Goal: Task Accomplishment & Management: Manage account settings

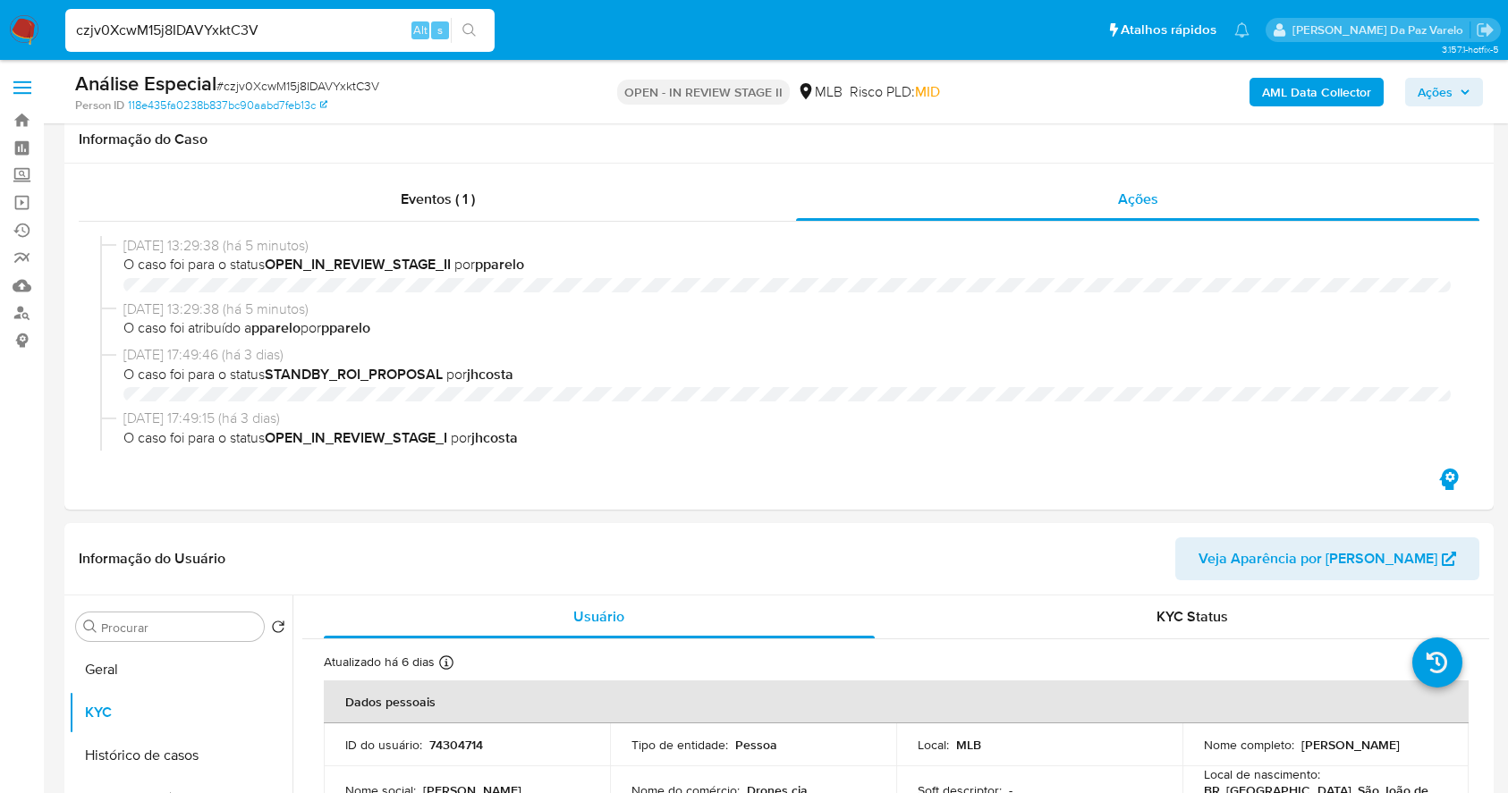
select select "10"
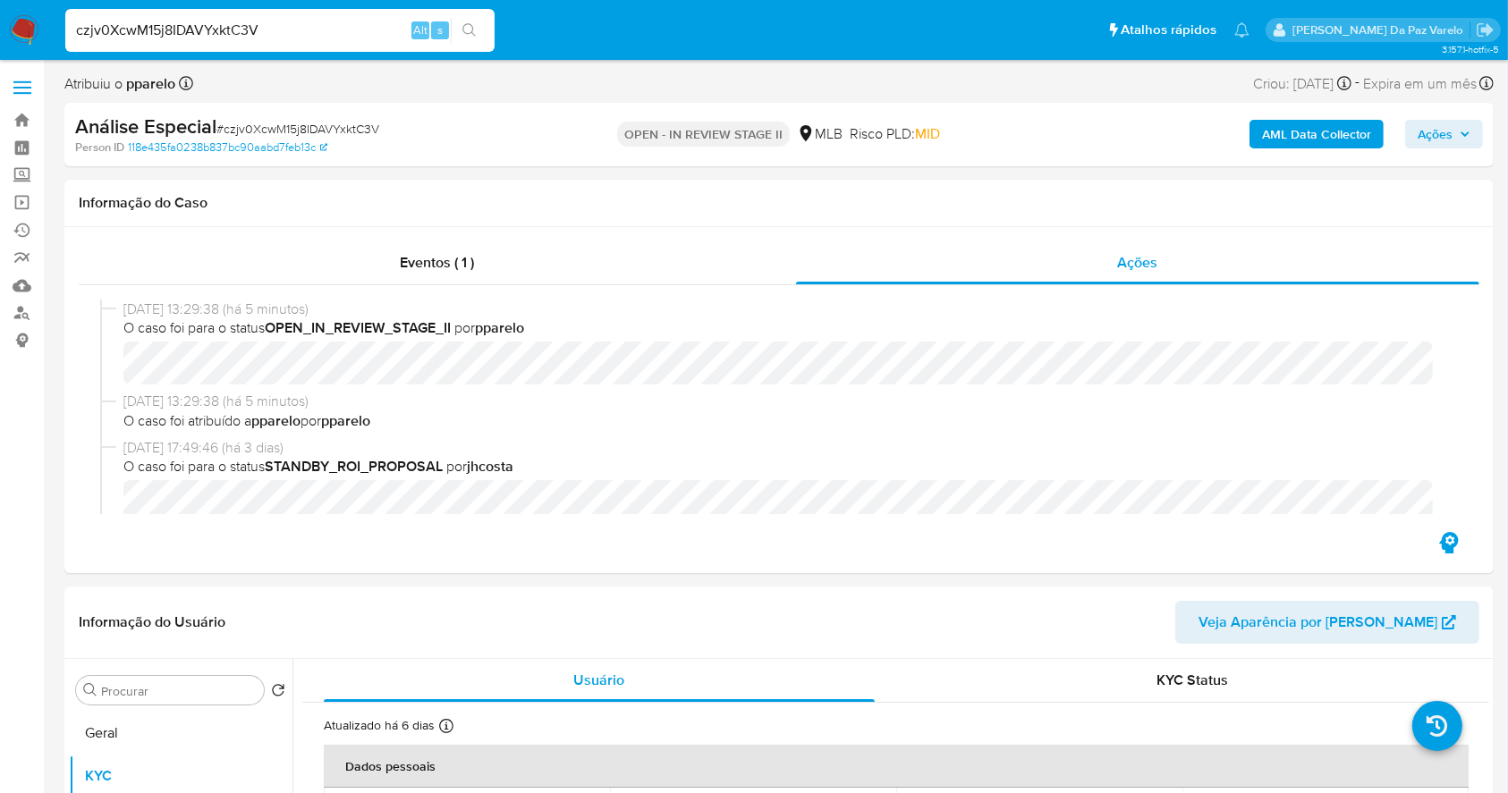
click at [326, 38] on input "czjv0XcwM15j8IDAVYxktC3V" at bounding box center [279, 30] width 429 height 23
click at [25, 33] on img at bounding box center [24, 30] width 30 height 30
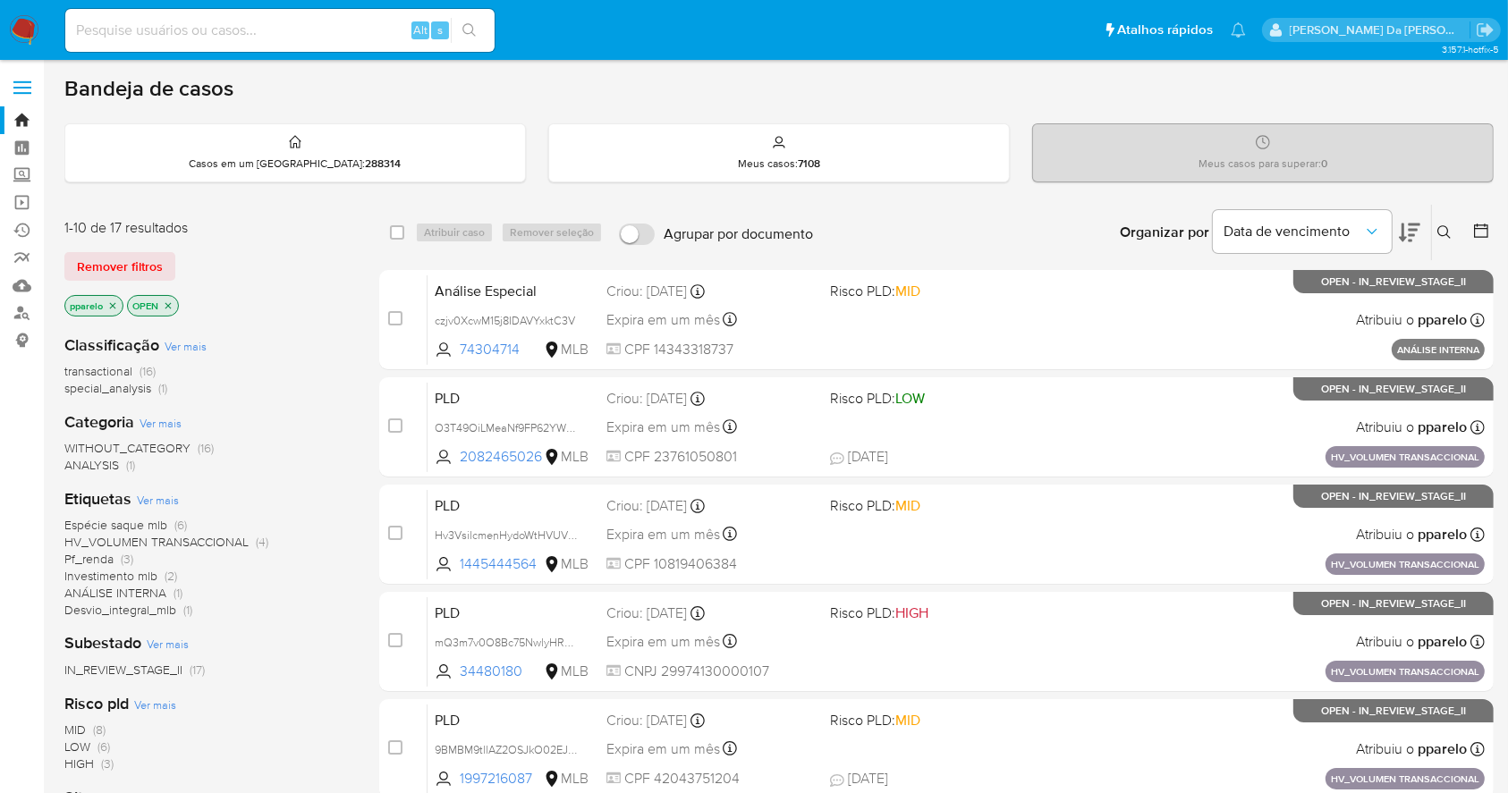
click at [354, 34] on input at bounding box center [279, 30] width 429 height 23
paste input "czjv0XcwM15j8IDAVYxktC3V"
type input "czjv0XcwM15j8IDAVYxktC3V"
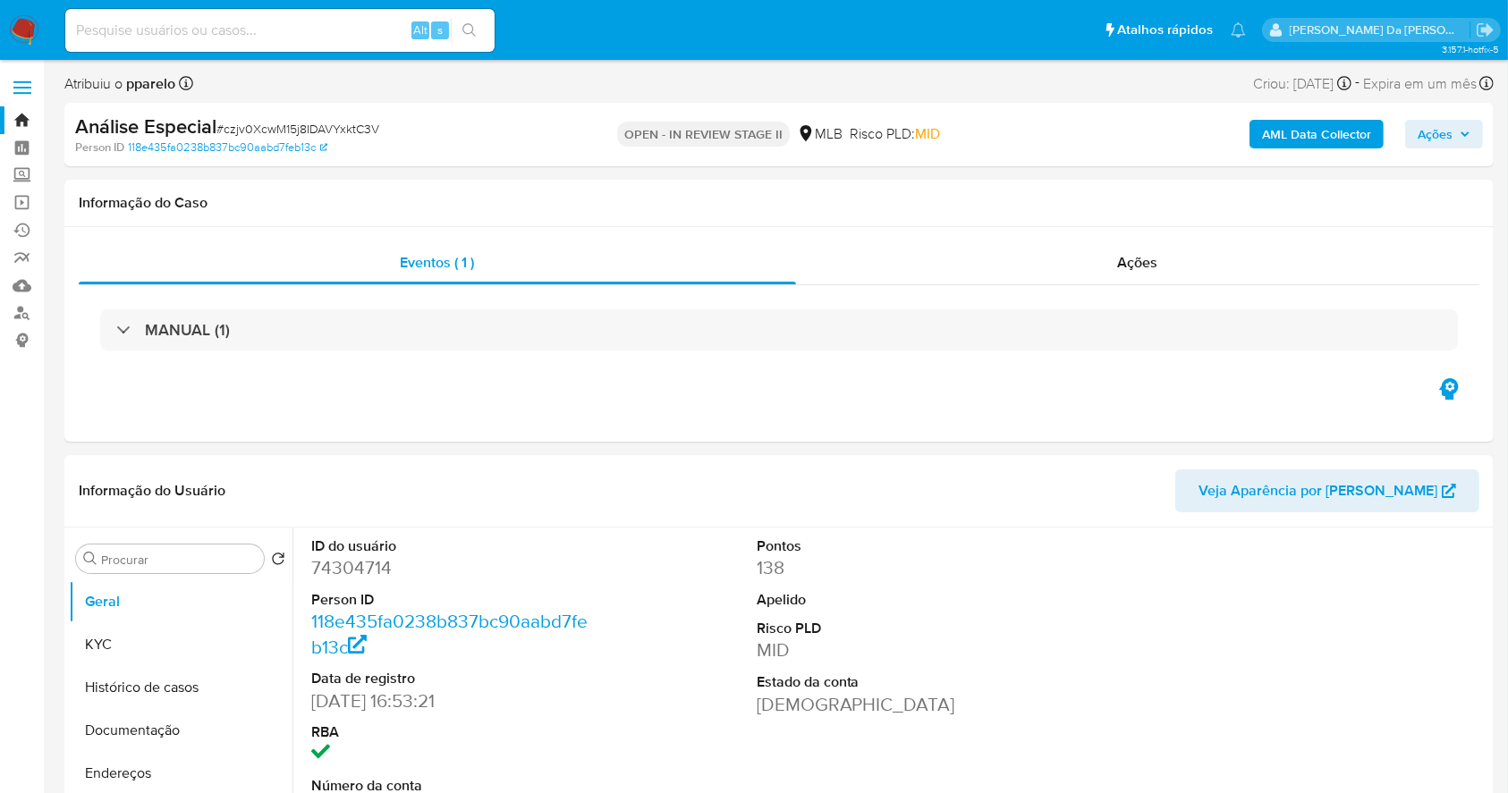
select select "10"
click at [276, 36] on input at bounding box center [279, 30] width 429 height 23
paste input "v7SaneW2h2ko3A7ogu9EVvMN"
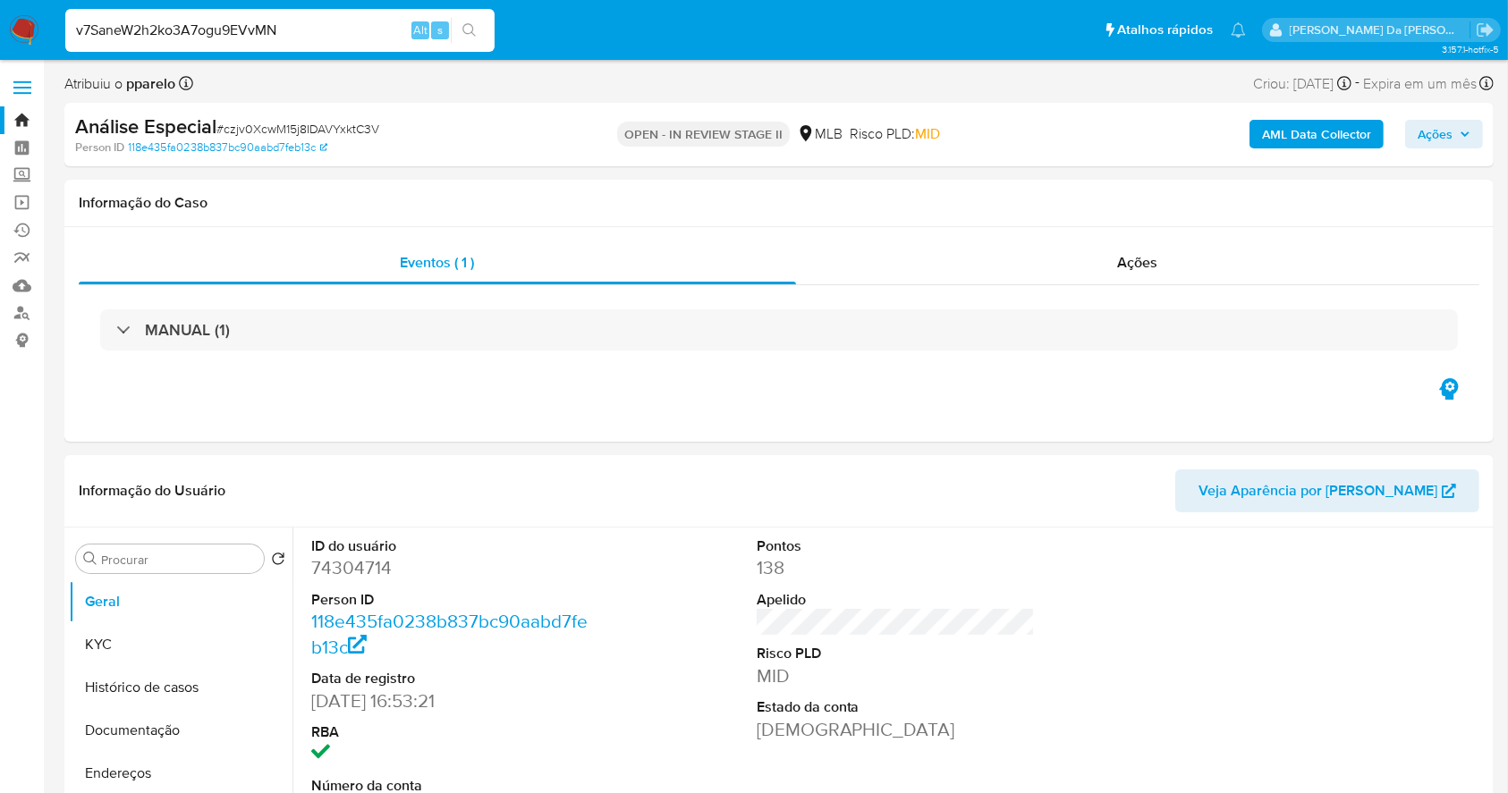
type input "v7SaneW2h2ko3A7ogu9EVvMN"
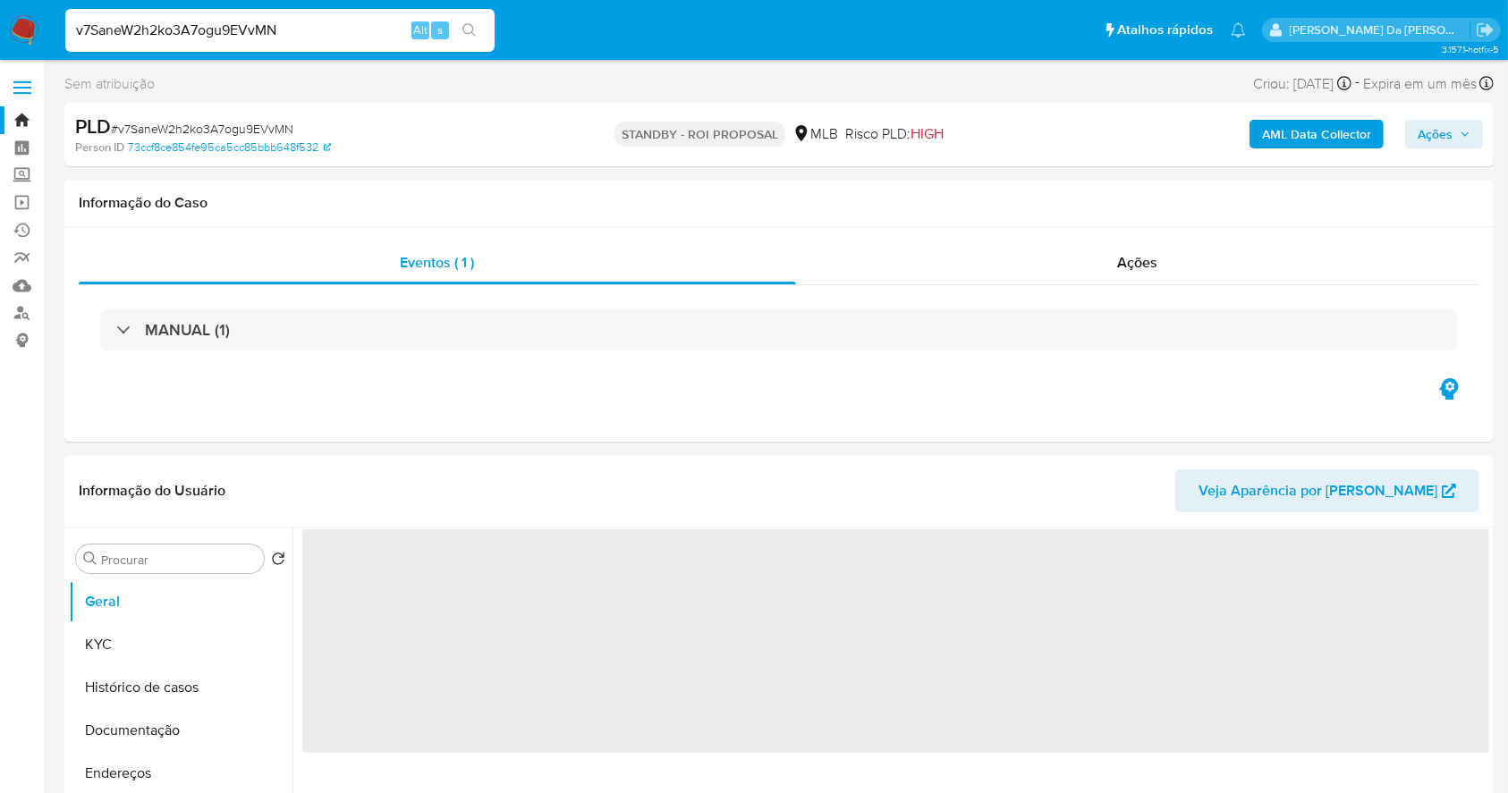
select select "10"
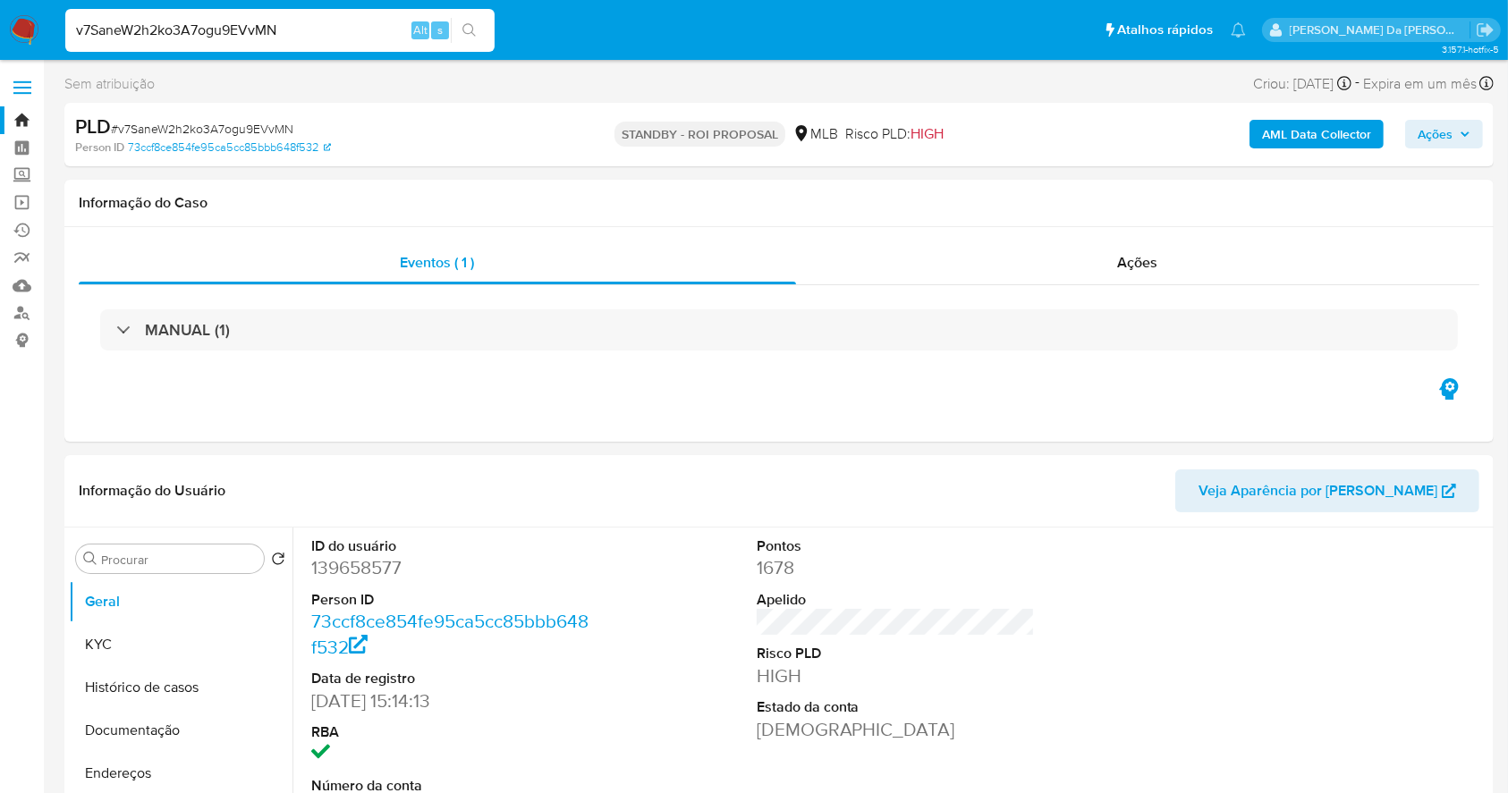
click at [208, 41] on div "v7SaneW2h2ko3A7ogu9EVvMN Alt s" at bounding box center [279, 30] width 429 height 43
click at [216, 26] on input "v7SaneW2h2ko3A7ogu9EVvMN" at bounding box center [279, 30] width 429 height 23
paste input "ABNo4F00BJLfYLTFurztL88g"
type input "ABNo4F00BJLfYLTFurztL88g"
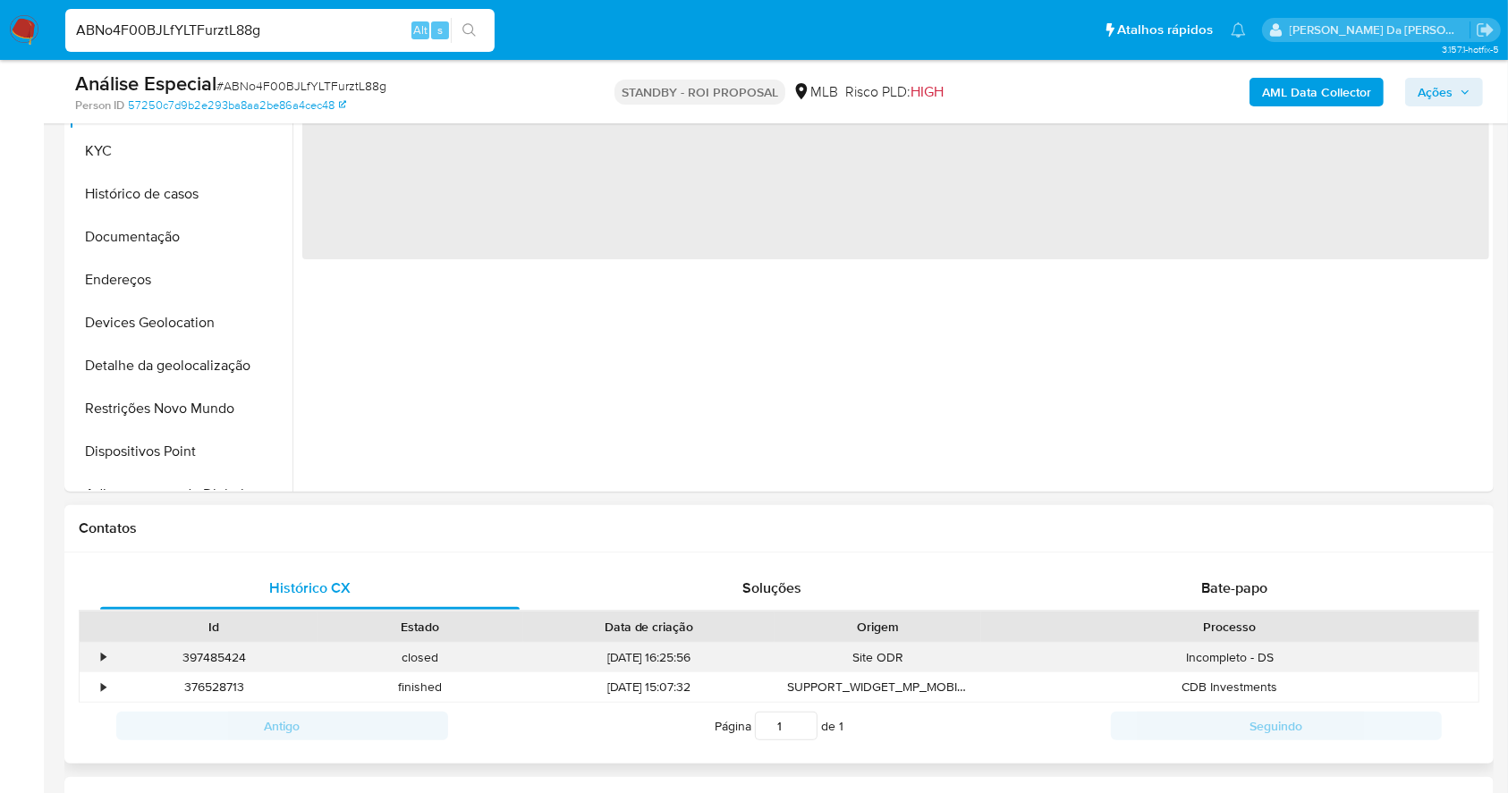
scroll to position [596, 0]
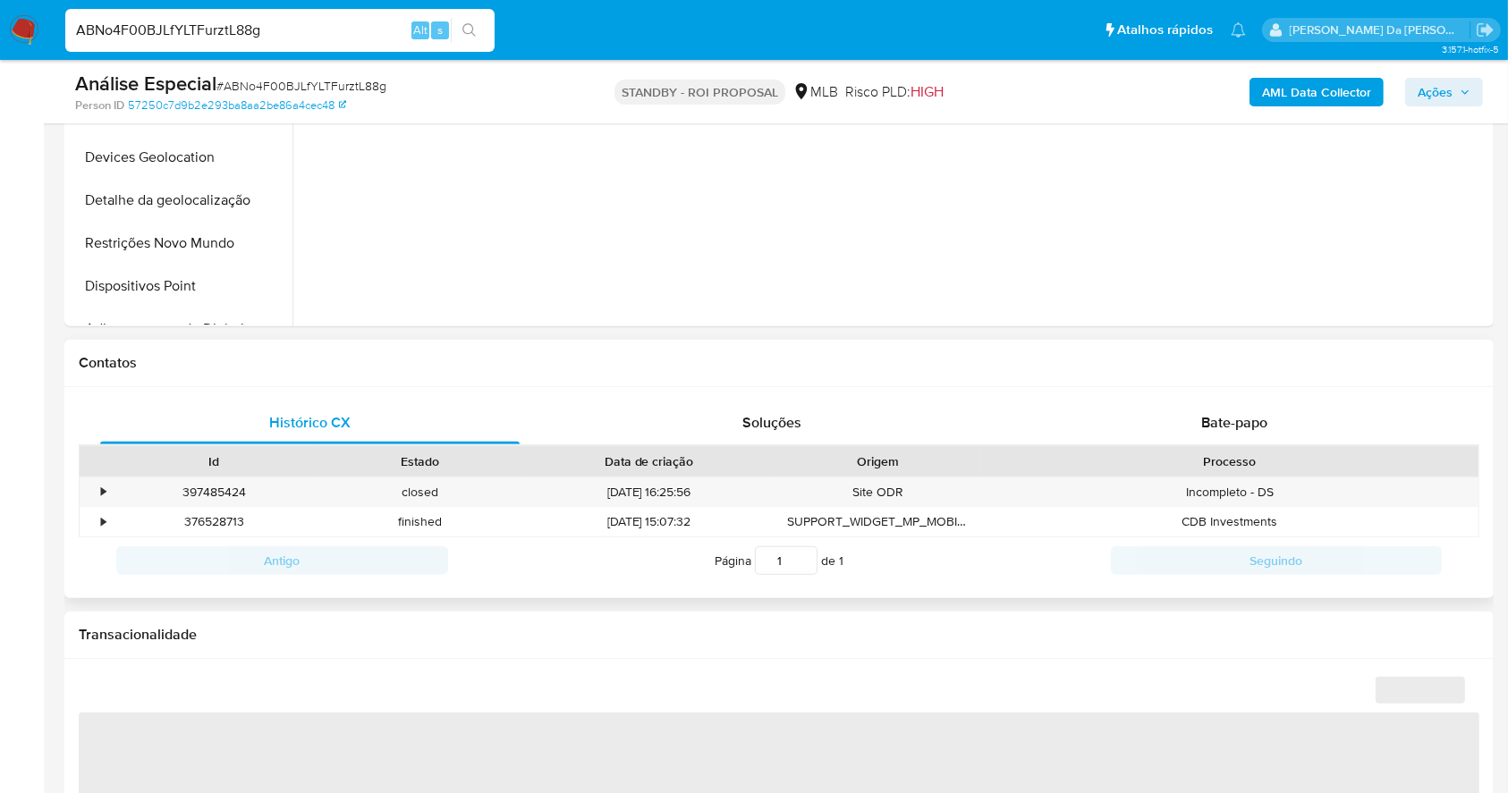
click at [1204, 399] on div "Histórico CX Soluções Bate-papo Id Estado Data de criação Origem Processo • 397…" at bounding box center [778, 493] width 1429 height 212
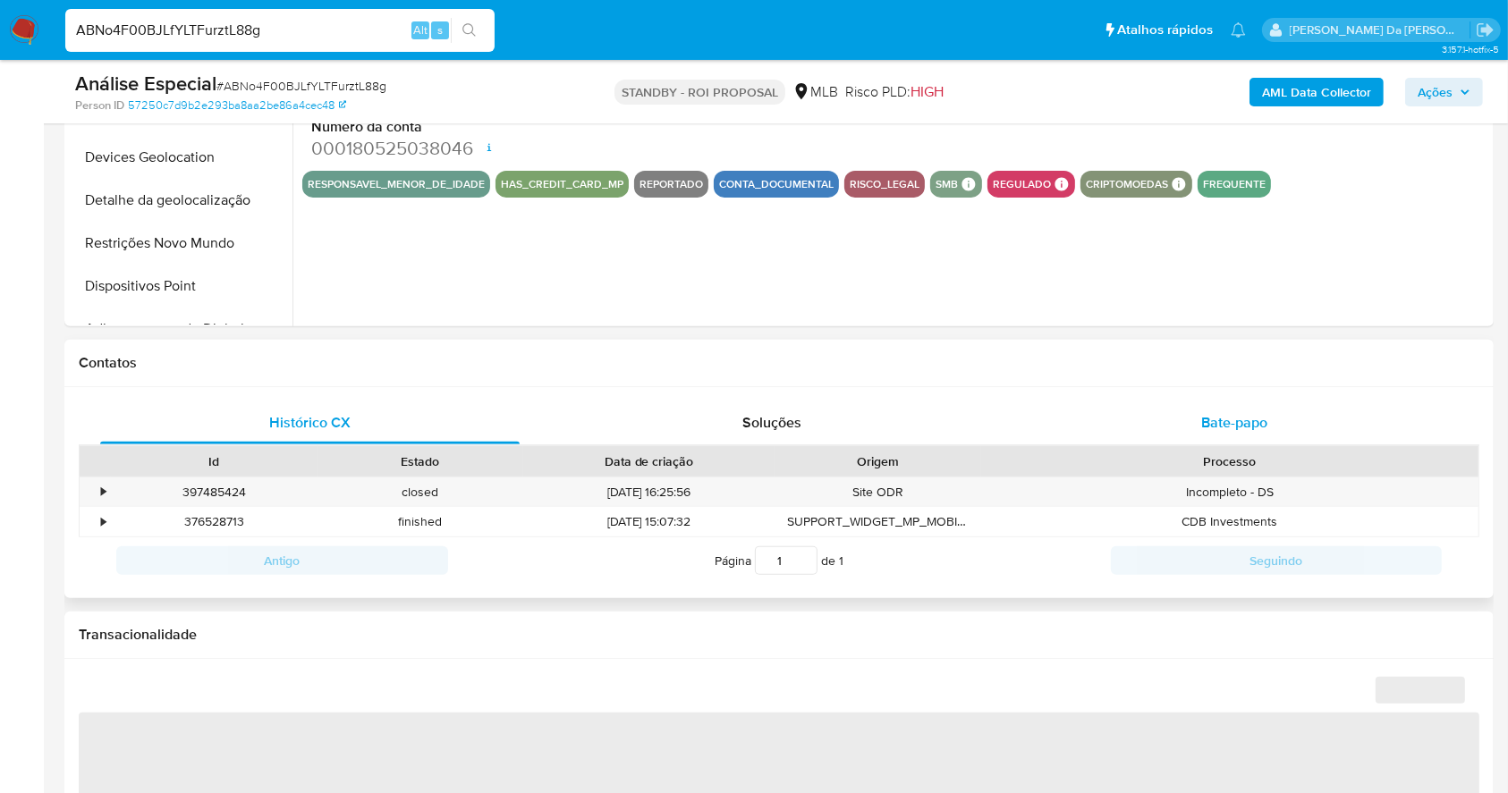
click at [1215, 410] on div "Bate-papo" at bounding box center [1234, 423] width 419 height 43
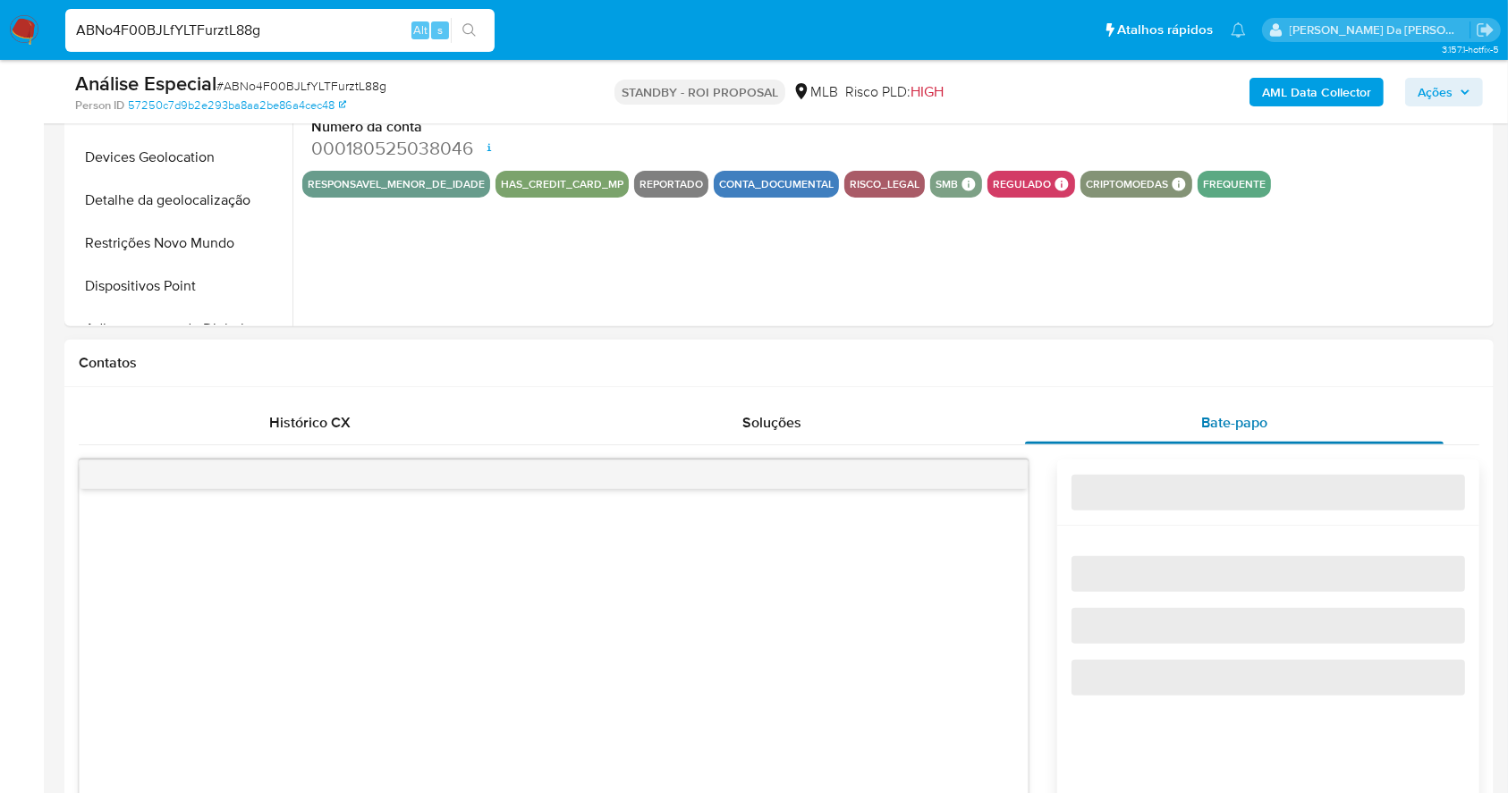
select select "10"
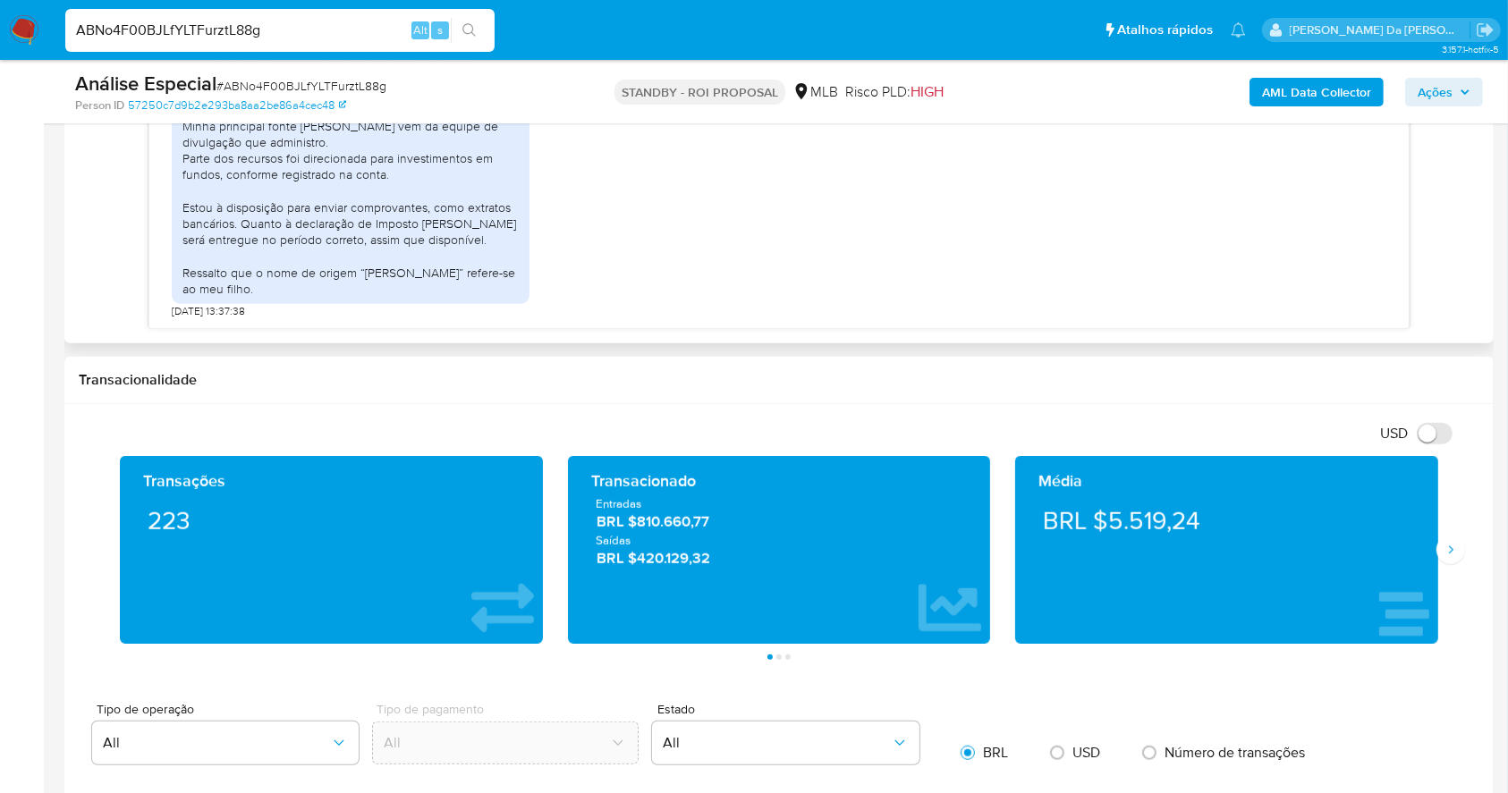
scroll to position [953, 0]
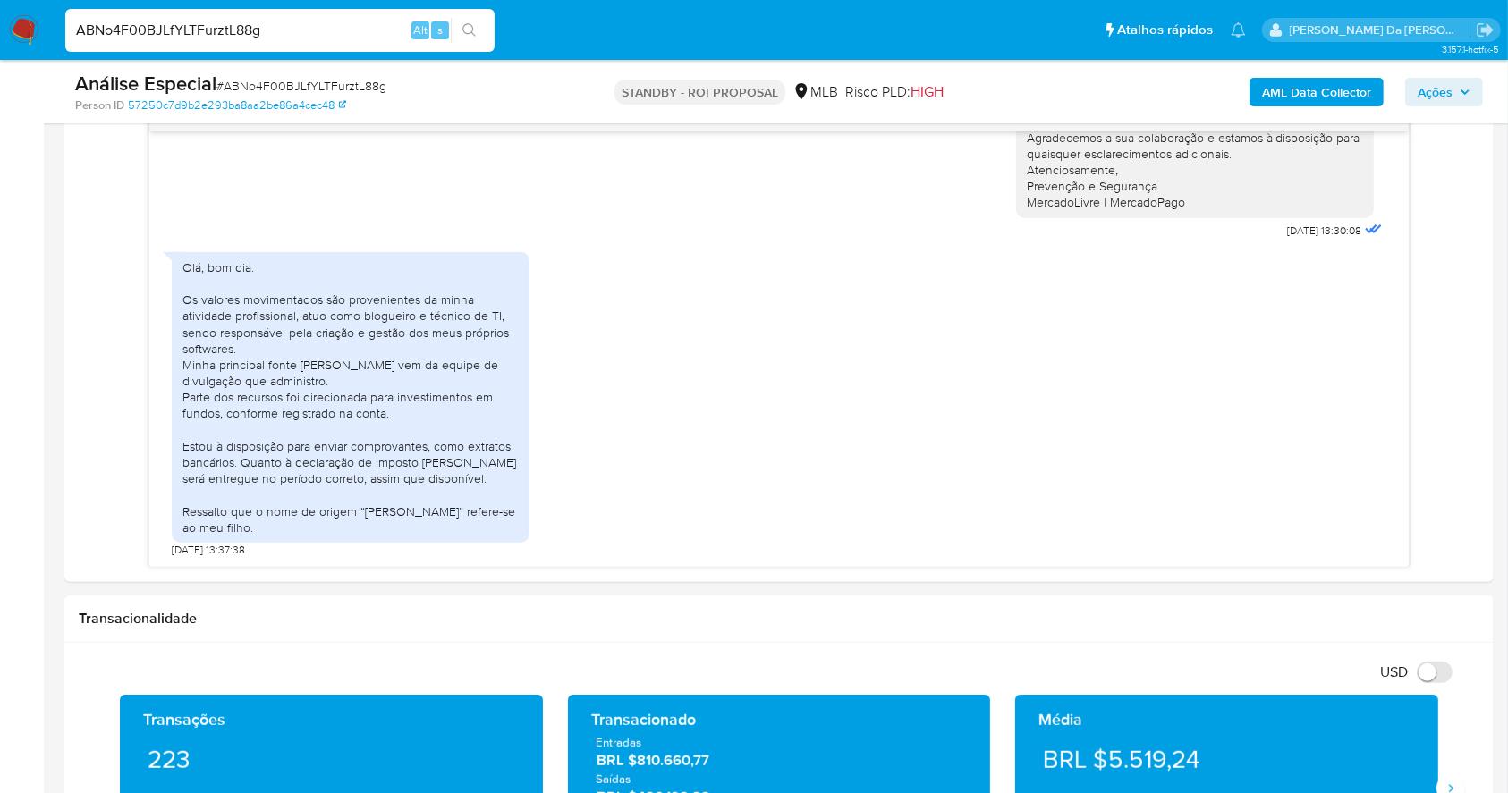
click at [376, 23] on input "ABNo4F00BJLfYLTFurztL88g" at bounding box center [279, 30] width 429 height 23
paste input "5C5j67gjPjyggGPxCj456Sdb"
type input "5C5j67gjPjyggGPxCj456Sdb"
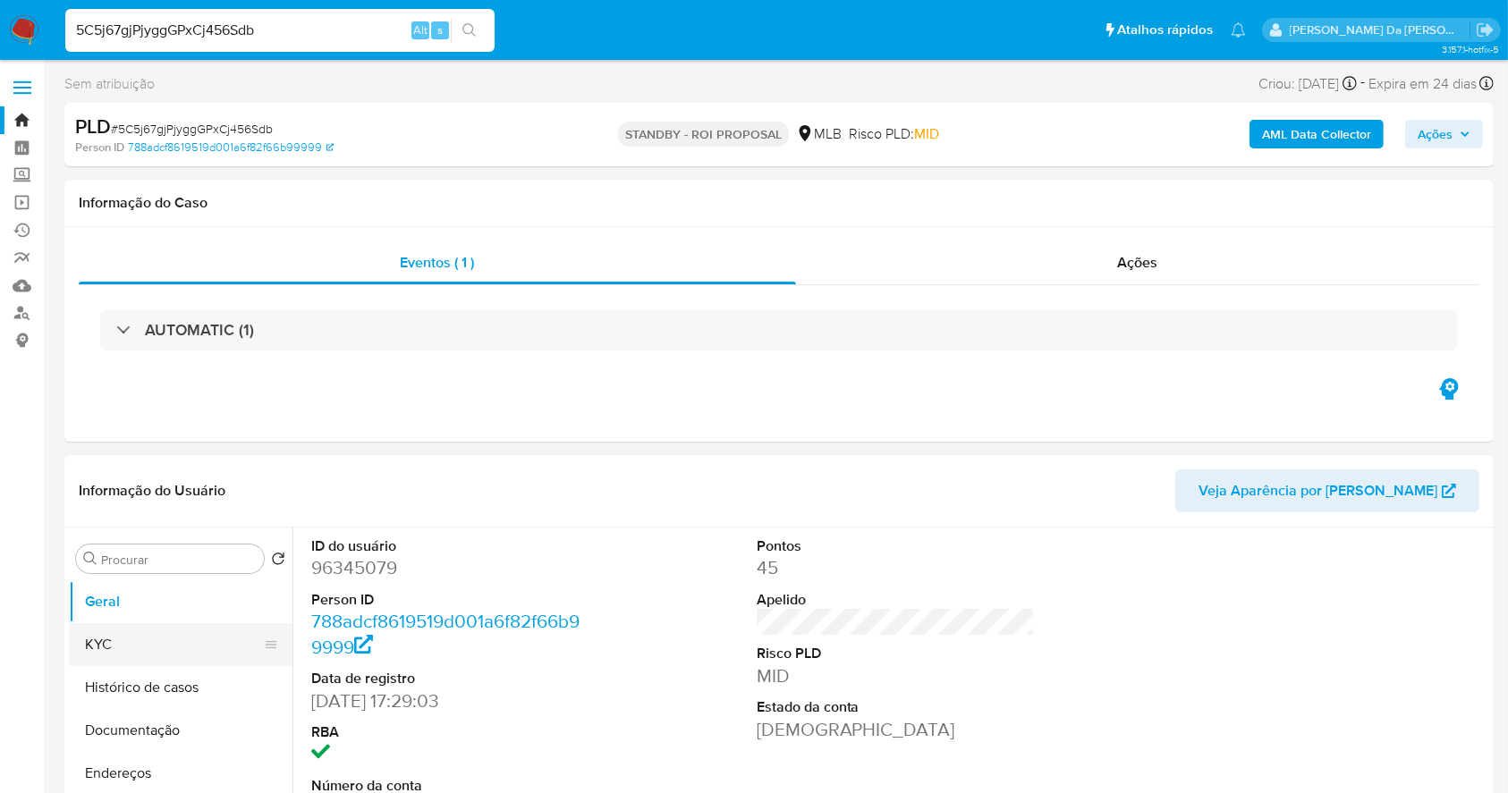
select select "10"
click at [178, 630] on button "KYC" at bounding box center [173, 644] width 209 height 43
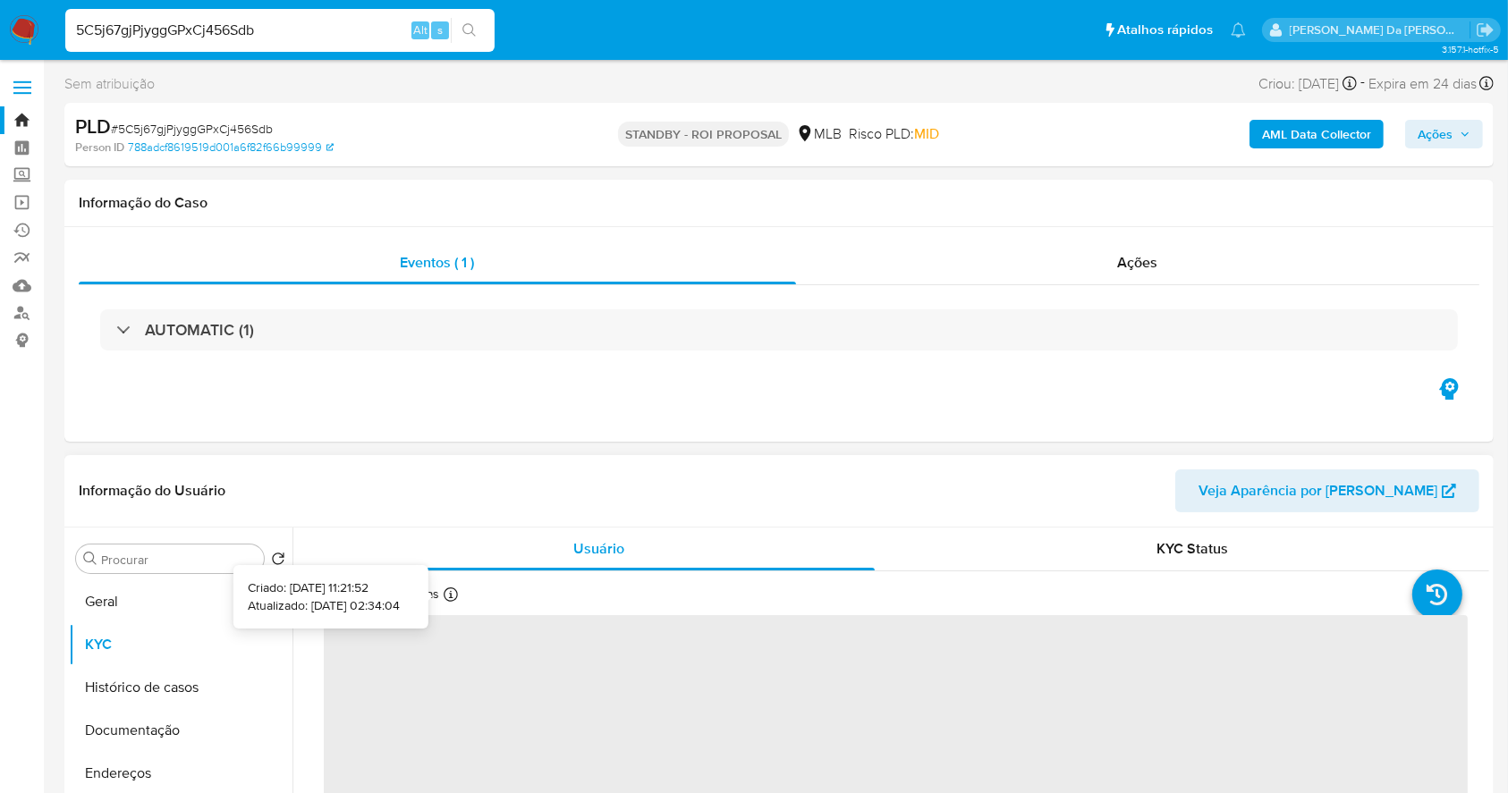
click at [444, 595] on icon at bounding box center [451, 595] width 14 height 14
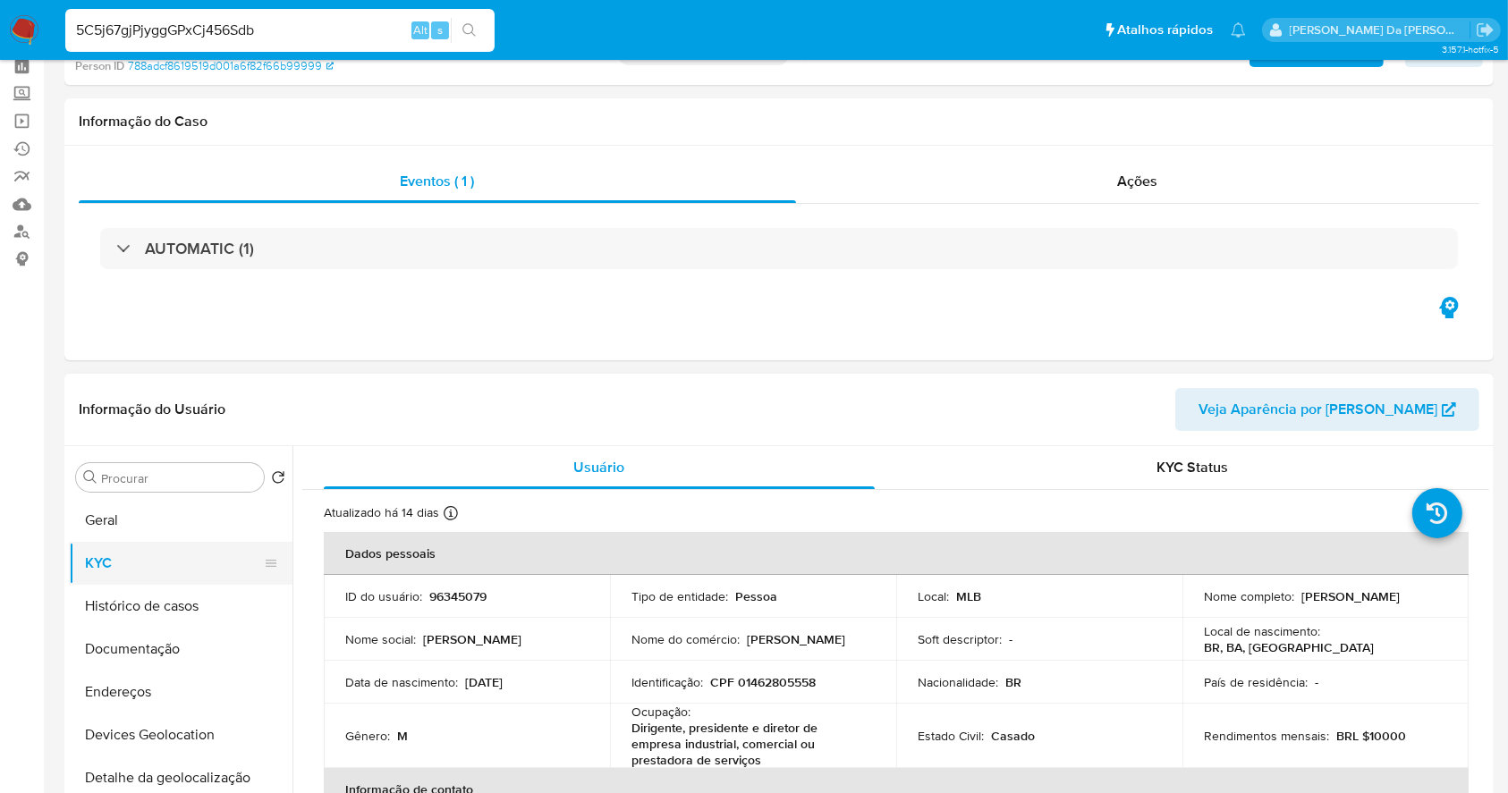
scroll to position [119, 0]
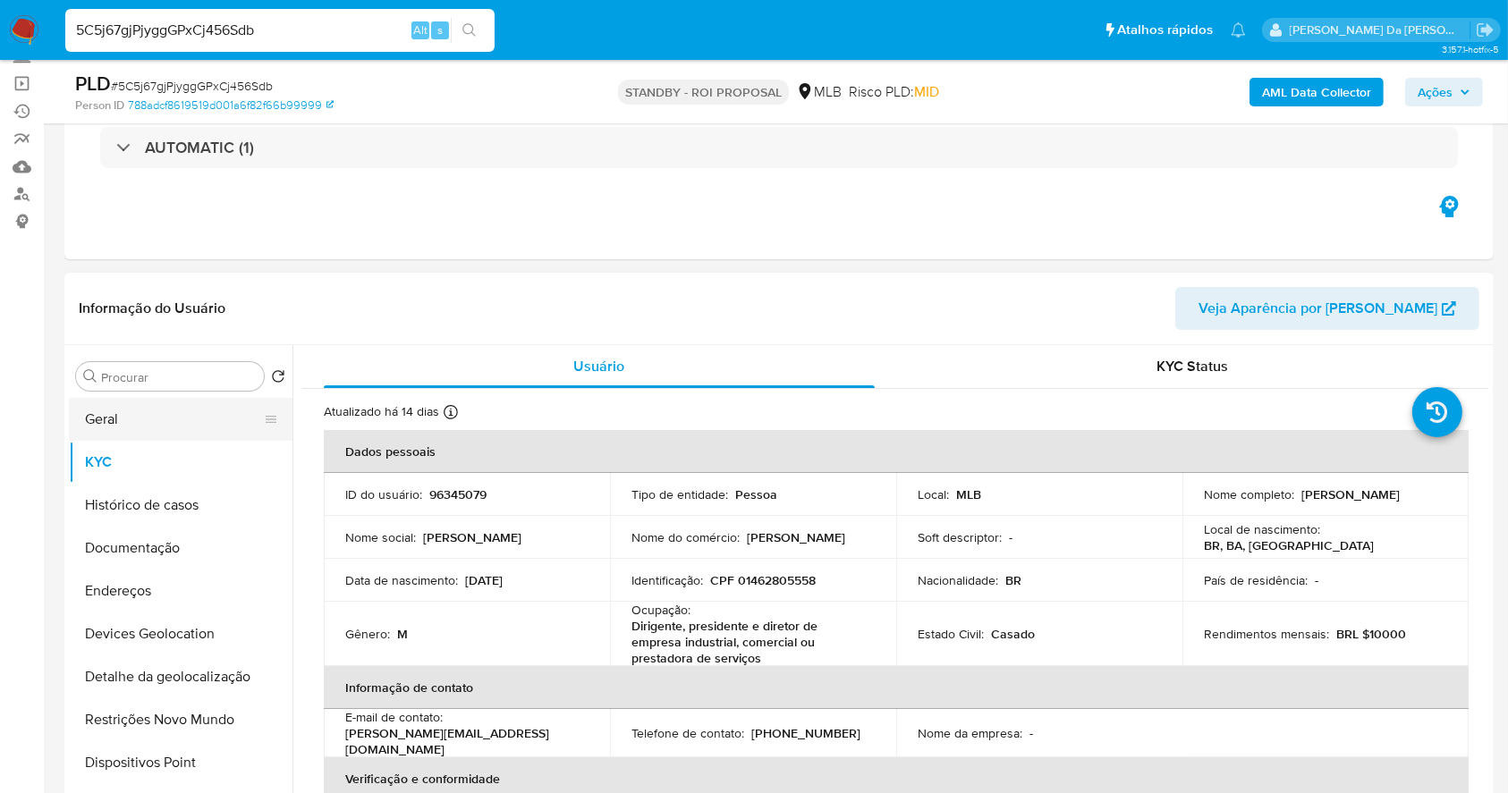
click at [154, 431] on button "Geral" at bounding box center [173, 419] width 209 height 43
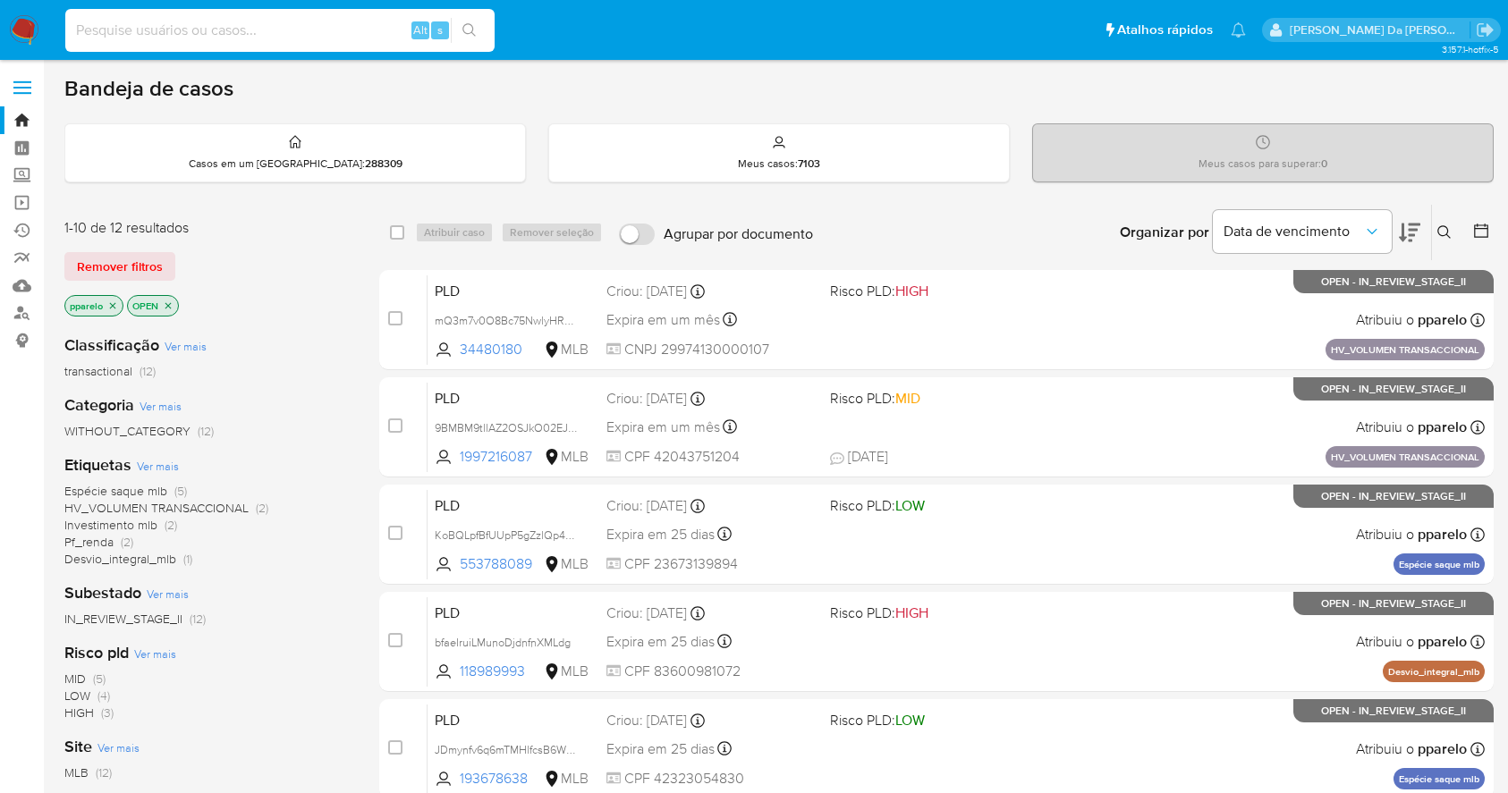
scroll to position [617, 0]
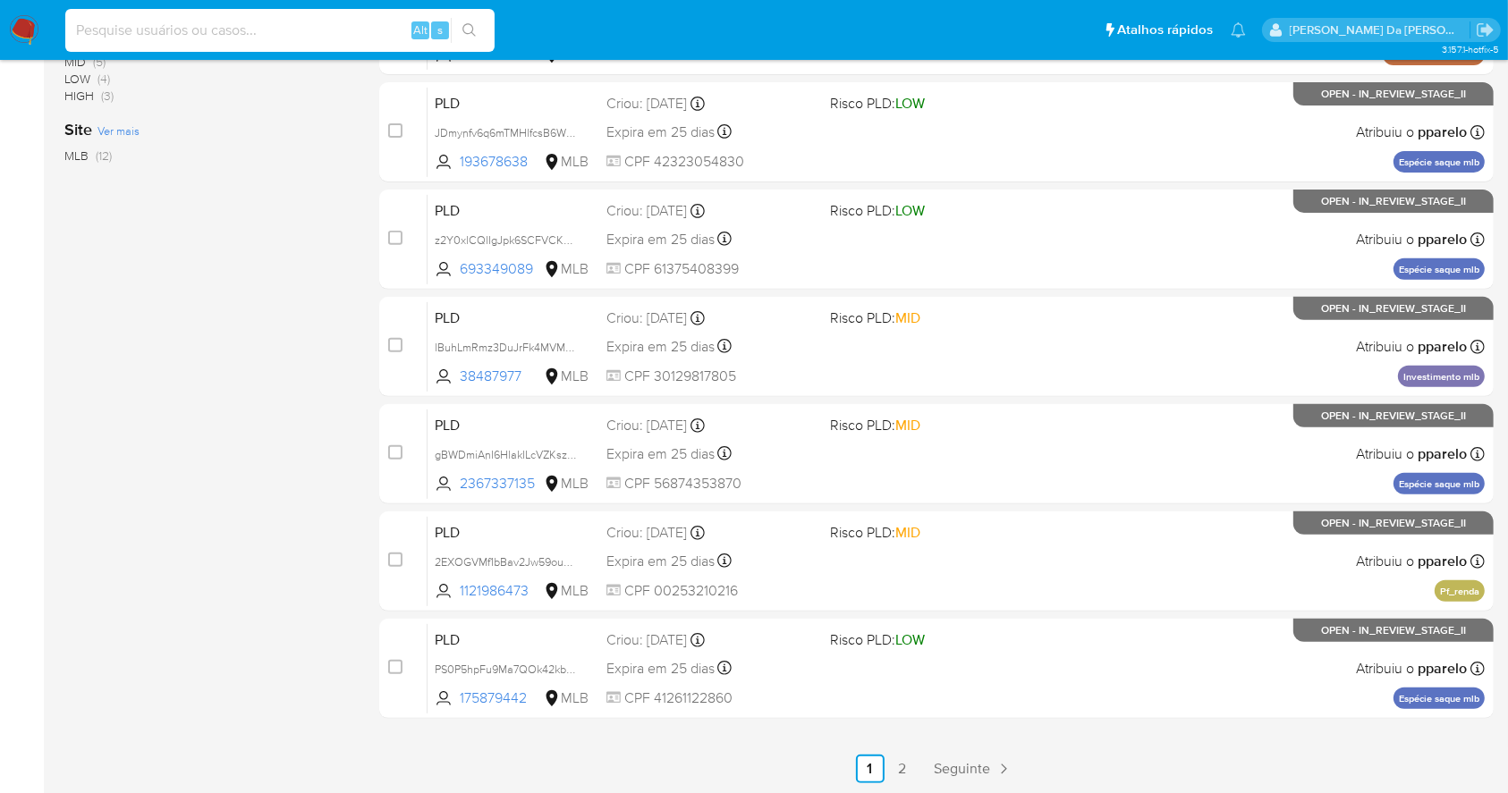
drag, startPoint x: 364, startPoint y: 19, endPoint x: 353, endPoint y: 24, distance: 12.0
click at [360, 21] on input at bounding box center [279, 30] width 429 height 23
type input "ABNo4F00BJLfYLTFurztL88g"
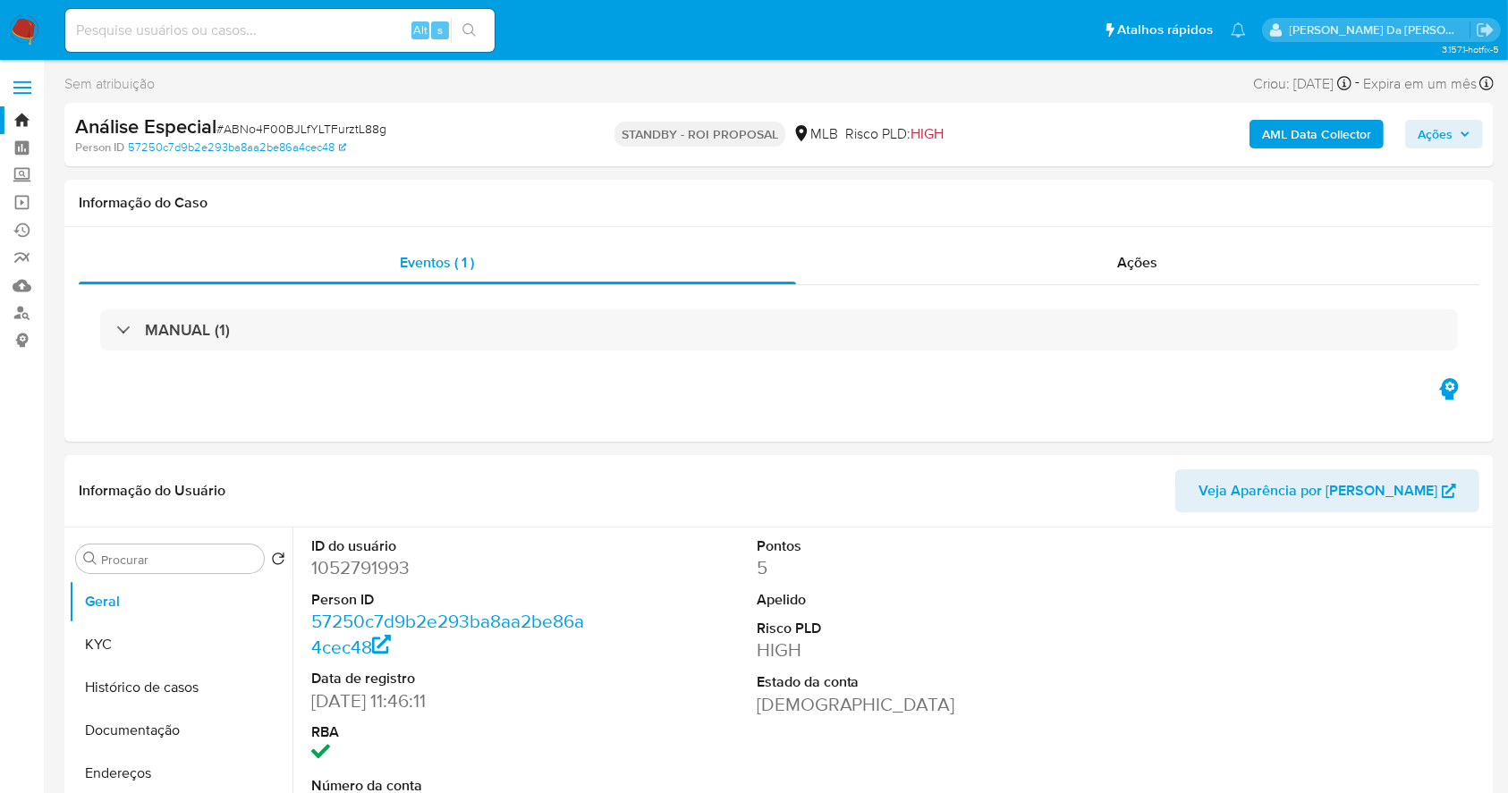
select select "10"
click at [343, 21] on input at bounding box center [279, 30] width 429 height 23
paste input "czjv0XcwM15j8IDAVYxktC3V"
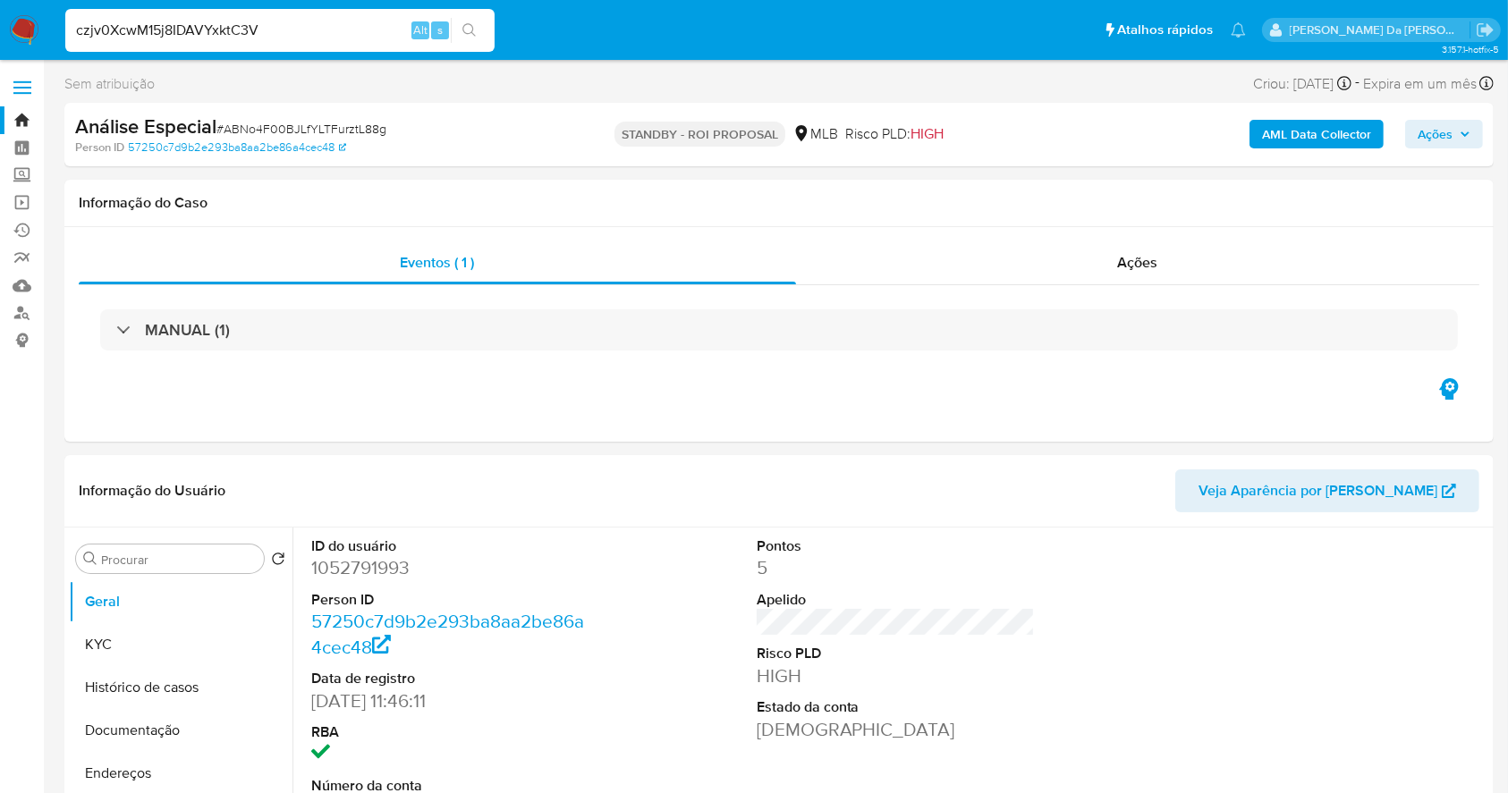
type input "czjv0XcwM15j8IDAVYxktC3V"
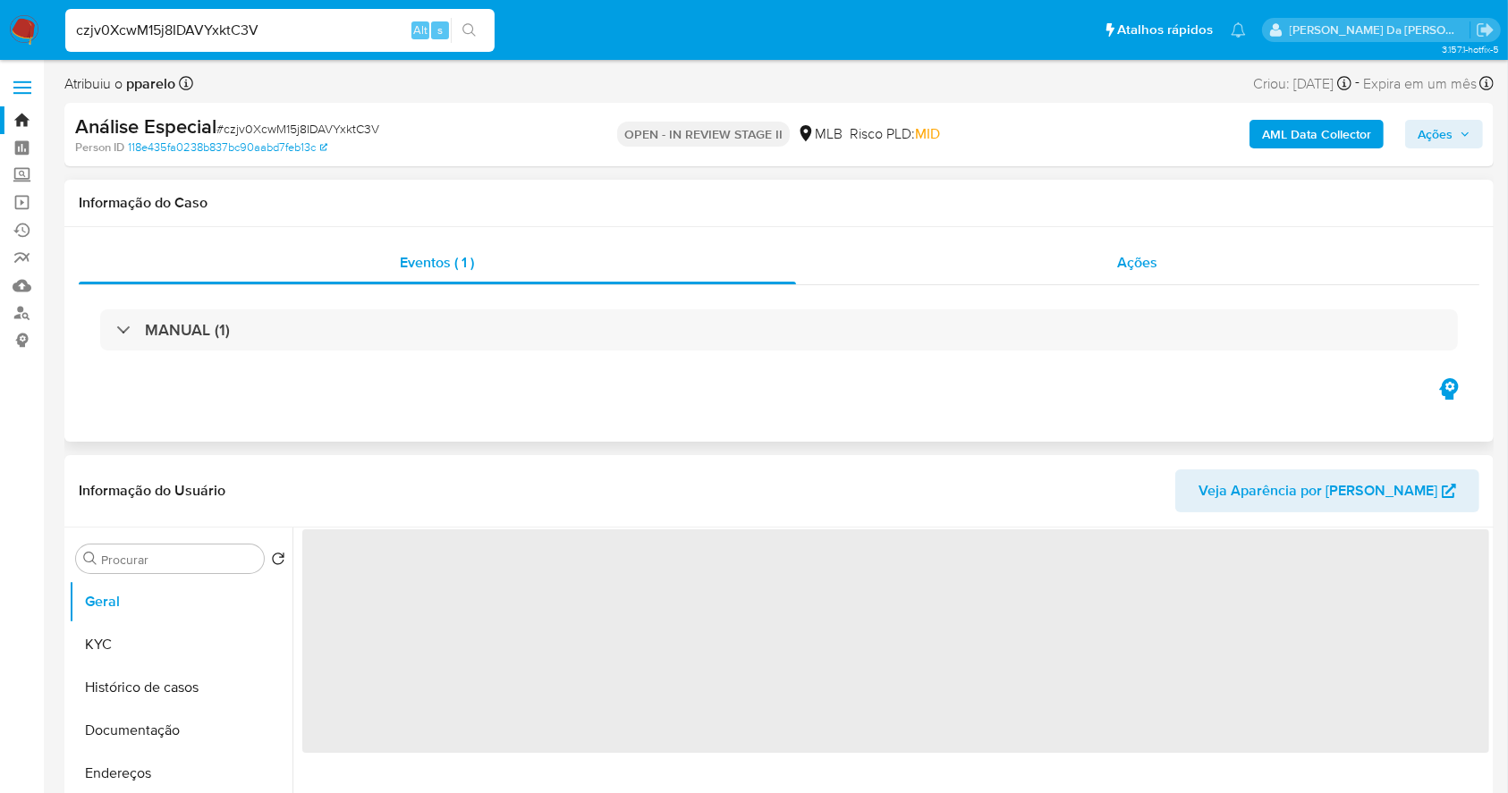
click at [1112, 259] on div "Ações" at bounding box center [1137, 262] width 683 height 43
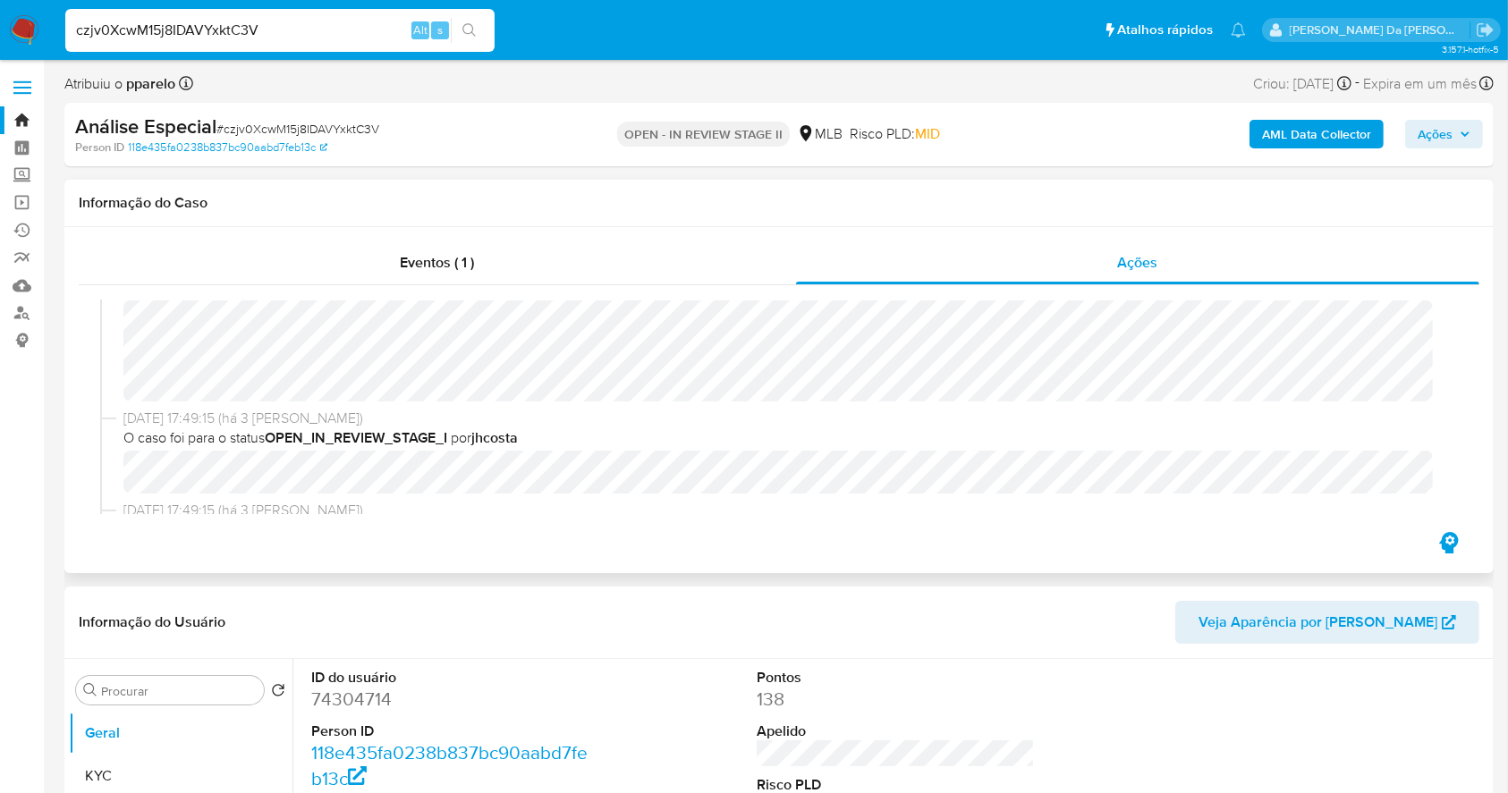
select select "10"
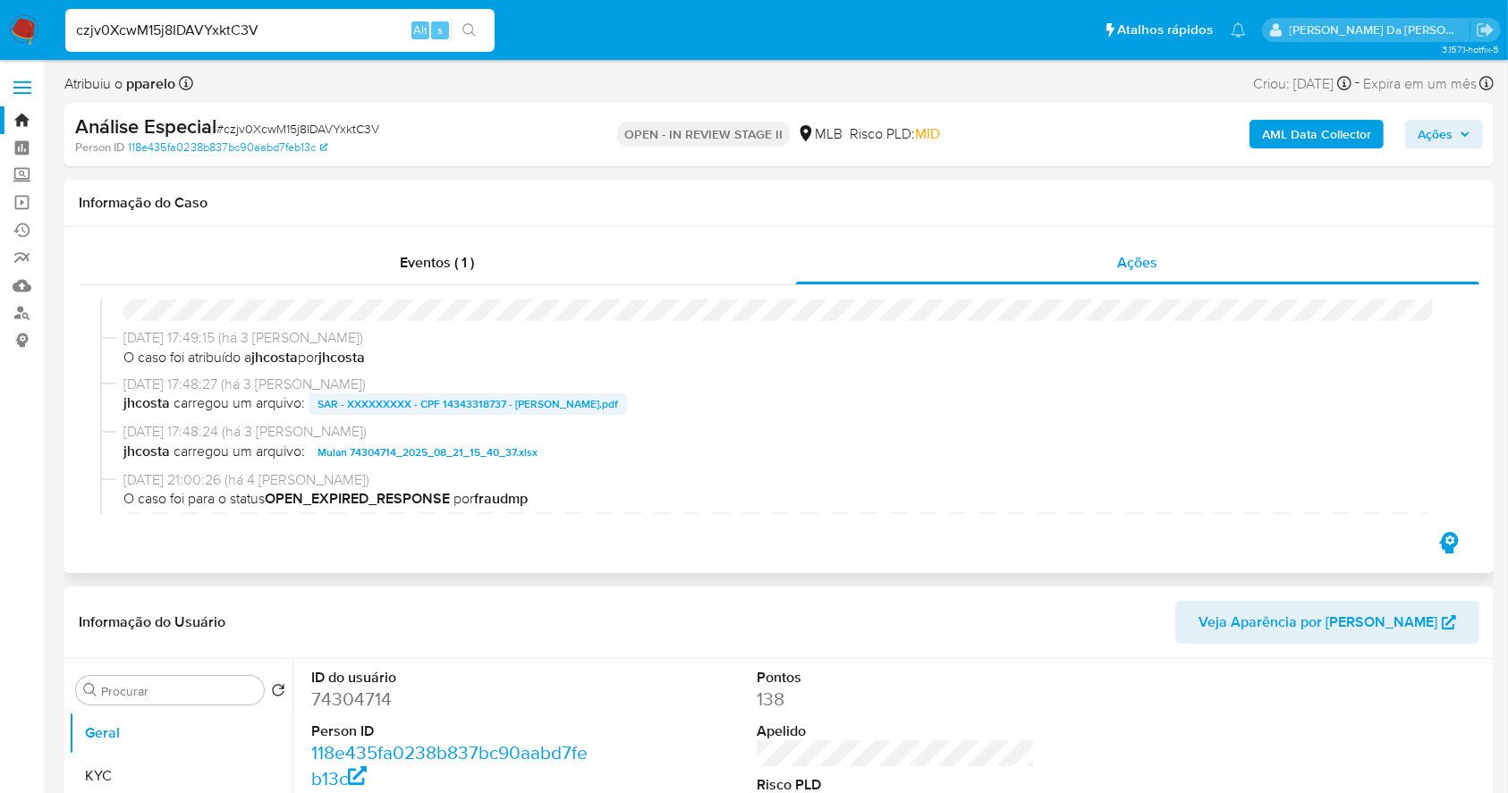
scroll to position [477, 0]
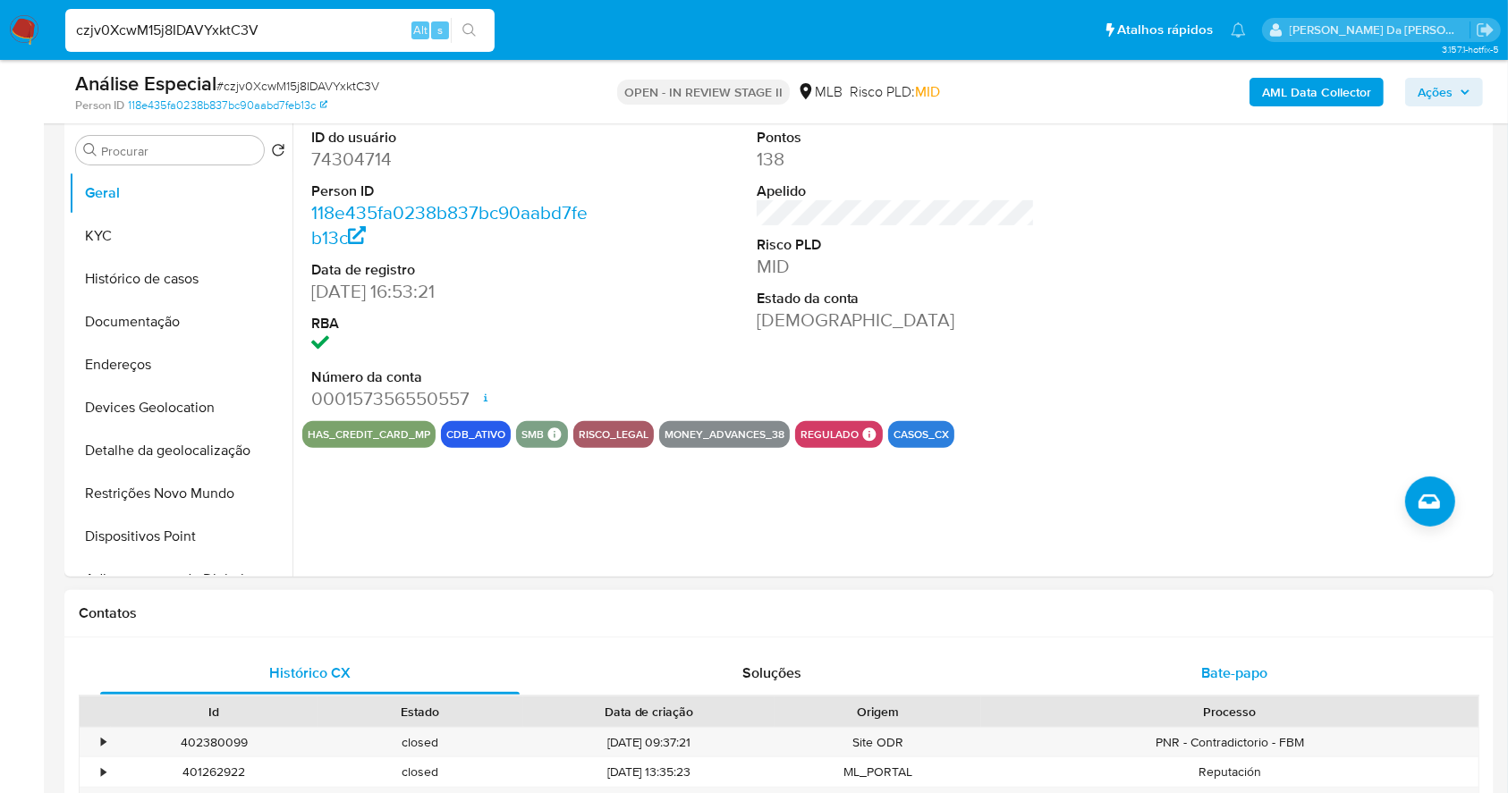
drag, startPoint x: 1261, startPoint y: 684, endPoint x: 1258, endPoint y: 675, distance: 9.3
click at [1261, 684] on div "Bate-papo" at bounding box center [1234, 673] width 419 height 43
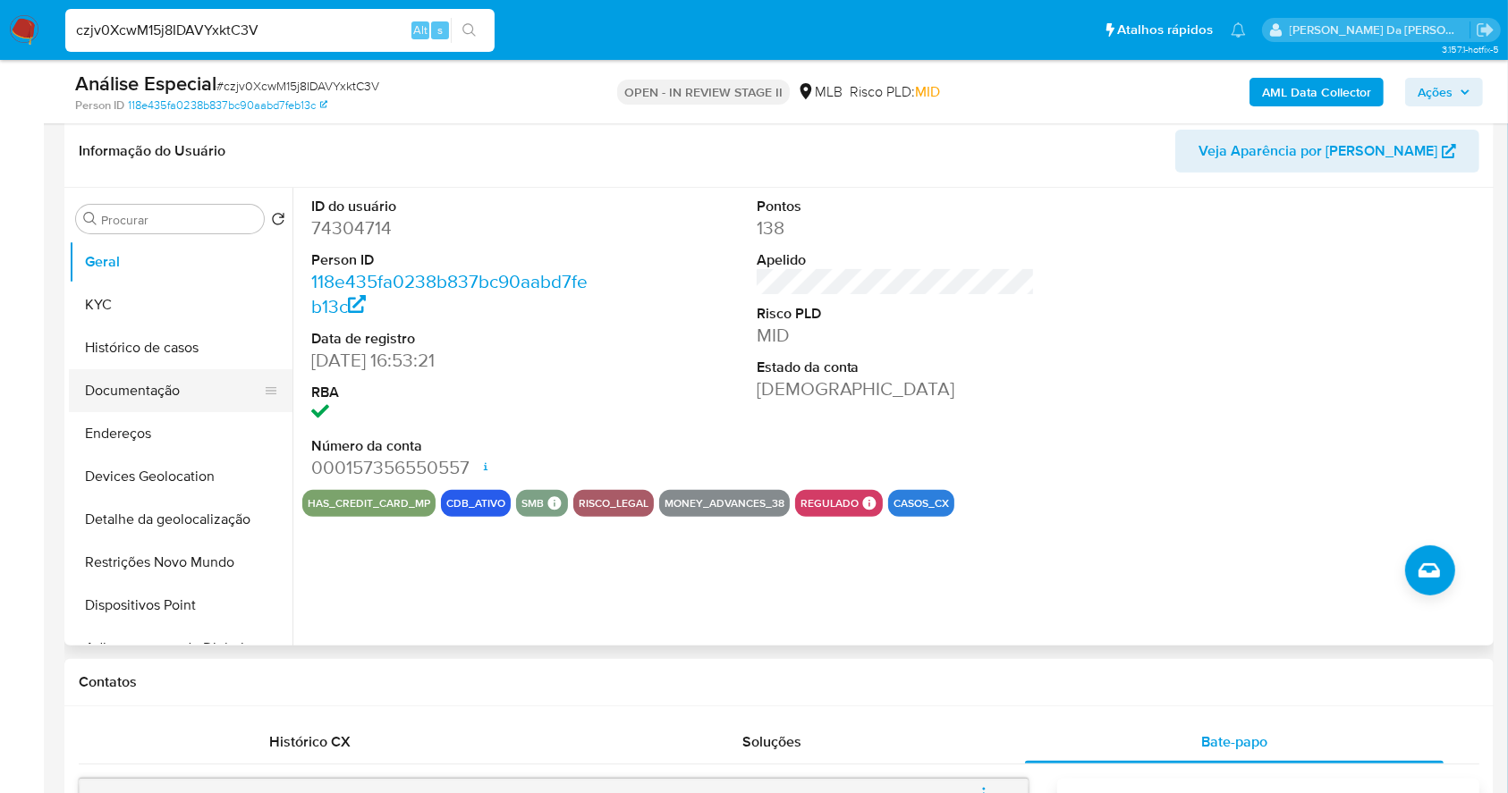
scroll to position [358, 0]
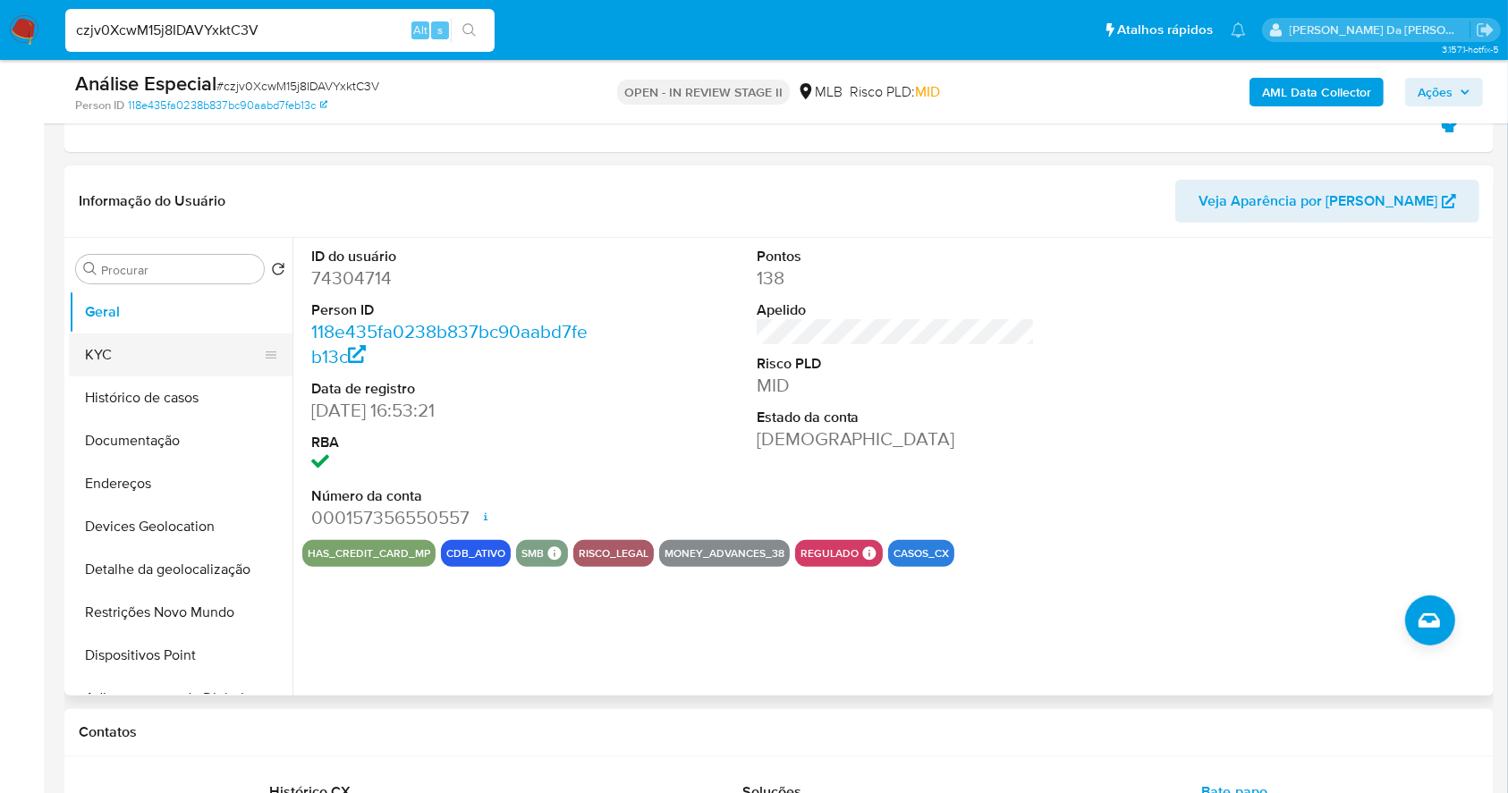
click at [112, 352] on button "KYC" at bounding box center [173, 355] width 209 height 43
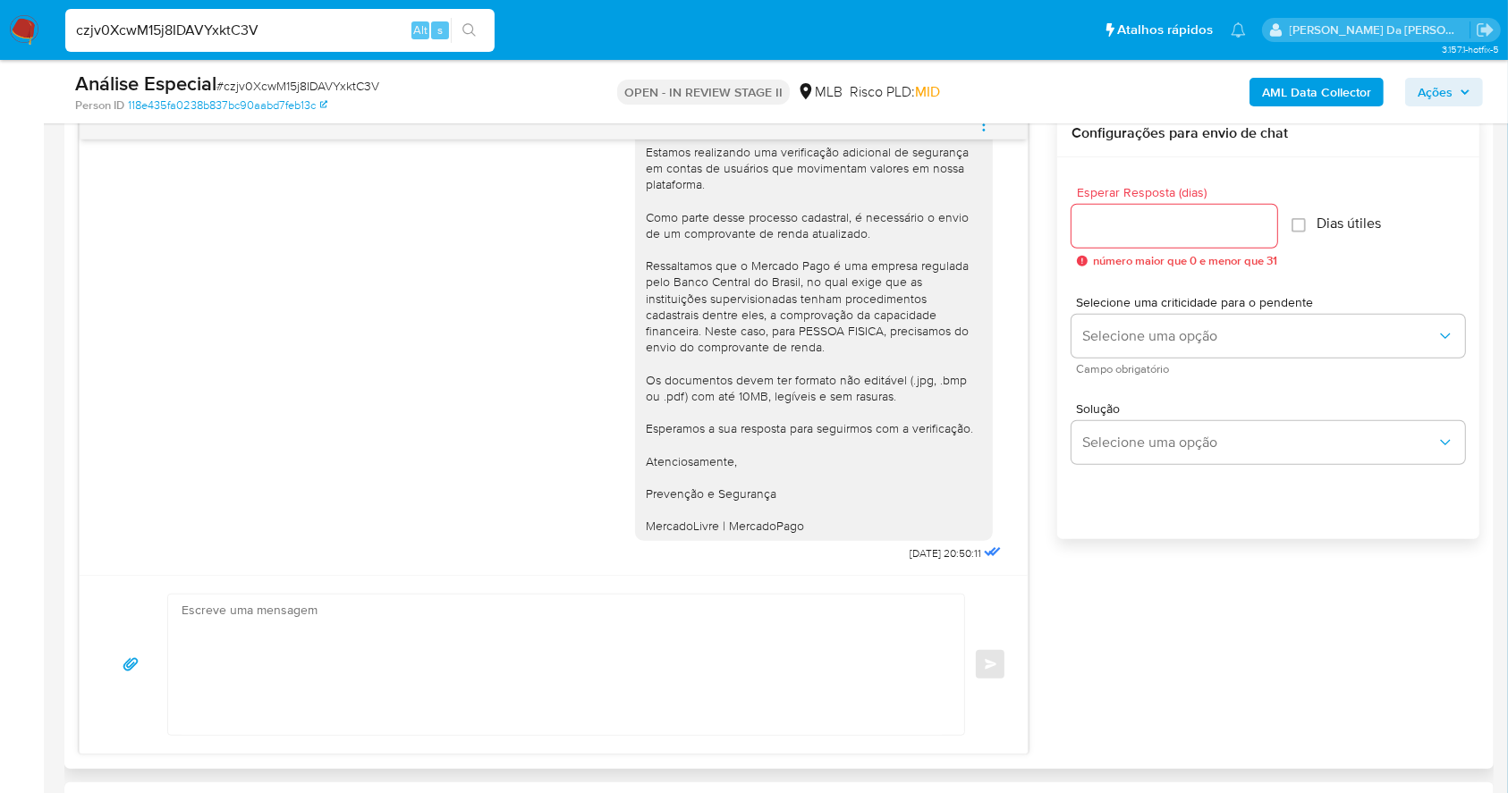
scroll to position [1192, 0]
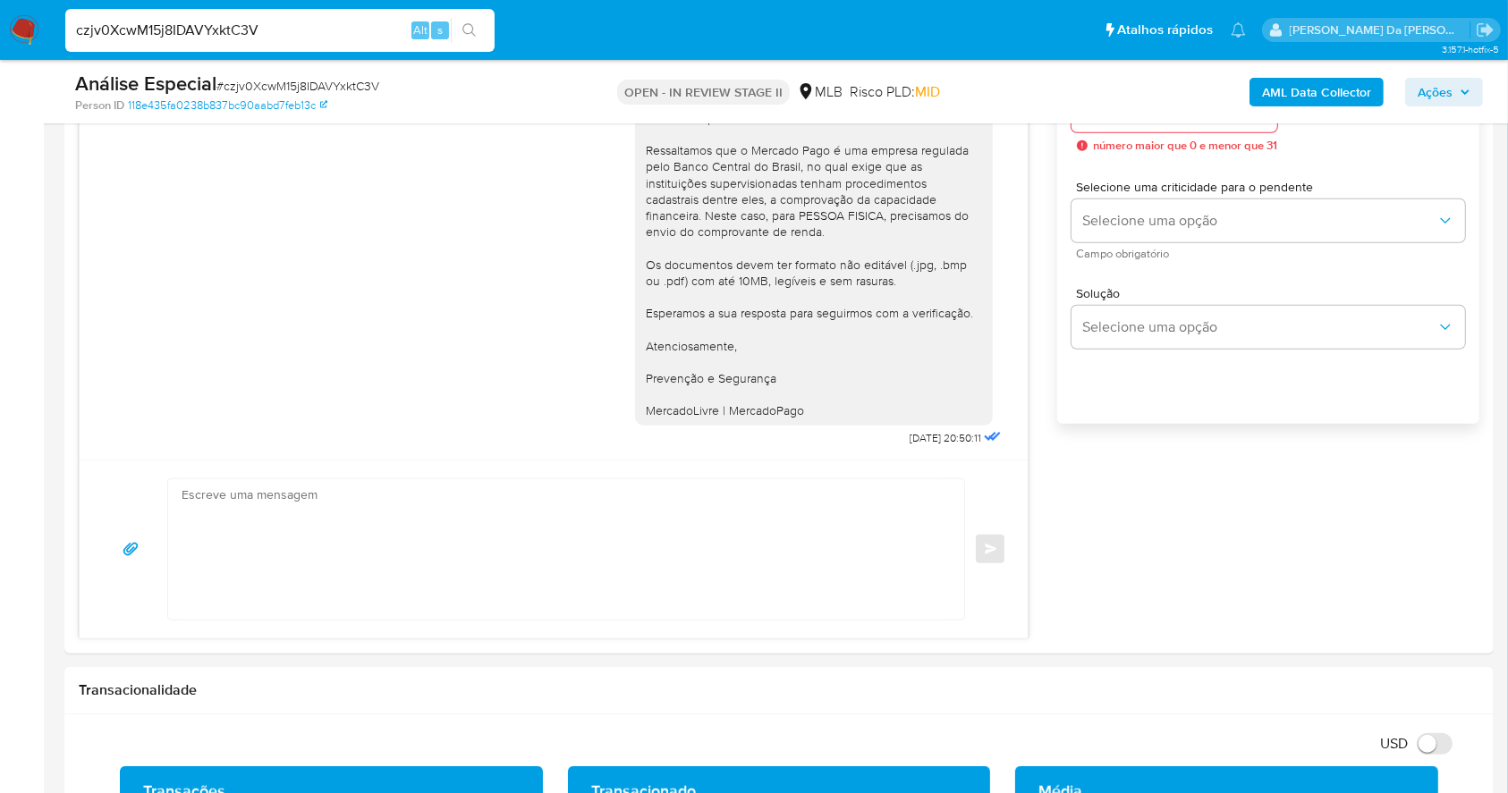
click at [253, 28] on input "czjv0XcwM15j8IDAVYxktC3V" at bounding box center [279, 30] width 429 height 23
click at [251, 28] on input "czjv0XcwM15j8IDAVYxktC3V" at bounding box center [279, 30] width 429 height 23
paste input "tcdi79APe3etKbiqS63Wf6YS"
type input "tcdi79APe3etKbiqS63Wf6YS"
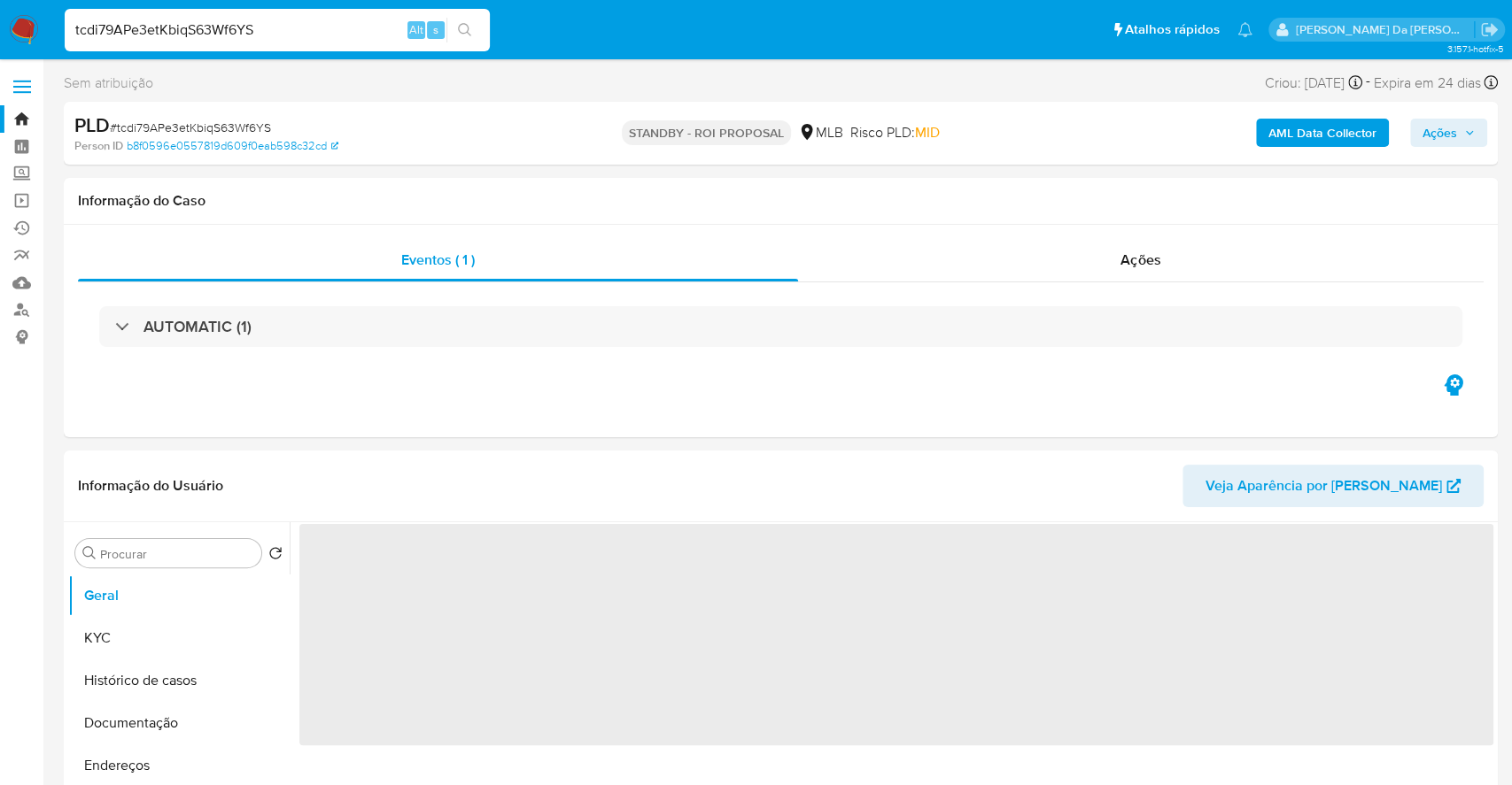
select select "10"
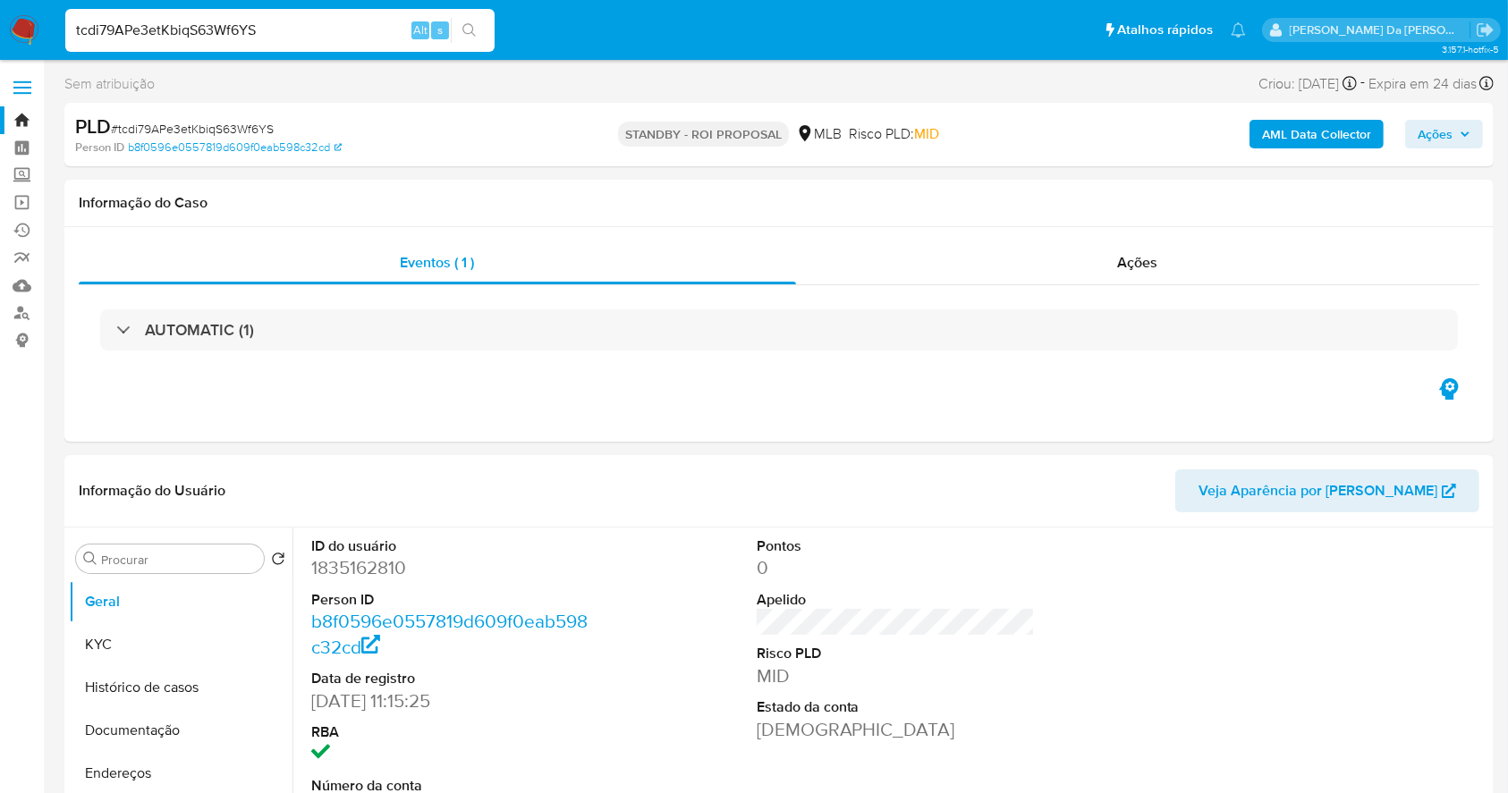
scroll to position [410, 0]
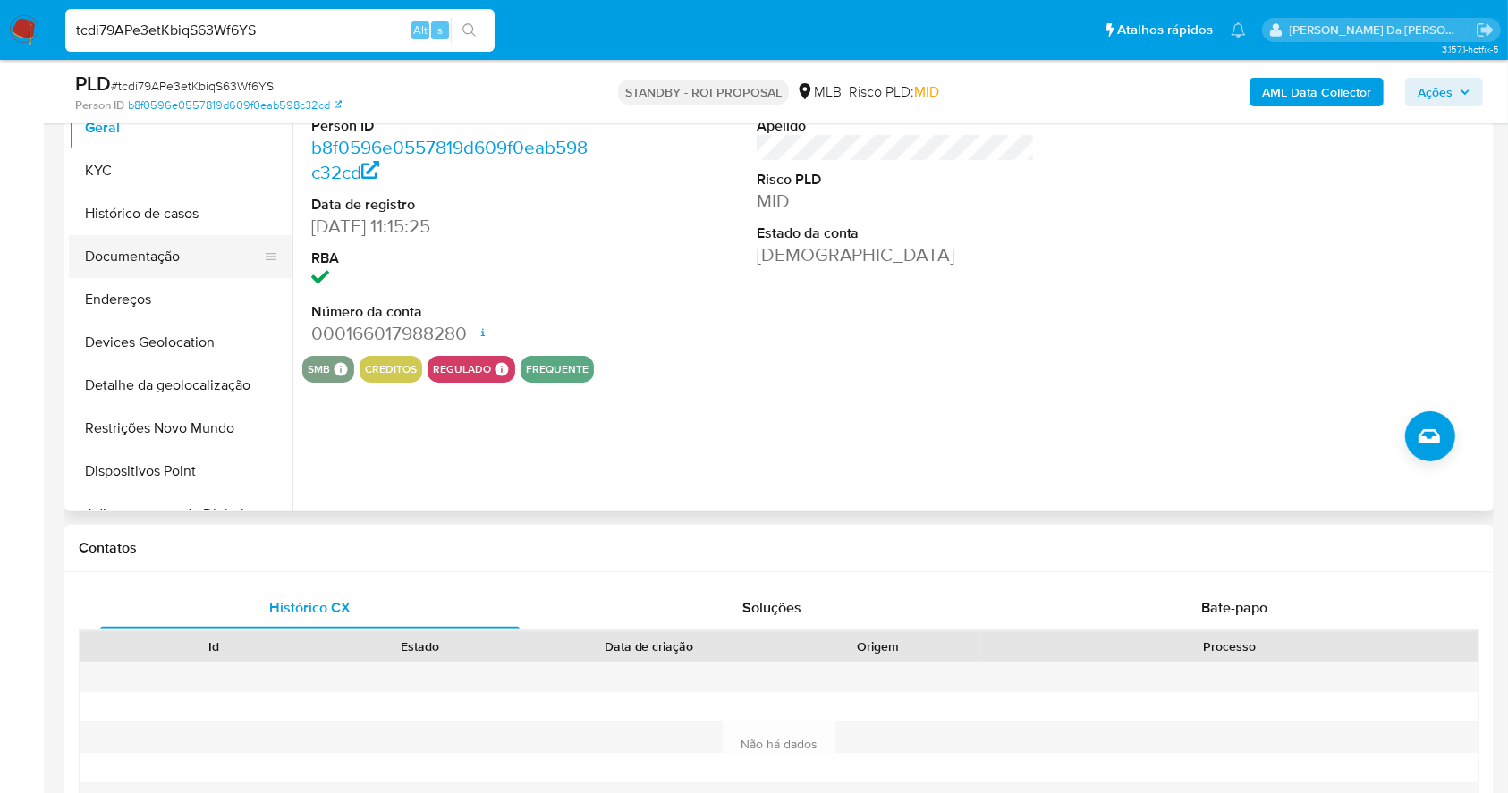
click at [150, 253] on button "Documentação" at bounding box center [173, 256] width 209 height 43
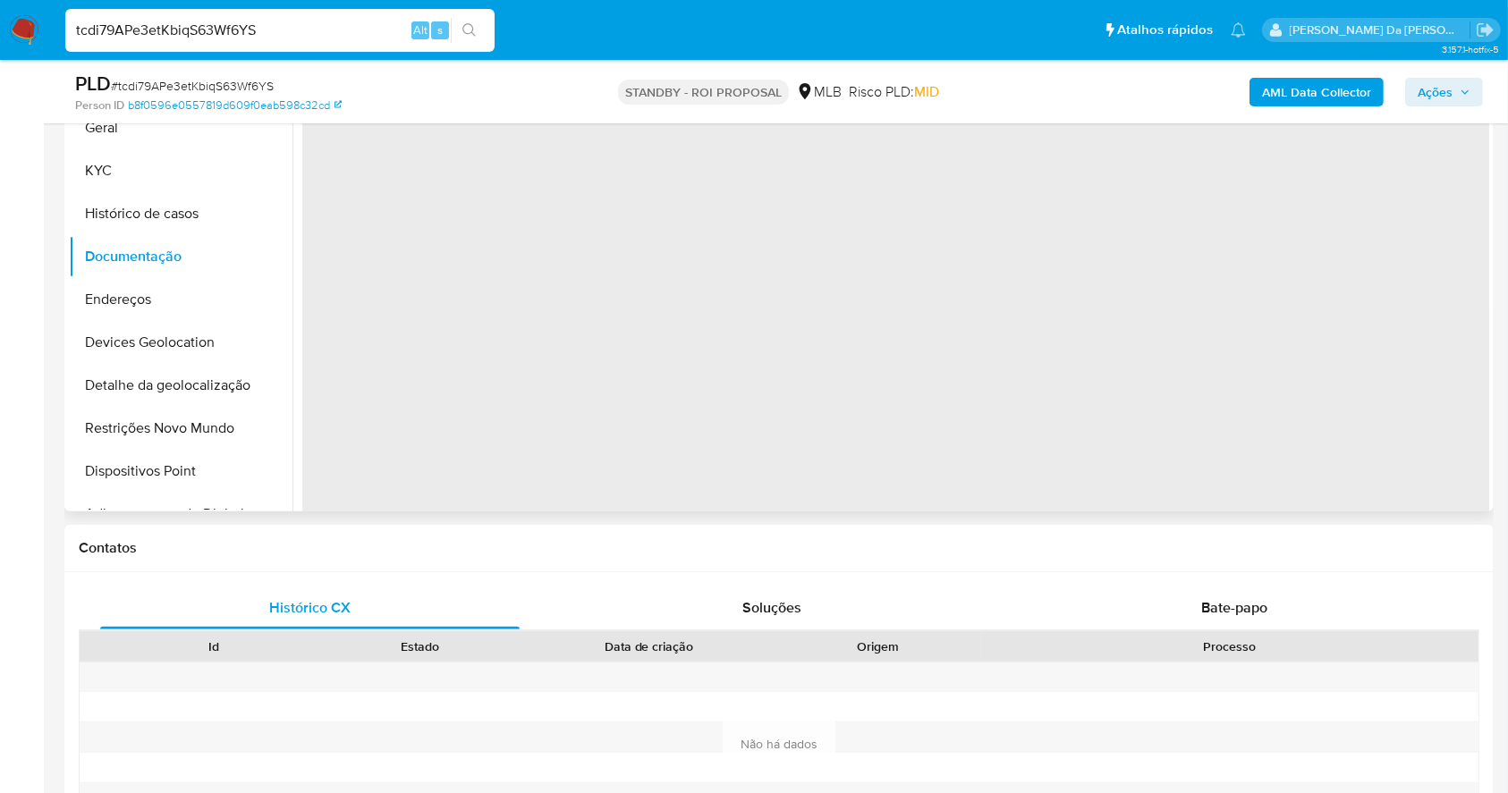
scroll to position [292, 0]
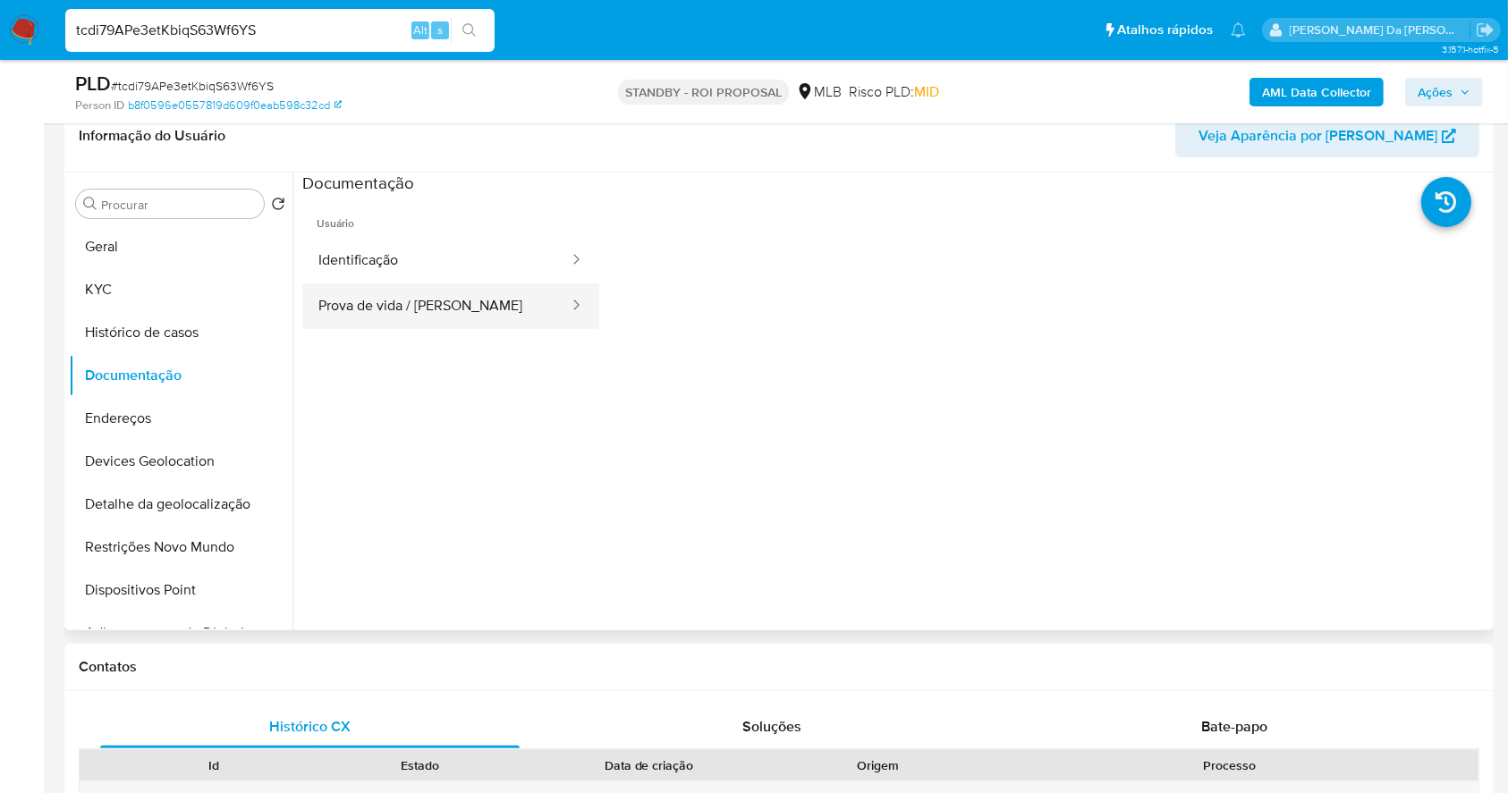
click at [417, 304] on button "Prova de vida / Selfie" at bounding box center [436, 307] width 268 height 46
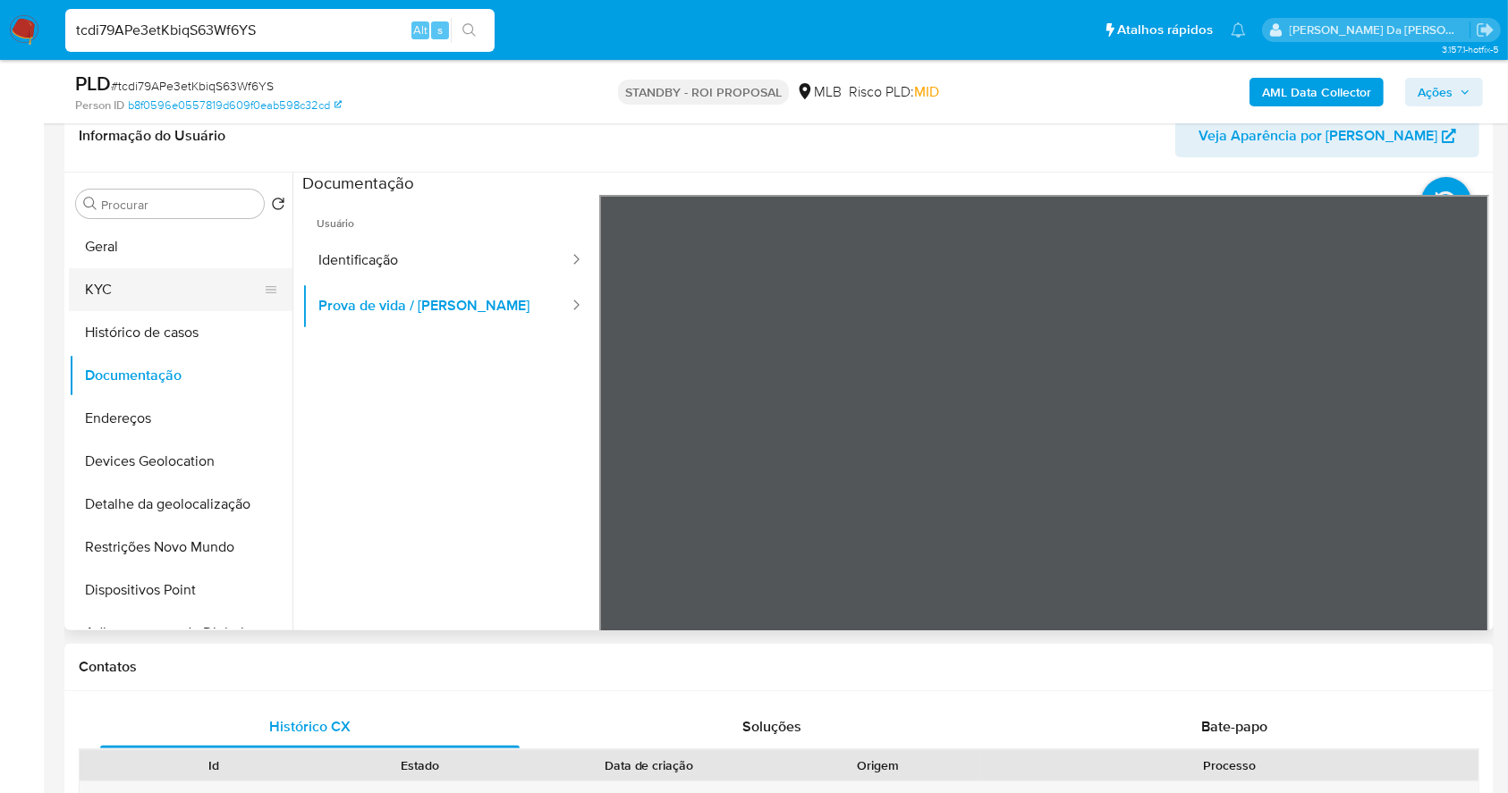
click at [100, 296] on button "KYC" at bounding box center [173, 289] width 209 height 43
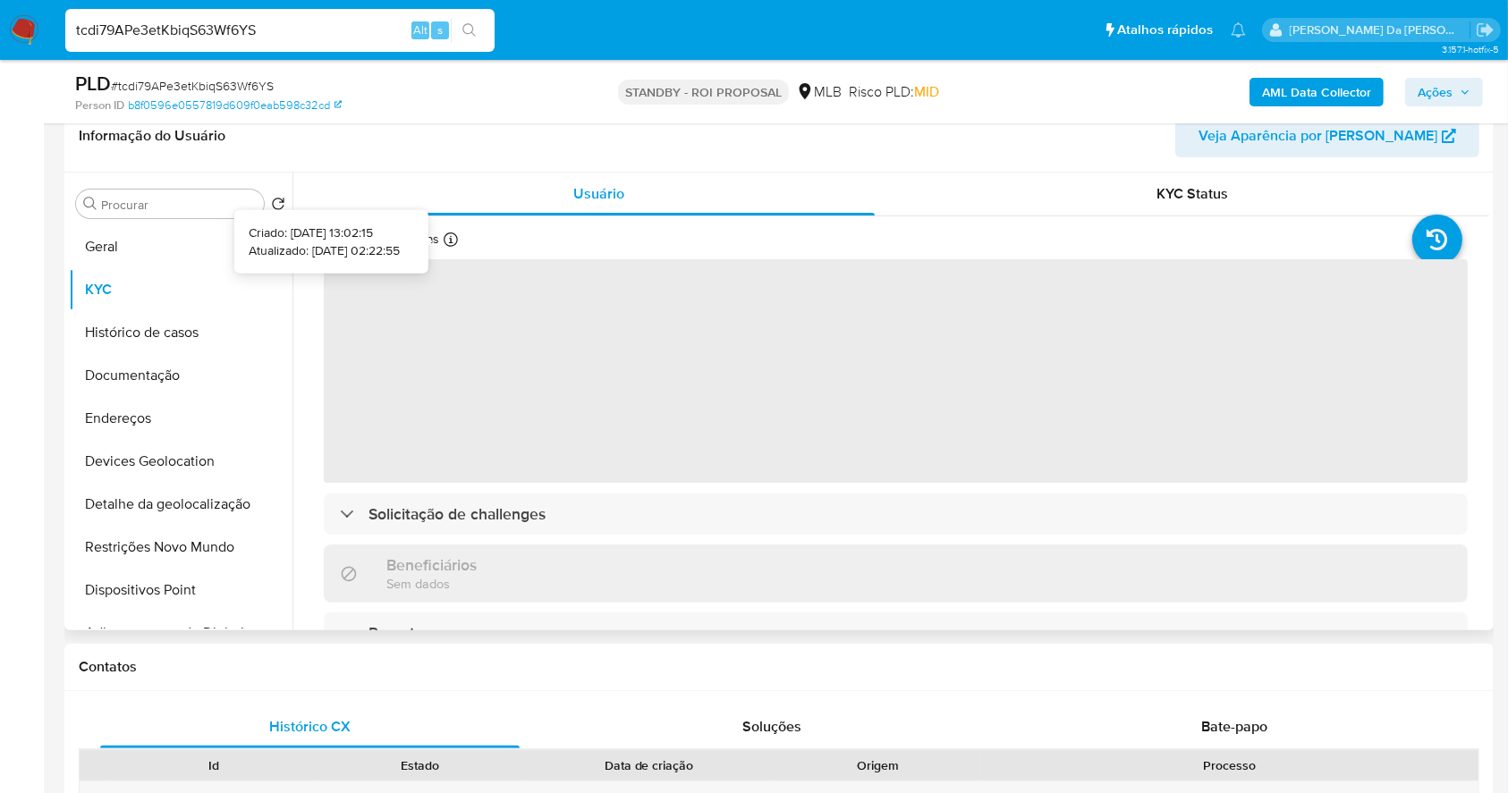
click at [444, 238] on icon at bounding box center [451, 240] width 14 height 14
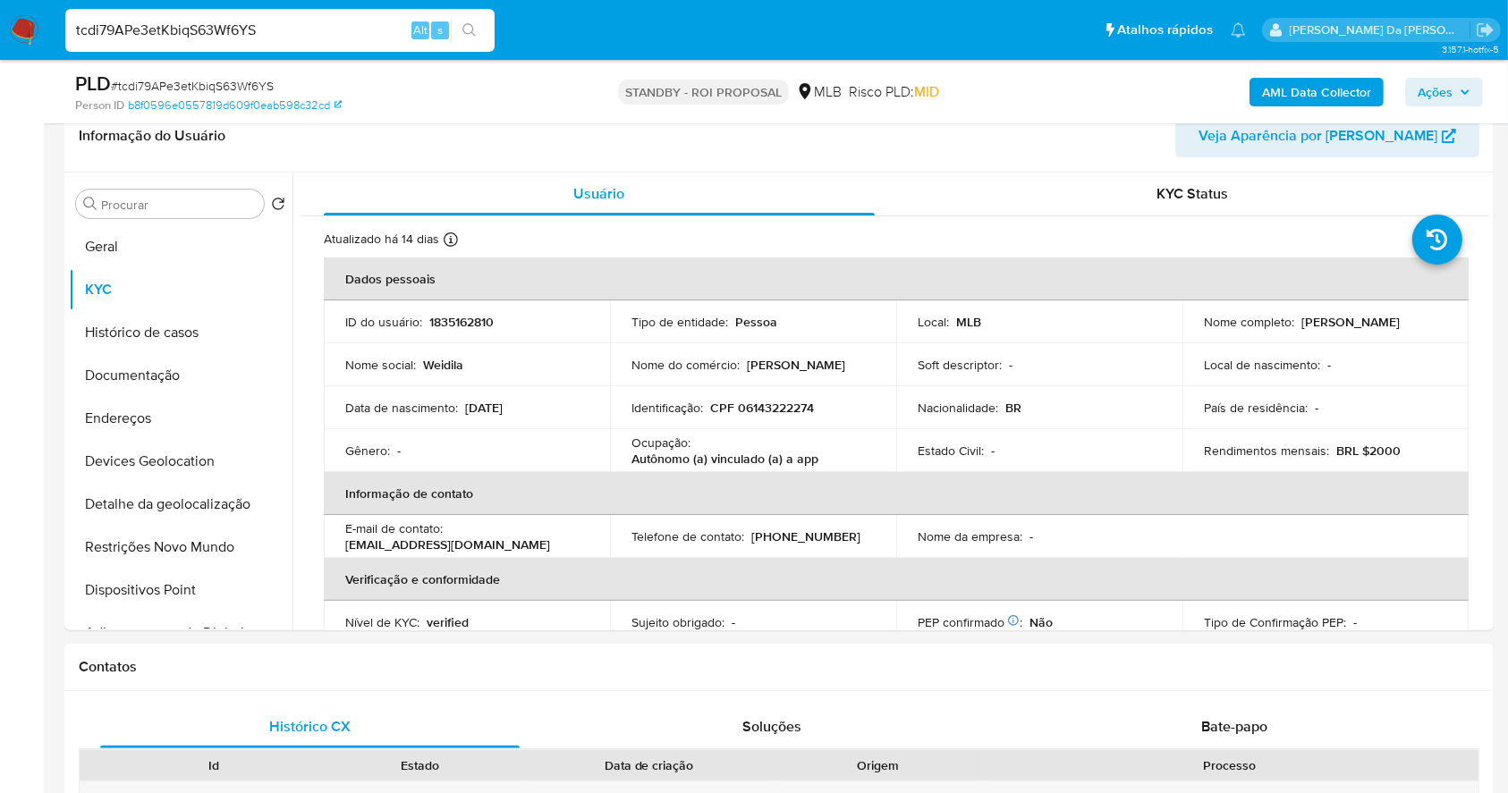
click at [284, 50] on div "tcdi79APe3etKbiqS63Wf6YS Alt s" at bounding box center [279, 30] width 429 height 43
click at [285, 47] on div "tcdi79APe3etKbiqS63Wf6YS Alt s" at bounding box center [279, 30] width 429 height 43
click at [290, 36] on input "tcdi79APe3etKbiqS63Wf6YS" at bounding box center [279, 30] width 429 height 23
paste input "LM1W0r7aqnkqH4Rs5UzjP9Ob"
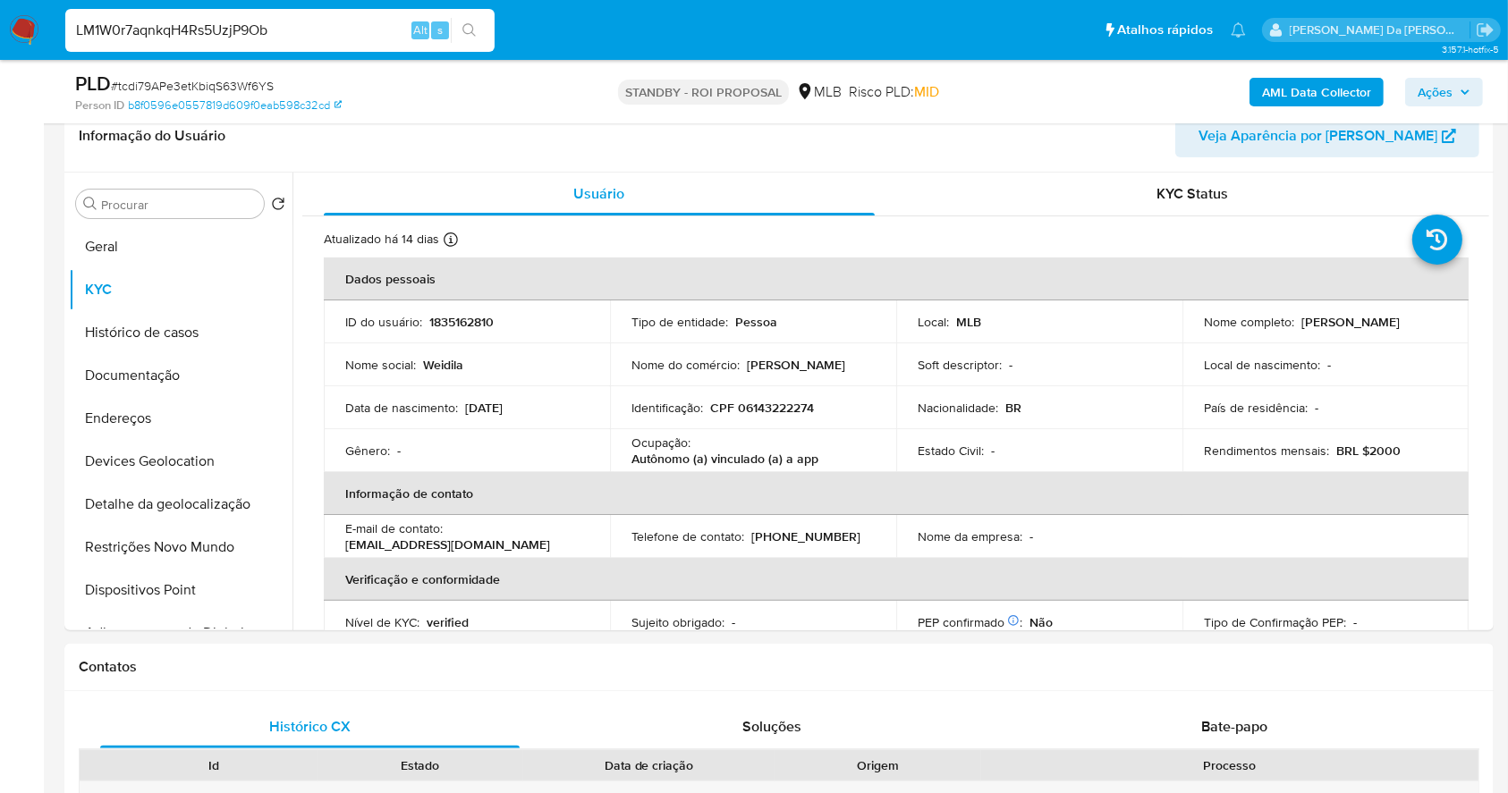
type input "LM1W0r7aqnkqH4Rs5UzjP9Ob"
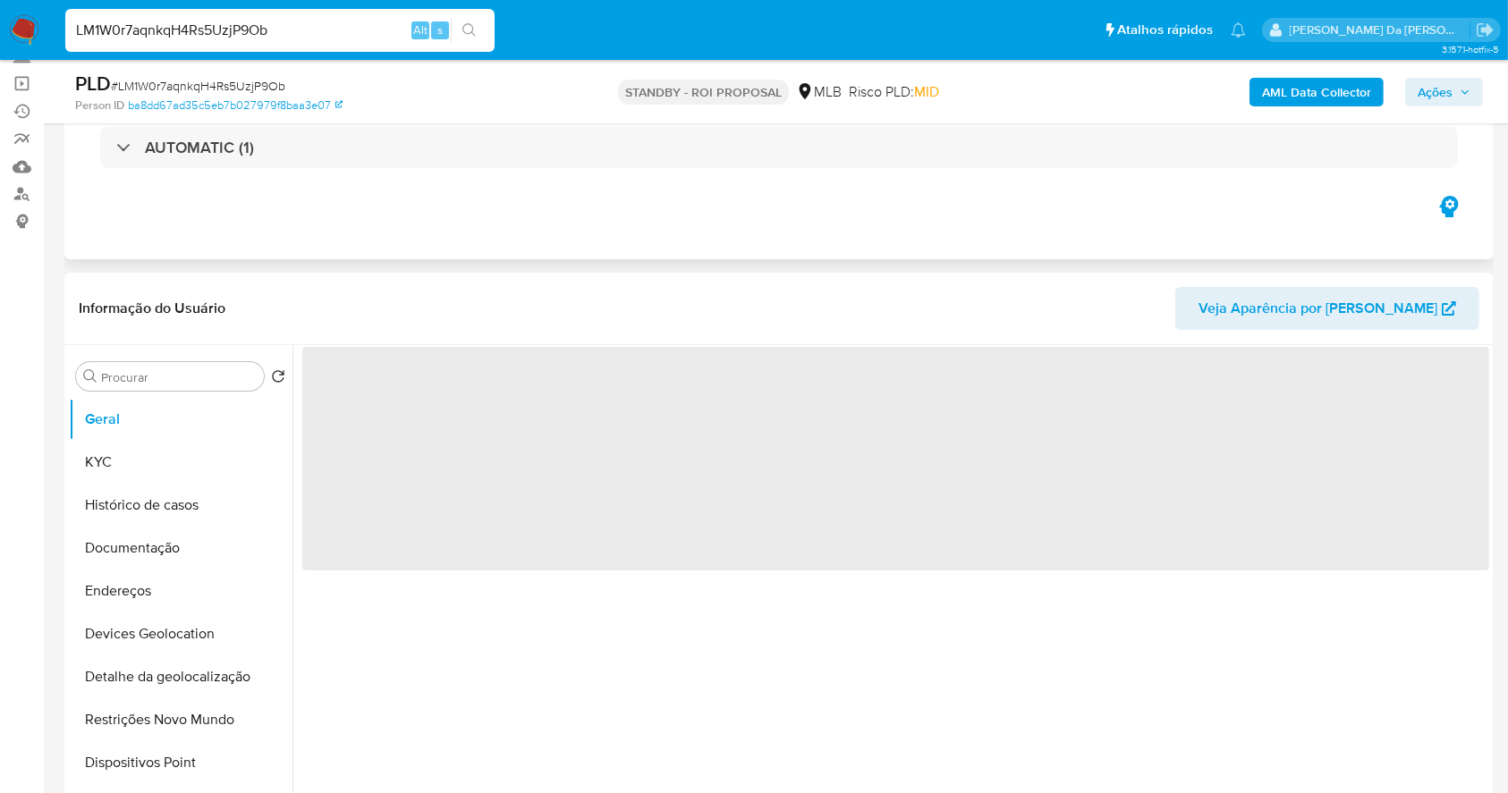
scroll to position [238, 0]
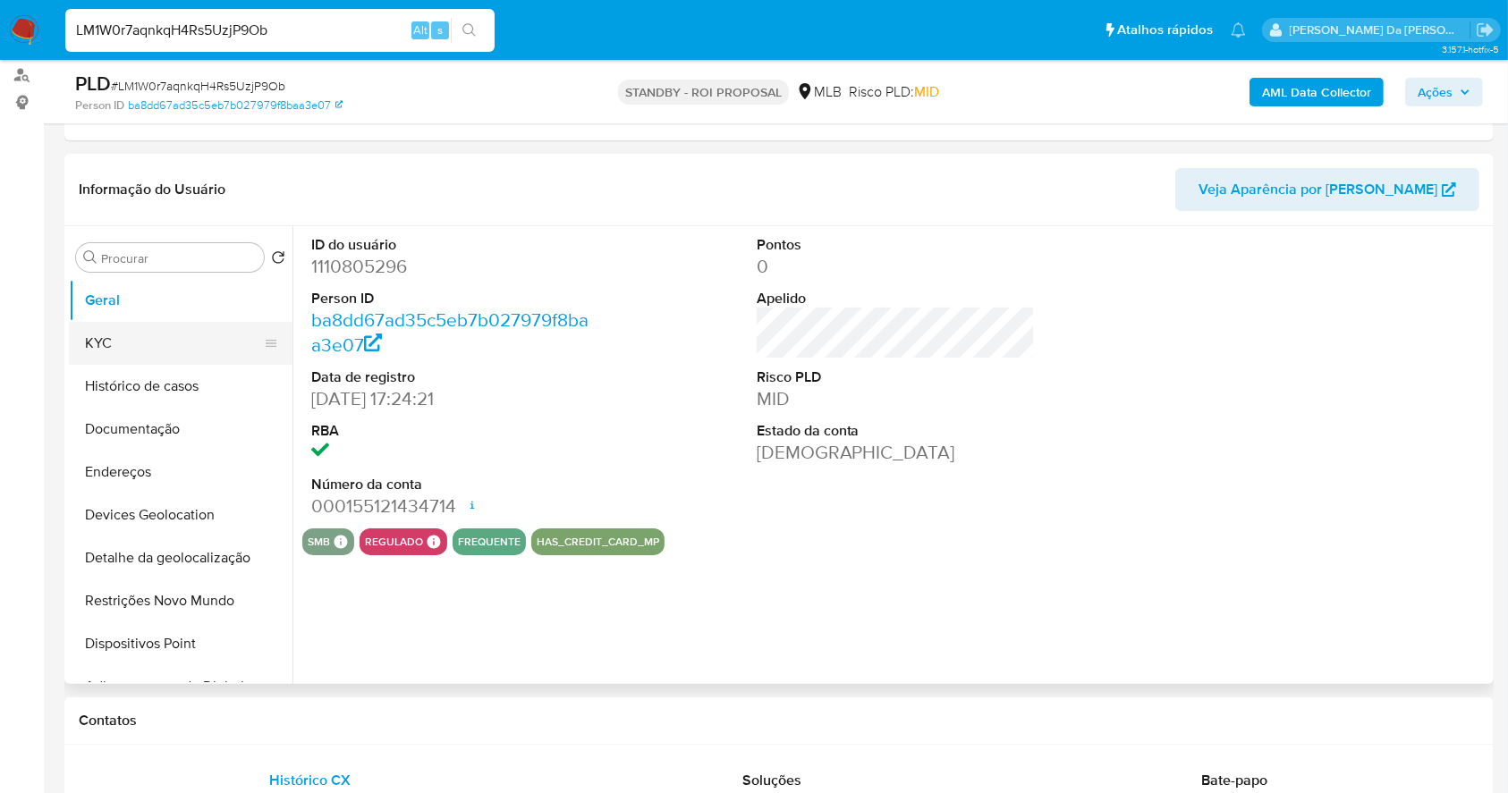
click at [122, 349] on button "KYC" at bounding box center [173, 343] width 209 height 43
select select "10"
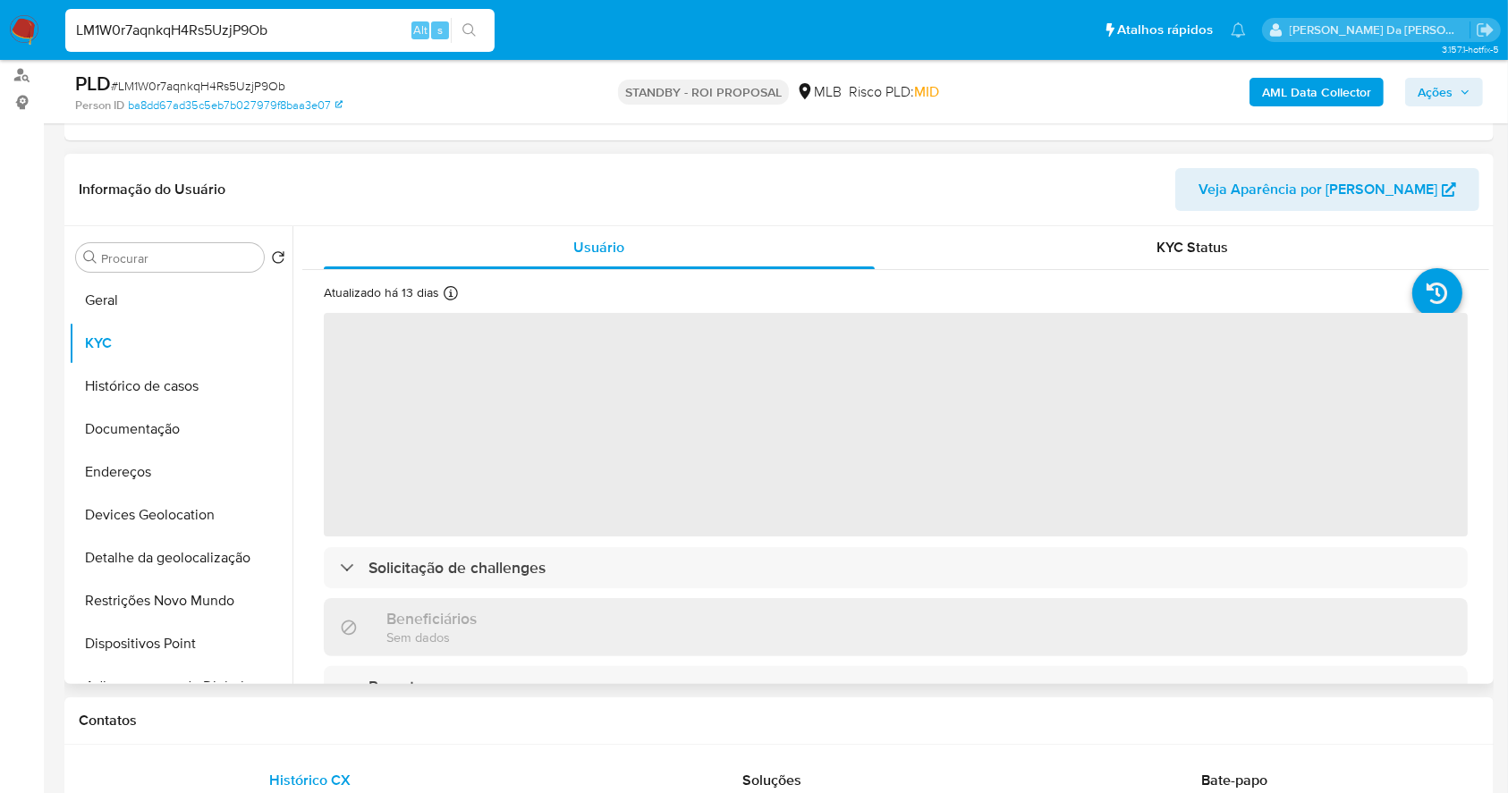
click at [449, 290] on icon at bounding box center [451, 293] width 14 height 14
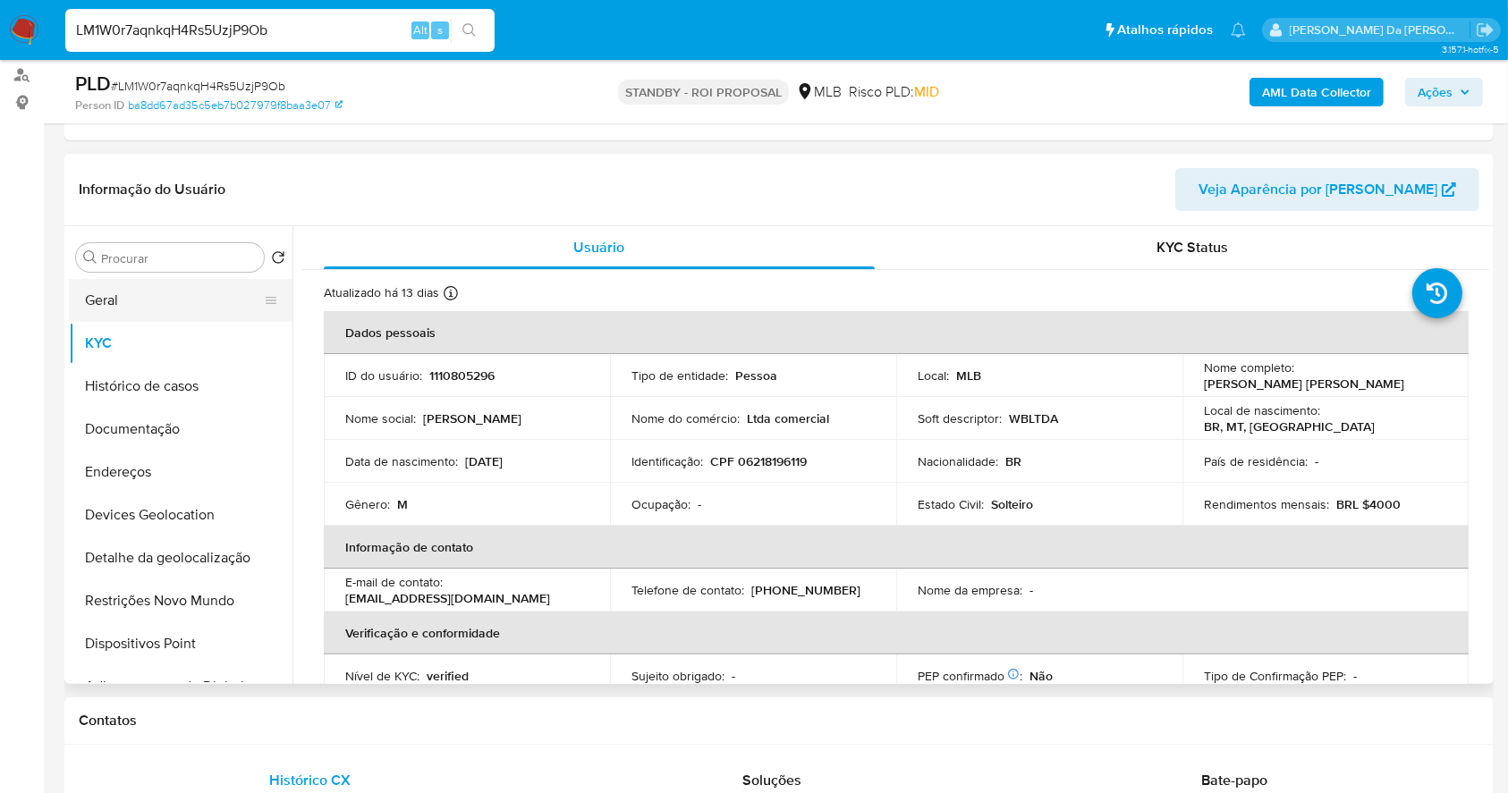
click at [135, 301] on button "Geral" at bounding box center [173, 300] width 209 height 43
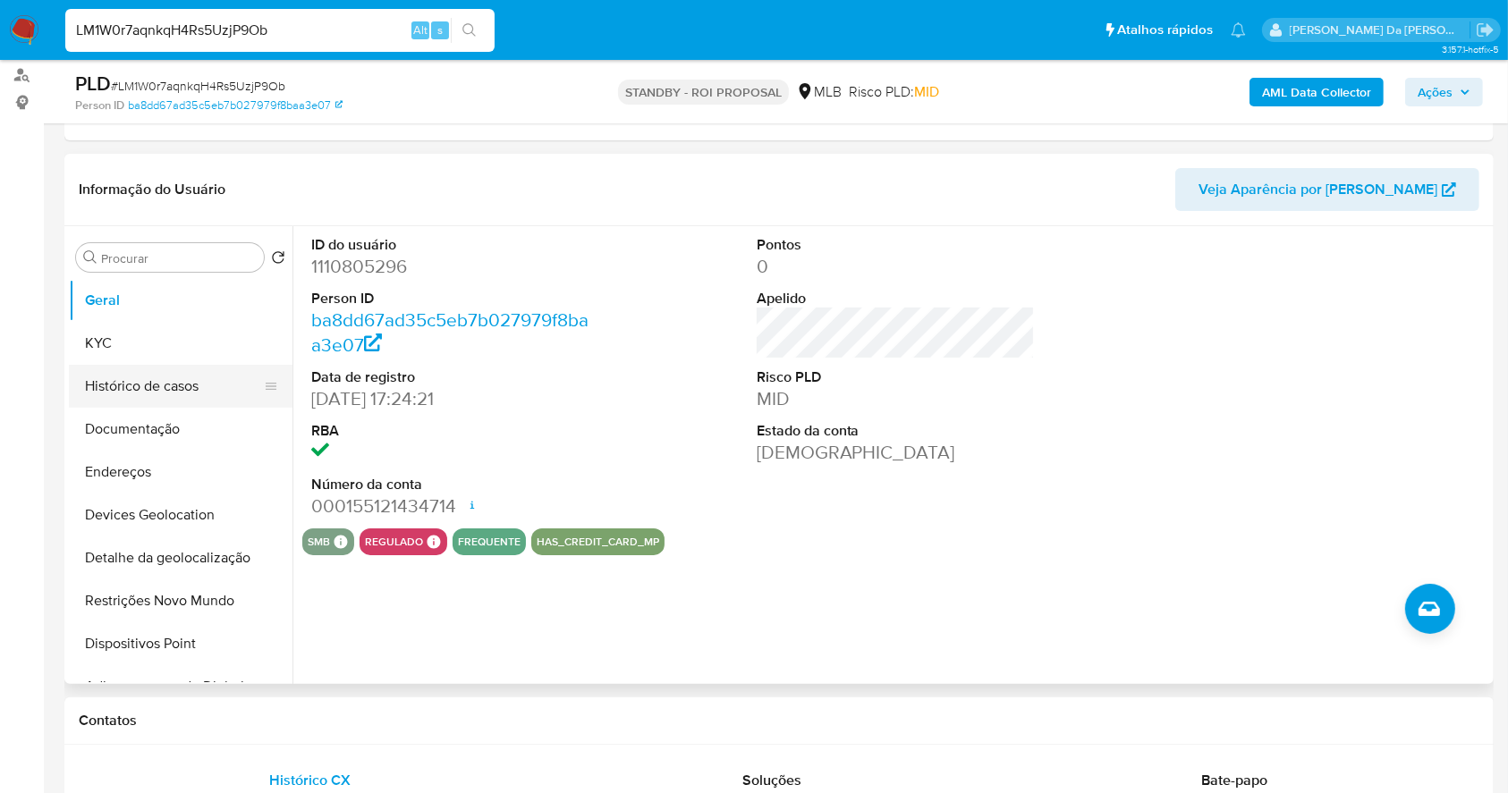
click at [130, 375] on button "Histórico de casos" at bounding box center [173, 386] width 209 height 43
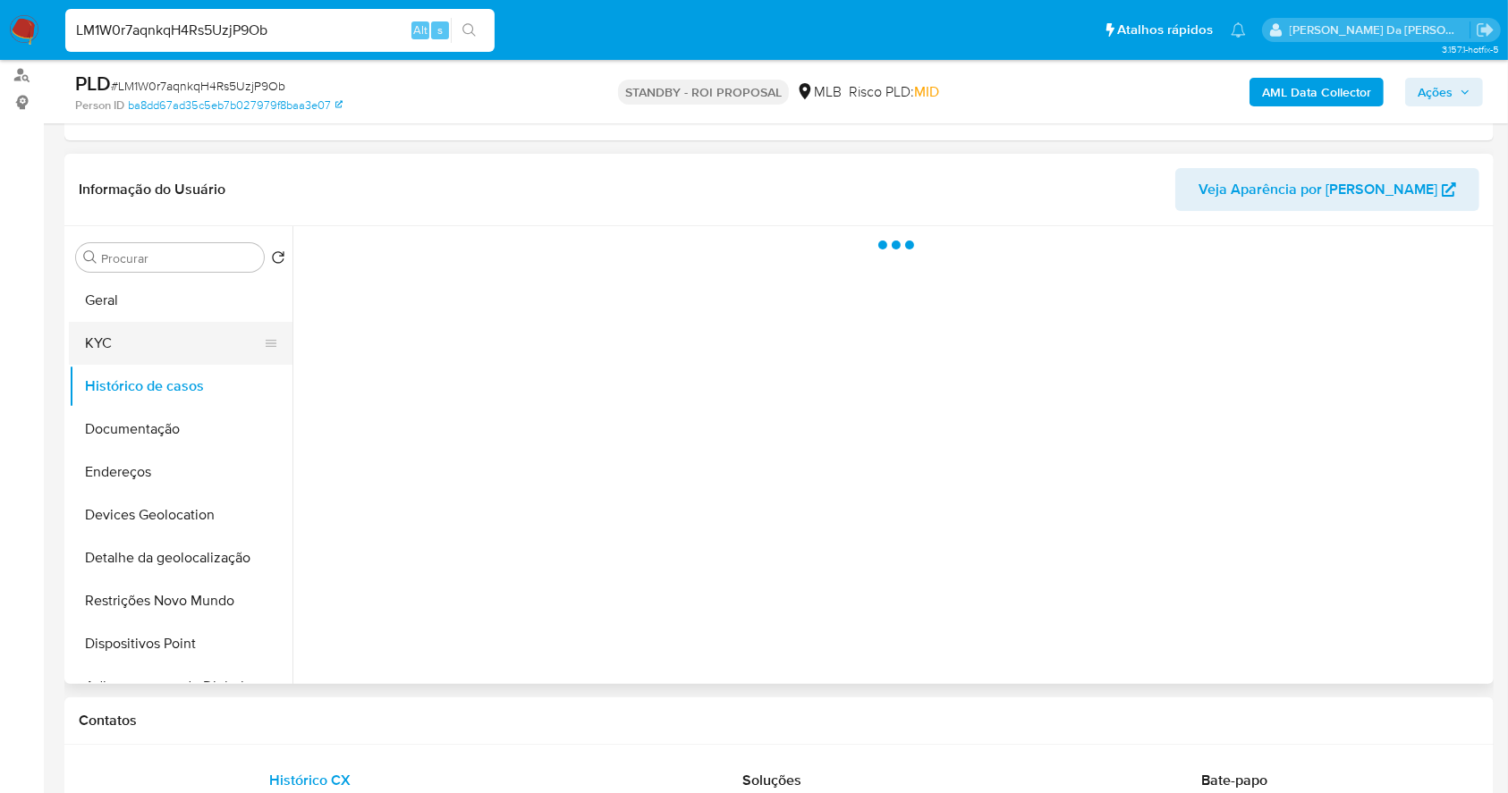
drag, startPoint x: 162, startPoint y: 338, endPoint x: 198, endPoint y: 338, distance: 35.8
click at [159, 338] on button "KYC" at bounding box center [173, 343] width 209 height 43
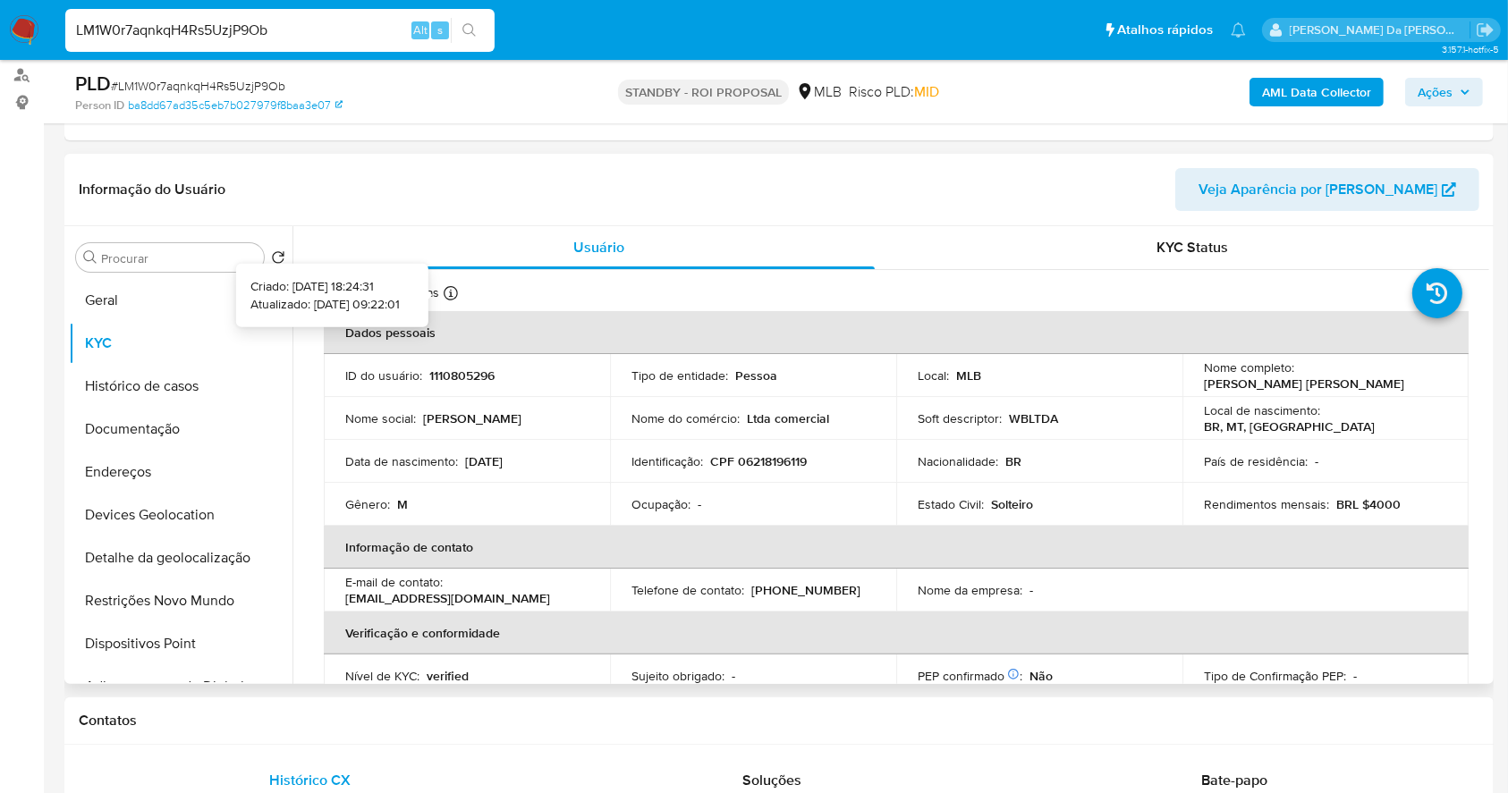
click at [446, 290] on icon at bounding box center [451, 293] width 14 height 14
click at [186, 300] on button "Geral" at bounding box center [173, 300] width 209 height 43
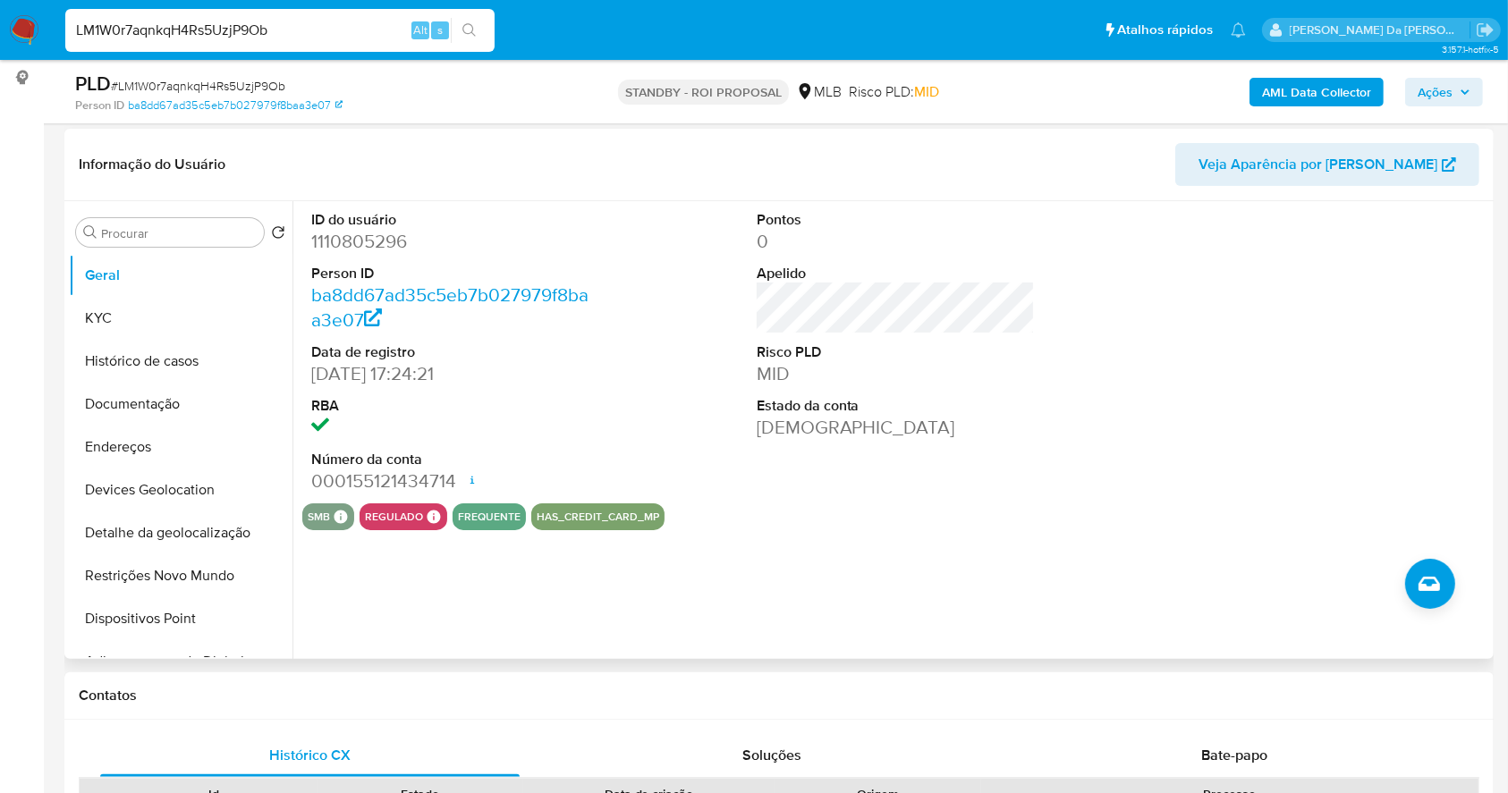
scroll to position [69, 0]
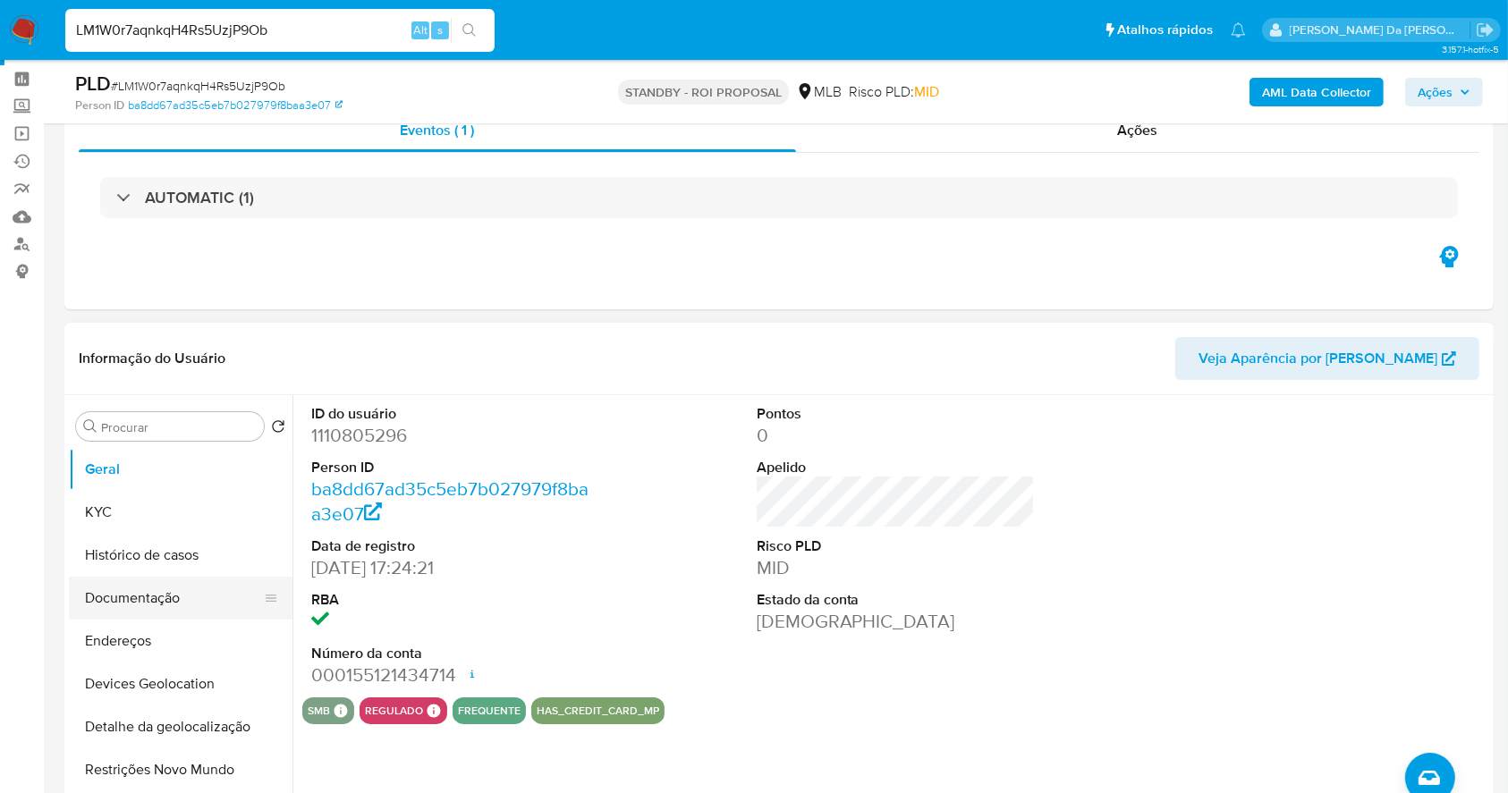
click at [155, 593] on button "Documentação" at bounding box center [173, 598] width 209 height 43
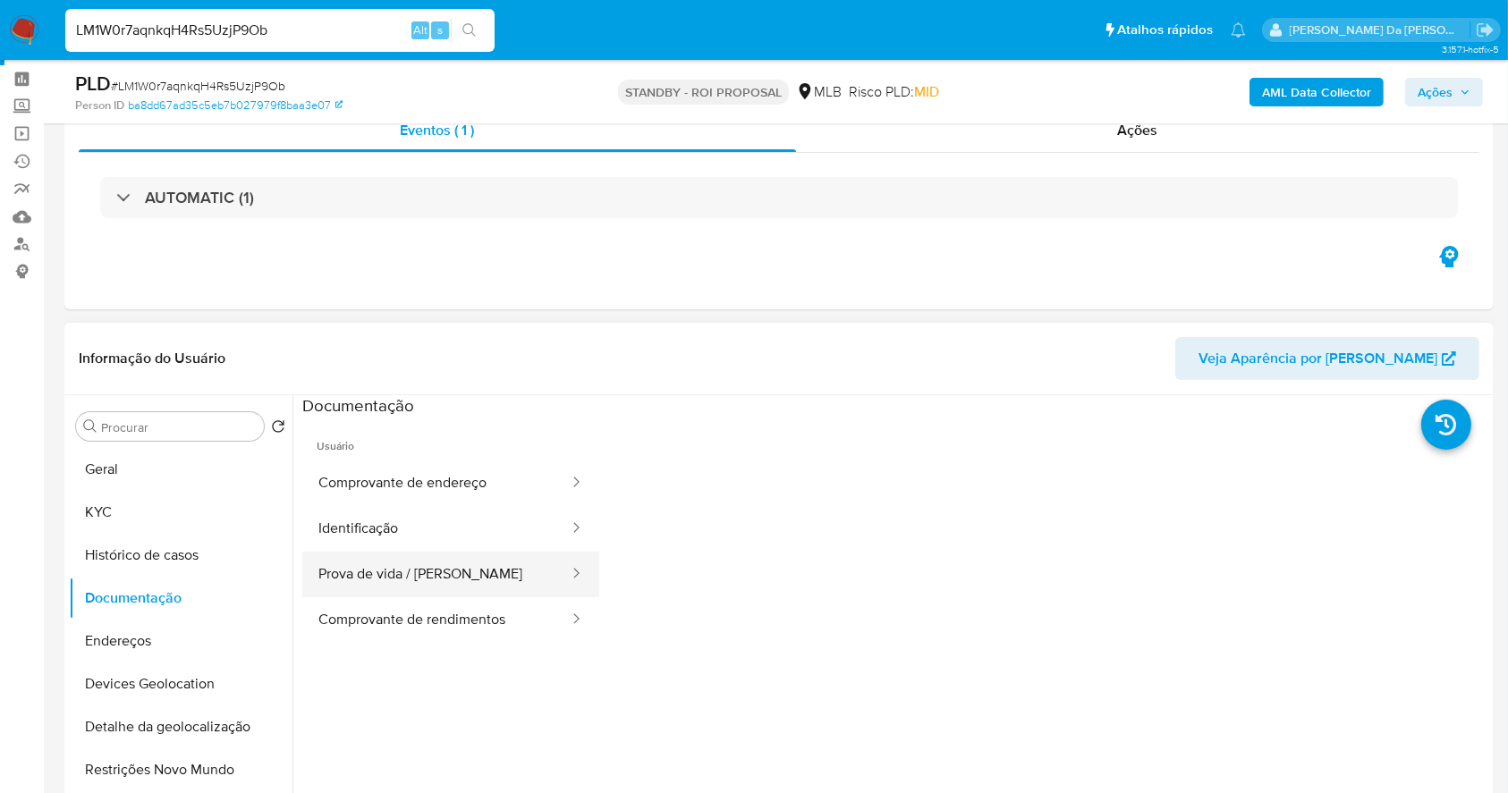
click at [458, 576] on button "Prova de vida / Selfie" at bounding box center [436, 575] width 268 height 46
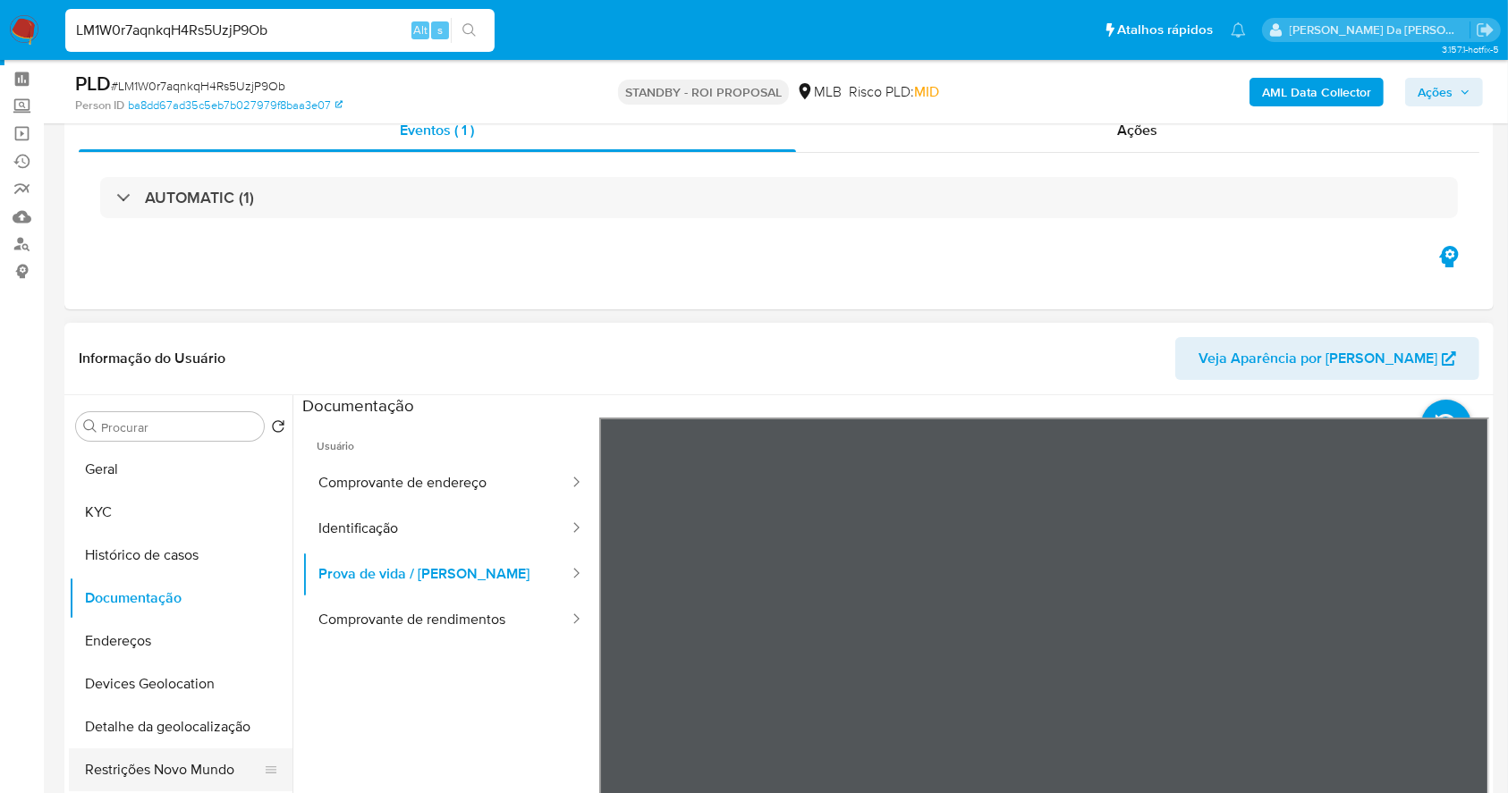
click at [182, 764] on button "Restrições Novo Mundo" at bounding box center [173, 770] width 209 height 43
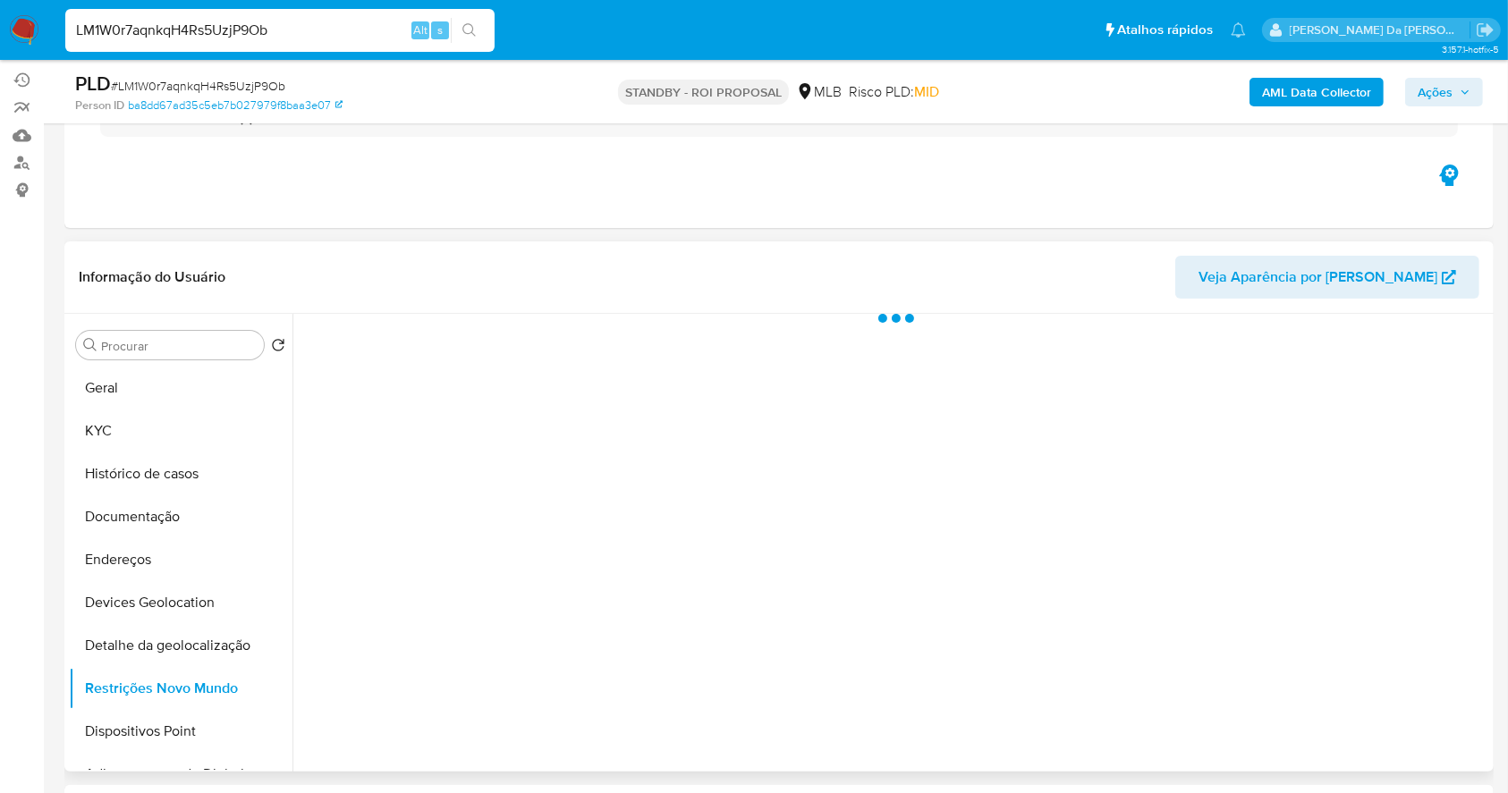
scroll to position [188, 0]
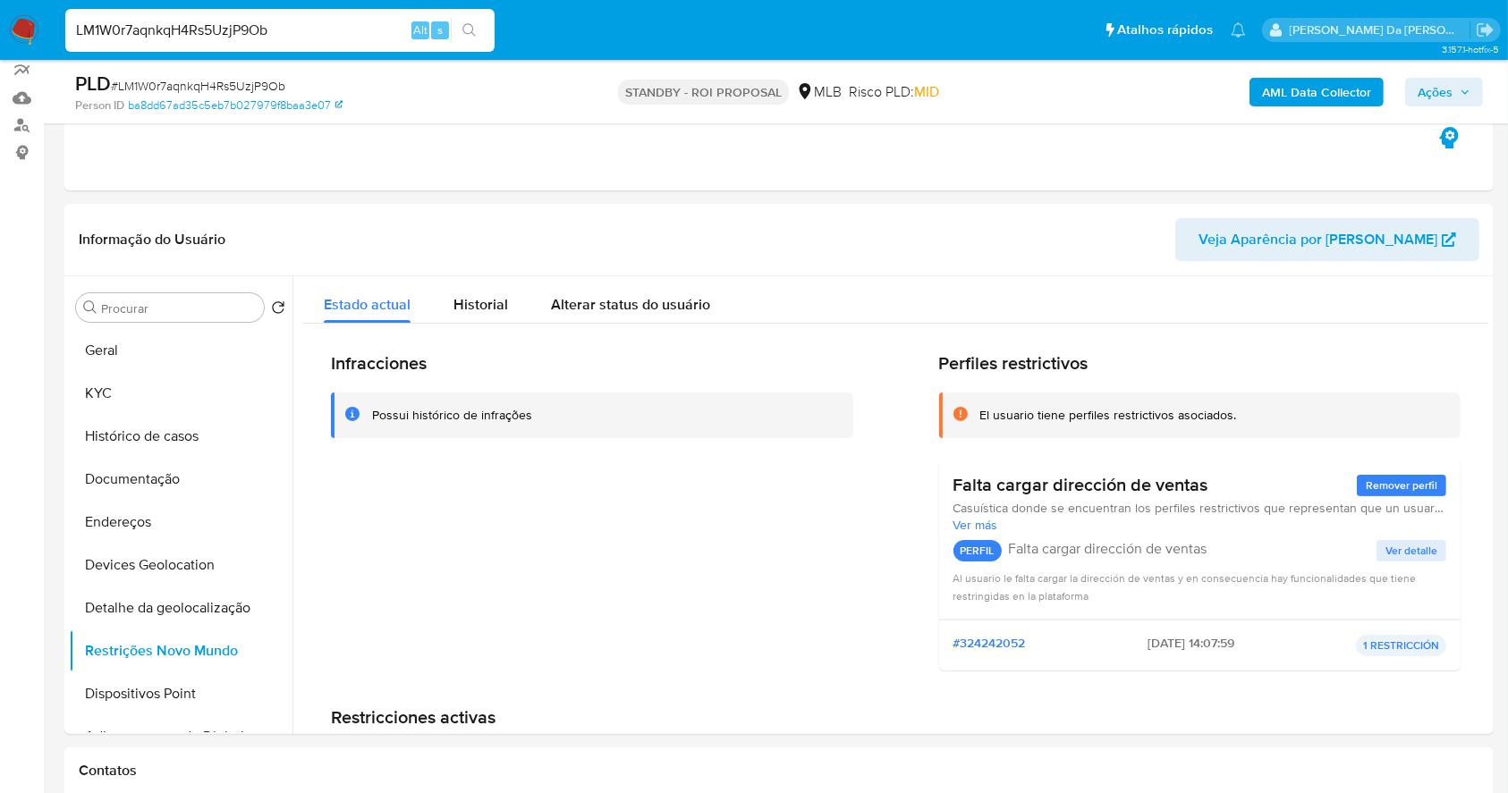
click at [376, 24] on input "LM1W0r7aqnkqH4Rs5UzjP9Ob" at bounding box center [279, 30] width 429 height 23
paste input "eL19cVNTRzJrvLhCMWfa4UYz"
click at [376, 23] on input "LM1W0r7aqnkqH4Rs5UzjP9ObeL19cVNTRzJrvLhCMWfa4UYz" at bounding box center [279, 30] width 429 height 23
click at [377, 23] on input "LM1W0r7aqnkqH4Rs5UzjP9ObeL19cVNTRzJrvLhCMWfa4UYz" at bounding box center [279, 30] width 429 height 23
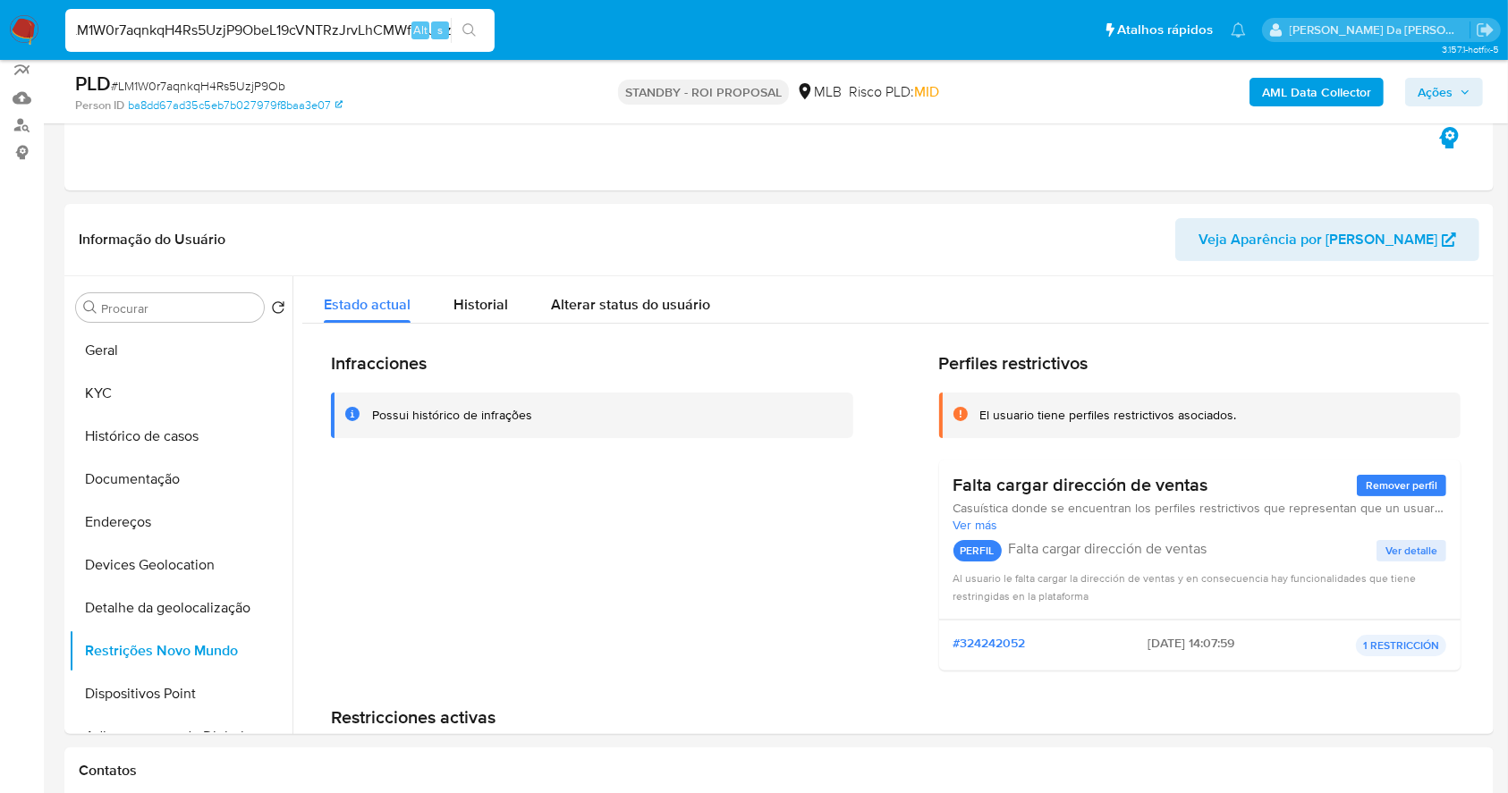
paste input
type input "eL19cVNTRzJrvLhCMWfa4UYz"
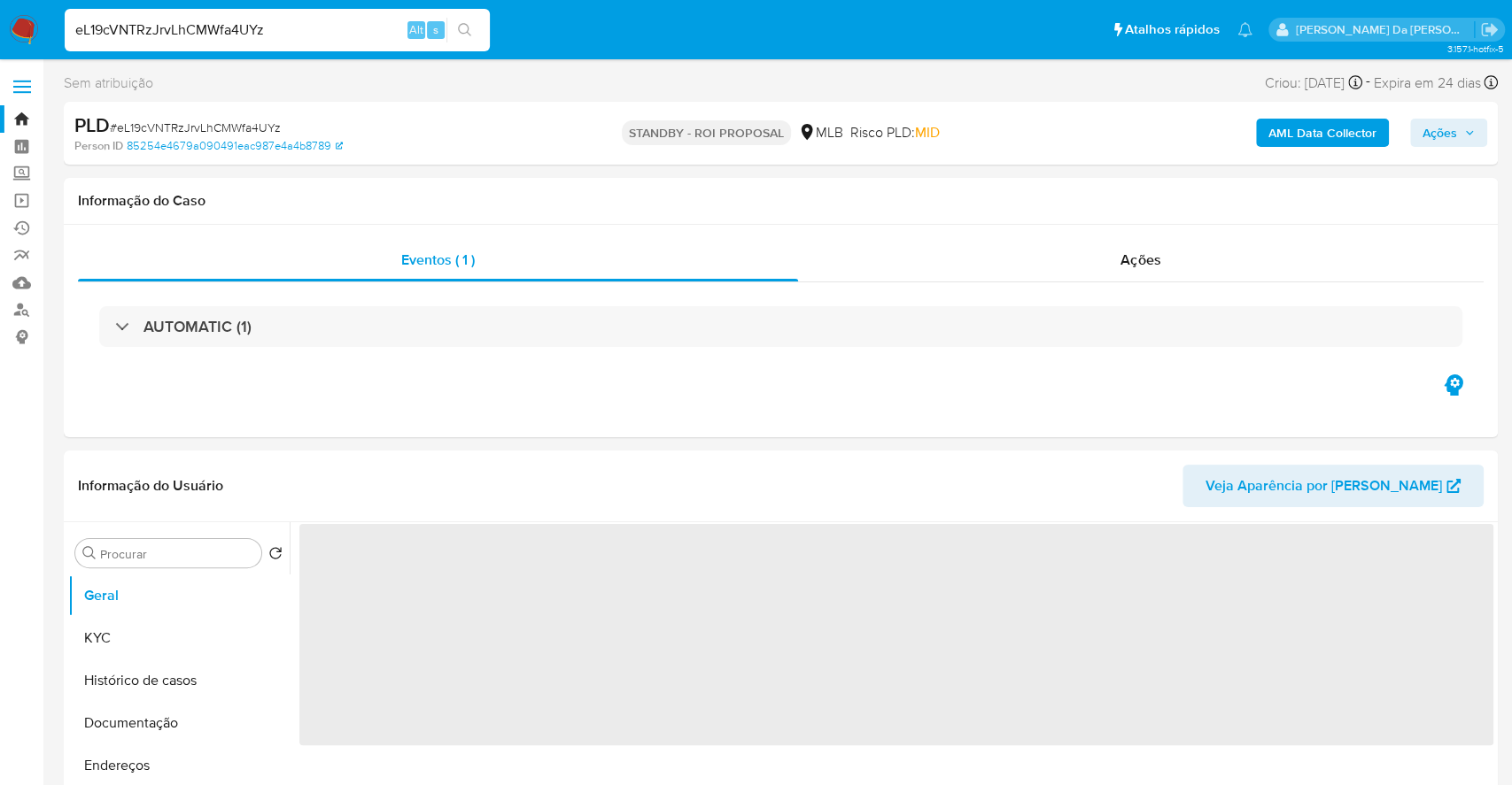
select select "10"
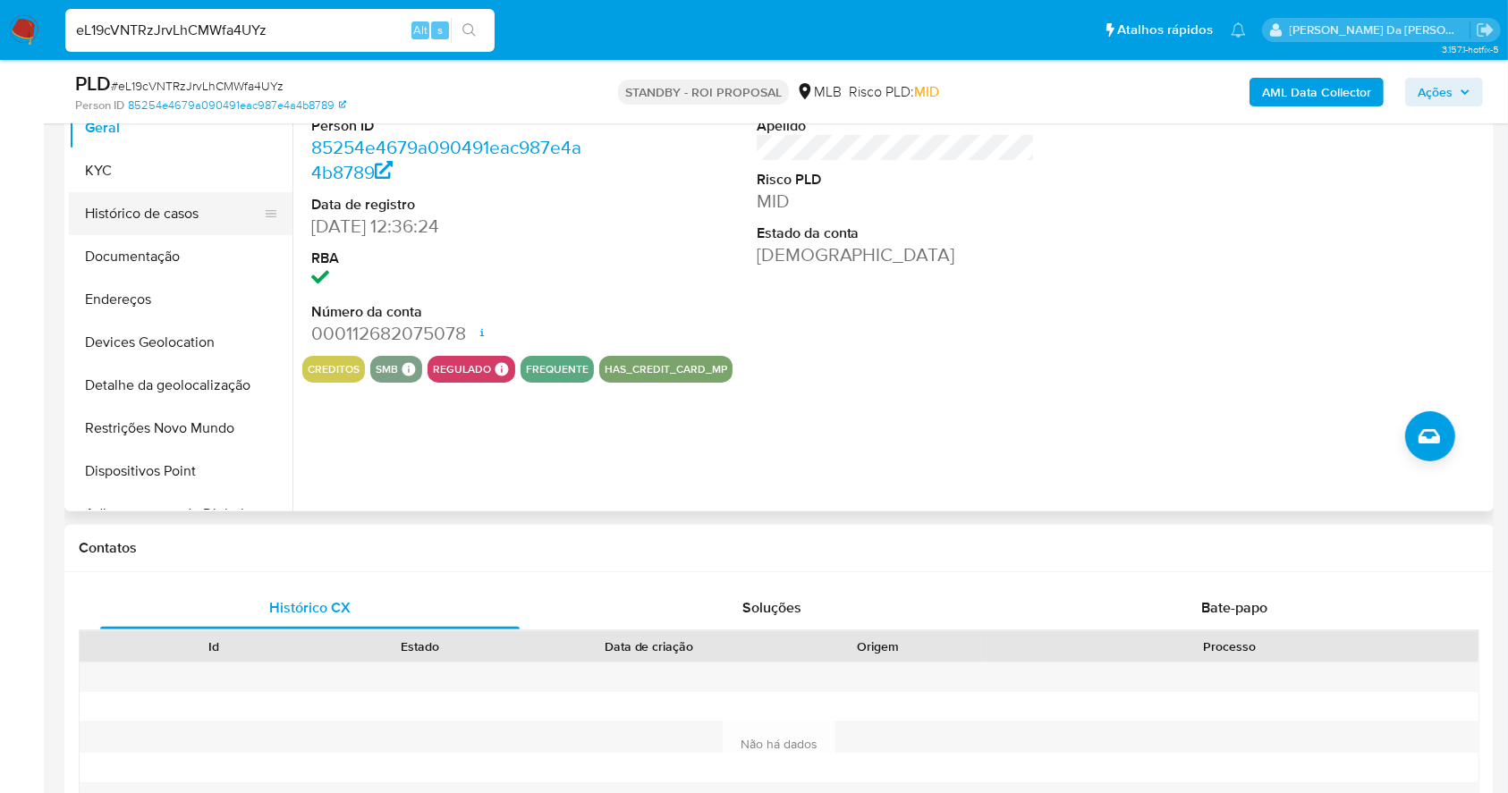
scroll to position [292, 0]
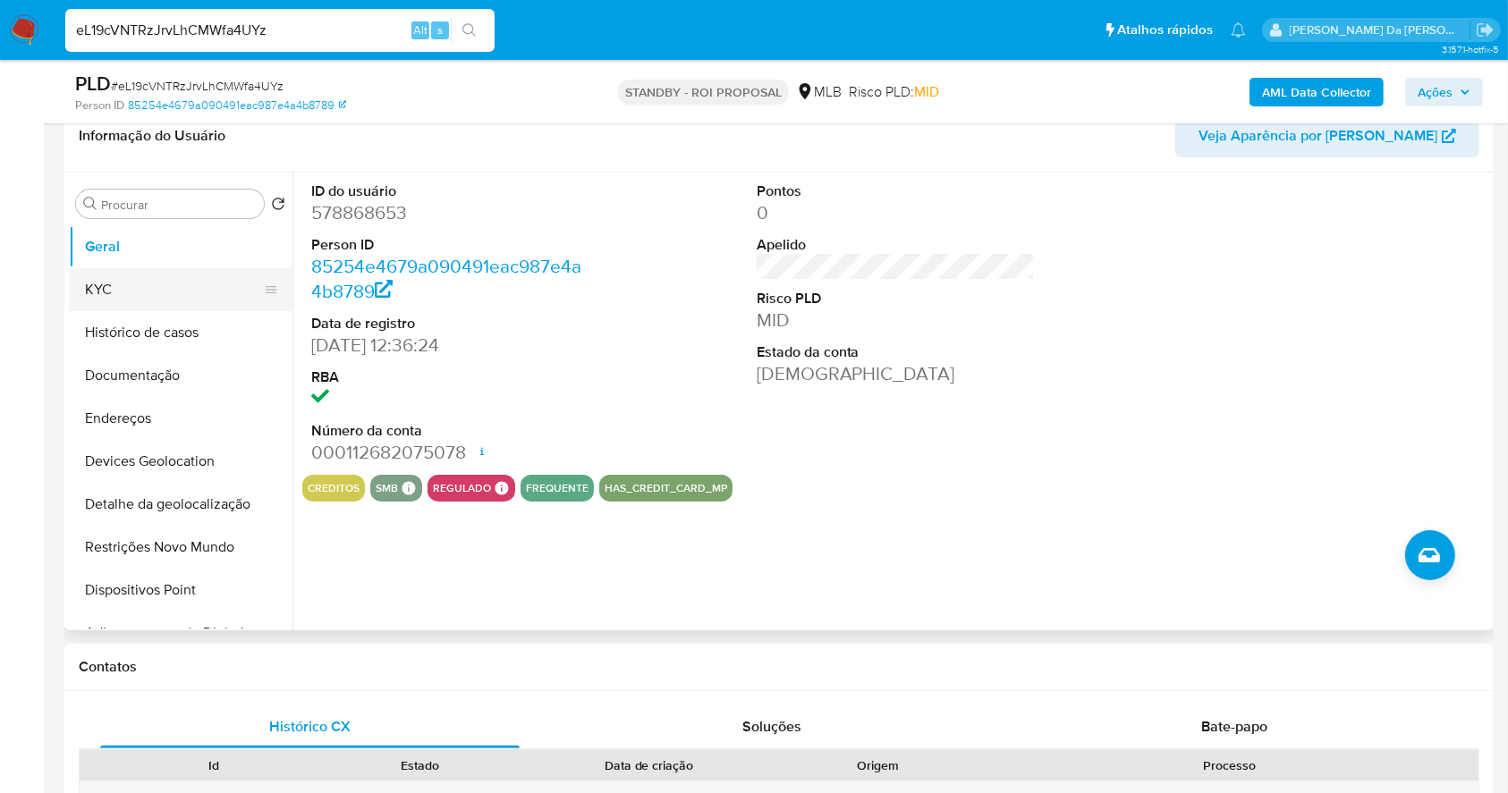
click at [98, 283] on button "KYC" at bounding box center [173, 289] width 209 height 43
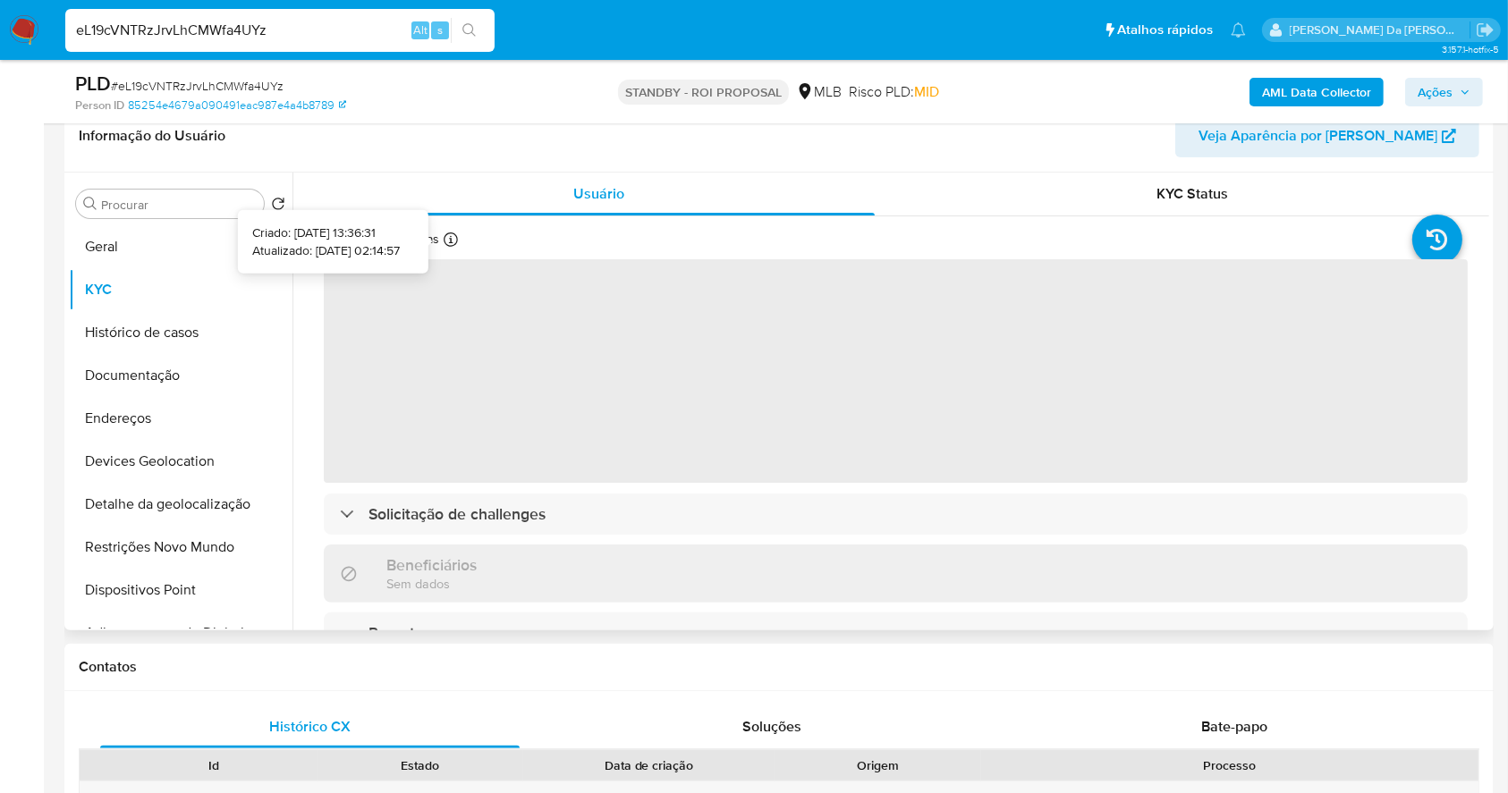
click at [449, 241] on icon at bounding box center [451, 240] width 14 height 14
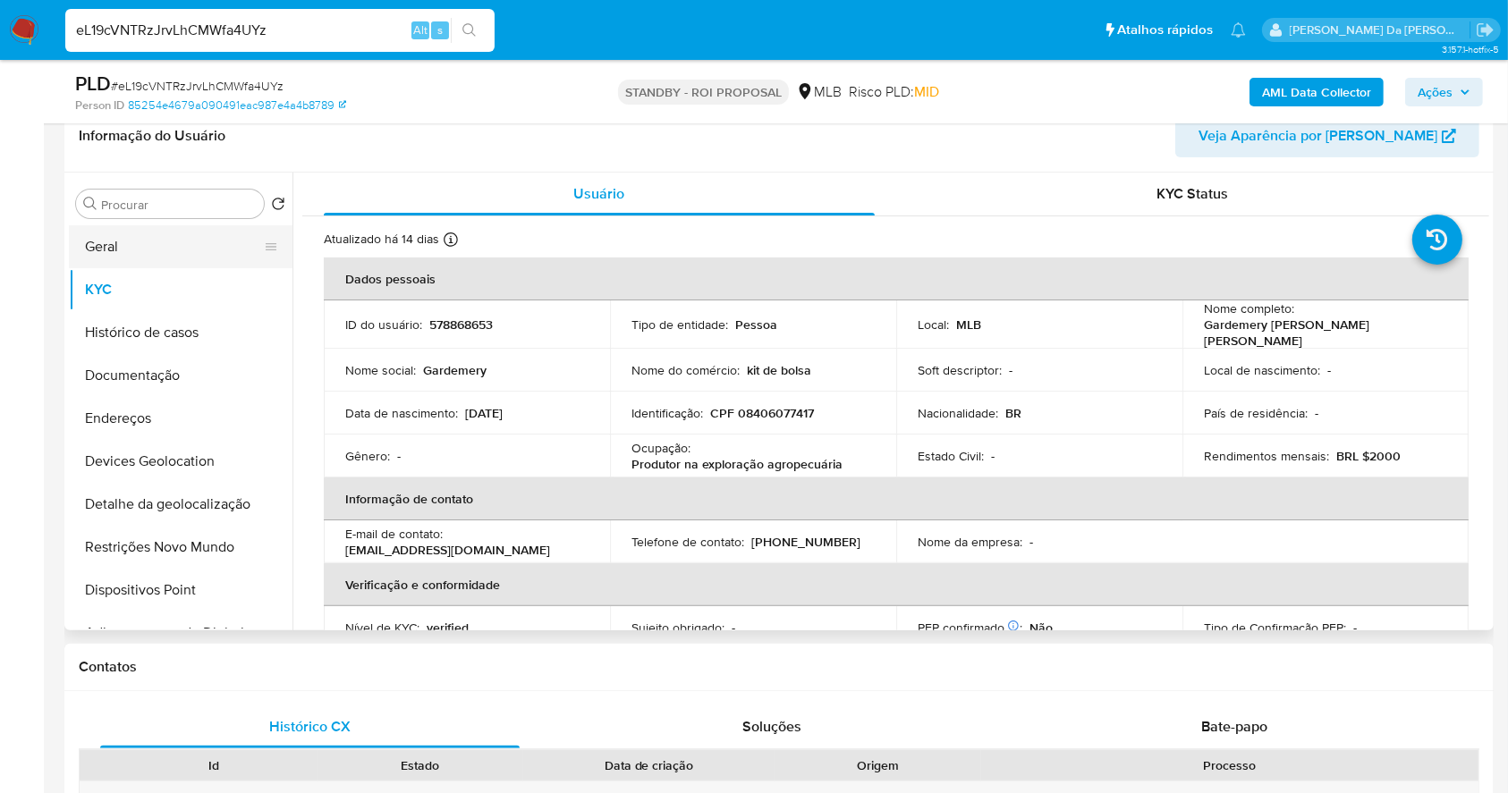
click at [122, 235] on button "Geral" at bounding box center [173, 246] width 209 height 43
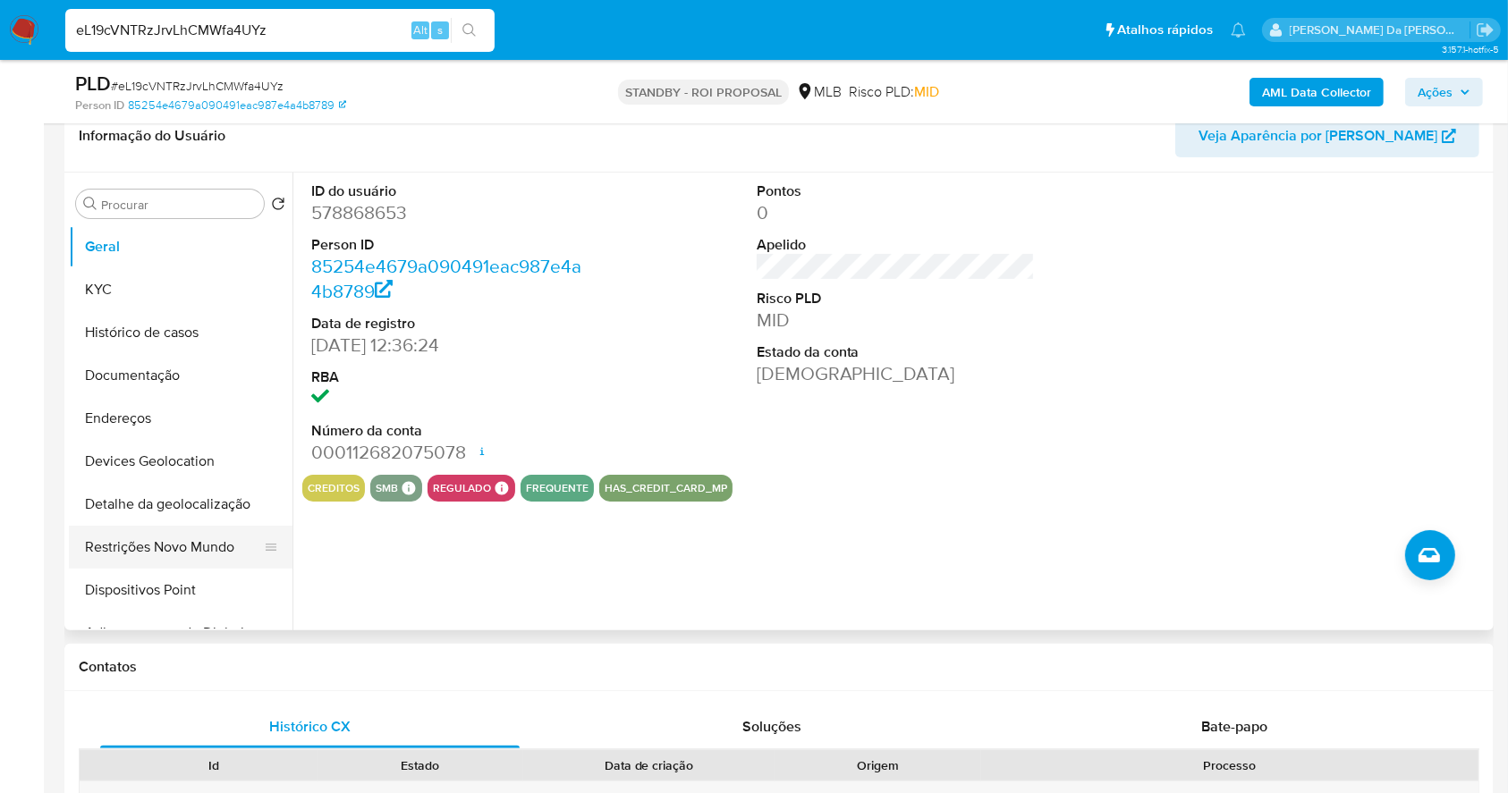
click at [175, 554] on button "Restrições Novo Mundo" at bounding box center [173, 547] width 209 height 43
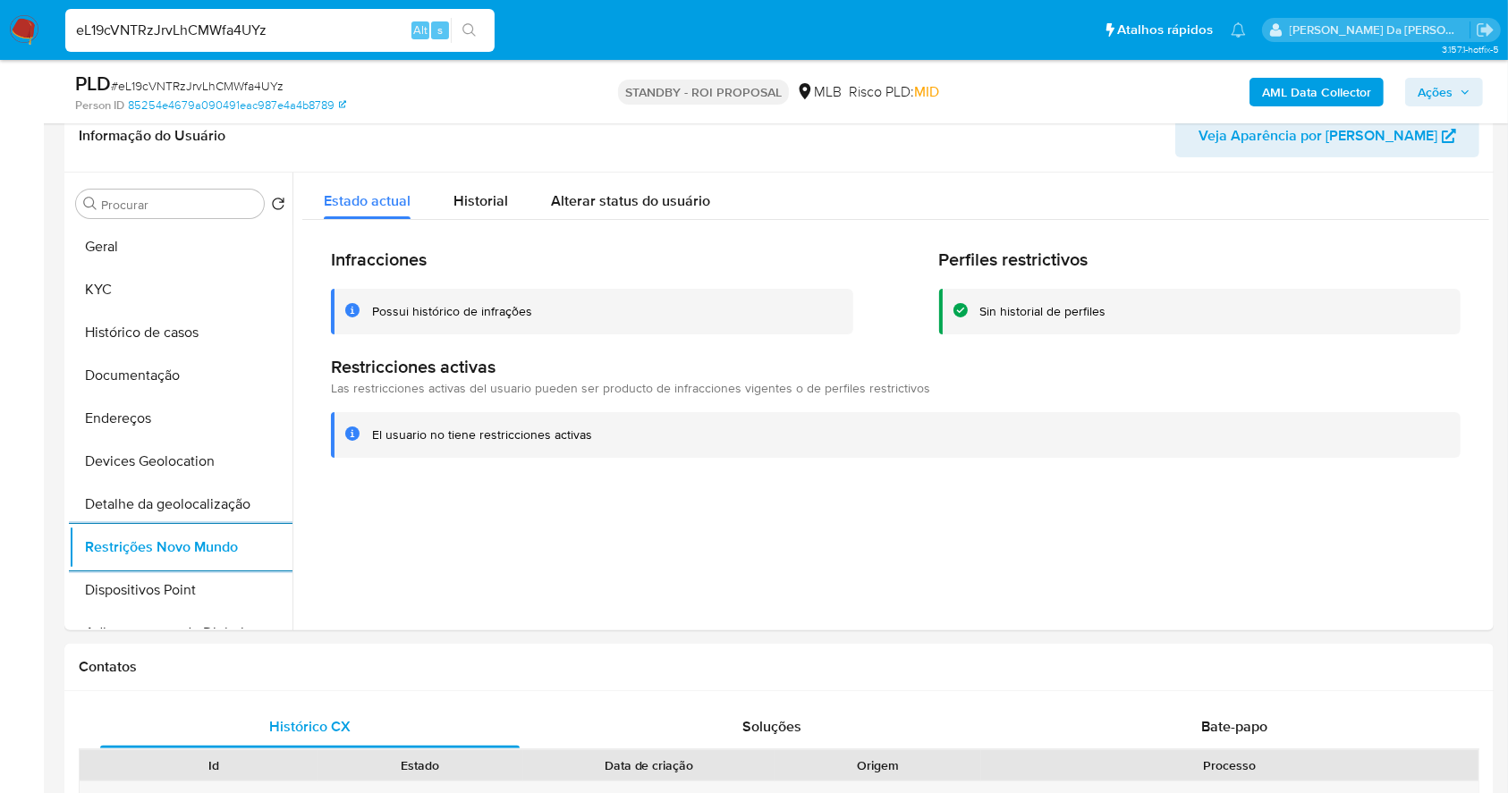
click at [328, 11] on div "eL19cVNTRzJrvLhCMWfa4UYz Alt s" at bounding box center [279, 30] width 429 height 43
click at [314, 33] on input "eL19cVNTRzJrvLhCMWfa4UYz" at bounding box center [279, 30] width 429 height 23
paste input "dEhepxBPUDqhZmI0JLJ8CdWJ"
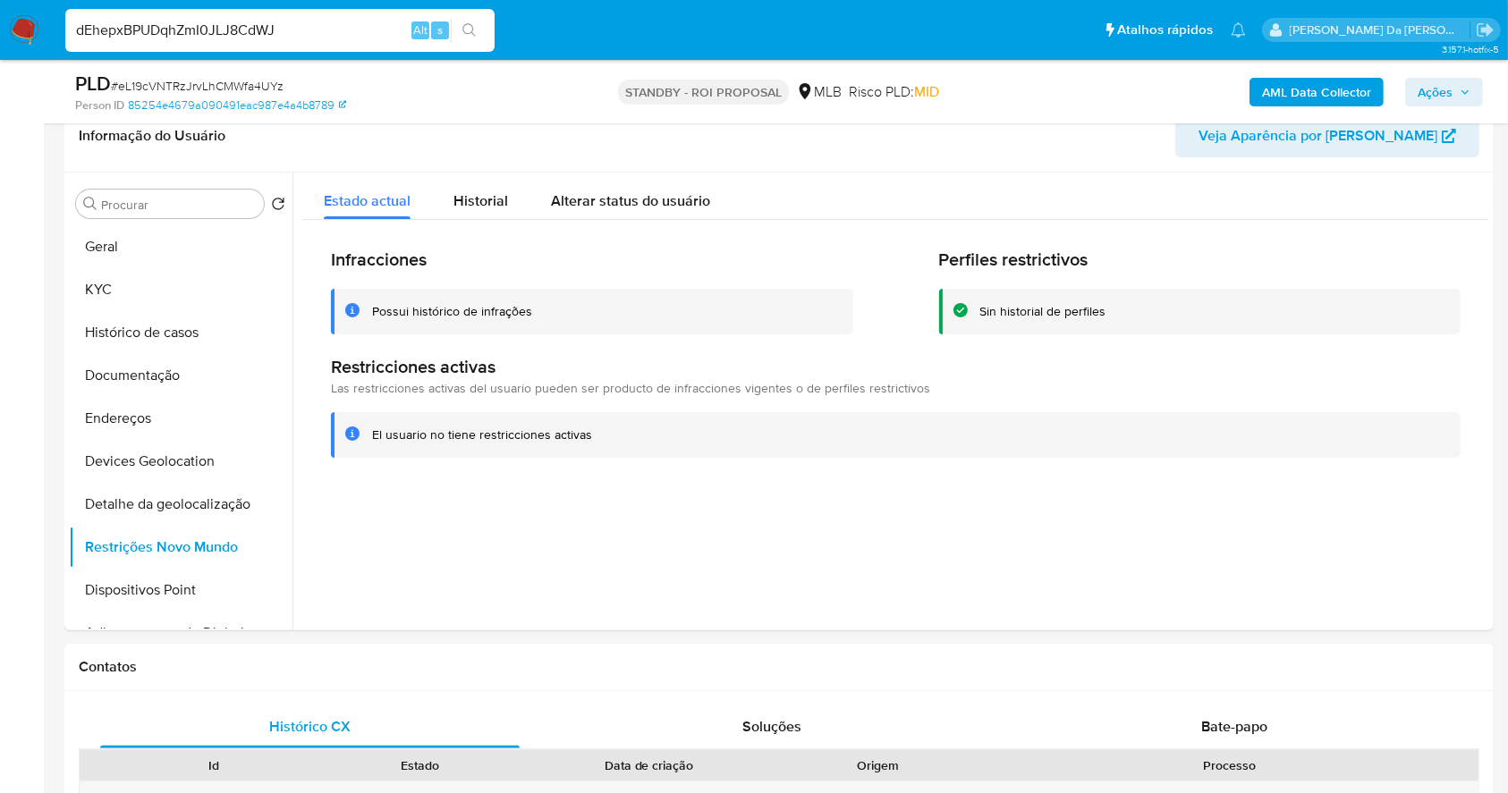
type input "dEhepxBPUDqhZmI0JLJ8CdWJ"
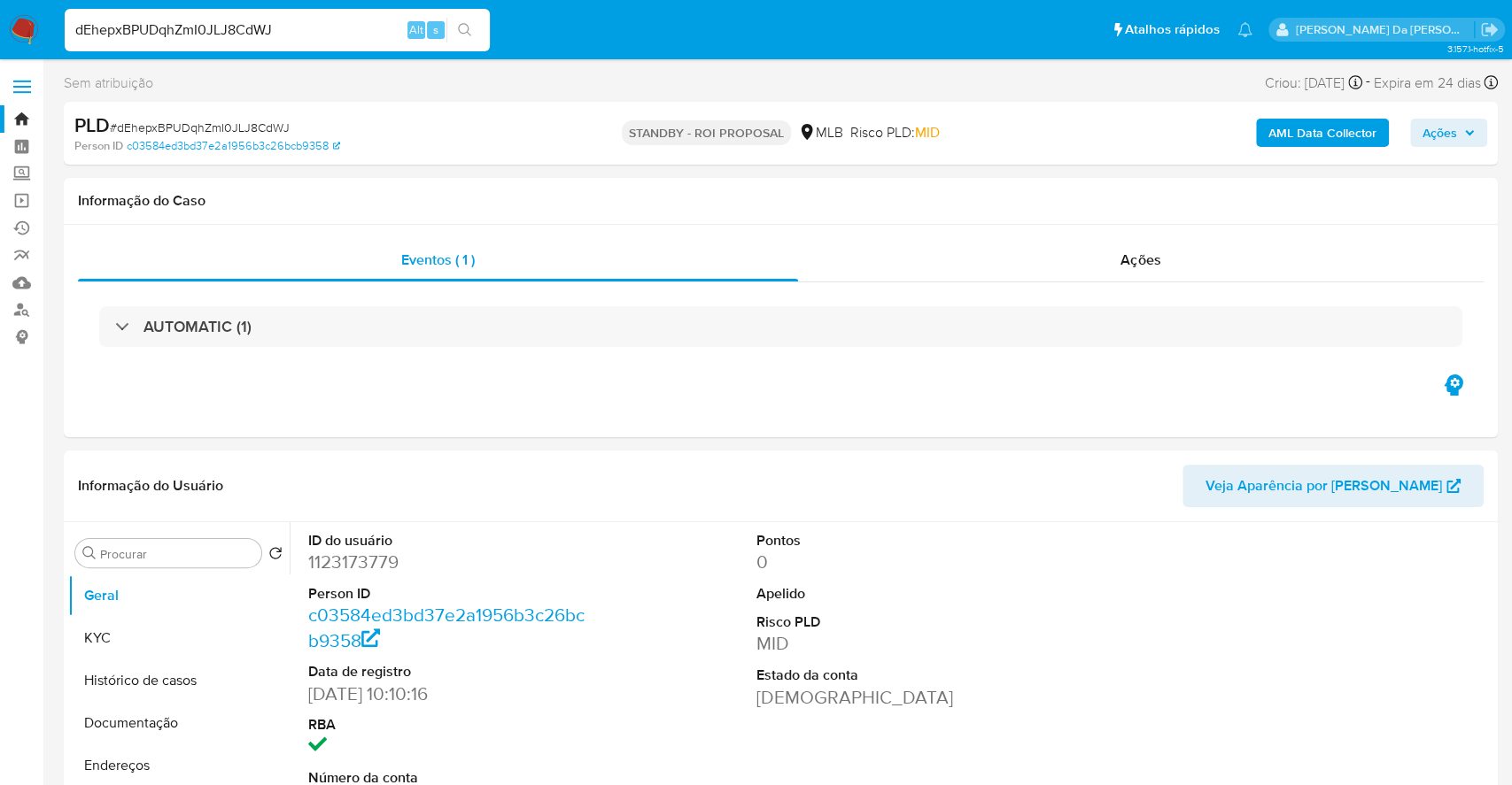
select select "10"
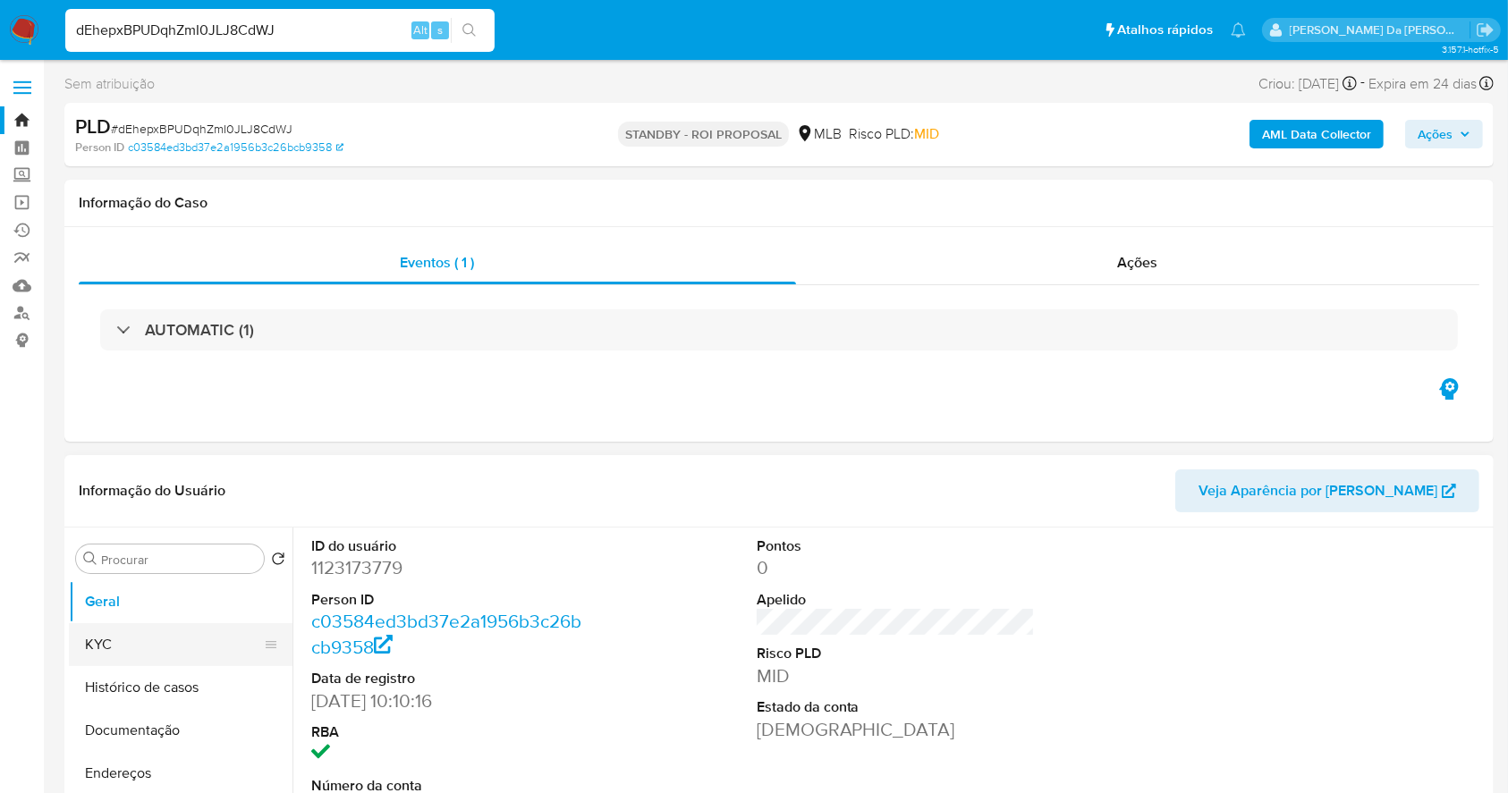
click at [147, 639] on button "KYC" at bounding box center [173, 644] width 209 height 43
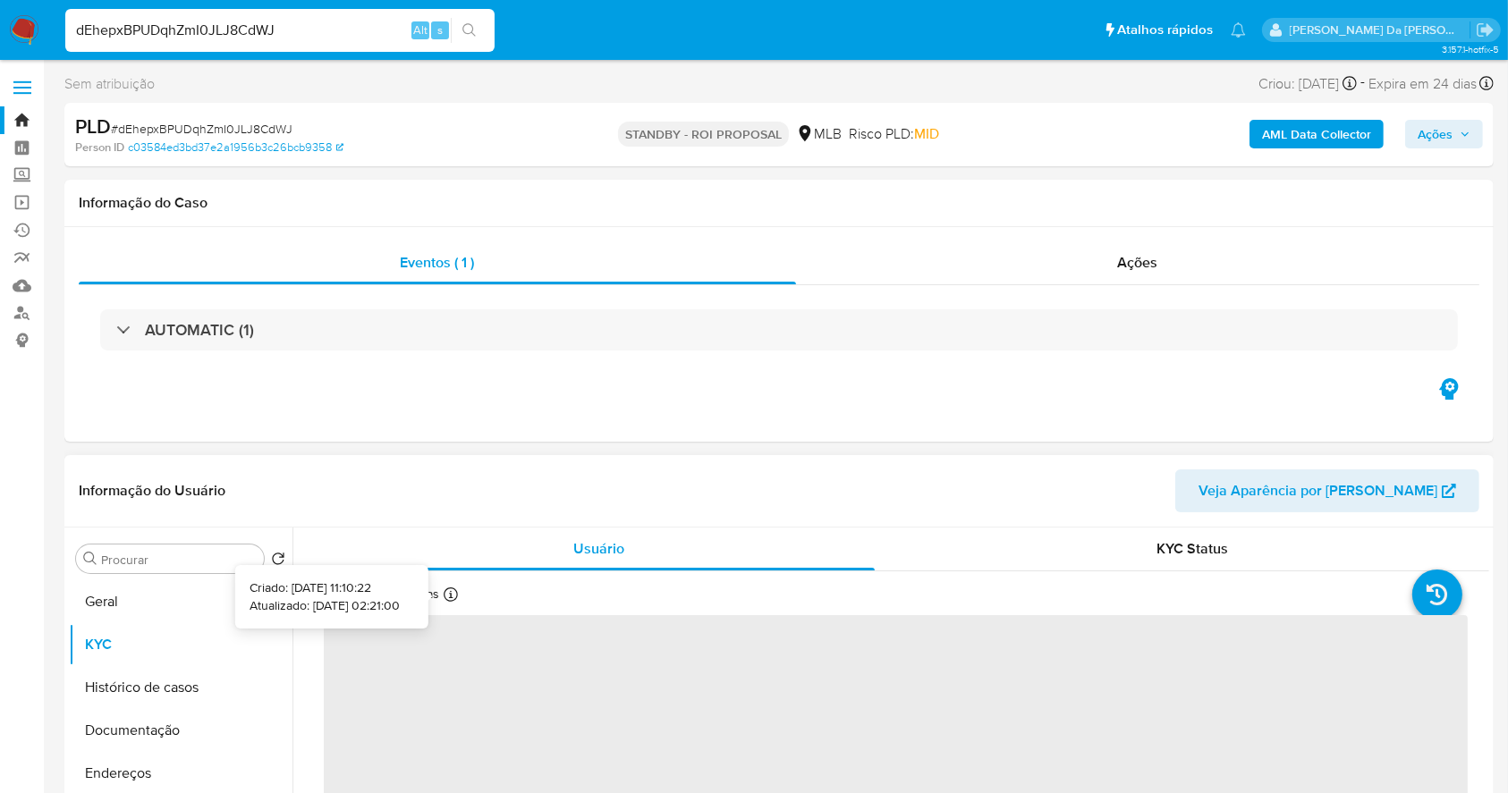
click at [449, 602] on div at bounding box center [451, 598] width 14 height 20
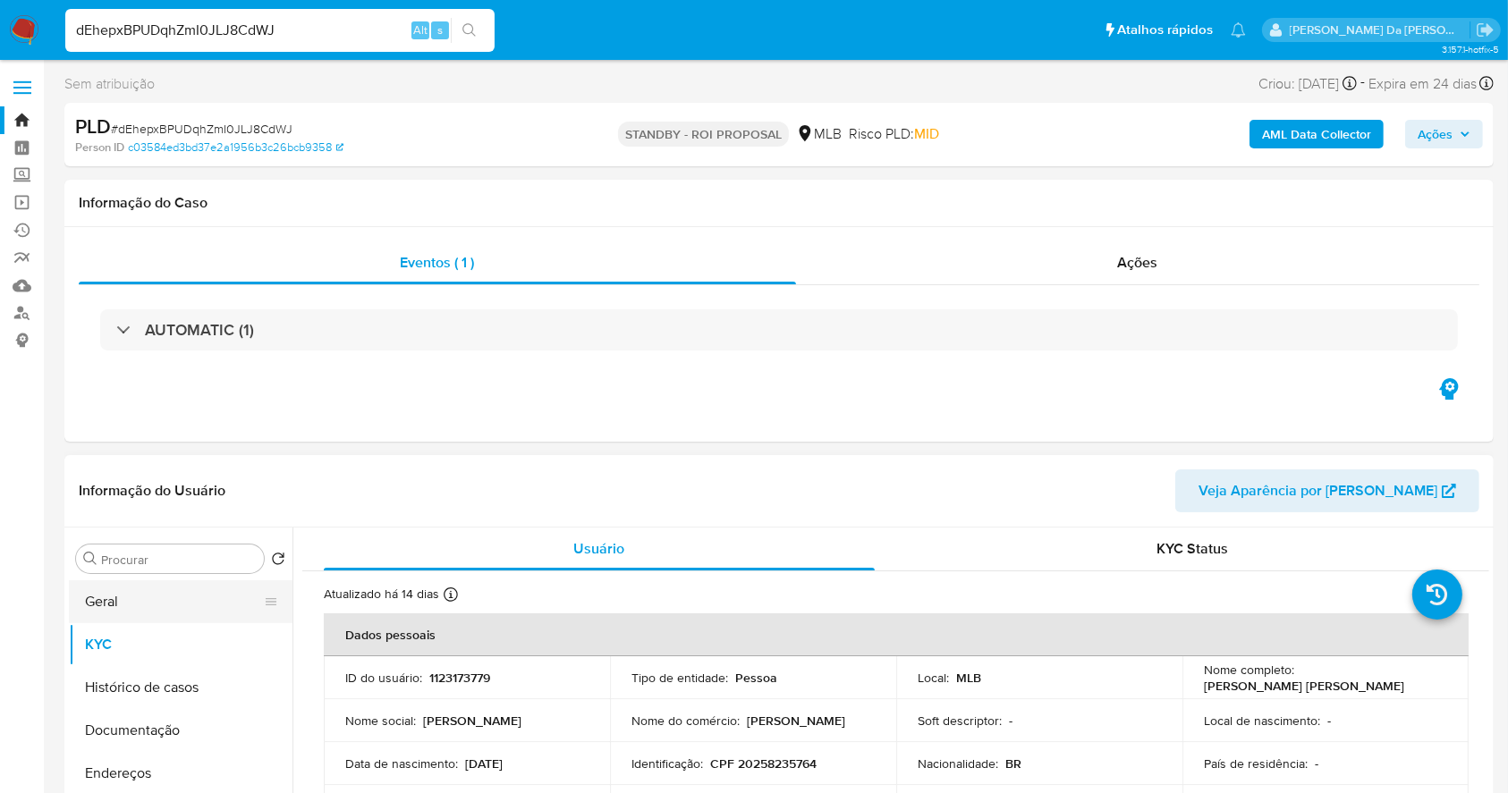
click at [186, 605] on button "Geral" at bounding box center [173, 601] width 209 height 43
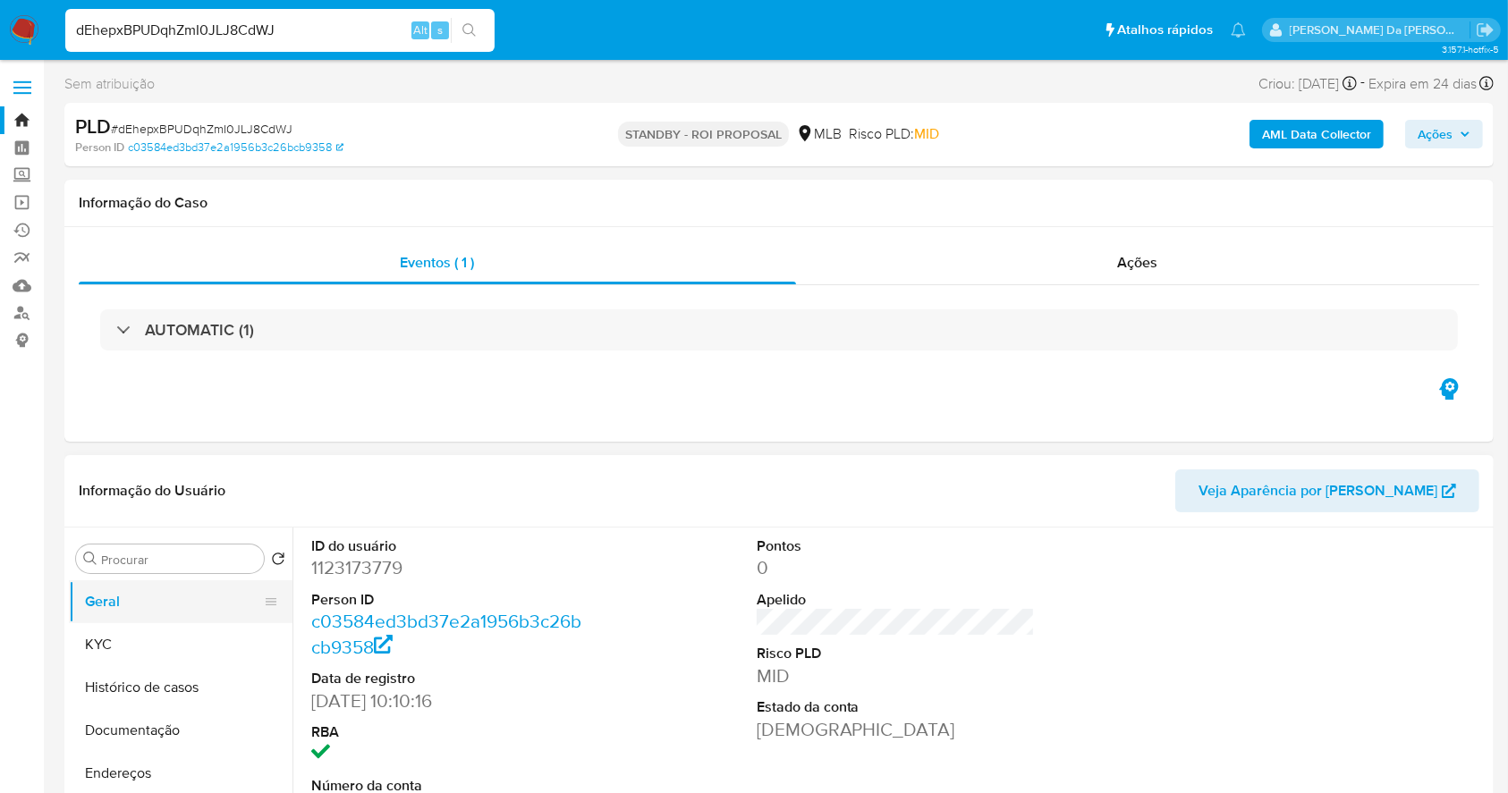
scroll to position [410, 0]
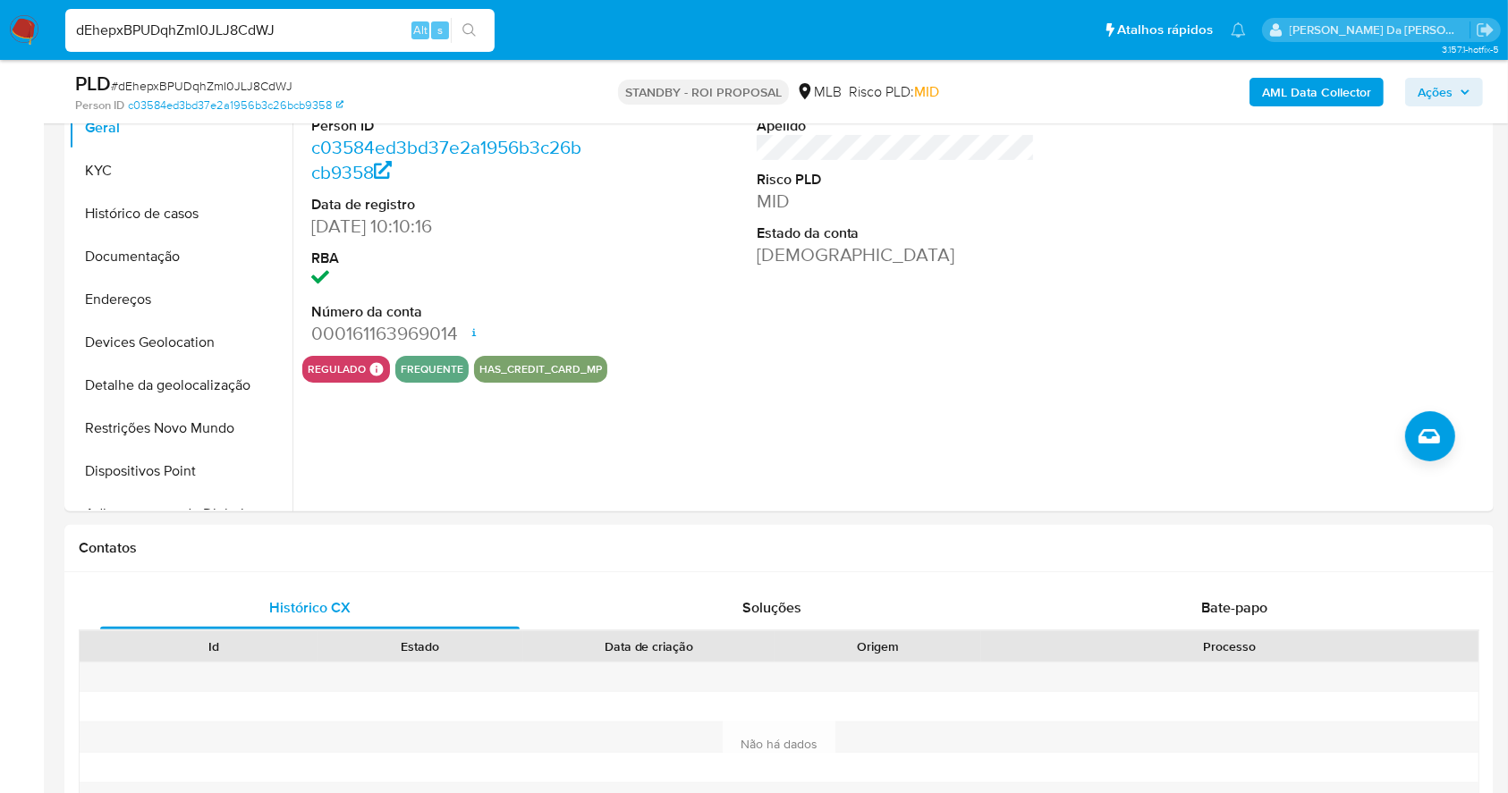
click at [349, 19] on input "dEhepxBPUDqhZmI0JLJ8CdWJ" at bounding box center [279, 30] width 429 height 23
click at [345, 25] on input "dEhepxBPUDqhZmI0JLJ8CdWJ" at bounding box center [279, 30] width 429 height 23
click at [343, 27] on input "dEhepxBPUDqhZmI0JLJ8CdWJ" at bounding box center [279, 30] width 429 height 23
paste input "7dcf6LNGXdRbIgoAgmPN3lHX"
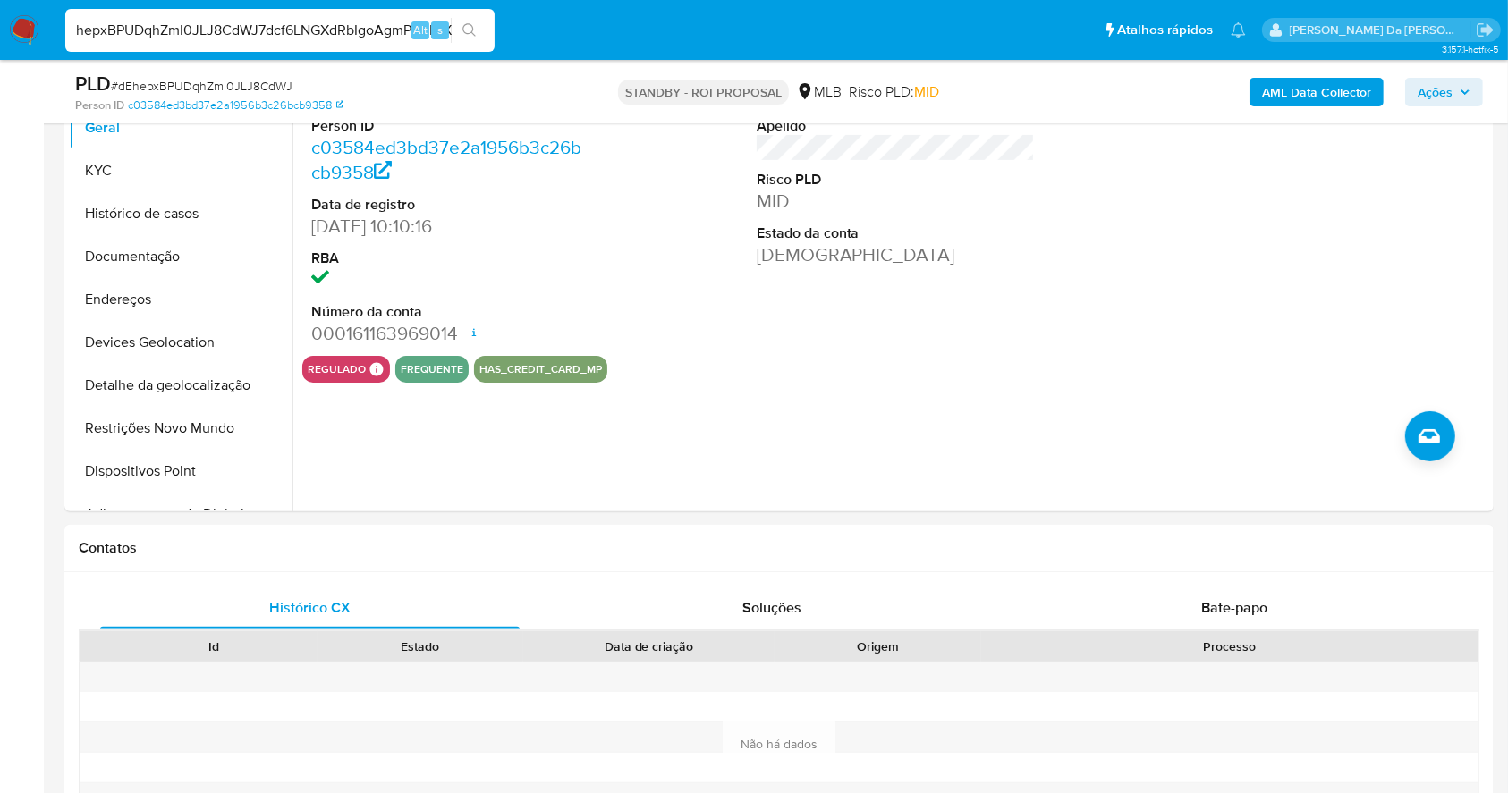
click at [343, 26] on input "dEhepxBPUDqhZmI0JLJ8CdWJ7dcf6LNGXdRbIgoAgmPN3lHX" at bounding box center [279, 30] width 429 height 23
paste input
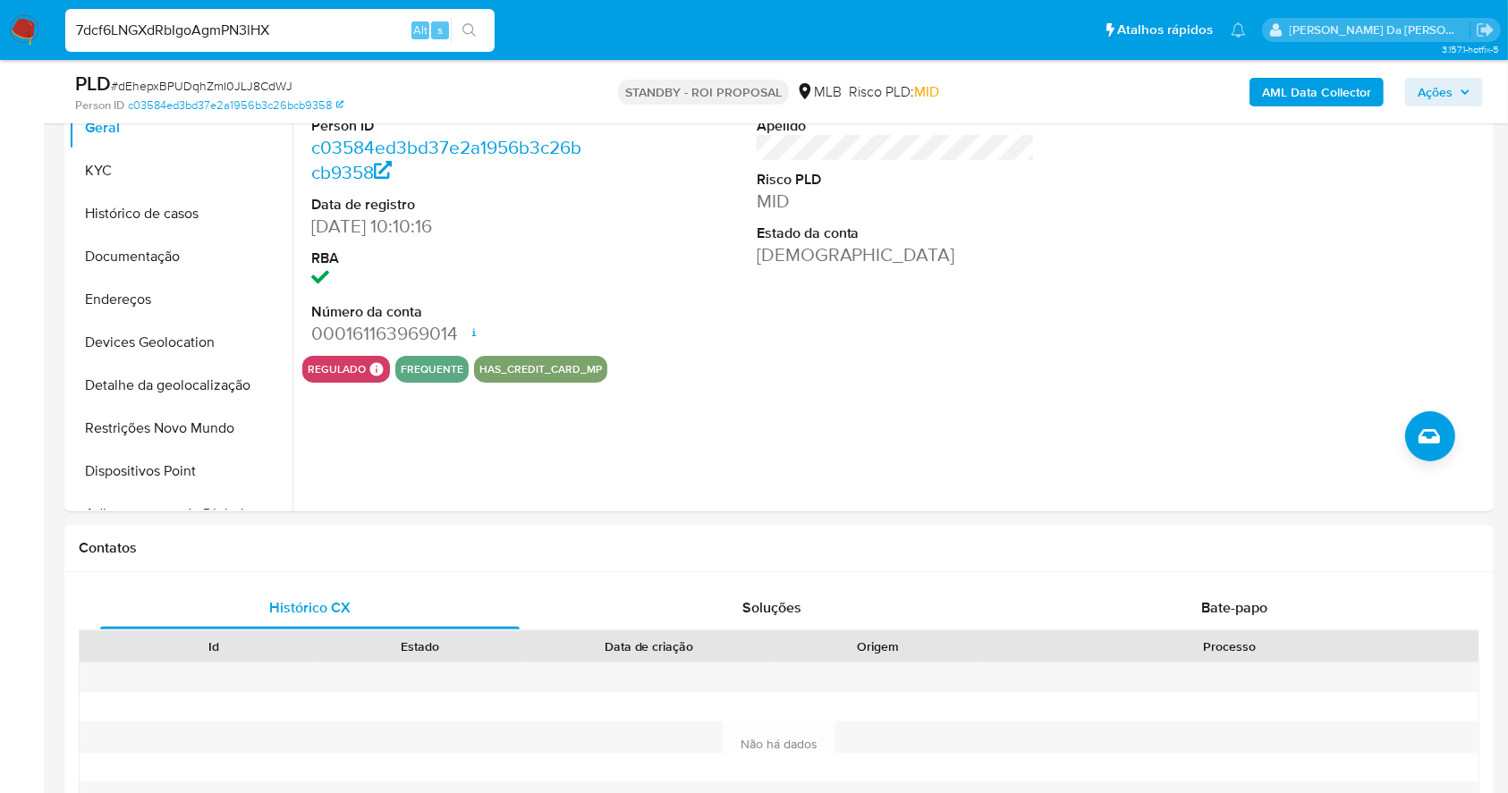
type input "7dcf6LNGXdRbIgoAgmPN3lHX"
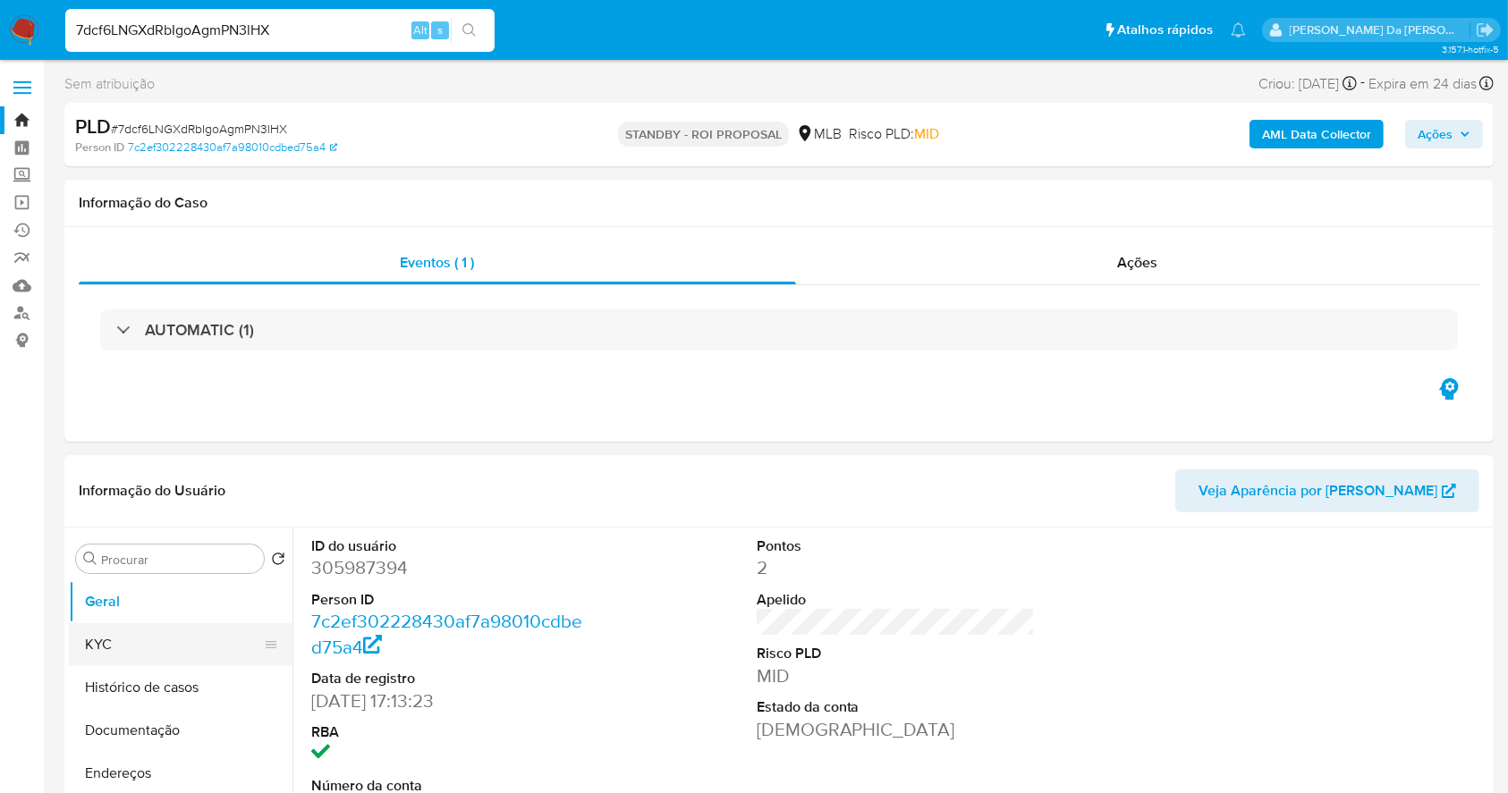
click at [142, 662] on button "KYC" at bounding box center [173, 644] width 209 height 43
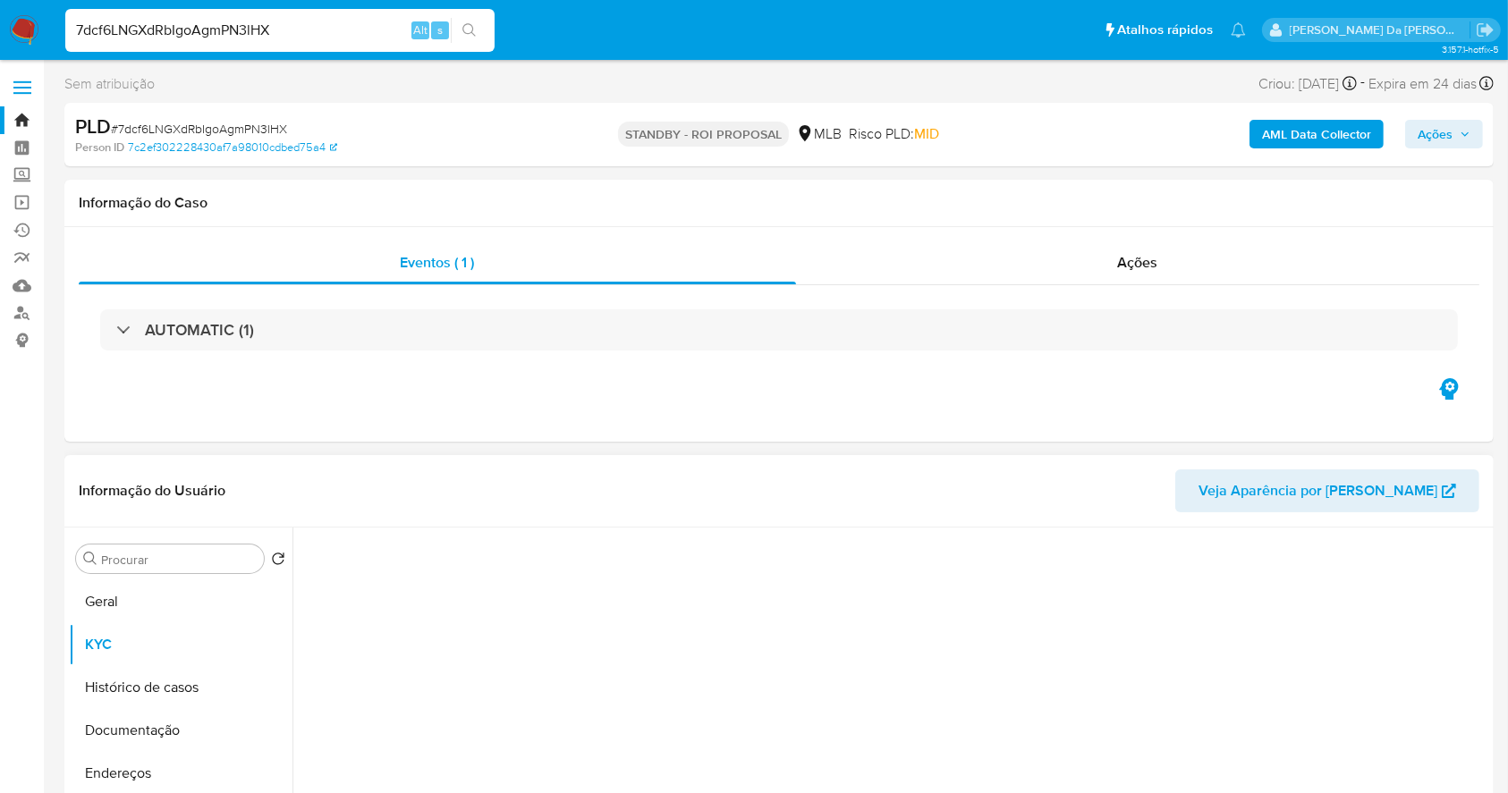
select select "10"
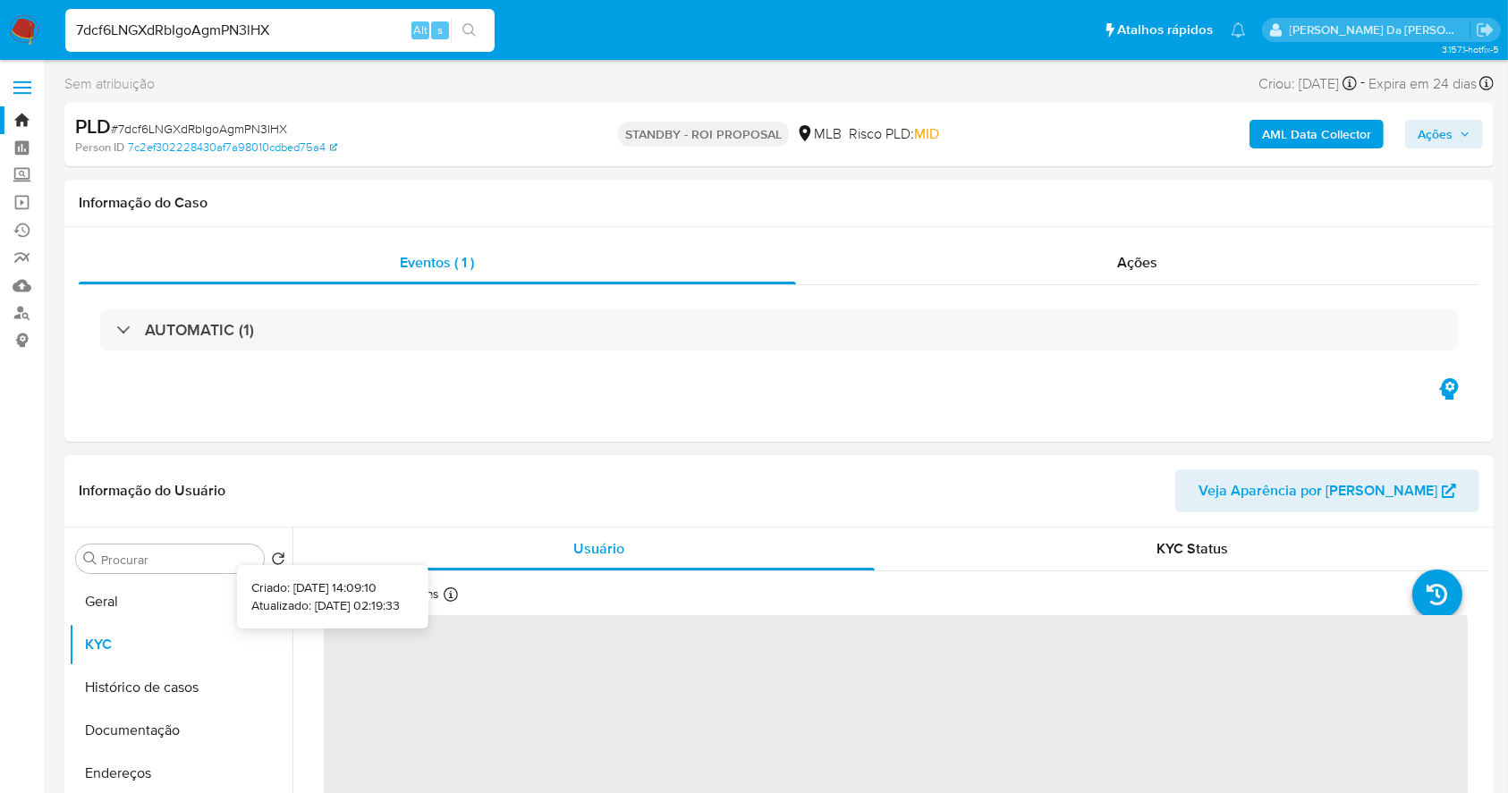
click at [456, 597] on icon at bounding box center [451, 595] width 14 height 14
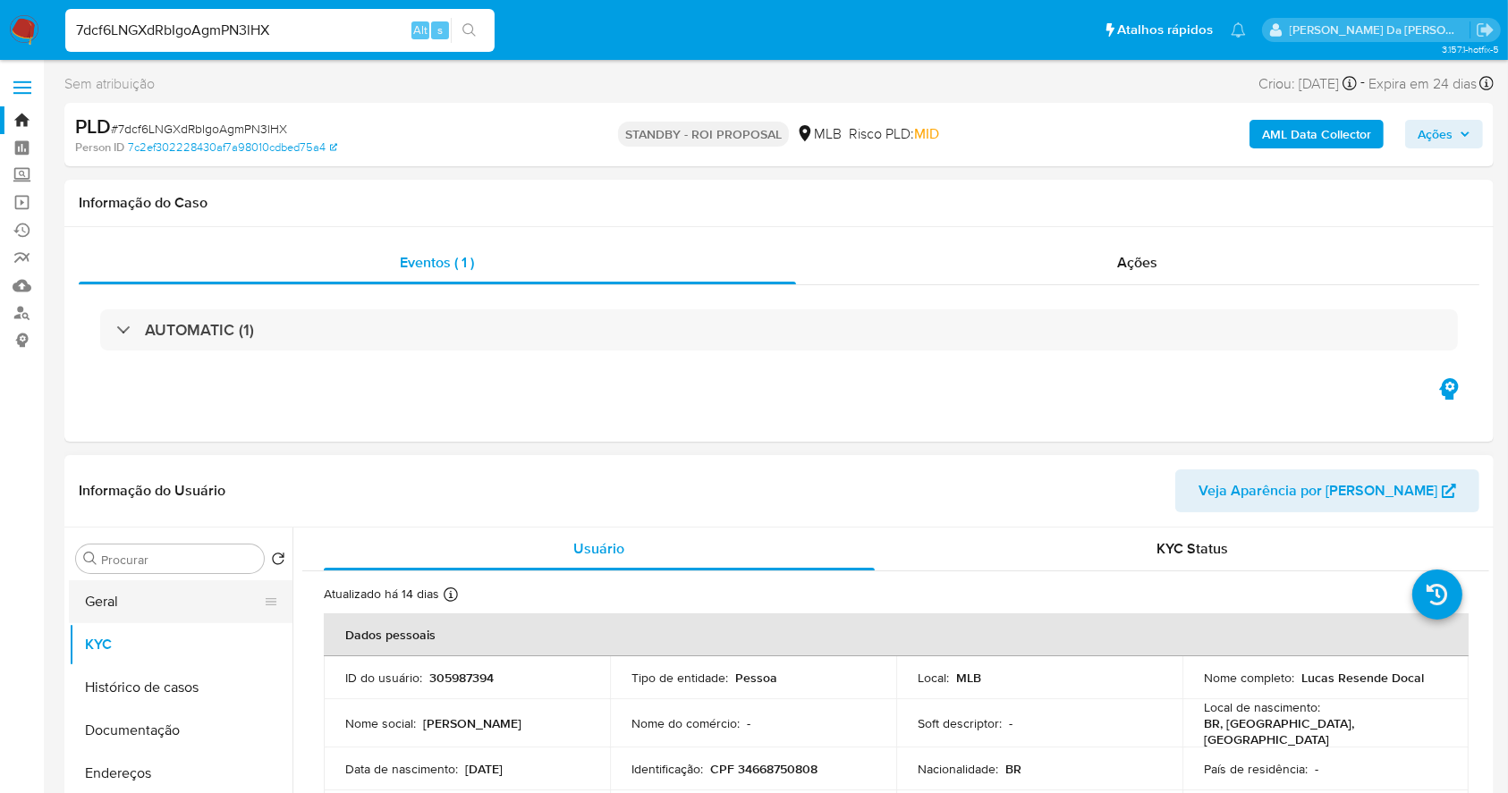
click at [157, 612] on button "Geral" at bounding box center [173, 601] width 209 height 43
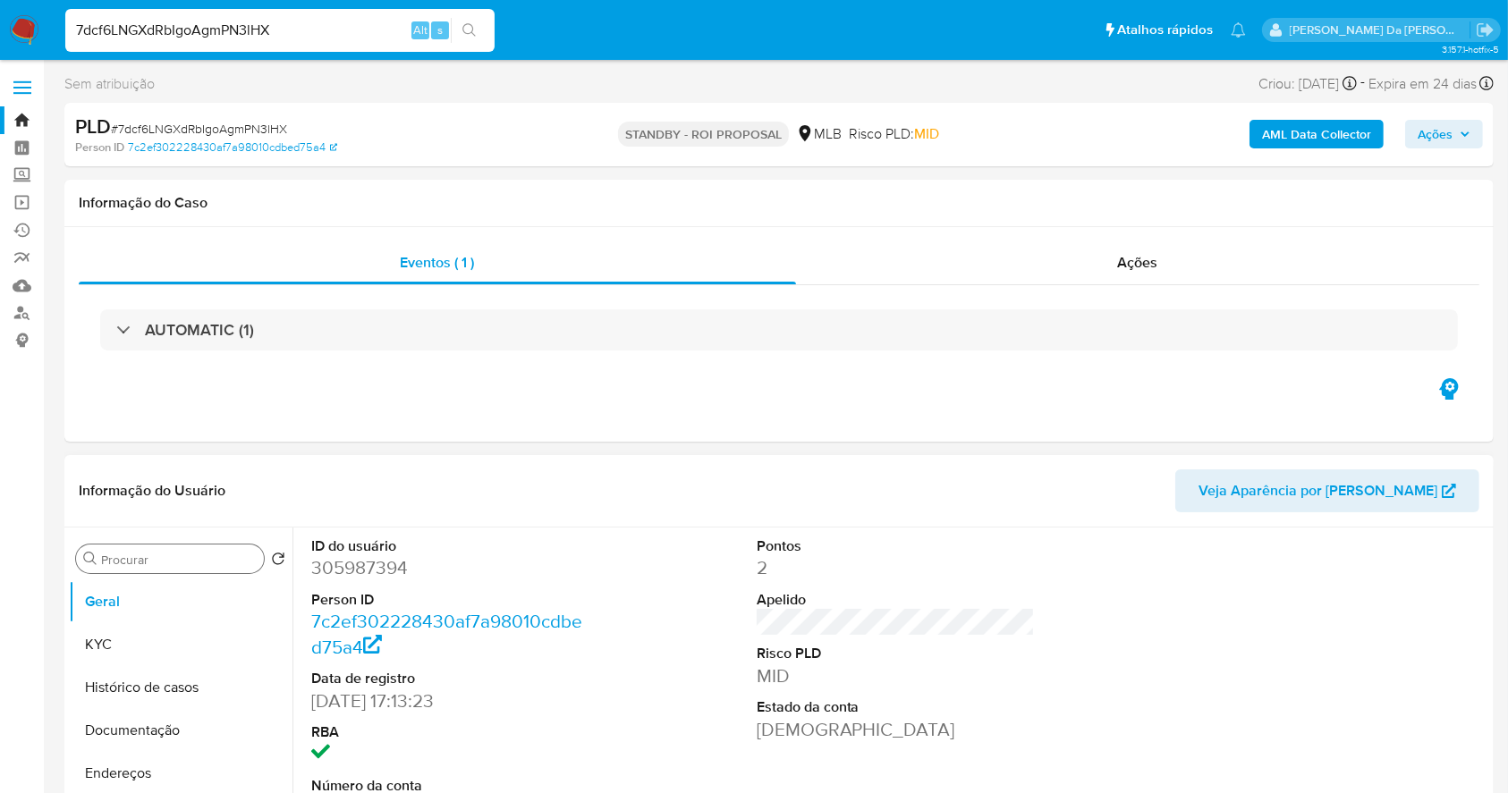
scroll to position [410, 0]
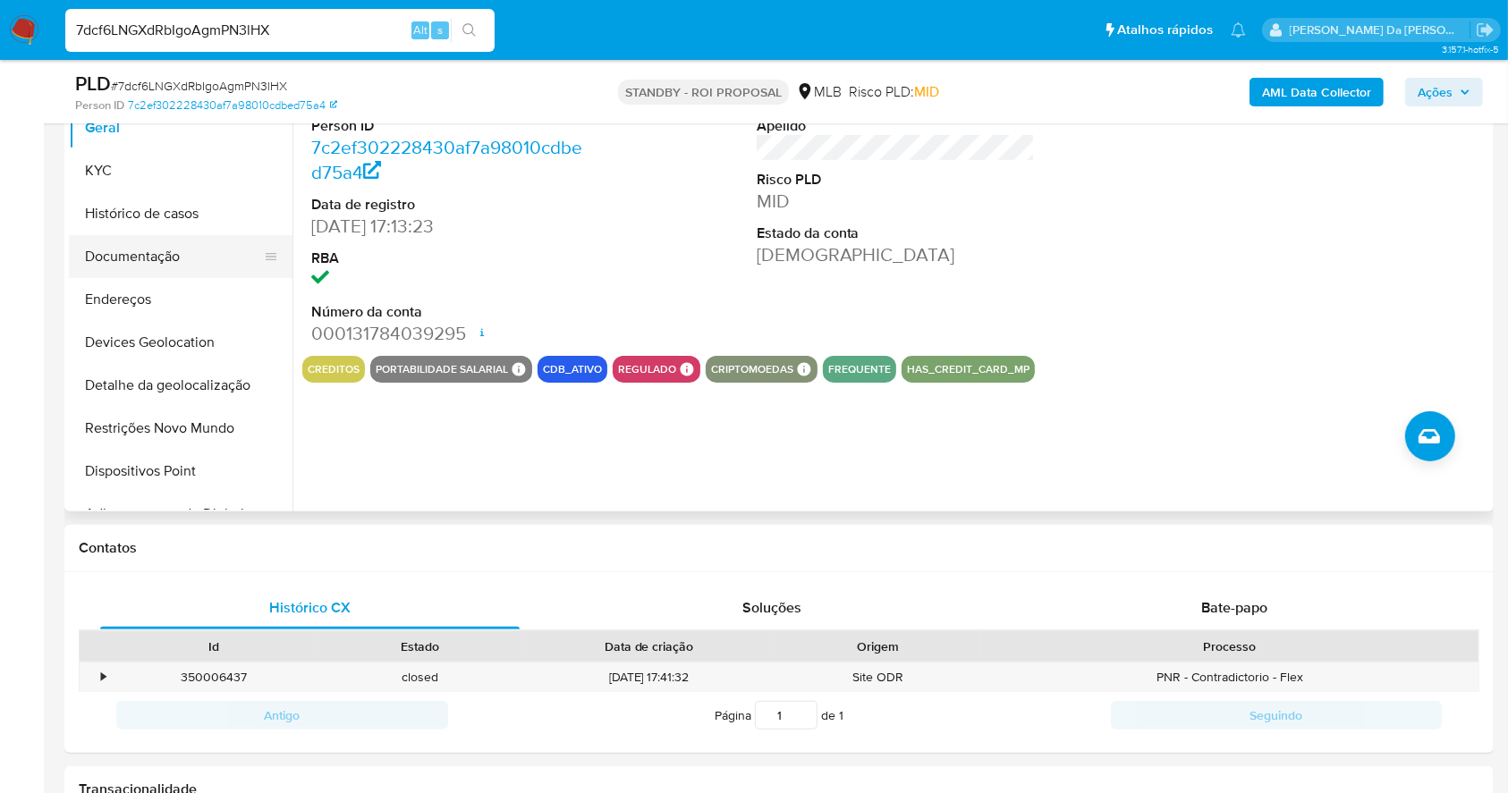
click at [154, 265] on button "Documentação" at bounding box center [173, 256] width 209 height 43
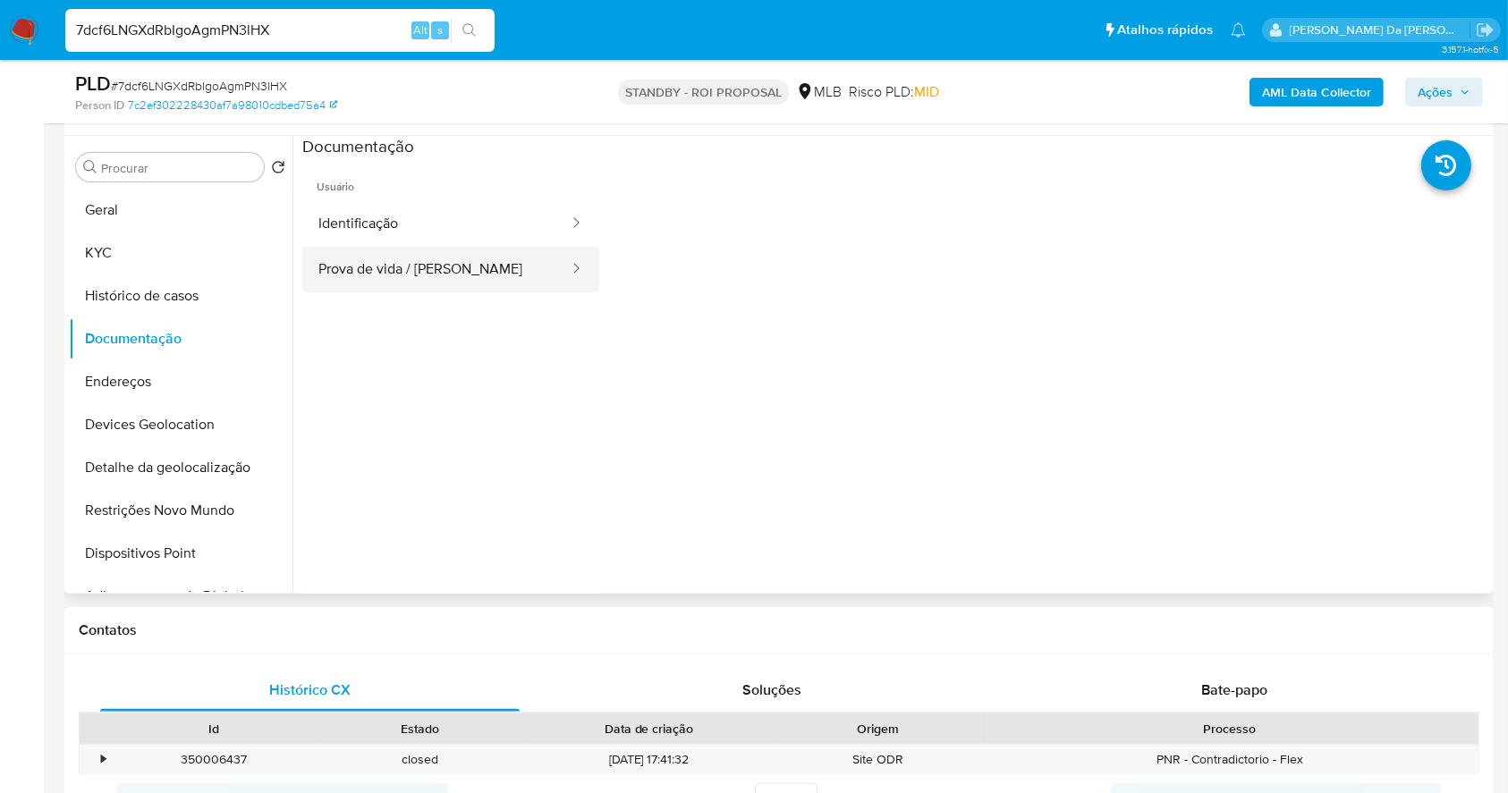
scroll to position [292, 0]
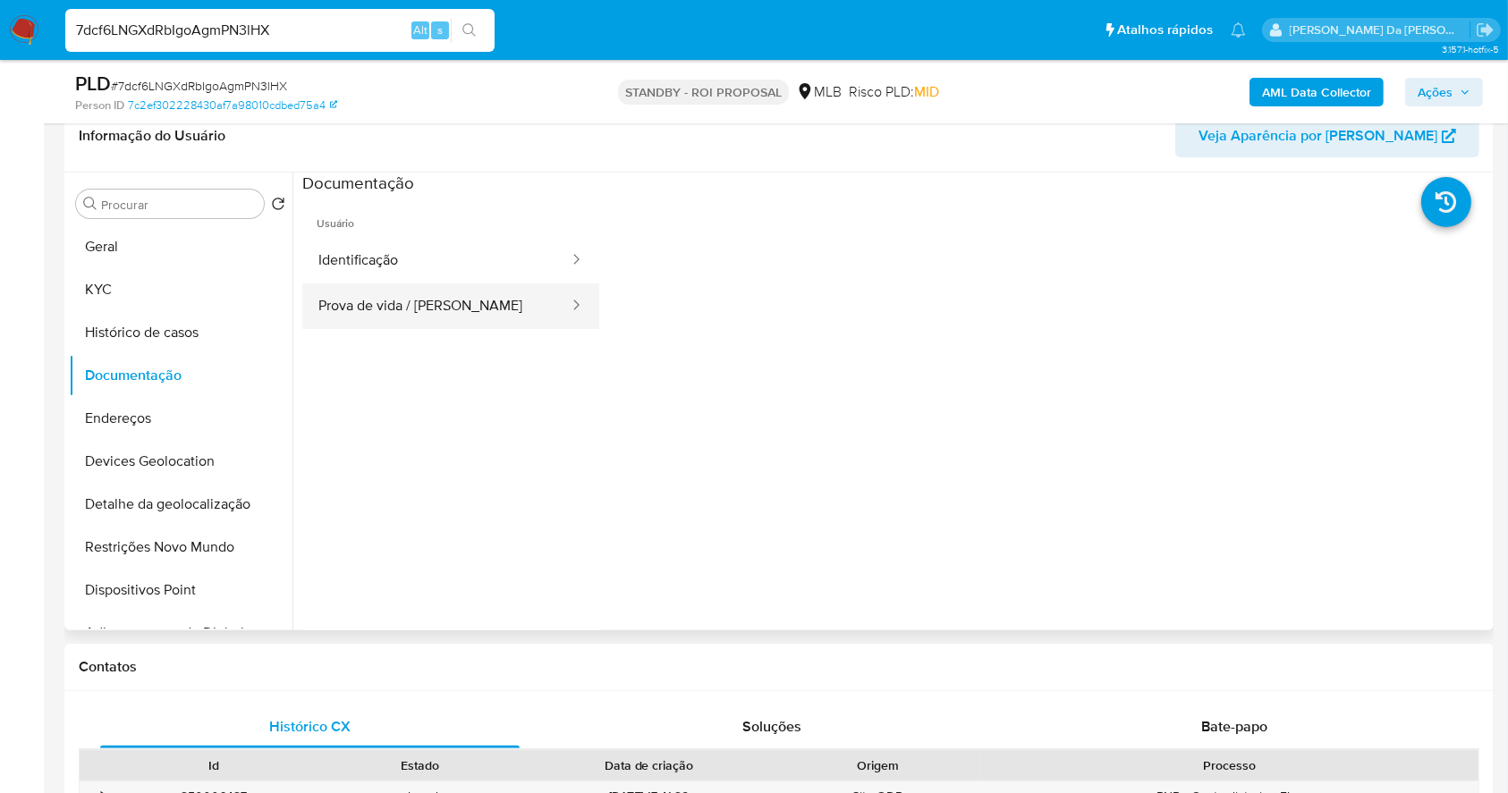
click at [445, 310] on button "Prova de vida / Selfie" at bounding box center [436, 307] width 268 height 46
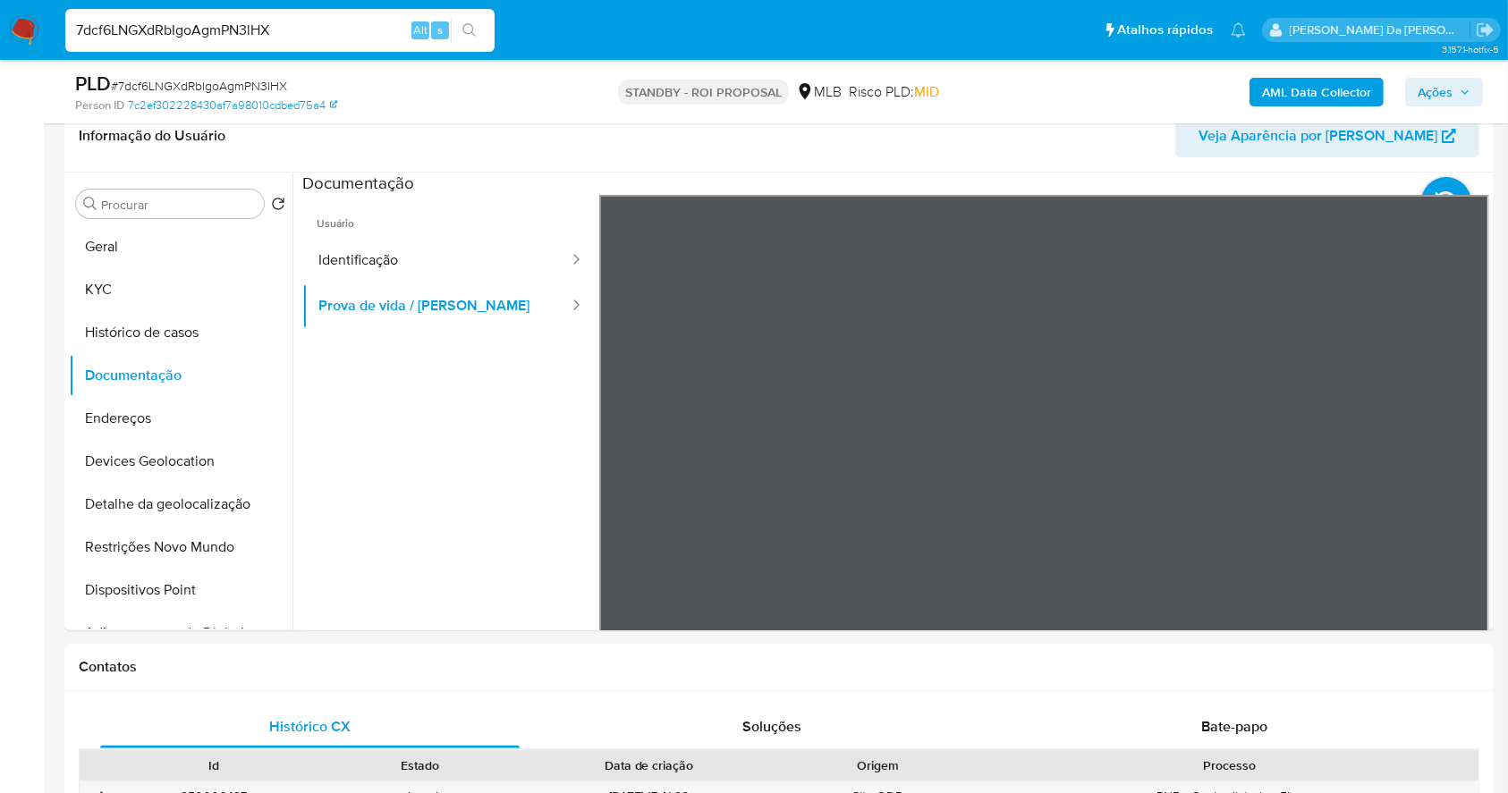
click at [336, 13] on div "7dcf6LNGXdRbIgoAgmPN3lHX Alt s" at bounding box center [279, 30] width 429 height 43
click at [326, 31] on input "7dcf6LNGXdRbIgoAgmPN3lHX" at bounding box center [279, 30] width 429 height 23
paste input "nnpG4nGtwMOoM7xmSKrFHpnM"
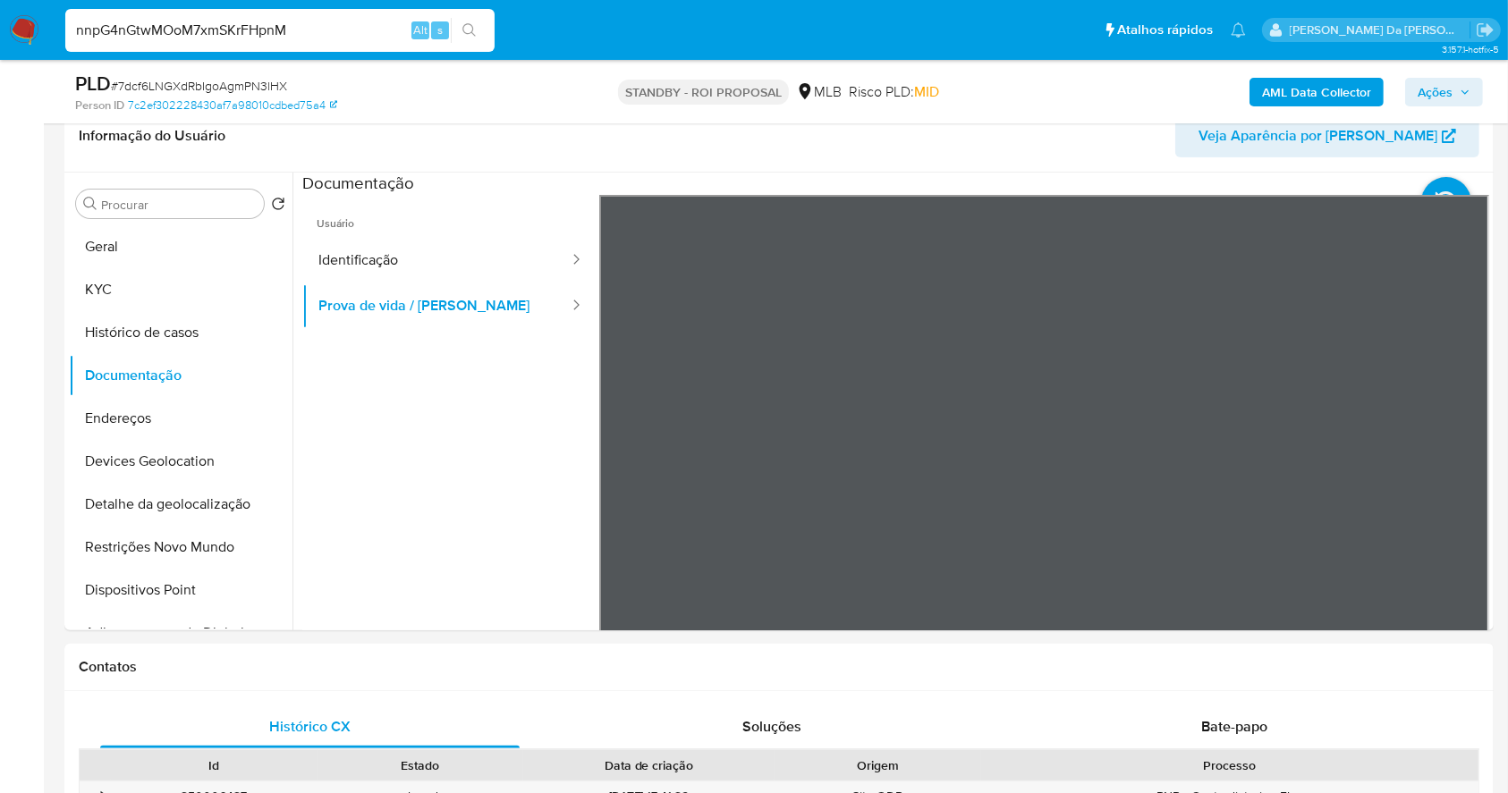
type input "nnpG4nGtwMOoM7xmSKrFHpnM"
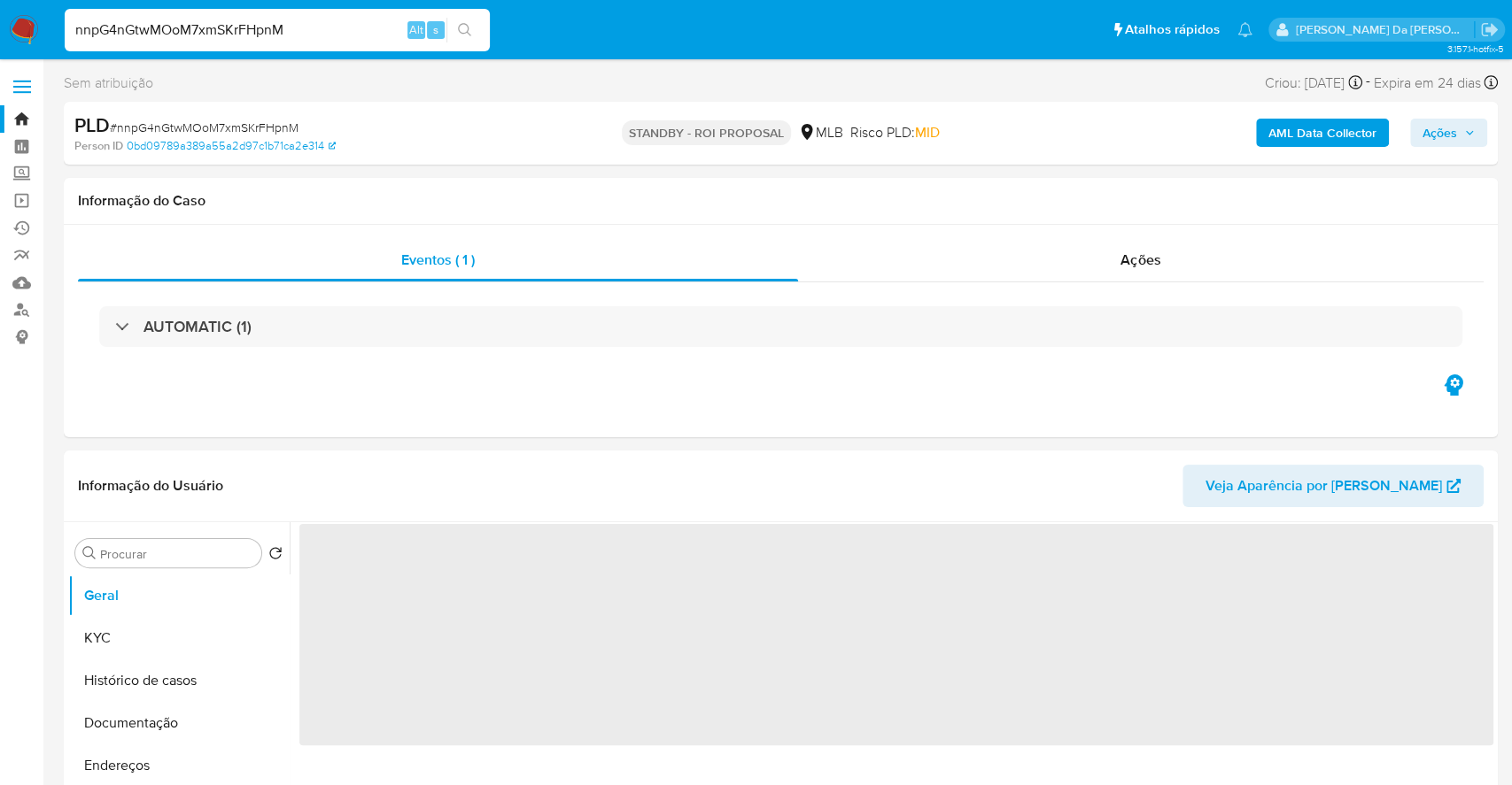
select select "10"
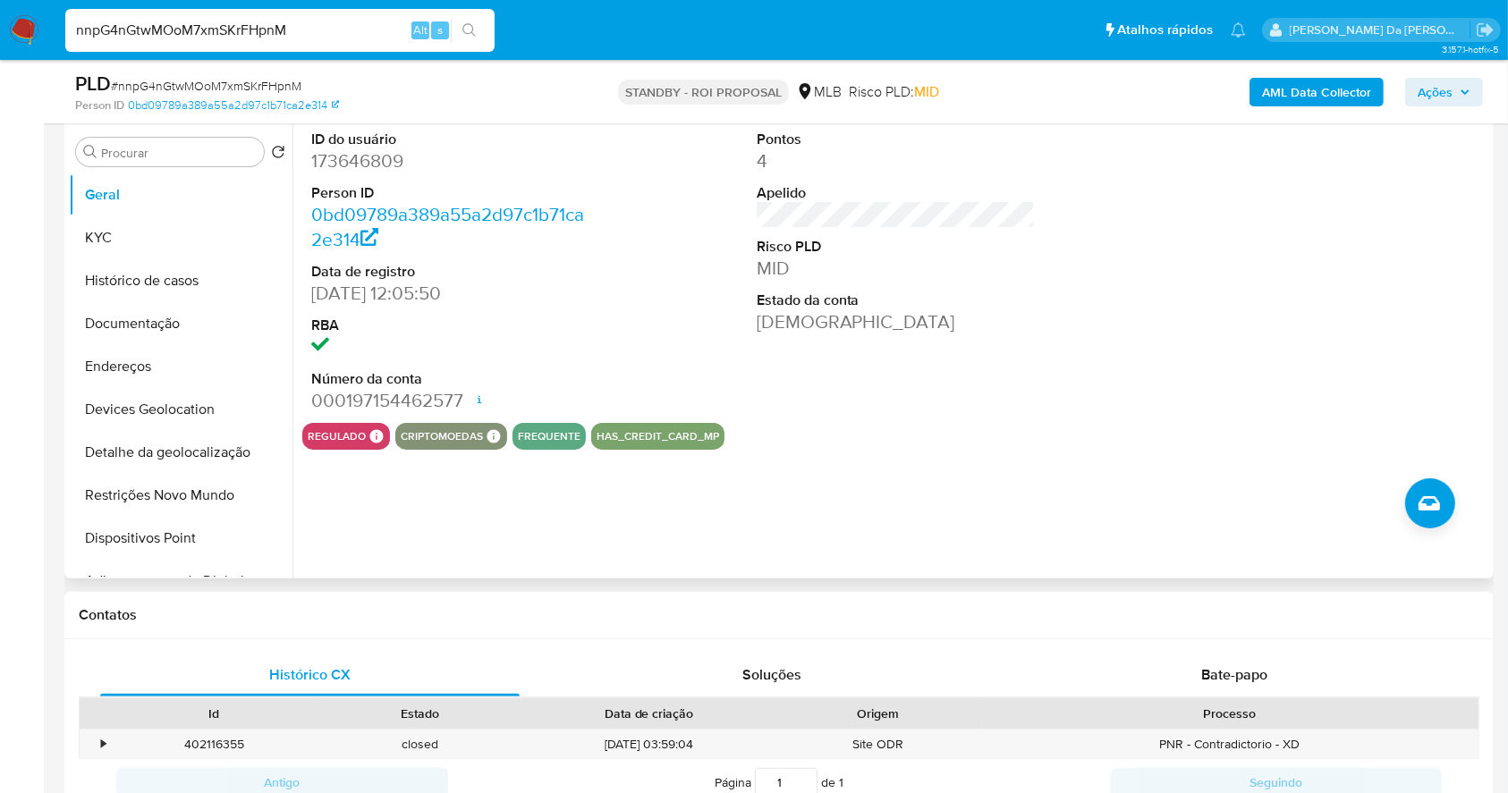
scroll to position [292, 0]
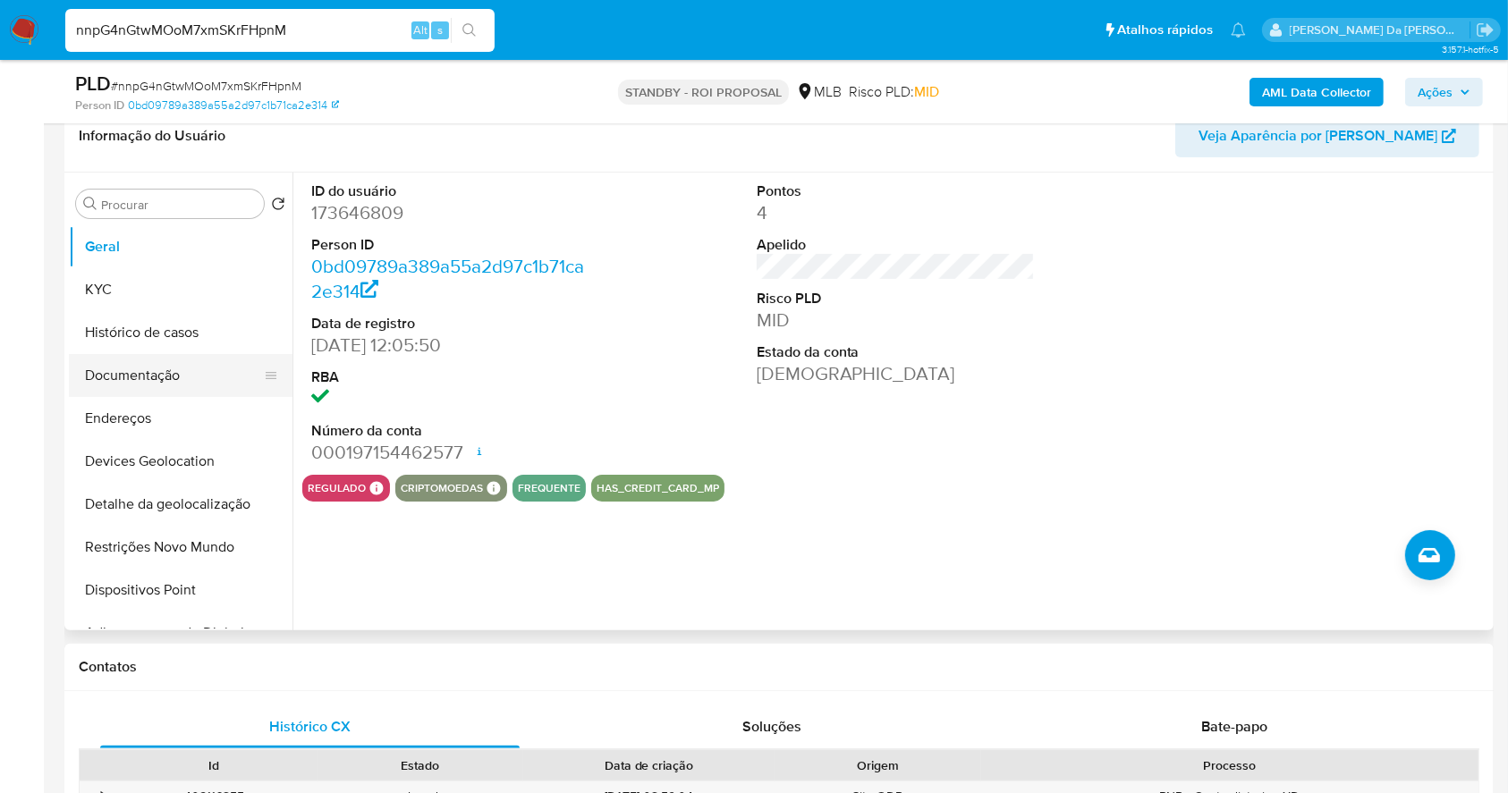
click at [170, 382] on button "Documentação" at bounding box center [173, 375] width 209 height 43
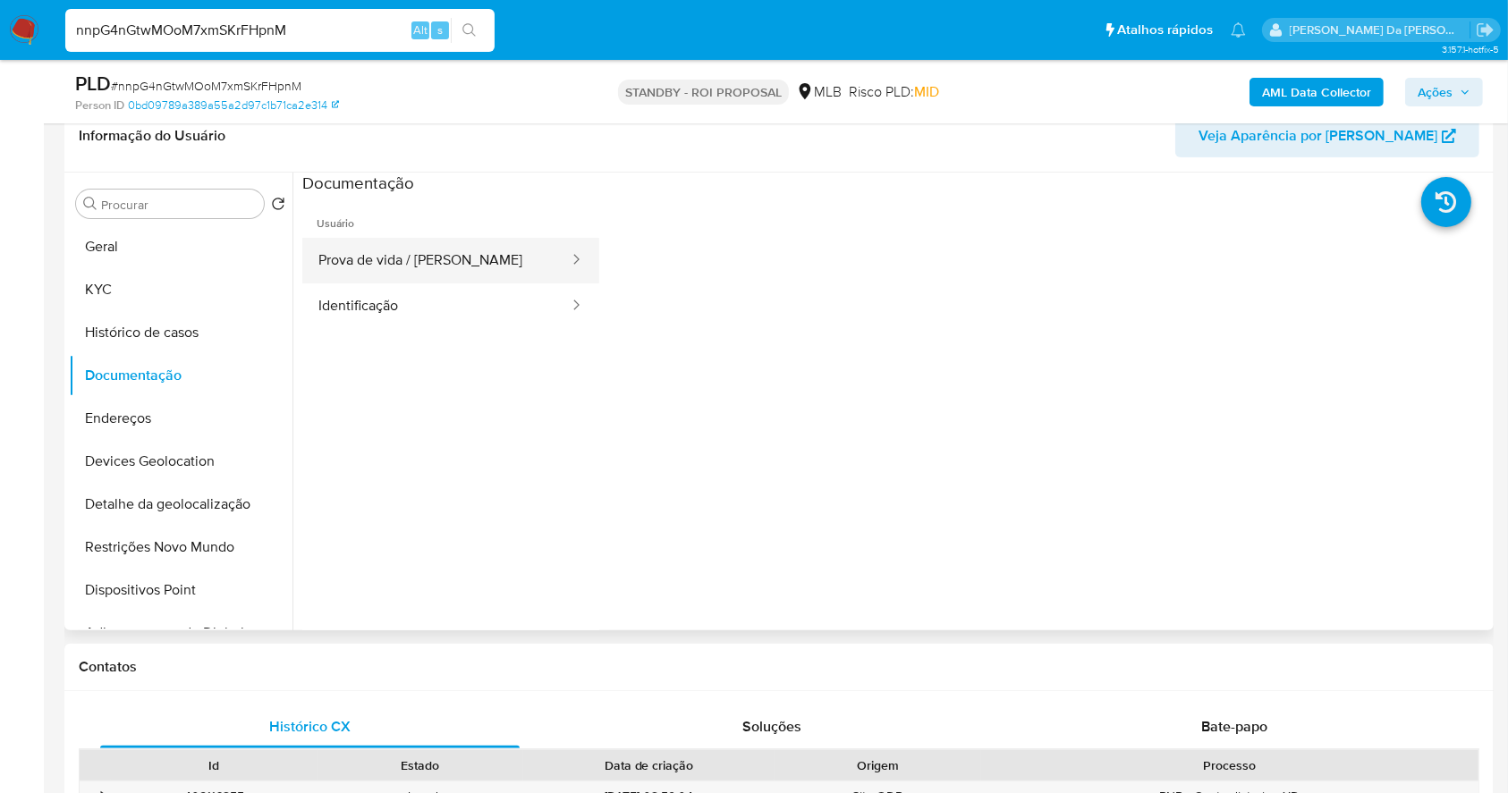
click at [410, 247] on button "Prova de vida / Selfie" at bounding box center [436, 261] width 268 height 46
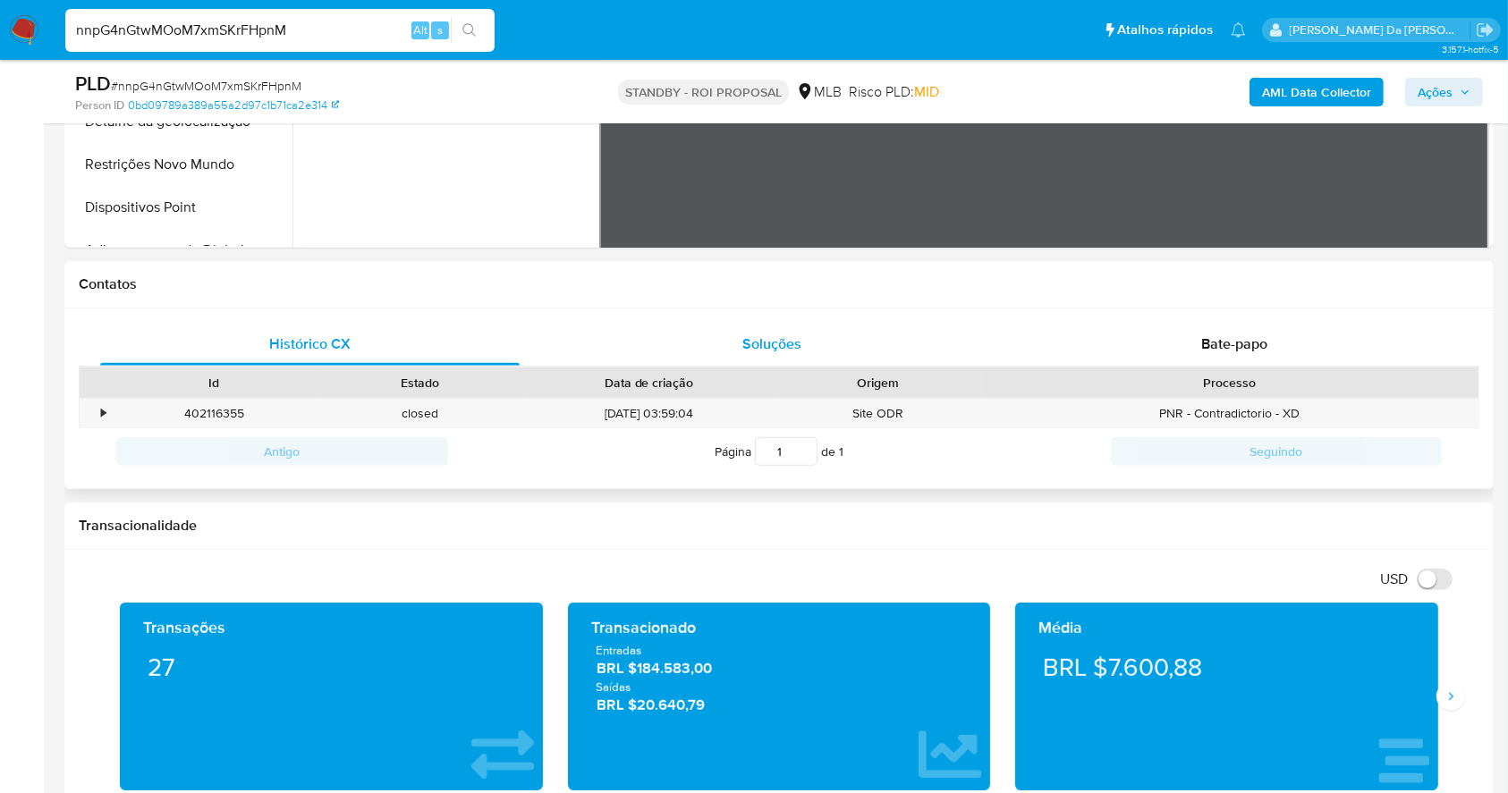
scroll to position [410, 0]
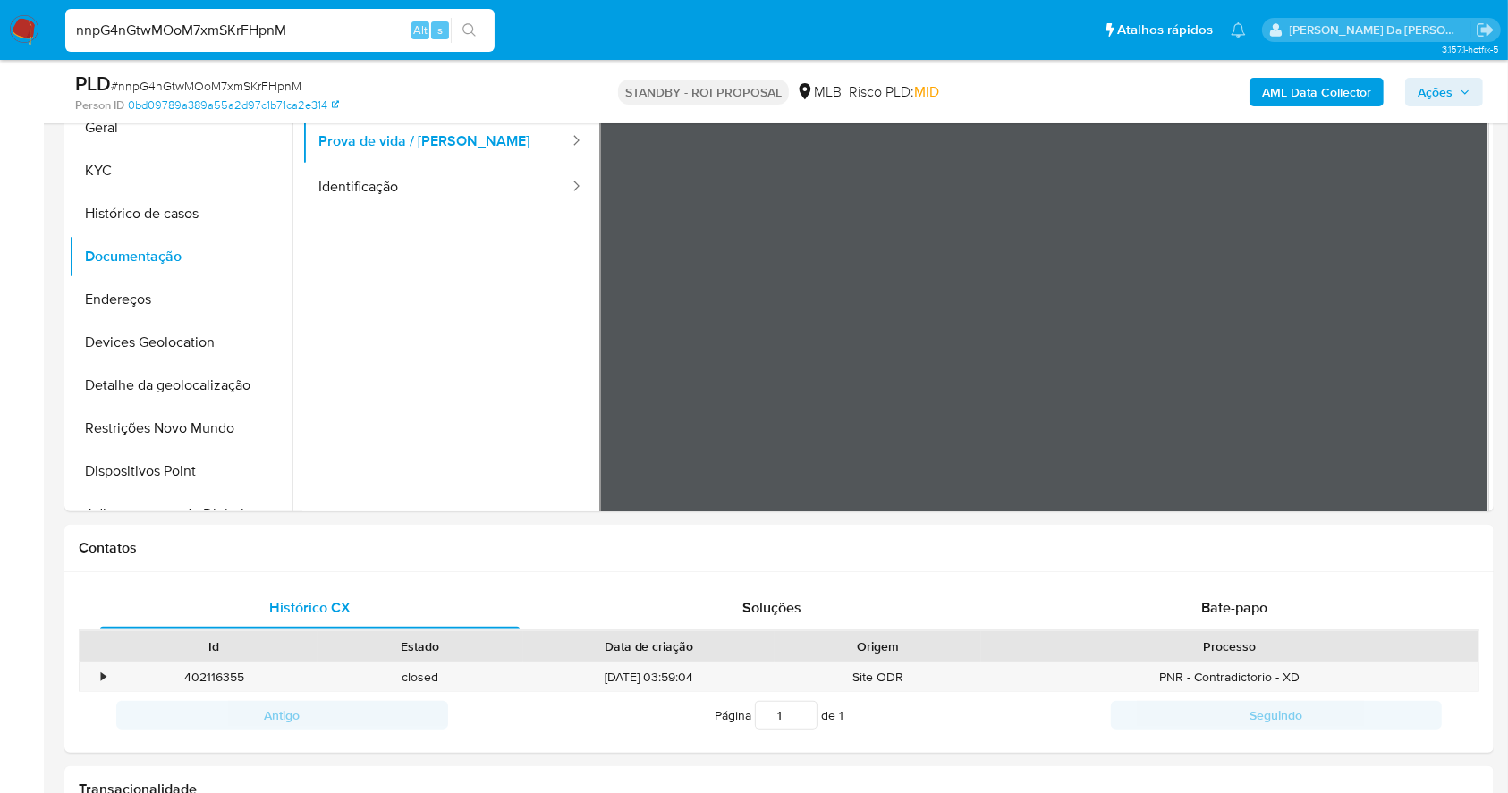
click at [481, 307] on ul "Usuário Prova de vida / Selfie Identificação" at bounding box center [450, 333] width 297 height 515
click at [439, 196] on button "Identificação" at bounding box center [436, 188] width 268 height 46
click at [427, 289] on ul "Usuário Prova de vida / Selfie Identificação" at bounding box center [450, 333] width 297 height 515
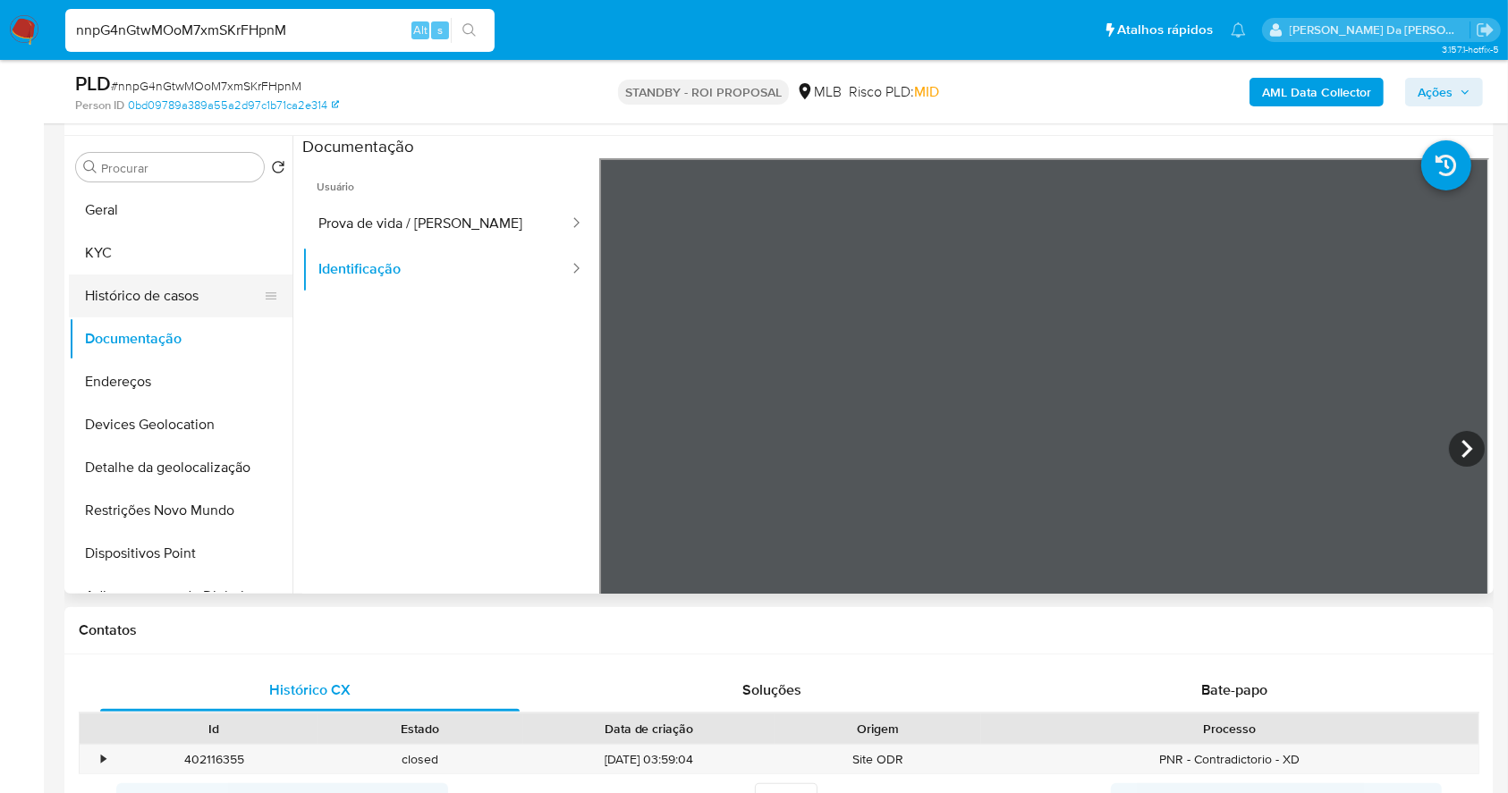
scroll to position [292, 0]
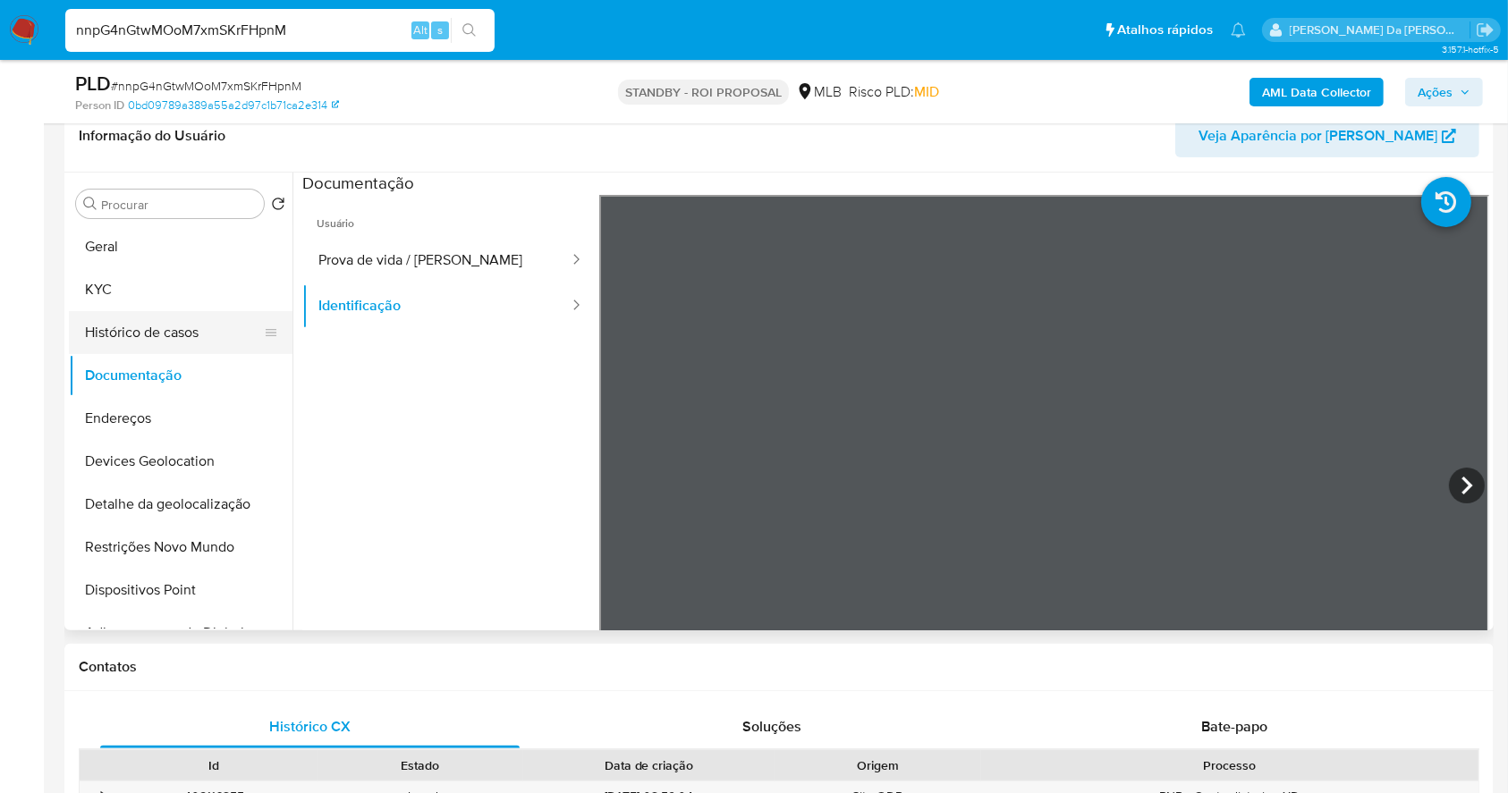
click at [211, 334] on button "Histórico de casos" at bounding box center [173, 332] width 209 height 43
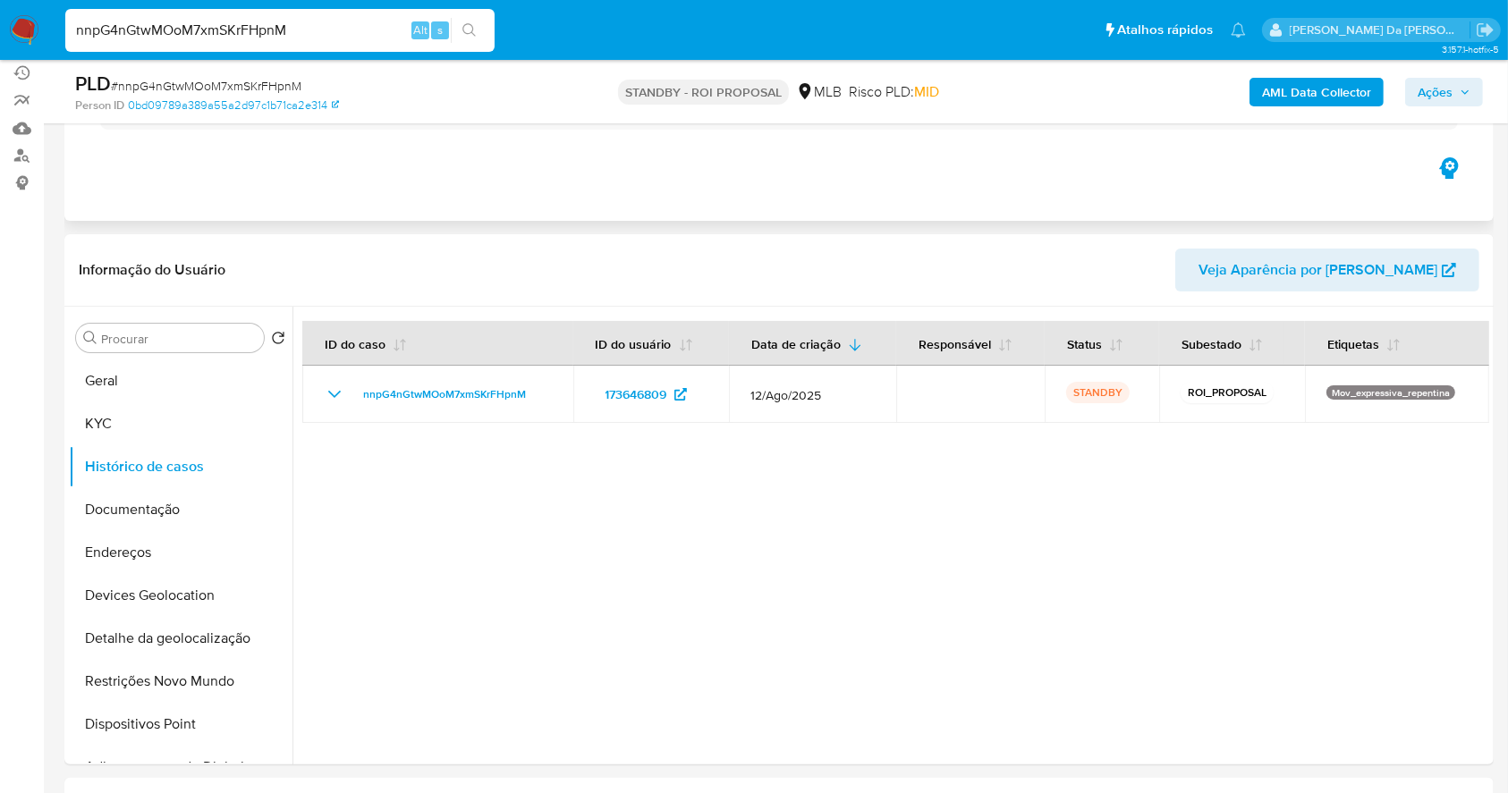
scroll to position [0, 0]
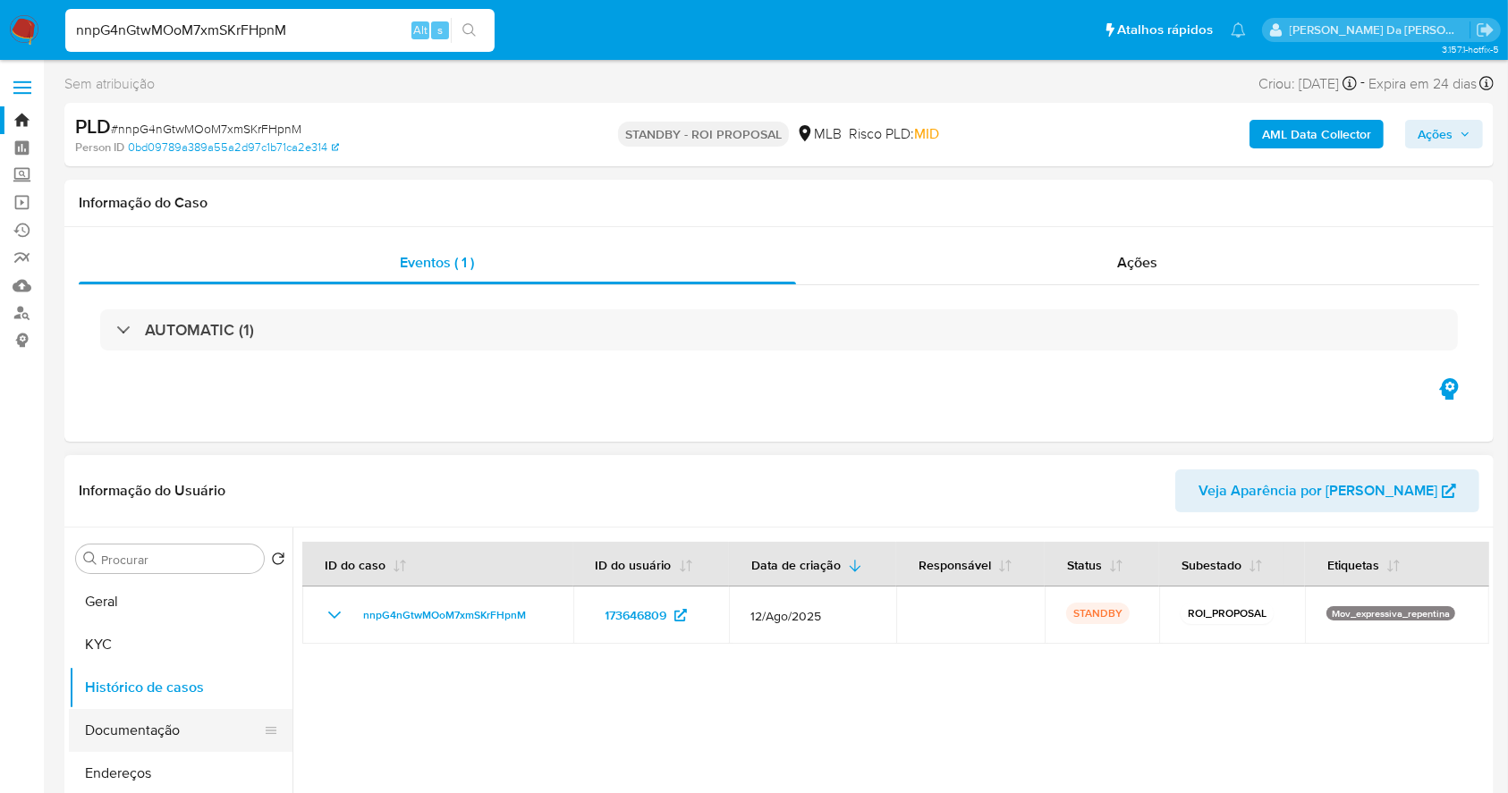
drag, startPoint x: 157, startPoint y: 726, endPoint x: 178, endPoint y: 724, distance: 20.6
click at [156, 726] on button "Documentação" at bounding box center [173, 730] width 209 height 43
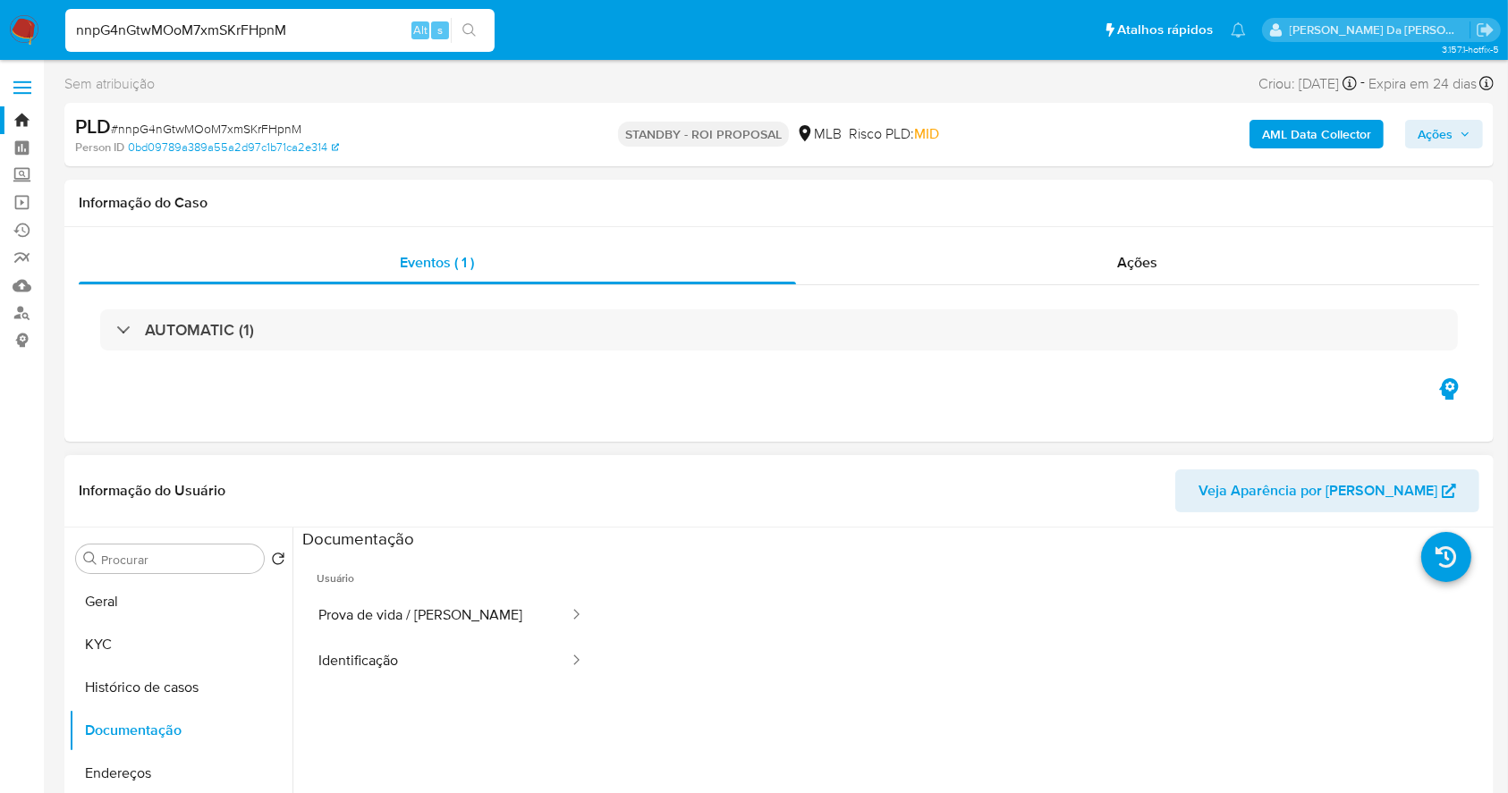
scroll to position [119, 0]
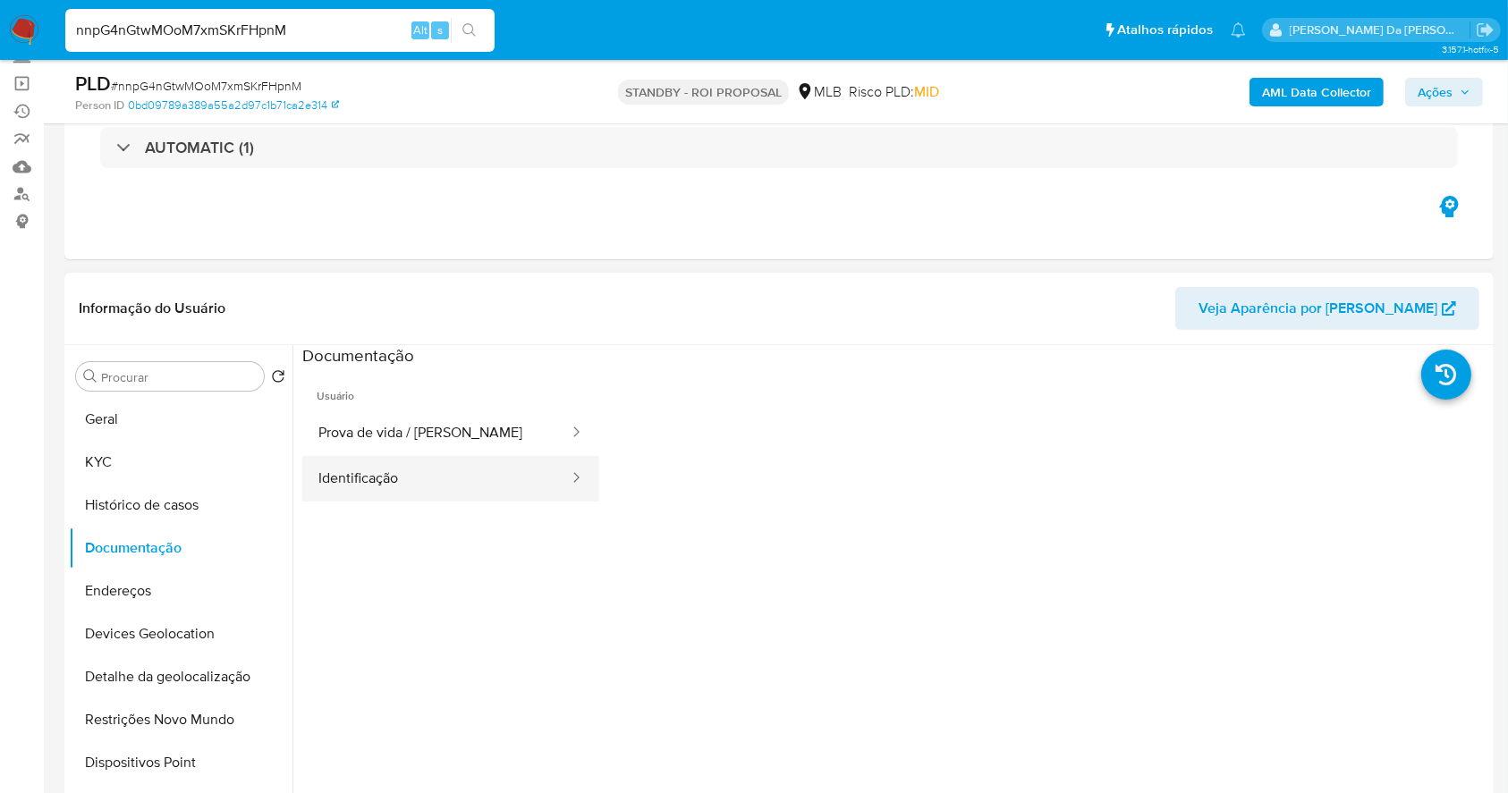
drag, startPoint x: 423, startPoint y: 480, endPoint x: 439, endPoint y: 469, distance: 19.9
click at [422, 480] on button "Identificação" at bounding box center [436, 479] width 268 height 46
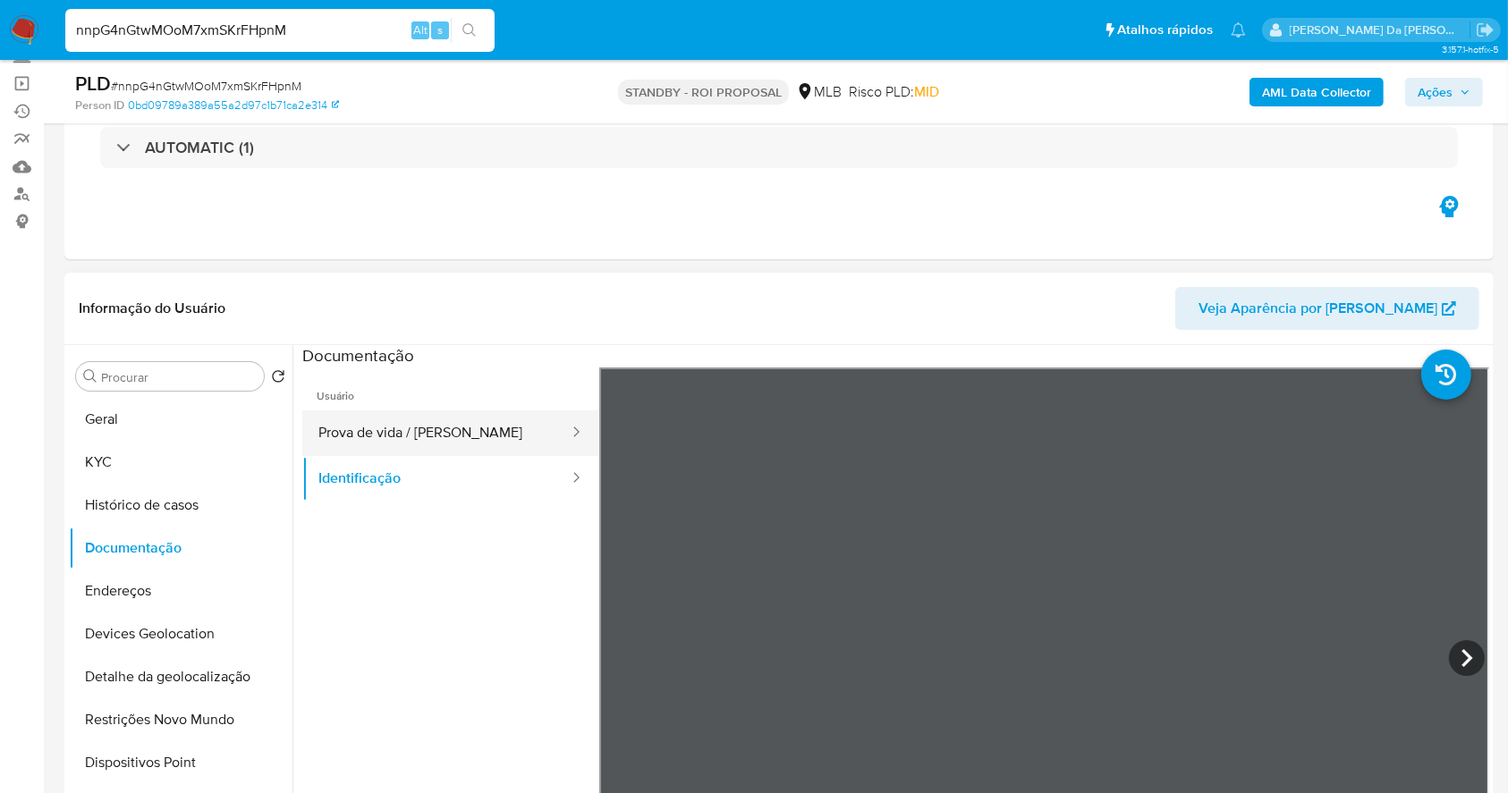
click at [508, 417] on button "Prova de vida / Selfie" at bounding box center [436, 433] width 268 height 46
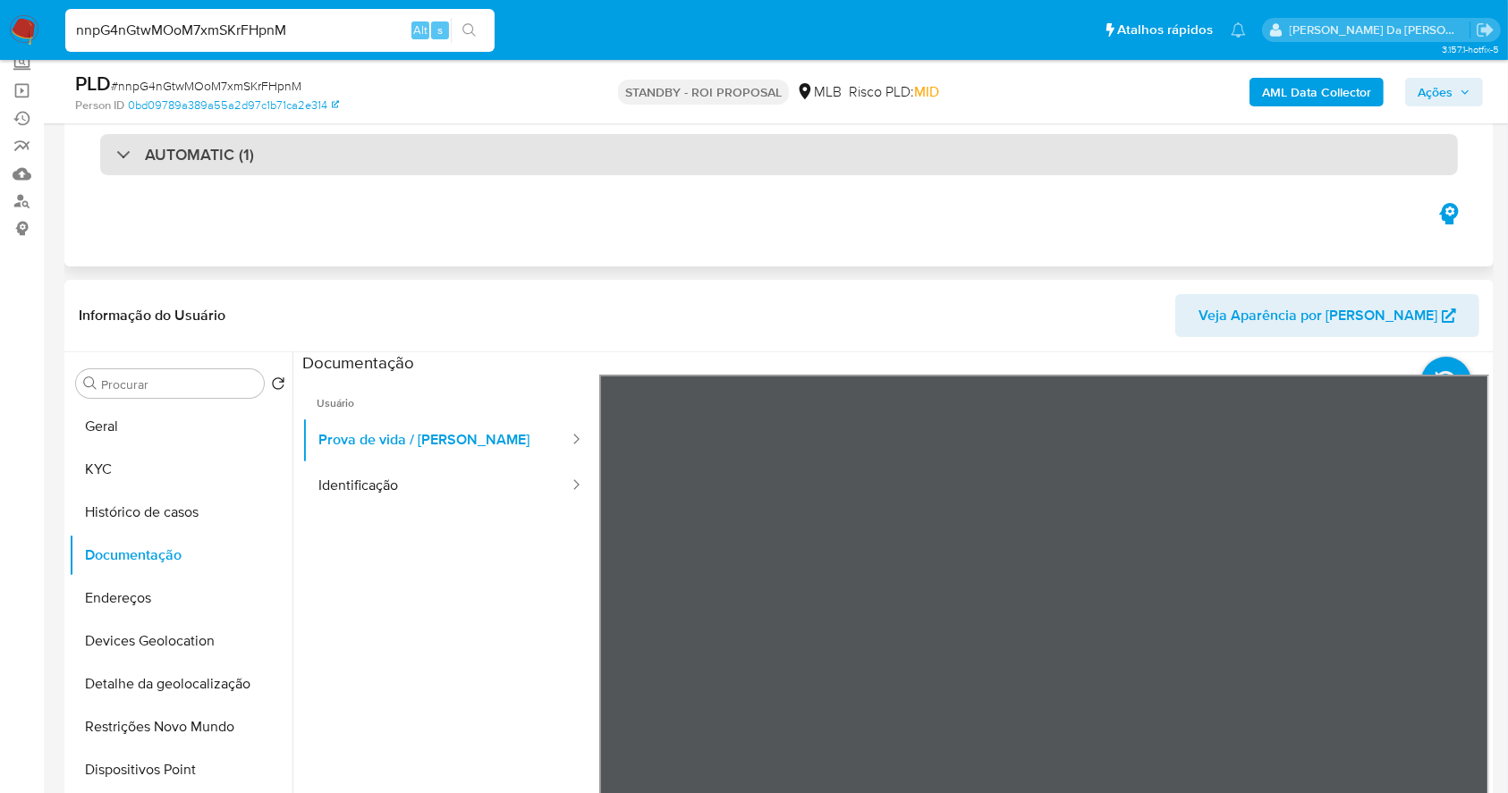
scroll to position [0, 0]
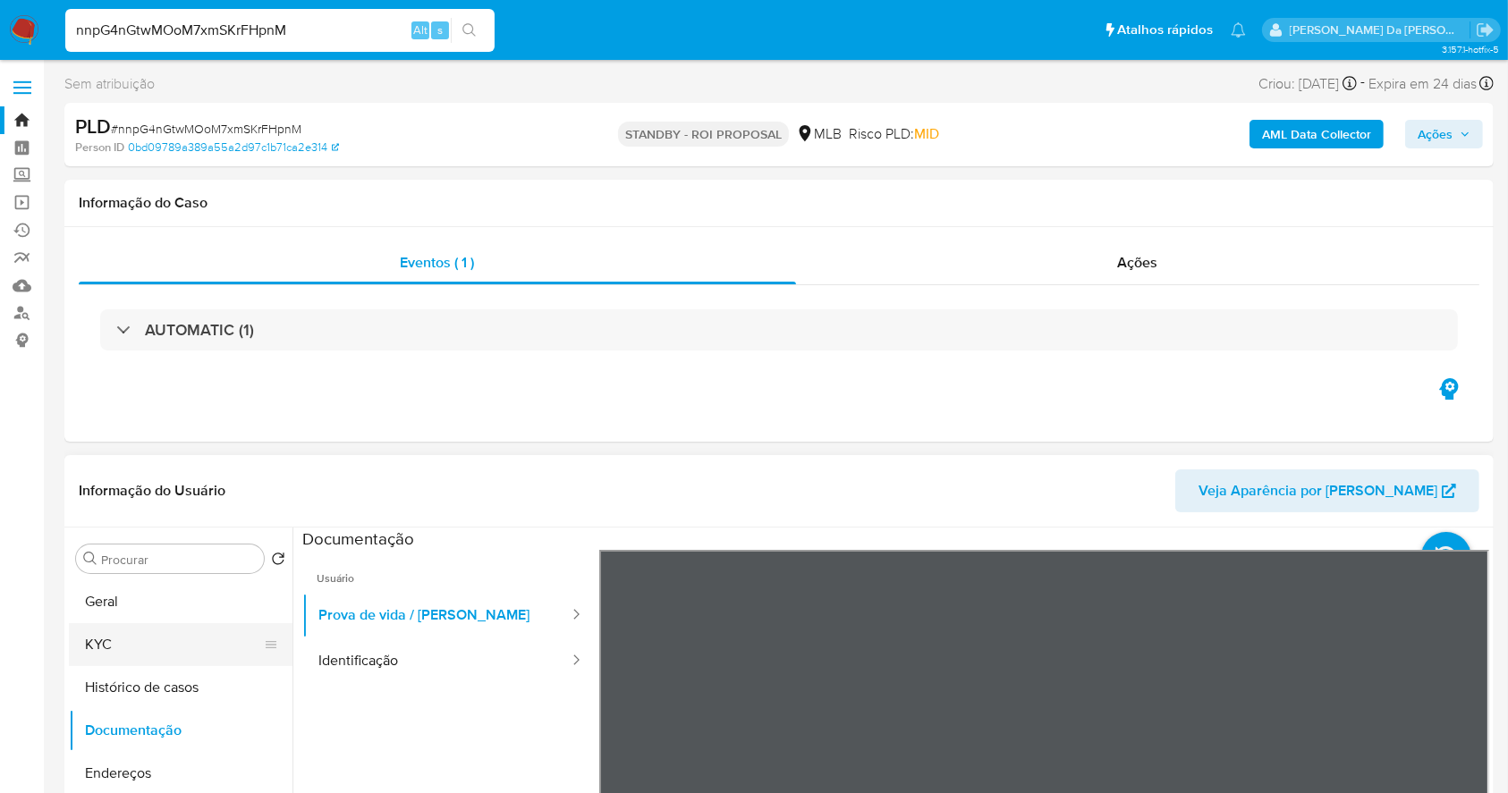
click at [150, 642] on button "KYC" at bounding box center [173, 644] width 209 height 43
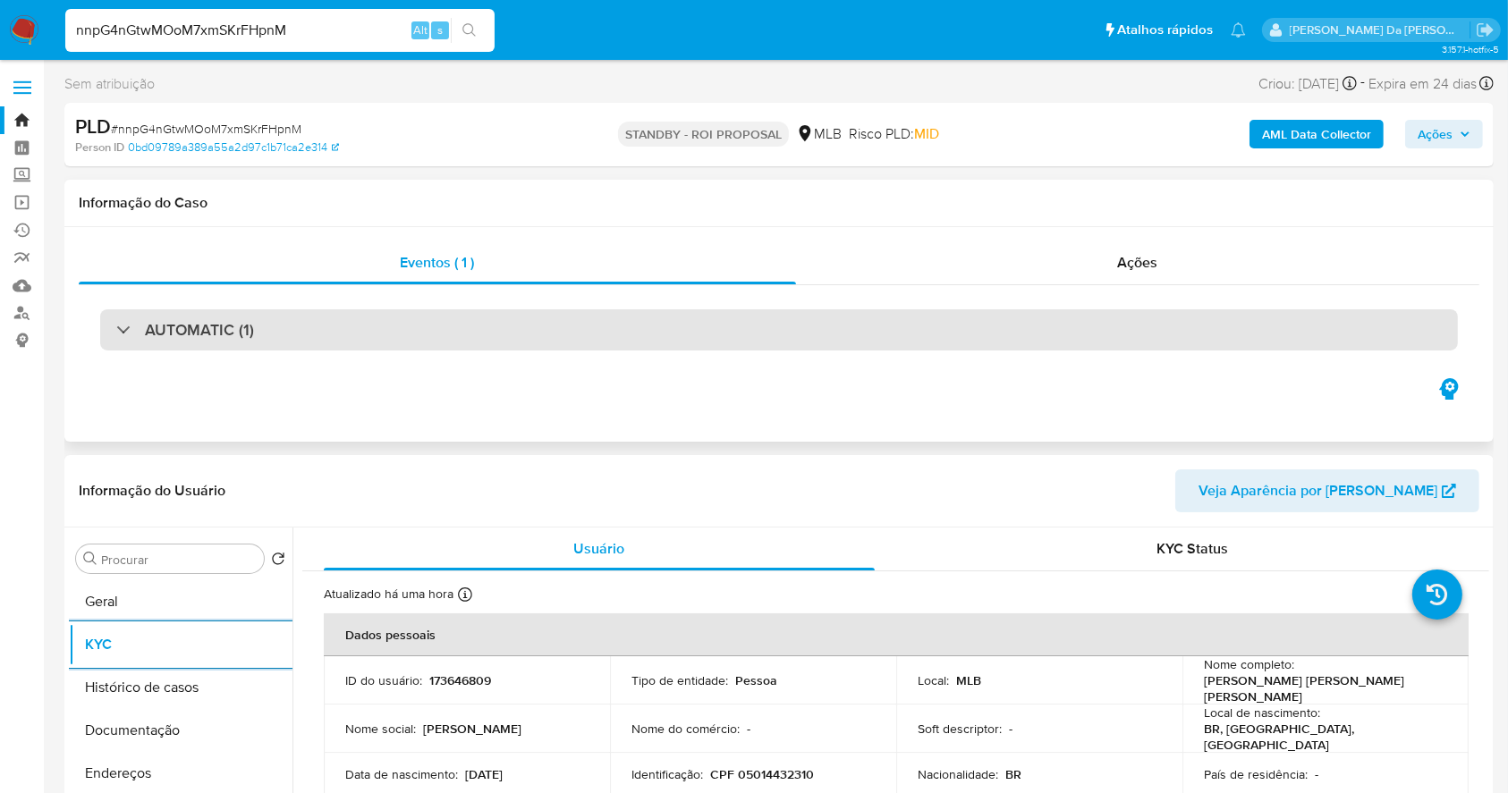
click at [196, 343] on div "AUTOMATIC (1)" at bounding box center [779, 329] width 1358 height 41
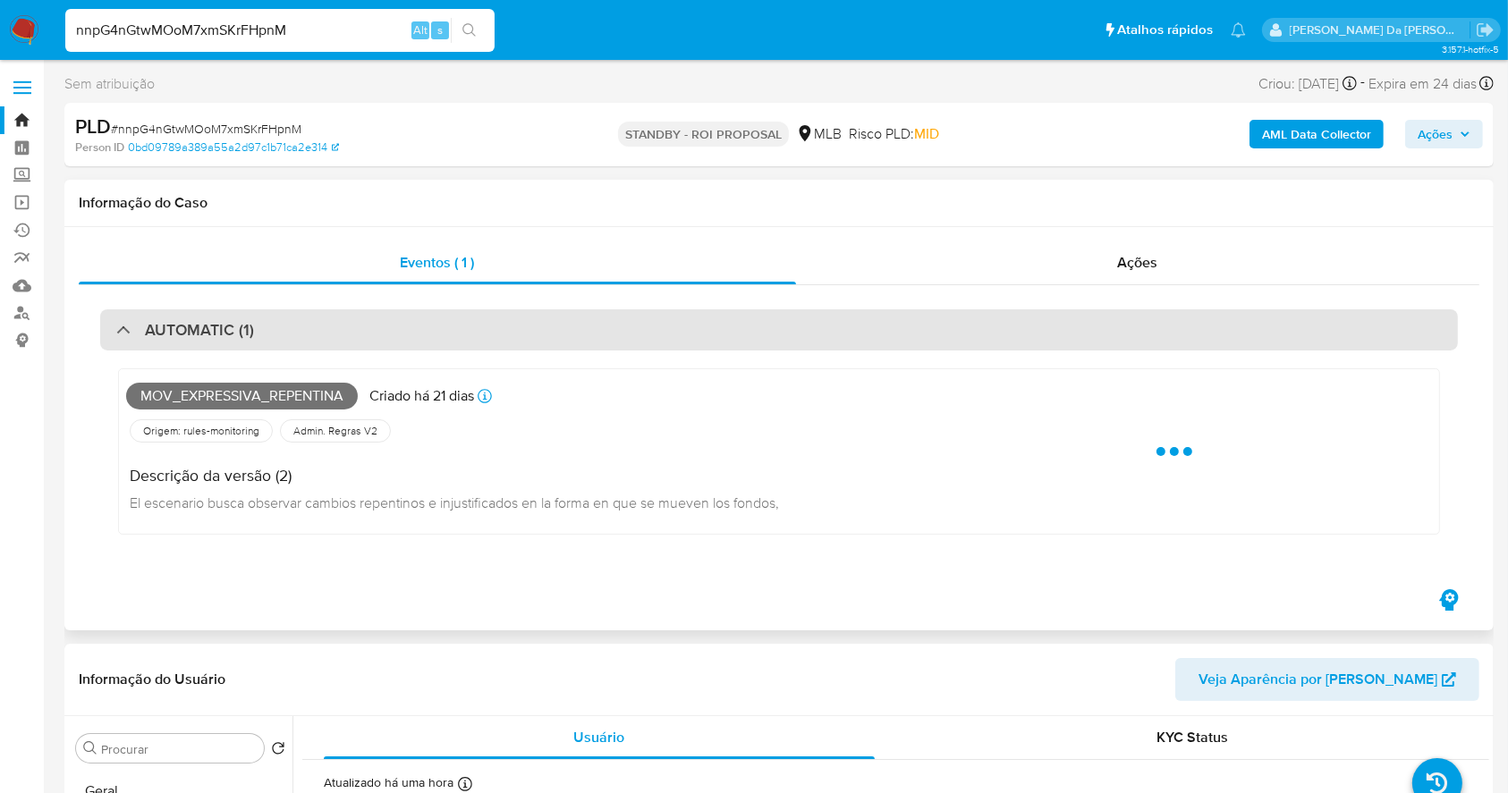
click at [227, 330] on h3 "AUTOMATIC (1)" at bounding box center [199, 330] width 109 height 20
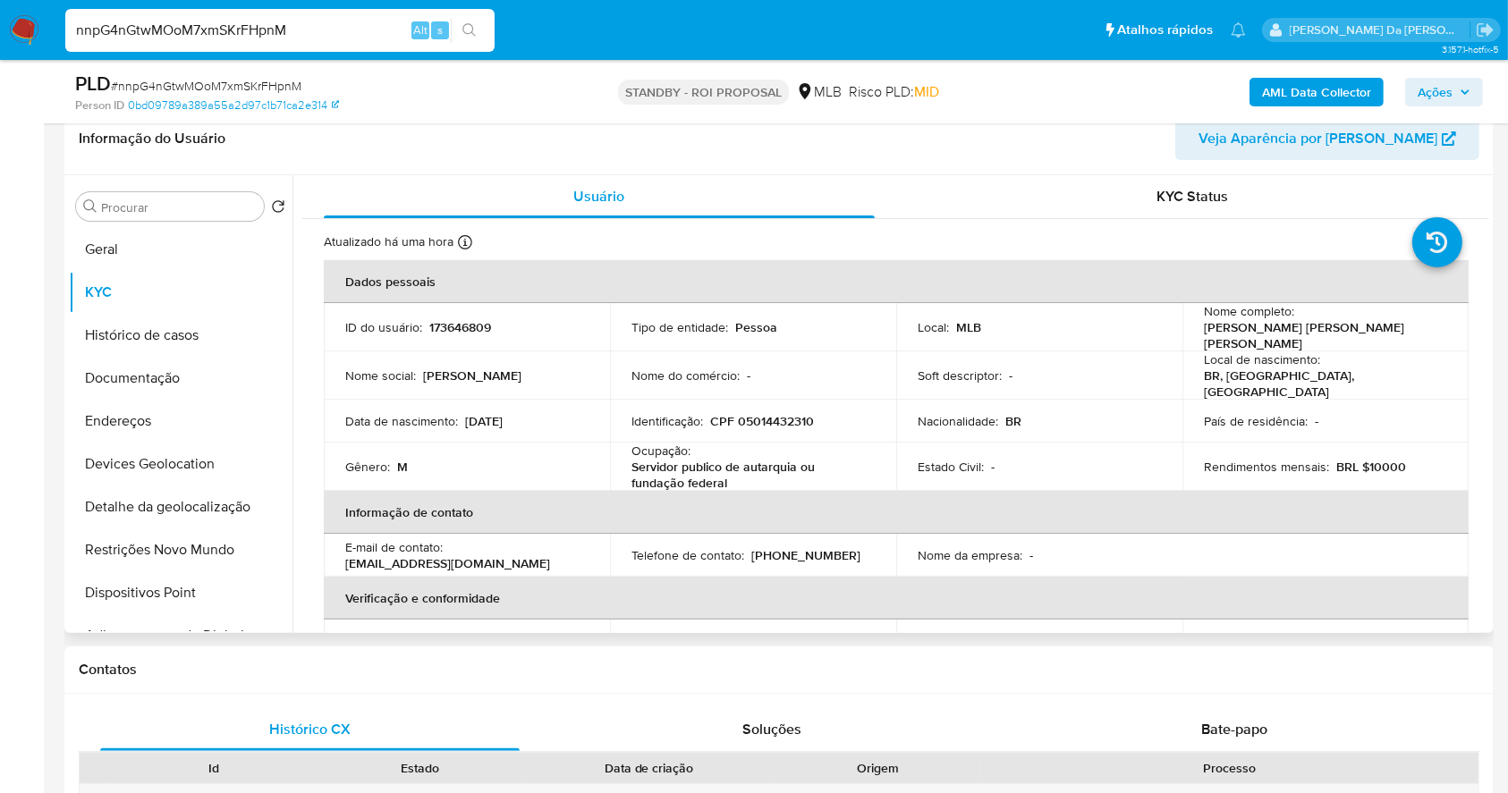
scroll to position [238, 0]
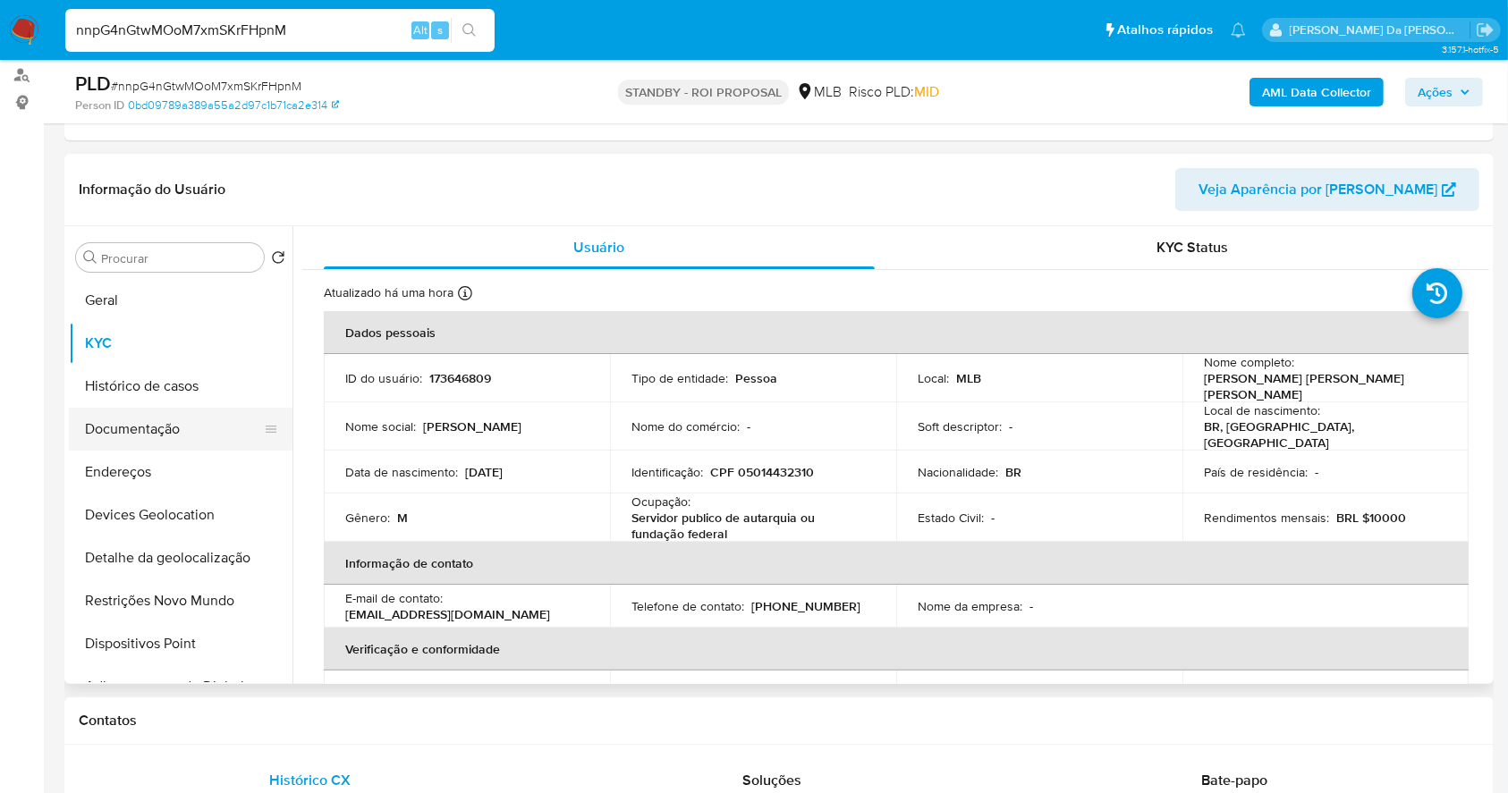
click at [173, 427] on button "Documentação" at bounding box center [173, 429] width 209 height 43
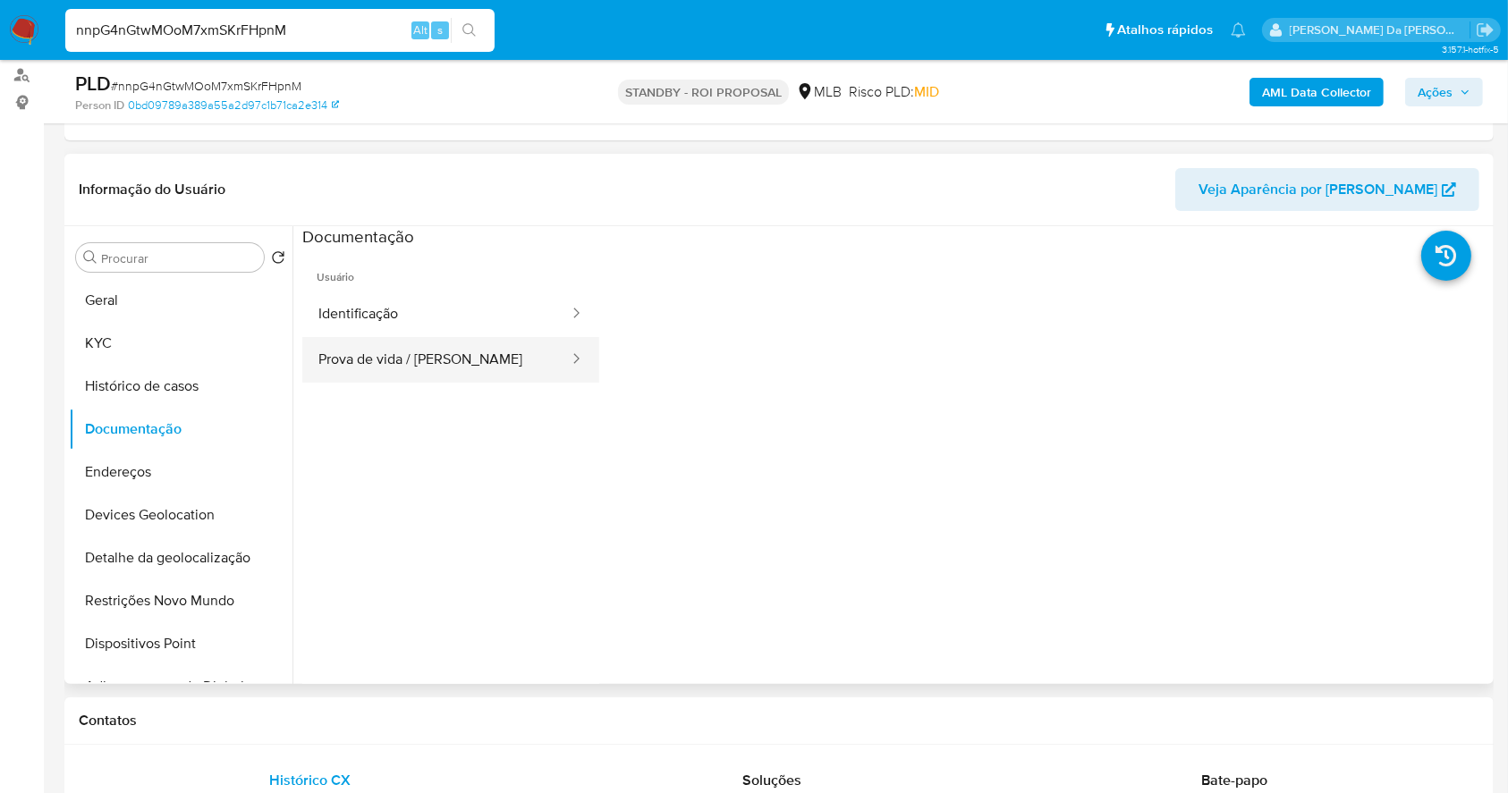
click at [472, 365] on button "Prova de vida / Selfie" at bounding box center [436, 360] width 268 height 46
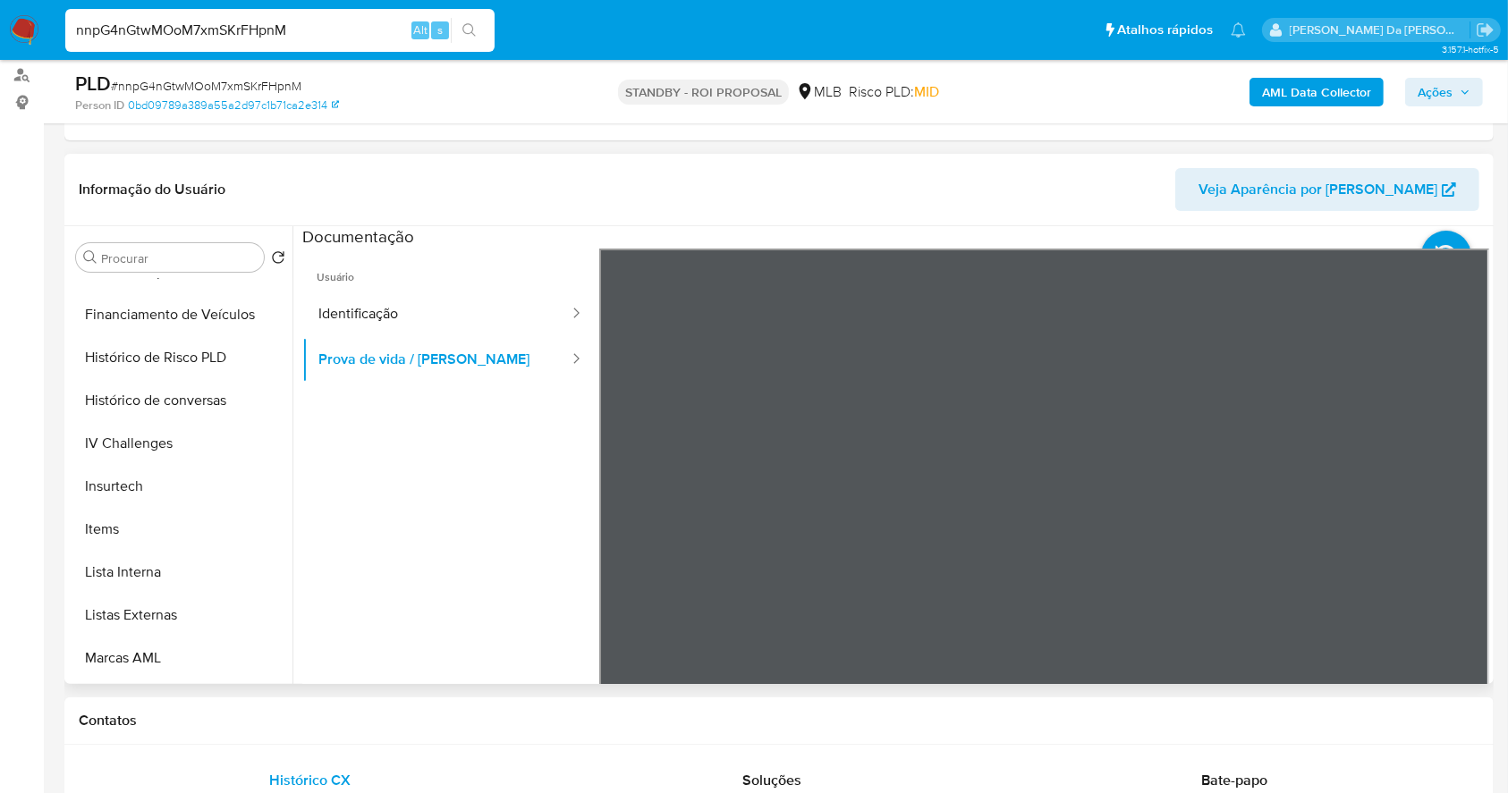
scroll to position [150, 0]
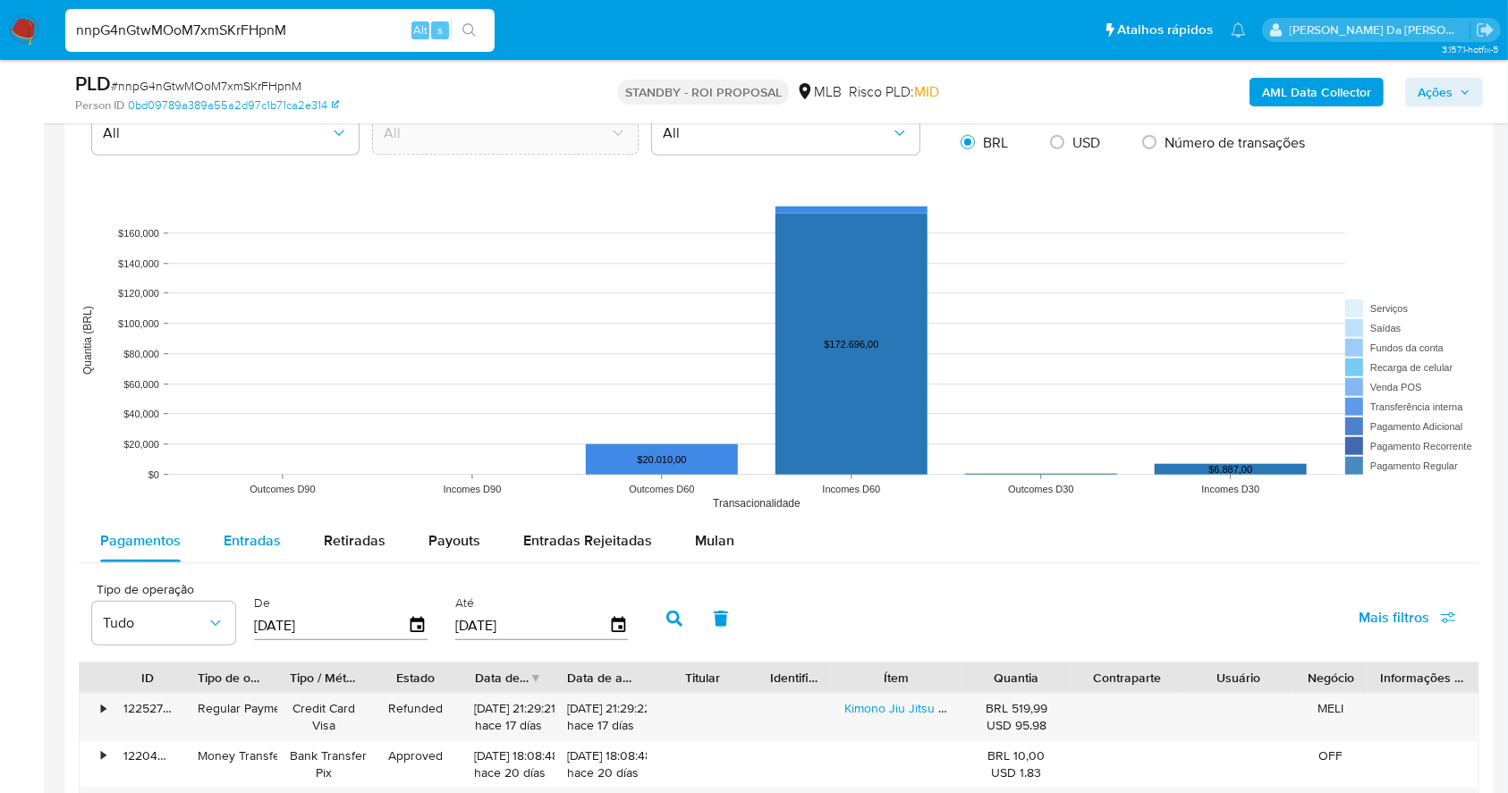
click at [250, 534] on span "Entradas" at bounding box center [252, 540] width 57 height 21
select select "10"
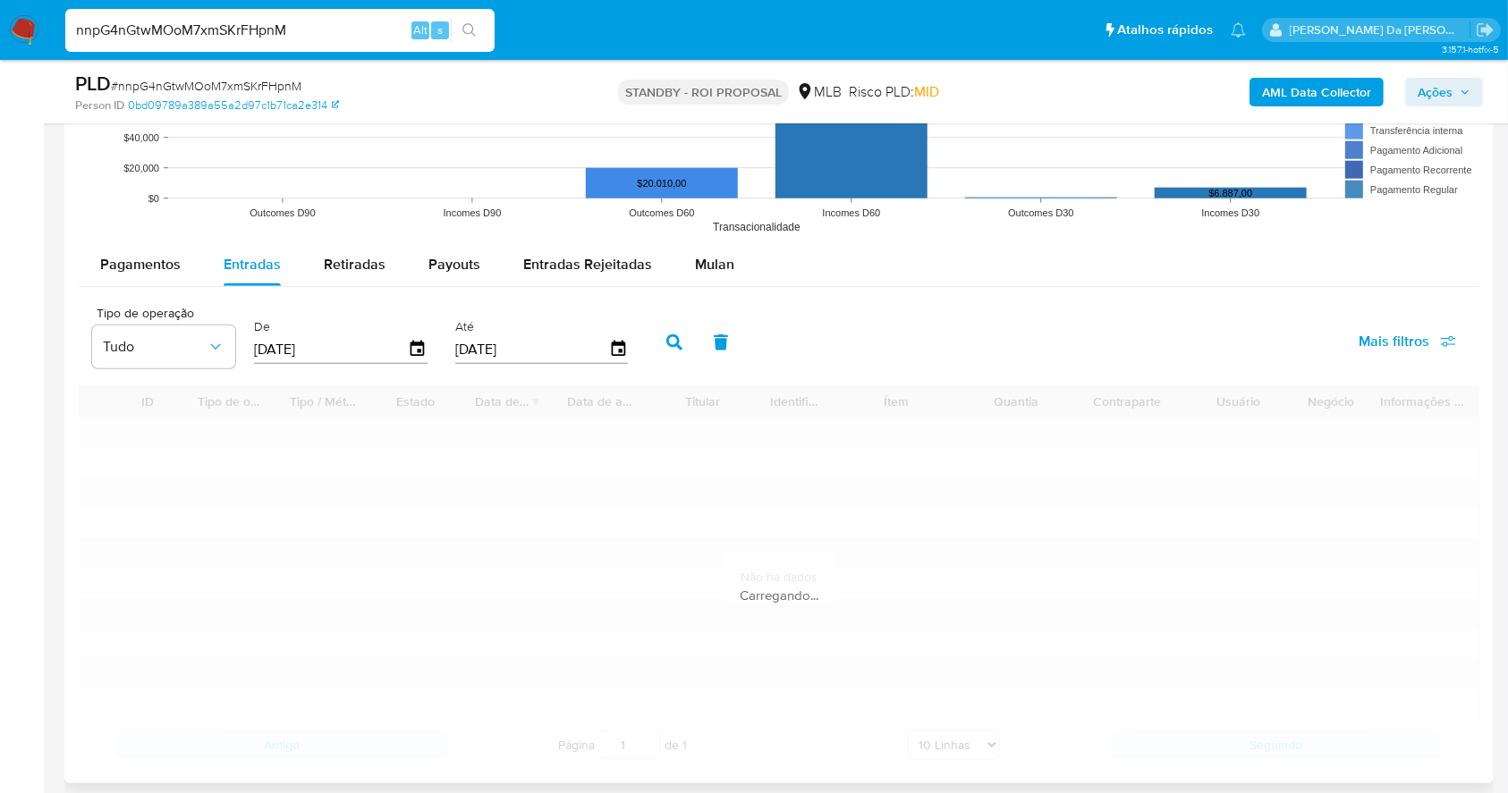
scroll to position [1789, 0]
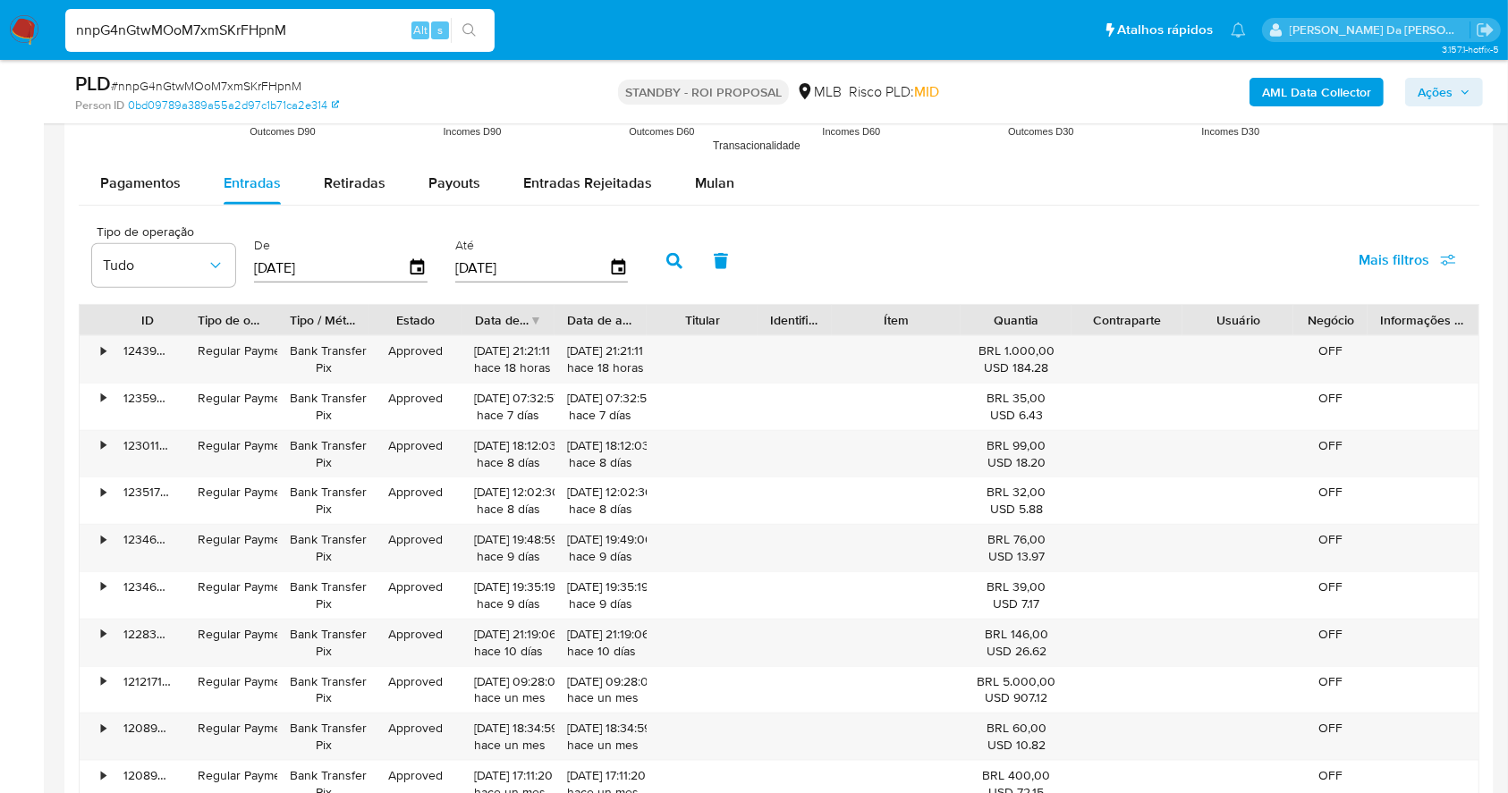
click at [400, 269] on input "04/06/2025" at bounding box center [331, 267] width 154 height 29
click at [411, 273] on icon "button" at bounding box center [417, 267] width 31 height 31
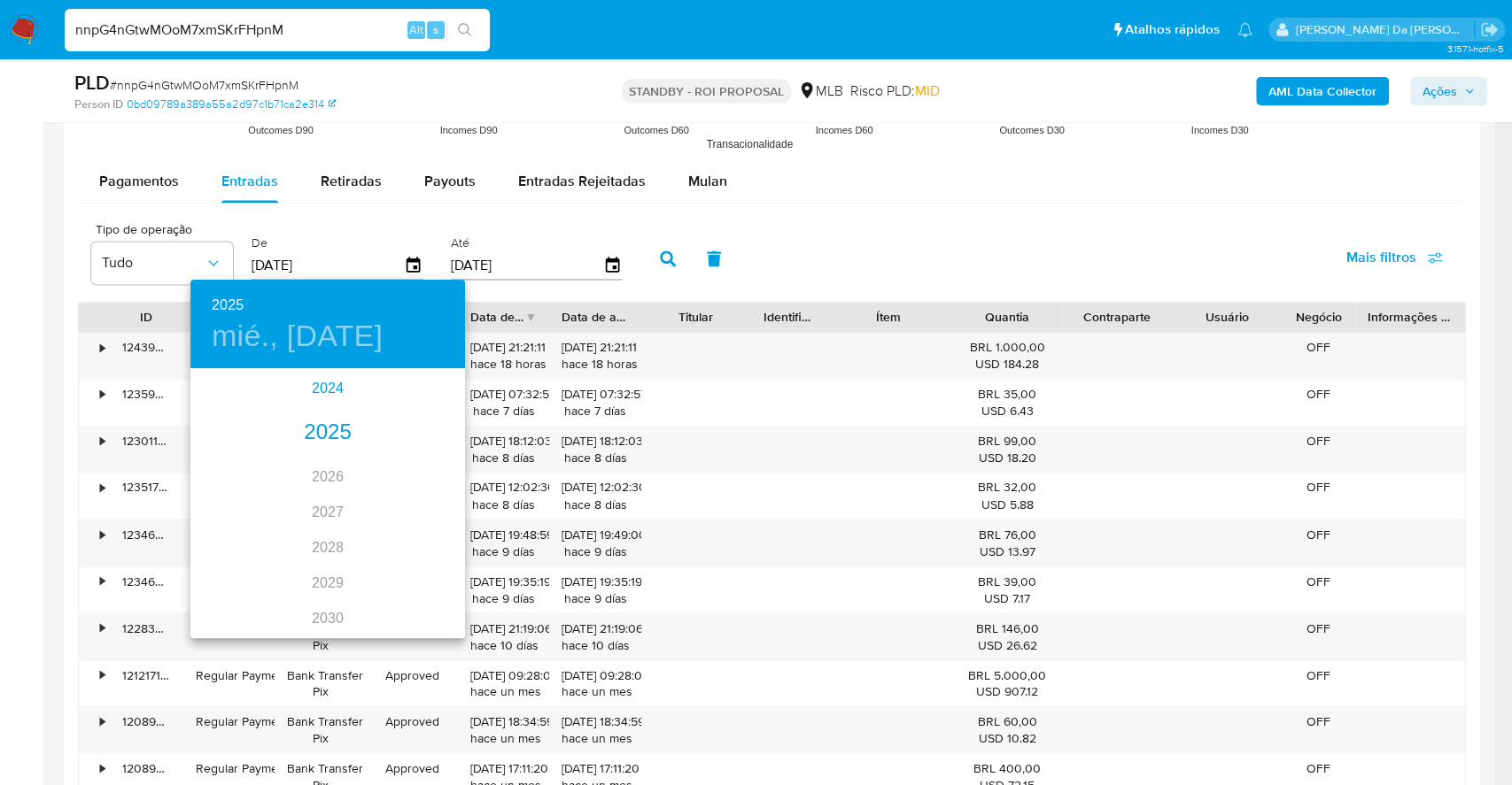
click at [322, 391] on div "2024" at bounding box center [327, 389] width 274 height 36
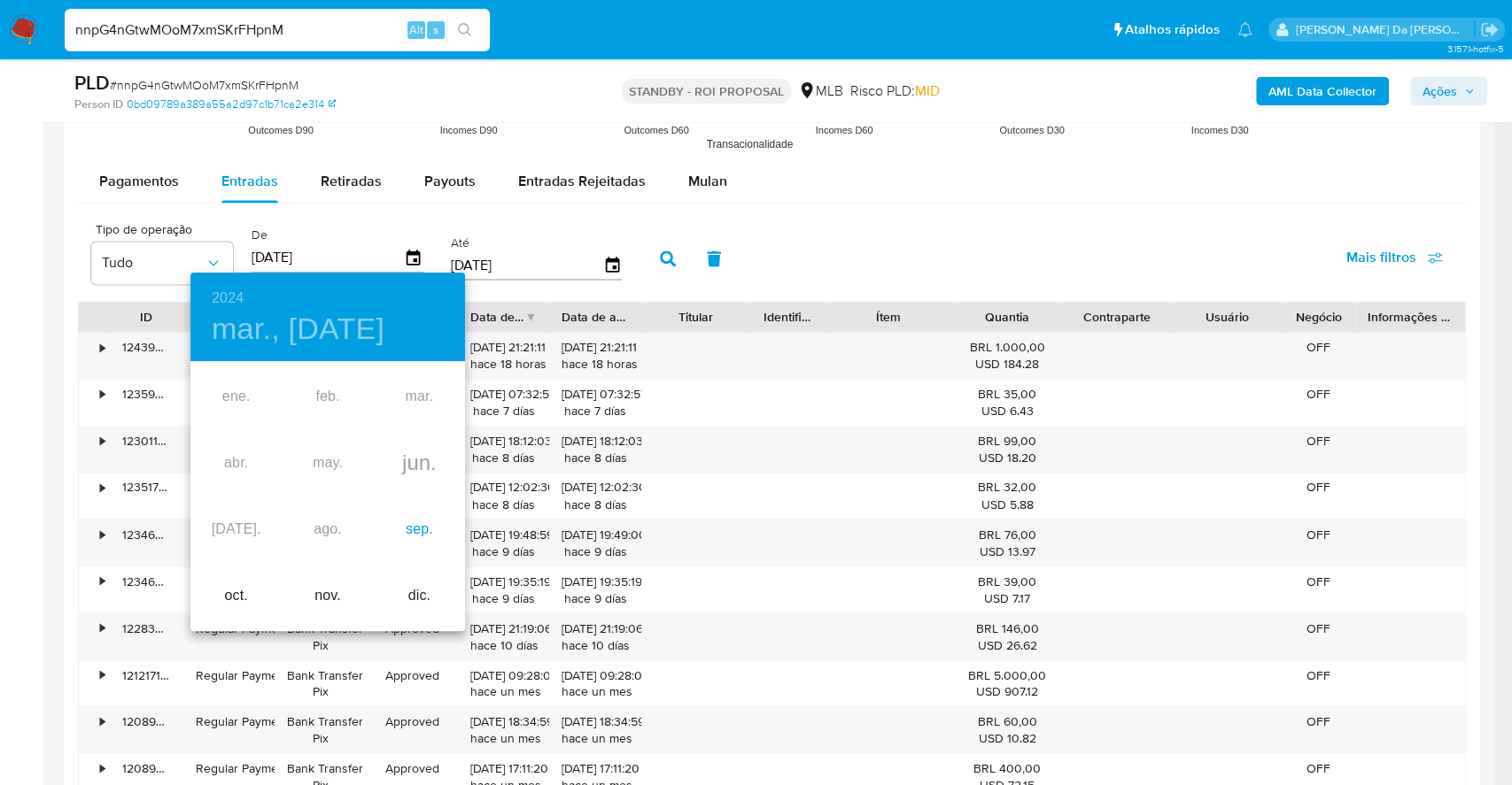
click at [415, 537] on div "sep." at bounding box center [419, 530] width 91 height 66
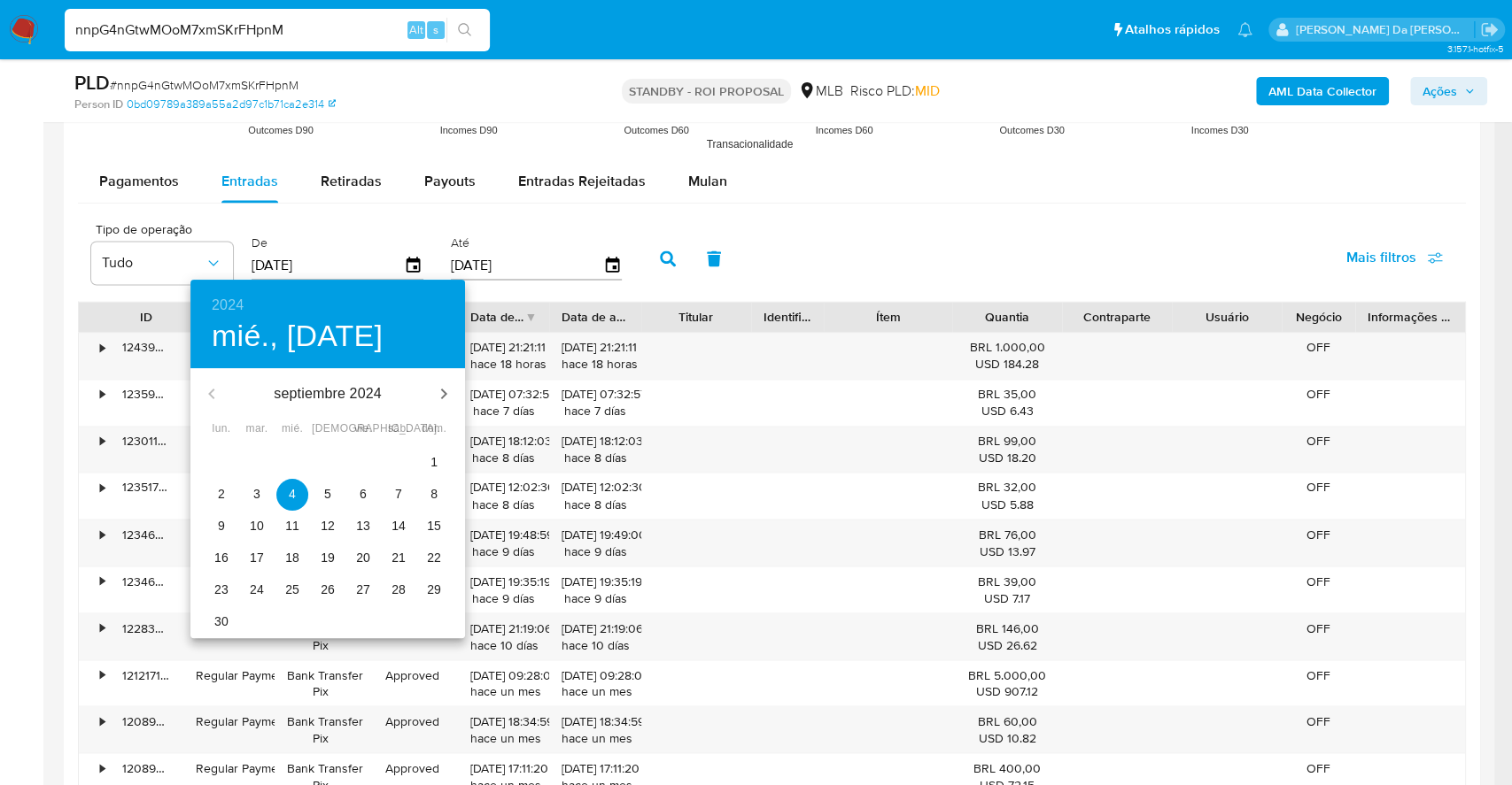
click at [432, 459] on p "1" at bounding box center [434, 462] width 7 height 18
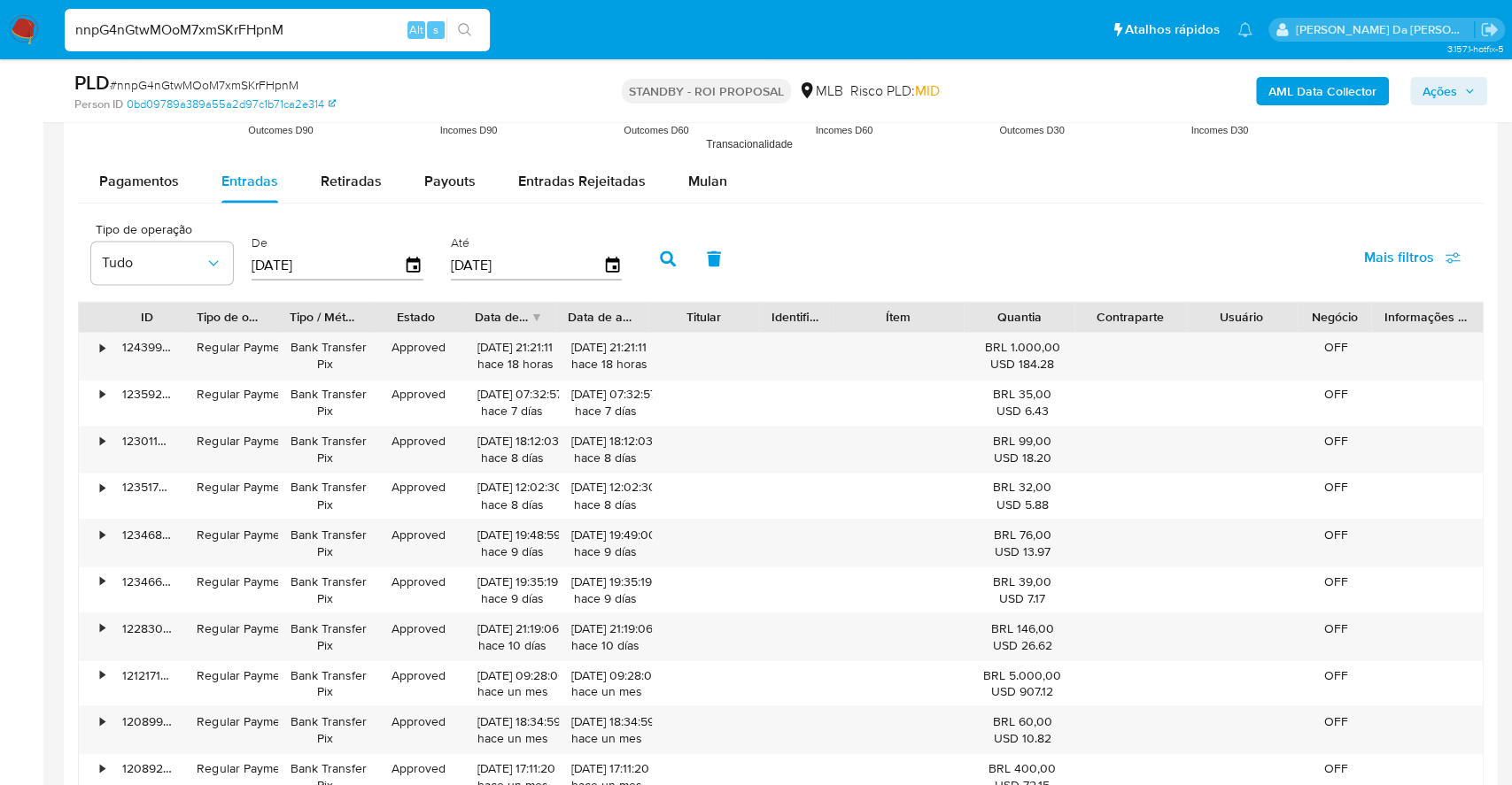
type input "01/09/2024"
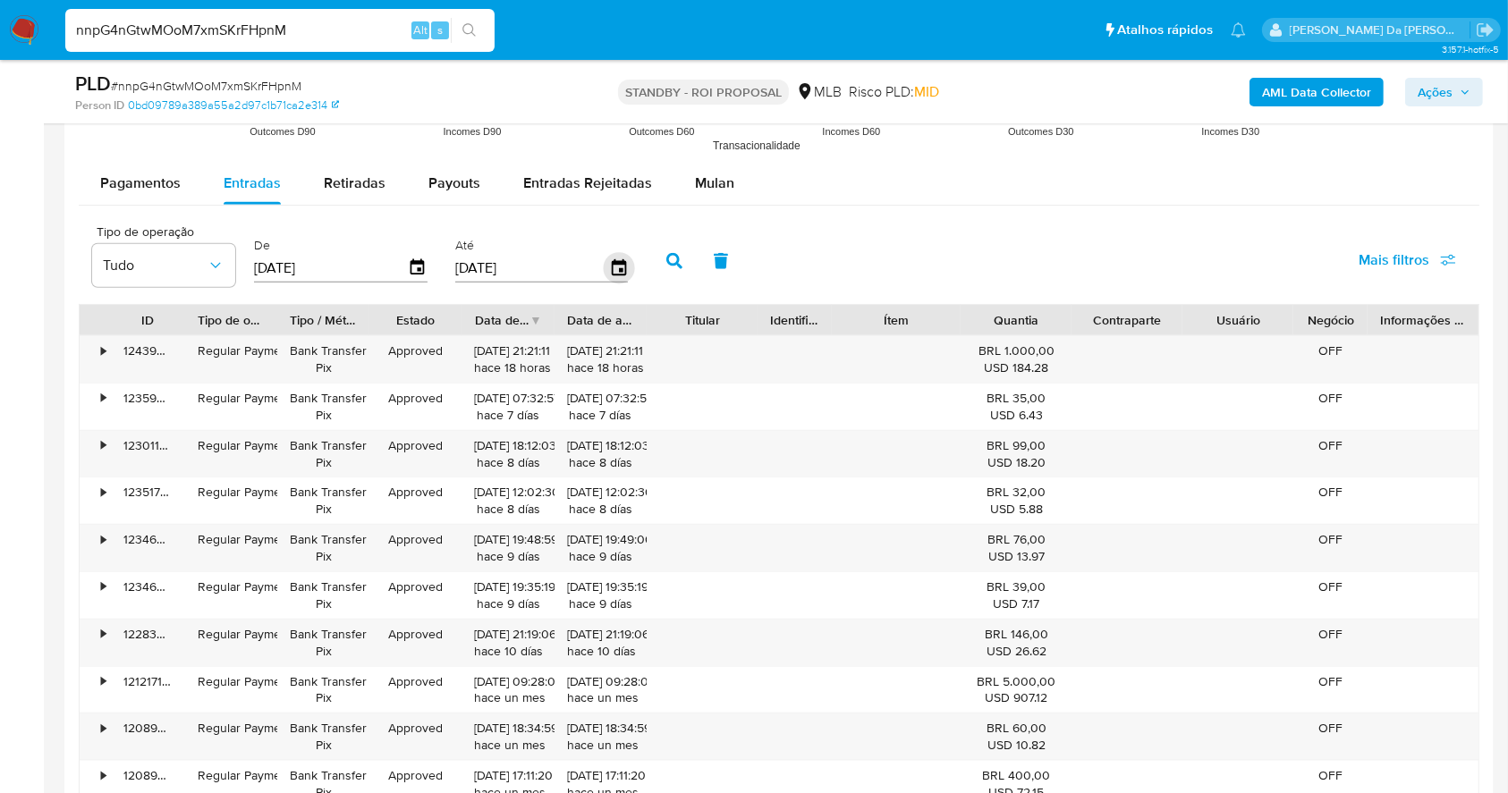
click at [626, 261] on icon "button" at bounding box center [618, 267] width 31 height 31
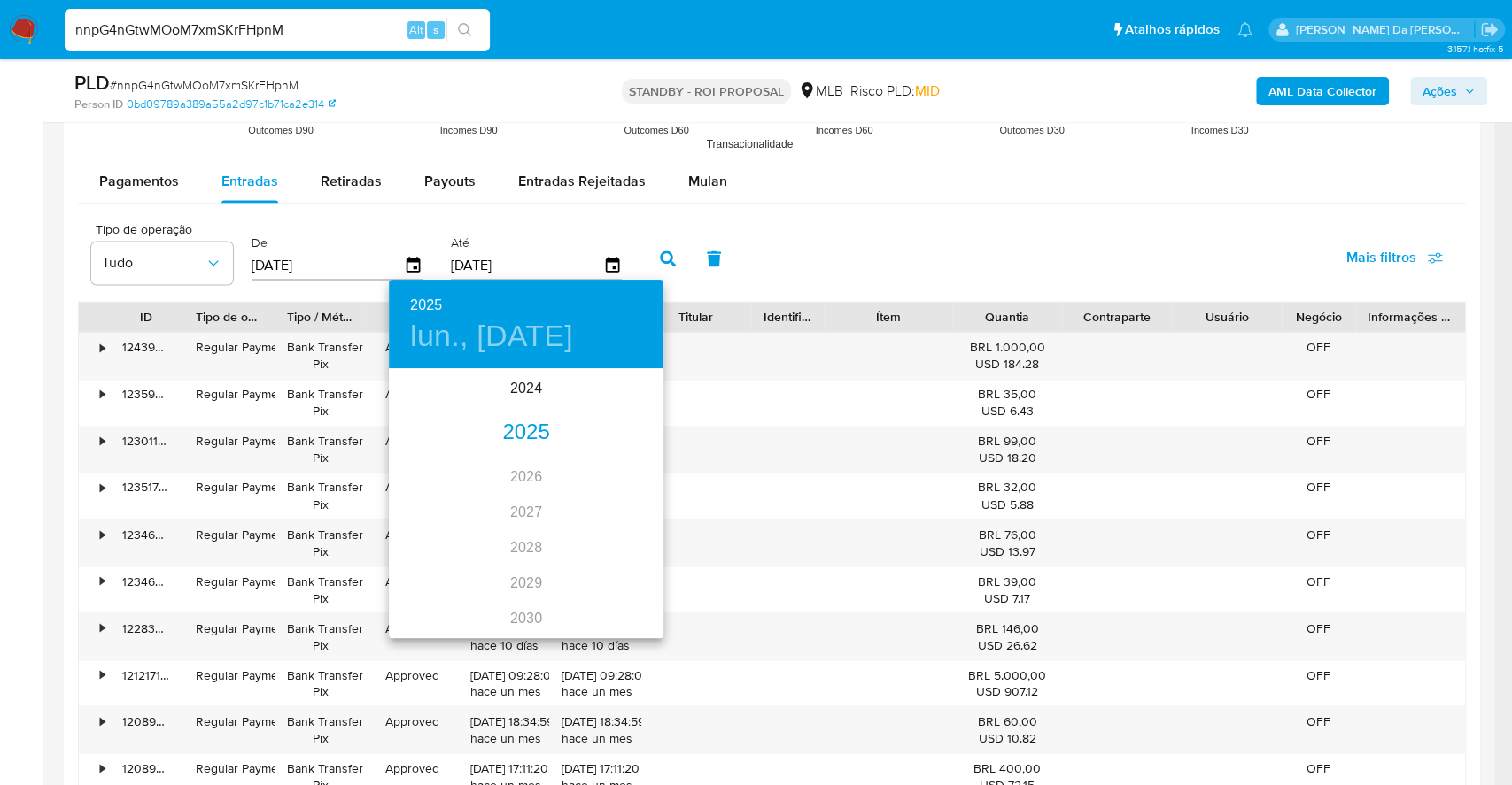
click at [527, 428] on div "2025" at bounding box center [526, 433] width 274 height 36
click at [441, 308] on h6 "2025" at bounding box center [426, 305] width 32 height 25
click at [423, 314] on h6 "2025" at bounding box center [426, 305] width 32 height 25
click at [511, 380] on div "2024" at bounding box center [526, 389] width 274 height 36
click at [631, 606] on div "dic." at bounding box center [618, 603] width 91 height 66
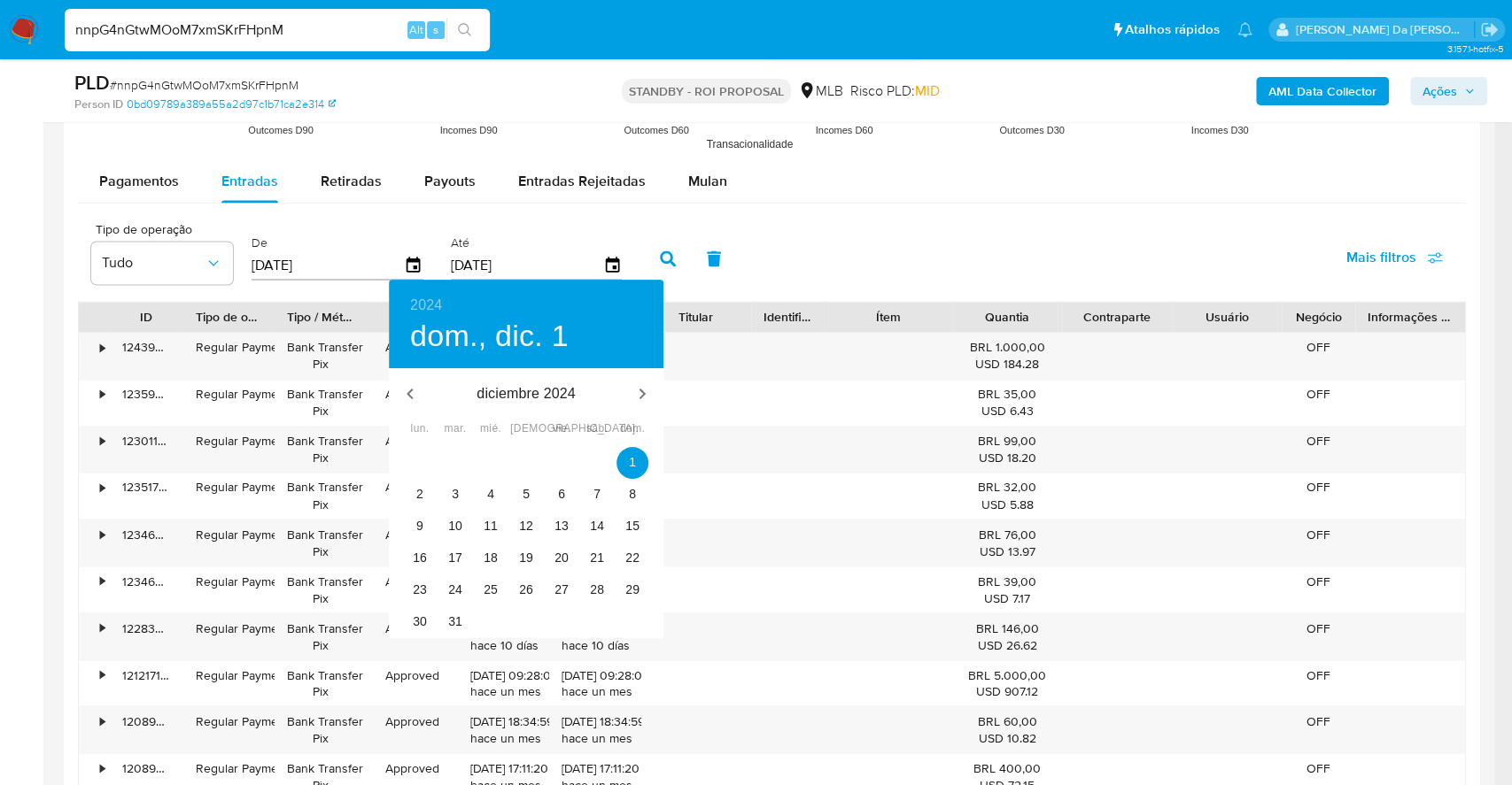
click at [442, 633] on div "31" at bounding box center [455, 623] width 36 height 32
type input "31/12/2024"
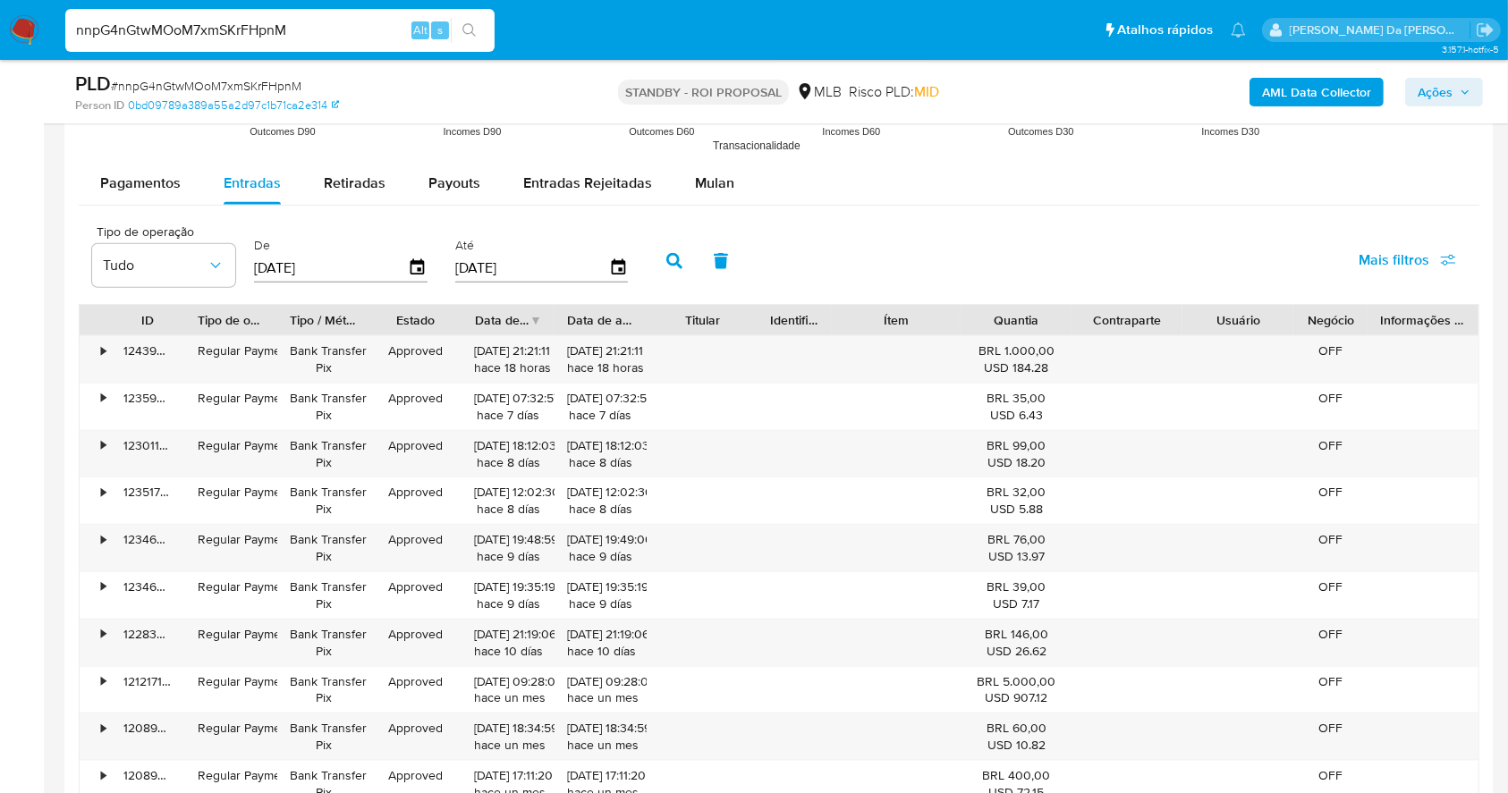
click at [667, 261] on icon "button" at bounding box center [674, 261] width 16 height 16
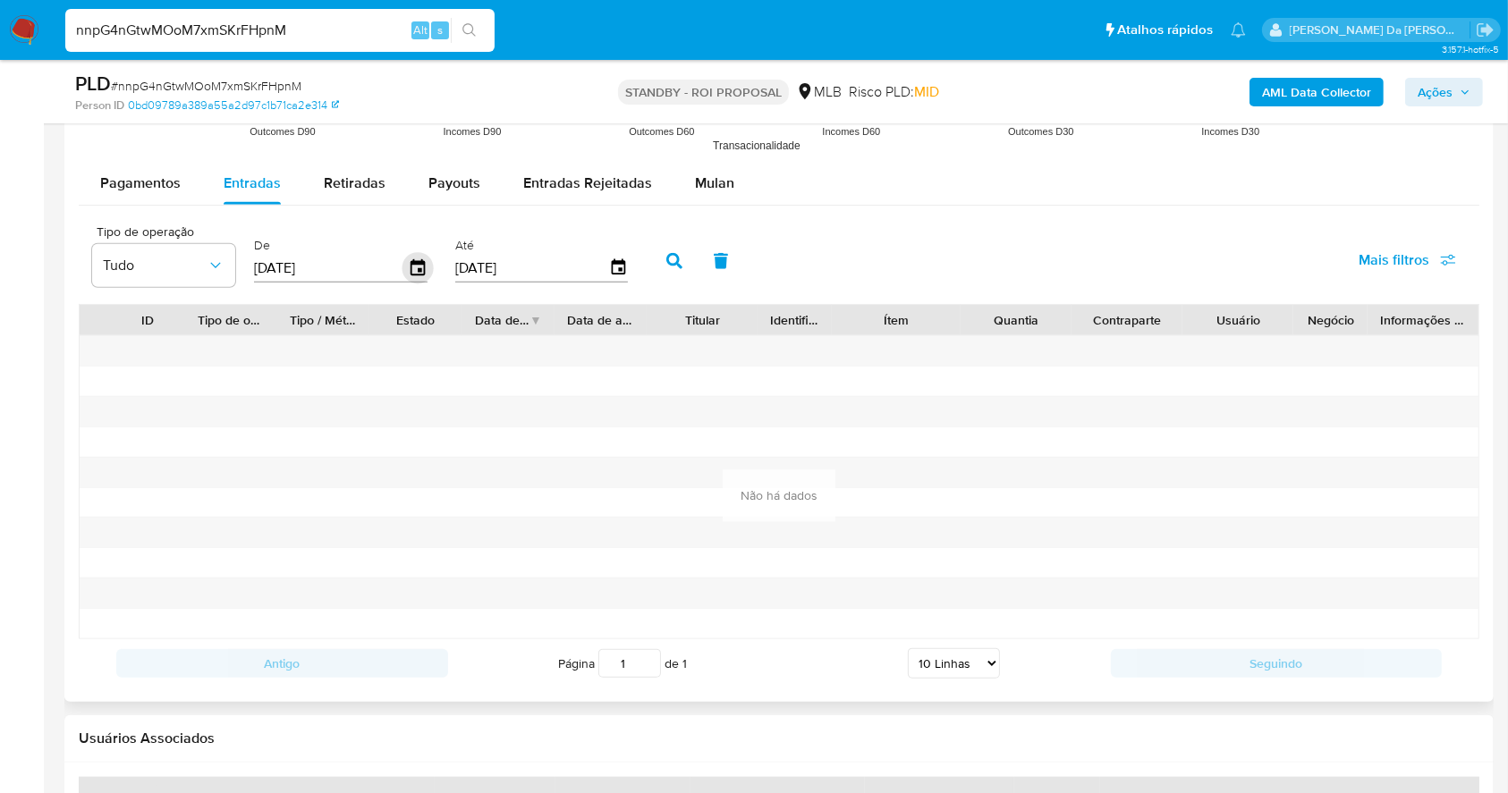
click at [413, 275] on icon "button" at bounding box center [417, 267] width 31 height 31
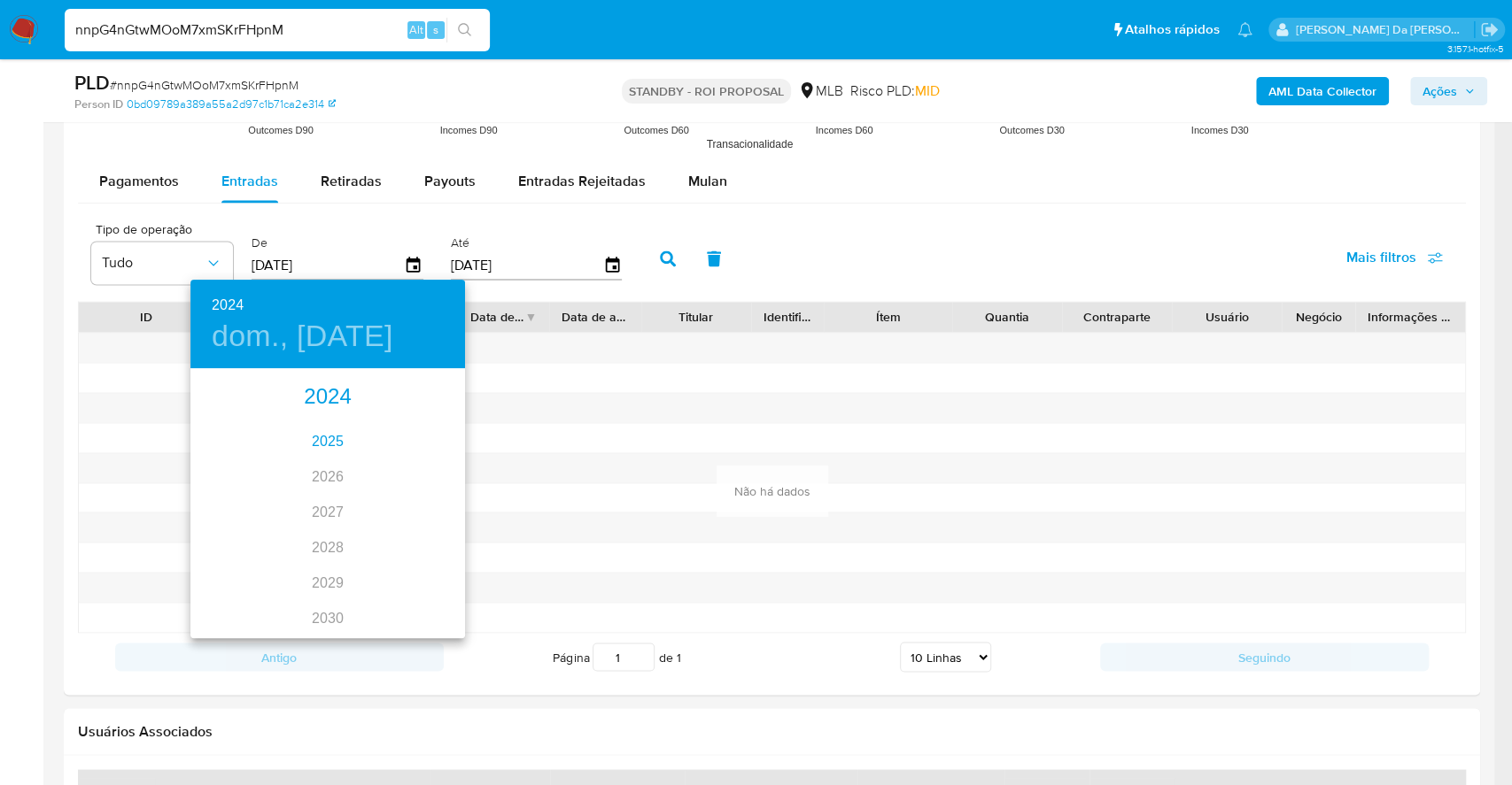
click at [326, 432] on div "2025" at bounding box center [327, 442] width 274 height 36
click at [248, 398] on div "ene." at bounding box center [236, 404] width 91 height 66
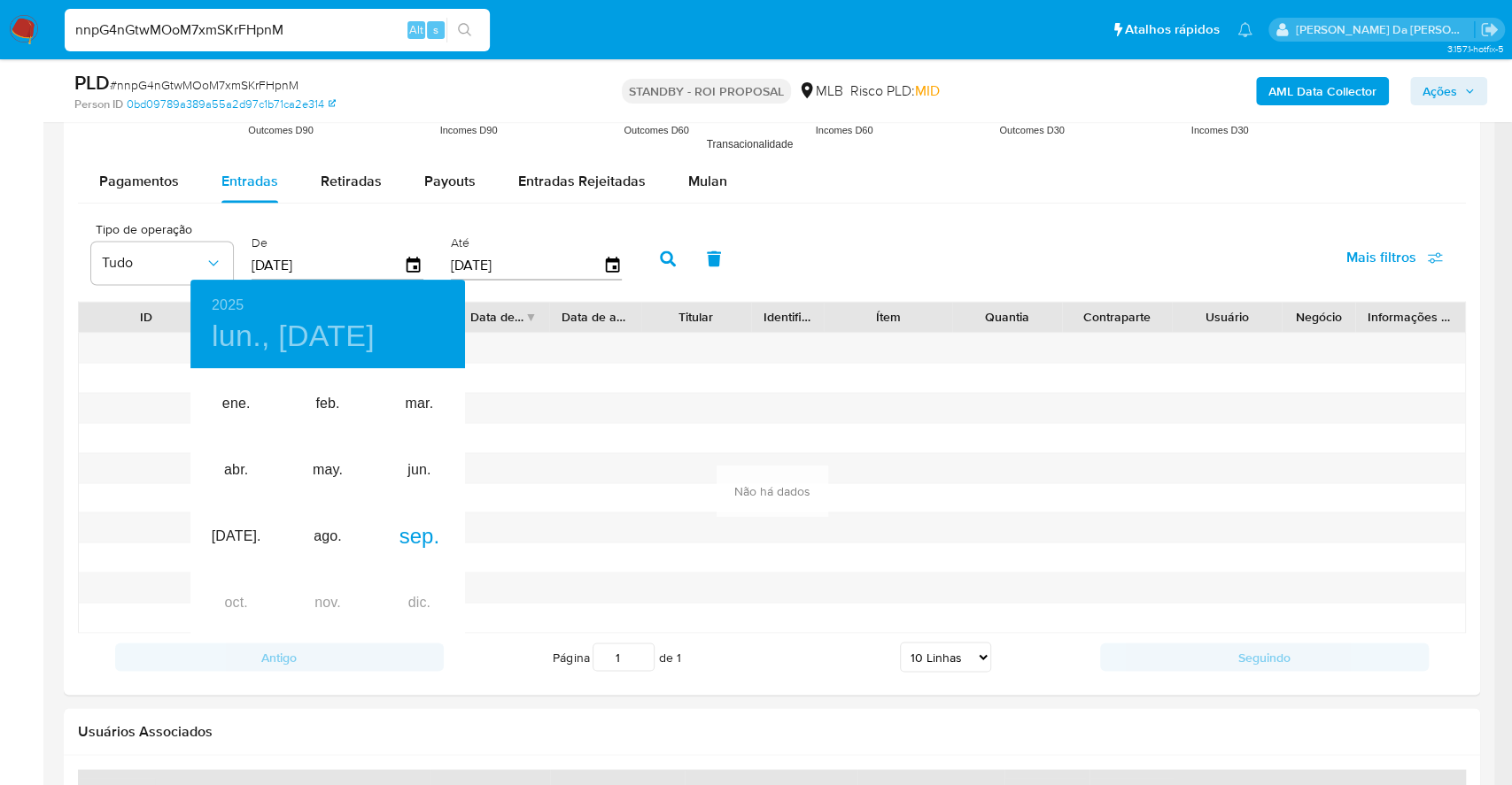
type input "01/01/2025"
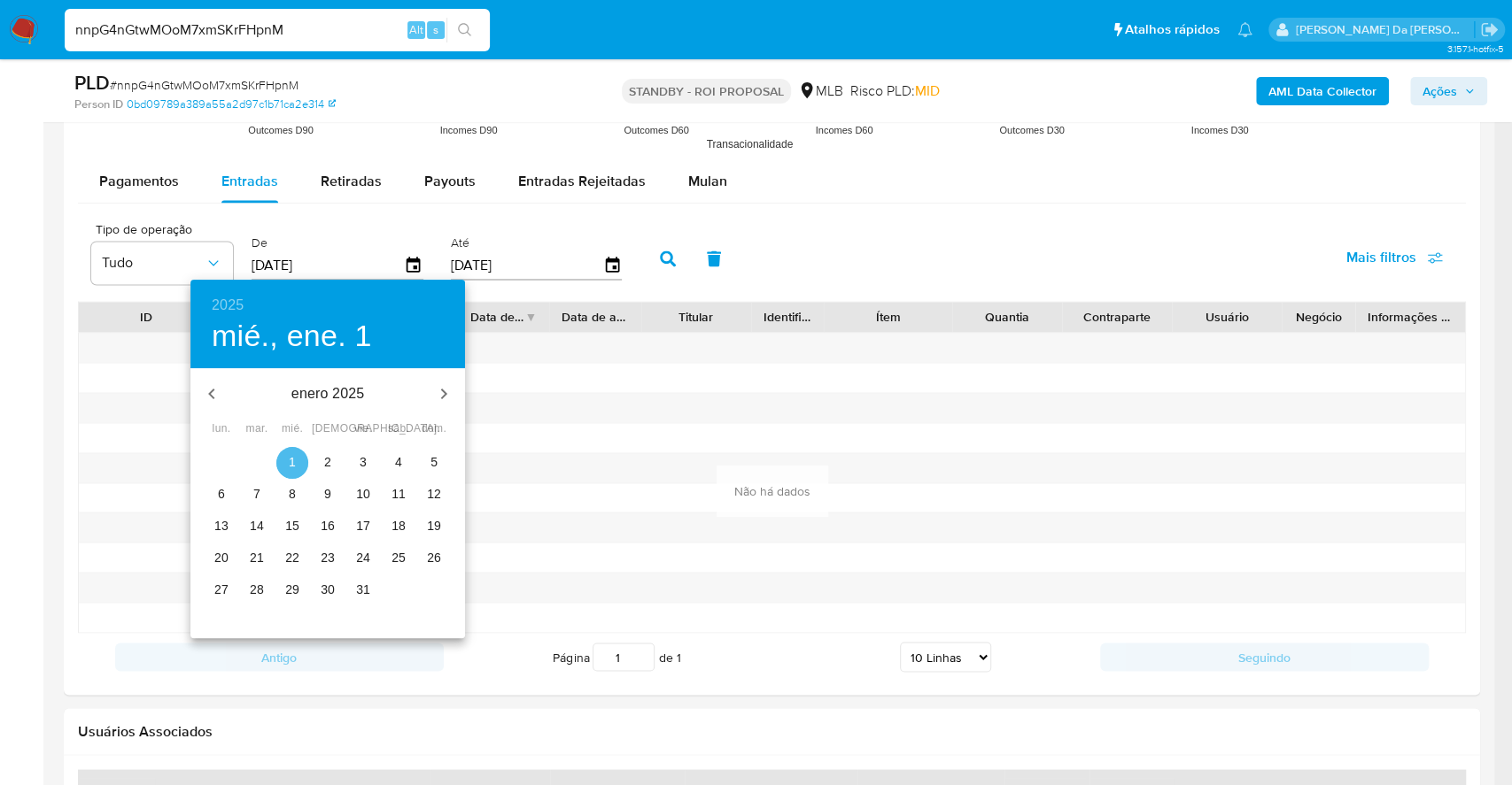
click at [281, 464] on span "1" at bounding box center [292, 462] width 32 height 18
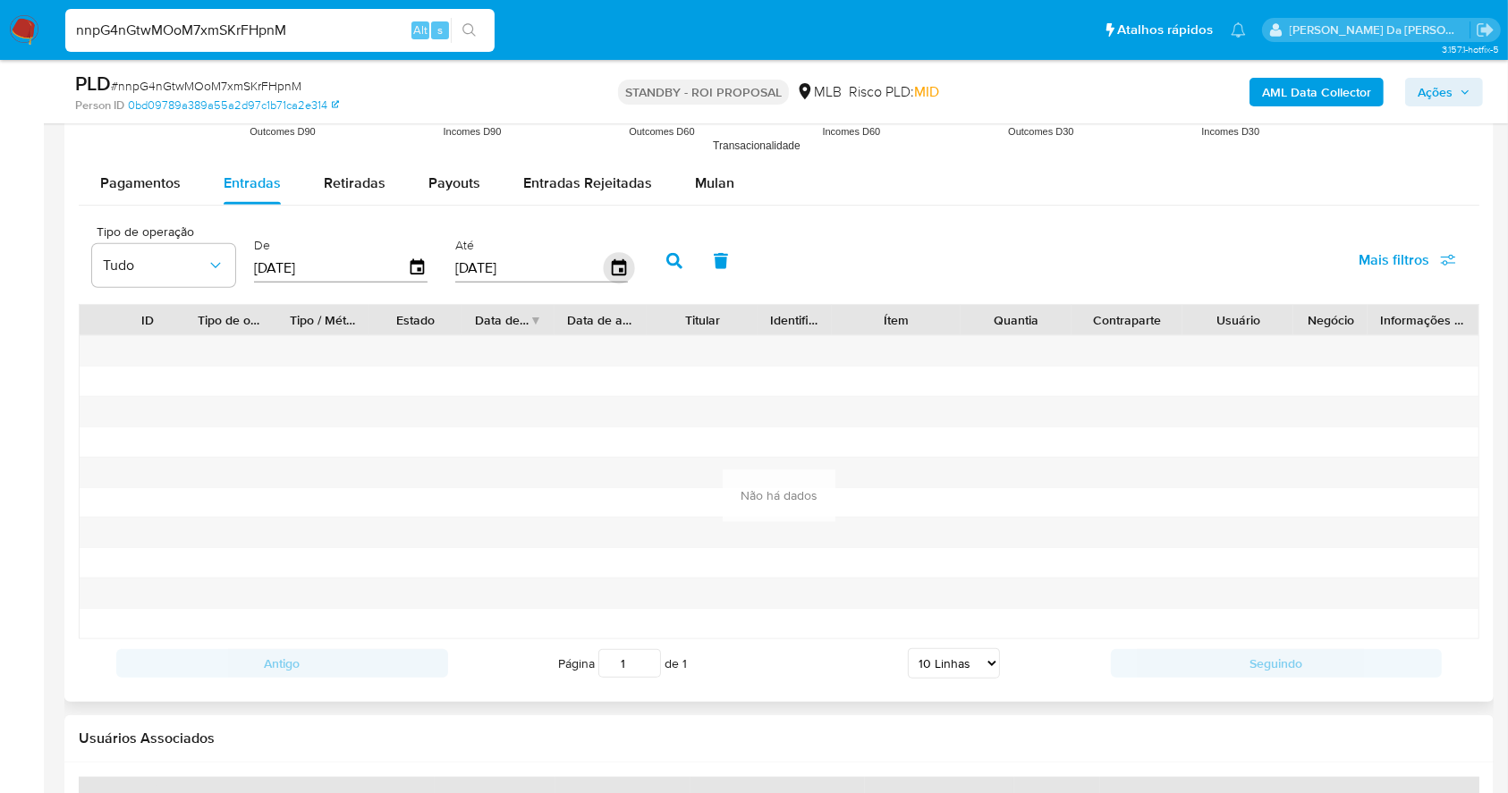
click at [625, 271] on icon "button" at bounding box center [618, 267] width 31 height 31
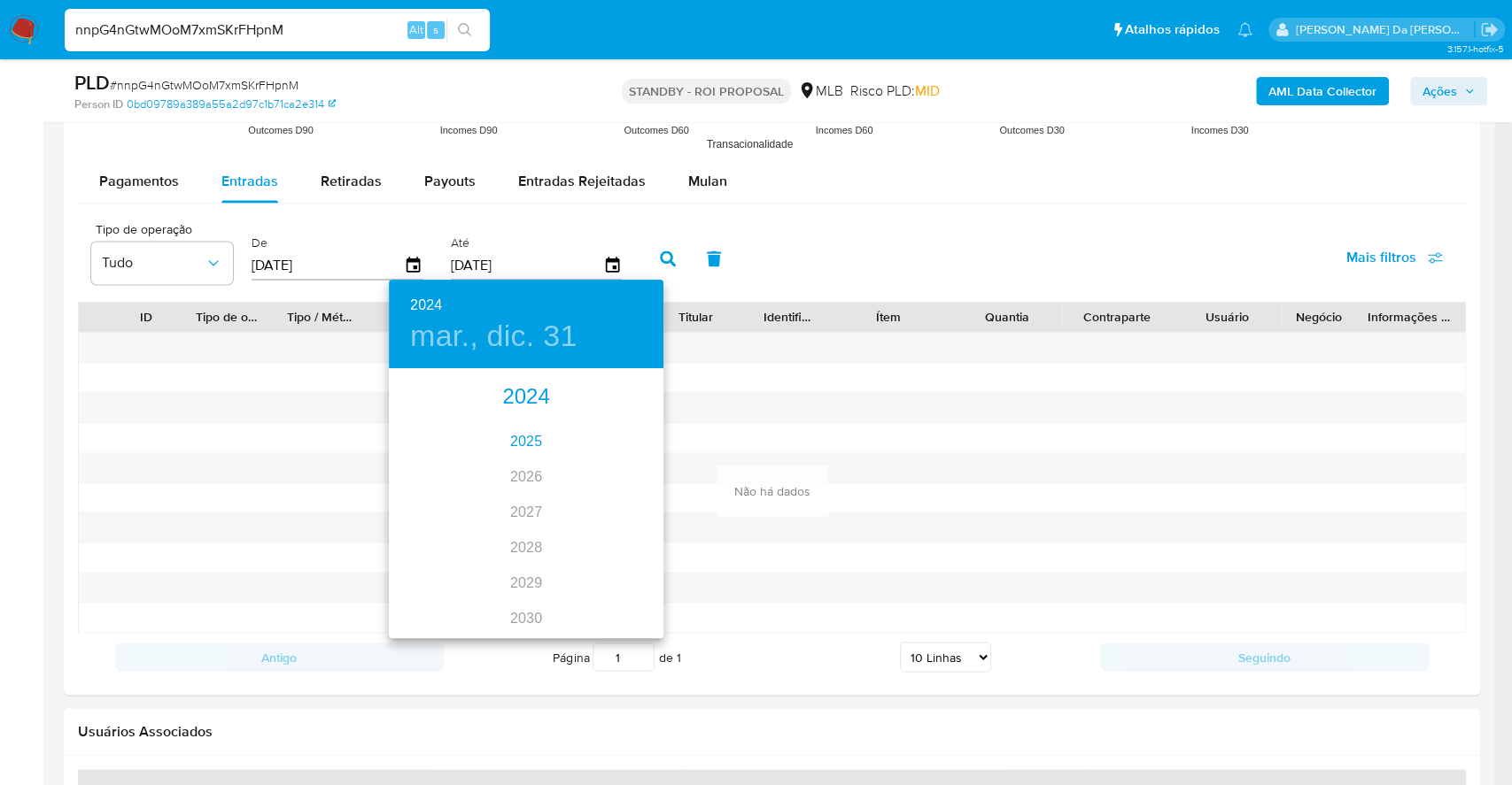
click at [514, 442] on div "2025" at bounding box center [526, 442] width 274 height 36
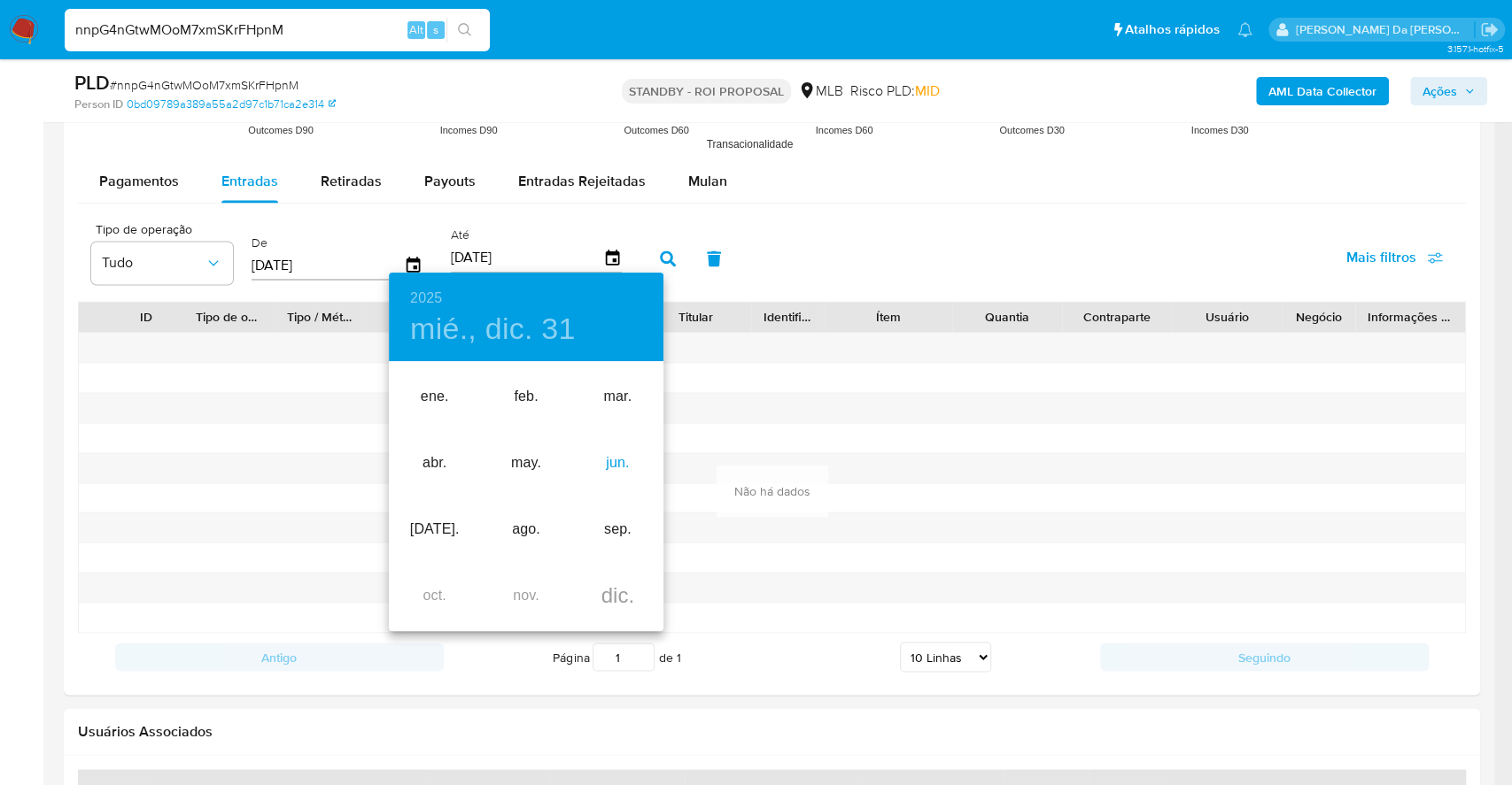
click at [622, 467] on div "jun." at bounding box center [618, 463] width 91 height 66
type input "30/06/2025"
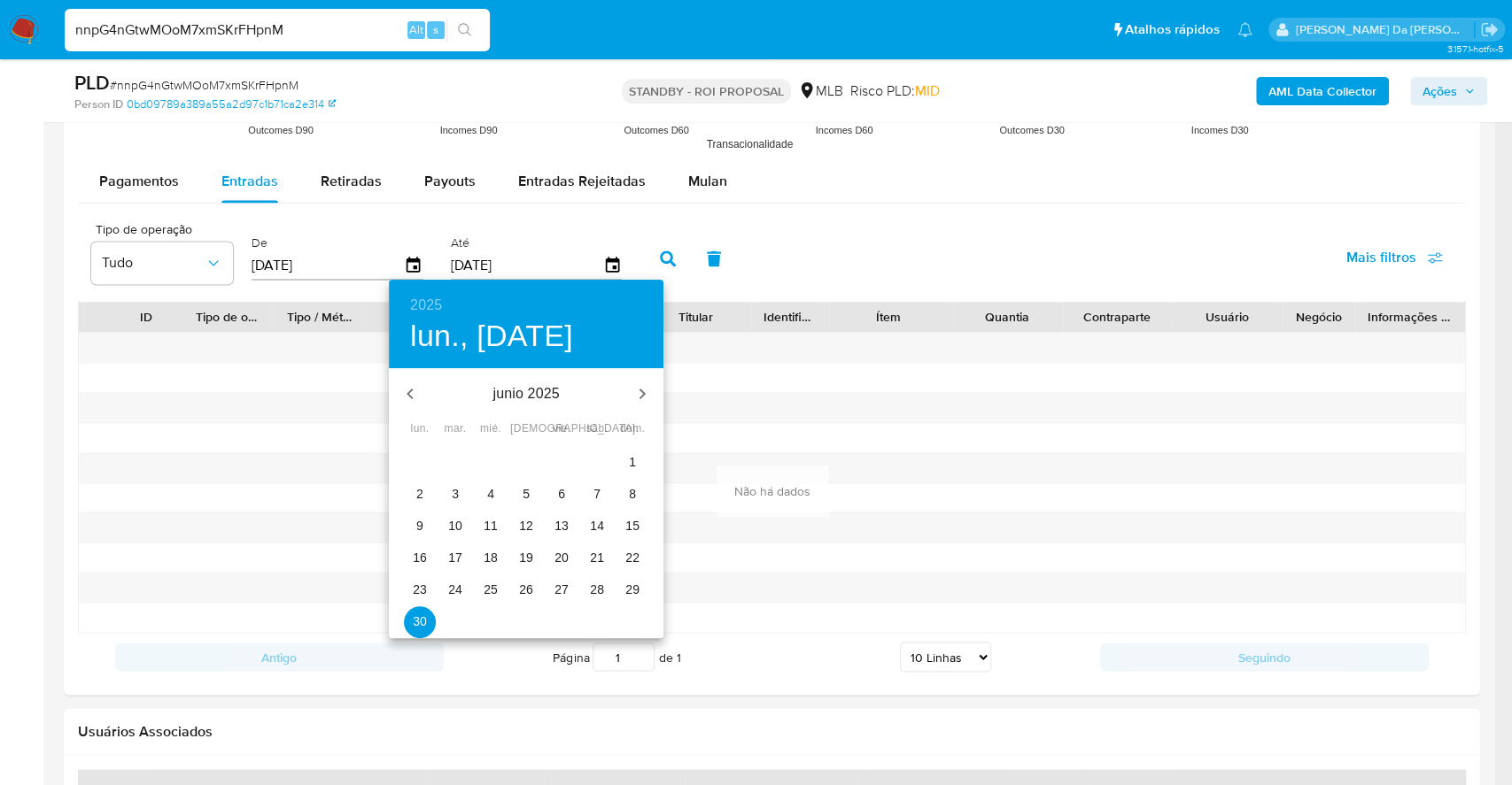
click at [419, 617] on p "30" at bounding box center [420, 622] width 14 height 18
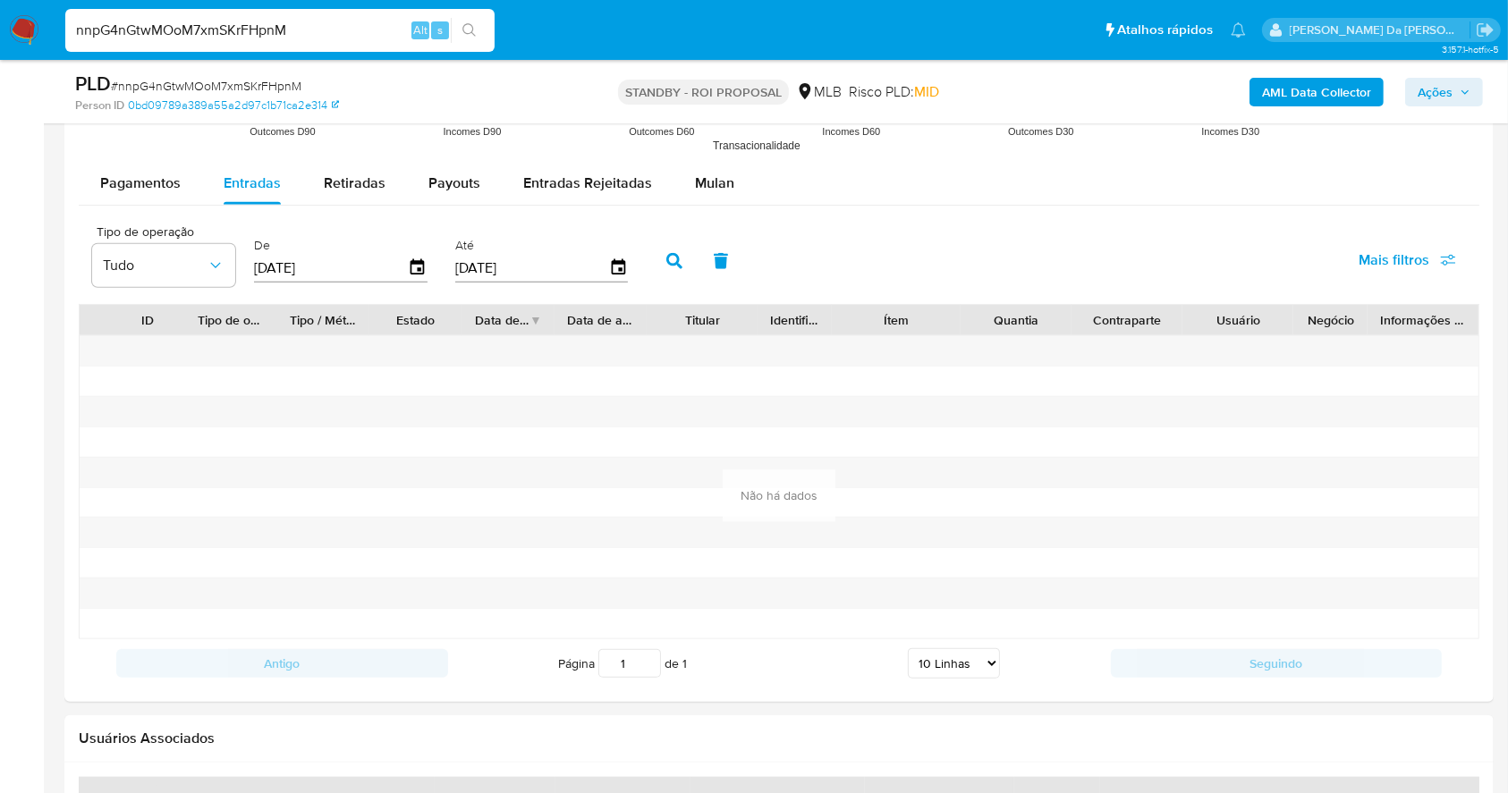
click at [680, 257] on icon "button" at bounding box center [674, 261] width 16 height 16
click at [681, 272] on button "button" at bounding box center [674, 261] width 47 height 43
click at [260, 39] on input "nnpG4nGtwMOoM7xmSKrFHpnM" at bounding box center [279, 30] width 429 height 23
click at [262, 38] on input "nnpG4nGtwMOoM7xmSKrFHpnM" at bounding box center [279, 30] width 429 height 23
paste input "EfCeYRvkyFSd6fjiF93GJqFb"
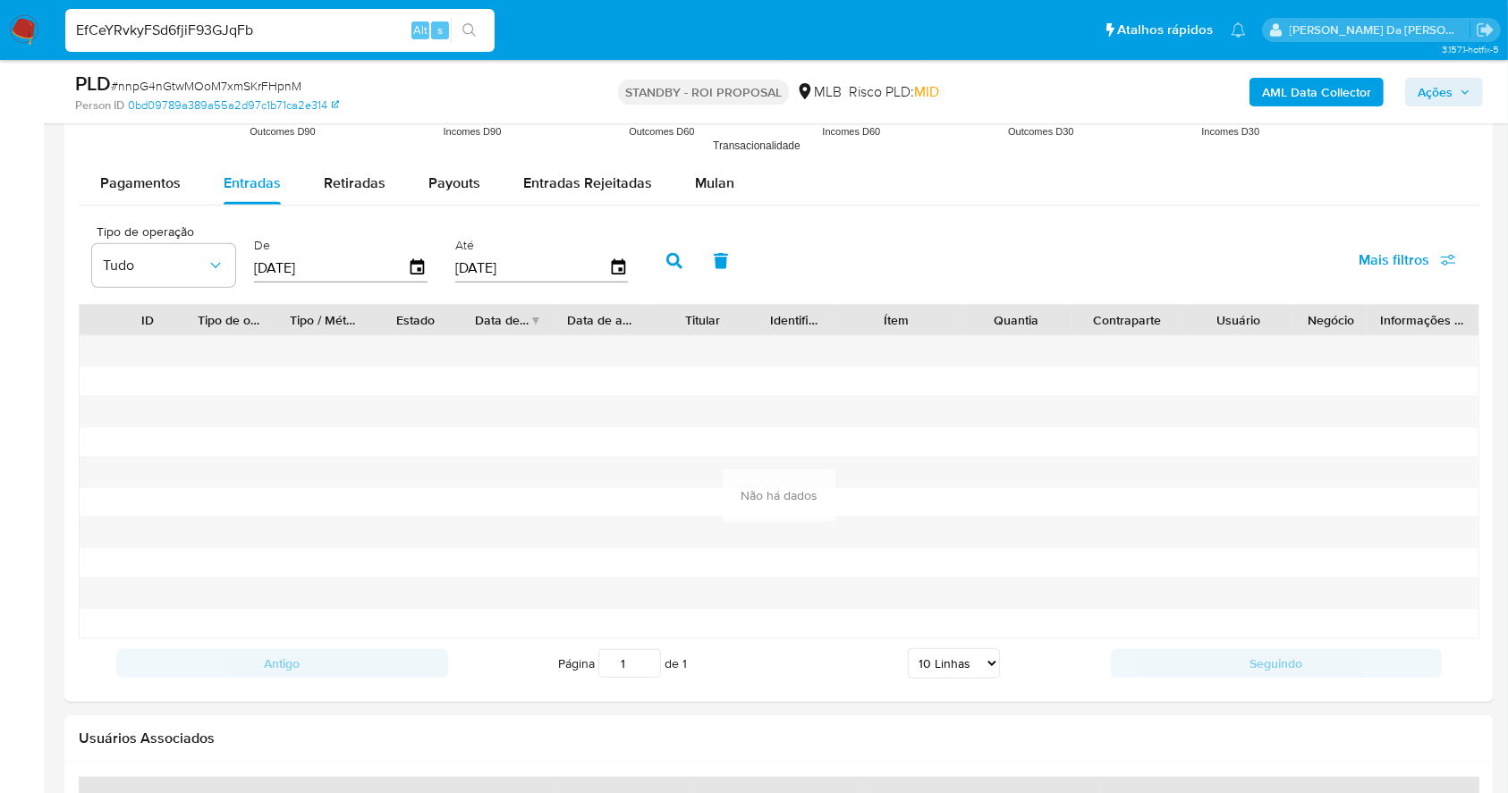
type input "EfCeYRvkyFSd6fjiF93GJqFb"
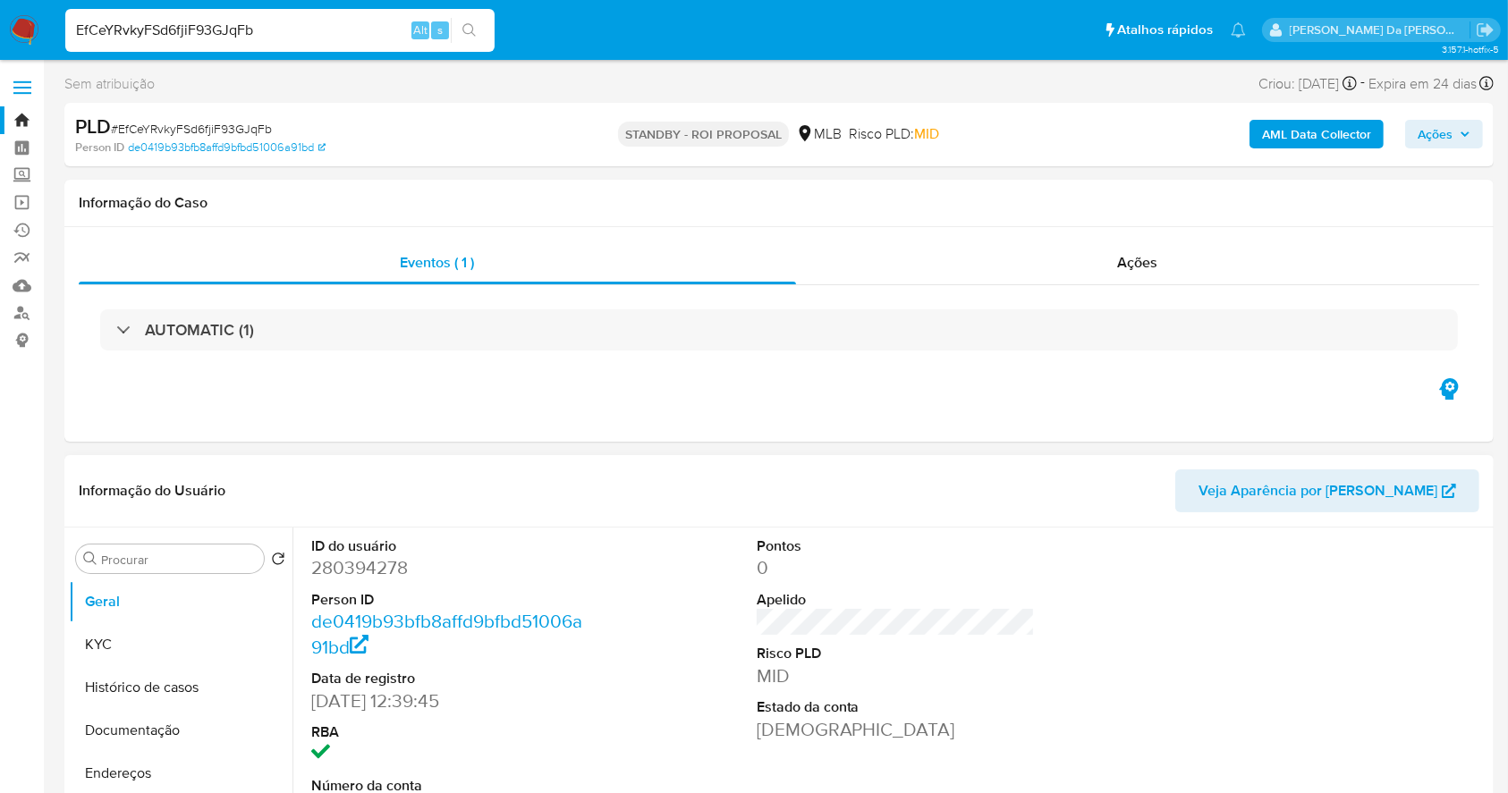
select select "10"
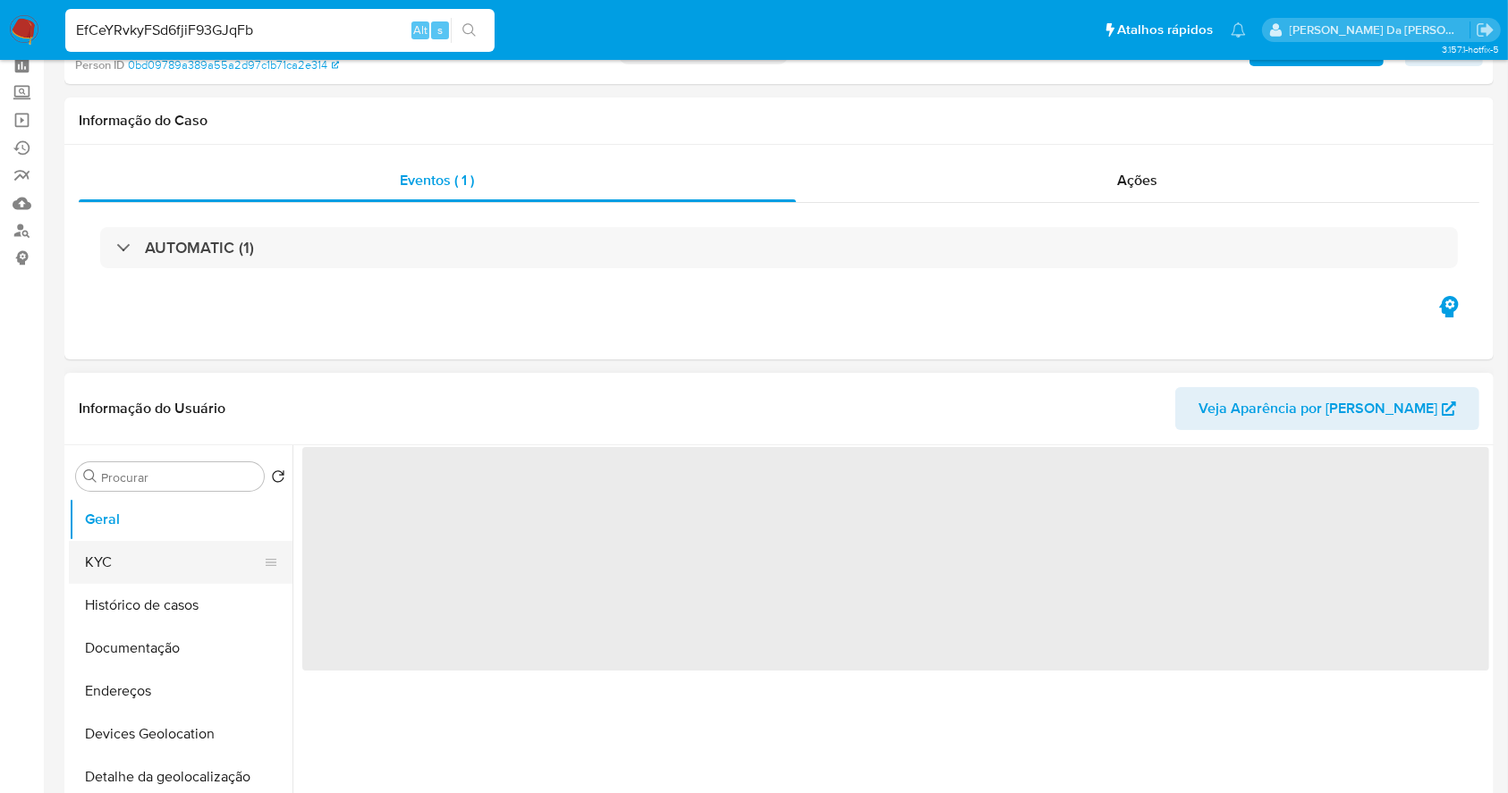
scroll to position [119, 0]
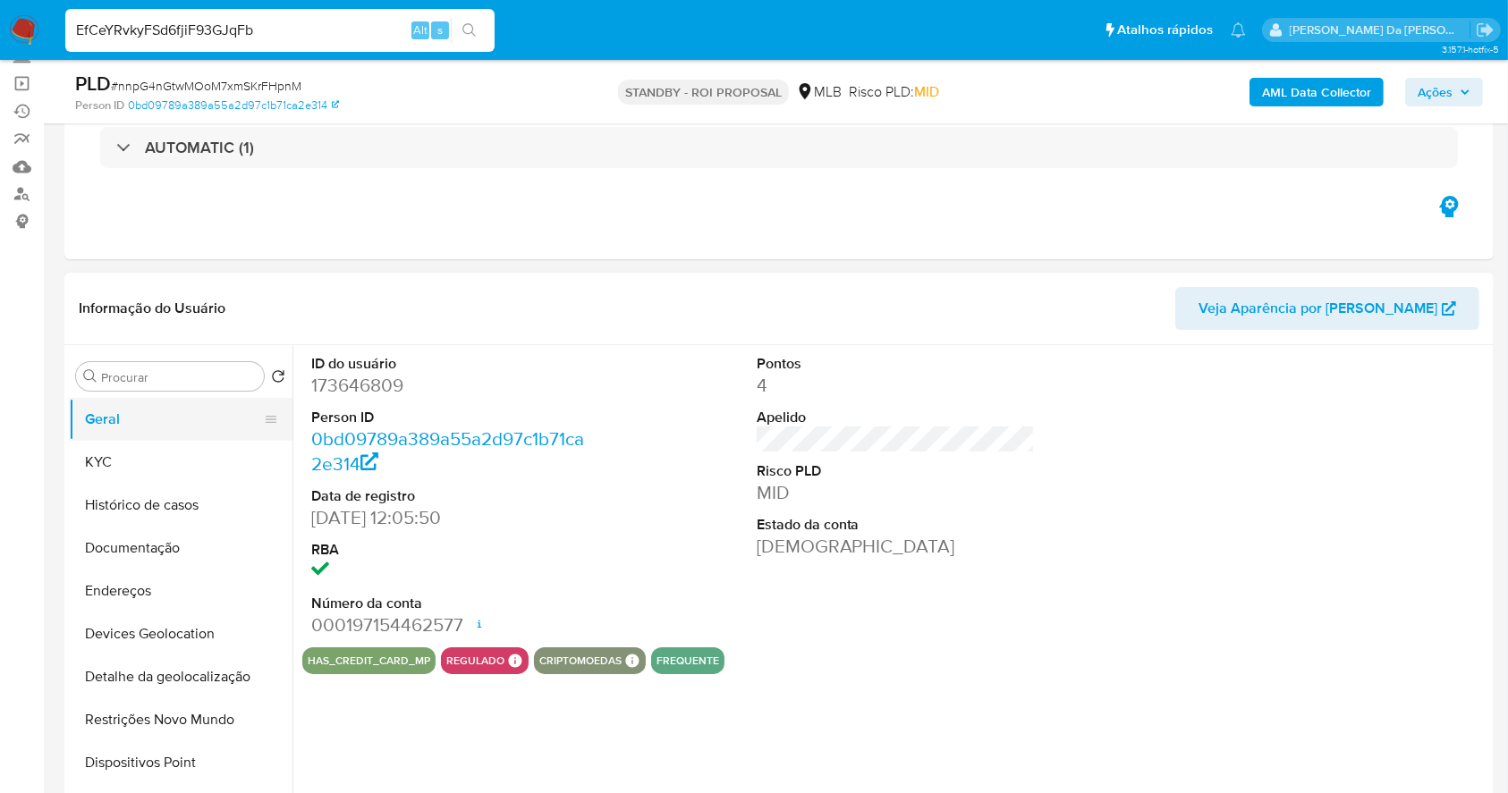
click at [159, 438] on button "Geral" at bounding box center [173, 419] width 209 height 43
select select "10"
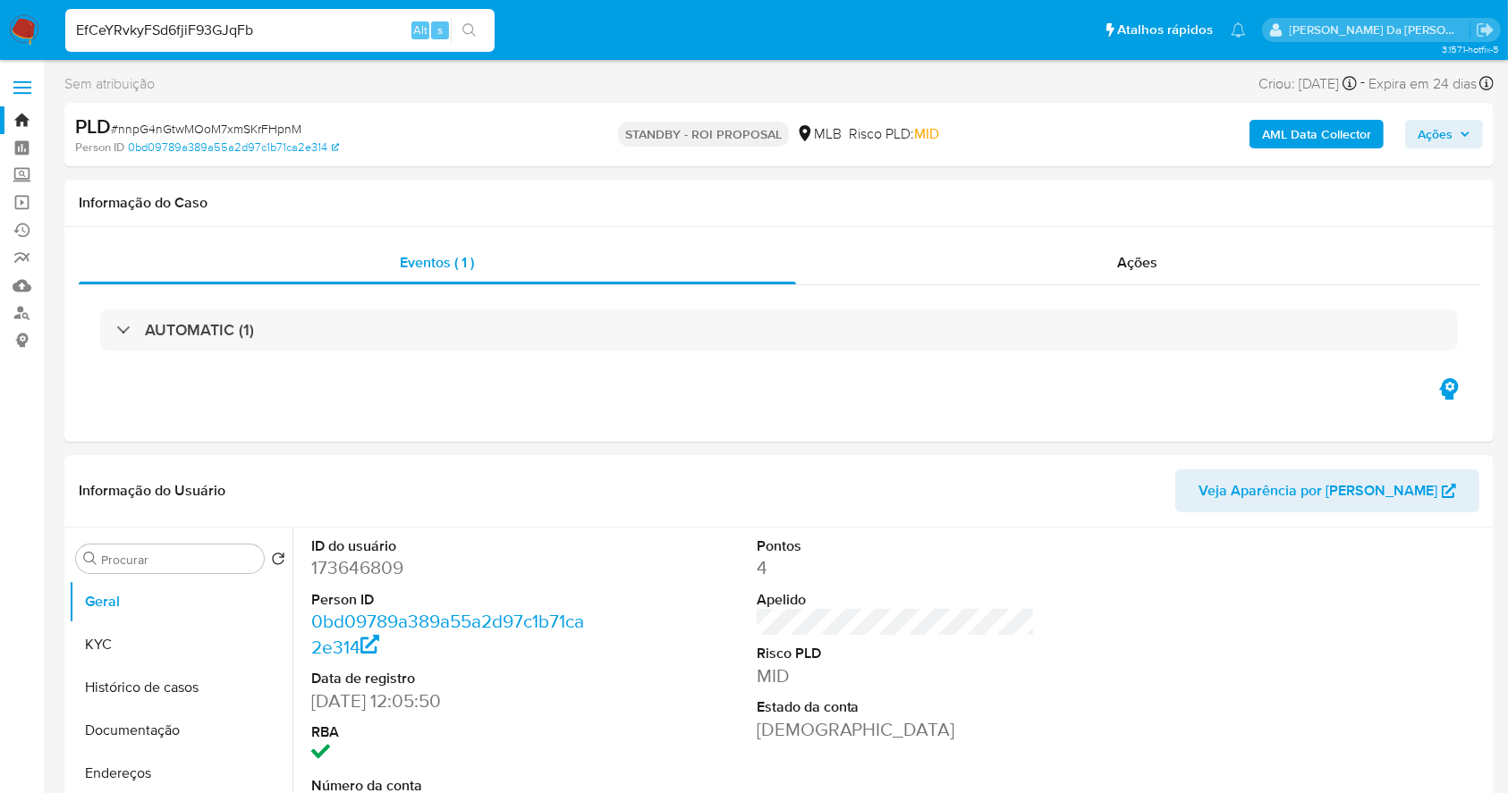
click at [199, 121] on span "# nnpG4nGtwMOoM7xmSKrFHpnM" at bounding box center [206, 129] width 190 height 18
click at [200, 121] on span "# nnpG4nGtwMOoM7xmSKrFHpnM" at bounding box center [206, 129] width 190 height 18
copy span "nnpG4nGtwMOoM7xmSKrFHpnM"
click at [1112, 267] on div "Ações" at bounding box center [1137, 262] width 683 height 43
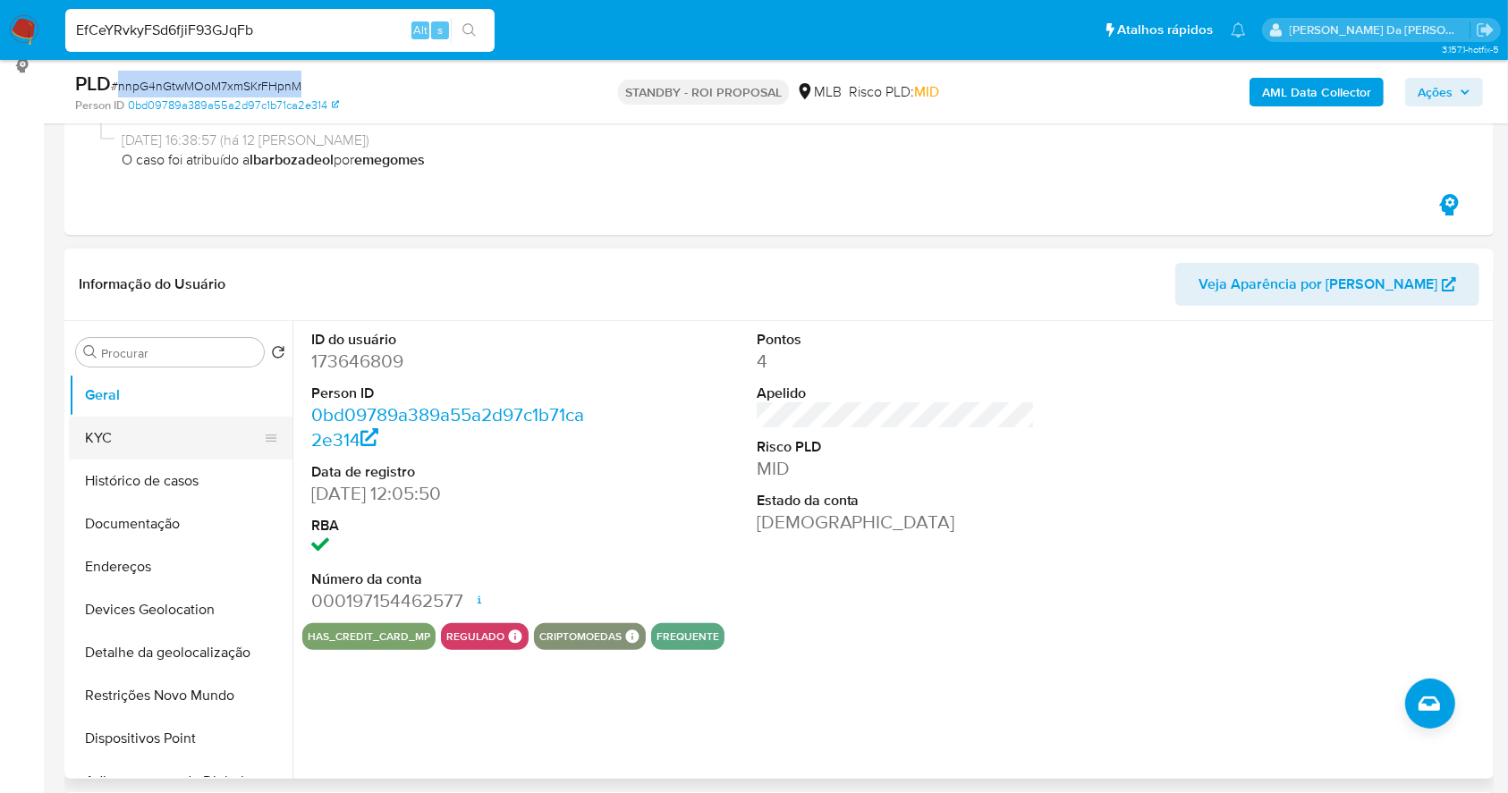
scroll to position [238, 0]
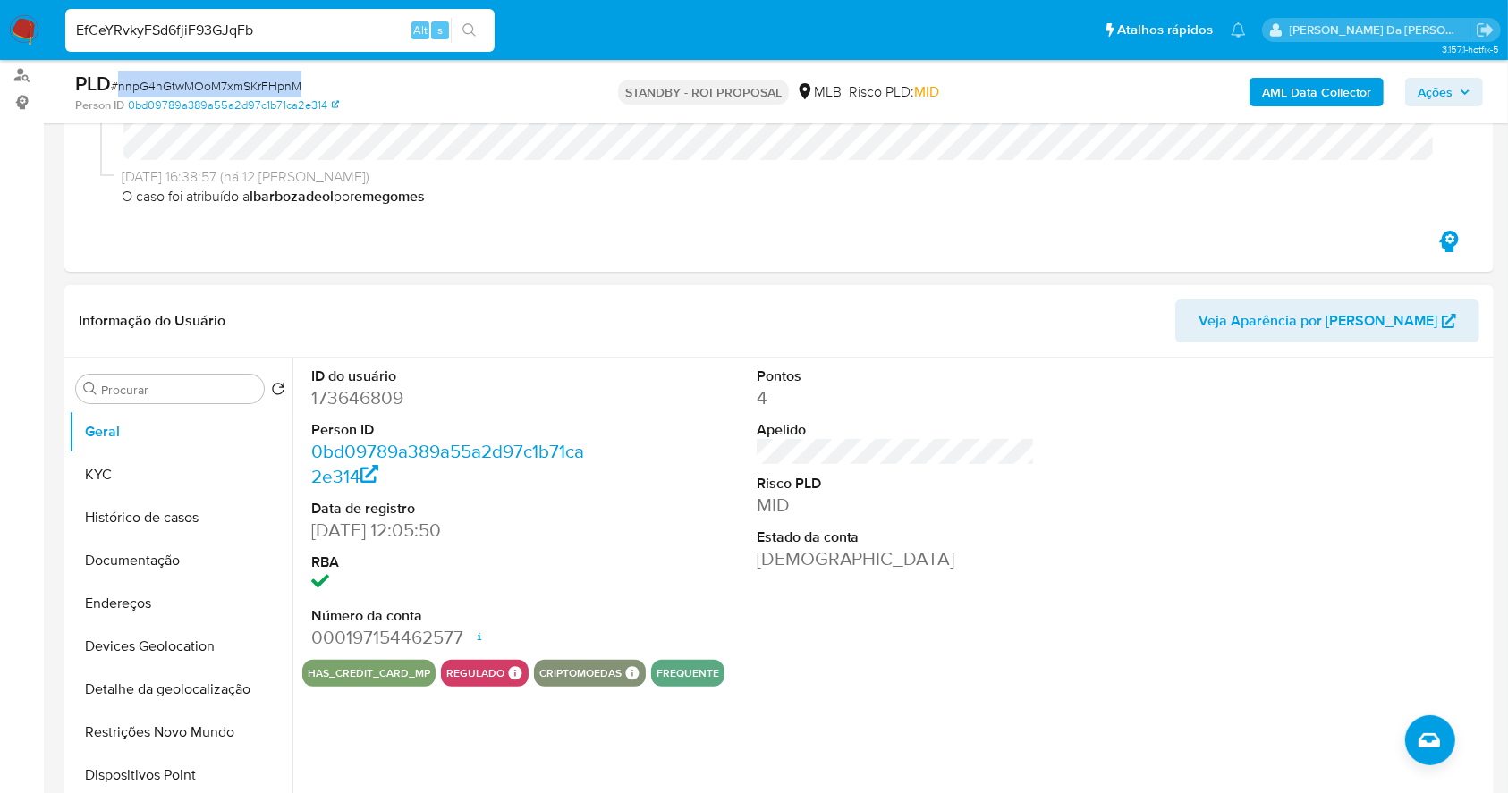
drag, startPoint x: 166, startPoint y: 561, endPoint x: 288, endPoint y: 564, distance: 121.7
click at [165, 562] on button "Documentação" at bounding box center [181, 560] width 224 height 43
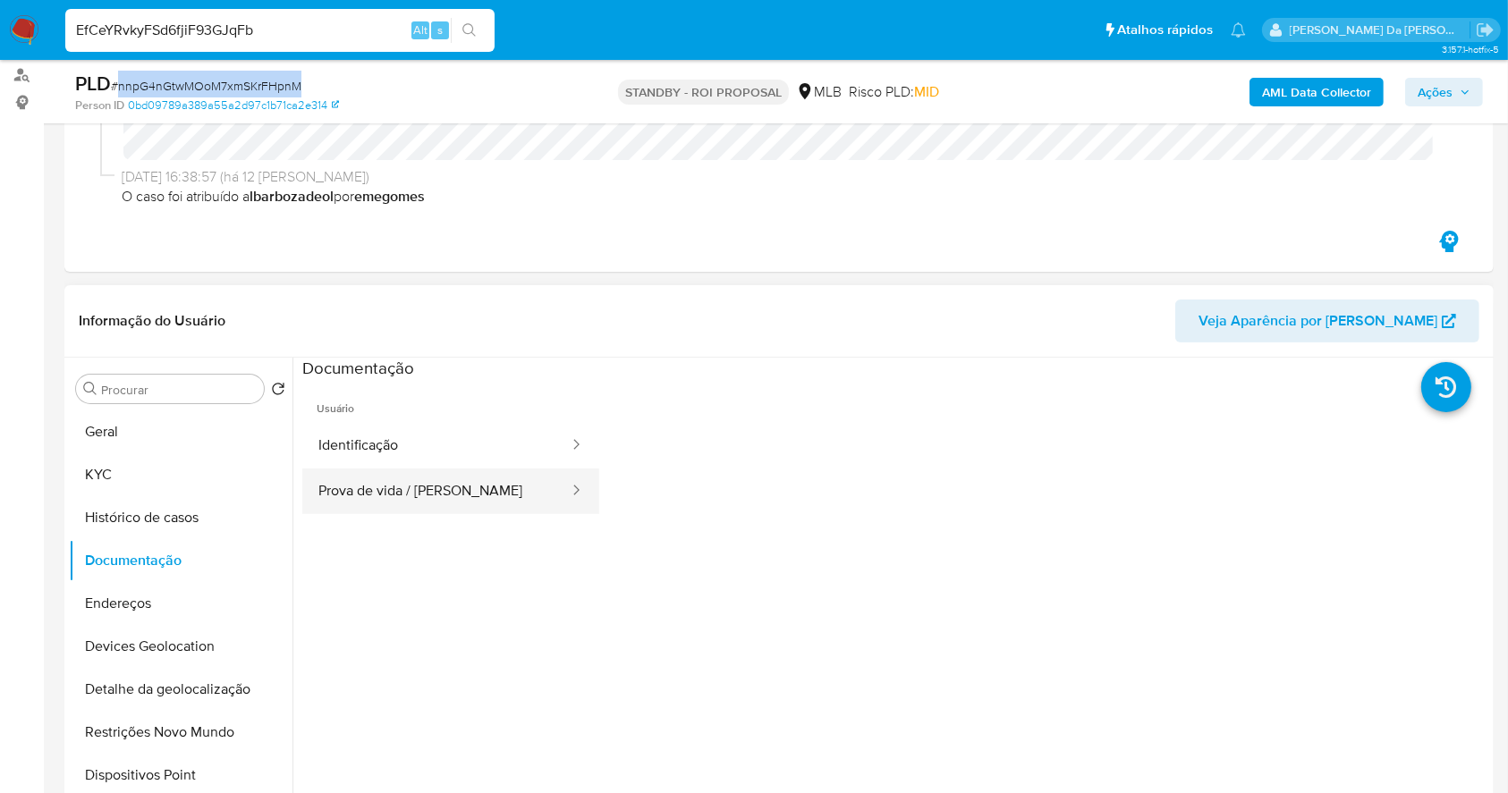
click at [387, 487] on button "Prova de vida / Selfie" at bounding box center [436, 492] width 268 height 46
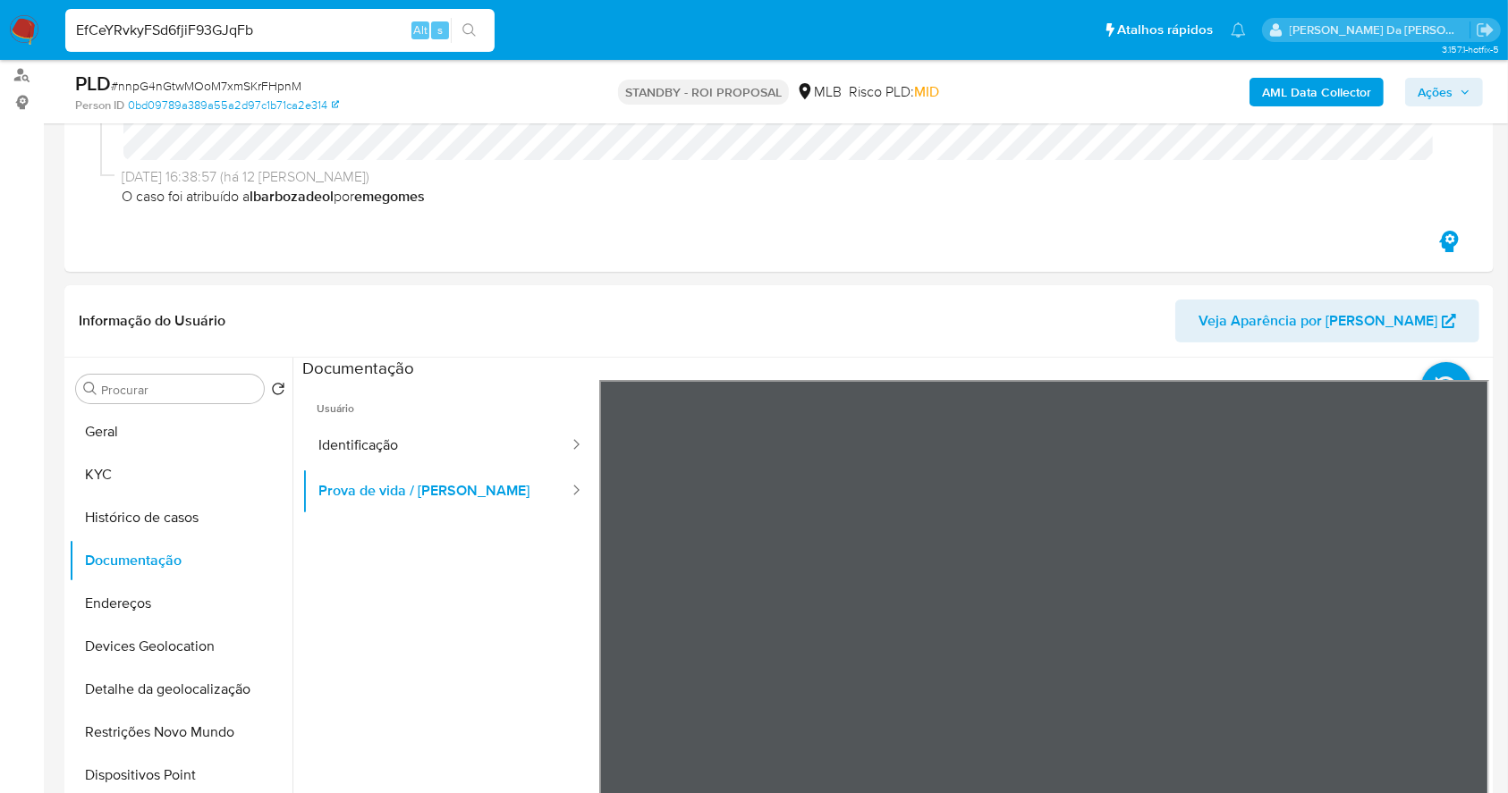
click at [315, 16] on div "EfCeYRvkyFSd6fjiF93GJqFb Alt s" at bounding box center [279, 30] width 429 height 43
click at [250, 31] on input "EfCeYRvkyFSd6fjiF93GJqFb" at bounding box center [279, 30] width 429 height 23
click at [1439, 93] on span "Ações" at bounding box center [1435, 92] width 35 height 29
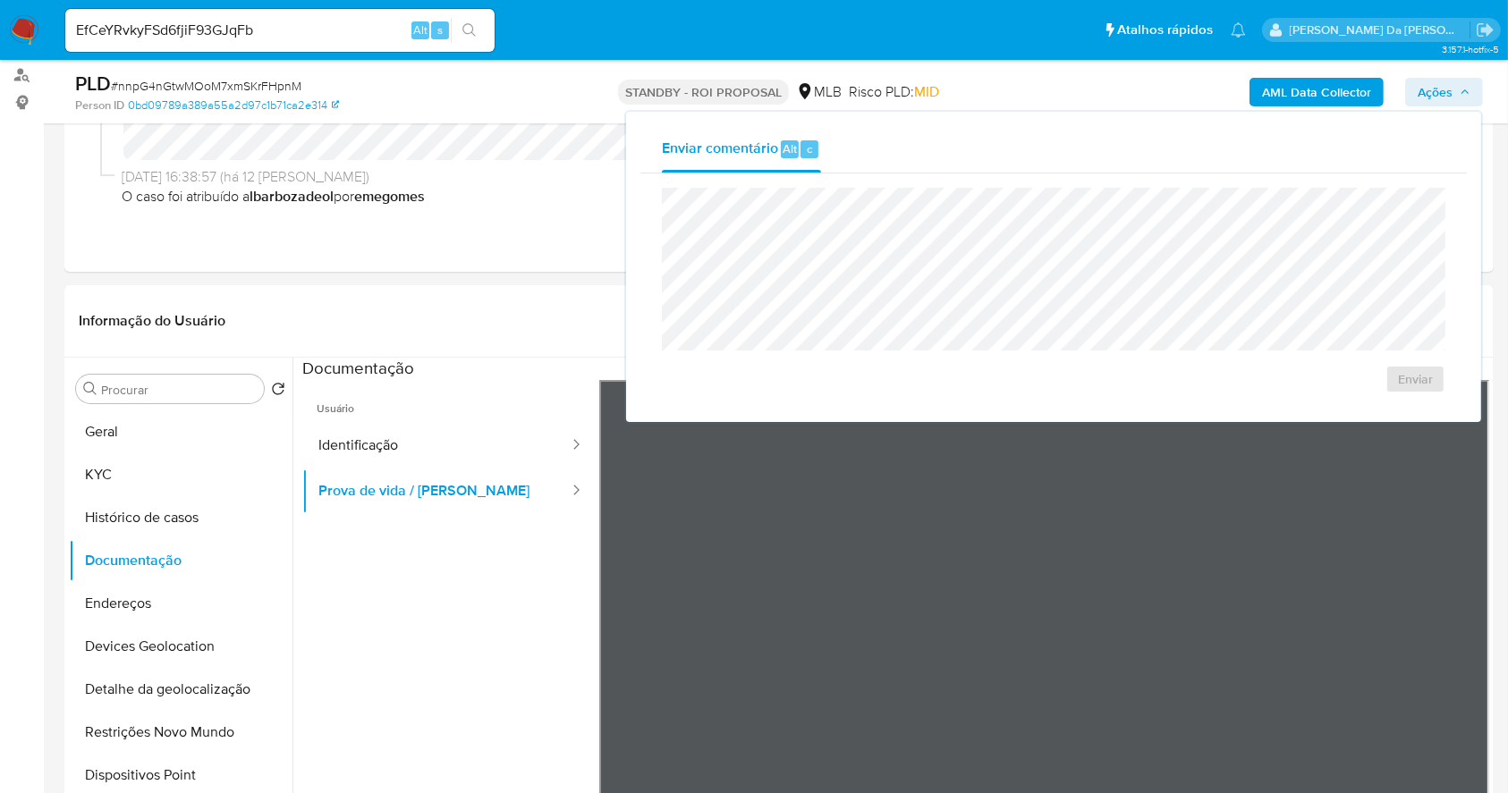
click at [1441, 73] on div "AML Data Collector Ações Enviar comentário Alt c Enviar" at bounding box center [1251, 92] width 464 height 42
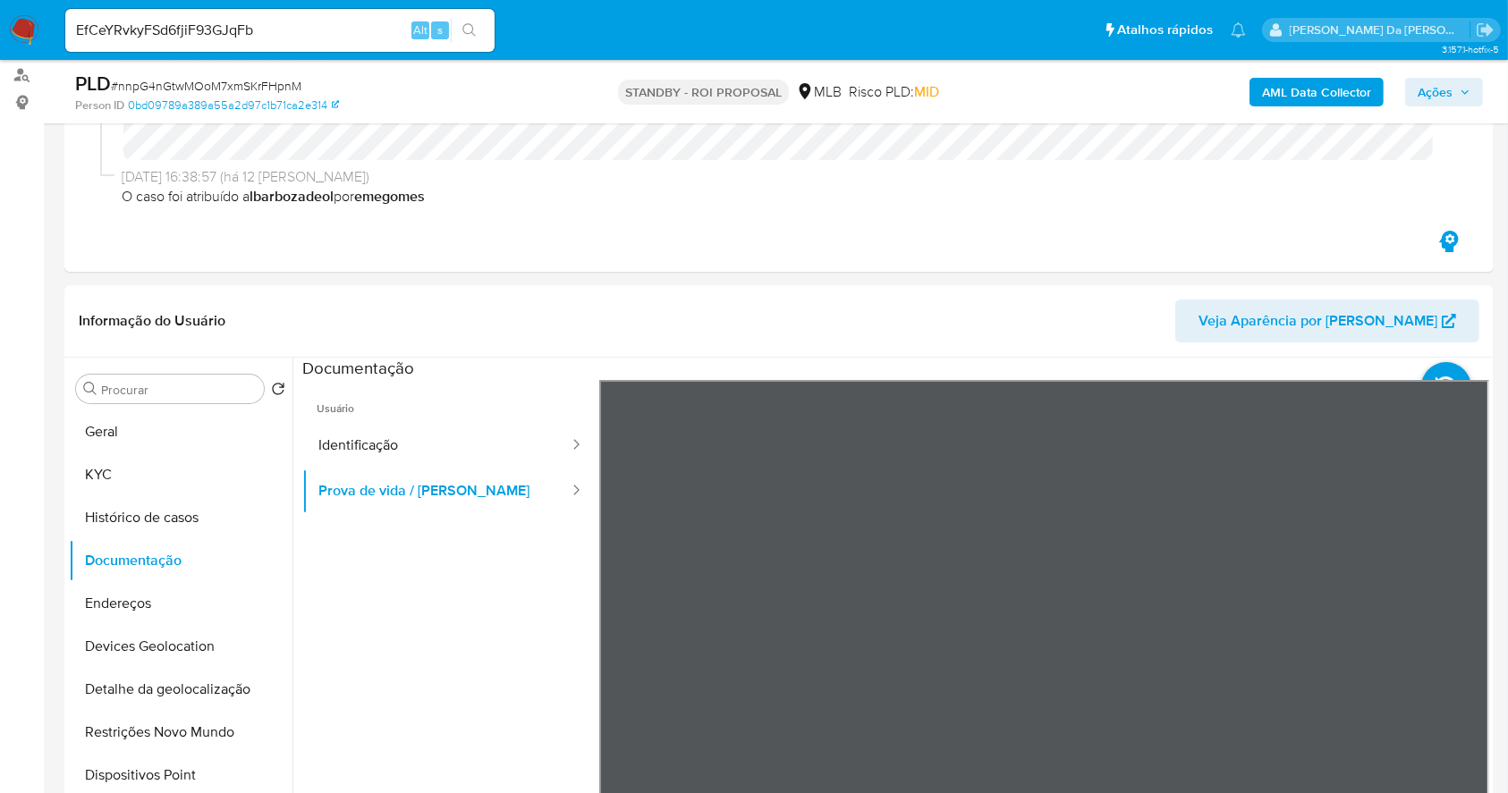
click at [139, 32] on input "EfCeYRvkyFSd6fjiF93GJqFb" at bounding box center [279, 30] width 429 height 23
click at [22, 24] on img at bounding box center [24, 30] width 30 height 30
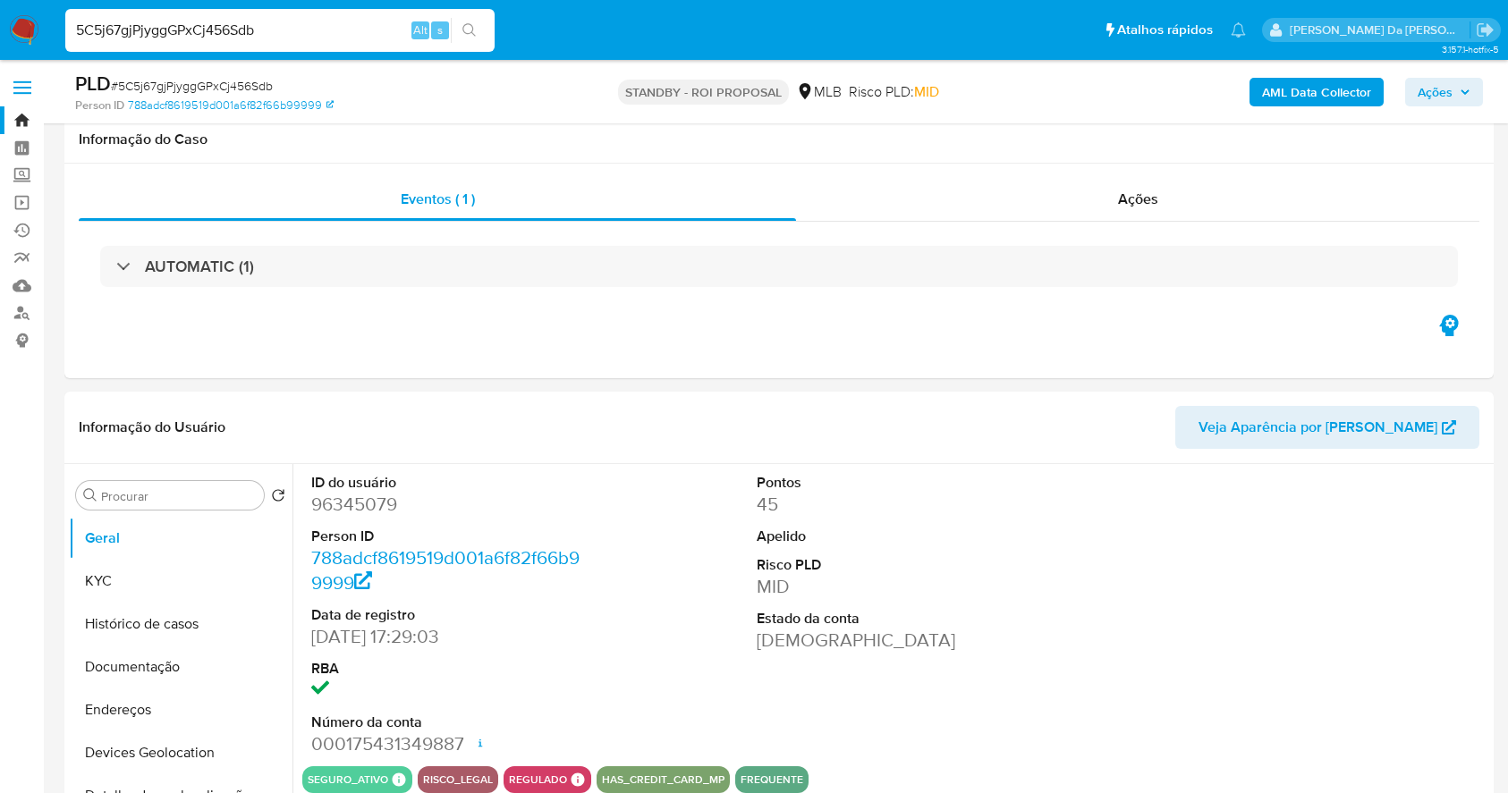
select select "10"
click at [355, 21] on input "5C5j67gjPjyggGPxCj456Sdb" at bounding box center [279, 30] width 429 height 23
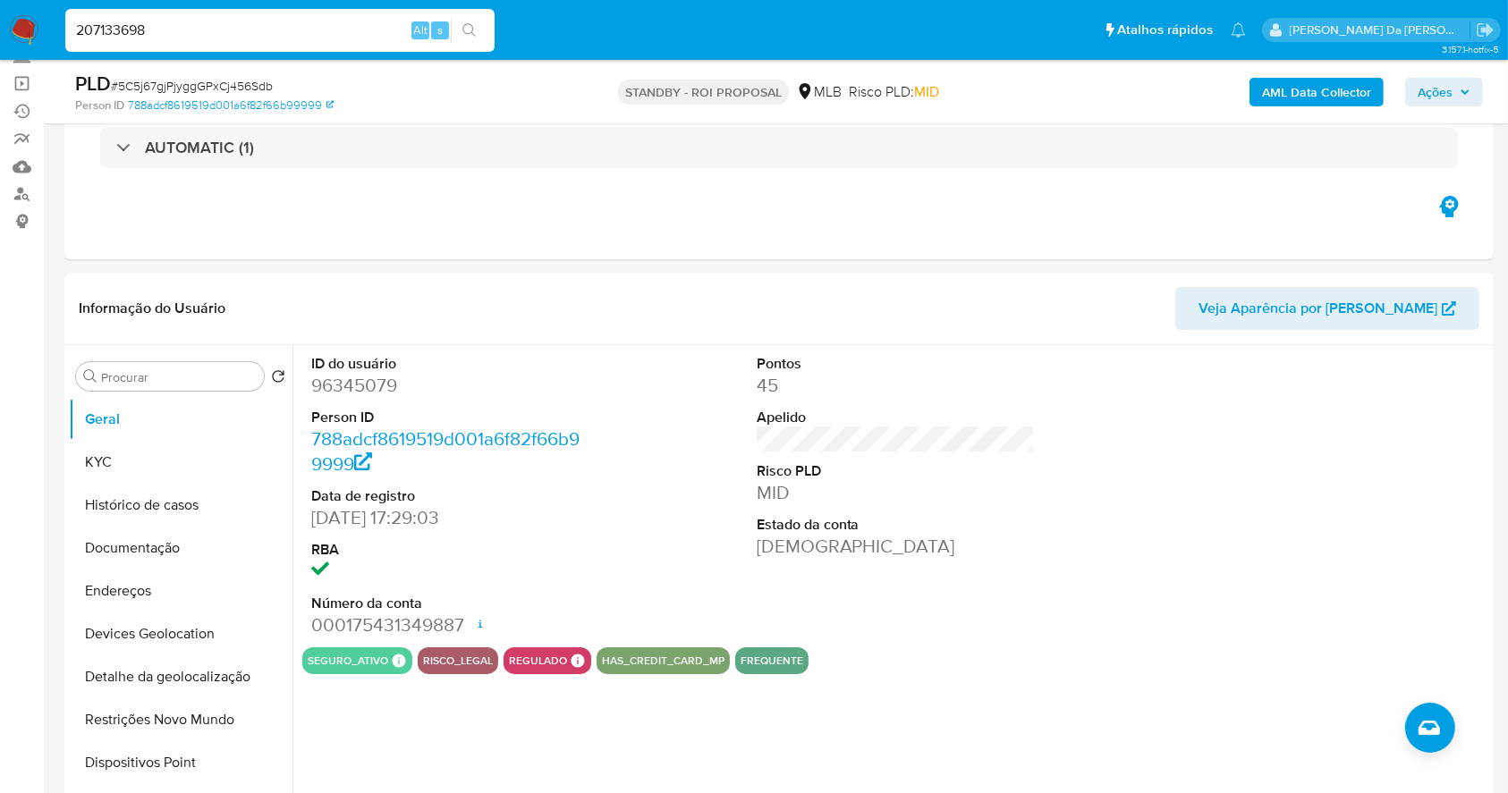
type input "207133698"
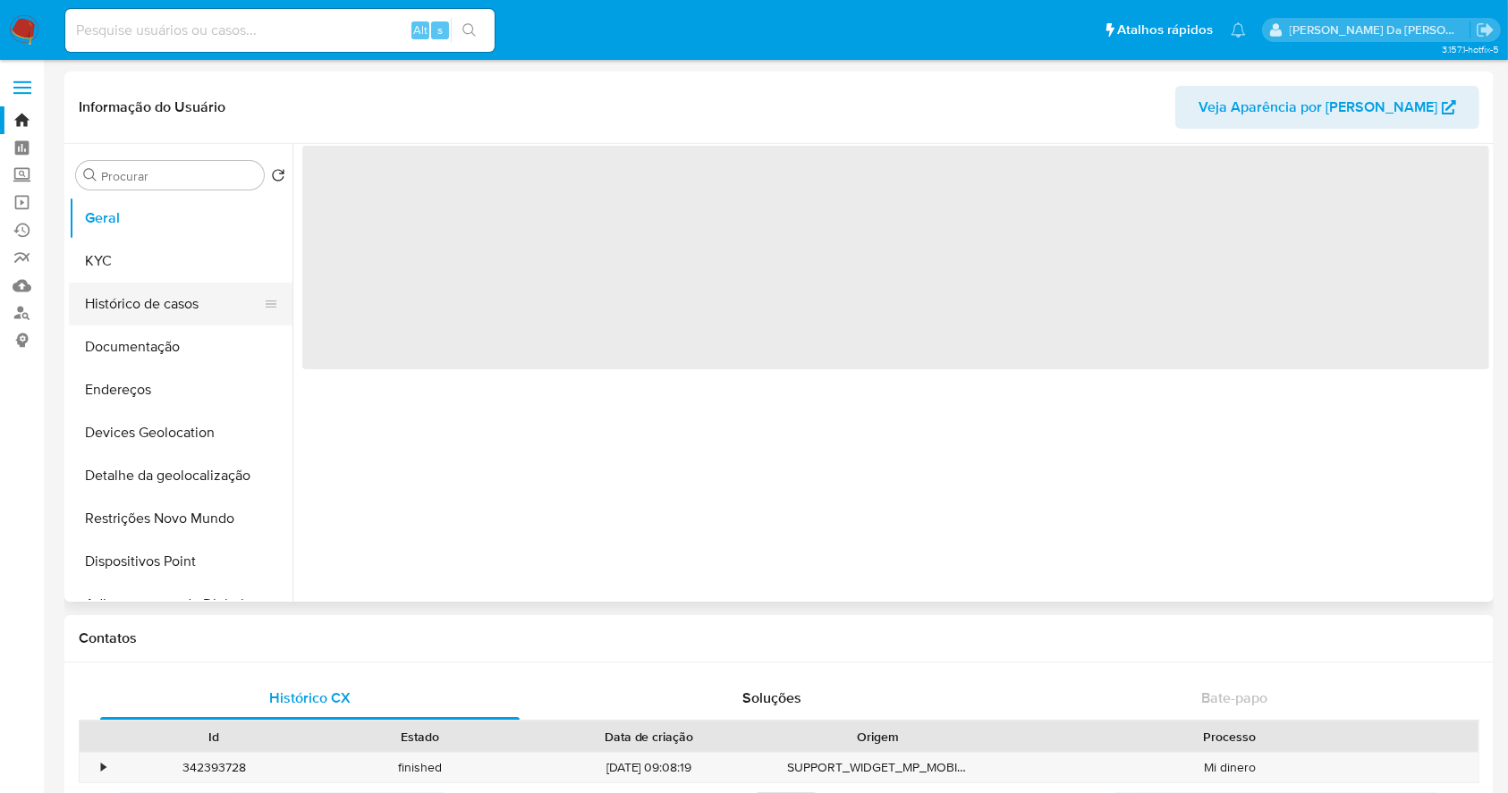
click at [165, 313] on button "Histórico de casos" at bounding box center [173, 304] width 209 height 43
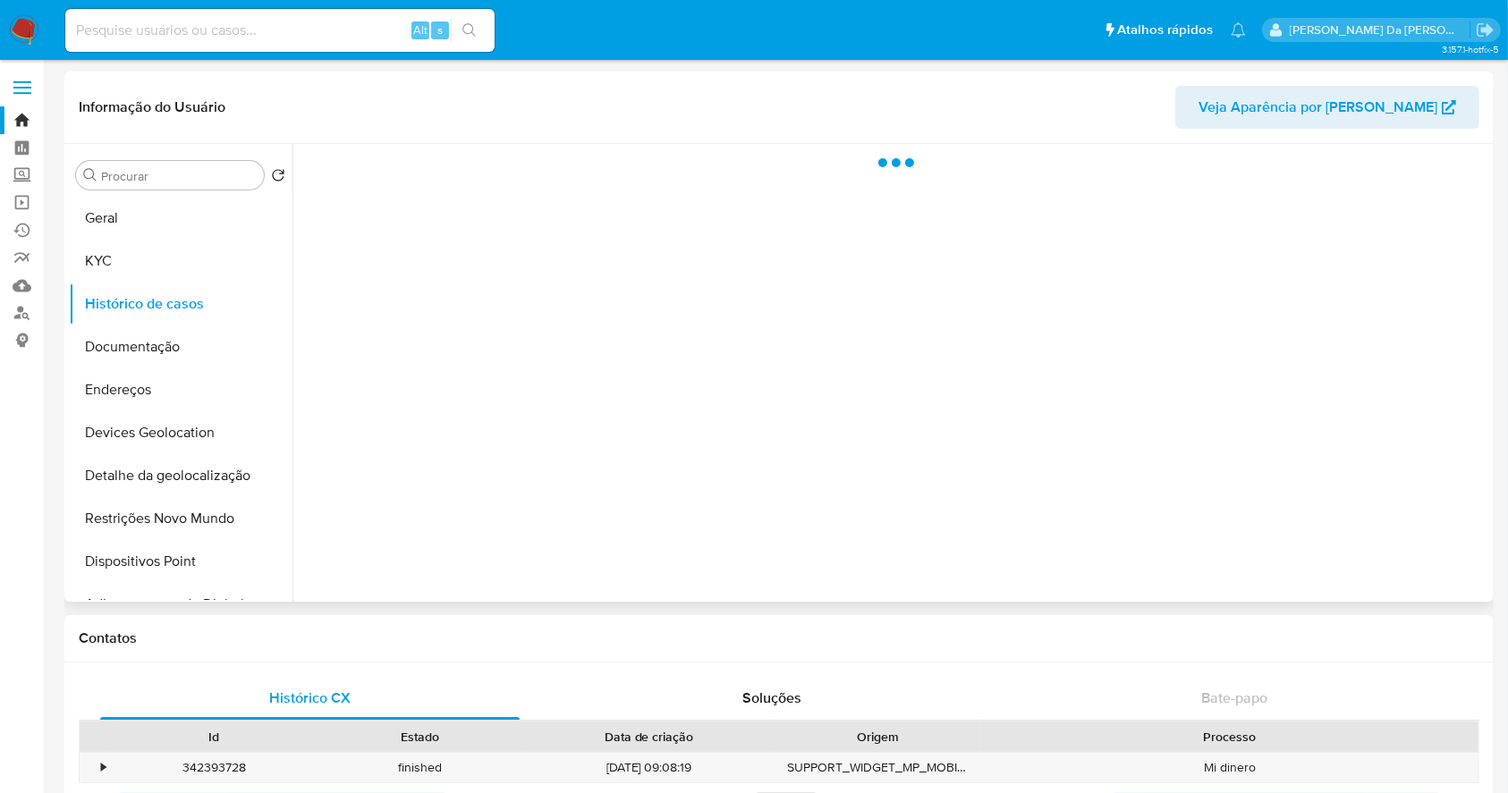
select select "10"
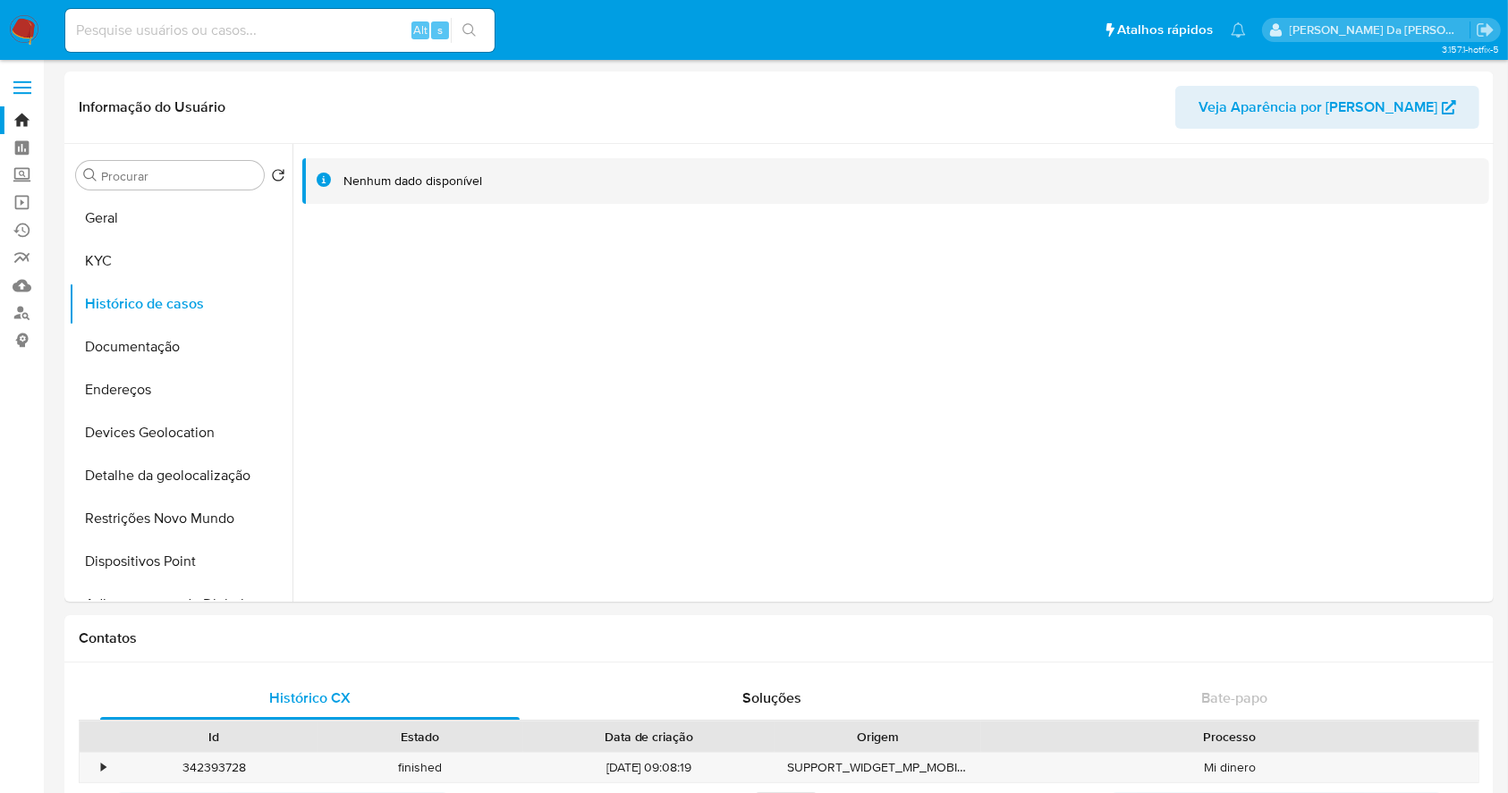
click at [305, 39] on input at bounding box center [279, 30] width 429 height 23
paste input "RbTPWtlkS3B23Sswxco68SRB"
type input "RbTPWtlkS3B23Sswxco68SRB"
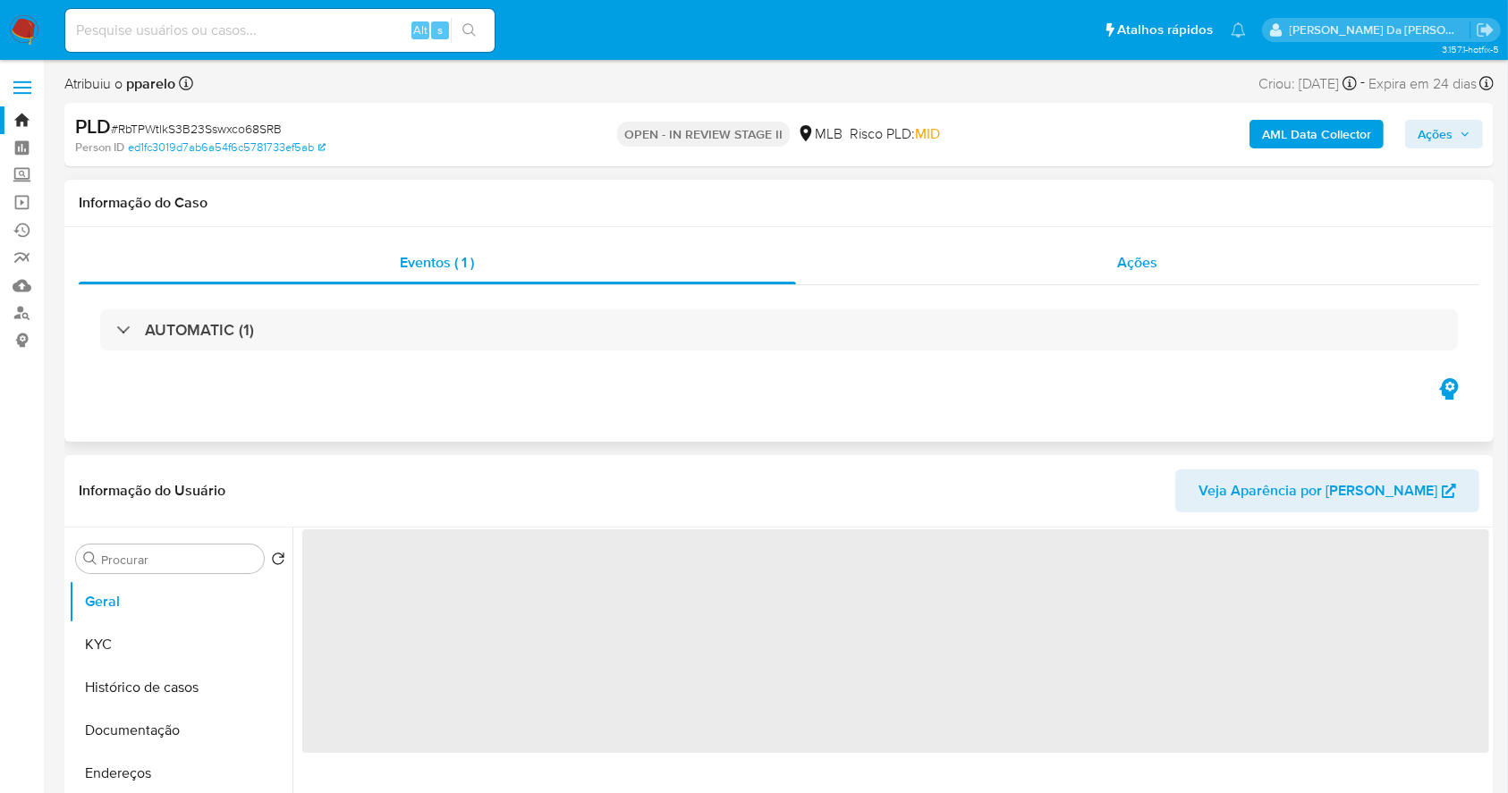
drag, startPoint x: 1145, startPoint y: 270, endPoint x: 1123, endPoint y: 272, distance: 21.5
click at [1145, 272] on span "Ações" at bounding box center [1138, 262] width 40 height 21
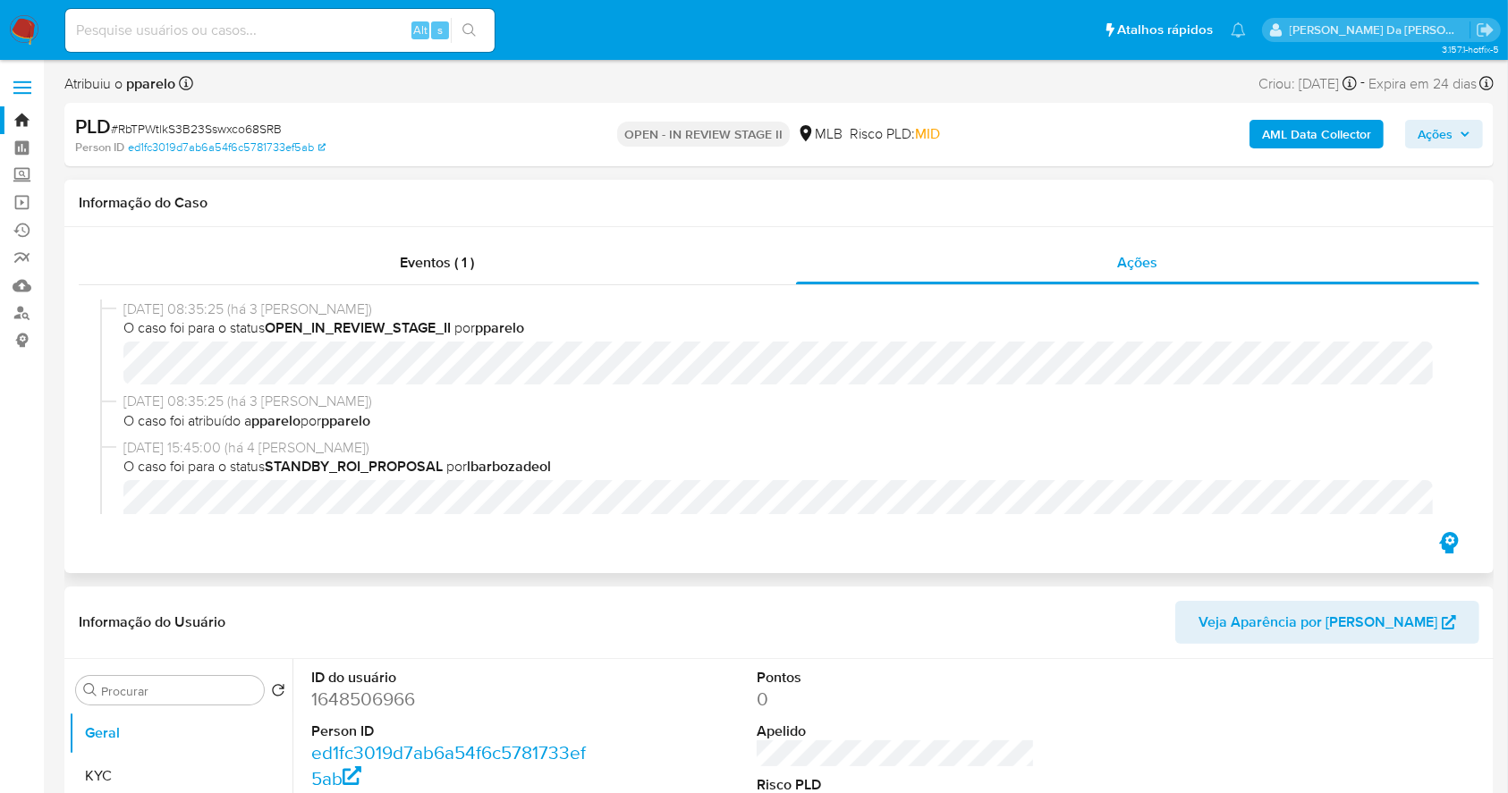
select select "10"
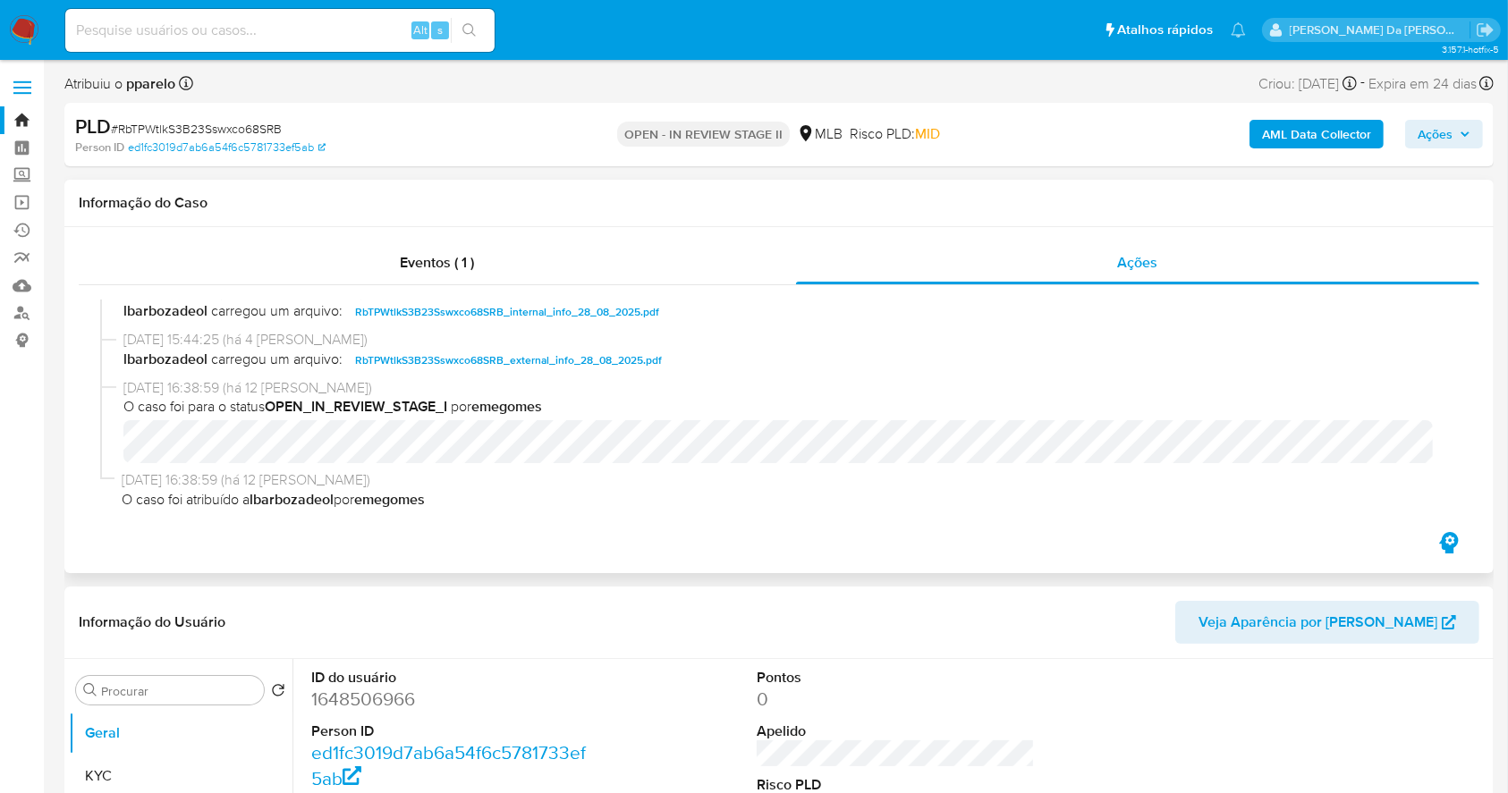
scroll to position [360, 0]
click at [1451, 132] on span "Ações" at bounding box center [1435, 134] width 35 height 29
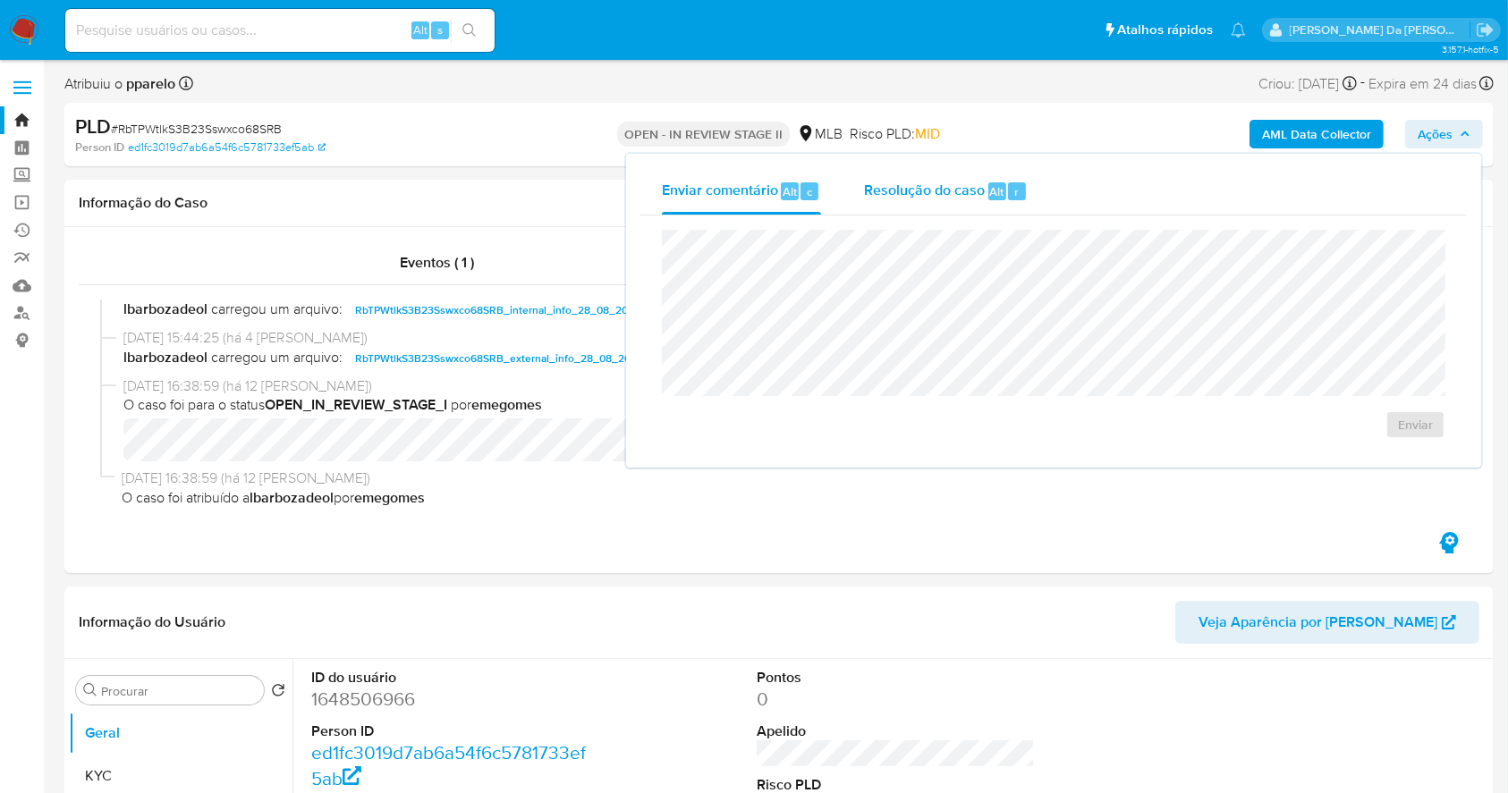
click at [952, 200] on span "Resolução do caso" at bounding box center [924, 191] width 121 height 21
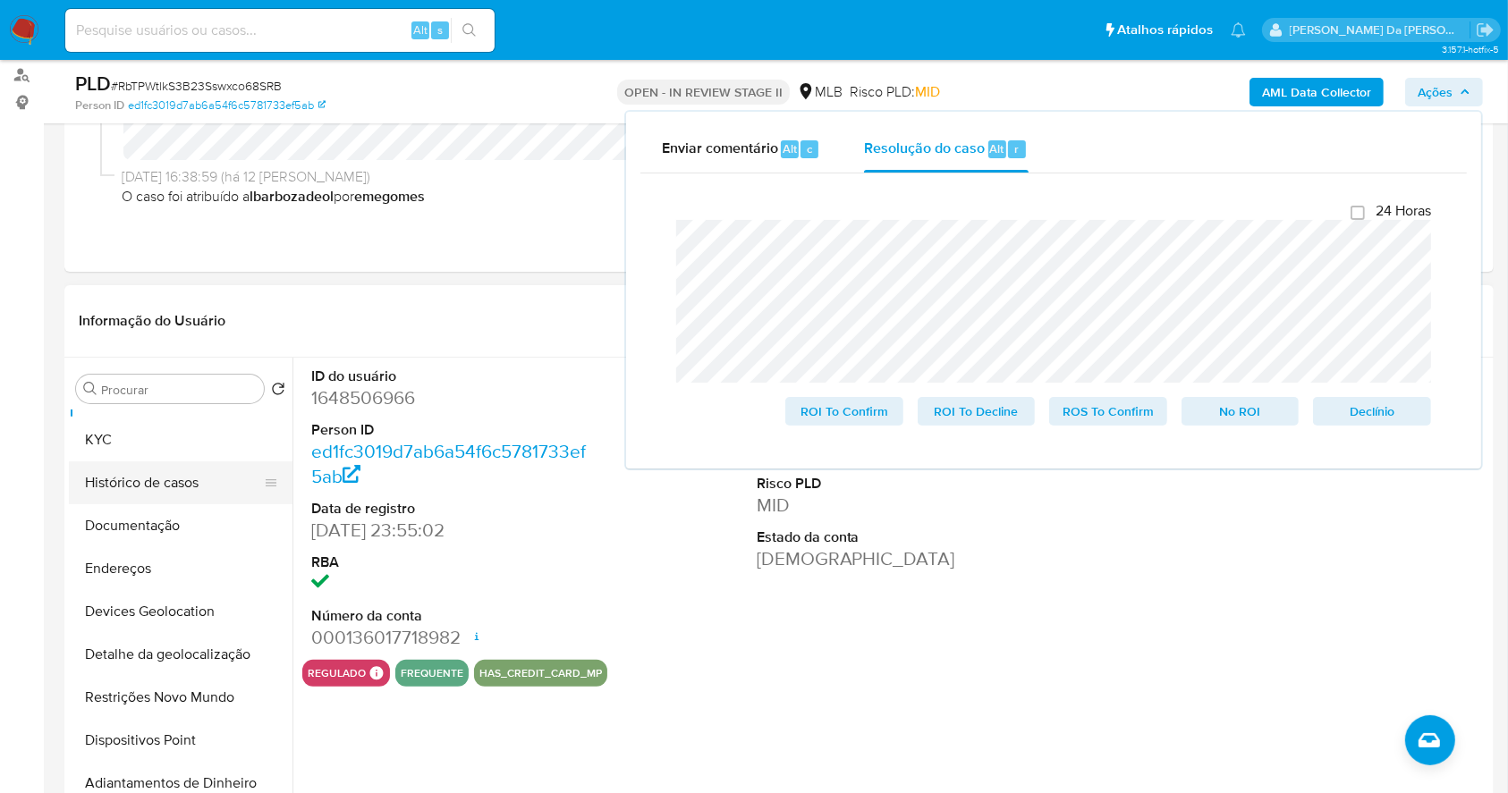
scroll to position [0, 0]
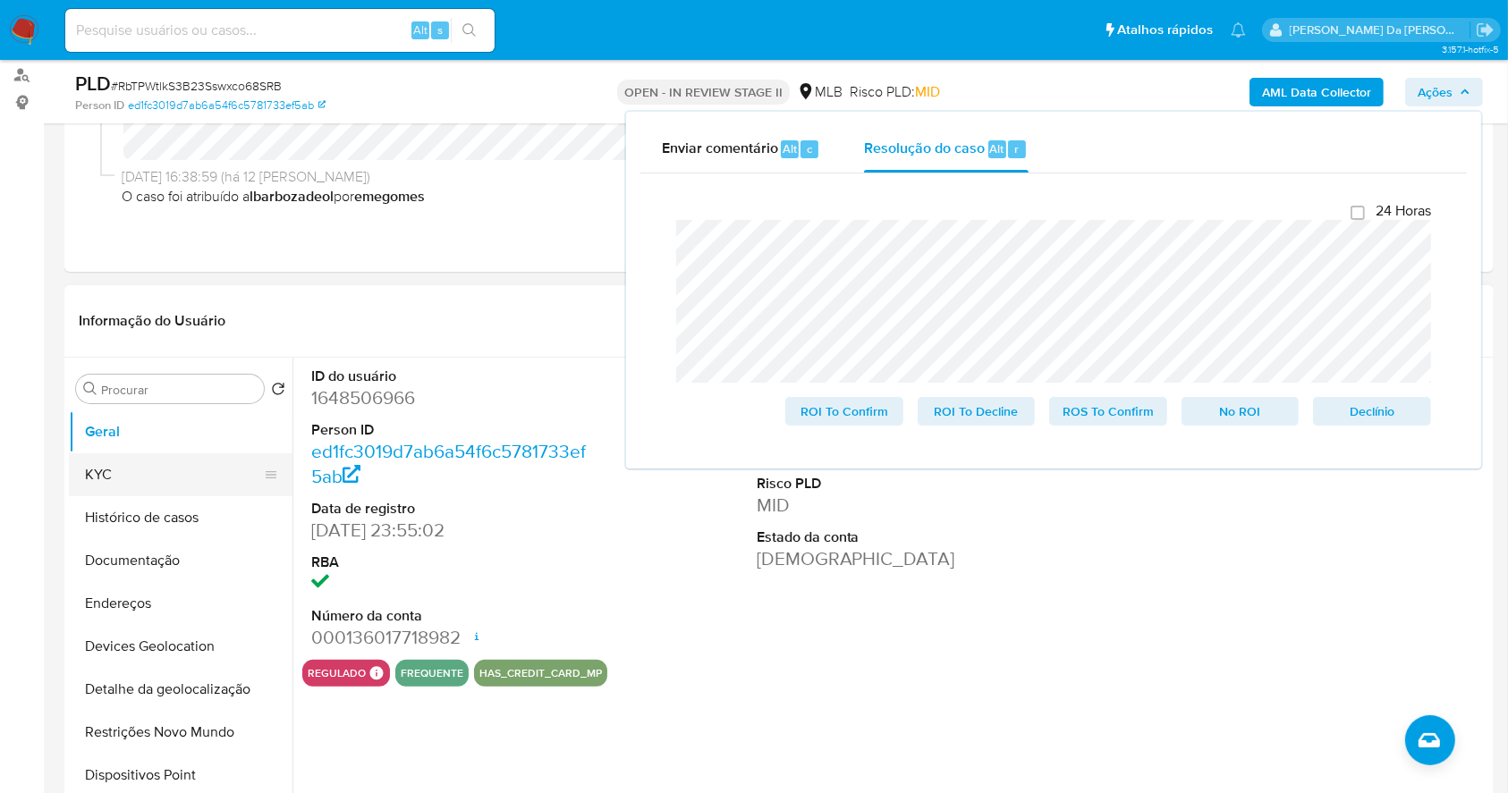
click at [136, 472] on button "KYC" at bounding box center [173, 474] width 209 height 43
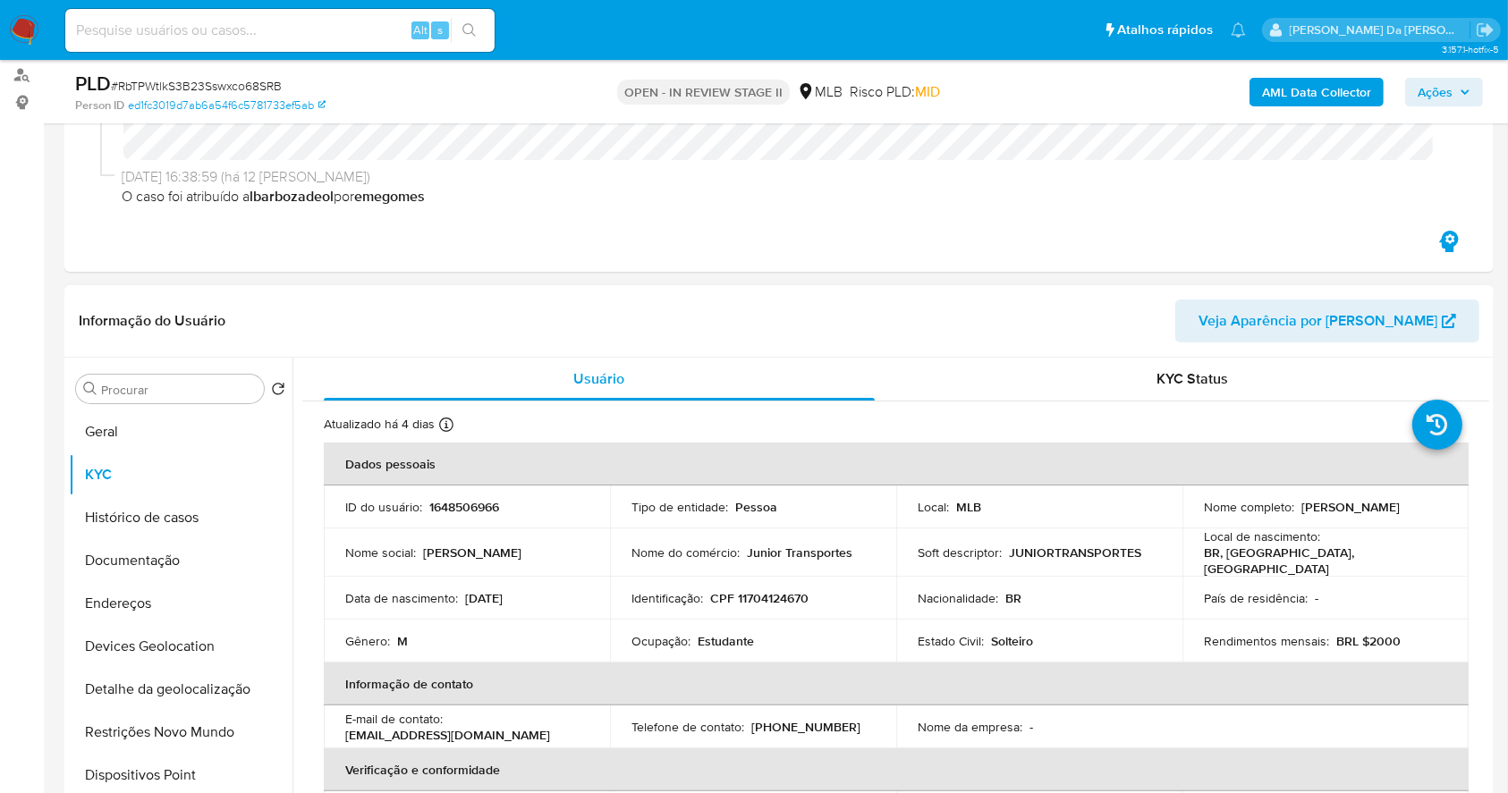
click at [1324, 508] on p "Miguel Frederico Junior" at bounding box center [1350, 507] width 98 height 16
drag, startPoint x: 1324, startPoint y: 508, endPoint x: 1440, endPoint y: 508, distance: 116.3
click at [1440, 508] on td "Nome completo : Miguel Frederico Junior" at bounding box center [1325, 507] width 286 height 43
click at [222, 80] on span "# RbTPWtlkS3B23Sswxco68SRB" at bounding box center [196, 86] width 171 height 18
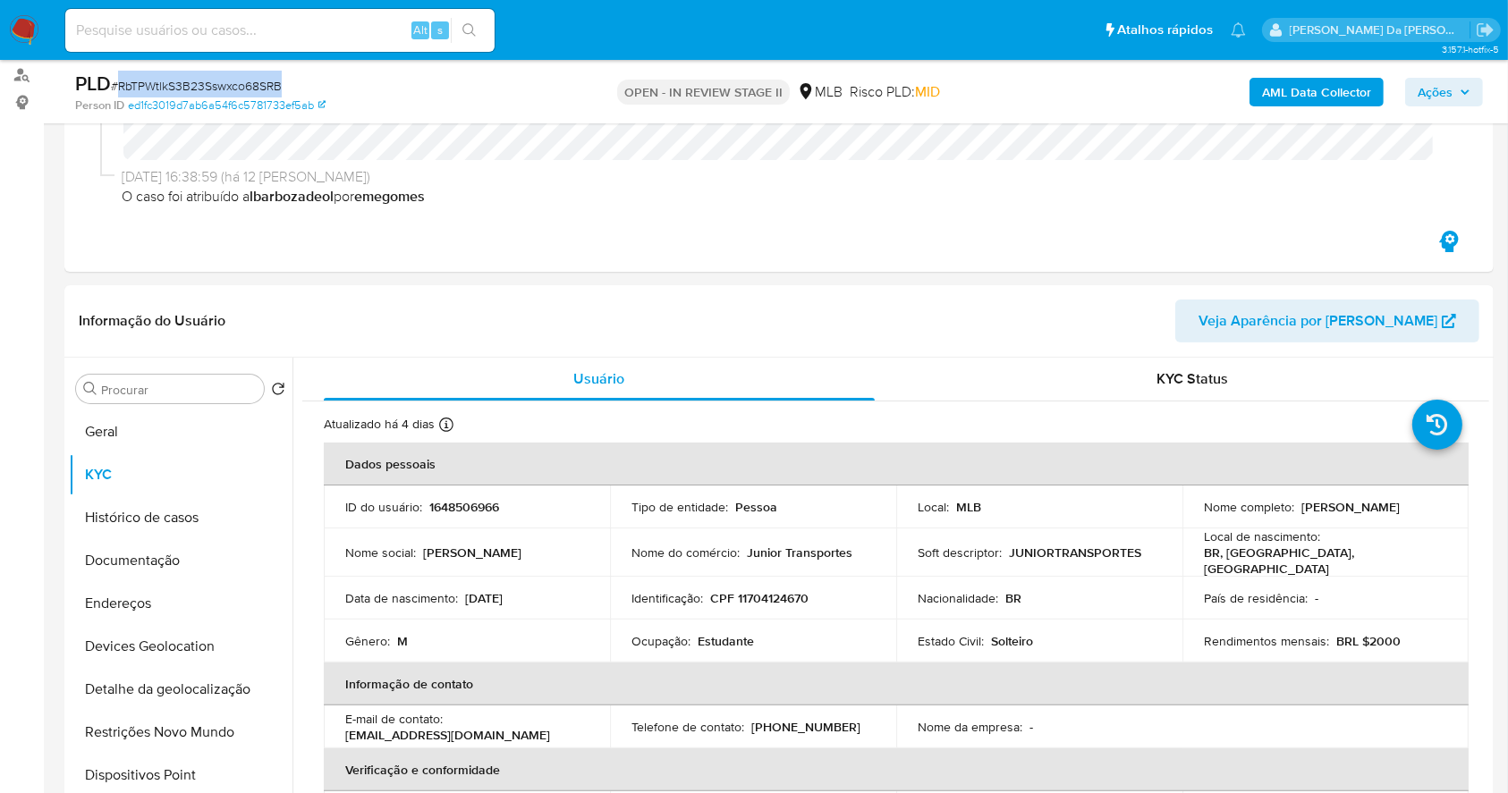
copy span "RbTPWtlkS3B23Sswxco68SRB"
click at [29, 29] on img at bounding box center [24, 30] width 30 height 30
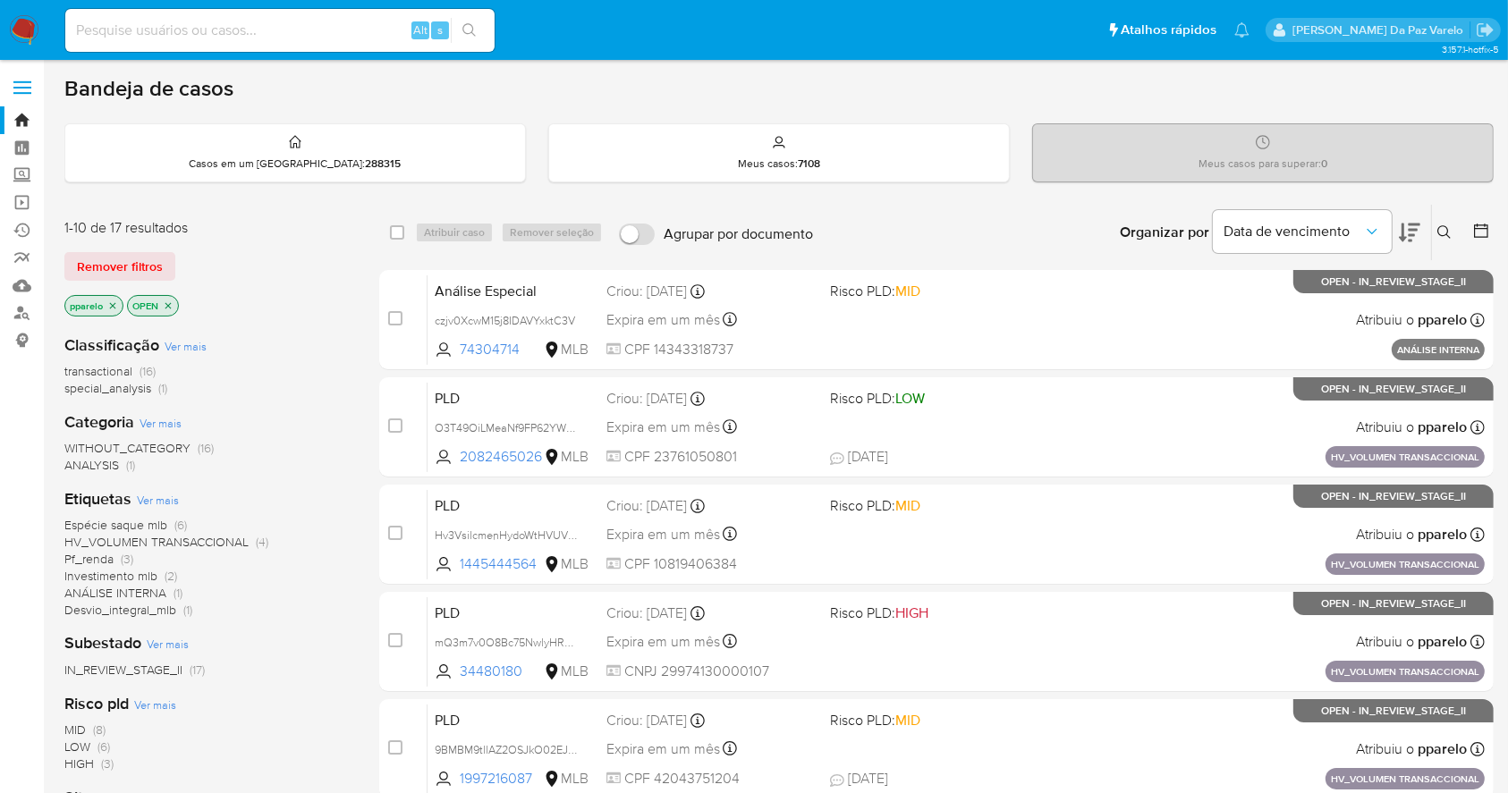
click at [1443, 236] on icon at bounding box center [1444, 232] width 14 height 14
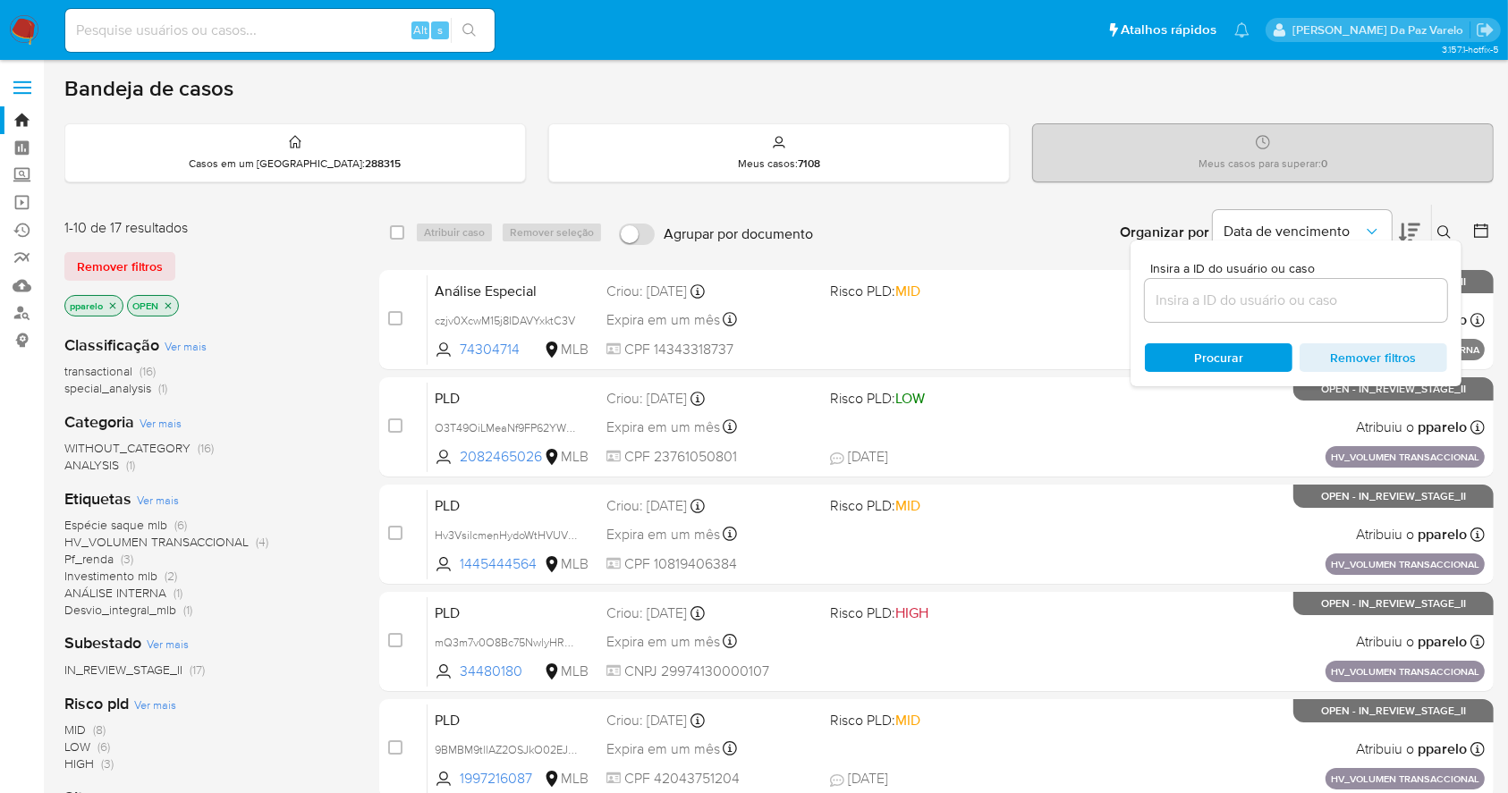
click at [1310, 315] on div at bounding box center [1296, 300] width 302 height 43
click at [1310, 314] on div at bounding box center [1296, 300] width 302 height 43
click at [1318, 296] on input at bounding box center [1296, 300] width 302 height 23
paste input "EfCeYRvkyFSd6fjiF93GJqFb"
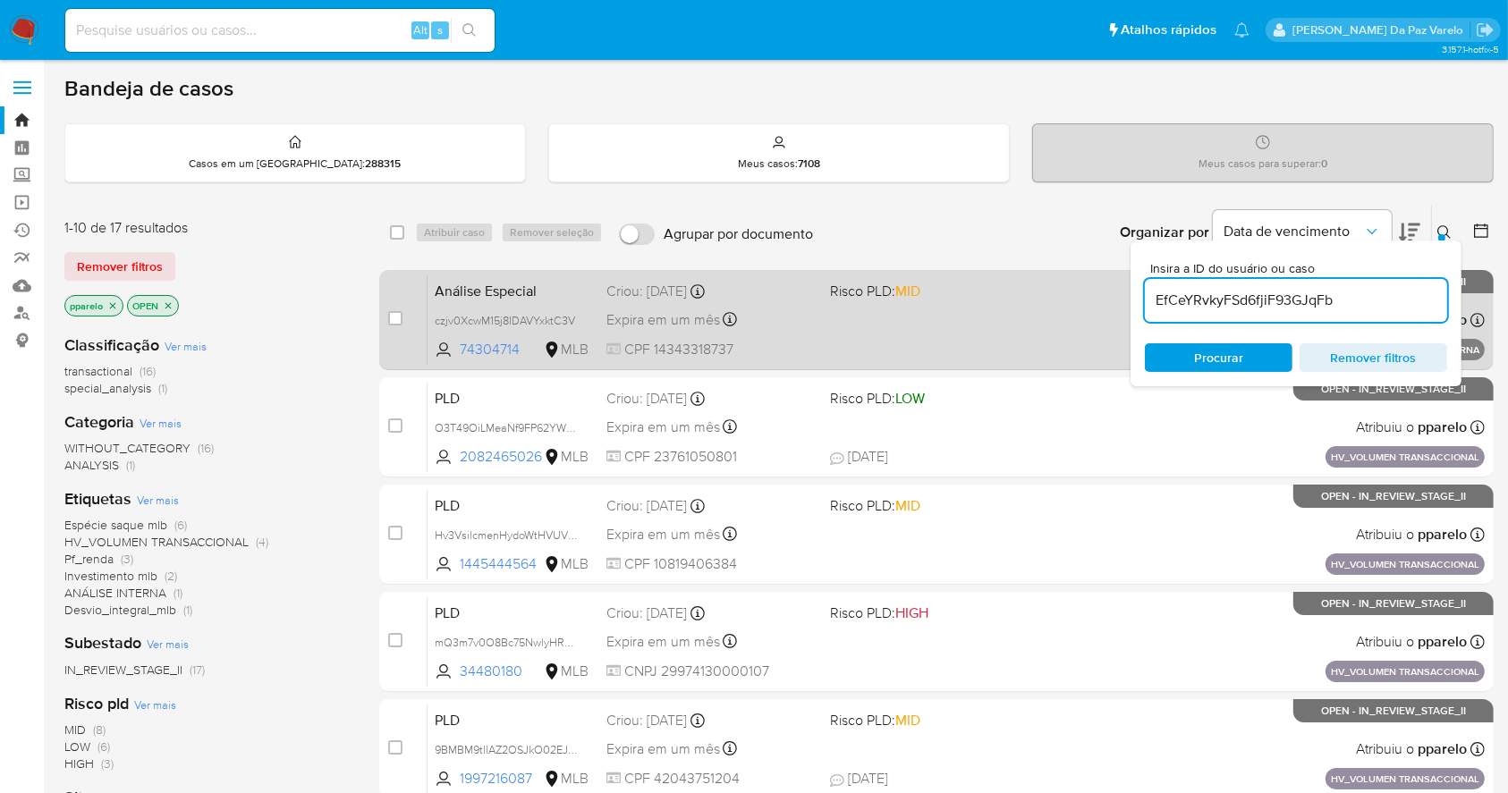
type input "EfCeYRvkyFSd6fjiF93GJqFb"
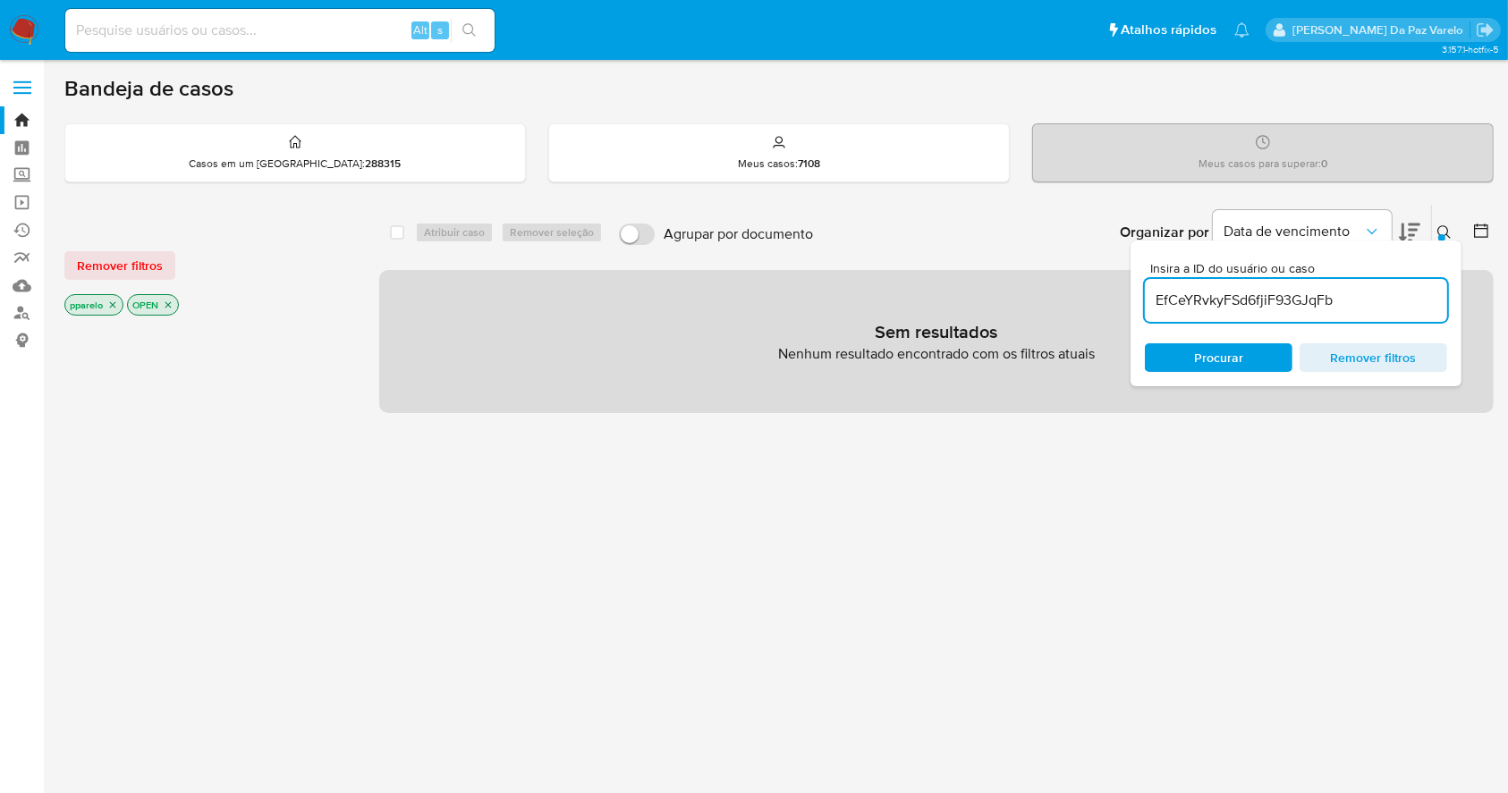
click at [108, 304] on icon "close-filter" at bounding box center [112, 305] width 11 height 11
click at [111, 304] on p "OPEN" at bounding box center [90, 305] width 50 height 20
click at [114, 311] on div "OPEN" at bounding box center [207, 306] width 286 height 25
click at [107, 296] on p "OPEN" at bounding box center [90, 305] width 50 height 20
click at [106, 300] on icon "close-filter" at bounding box center [105, 305] width 11 height 11
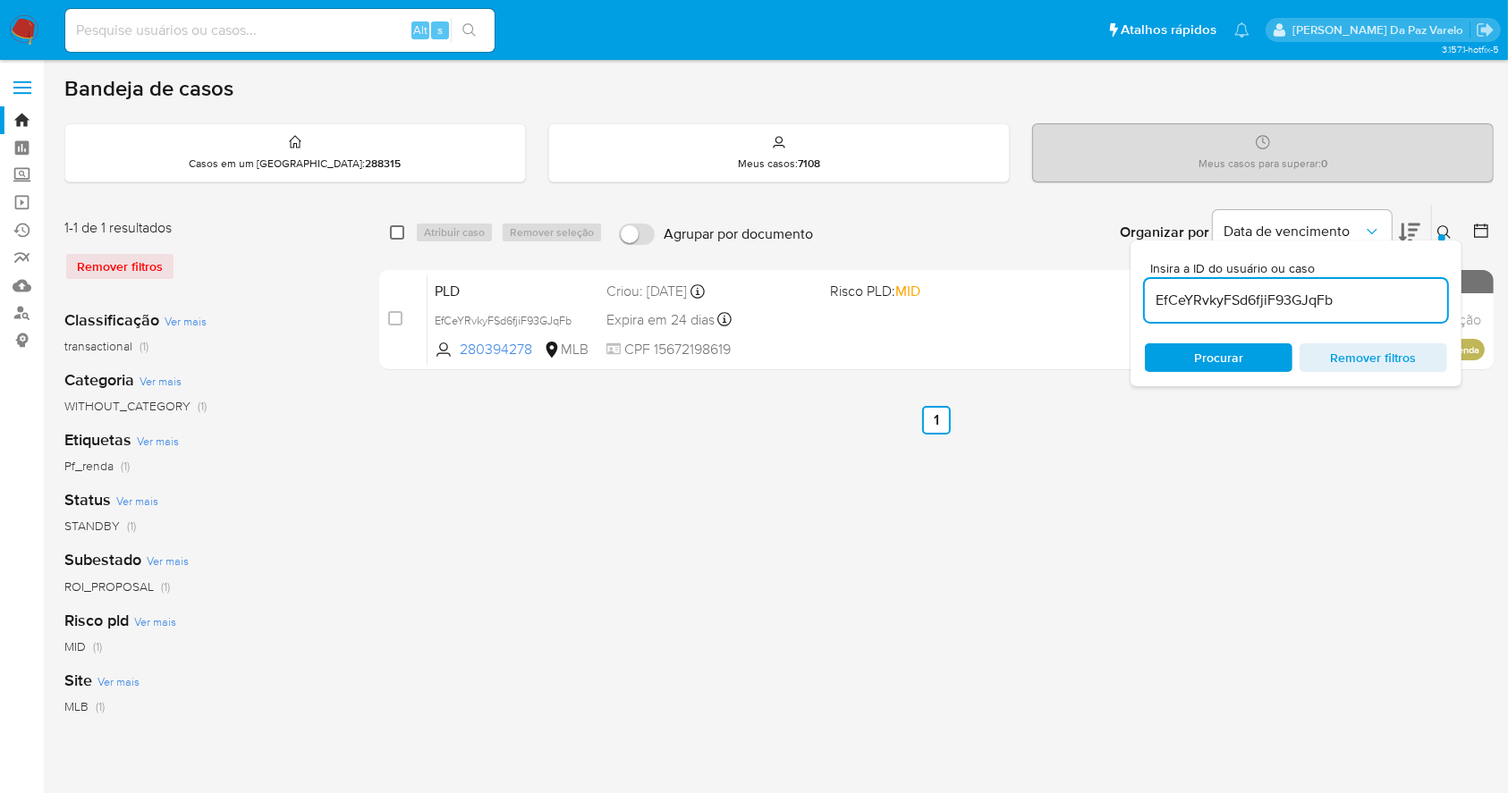
click at [398, 233] on input "checkbox" at bounding box center [397, 232] width 14 height 14
checkbox input "true"
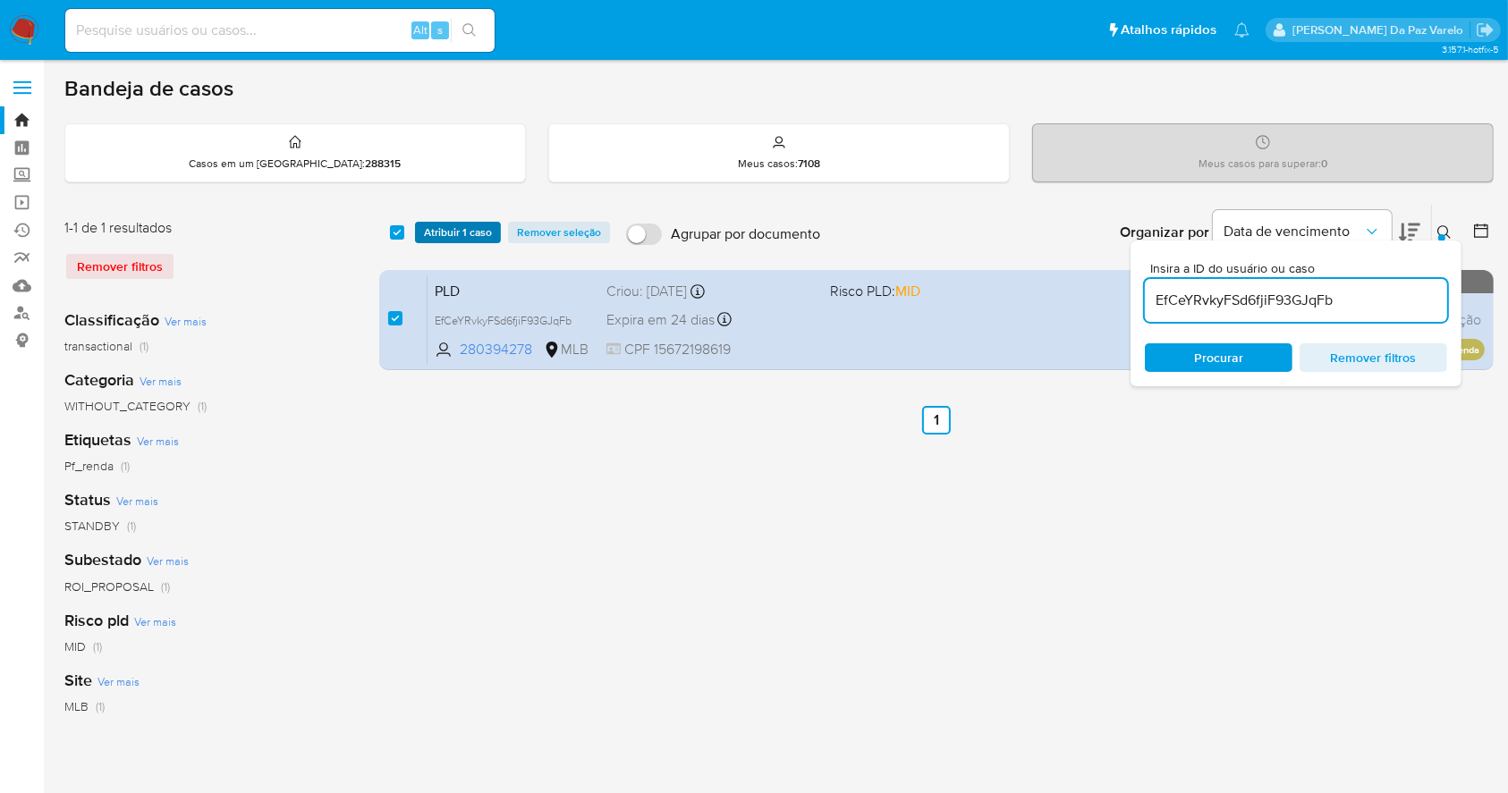
click at [438, 230] on span "Atribuir 1 caso" at bounding box center [458, 233] width 68 height 18
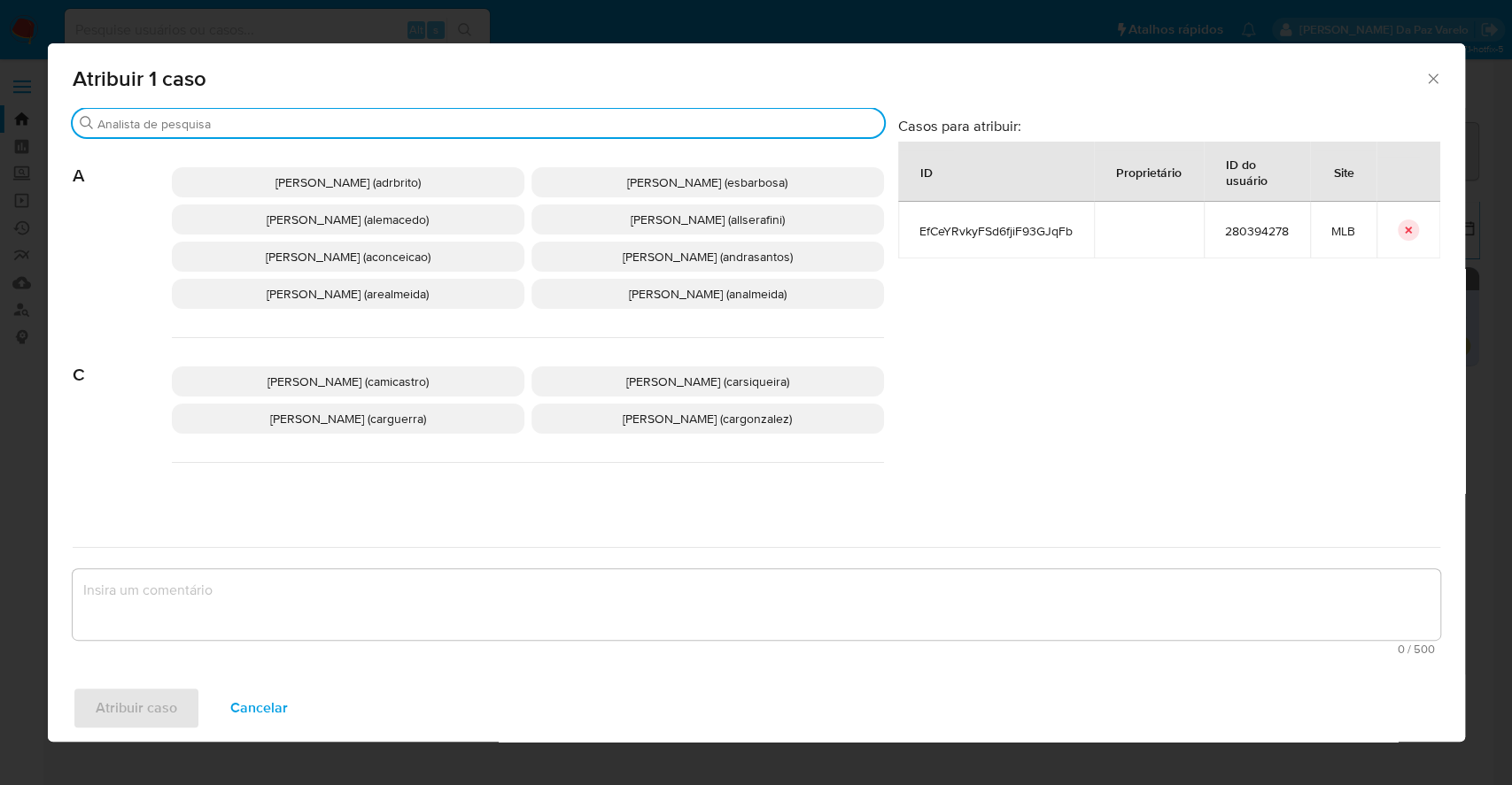
click at [495, 122] on input "Procurar" at bounding box center [486, 124] width 779 height 16
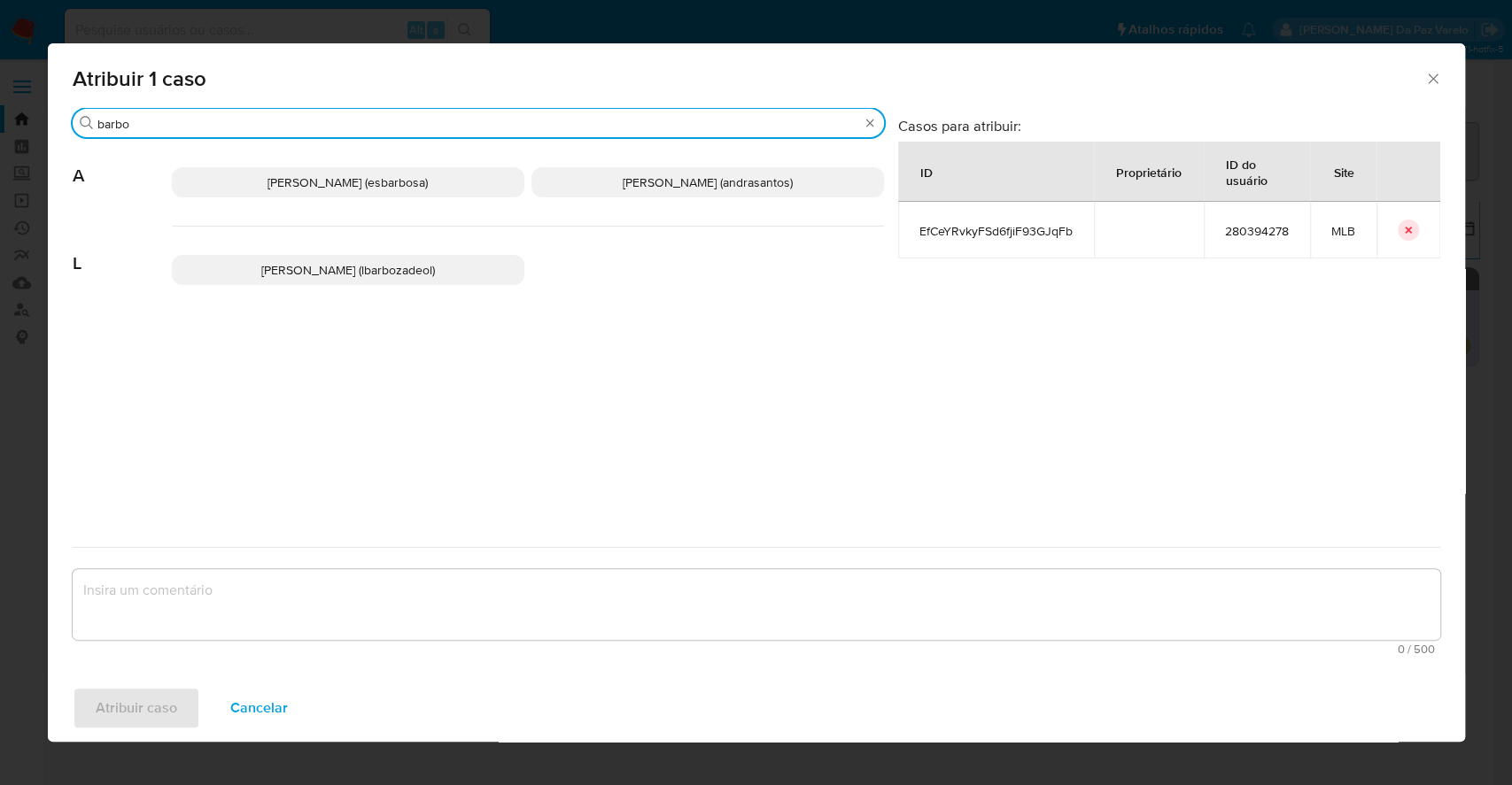
type input "barbo"
click at [435, 270] on span "Lucas Barboza De Oliveira (lbarbozadeol)" at bounding box center [348, 270] width 173 height 18
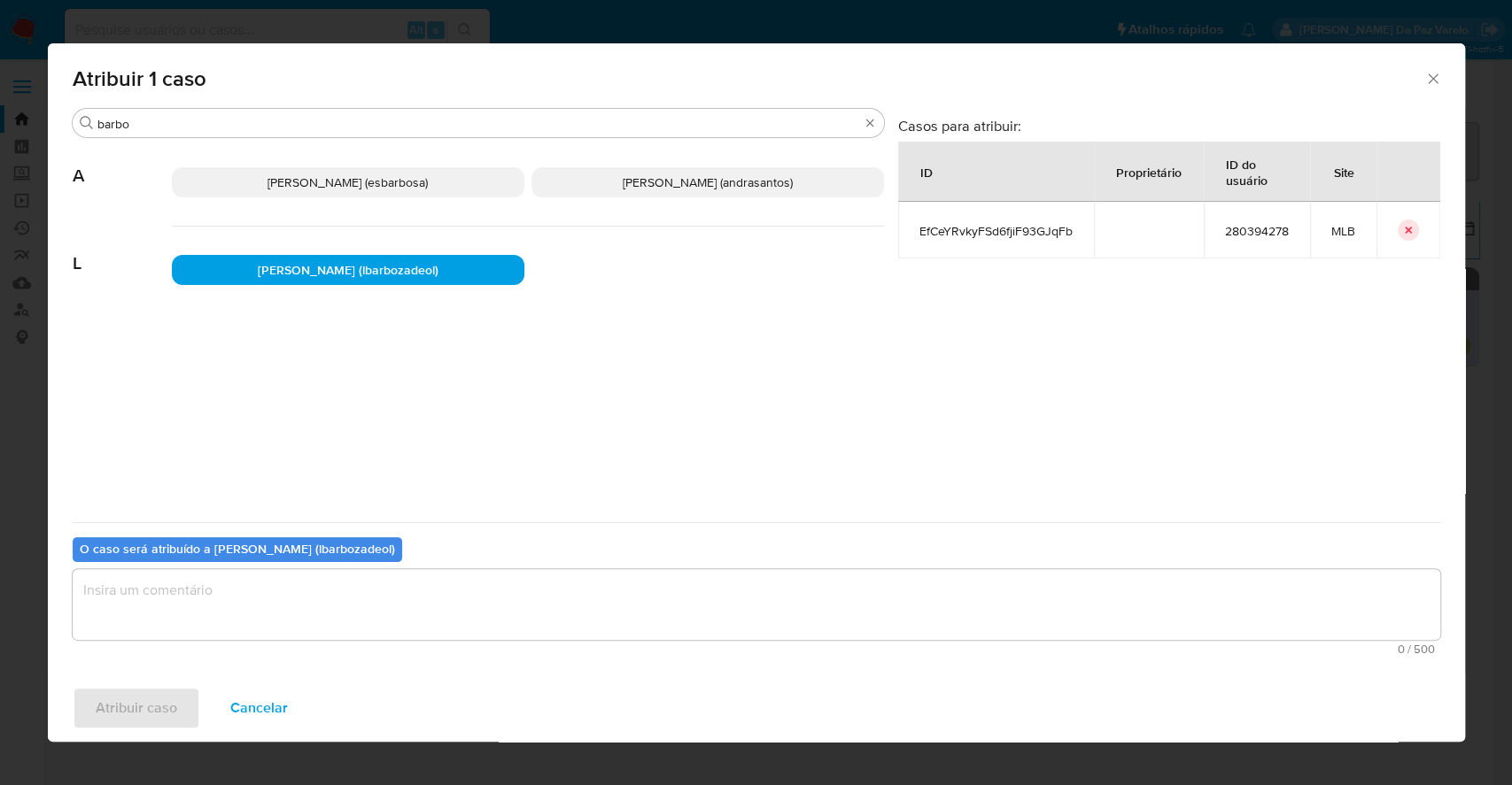
click at [331, 582] on textarea "assign-modal" at bounding box center [756, 605] width 1367 height 71
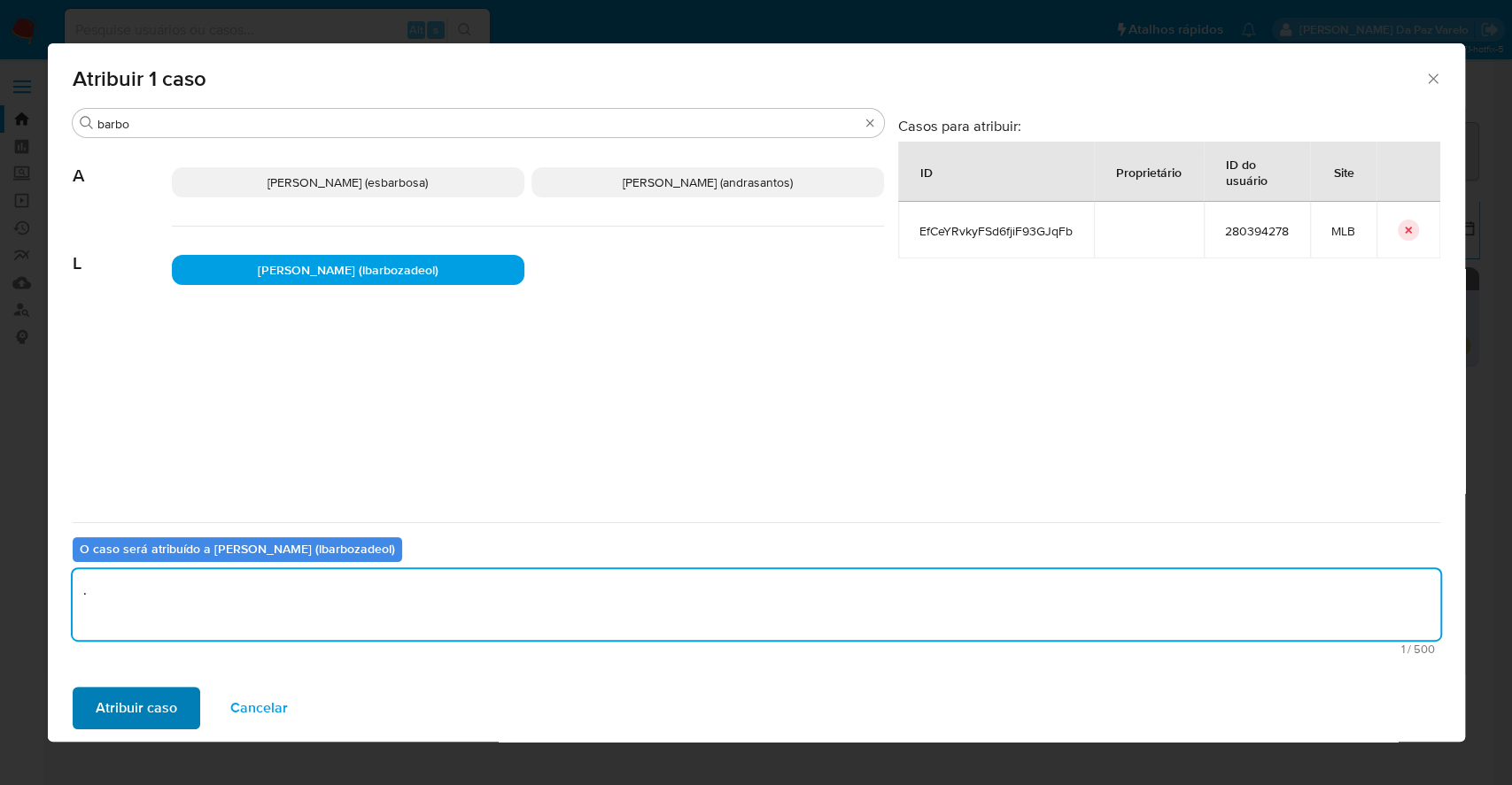
type textarea "."
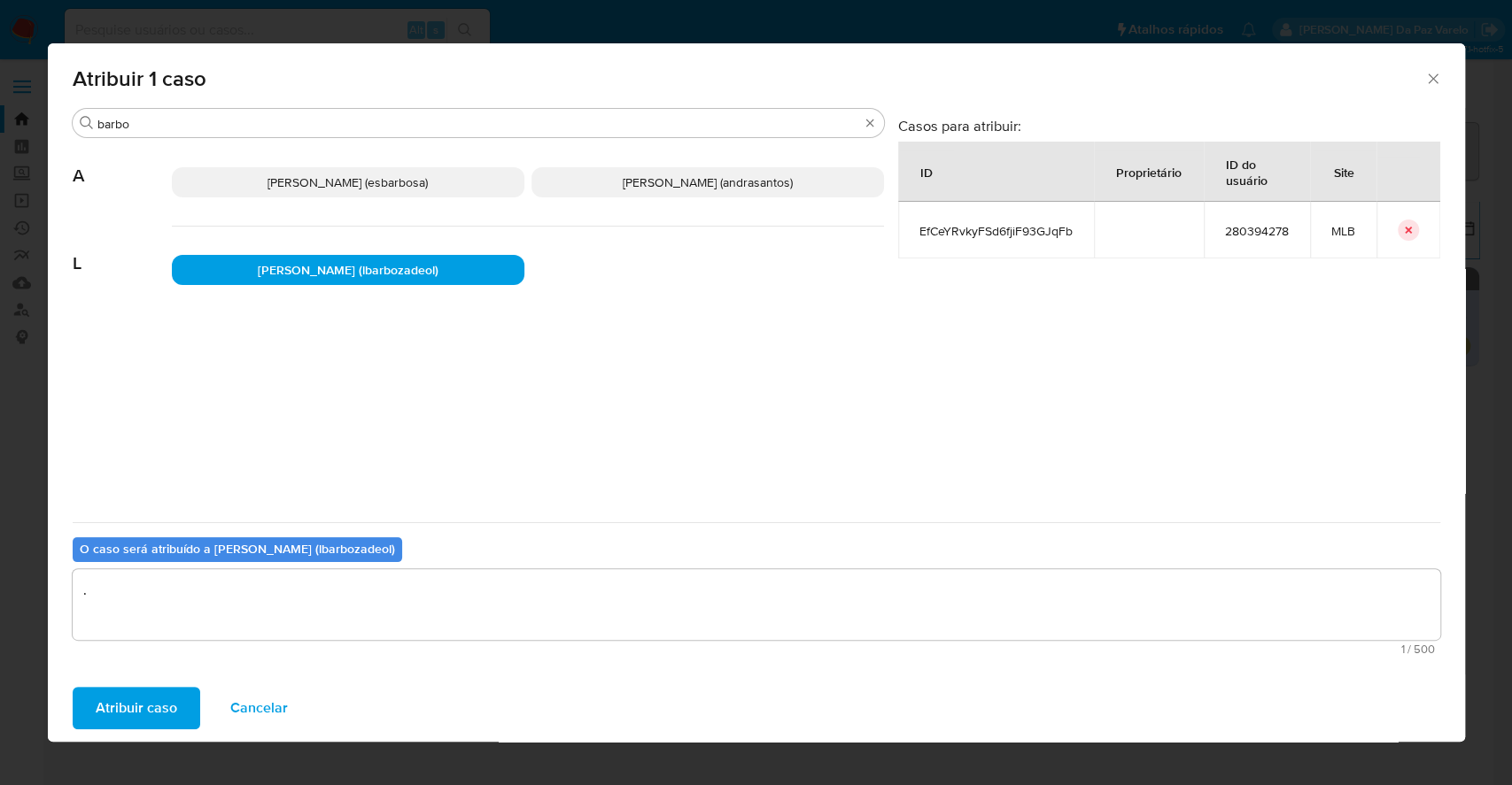
click at [147, 708] on span "Atribuir caso" at bounding box center [137, 708] width 81 height 39
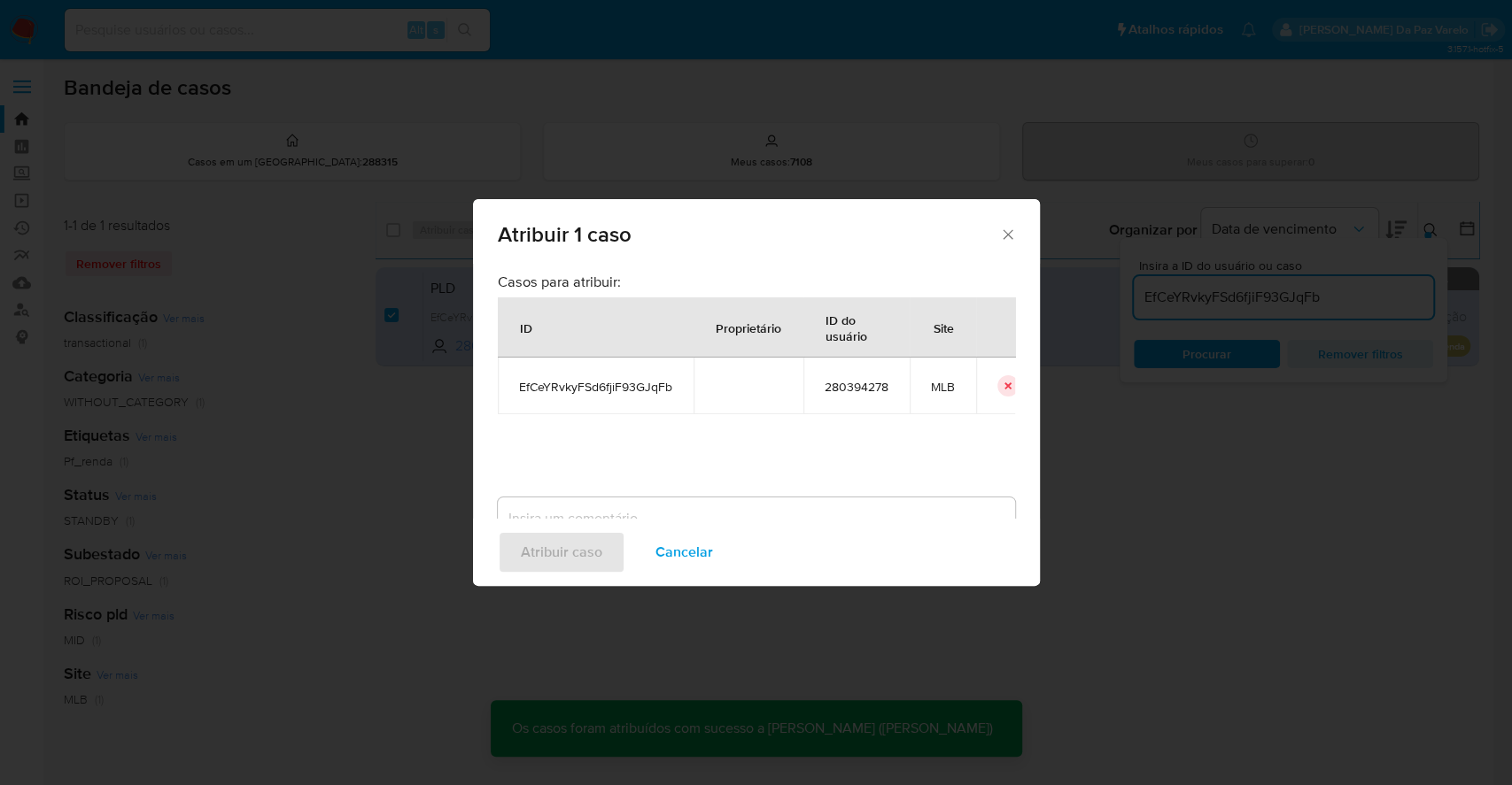
checkbox input "false"
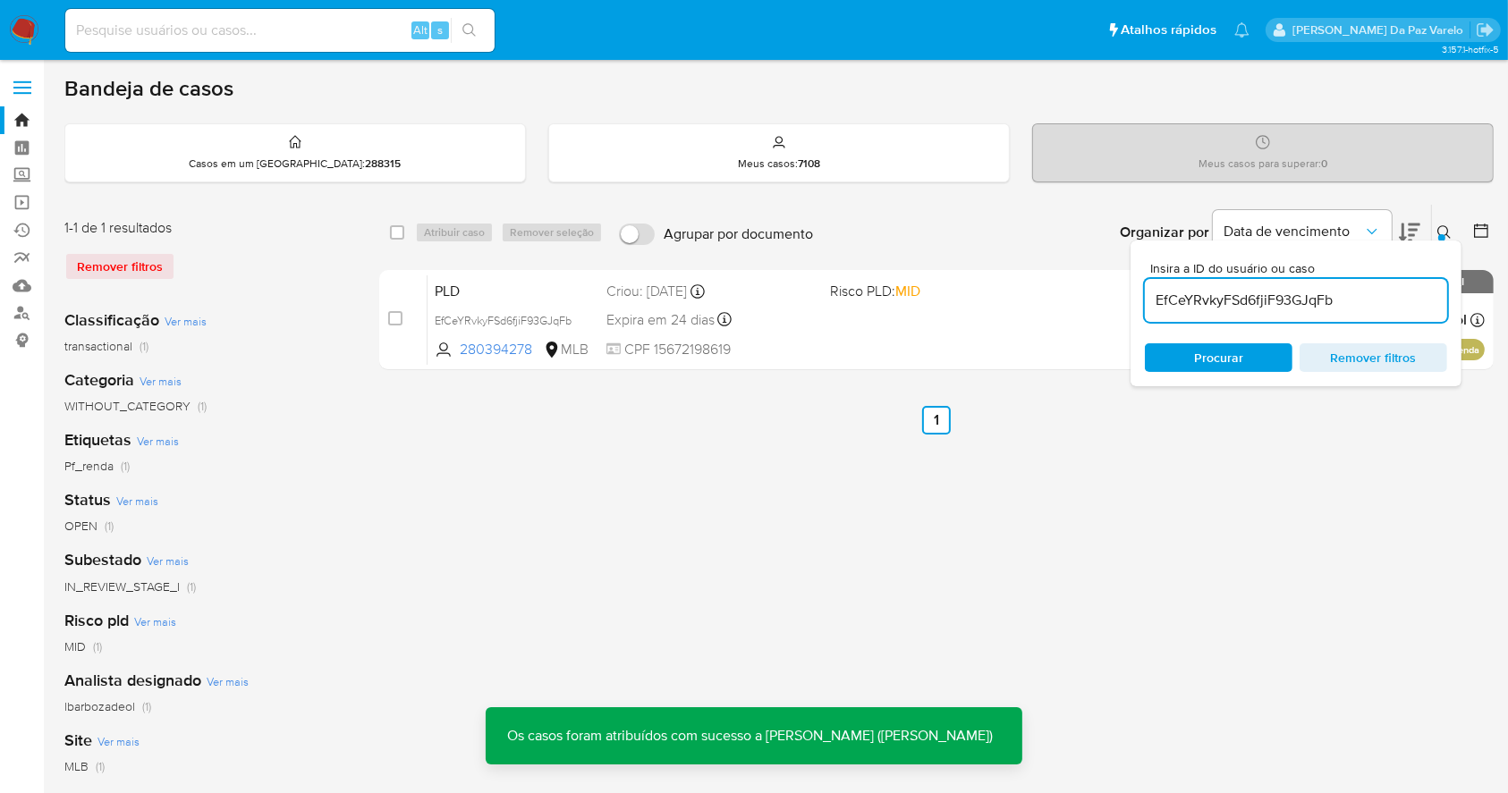
drag, startPoint x: 1440, startPoint y: 237, endPoint x: 1445, endPoint y: 225, distance: 12.8
click at [1438, 237] on div at bounding box center [1441, 237] width 7 height 7
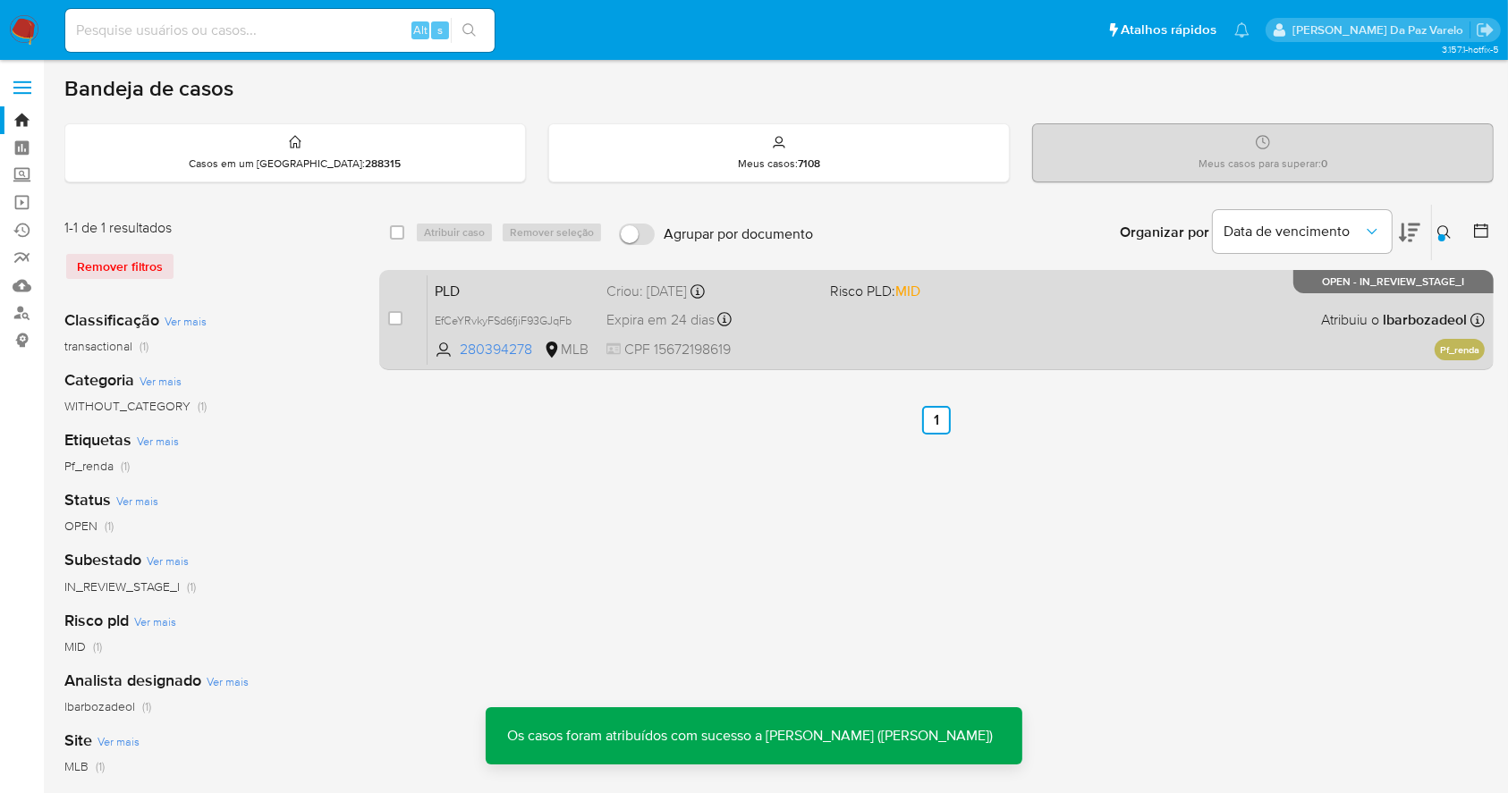
click at [1280, 339] on div "PLD EfCeYRvkyFSd6fjiF93GJqFb 280394278 MLB Risco PLD: MID Criou: 12/08/2025 Cri…" at bounding box center [955, 320] width 1057 height 90
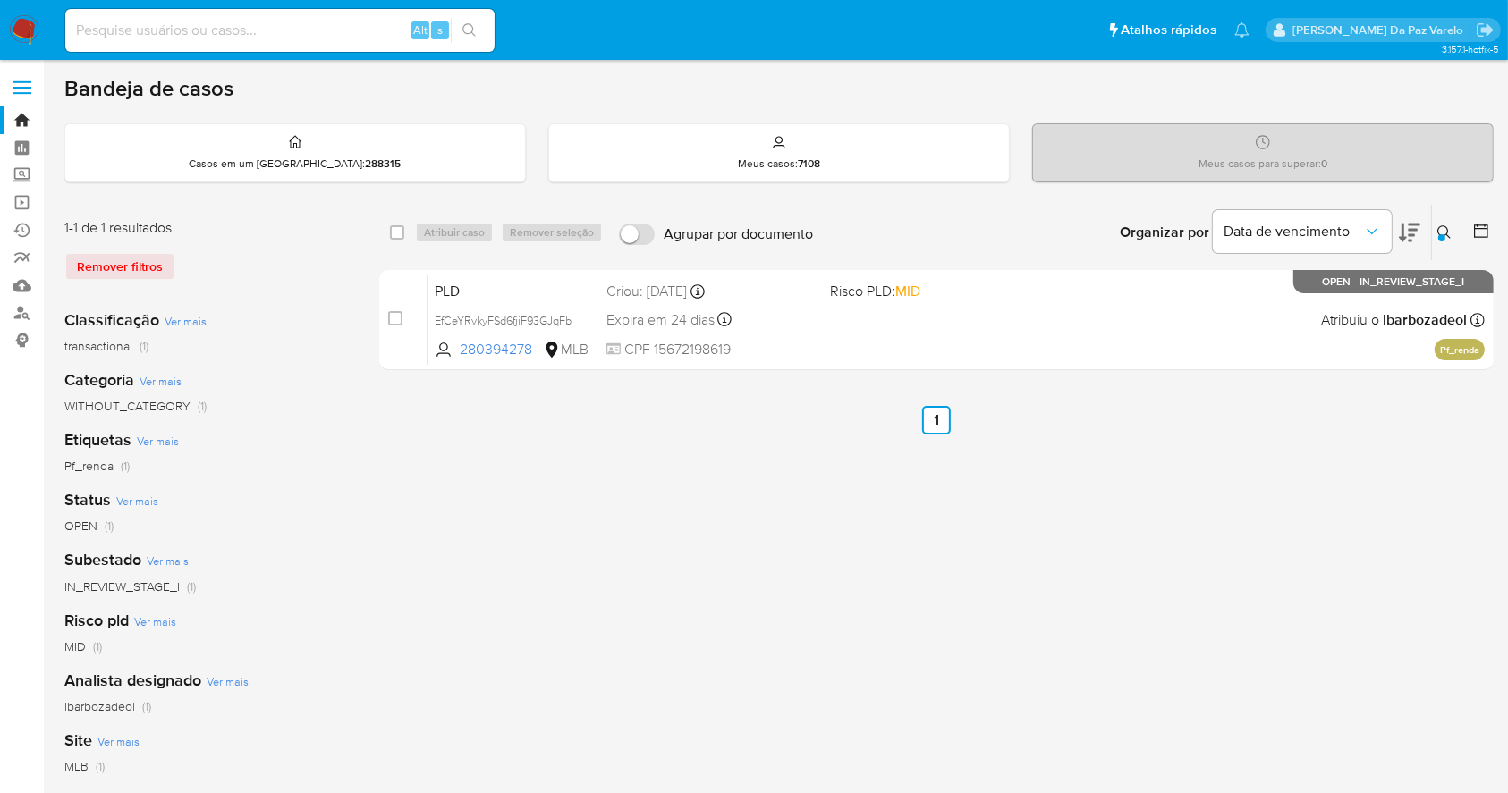
click at [306, 44] on div "Alt s" at bounding box center [279, 30] width 429 height 43
click at [323, 19] on input at bounding box center [279, 30] width 429 height 23
paste input "q8mqLflVLnzpTZ8AUfVc4hbF"
type input "q8mqLflVLnzpTZ8AUfVc4hbF"
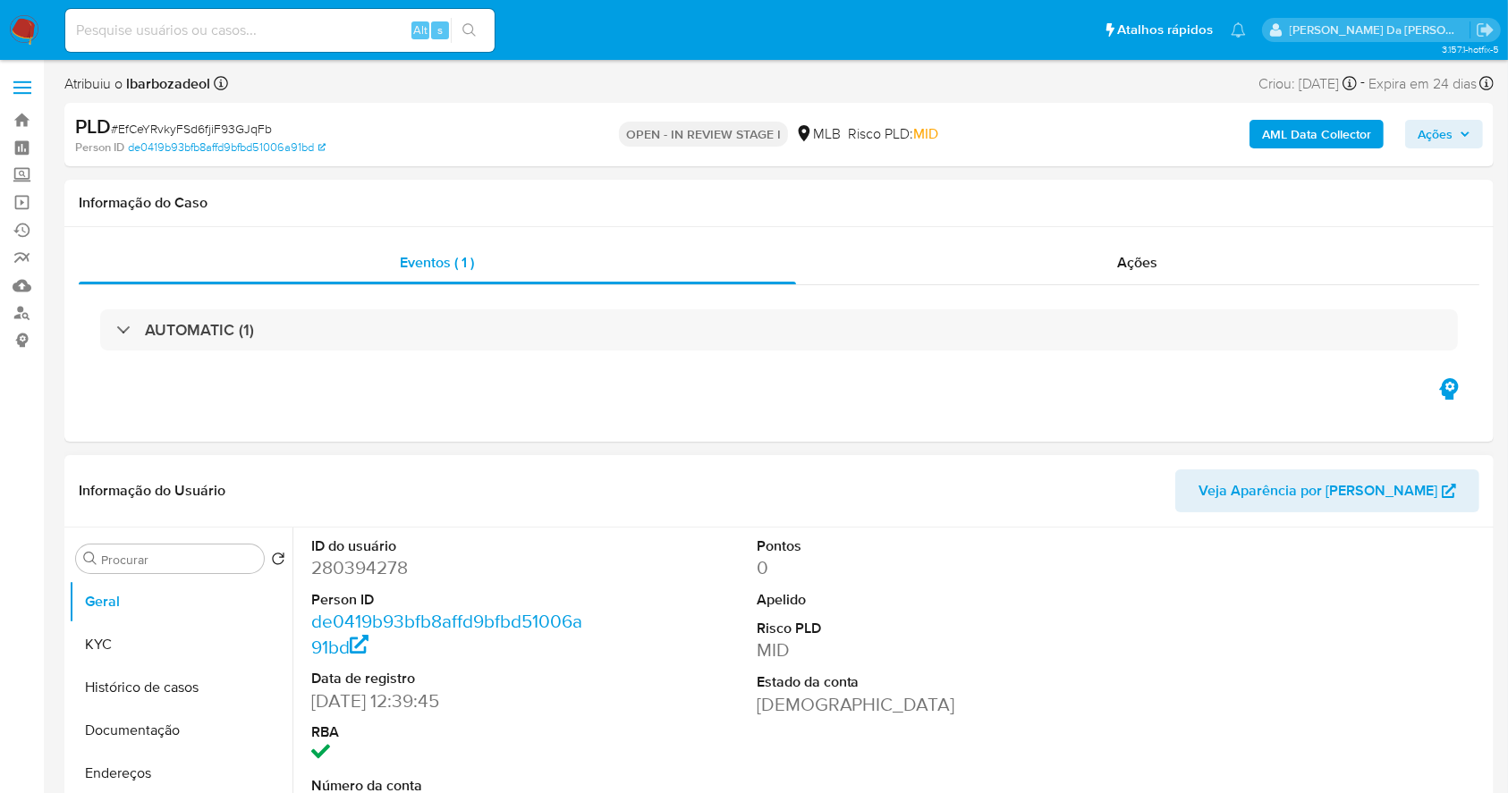
select select "10"
click at [310, 55] on nav "Pausado Ver notificaciones Alt s Atalhos rápidos Presiona las siguientes teclas…" at bounding box center [754, 30] width 1508 height 60
click at [308, 29] on input at bounding box center [279, 30] width 429 height 23
paste input "EfCeYRvkyFSd6fjiF93GJqFb"
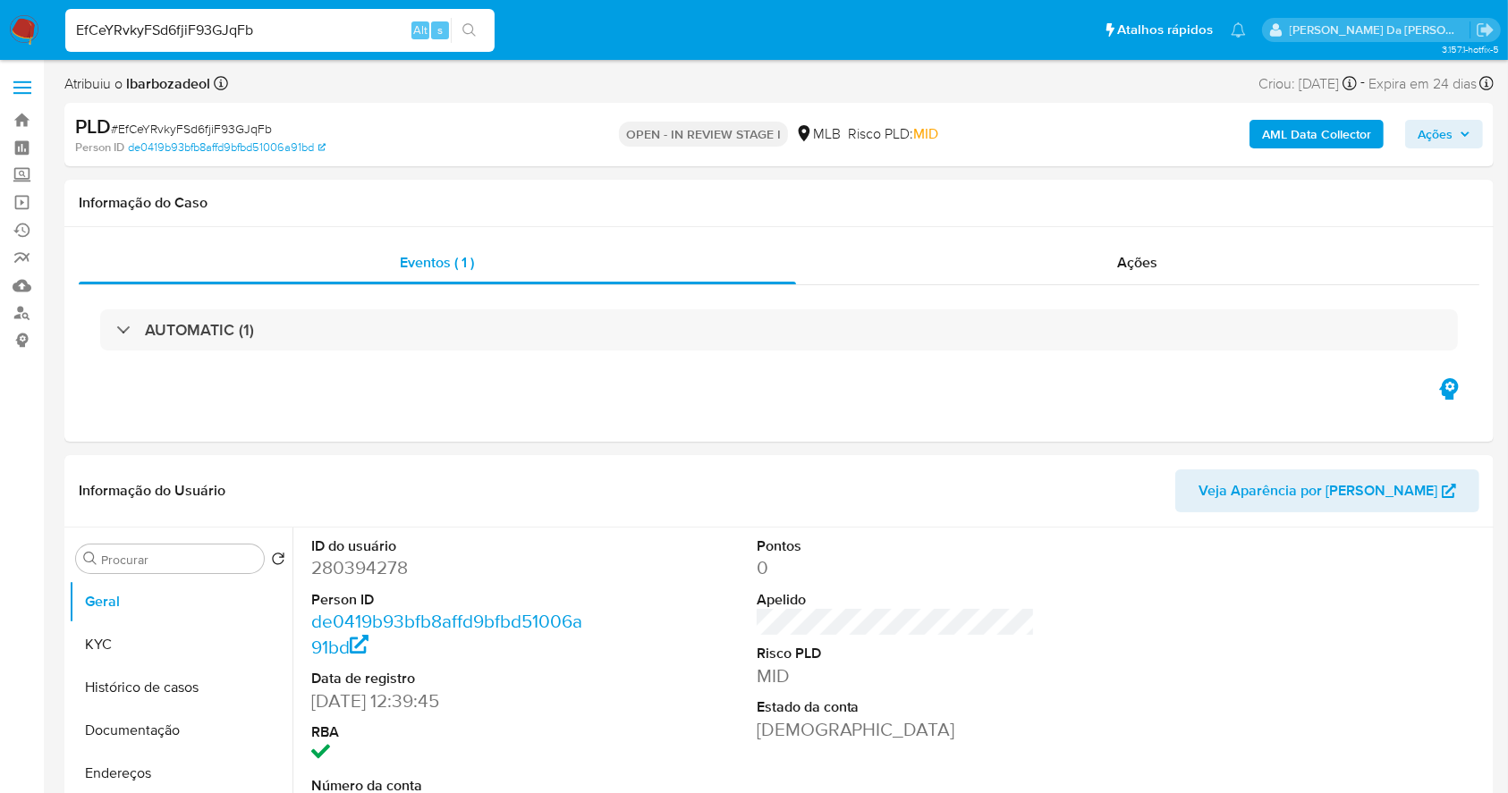
type input "EfCeYRvkyFSd6fjiF93GJqFb"
click at [288, 13] on div "EfCeYRvkyFSd6fjiF93GJqFb Alt s" at bounding box center [279, 30] width 429 height 43
click at [471, 35] on icon "search-icon" at bounding box center [469, 30] width 14 height 14
click at [134, 644] on button "KYC" at bounding box center [173, 644] width 209 height 43
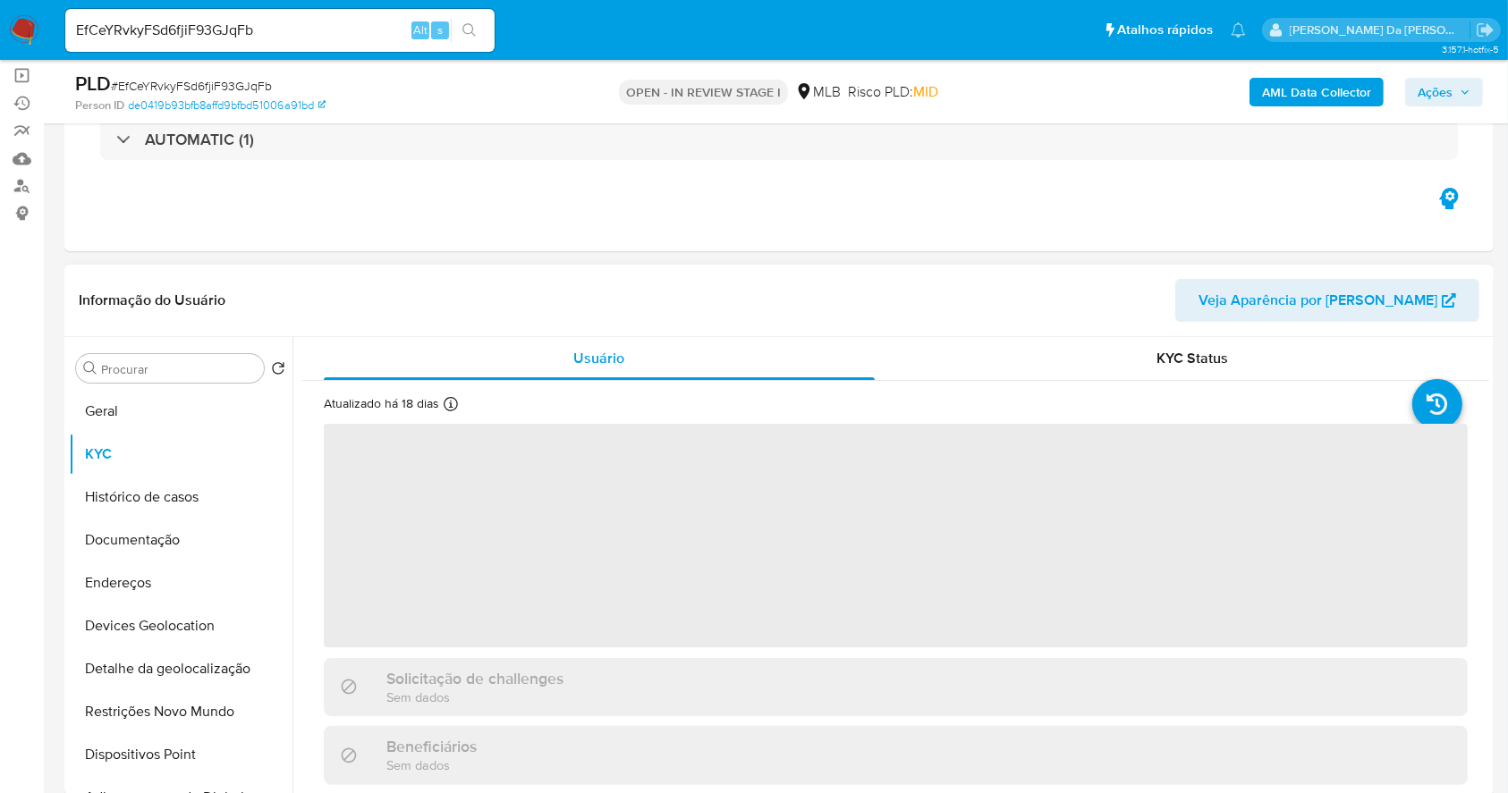
scroll to position [238, 0]
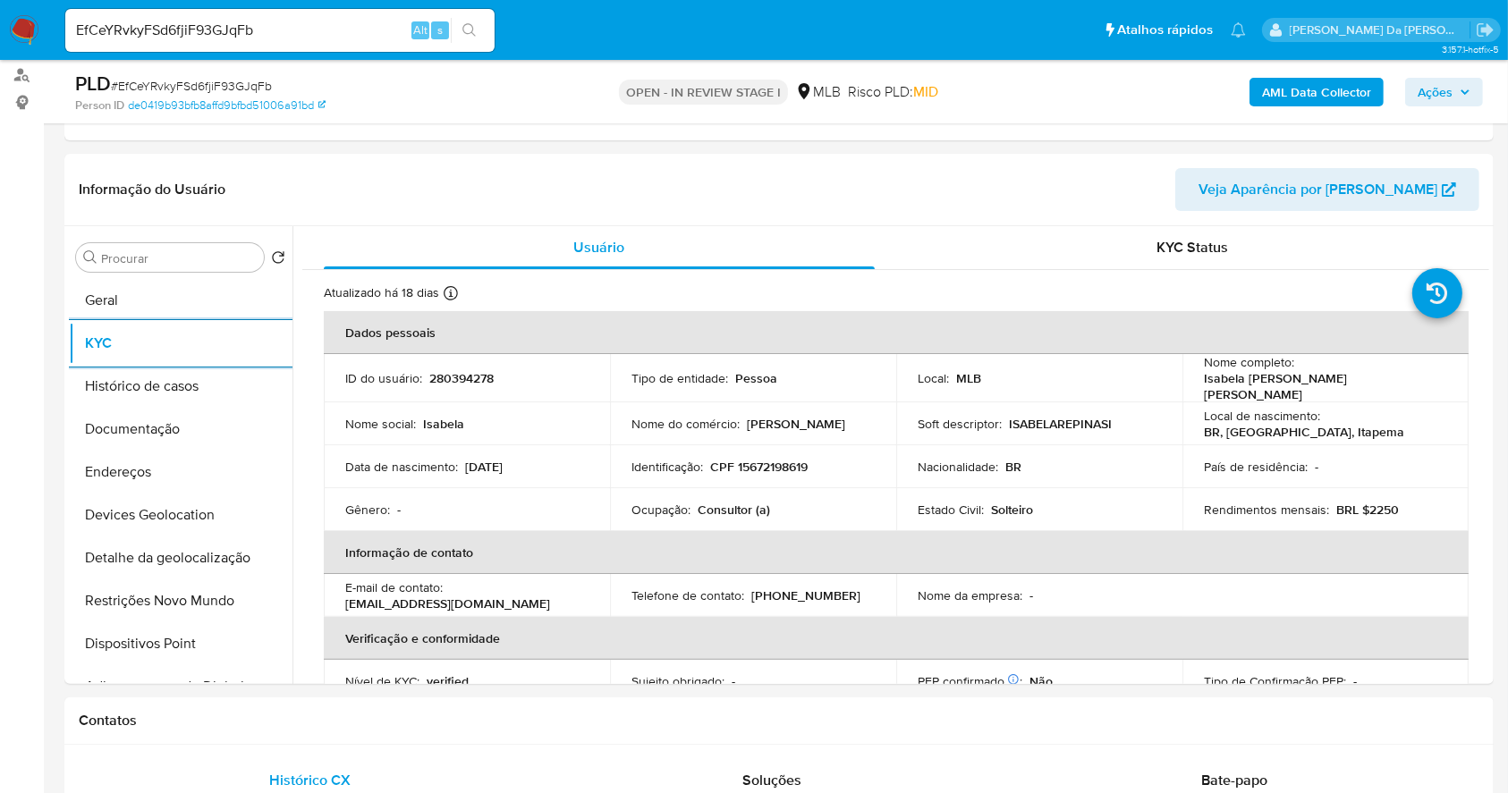
click at [329, 30] on input "EfCeYRvkyFSd6fjiF93GJqFb" at bounding box center [279, 30] width 429 height 23
paste input "RYEtkgF05d2P3W9wXsSjAz09"
type input "RYEtkgF05d2P3W9wXsSjAz09"
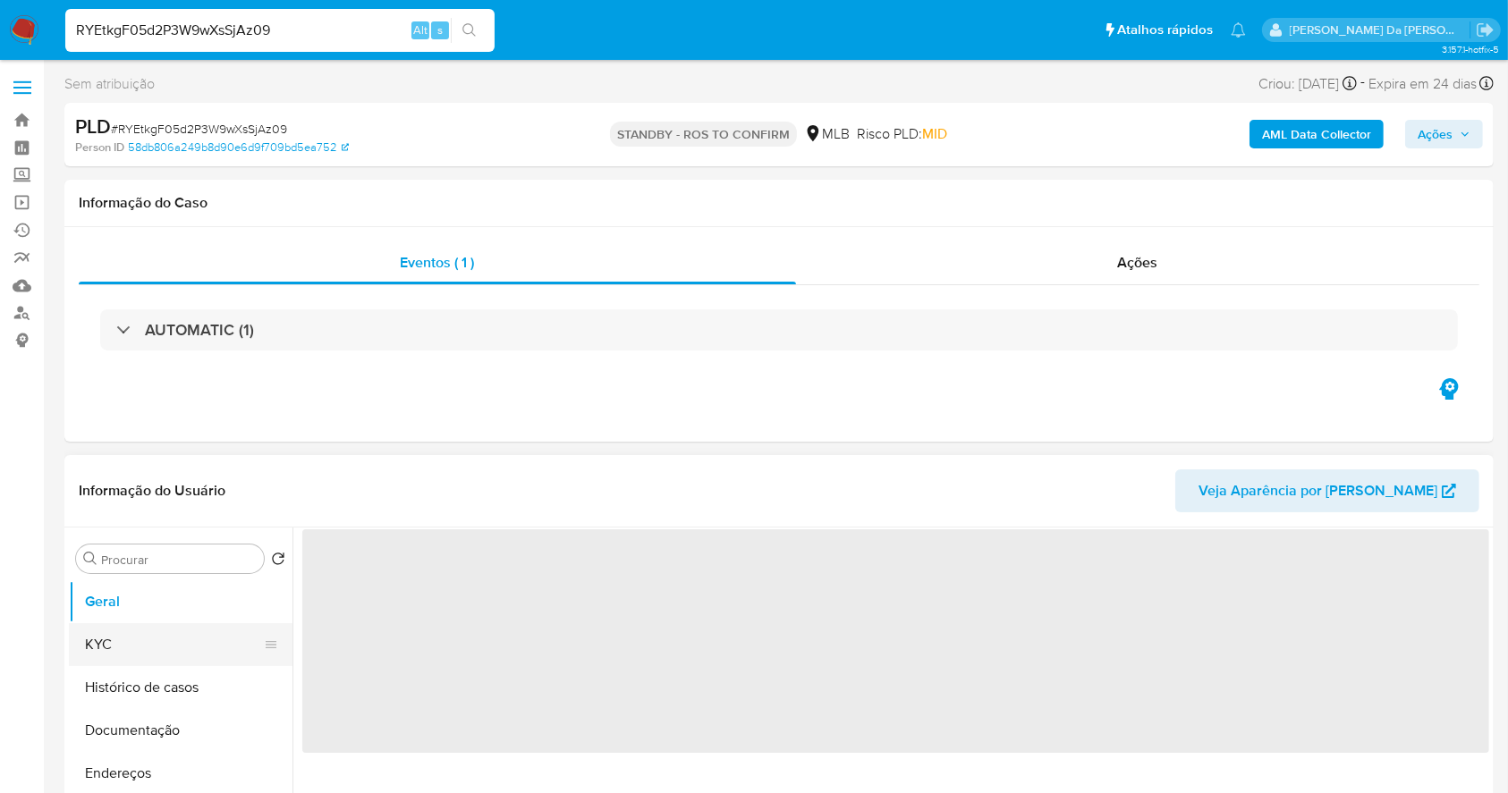
click at [145, 635] on button "KYC" at bounding box center [173, 644] width 209 height 43
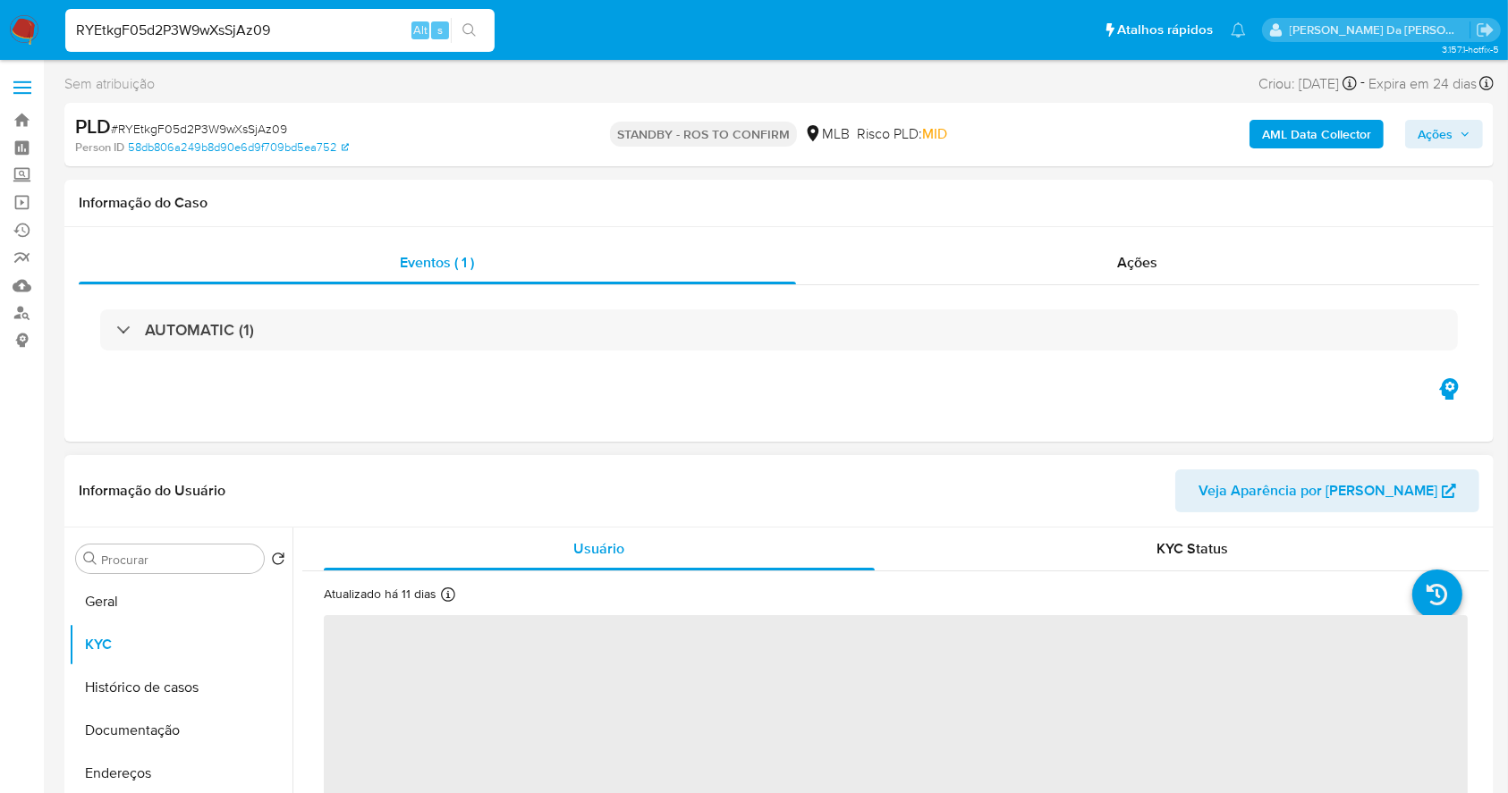
select select "10"
click at [448, 599] on icon at bounding box center [448, 595] width 14 height 14
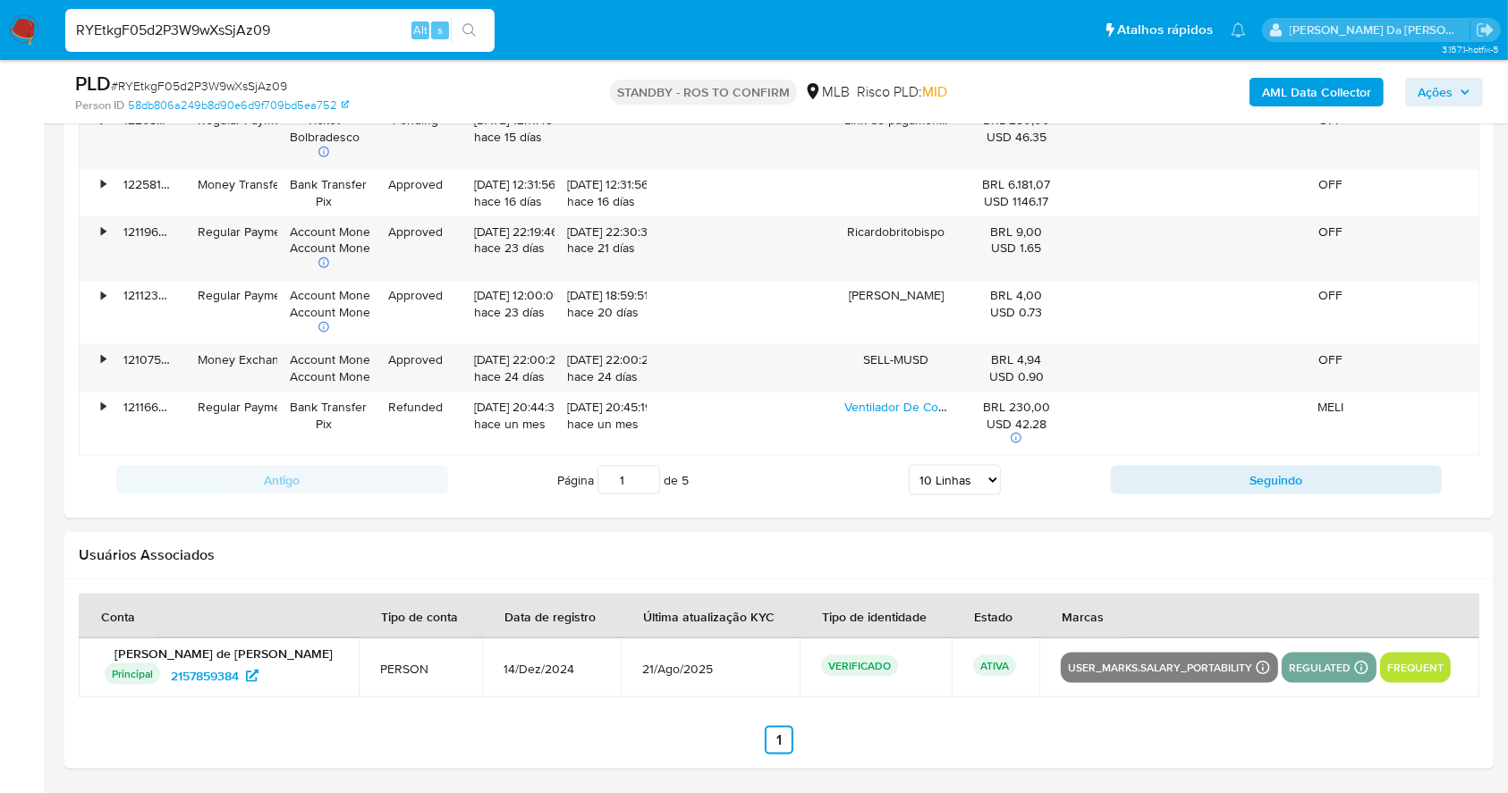
scroll to position [216, 0]
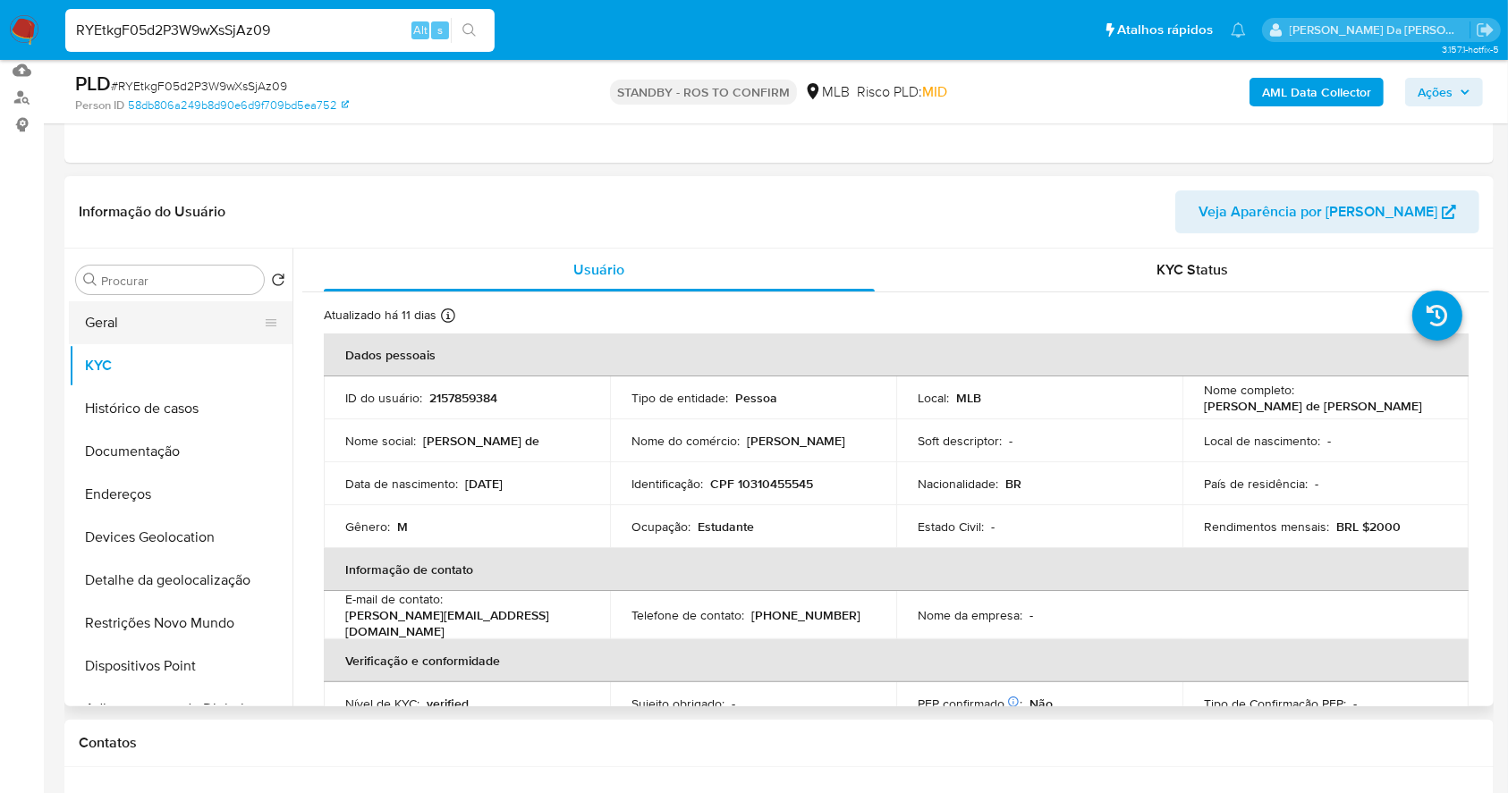
drag, startPoint x: 108, startPoint y: 326, endPoint x: 151, endPoint y: 316, distance: 44.0
click at [108, 326] on button "Geral" at bounding box center [173, 322] width 209 height 43
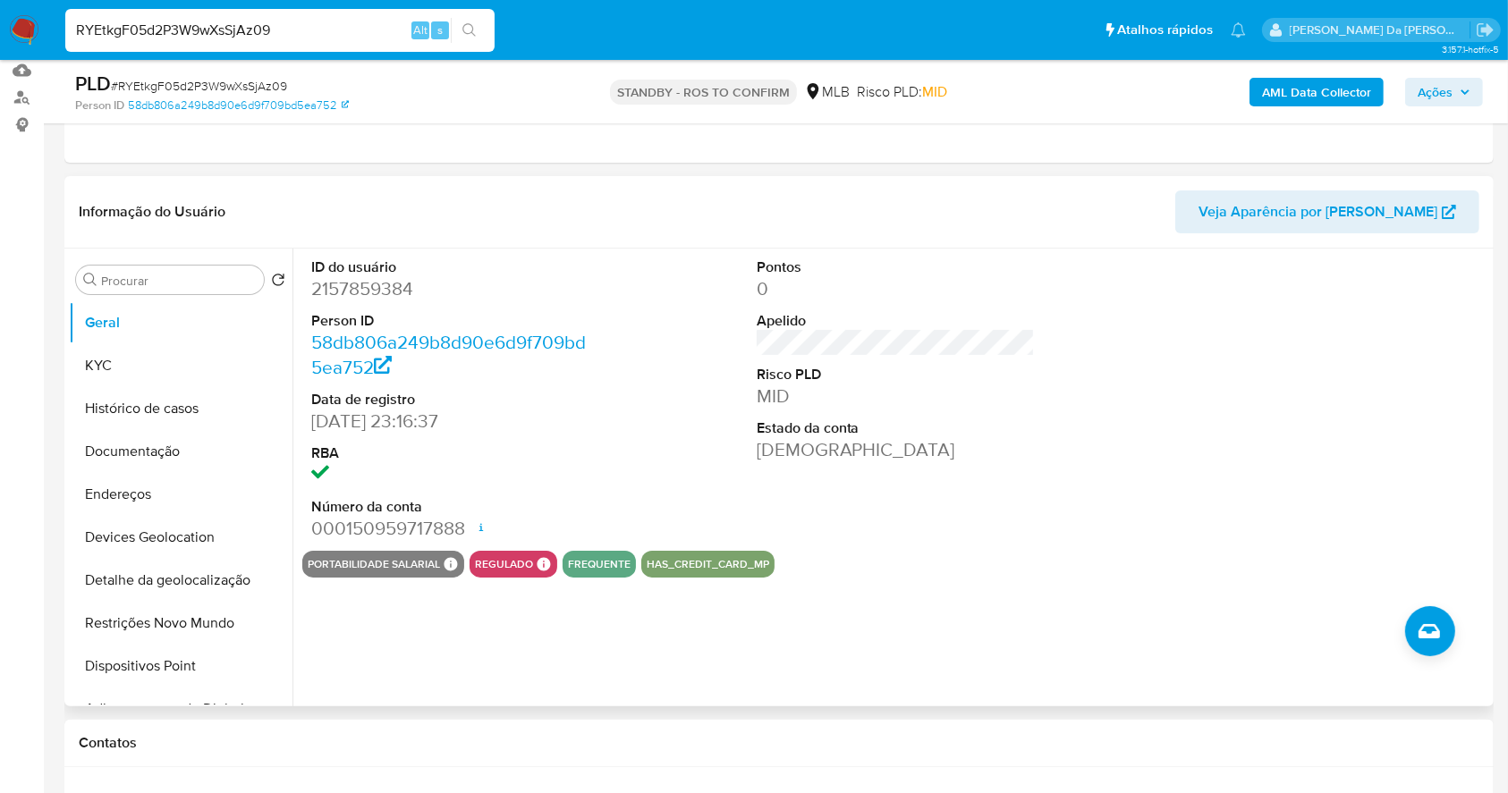
click at [1465, 512] on div at bounding box center [1340, 400] width 297 height 302
click at [362, 33] on input "RYEtkgF05d2P3W9wXsSjAz09" at bounding box center [279, 30] width 429 height 23
paste input "J69ffICIjQaeDkc5LZj0IQVU"
type input "J69ffICIjQaeDkc5LZj0IQVU"
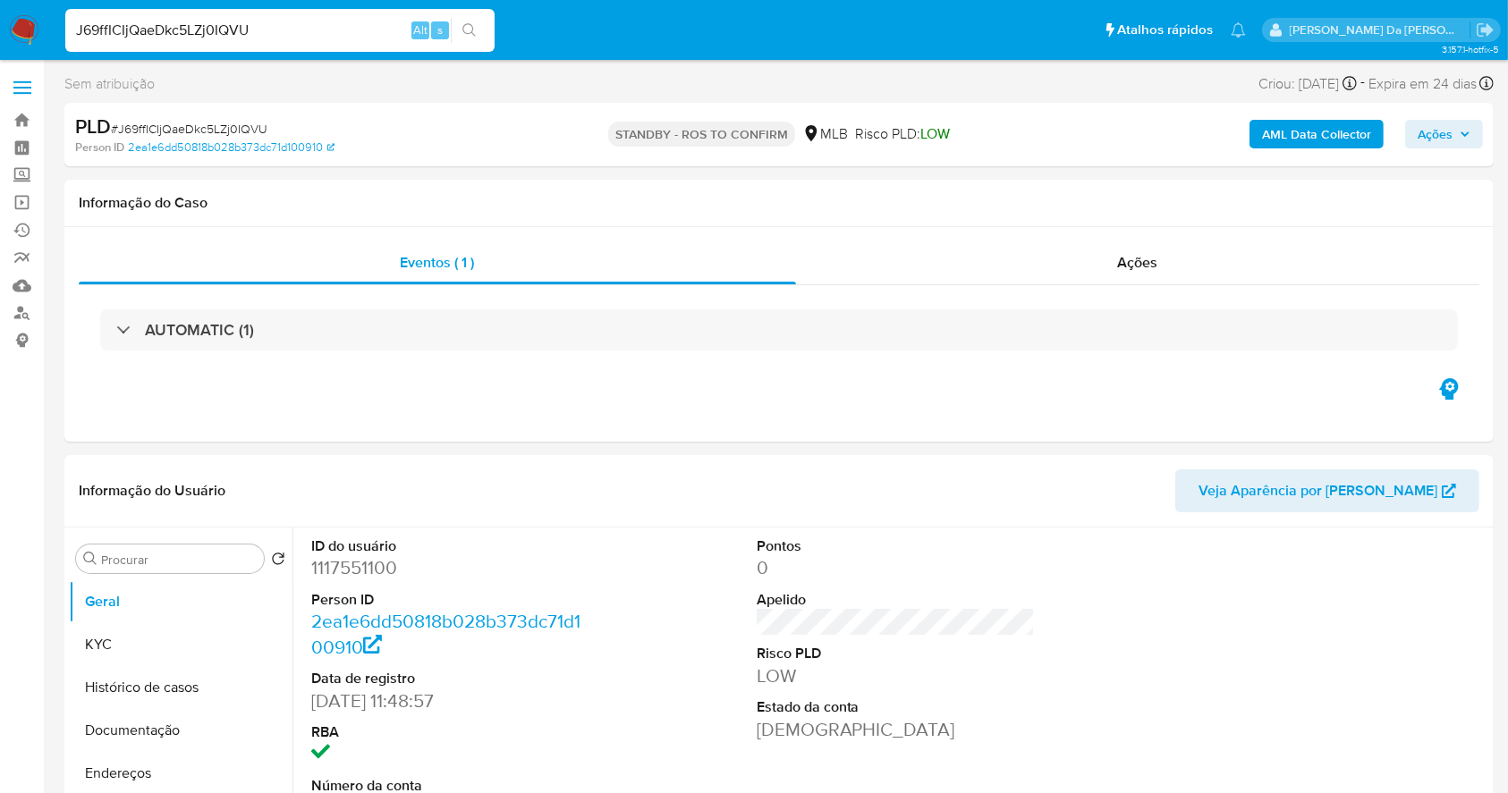
select select "10"
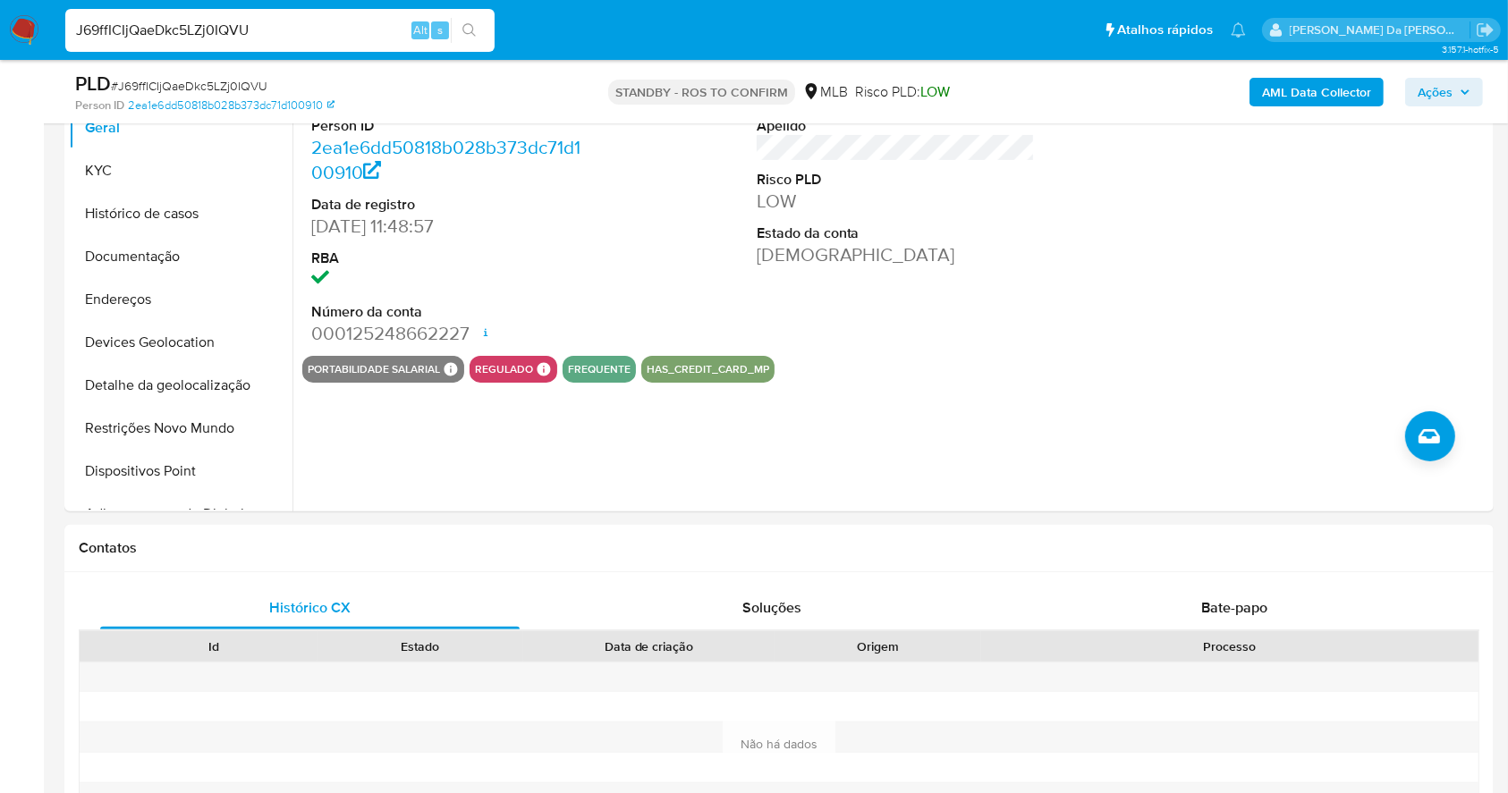
click at [331, 35] on input "J69ffICIjQaeDkc5LZj0IQVU" at bounding box center [279, 30] width 429 height 23
click at [329, 37] on input "J69ffICIjQaeDkc5LZj0IQVU" at bounding box center [279, 30] width 429 height 23
paste input "haUuEzZcYceC9yJPSzuiISIe"
type input "haUuEzZcYceC9yJPSzuiISIe"
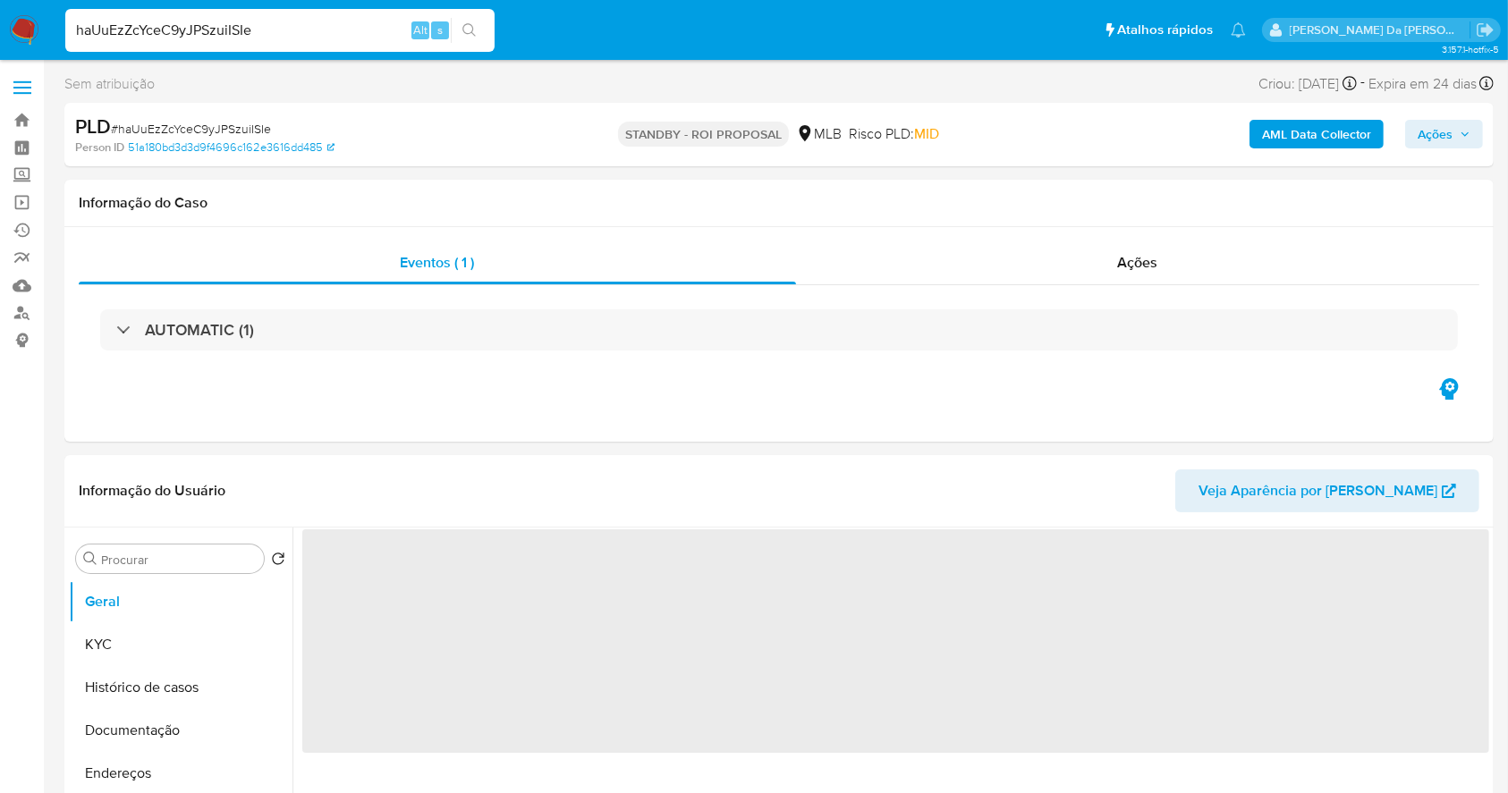
select select "10"
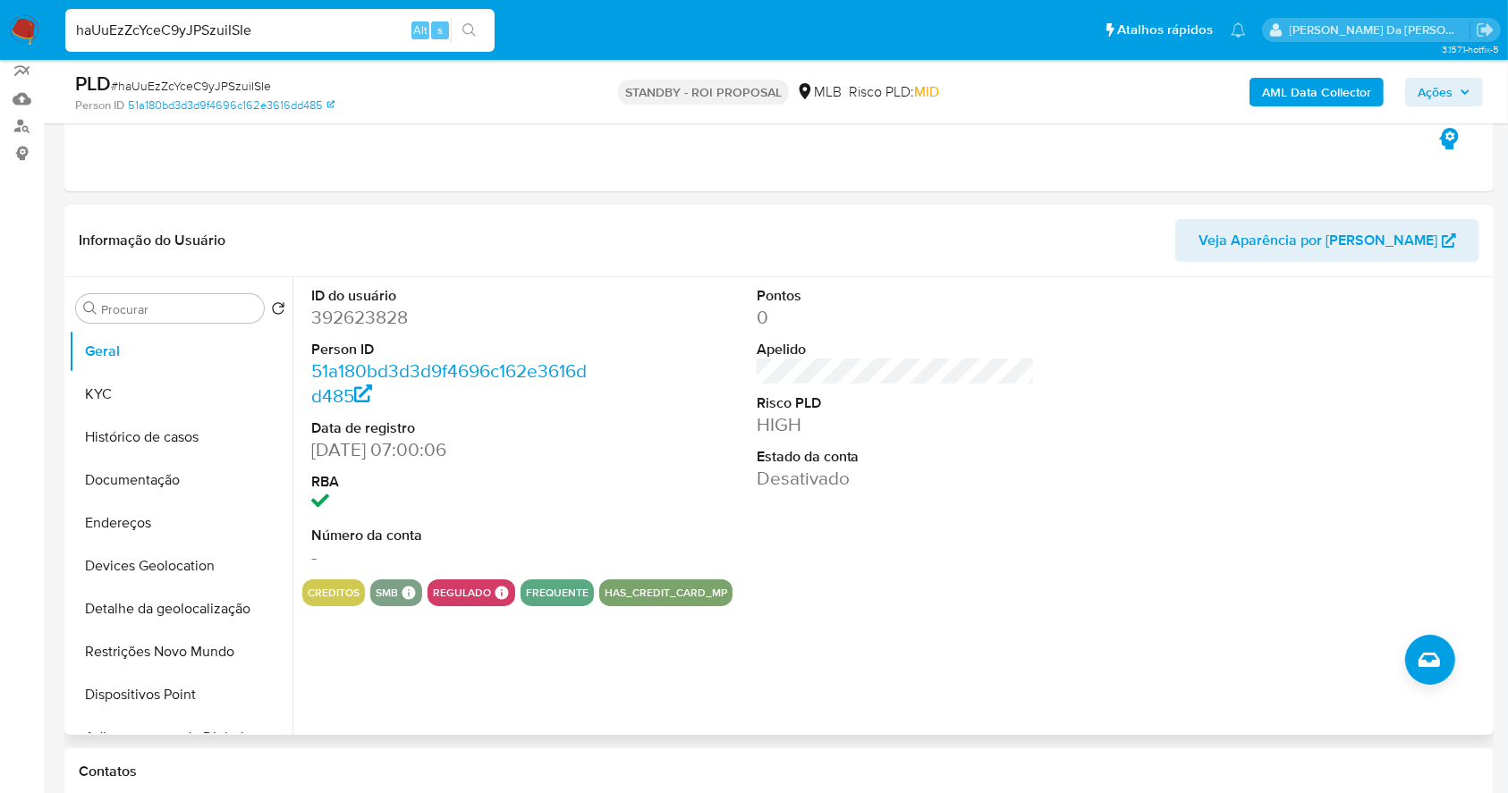
scroll to position [119, 0]
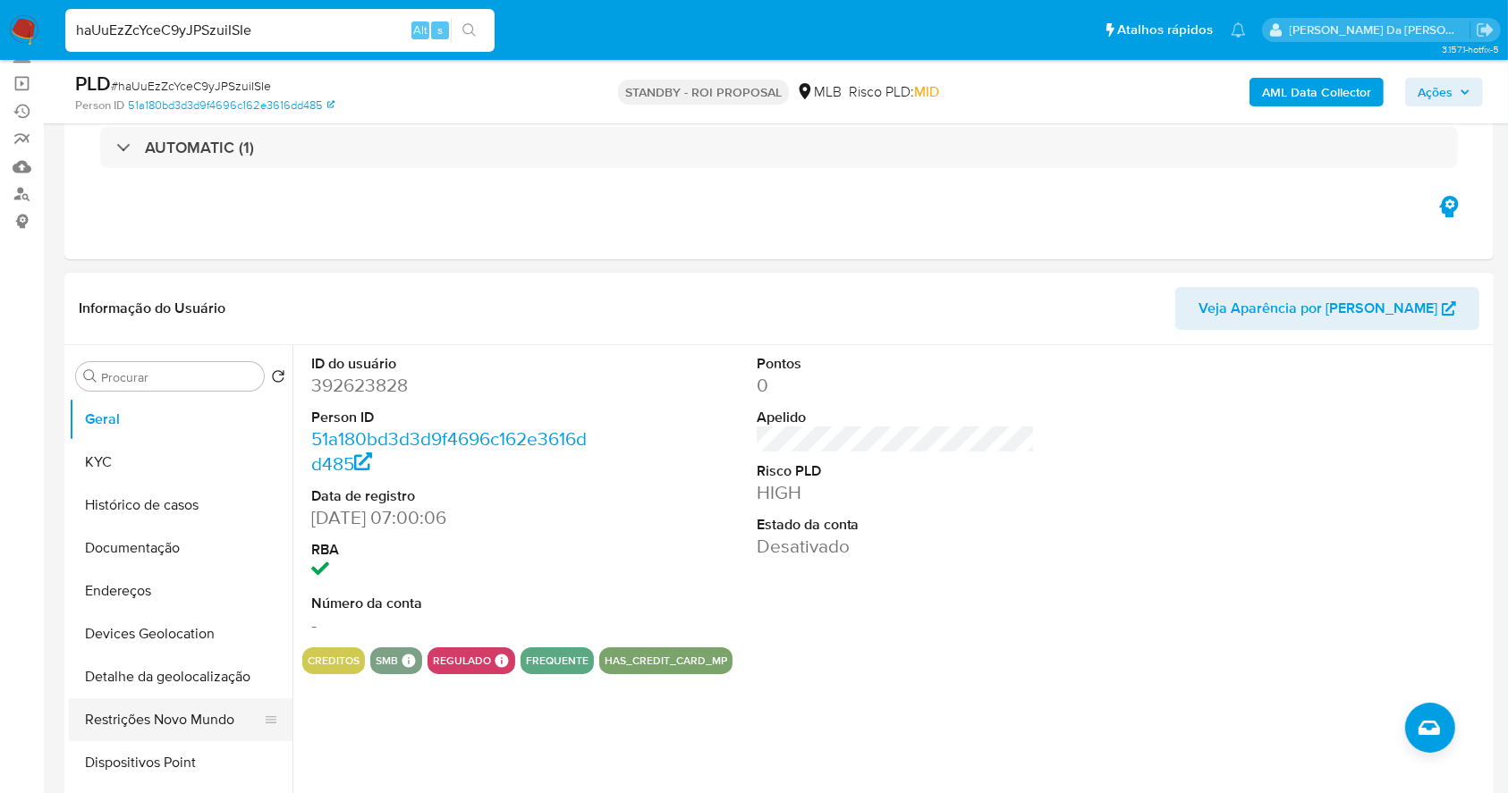
click at [141, 723] on button "Restrições Novo Mundo" at bounding box center [173, 719] width 209 height 43
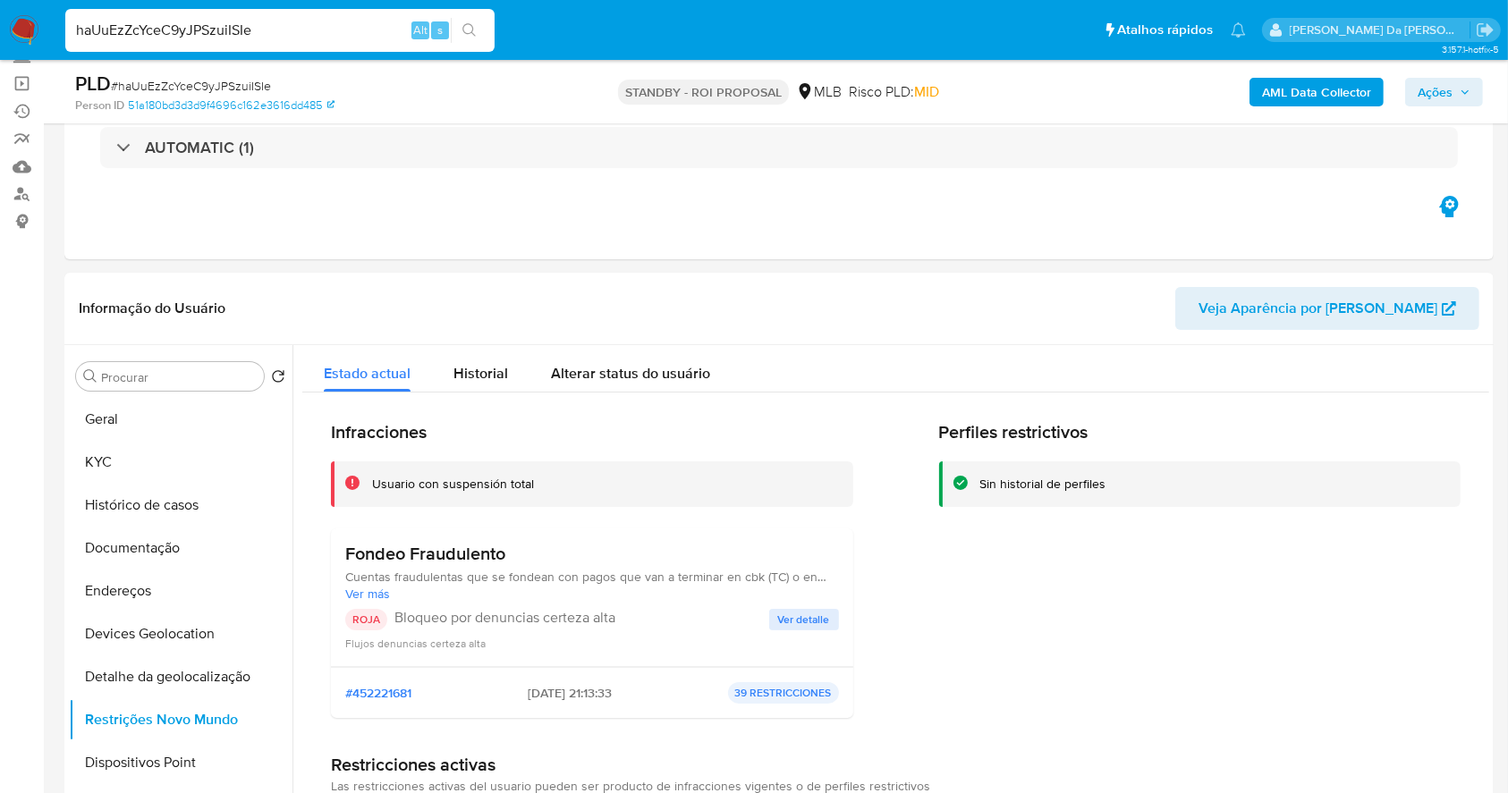
click at [325, 42] on div "haUuEzZcYceC9yJPSzuiISIe Alt s" at bounding box center [279, 30] width 429 height 43
click at [327, 35] on input "haUuEzZcYceC9yJPSzuiISIe" at bounding box center [279, 30] width 429 height 23
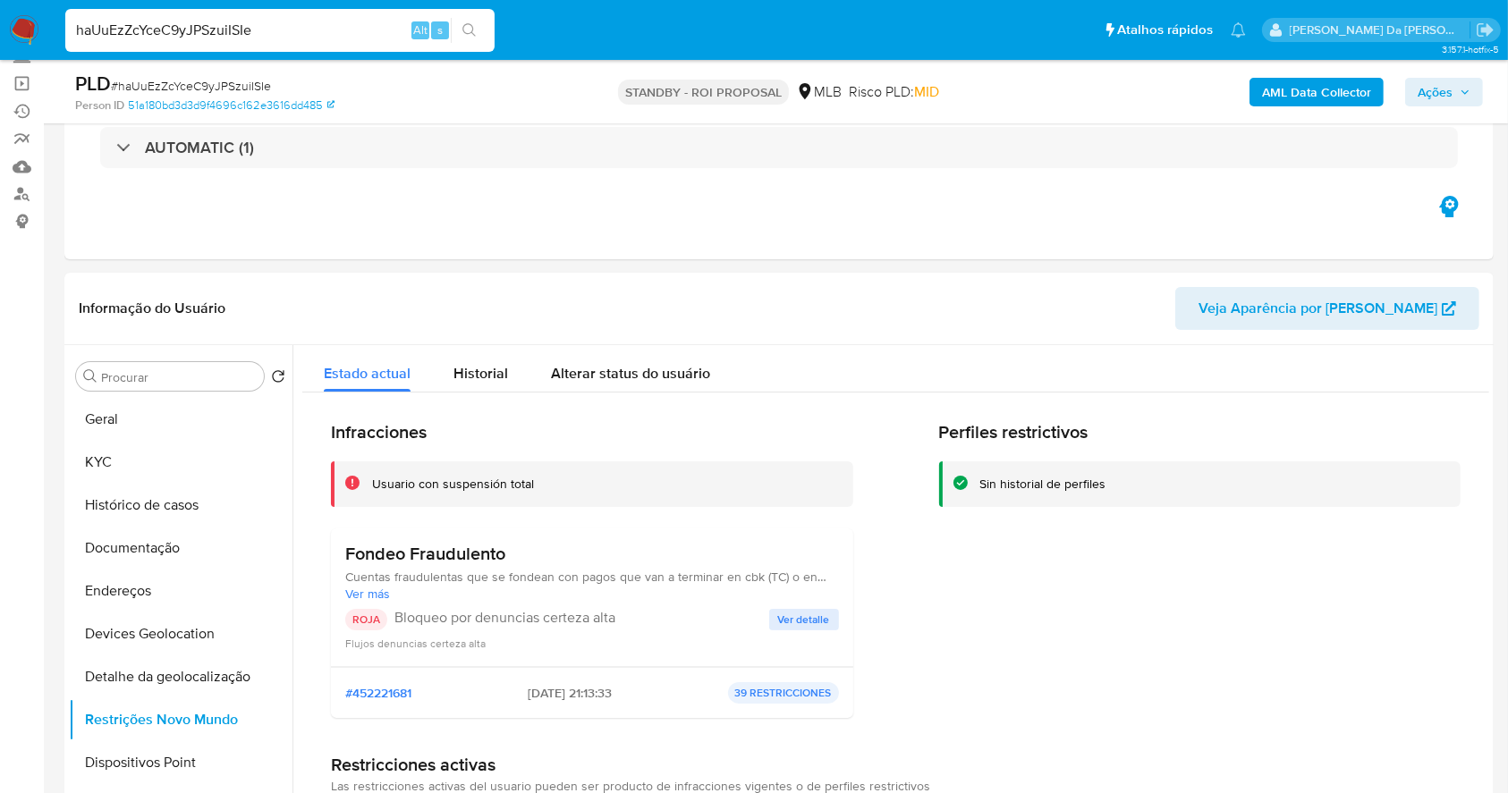
paste input "4vrl4XhHpjaPHubrKQs2AvqE"
type input "4vrl4XhHpjaPHubrKQs2AvqE"
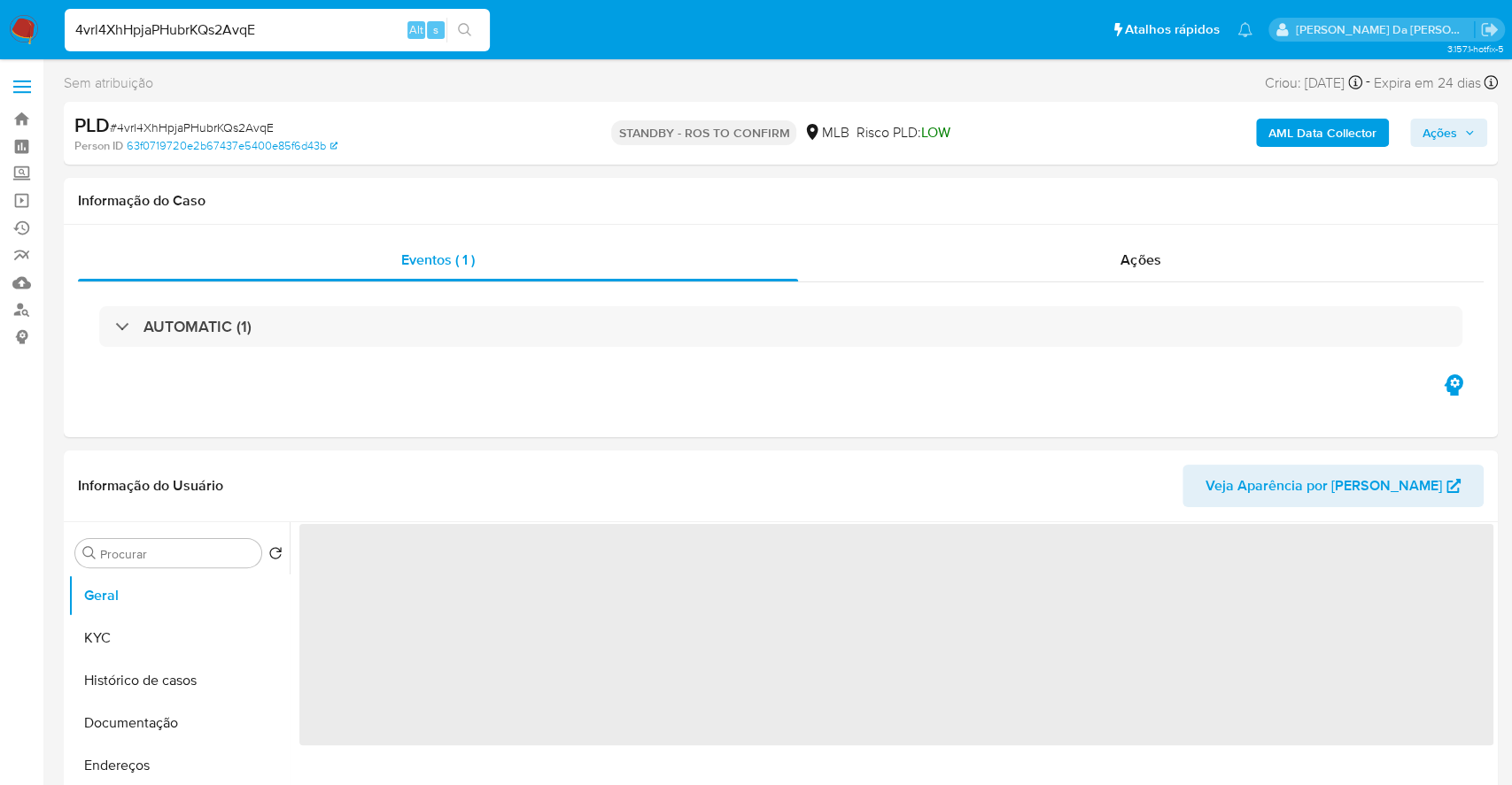
select select "10"
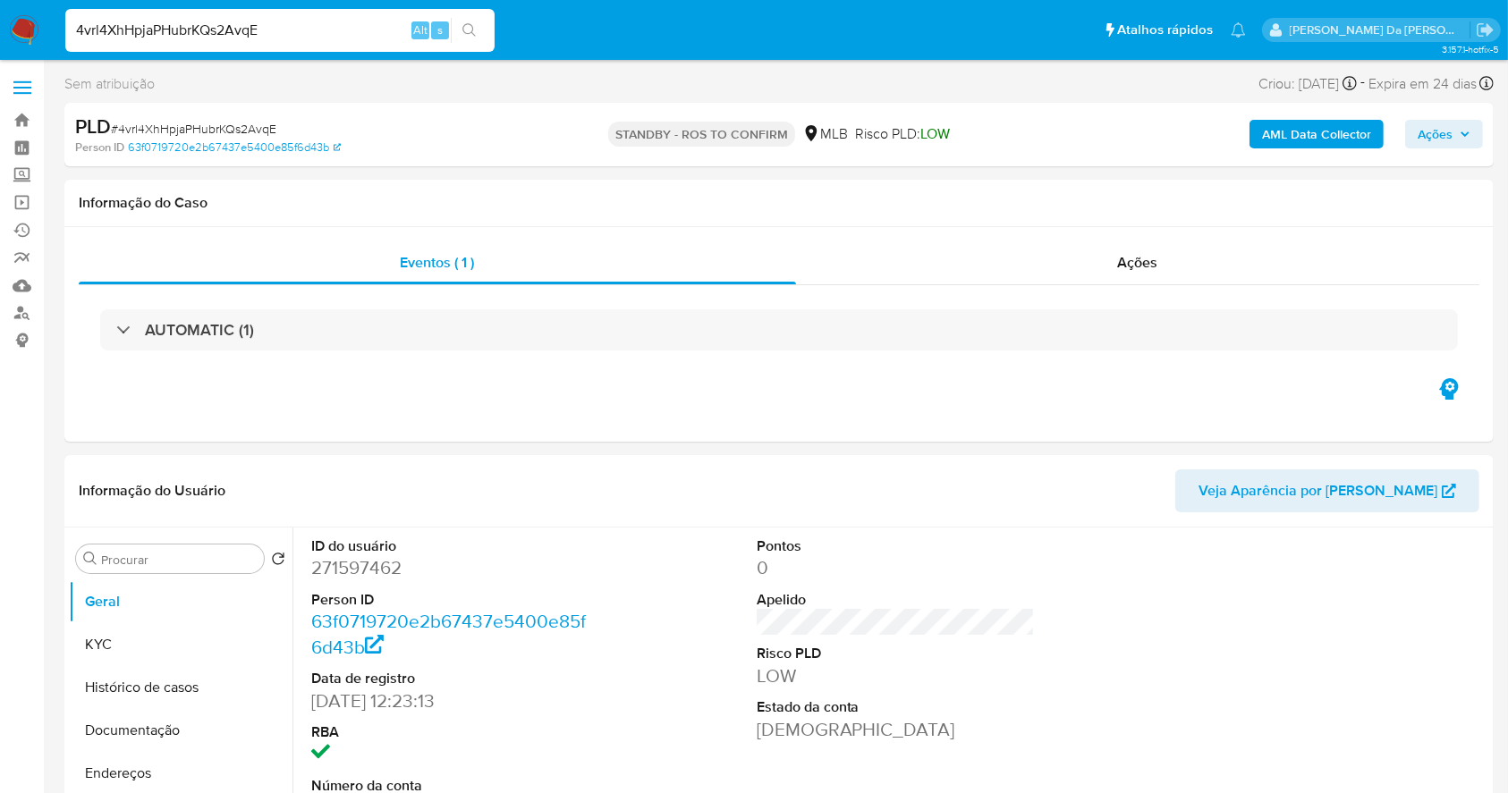
scroll to position [410, 0]
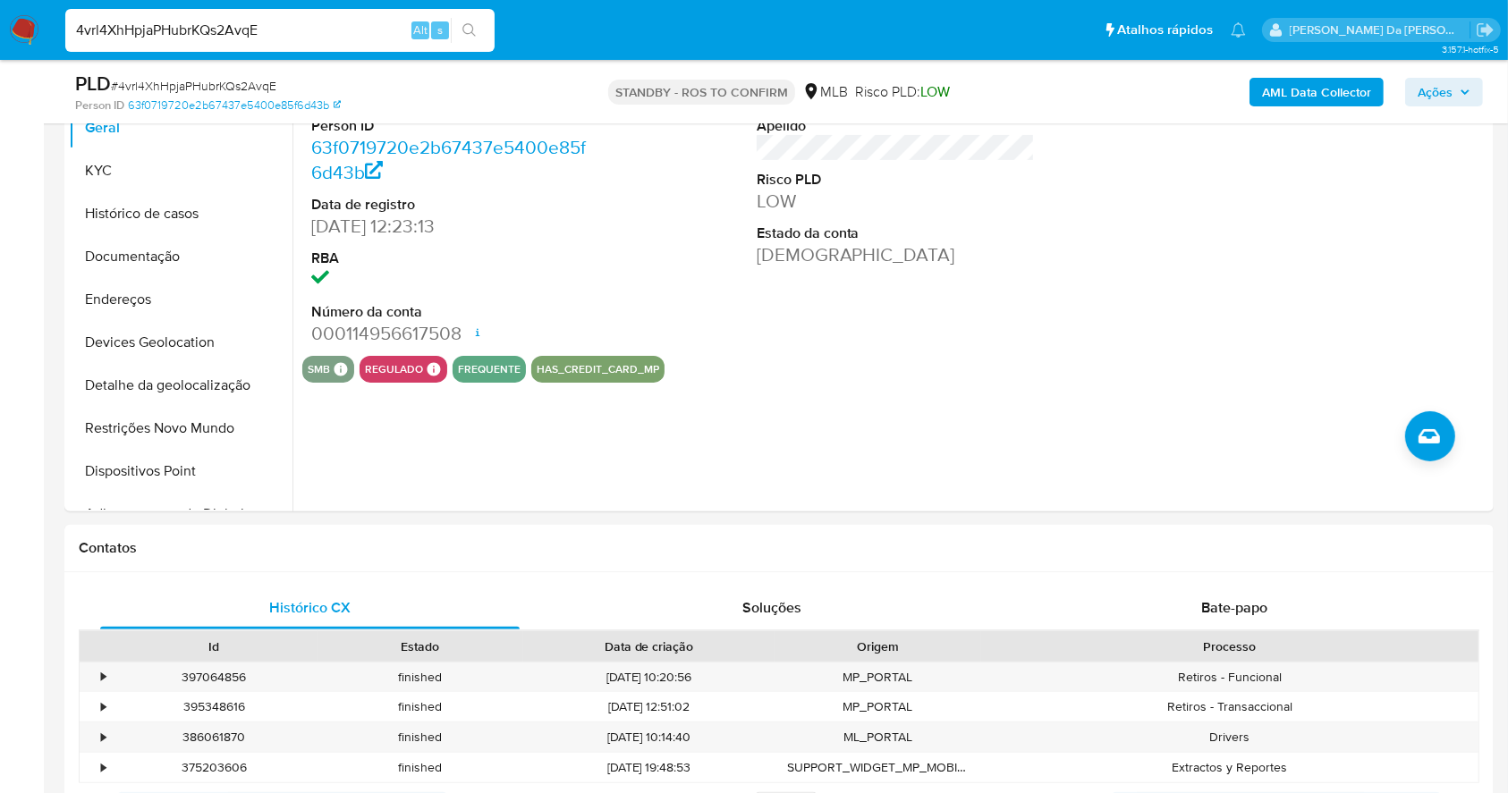
click at [330, 30] on input "4vrl4XhHpjaPHubrKQs2AvqE" at bounding box center [279, 30] width 429 height 23
paste input "8HXcOZefWtjvYbaF19zHzFw"
type input "8HXcOZefWtjvYbaF19zHzFwE"
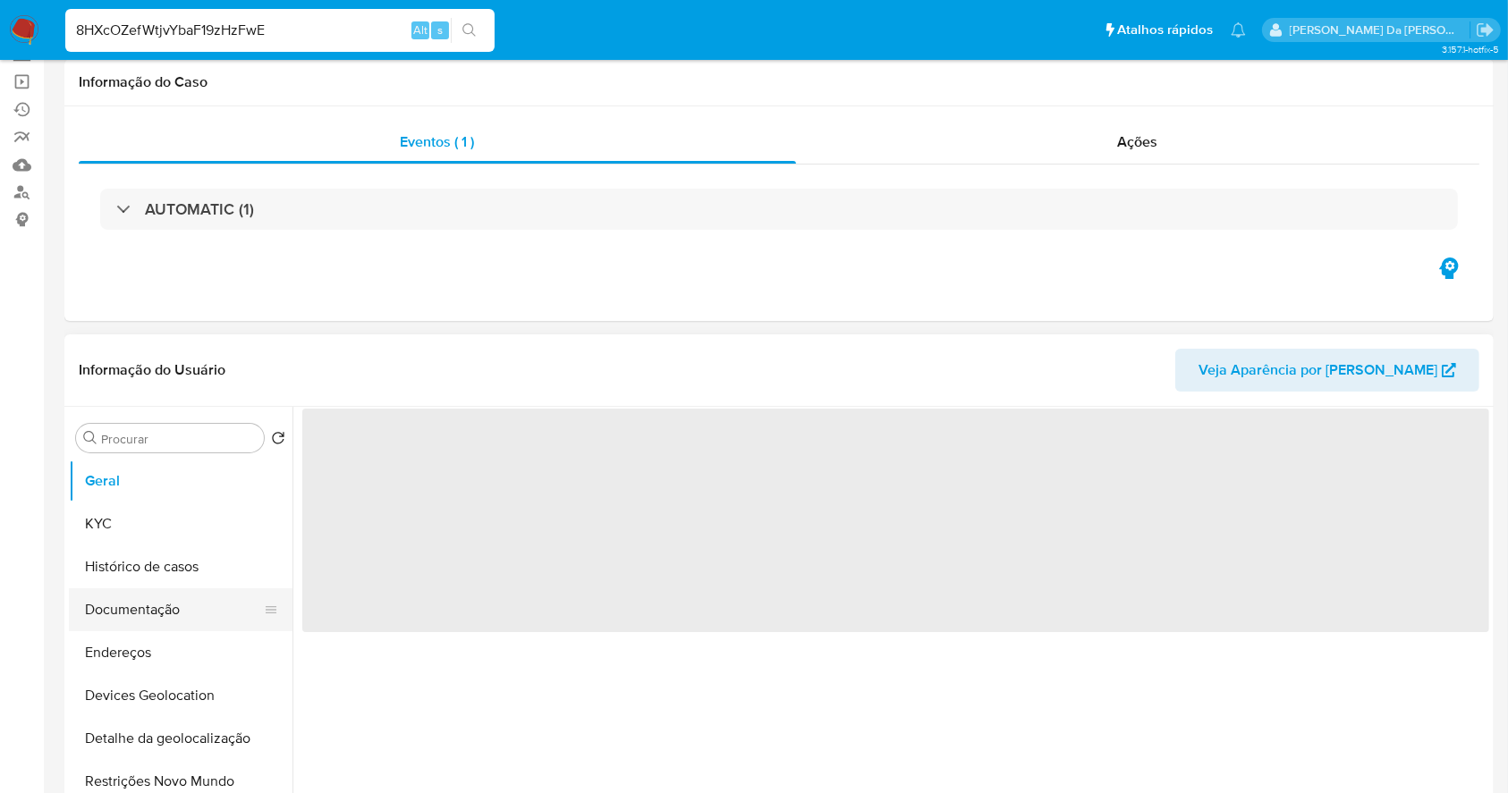
scroll to position [238, 0]
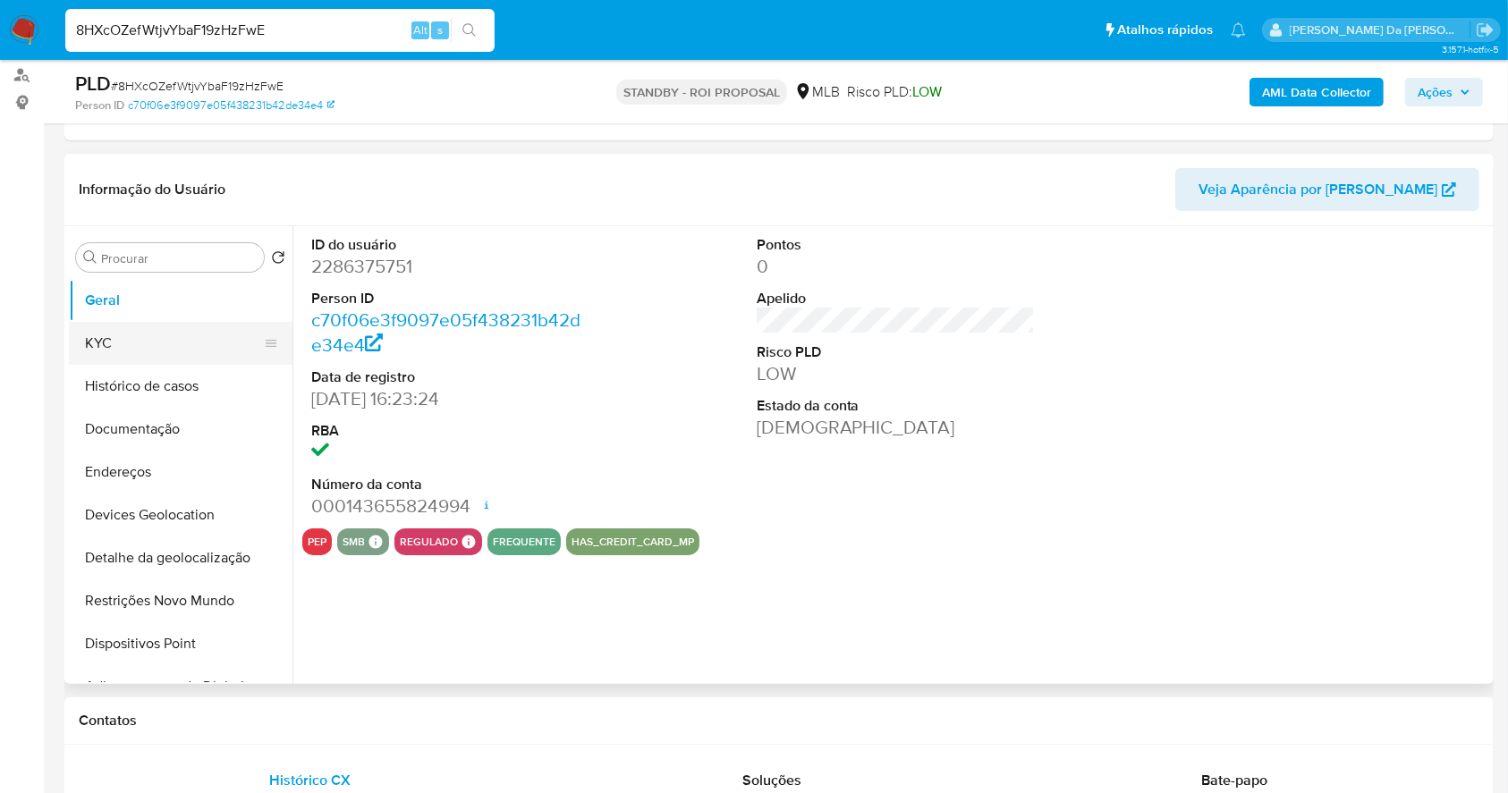
click at [153, 331] on button "KYC" at bounding box center [173, 343] width 209 height 43
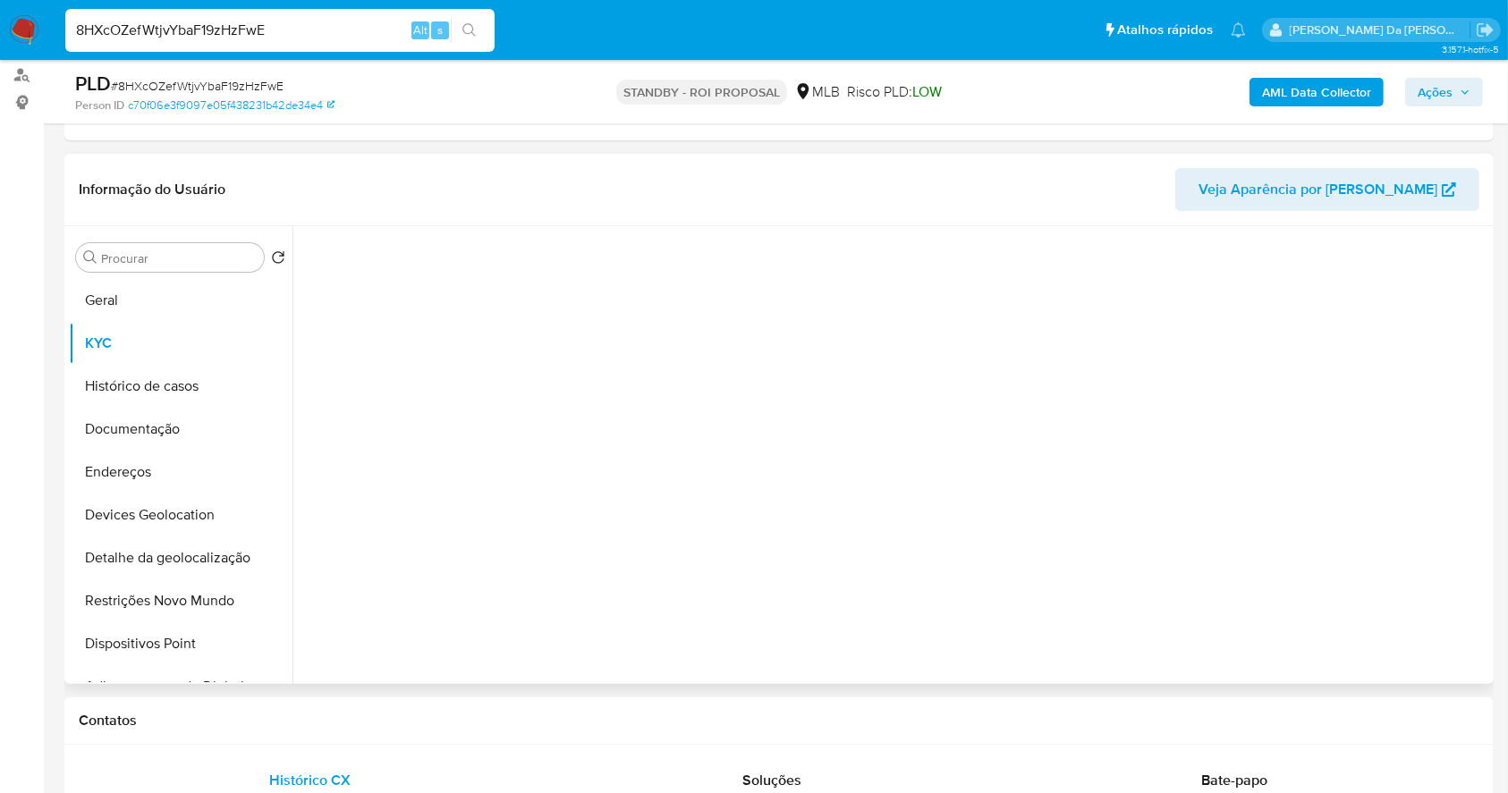
select select "10"
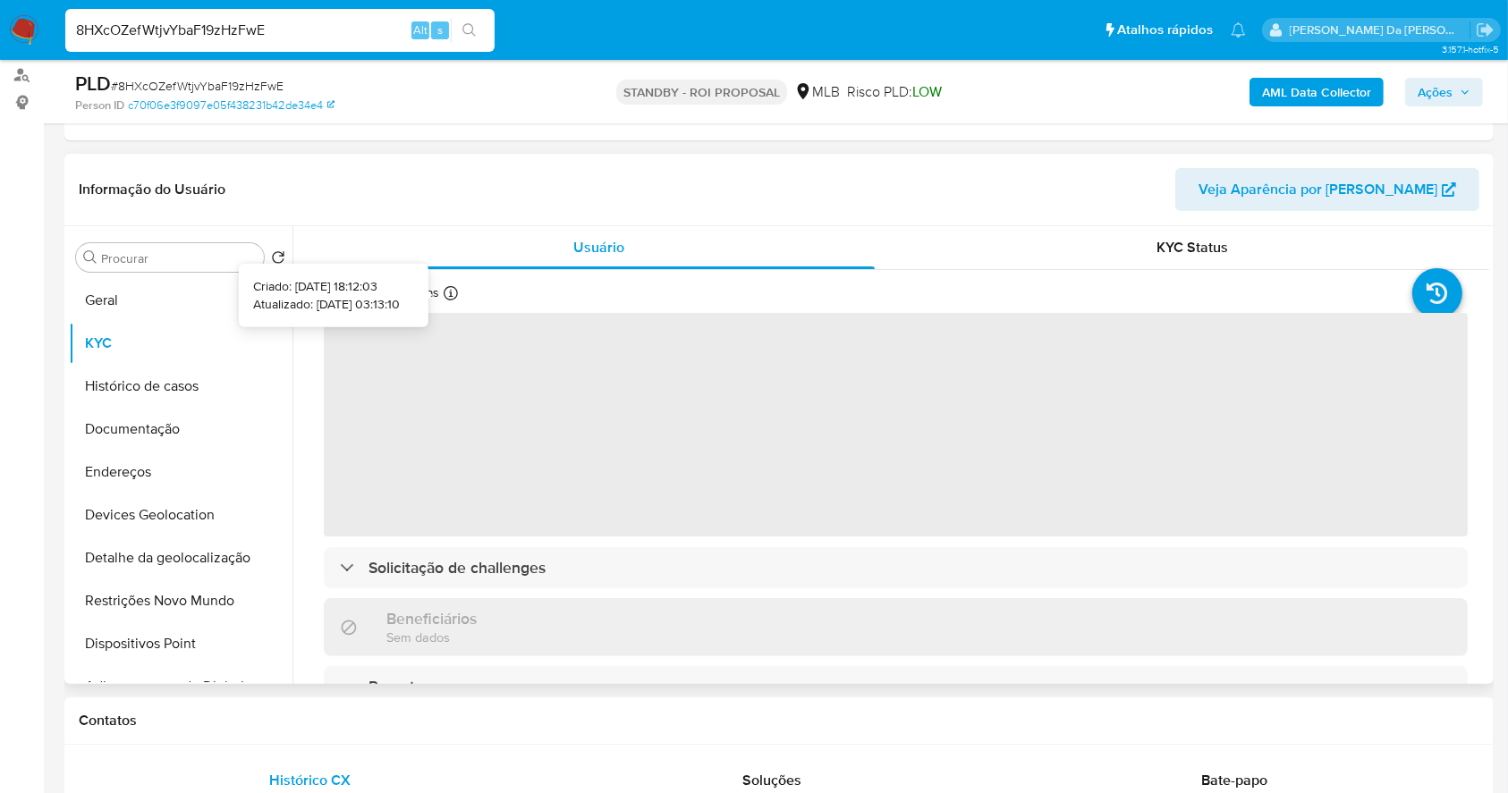
click at [440, 289] on div "Atualizado há 14 dias Criado: 24/02/2025 18:12:03 Atualizado: 19/08/2025 03:13:…" at bounding box center [418, 295] width 188 height 23
click at [442, 294] on div "Atualizado há 14 dias Criado: 24/02/2025 18:12:03 Atualizado: 19/08/2025 03:13:…" at bounding box center [418, 295] width 188 height 23
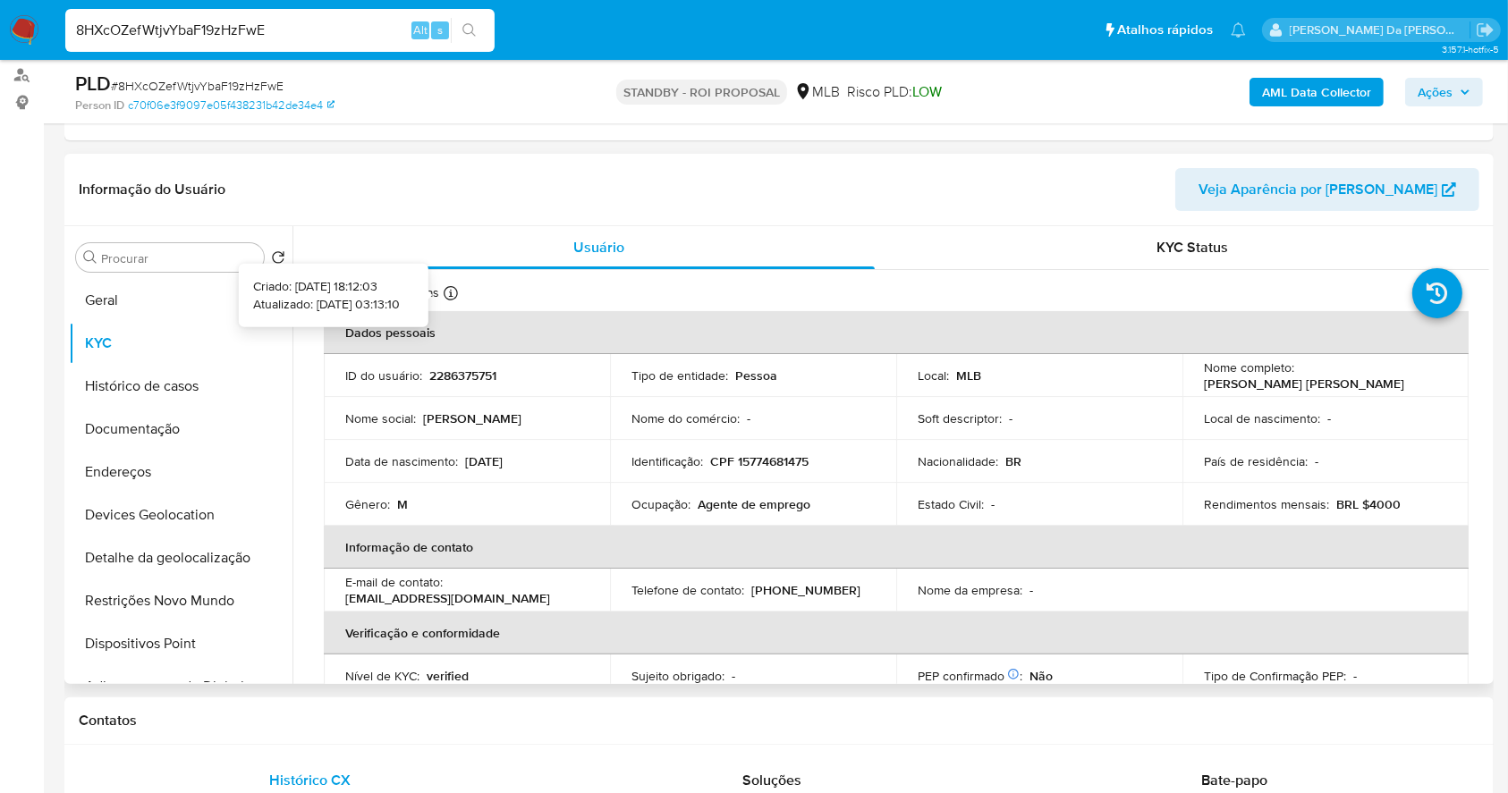
click at [444, 292] on icon at bounding box center [451, 293] width 14 height 14
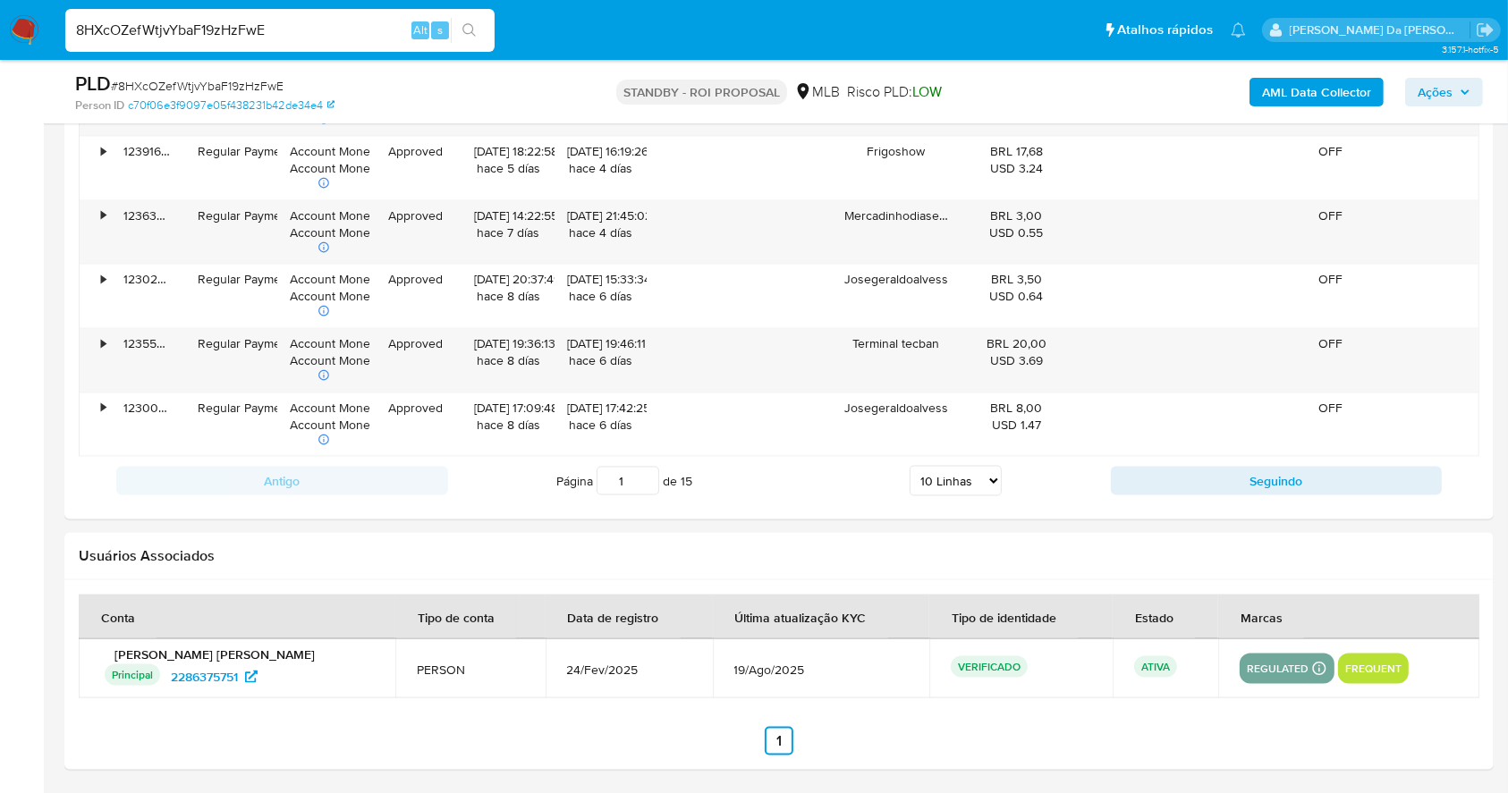
scroll to position [216, 0]
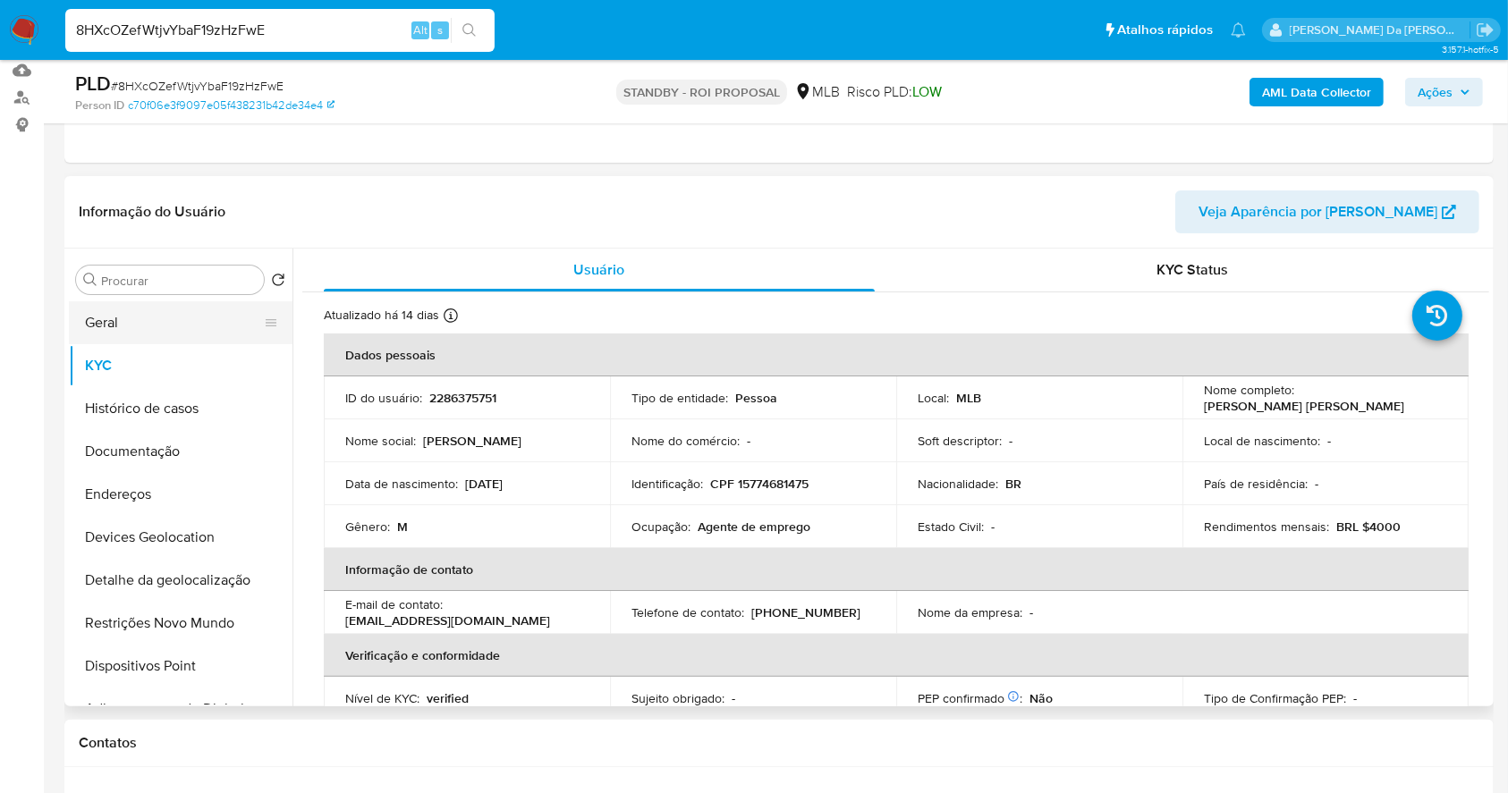
click at [179, 326] on button "Geral" at bounding box center [173, 322] width 209 height 43
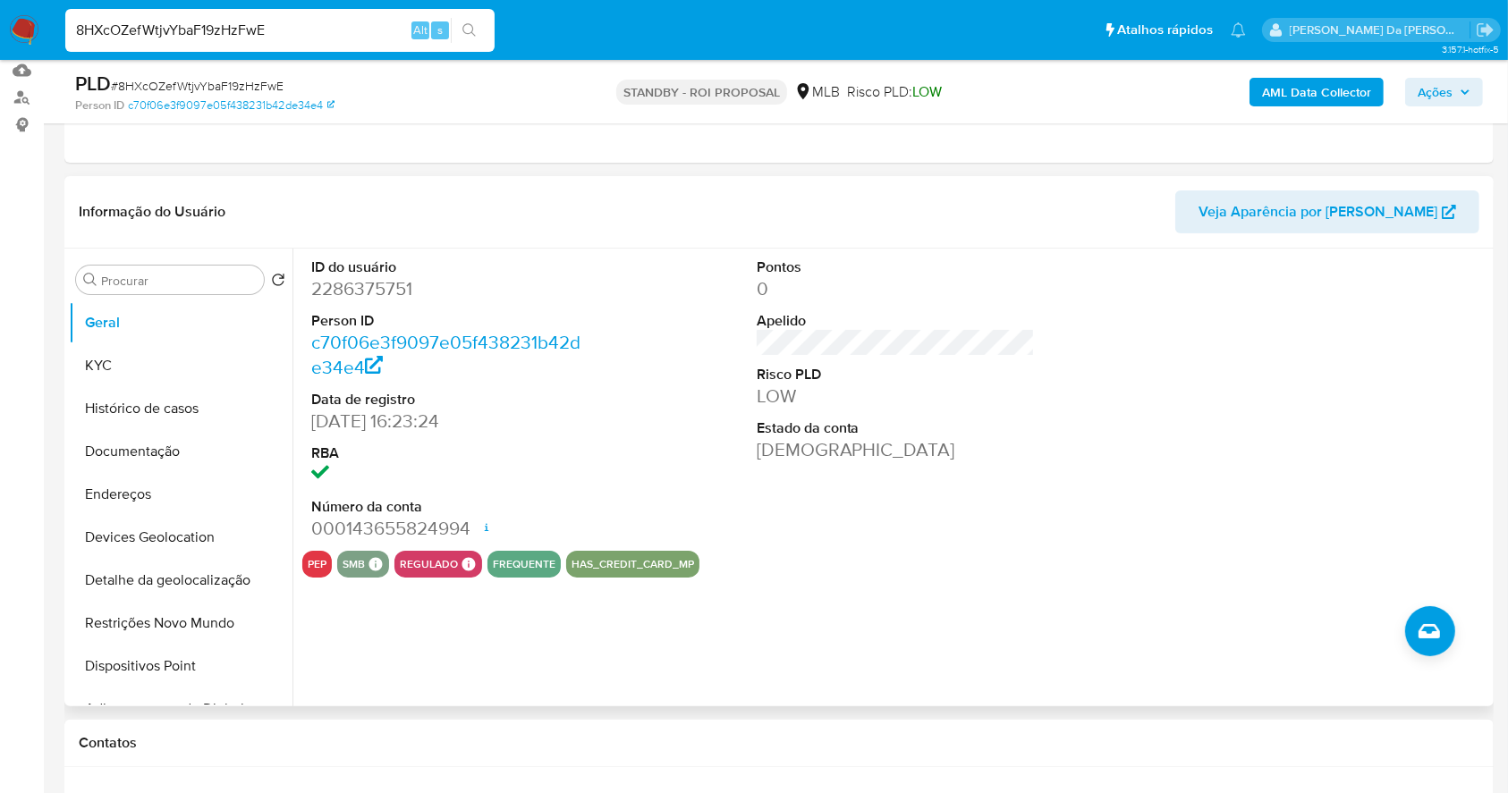
click at [368, 31] on input "8HXcOZefWtjvYbaF19zHzFwE" at bounding box center [279, 30] width 429 height 23
click at [369, 32] on input "8HXcOZefWtjvYbaF19zHzFwE" at bounding box center [279, 30] width 429 height 23
paste input "zLb8fn7vUmvIP6k5TbMI6p8d"
type input "zLb8fn7vUmvIP6k5TbMI6p8d"
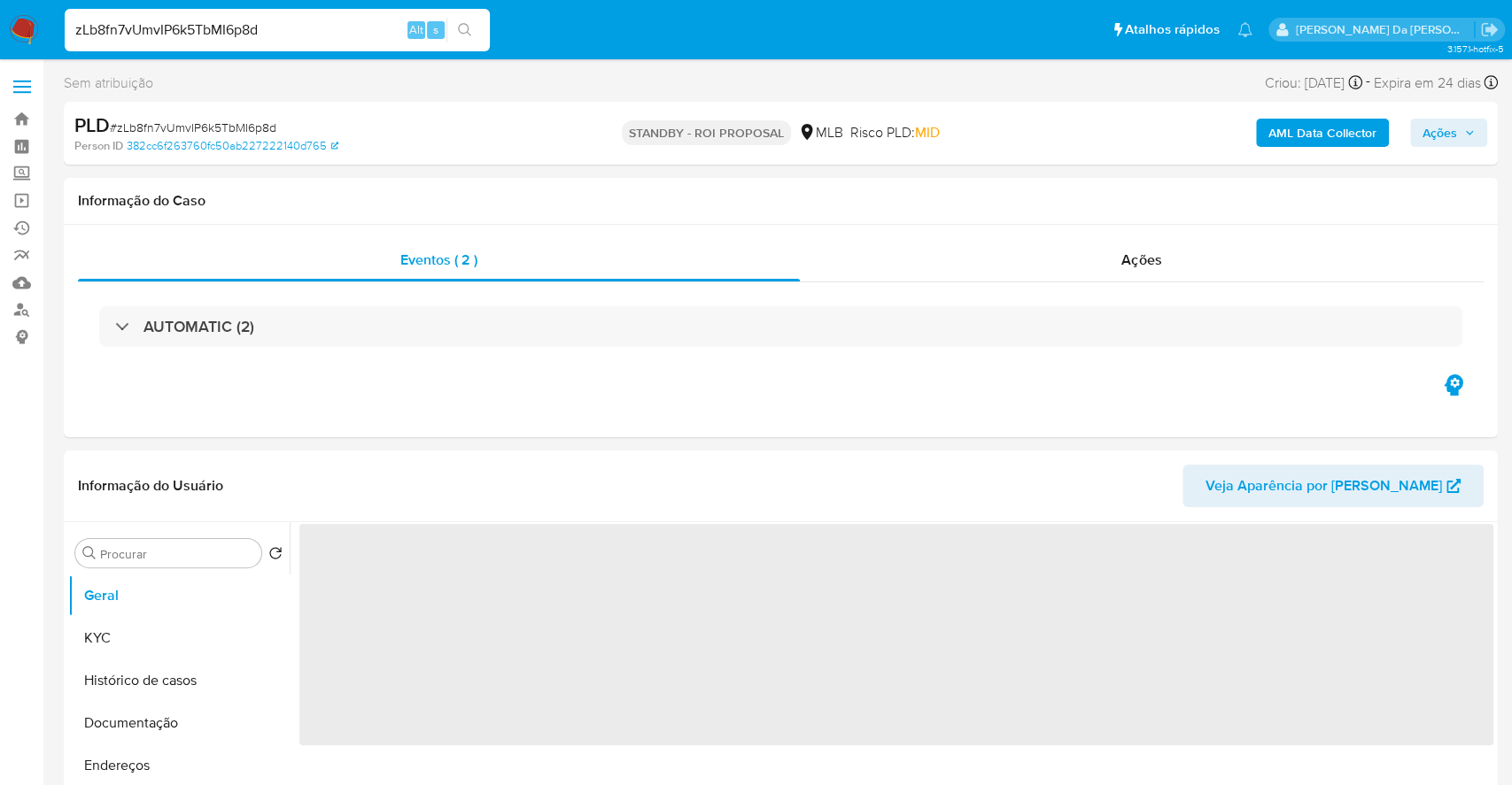
select select "10"
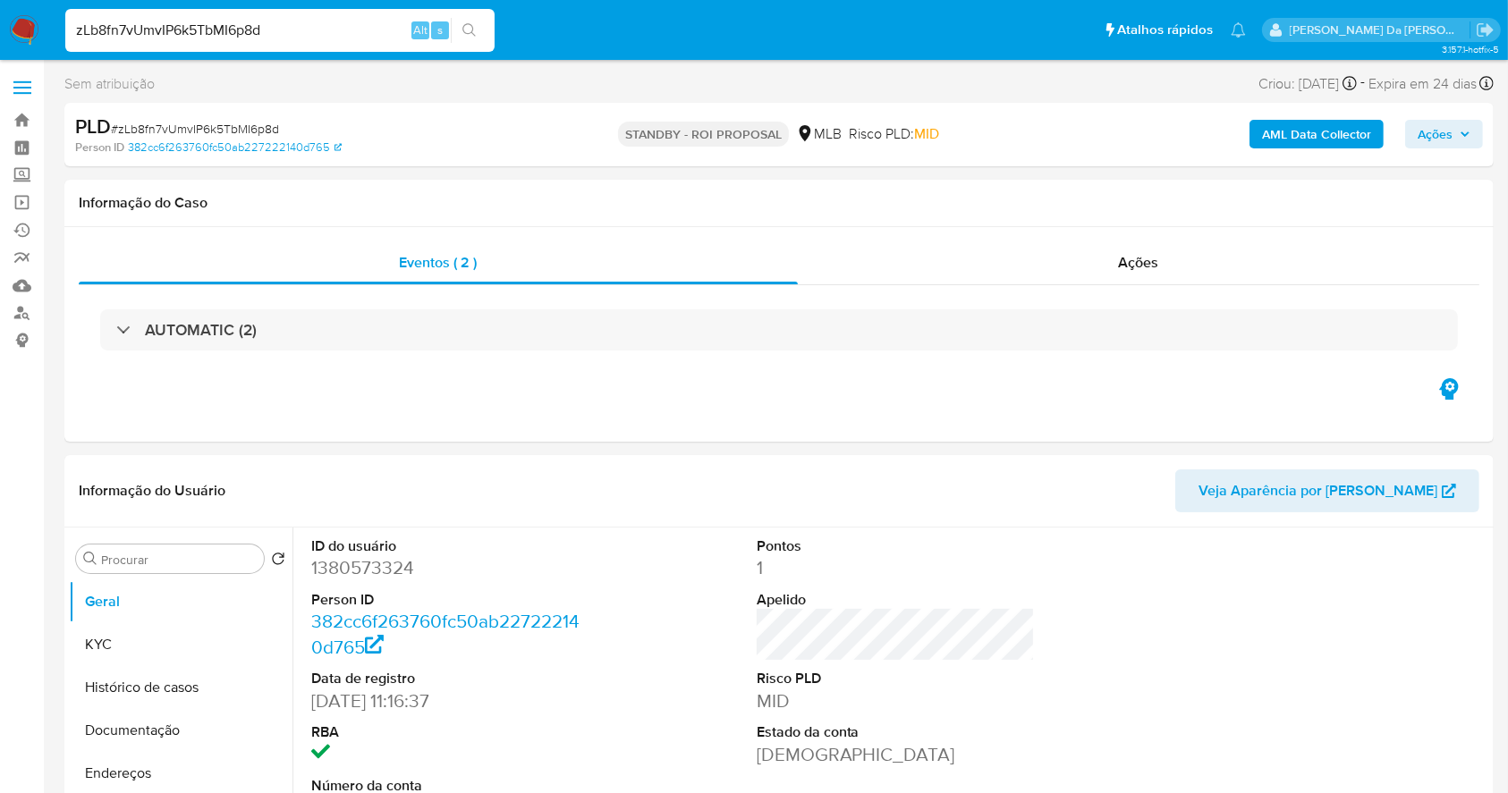
scroll to position [410, 0]
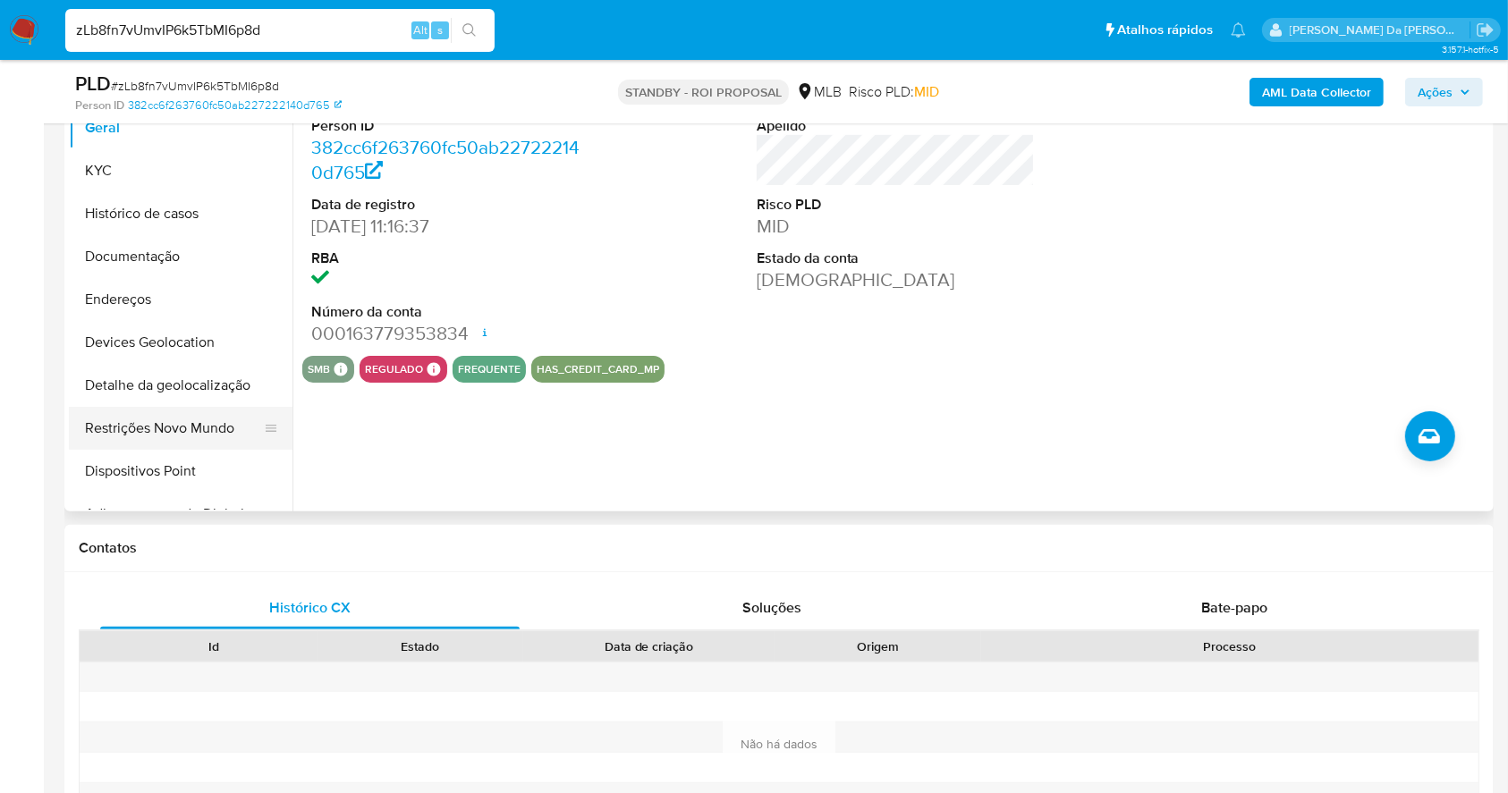
click at [147, 429] on button "Restrições Novo Mundo" at bounding box center [173, 428] width 209 height 43
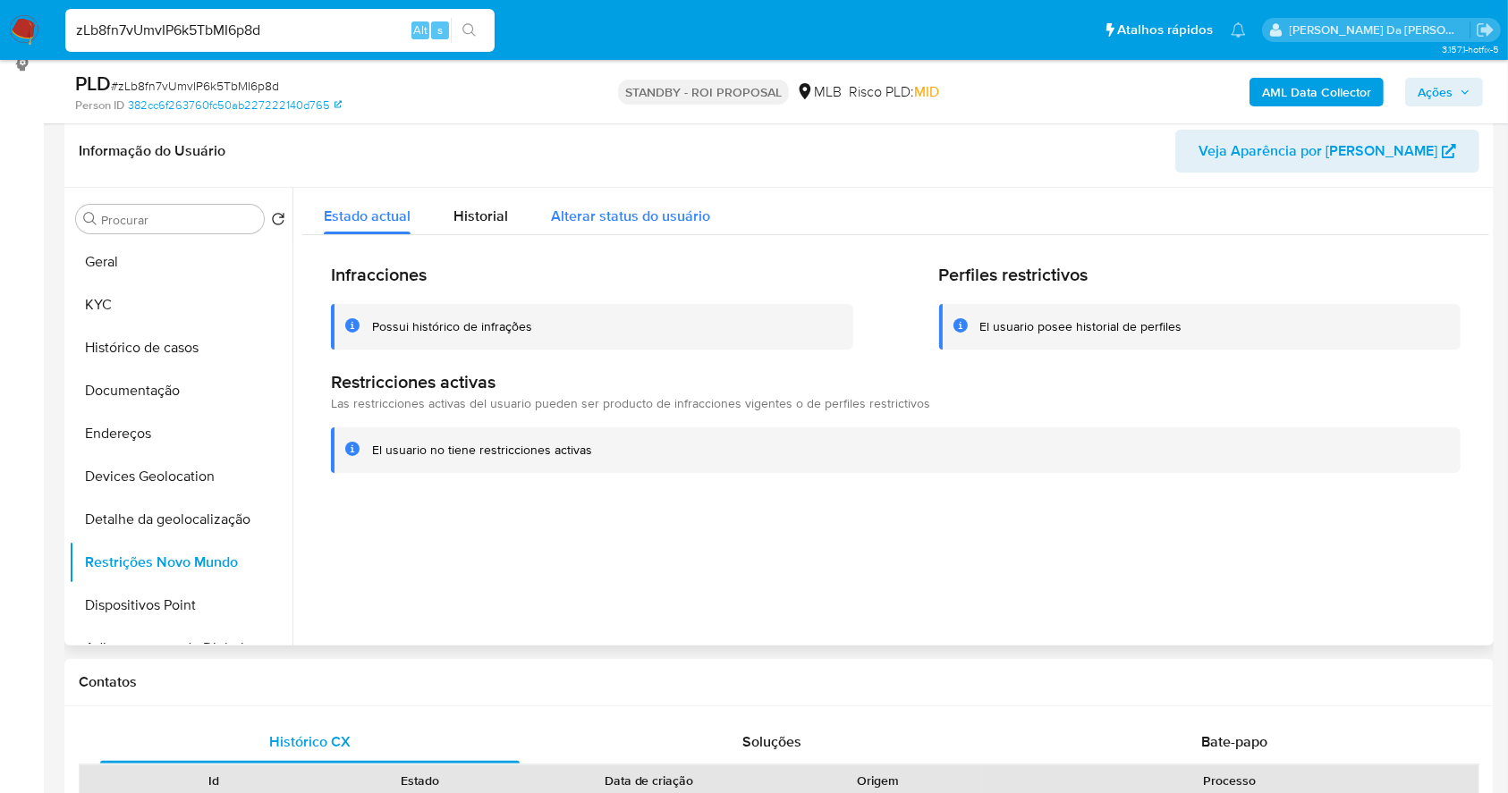
scroll to position [172, 0]
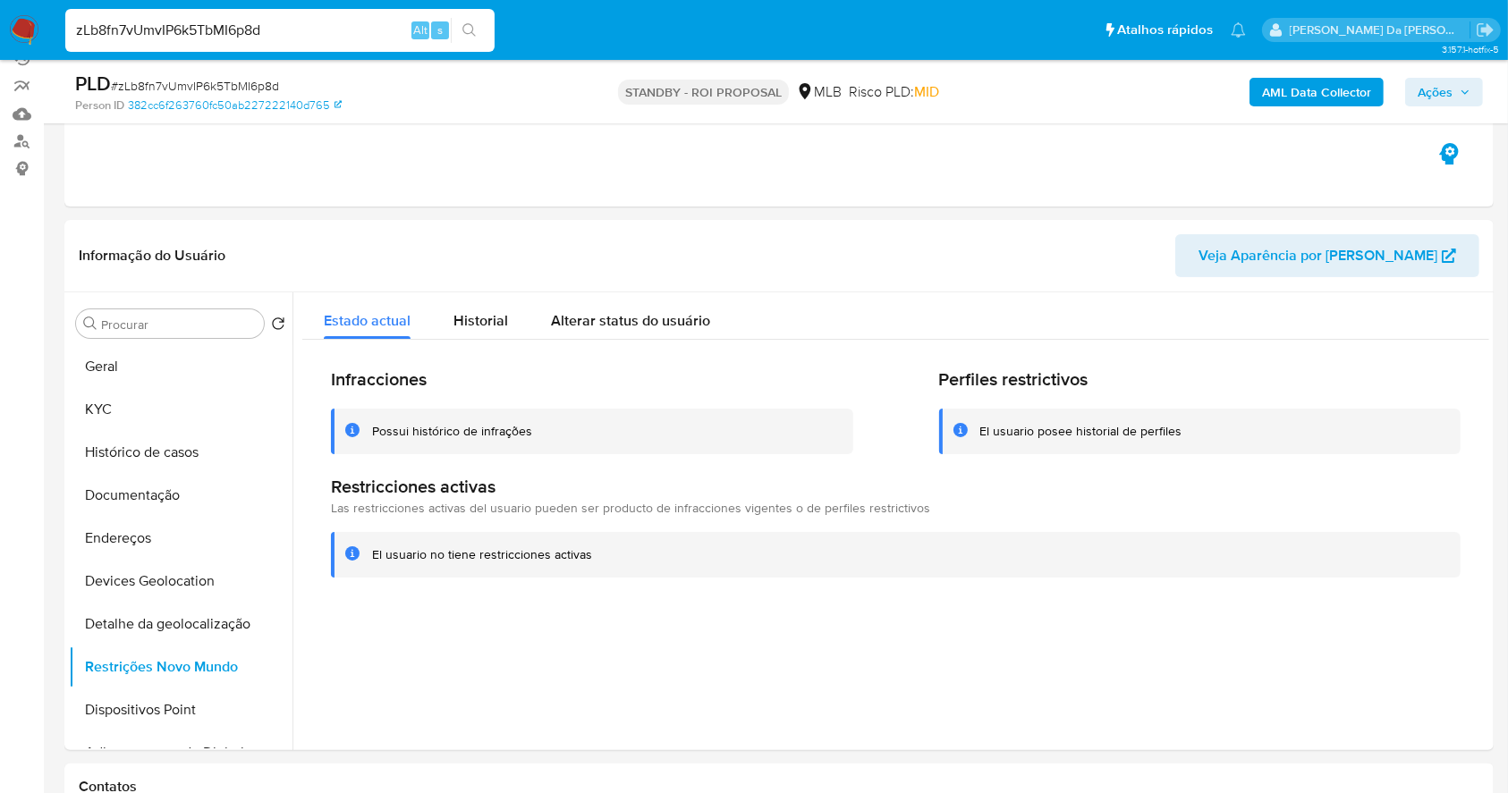
click at [336, 32] on input "zLb8fn7vUmvIP6k5TbMI6p8d" at bounding box center [279, 30] width 429 height 23
paste input "v57POKChFMIswT7eaXzOm2ZZ"
type input "v57POKChFMIswT7eaXzOm2ZZ"
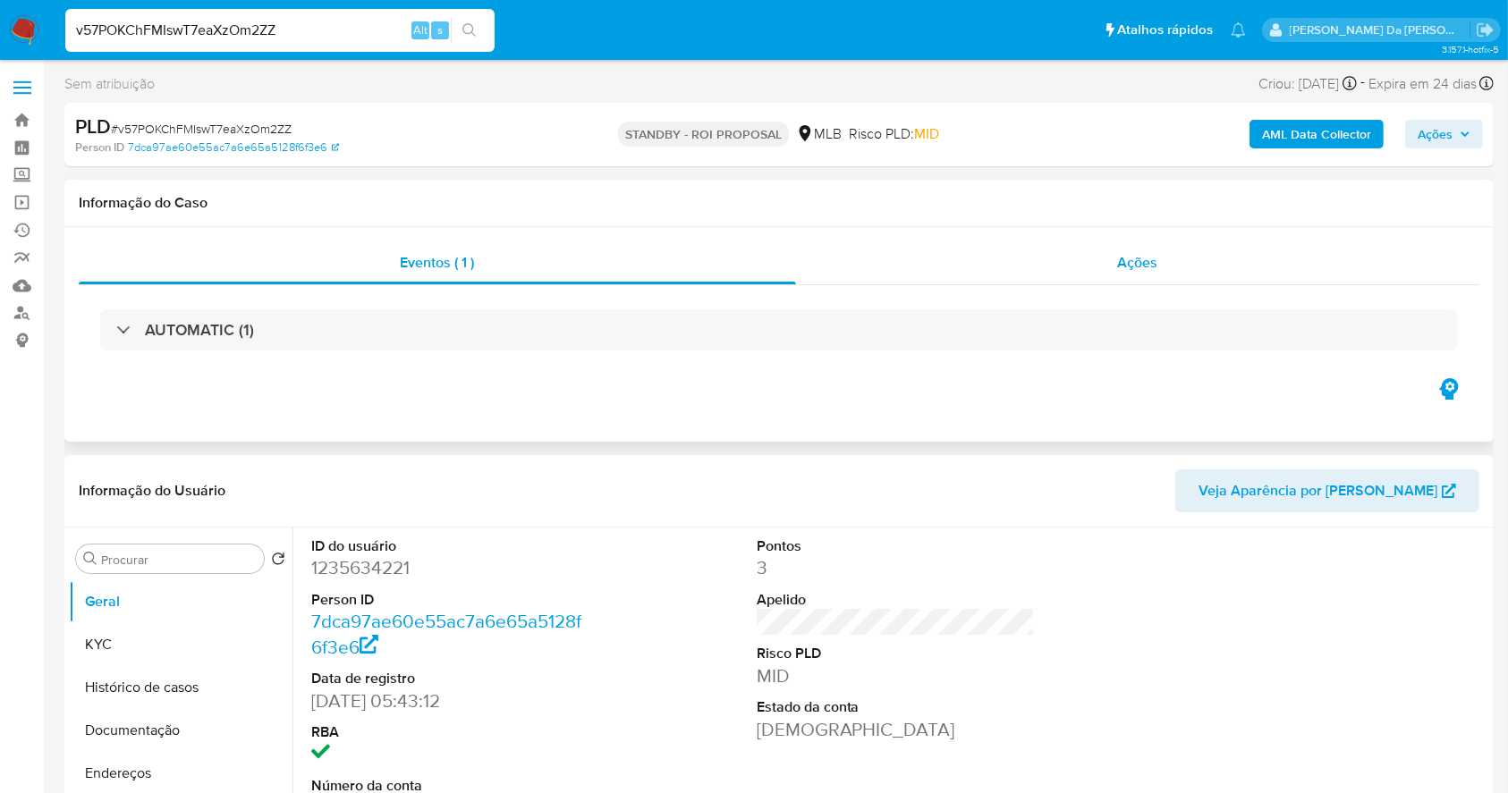
click at [1139, 268] on span "Ações" at bounding box center [1138, 262] width 40 height 21
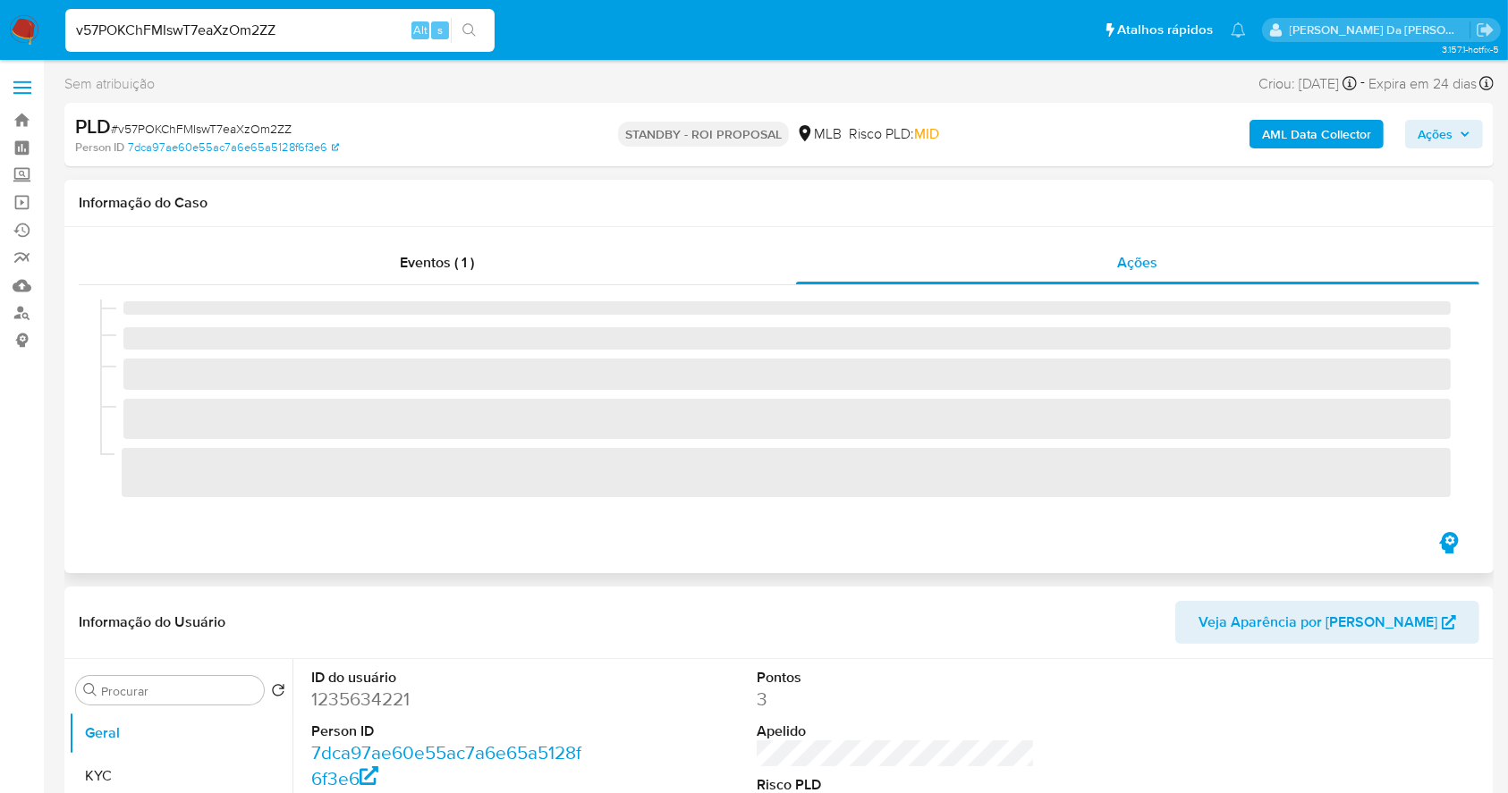
select select "10"
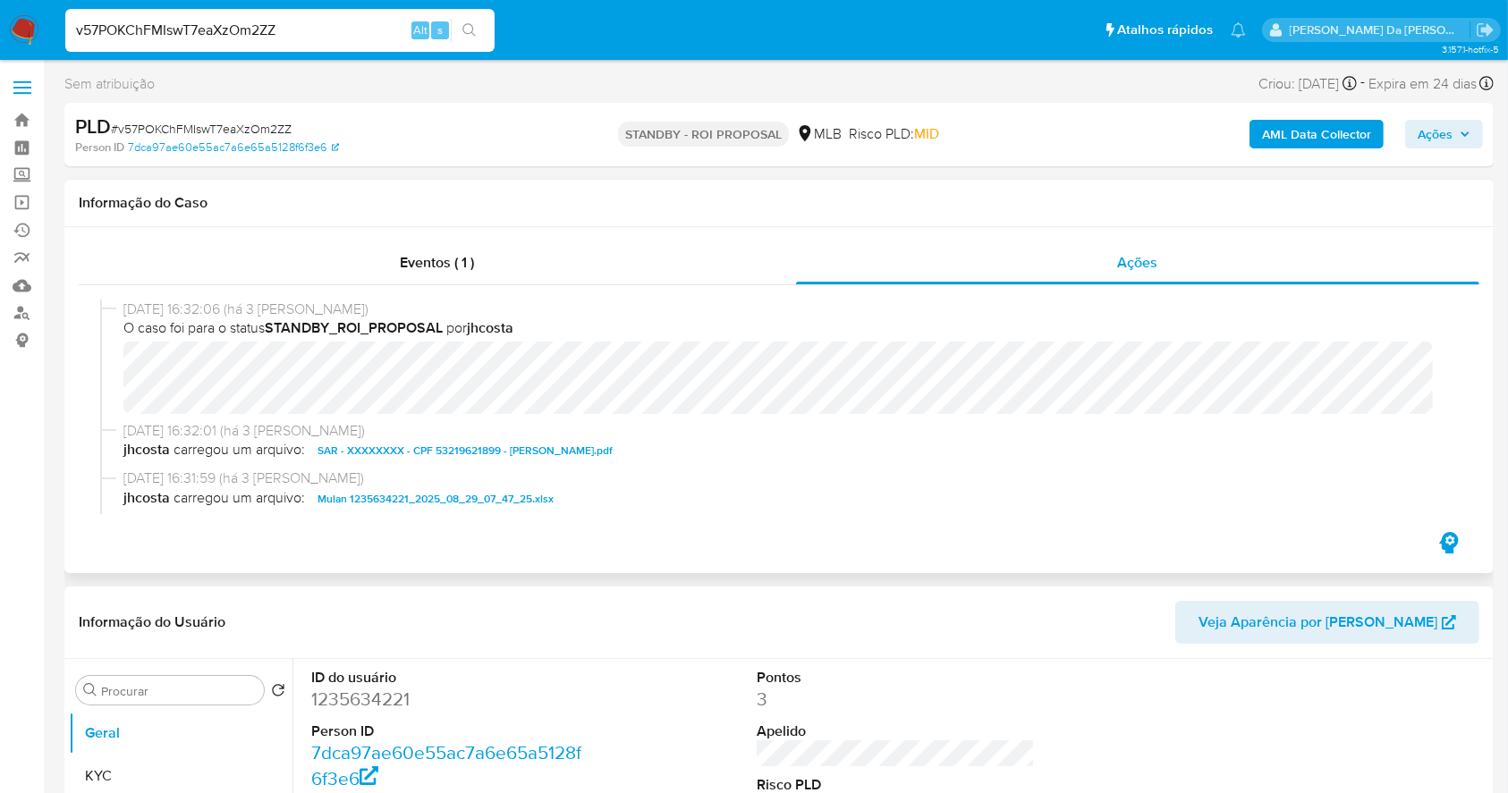
scroll to position [236, 0]
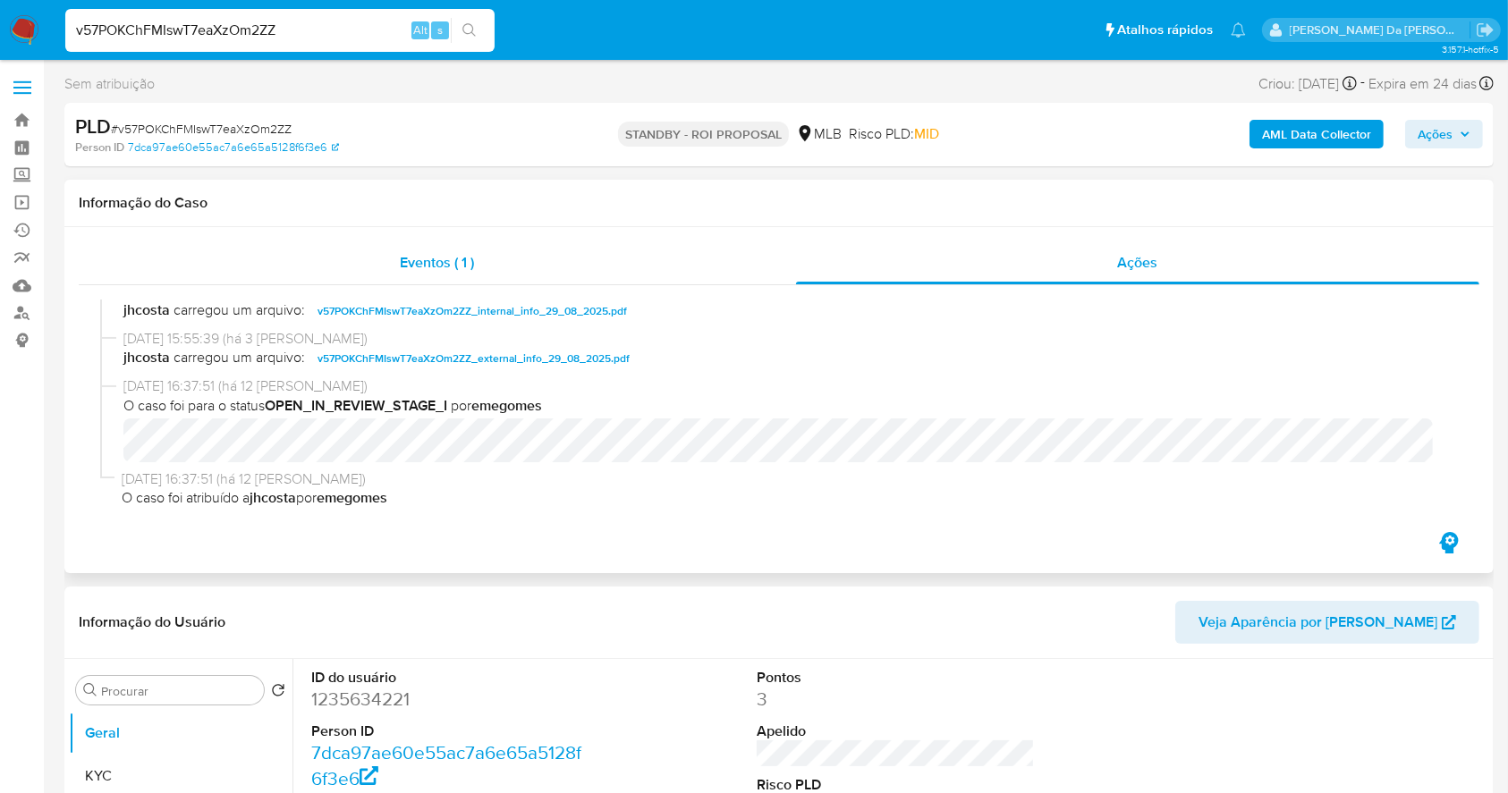
drag, startPoint x: 419, startPoint y: 258, endPoint x: 449, endPoint y: 259, distance: 29.6
click at [412, 265] on span "Eventos ( 1 )" at bounding box center [438, 262] width 74 height 21
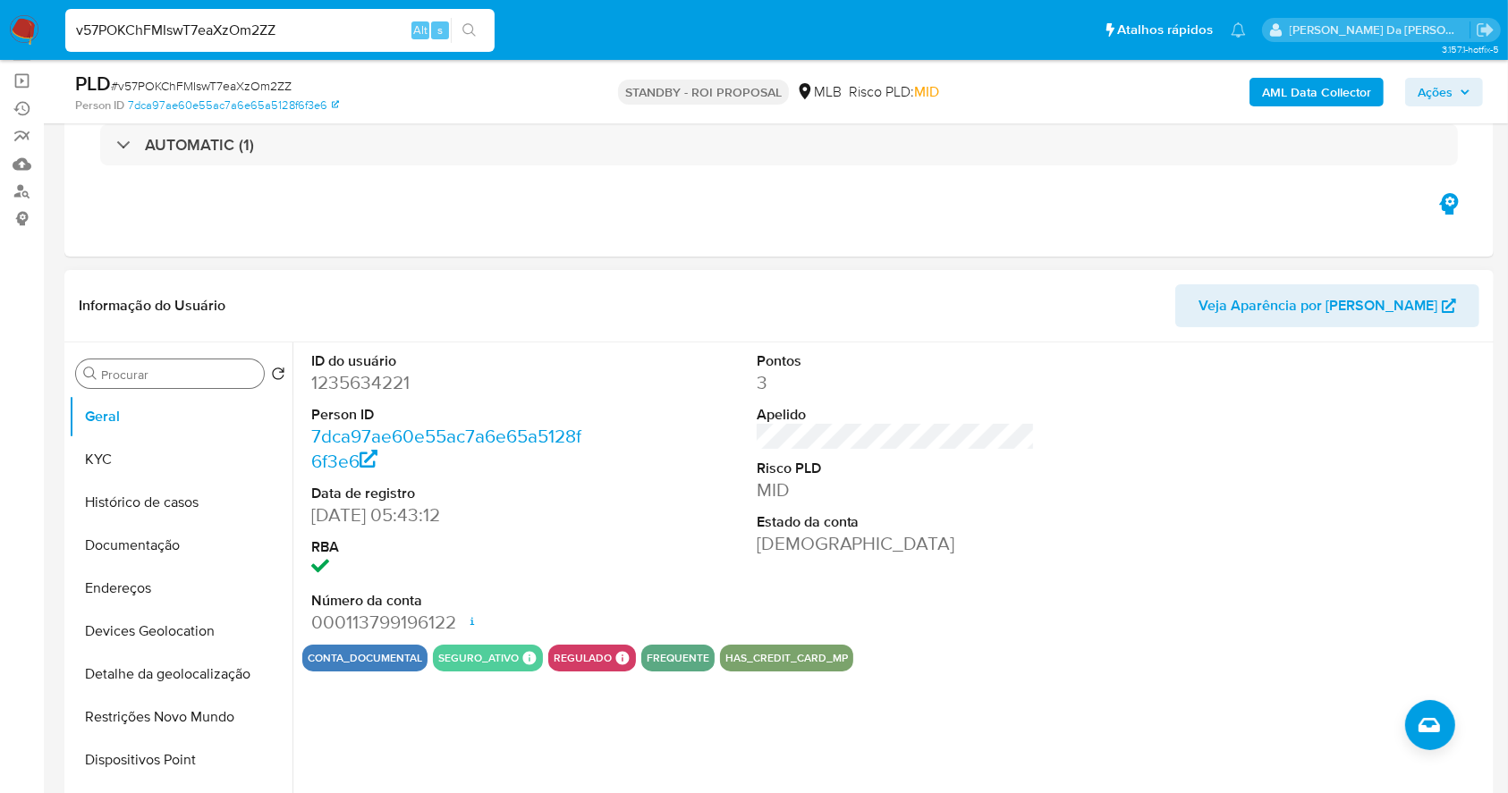
scroll to position [119, 0]
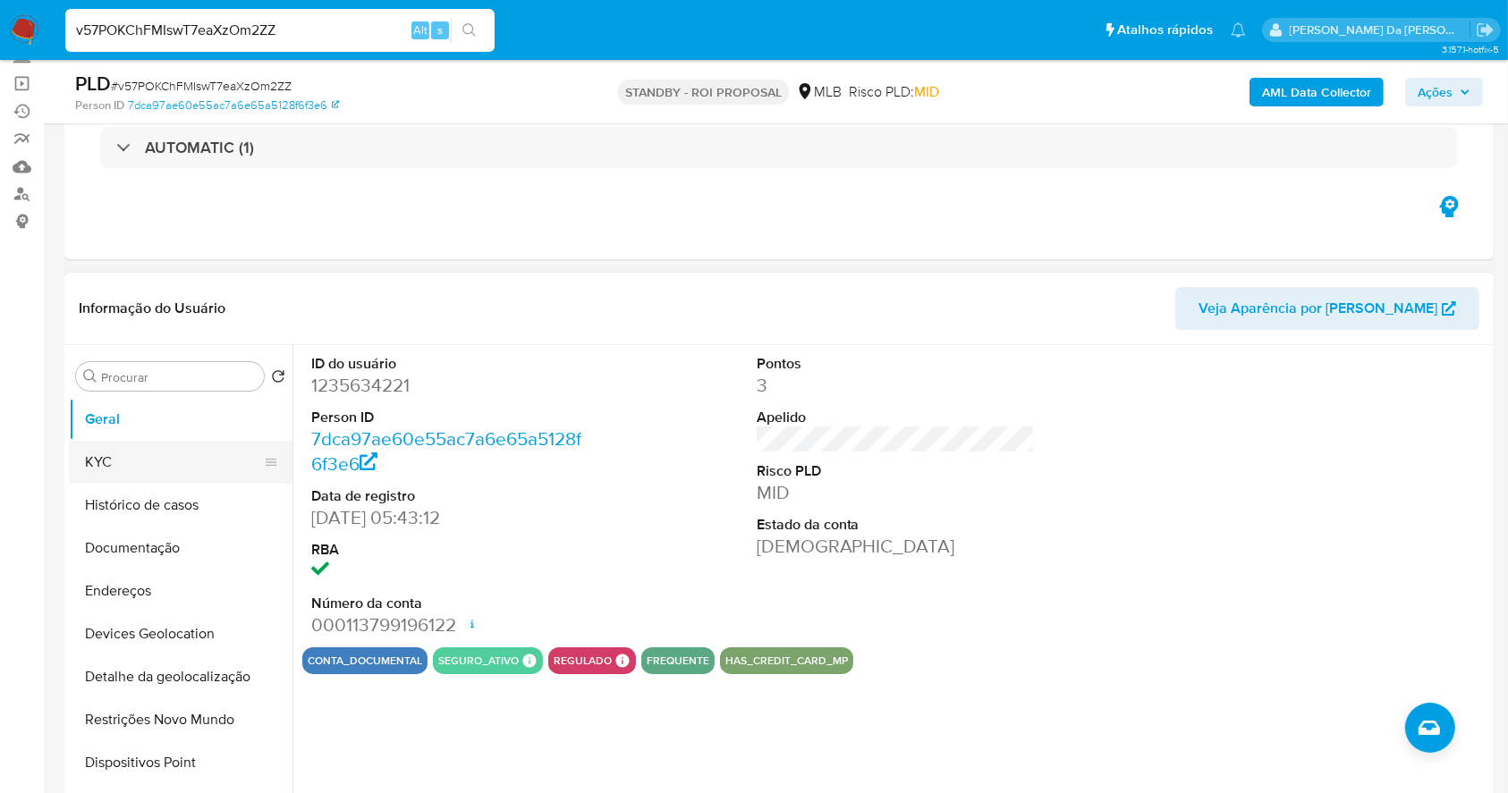
click at [148, 458] on button "KYC" at bounding box center [173, 462] width 209 height 43
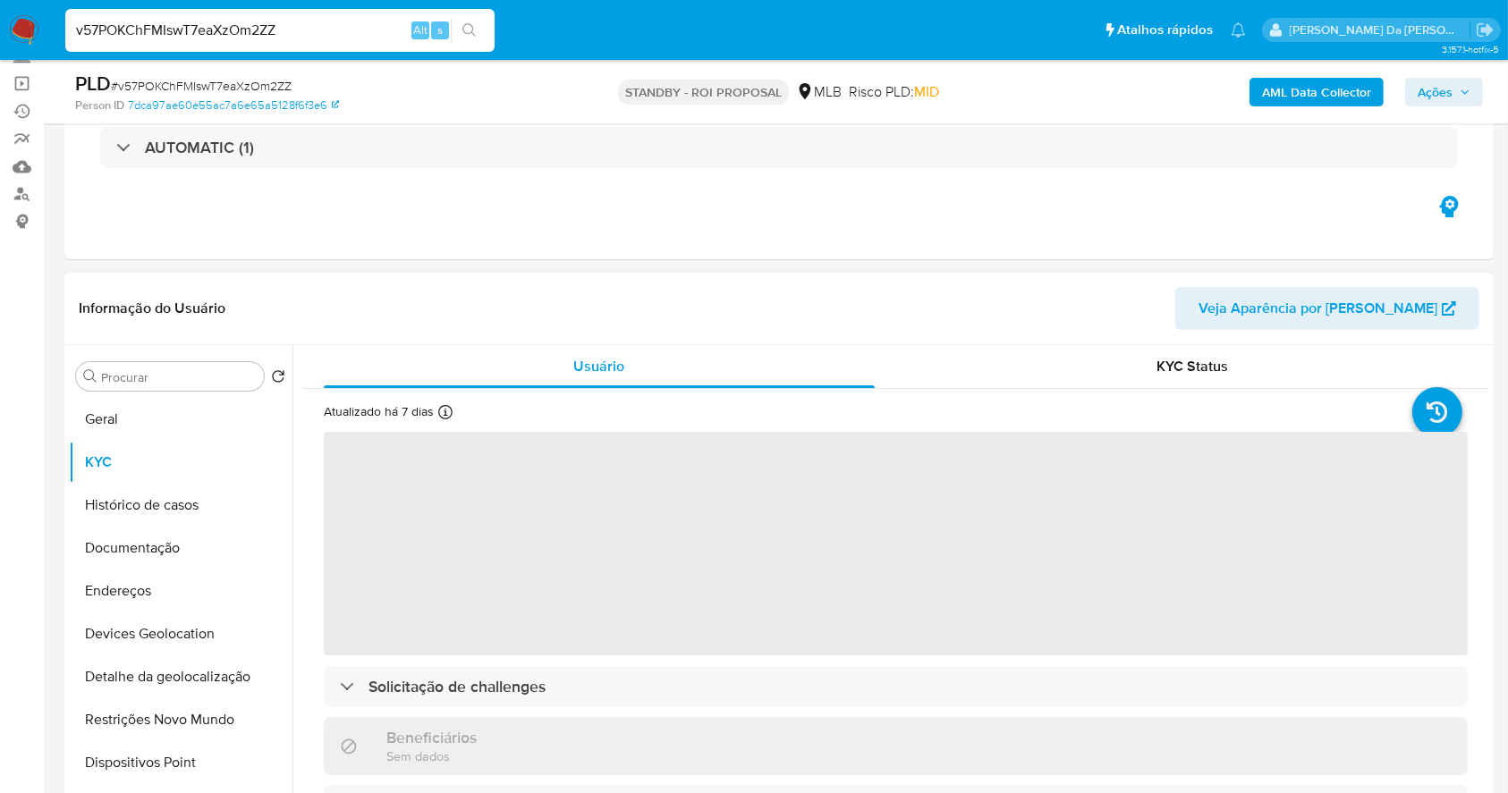
click at [438, 412] on icon at bounding box center [445, 412] width 14 height 14
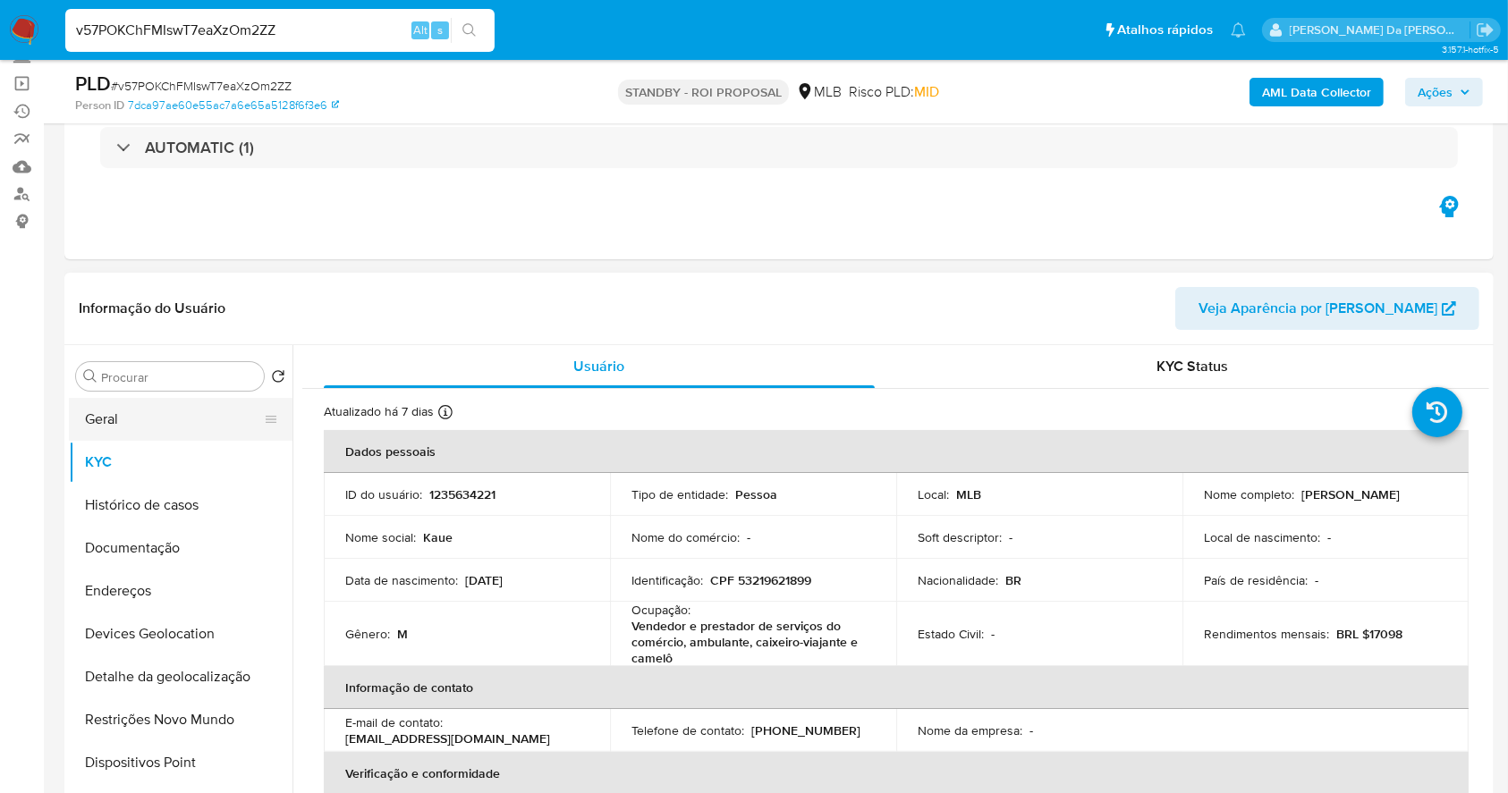
click at [144, 428] on button "Geral" at bounding box center [173, 419] width 209 height 43
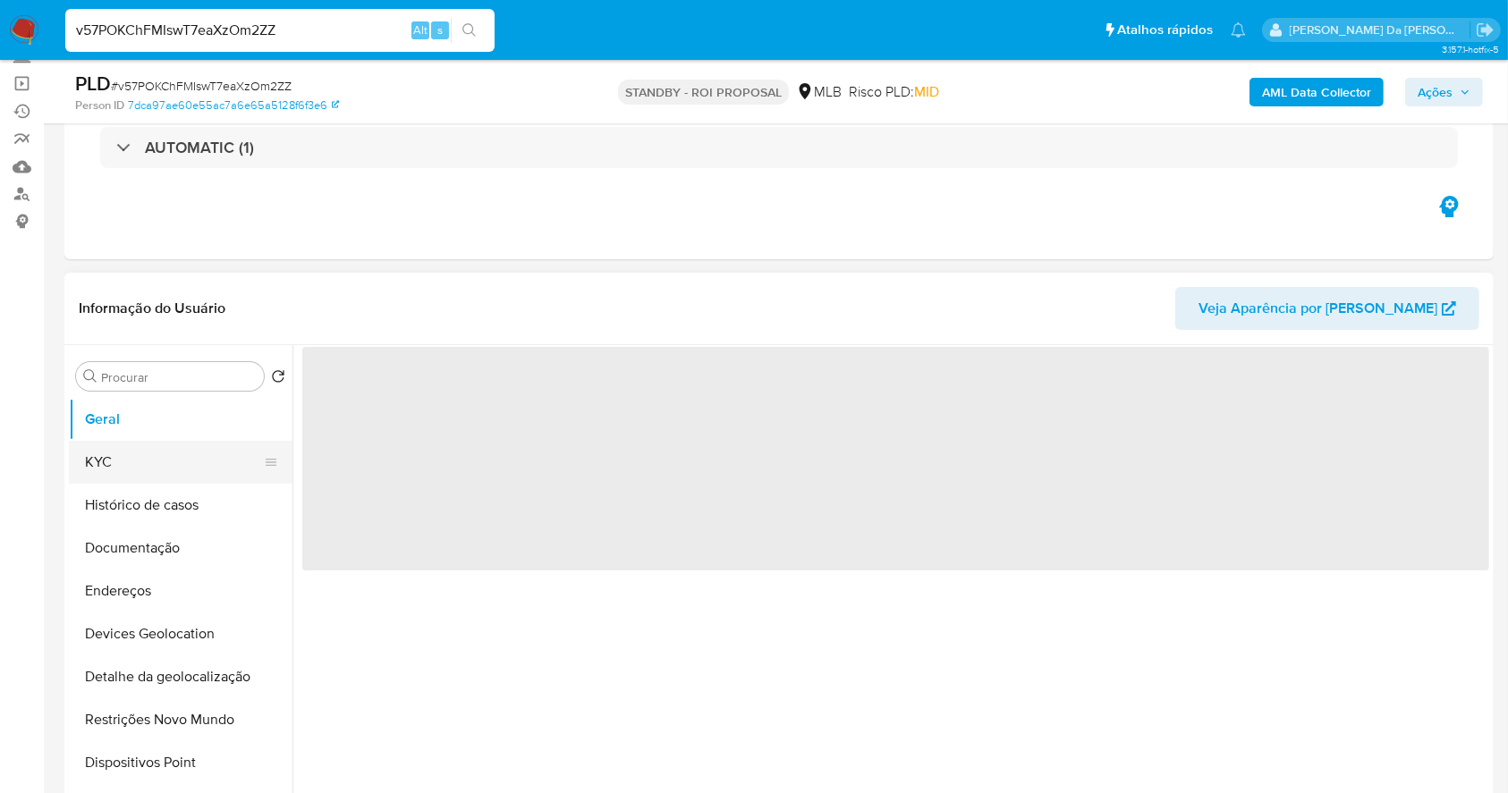
click at [129, 455] on button "KYC" at bounding box center [173, 462] width 209 height 43
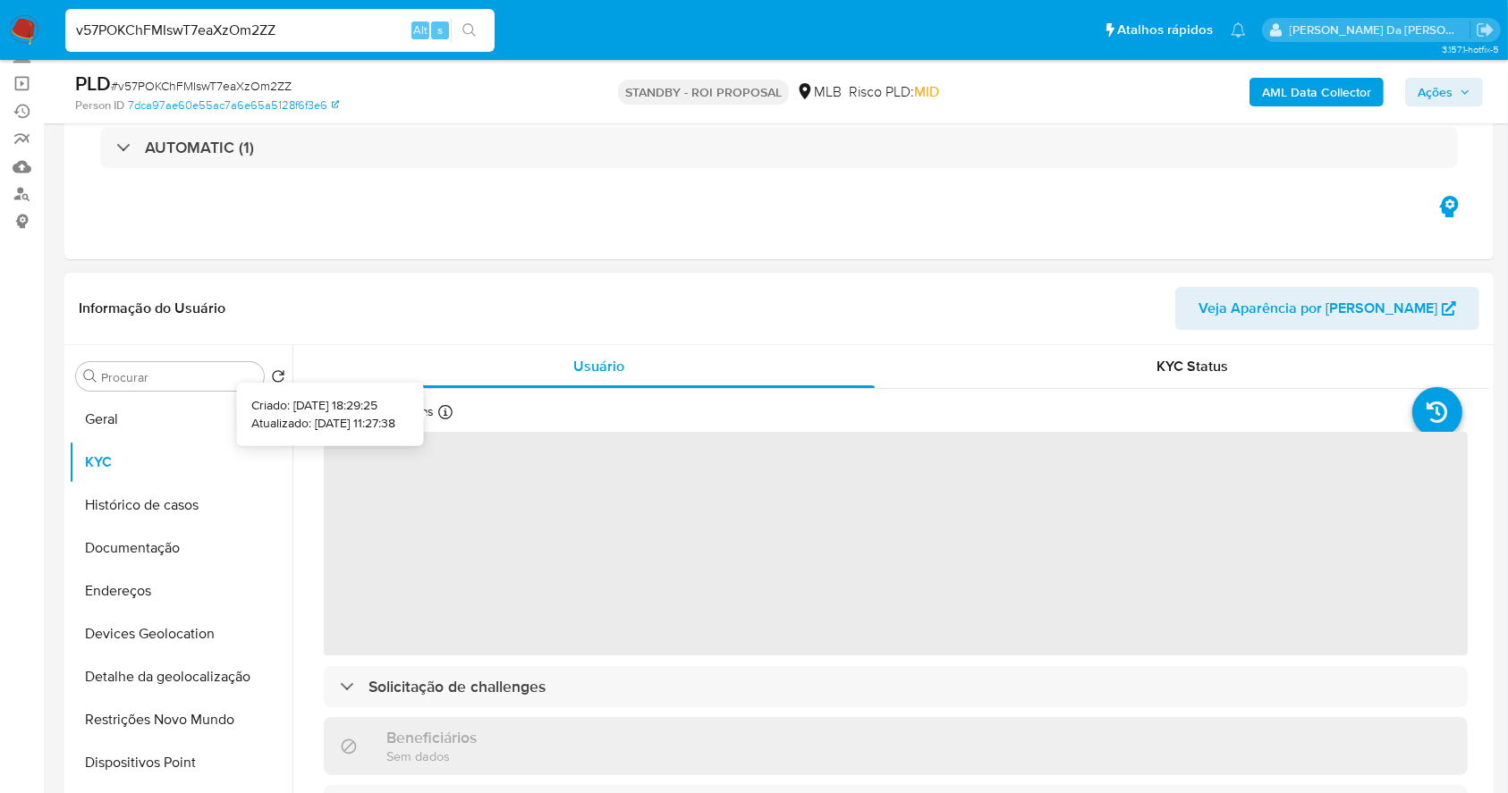
click at [448, 410] on icon at bounding box center [445, 412] width 14 height 14
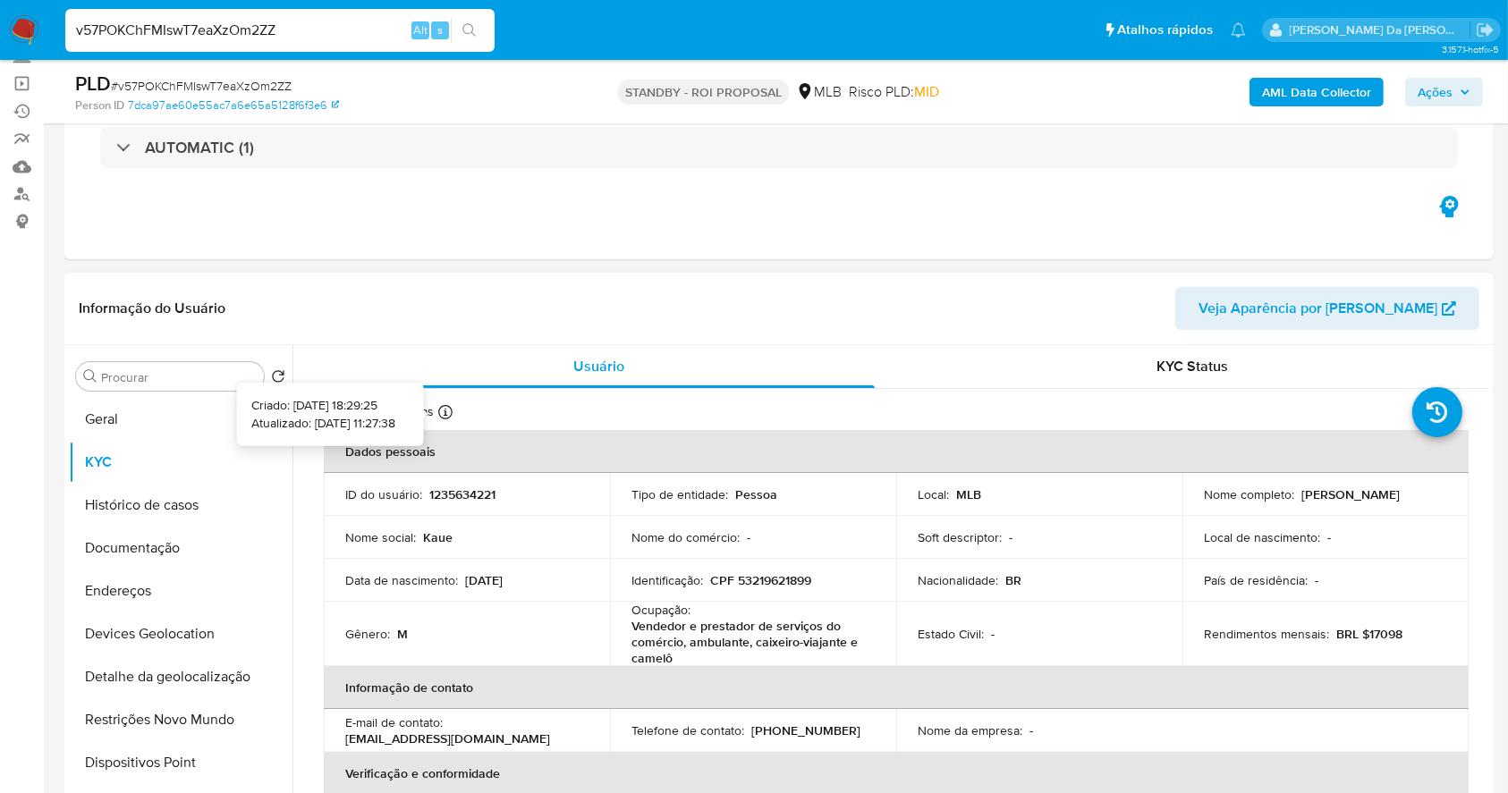
click at [448, 410] on icon at bounding box center [445, 412] width 14 height 14
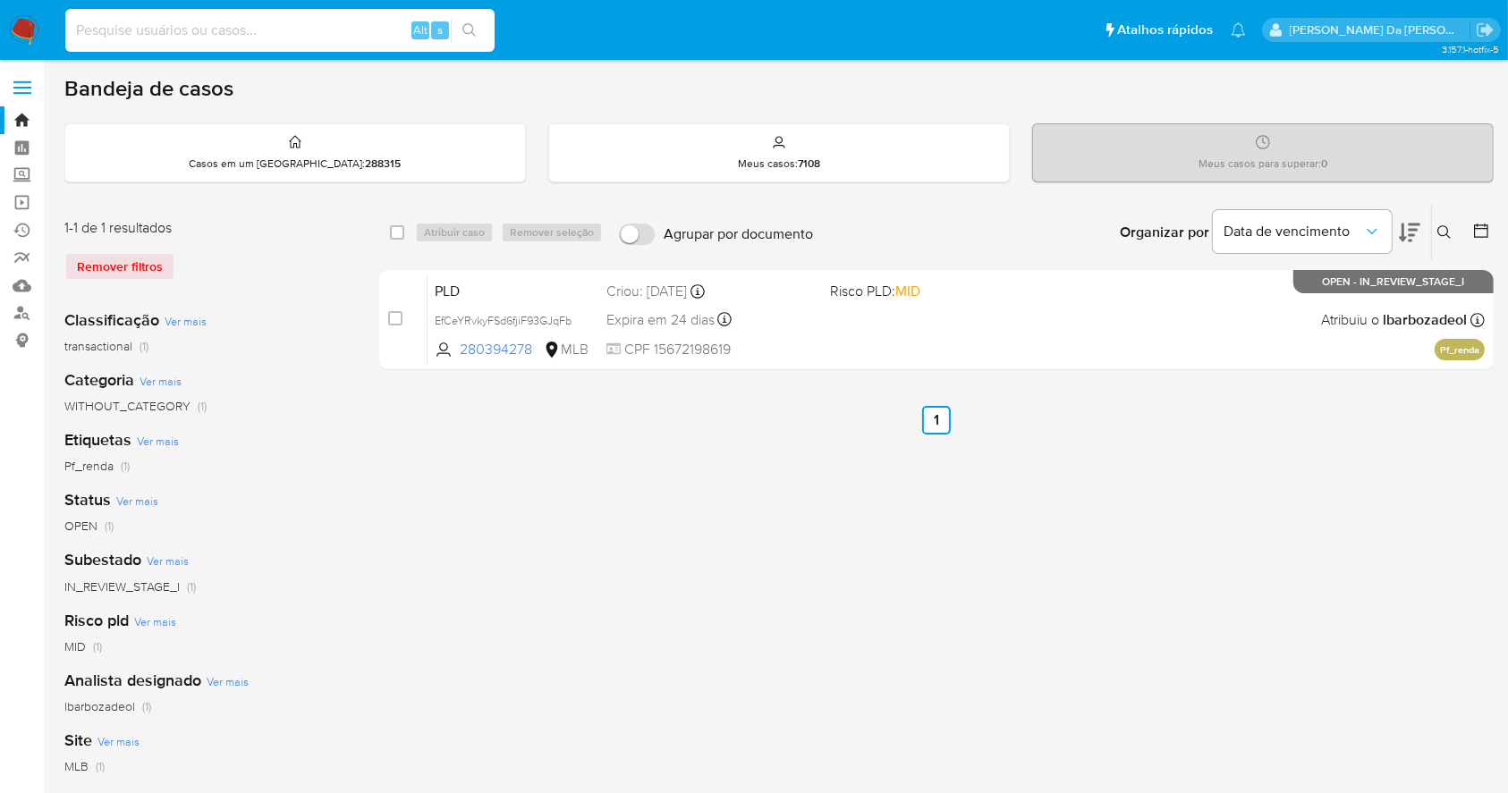
click at [374, 27] on input at bounding box center [279, 30] width 429 height 23
paste input "q8mqLflVLnzpTZ8AUfVc4hbF"
type input "q8mqLflVLnzpTZ8AUfVc4hbF"
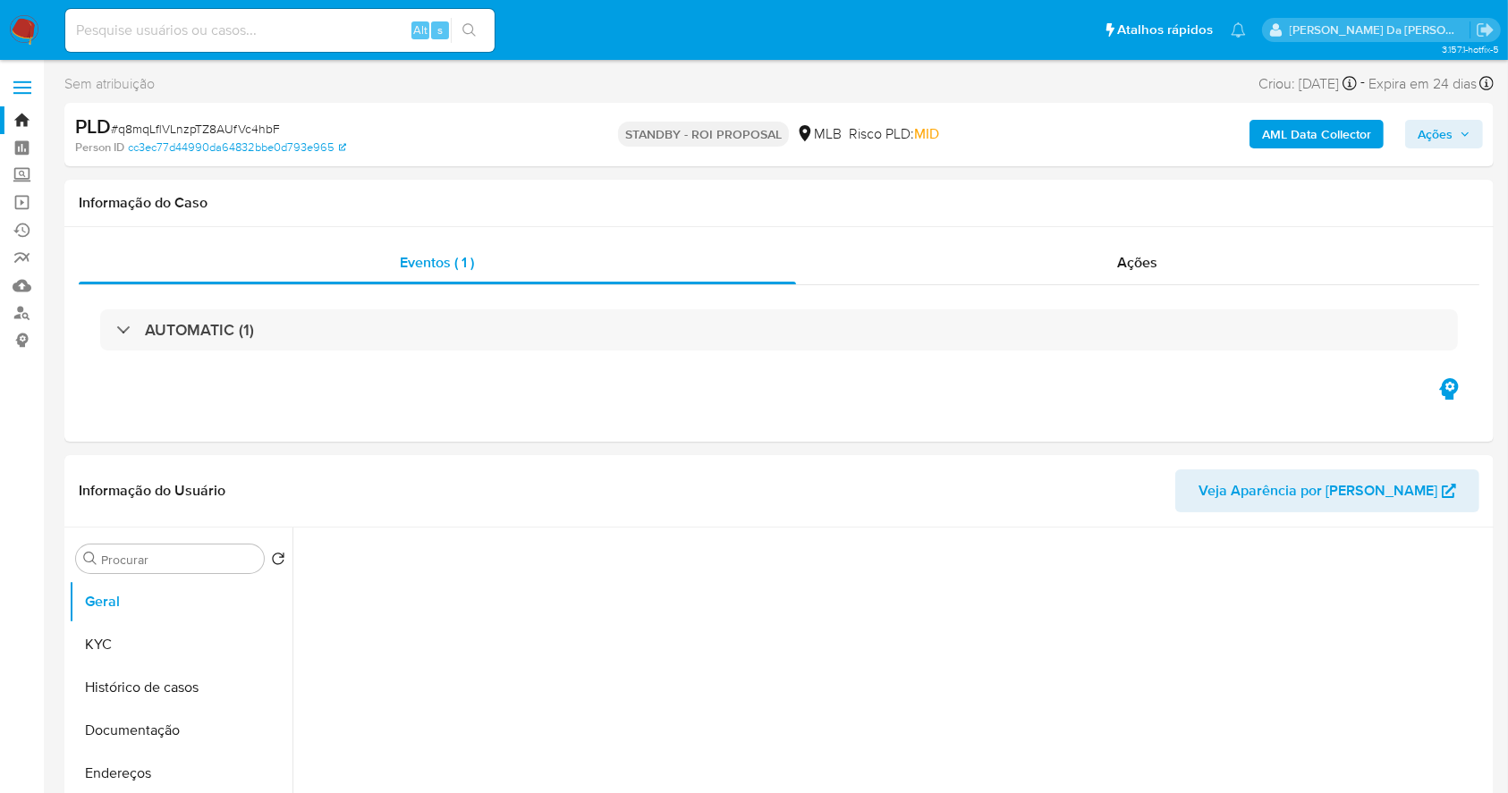
select select "10"
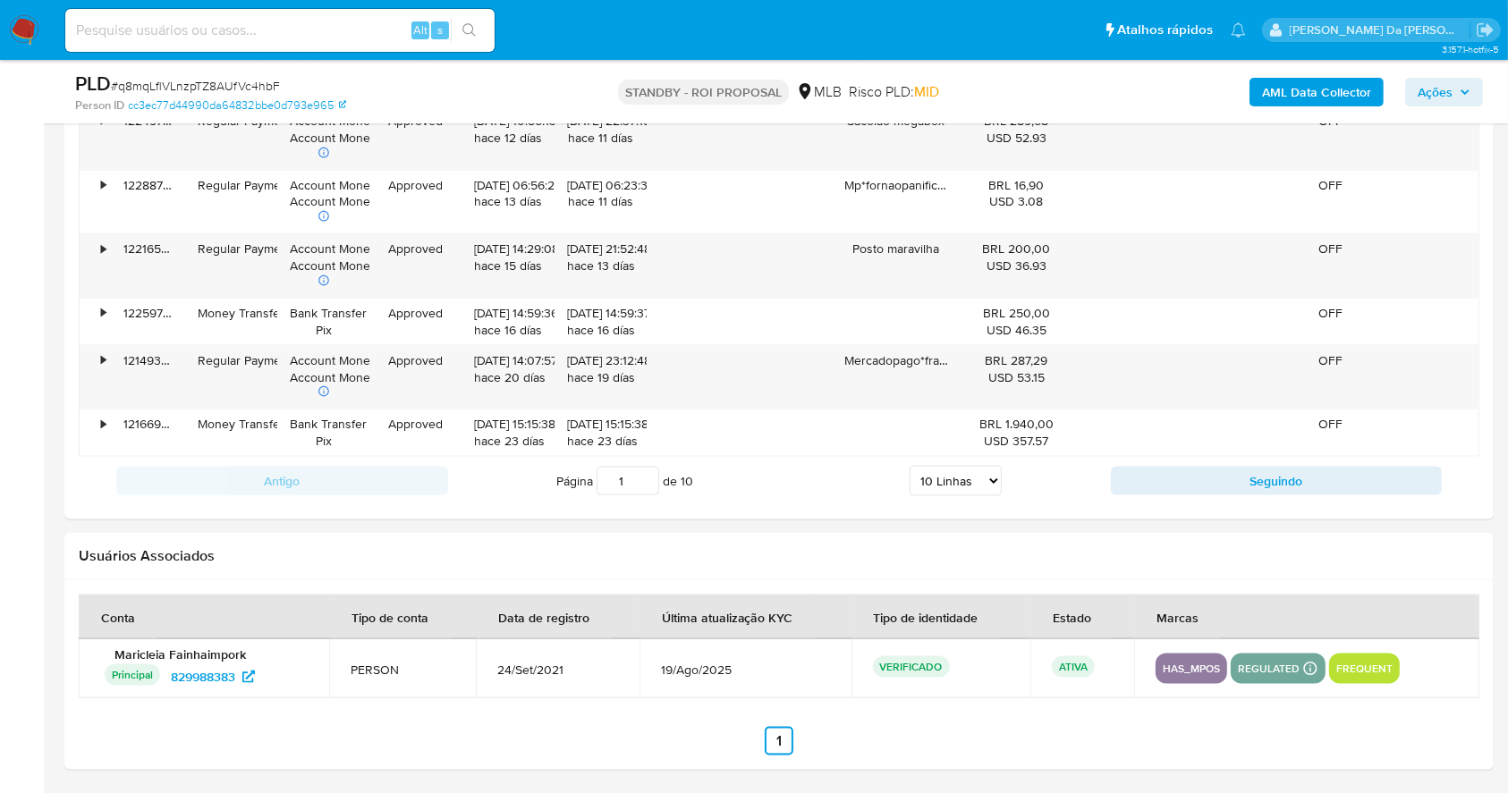
scroll to position [107, 0]
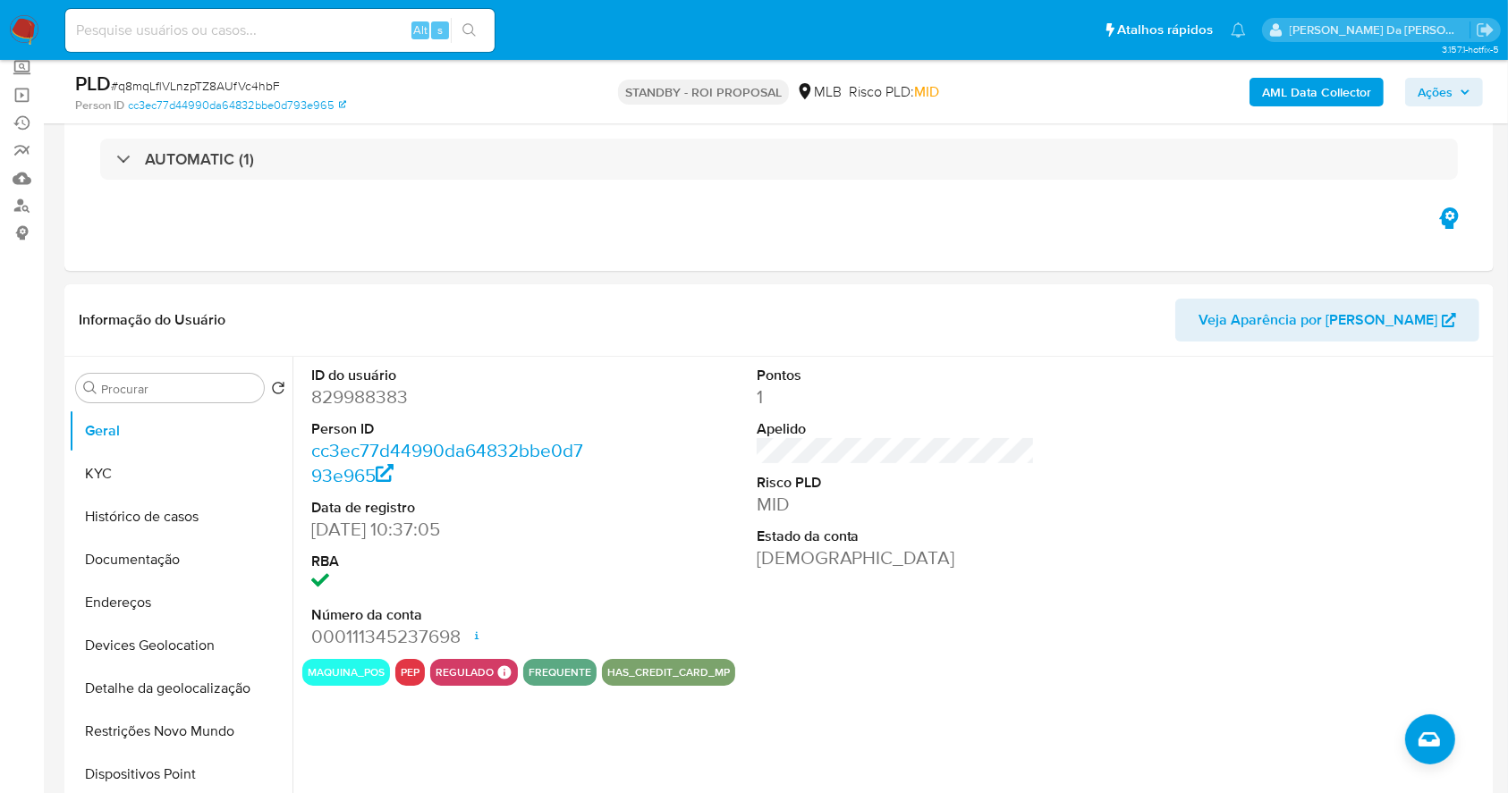
click at [322, 9] on div "Alt s" at bounding box center [279, 30] width 429 height 43
click at [317, 25] on input at bounding box center [279, 30] width 429 height 23
paste input "YOFEvxjVcrRWNb0hxEt1HAxA"
type input "YOFEvxjVcrRWNb0hxEt1HAxA"
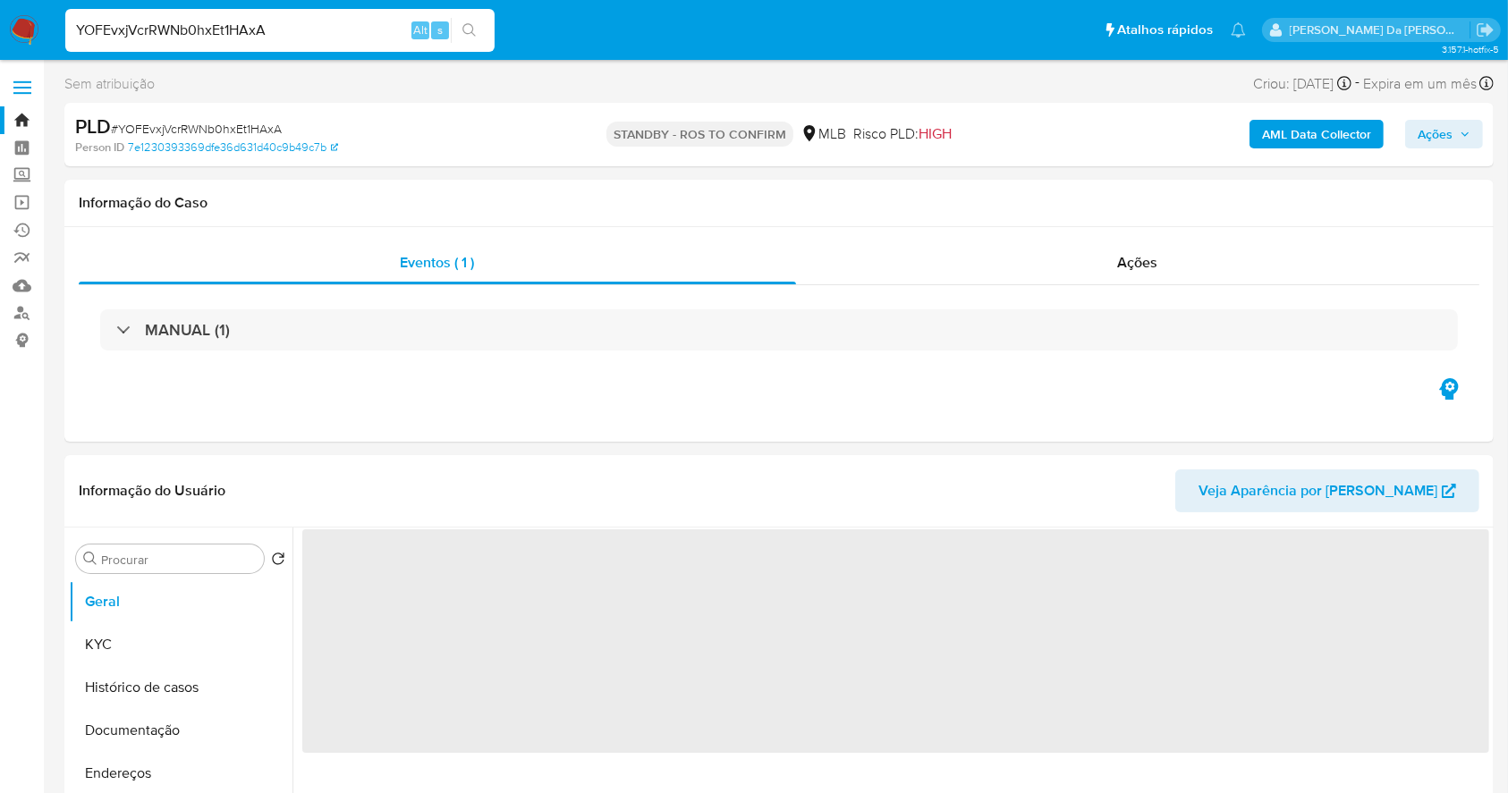
select select "10"
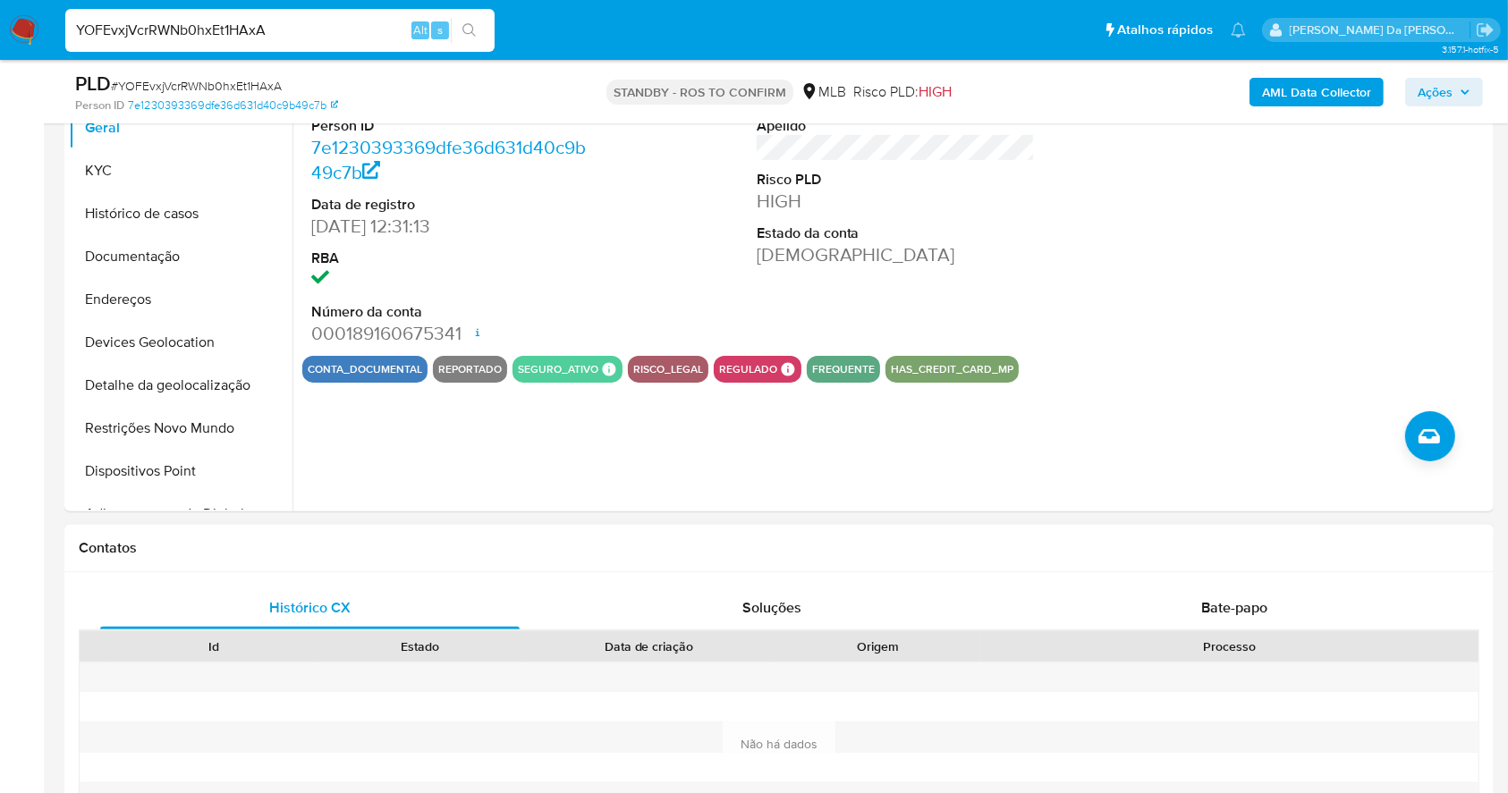
scroll to position [649, 0]
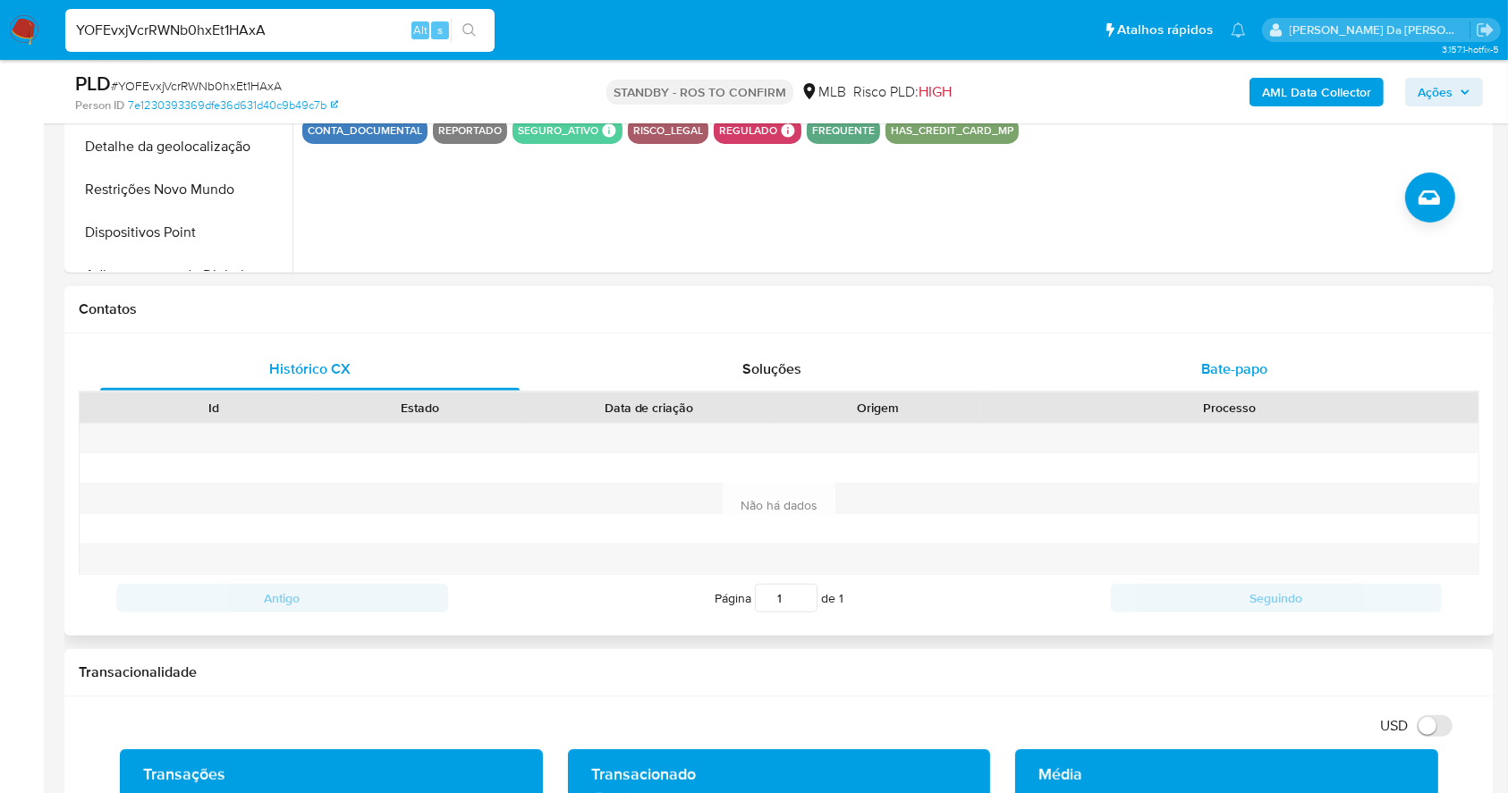
click at [1221, 355] on div "Bate-papo" at bounding box center [1234, 369] width 419 height 43
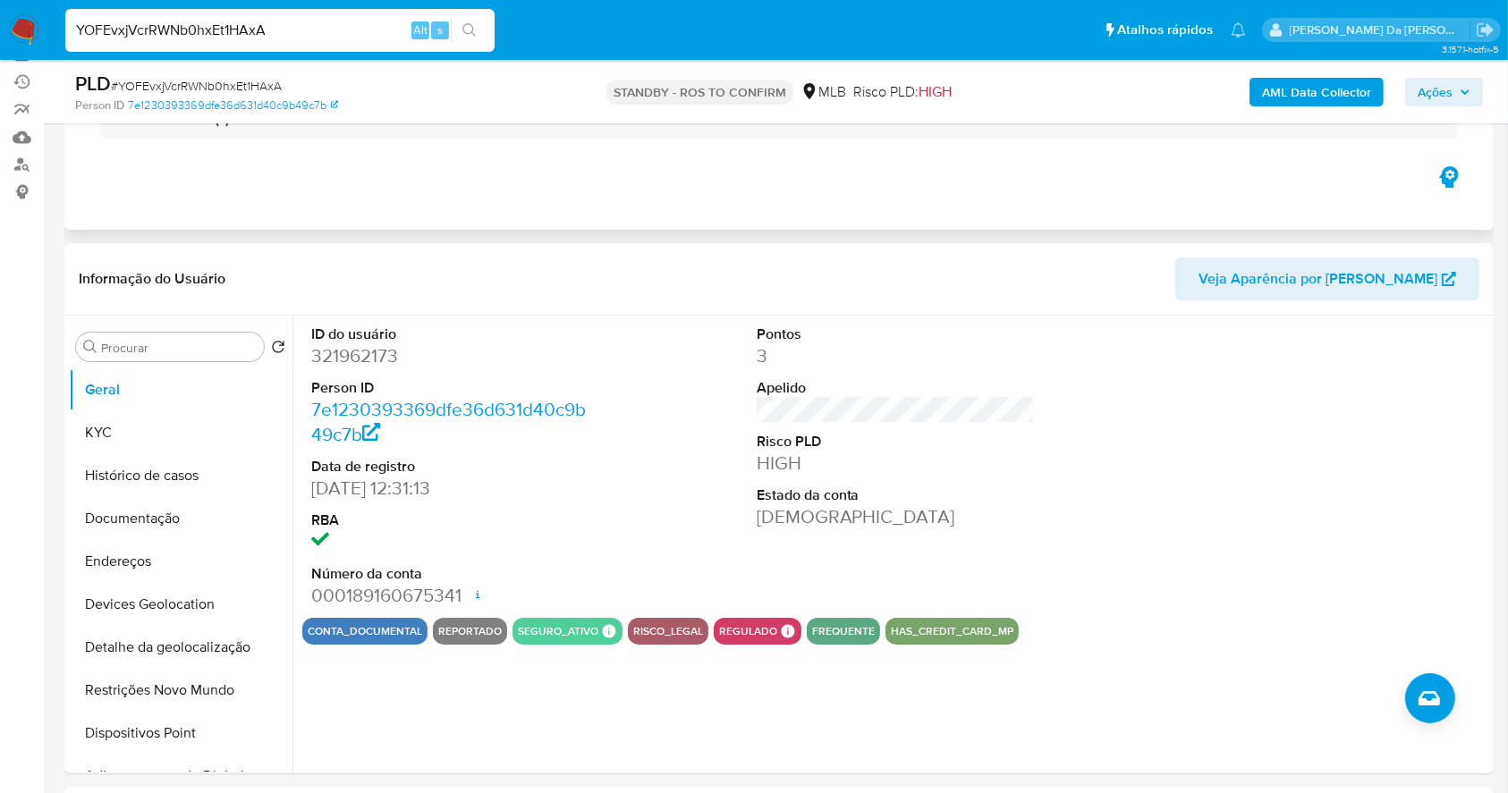
scroll to position [0, 0]
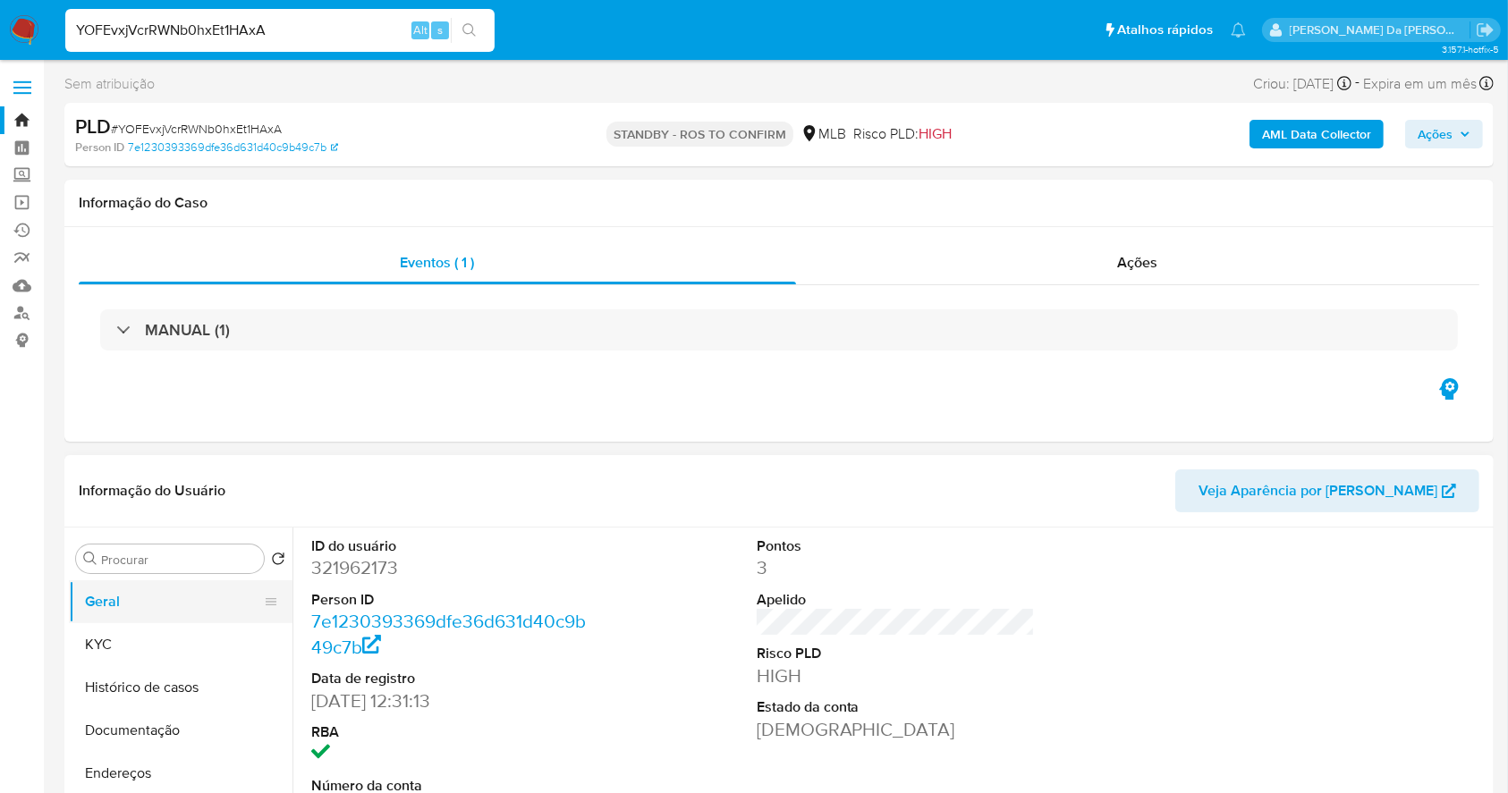
click at [107, 614] on button "Geral" at bounding box center [173, 601] width 209 height 43
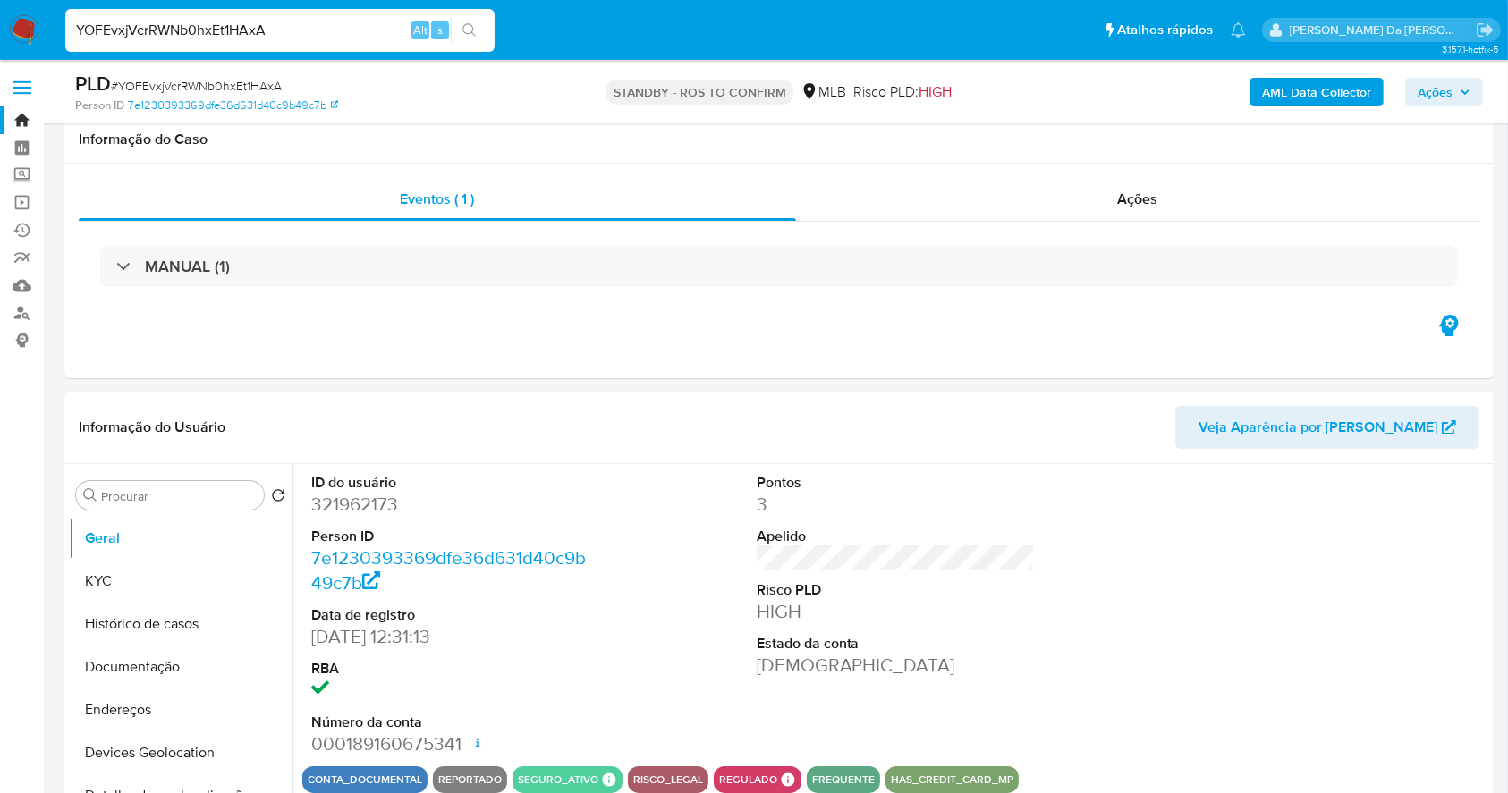
scroll to position [410, 0]
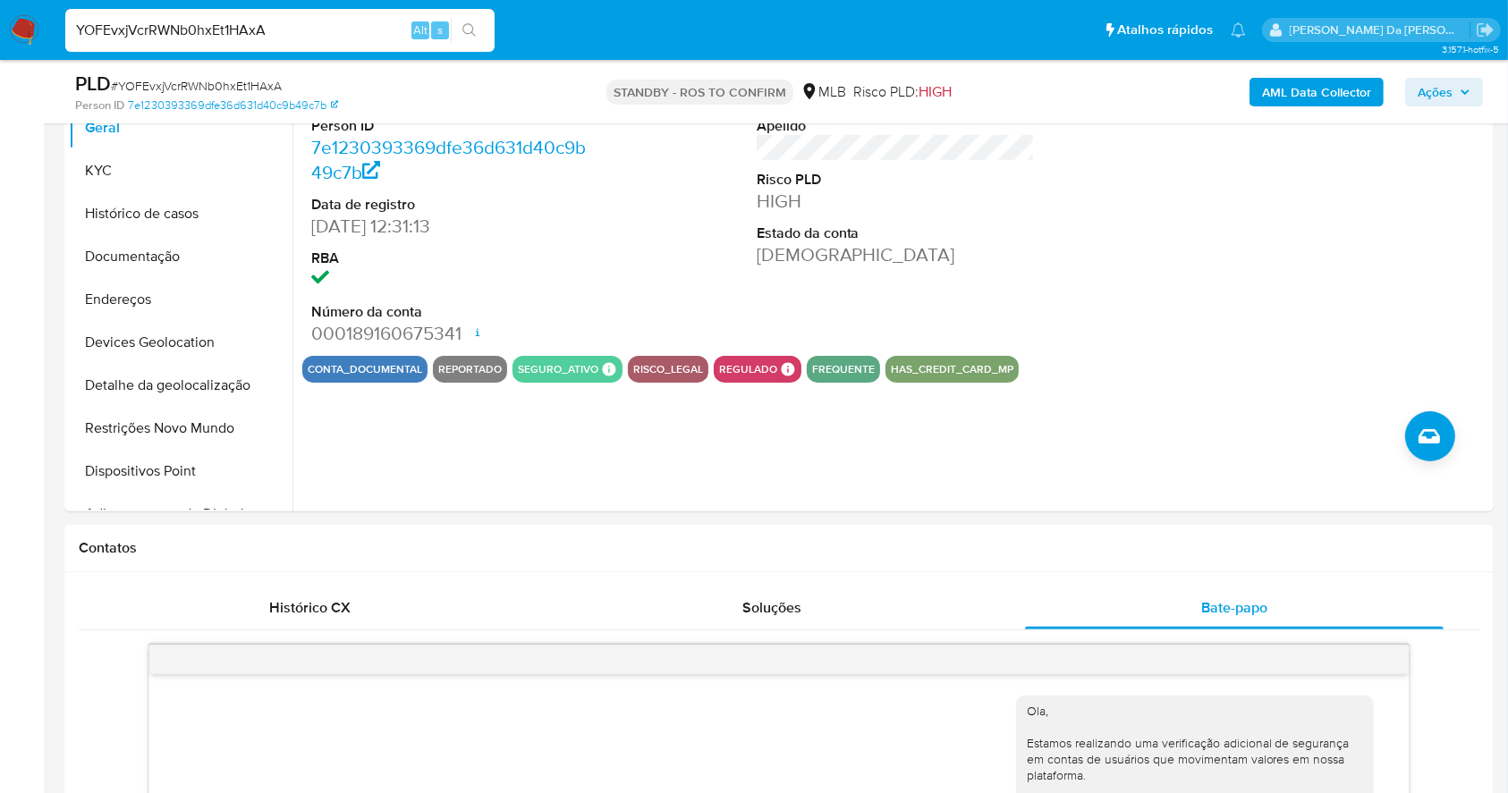
click at [379, 21] on input "YOFEvxjVcrRWNb0hxEt1HAxA" at bounding box center [279, 30] width 429 height 23
paste input "EfCeYRvkyFSd6fjiF93GJqFb"
type input "EfCeYRvkyFSd6fjiF93GJqFb"
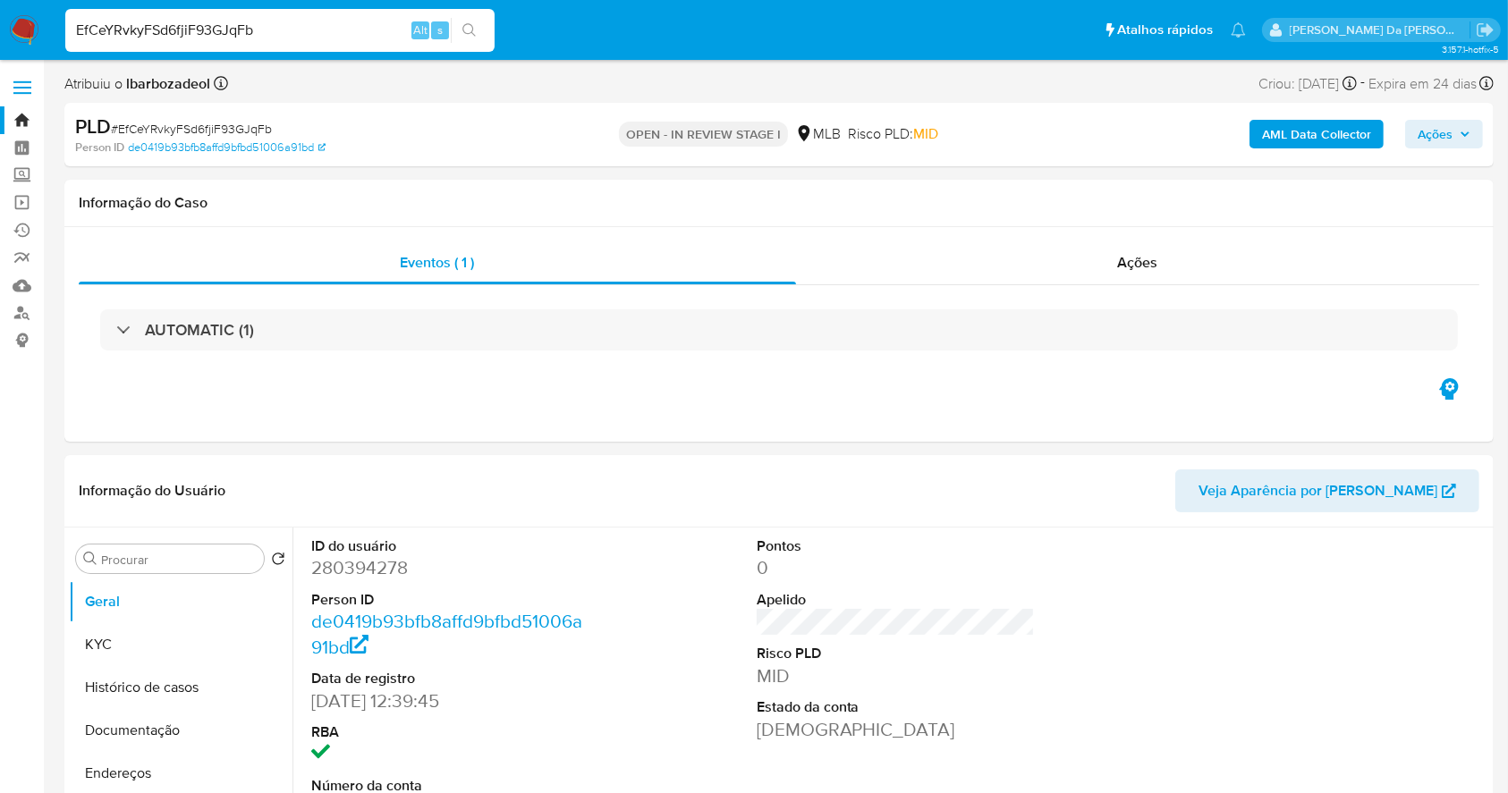
select select "10"
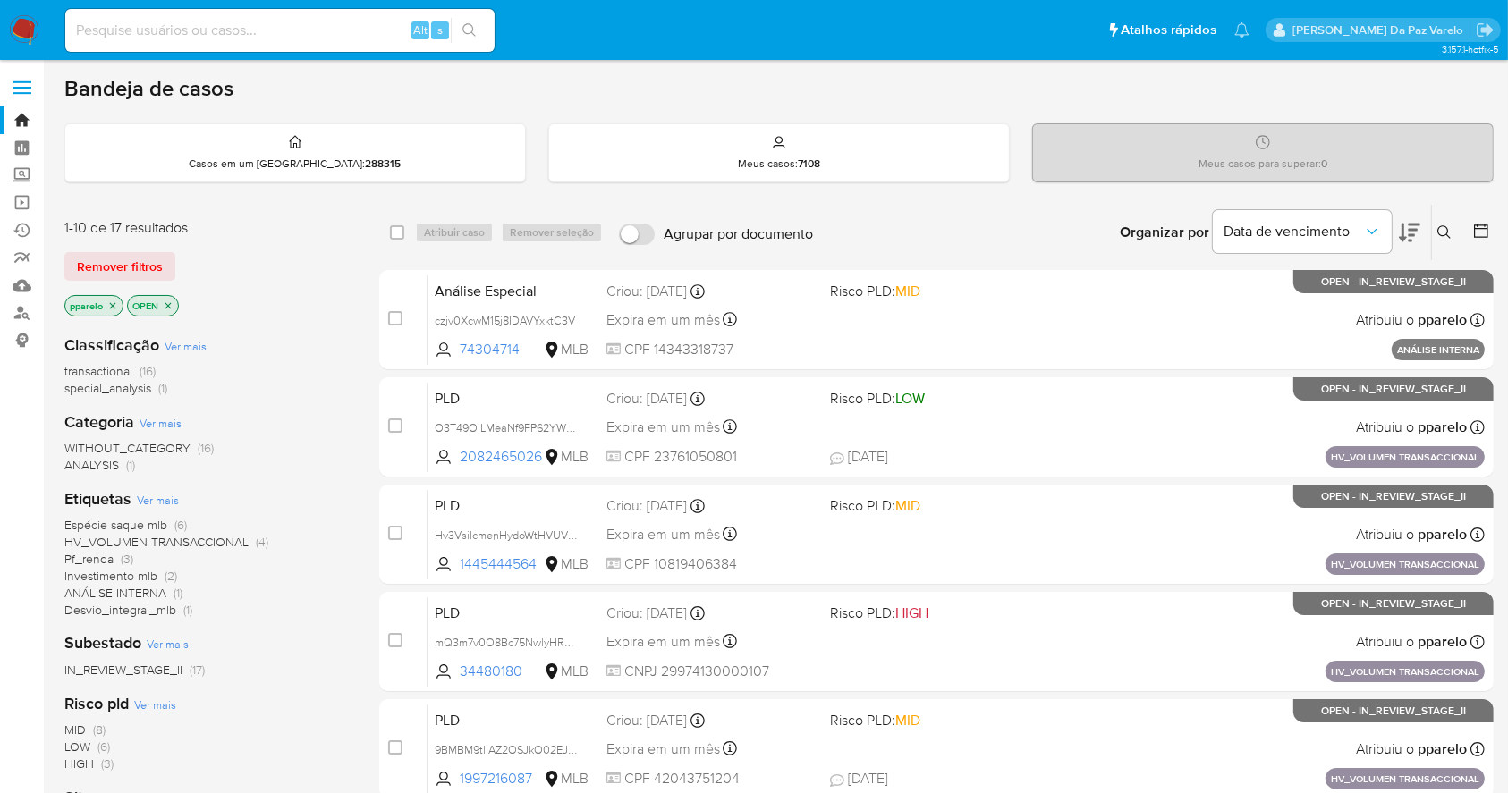
click at [1445, 228] on icon at bounding box center [1444, 232] width 14 height 14
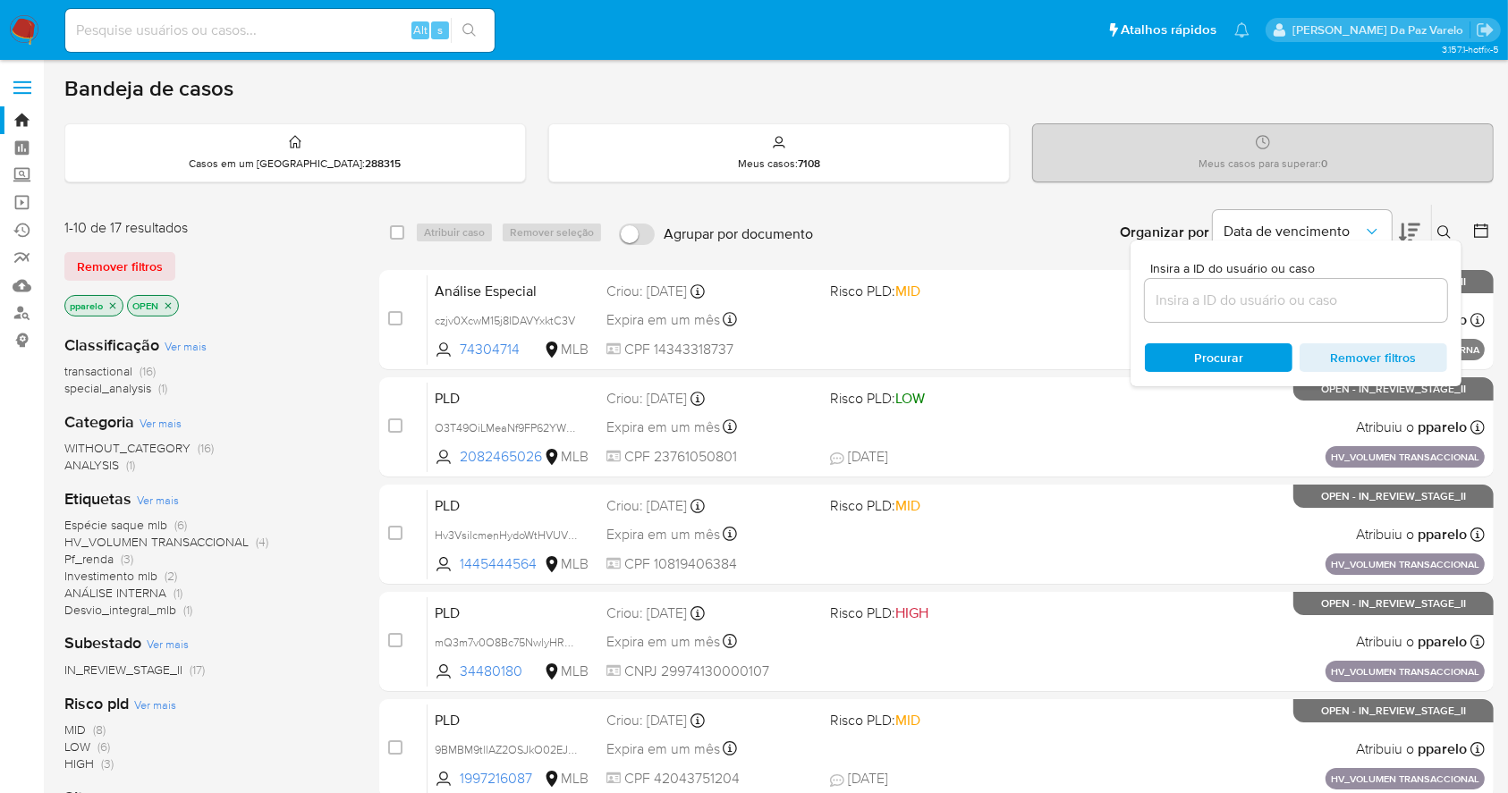
click at [1263, 300] on input at bounding box center [1296, 300] width 302 height 23
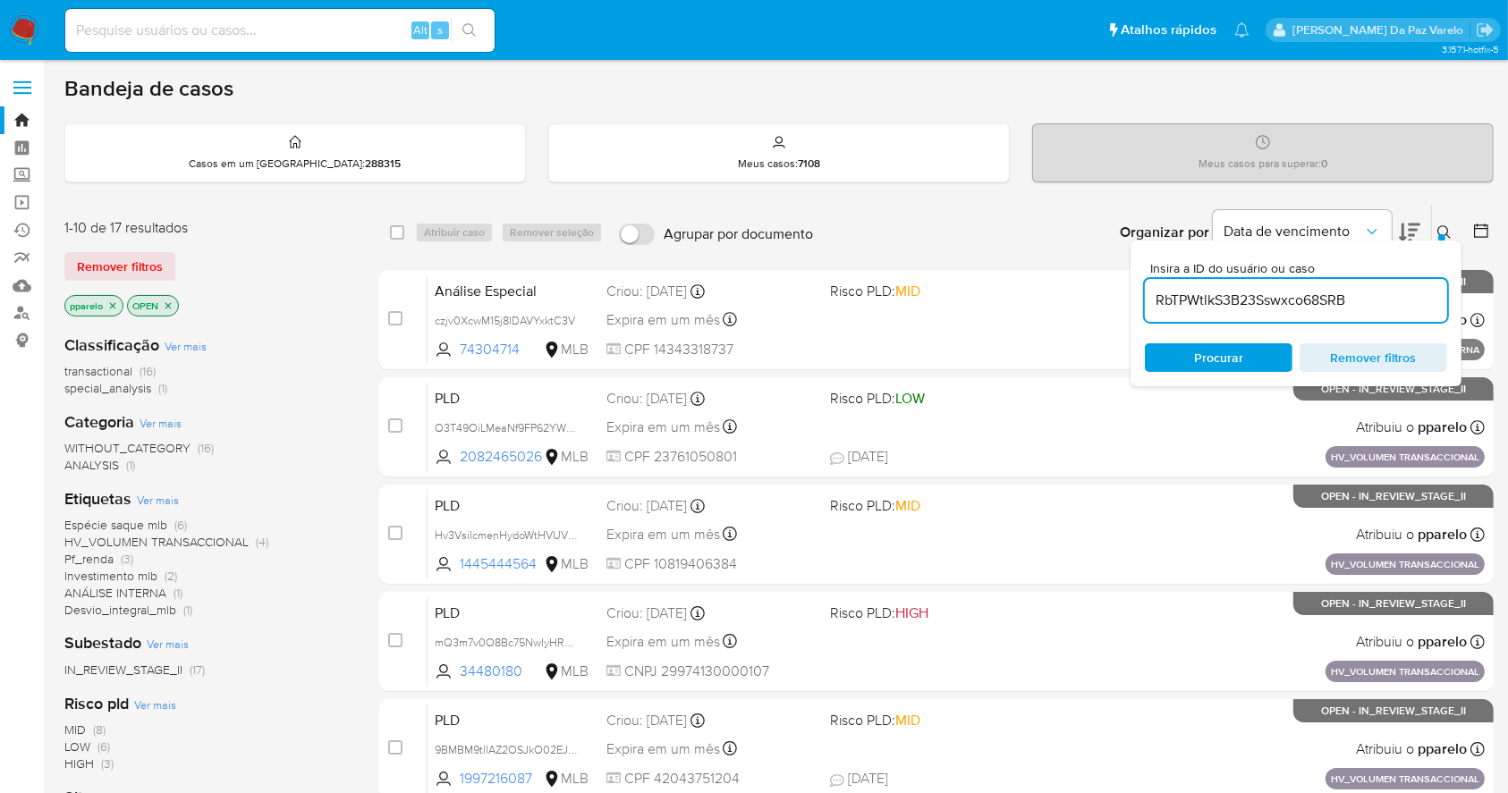
type input "RbTPWtlkS3B23Sswxco68SRB"
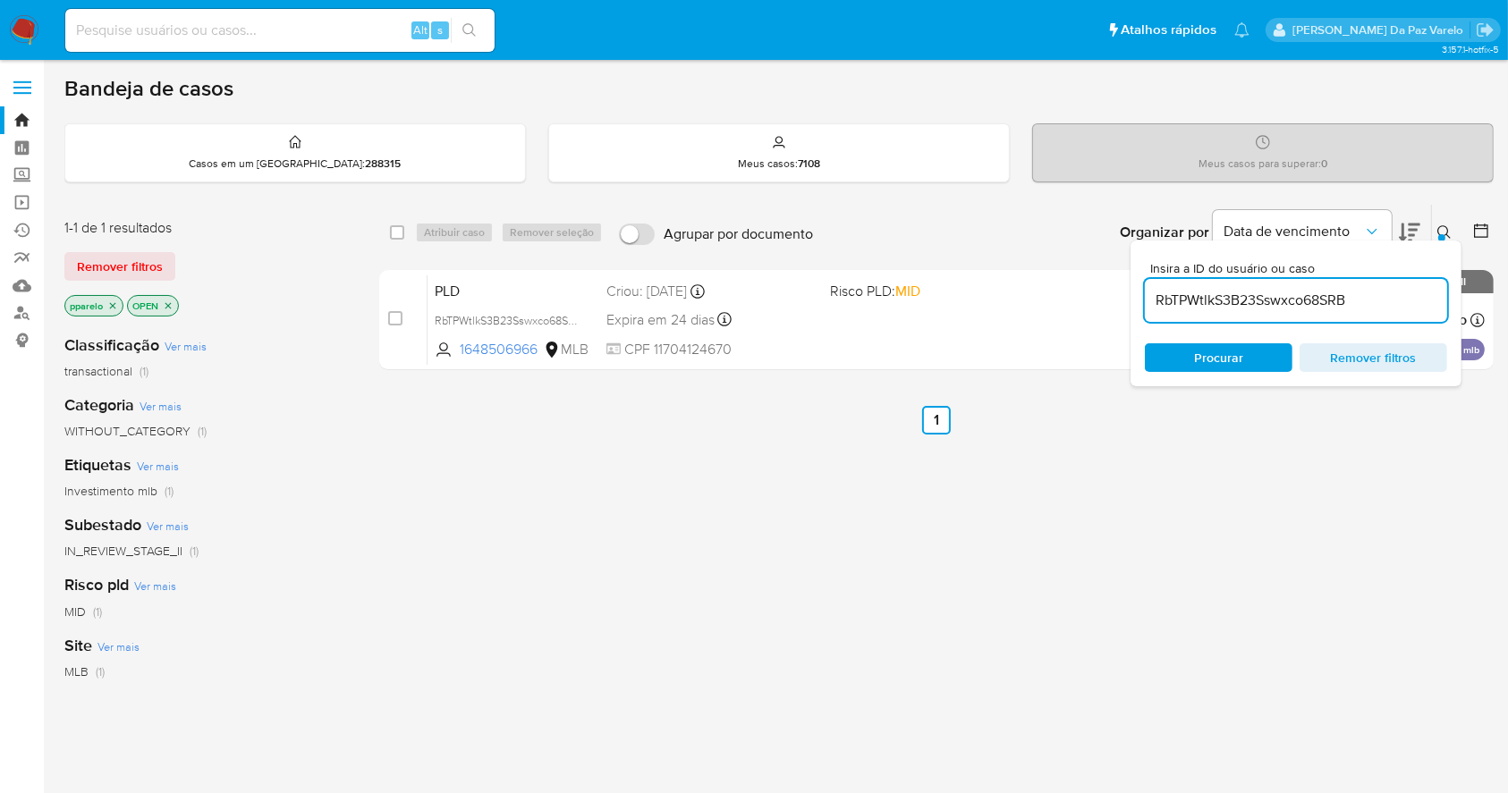
click at [1444, 226] on icon at bounding box center [1444, 232] width 14 height 14
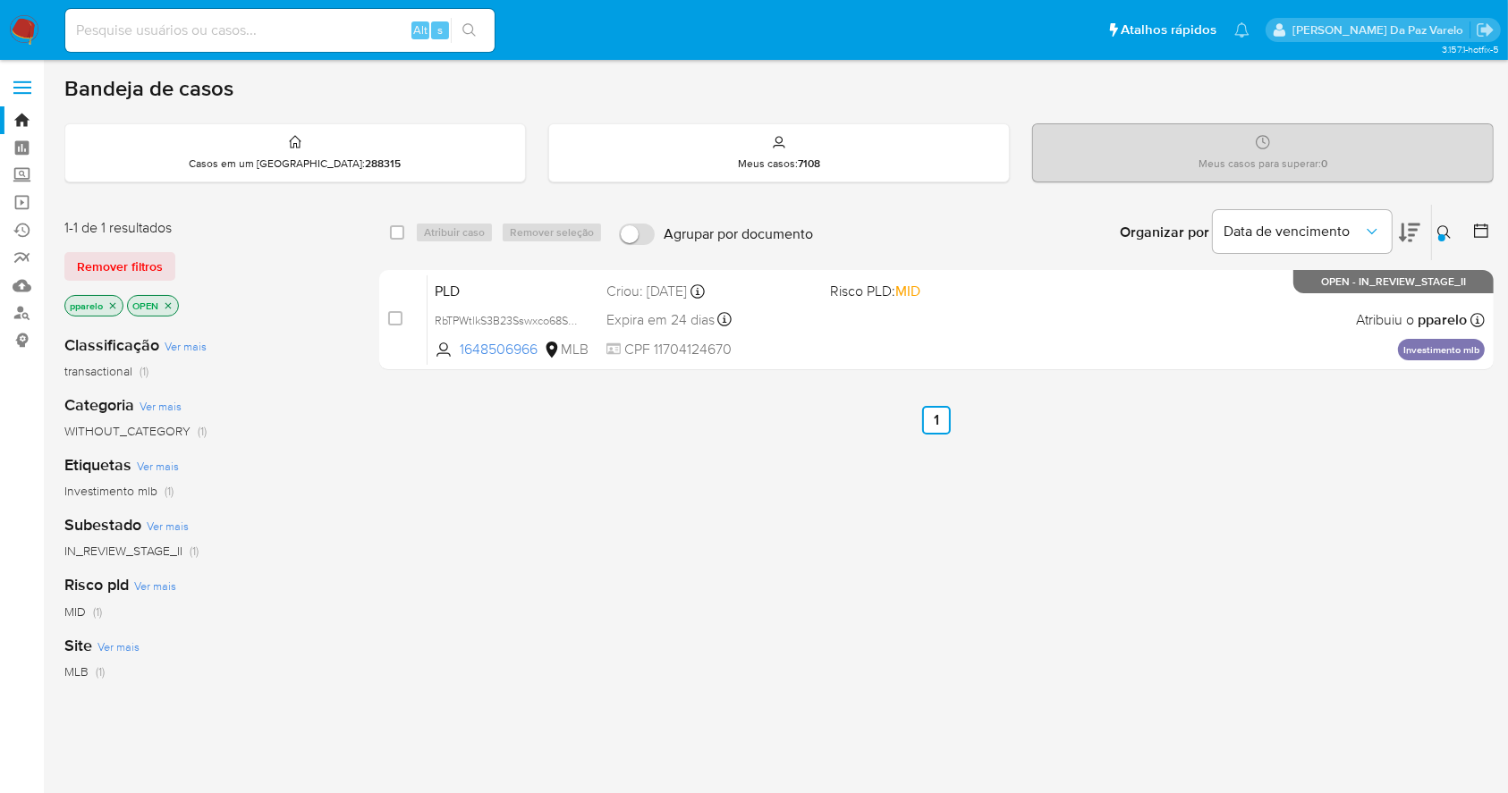
click at [404, 234] on div "select-all-cases-checkbox" at bounding box center [400, 232] width 21 height 21
click at [441, 232] on div "Atribuir caso Remover seleção" at bounding box center [512, 232] width 195 height 21
click at [394, 233] on input "checkbox" at bounding box center [397, 232] width 14 height 14
checkbox input "true"
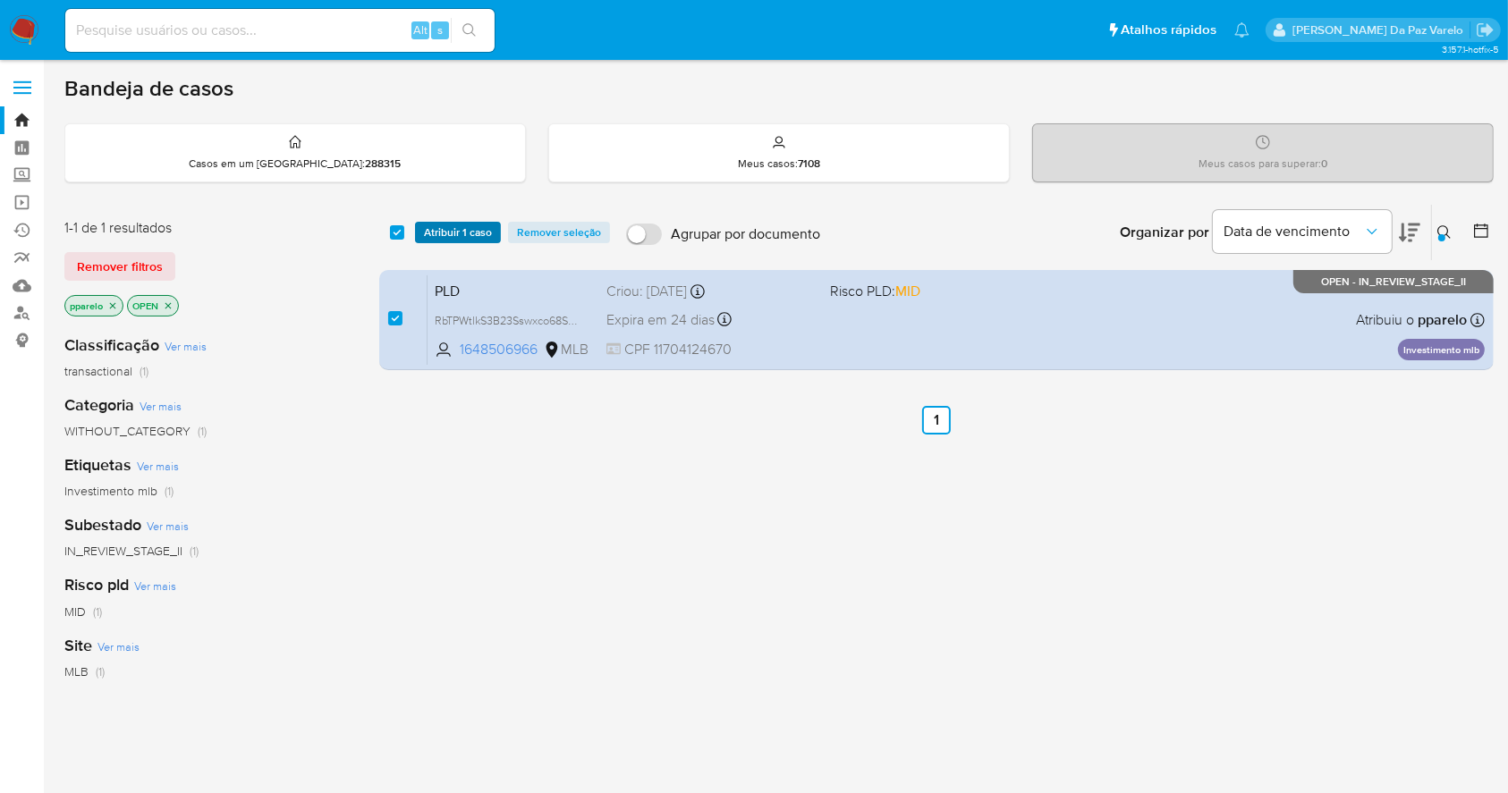
click at [461, 228] on span "Atribuir 1 caso" at bounding box center [458, 233] width 68 height 18
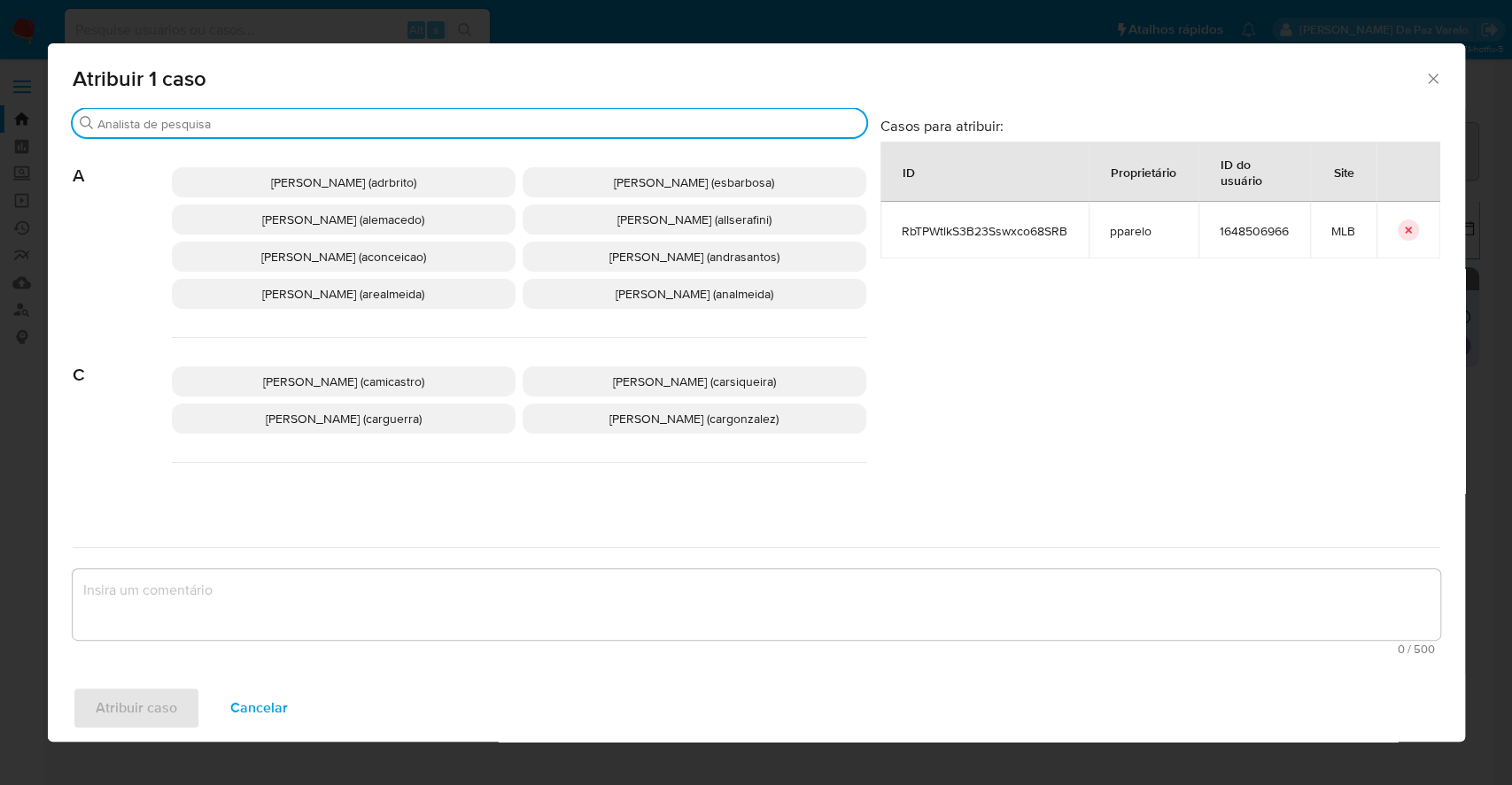
click at [499, 129] on input "Procurar" at bounding box center [477, 124] width 761 height 16
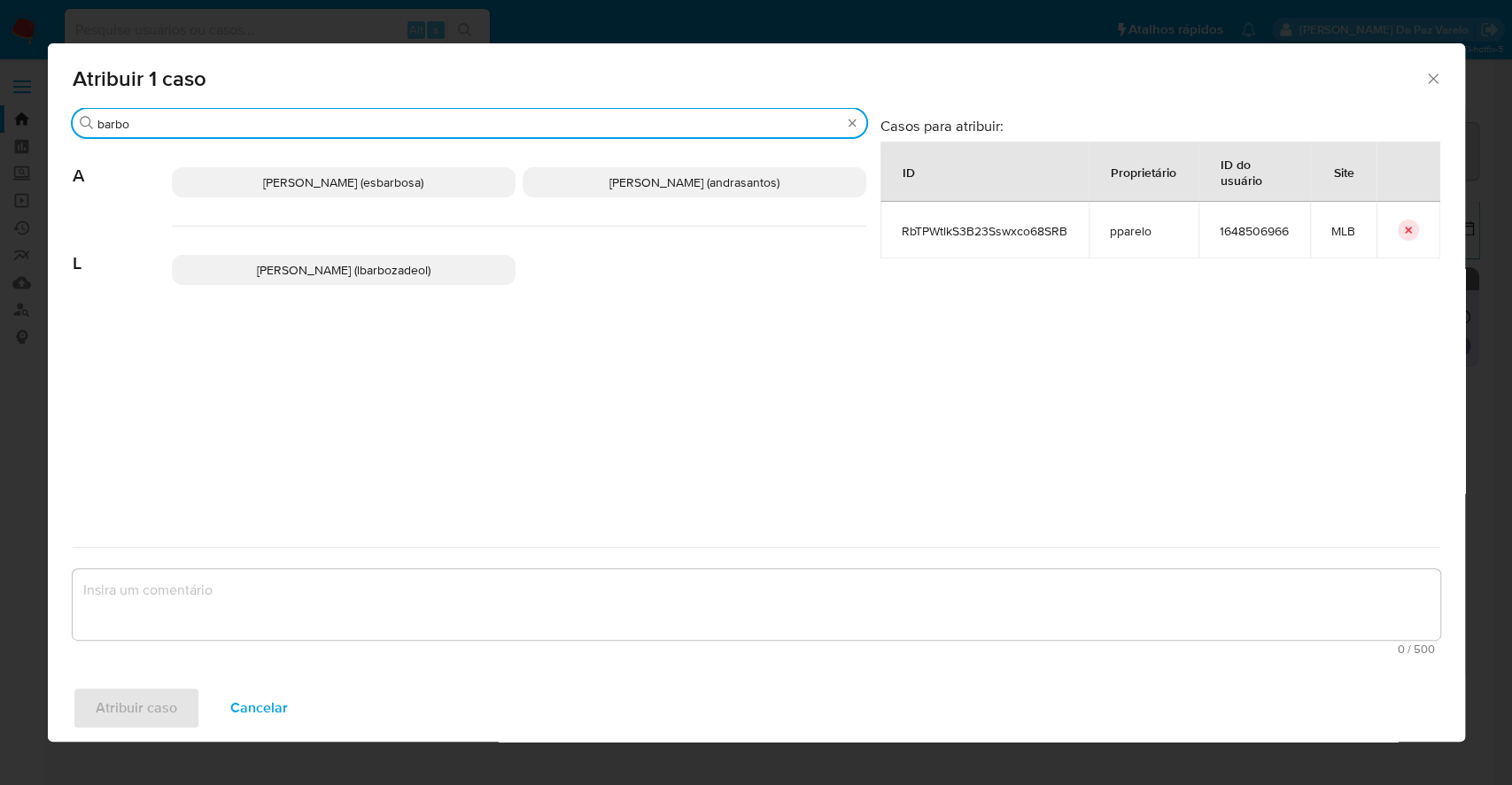
type input "barbo"
click at [394, 279] on span "[PERSON_NAME] (lbarbozadeol)" at bounding box center [343, 270] width 173 height 18
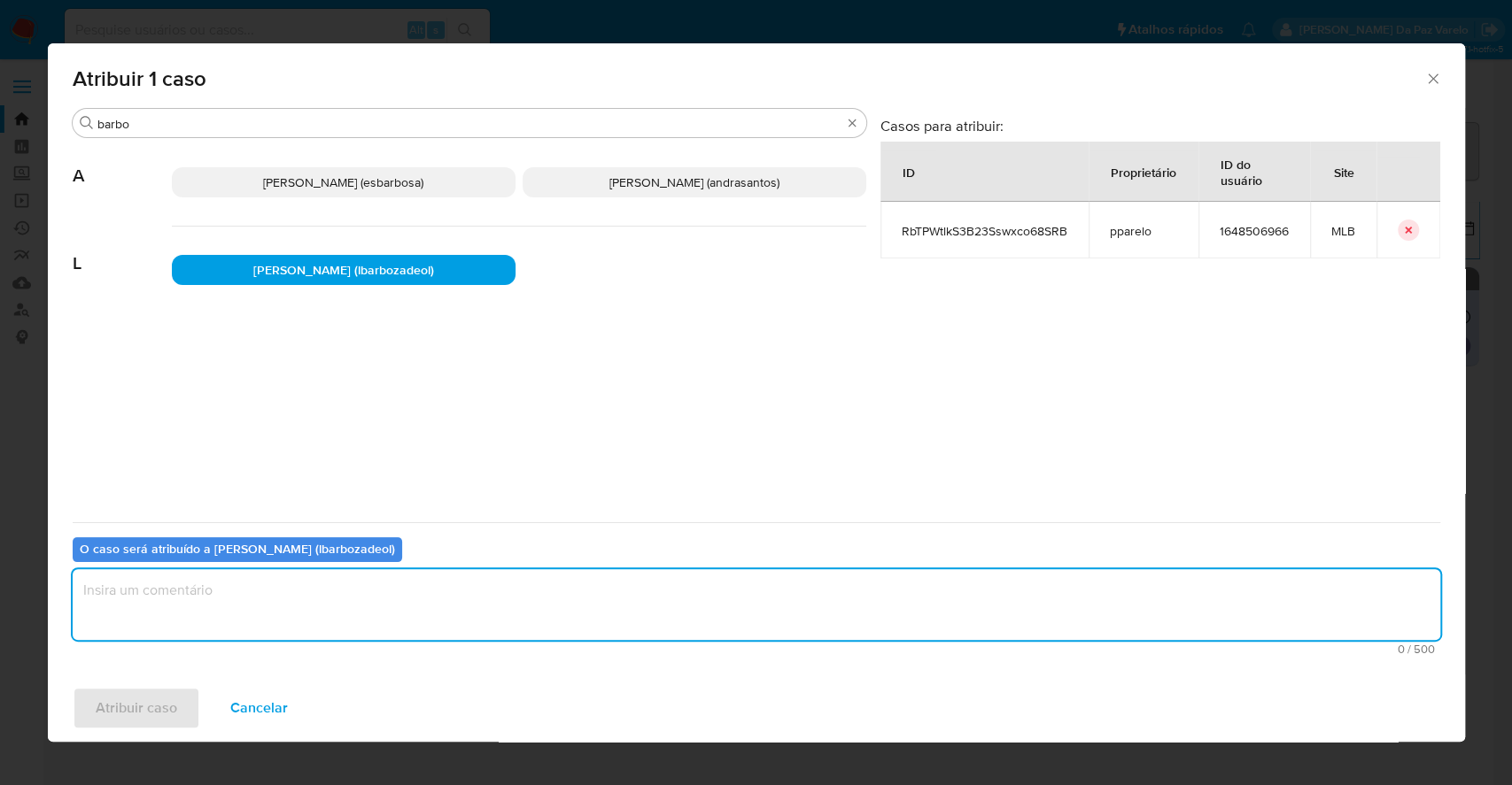
drag, startPoint x: 448, startPoint y: 597, endPoint x: 434, endPoint y: 519, distance: 79.2
click at [449, 597] on textarea "assign-modal" at bounding box center [756, 605] width 1367 height 71
type textarea "."
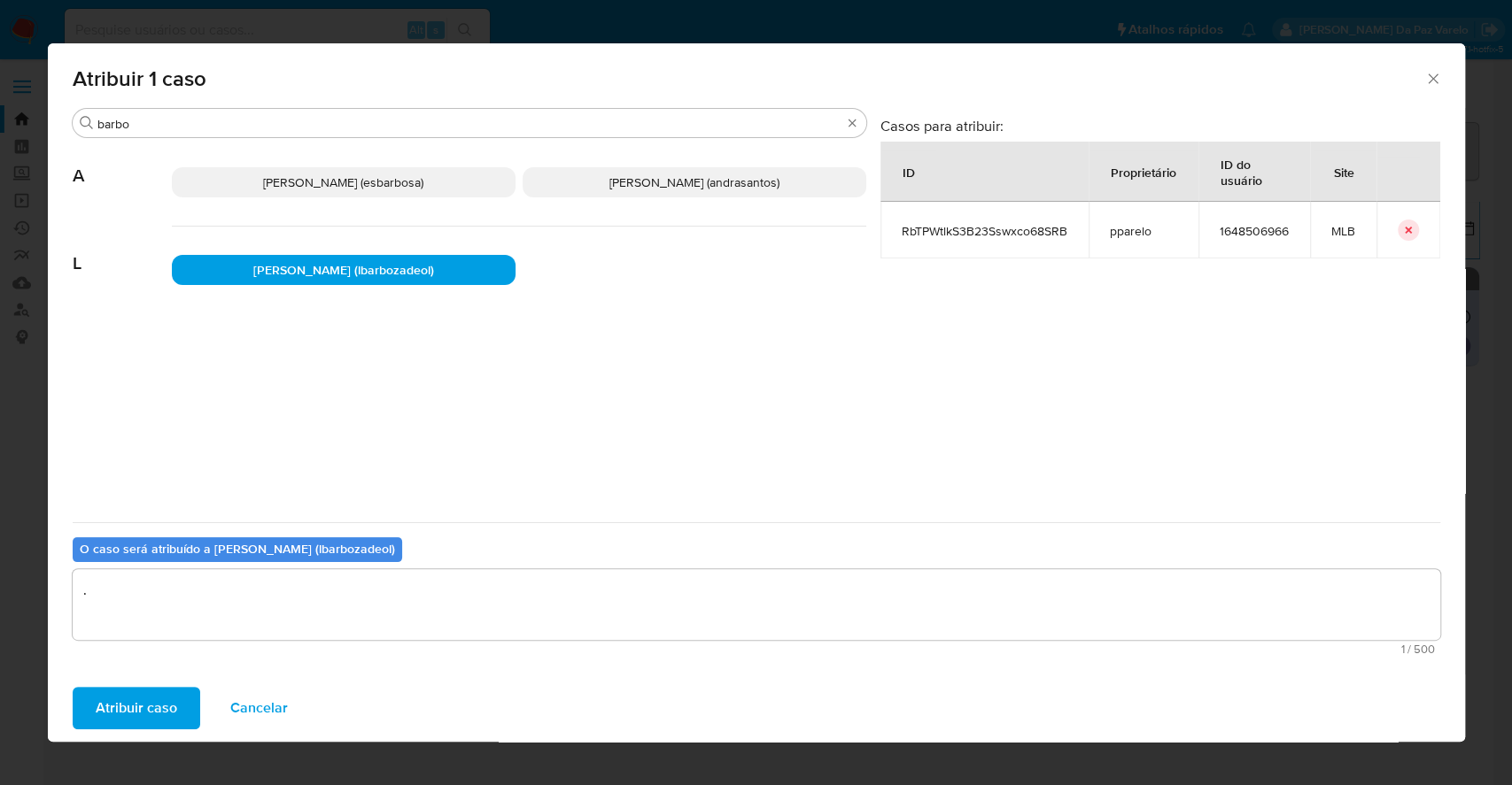
click at [130, 728] on span "Atribuir caso" at bounding box center [137, 708] width 81 height 39
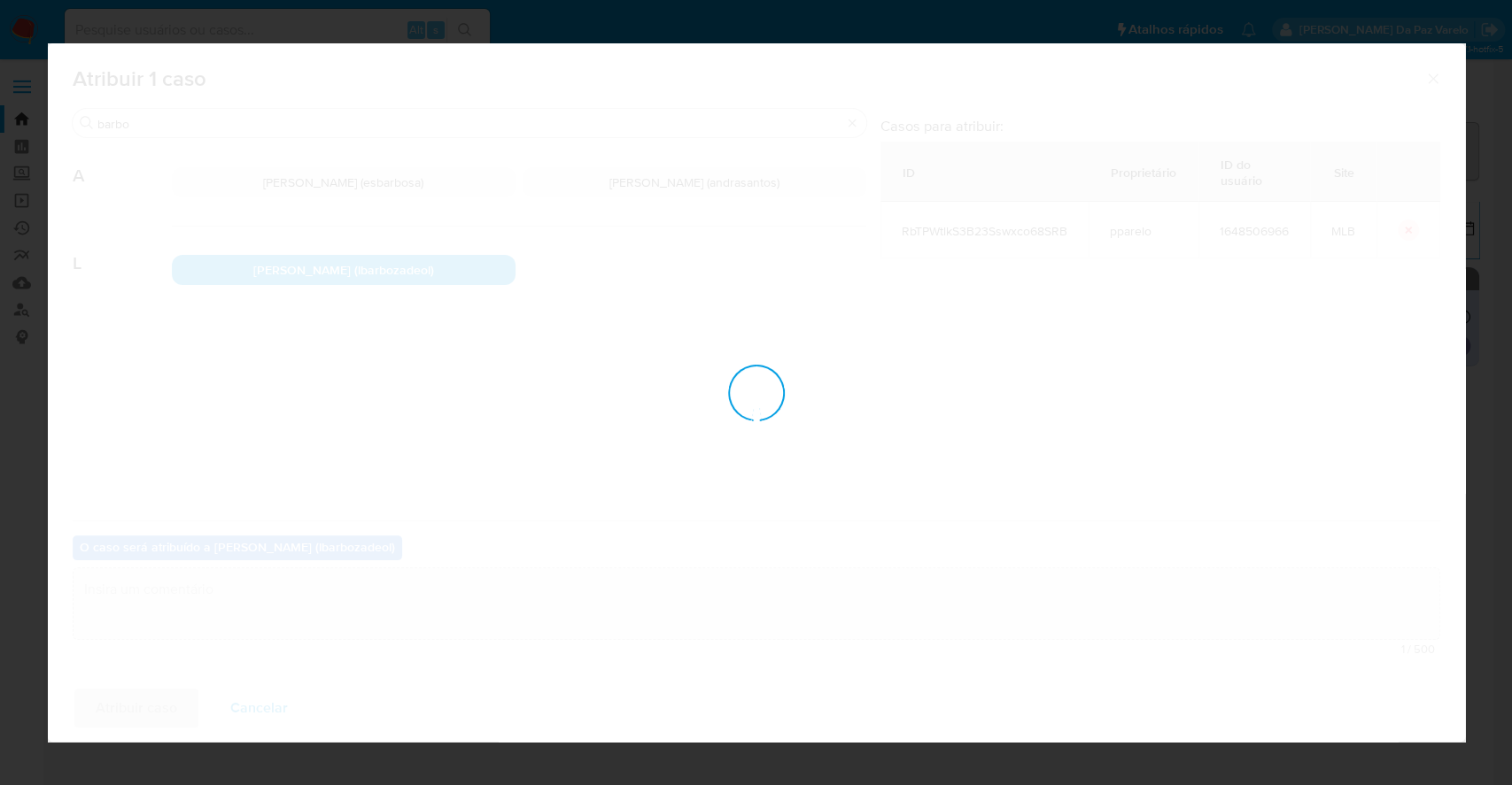
checkbox input "false"
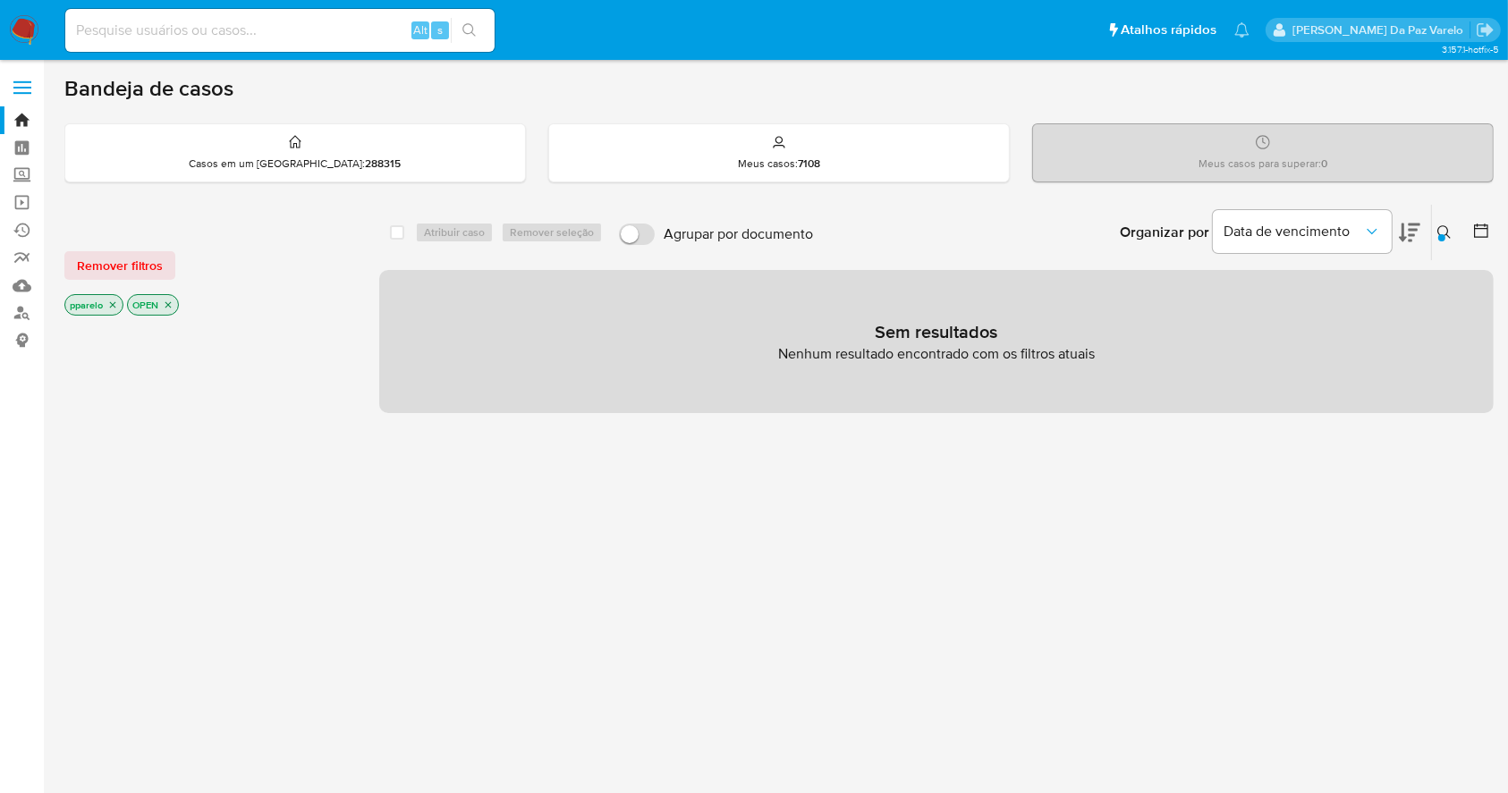
click at [114, 309] on p "pparelo" at bounding box center [93, 305] width 57 height 20
click at [107, 300] on icon "close-filter" at bounding box center [112, 305] width 11 height 11
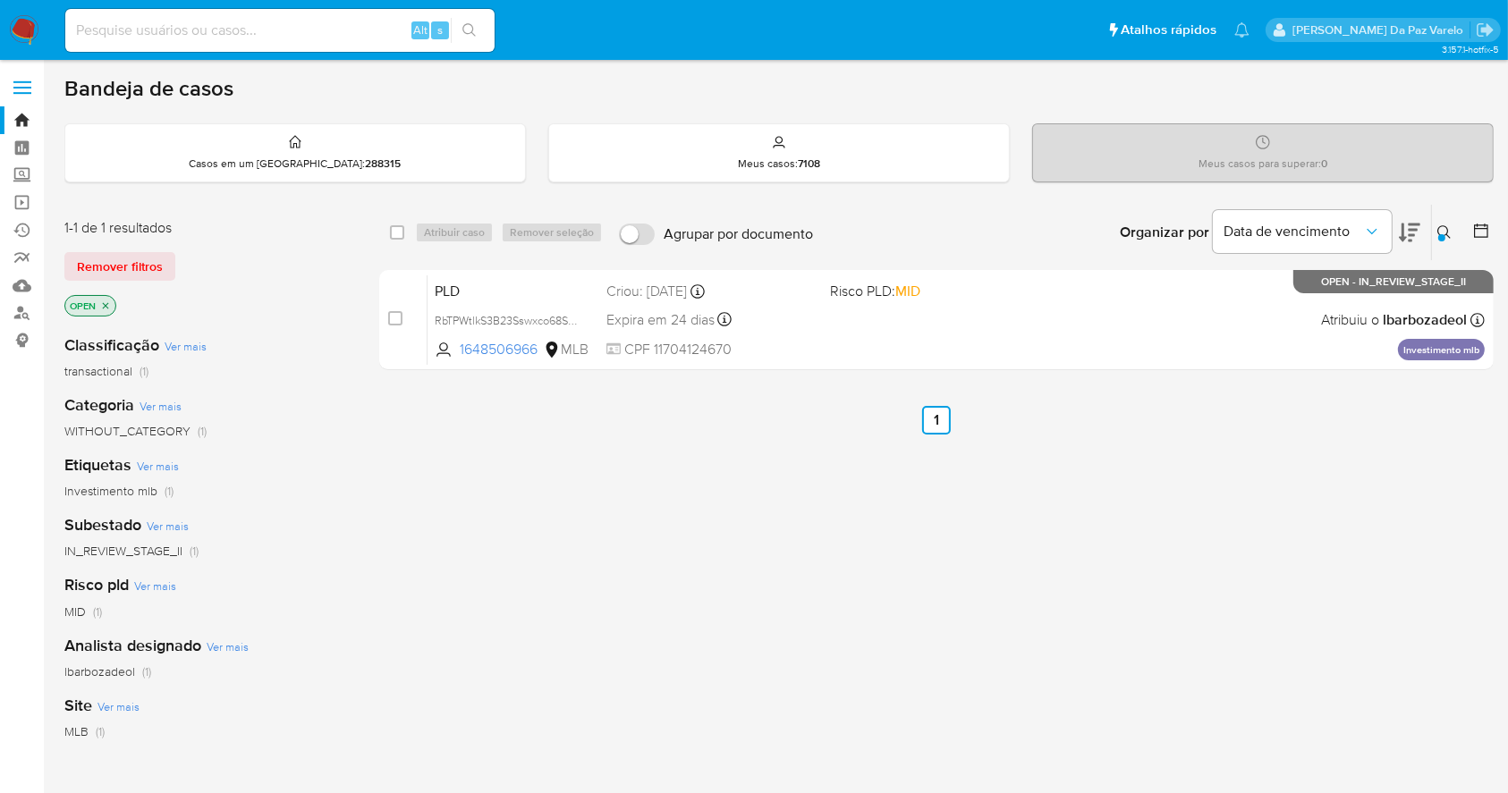
click at [1445, 233] on icon at bounding box center [1443, 231] width 13 height 13
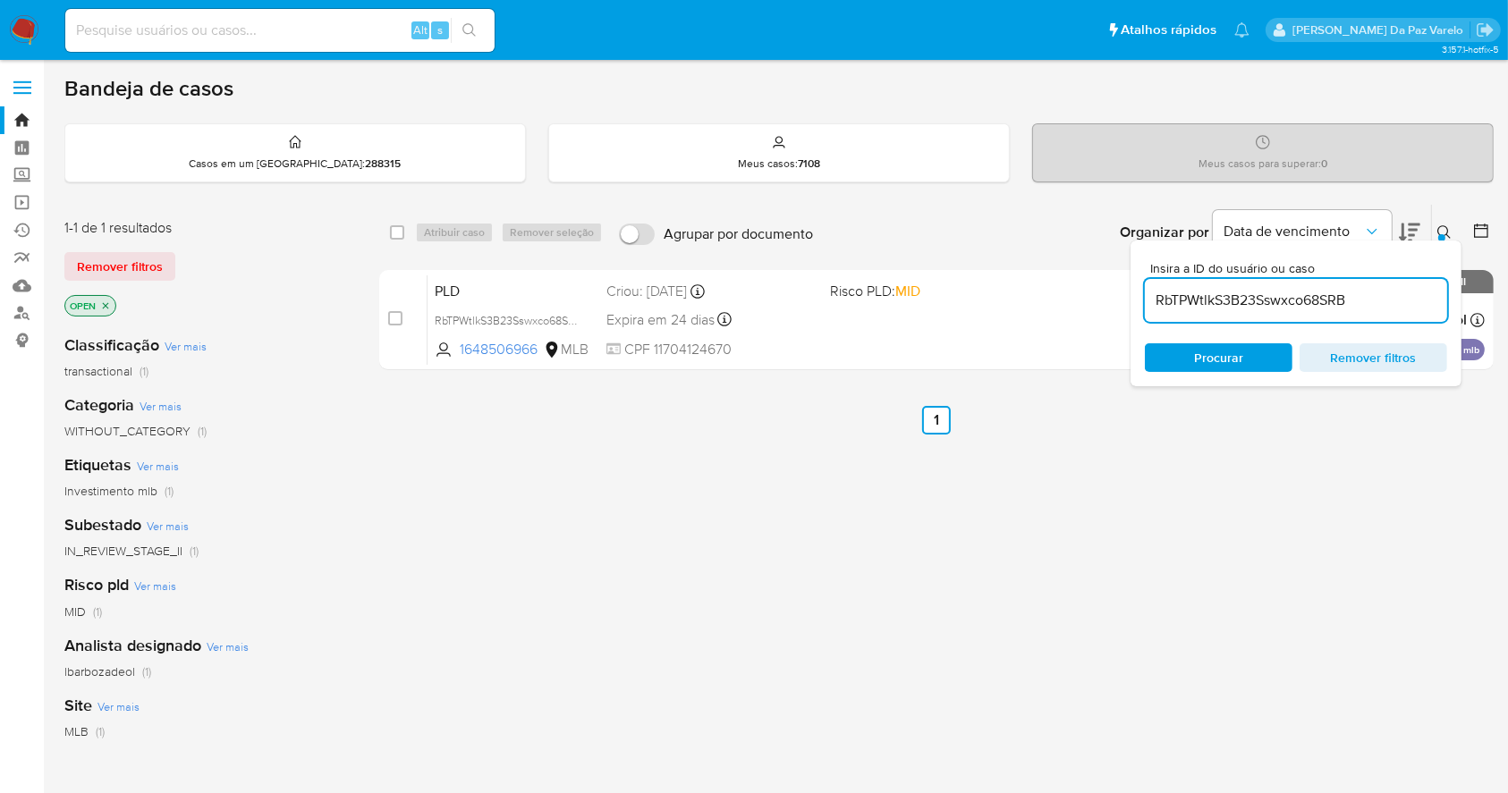
click at [1445, 225] on icon at bounding box center [1444, 232] width 14 height 14
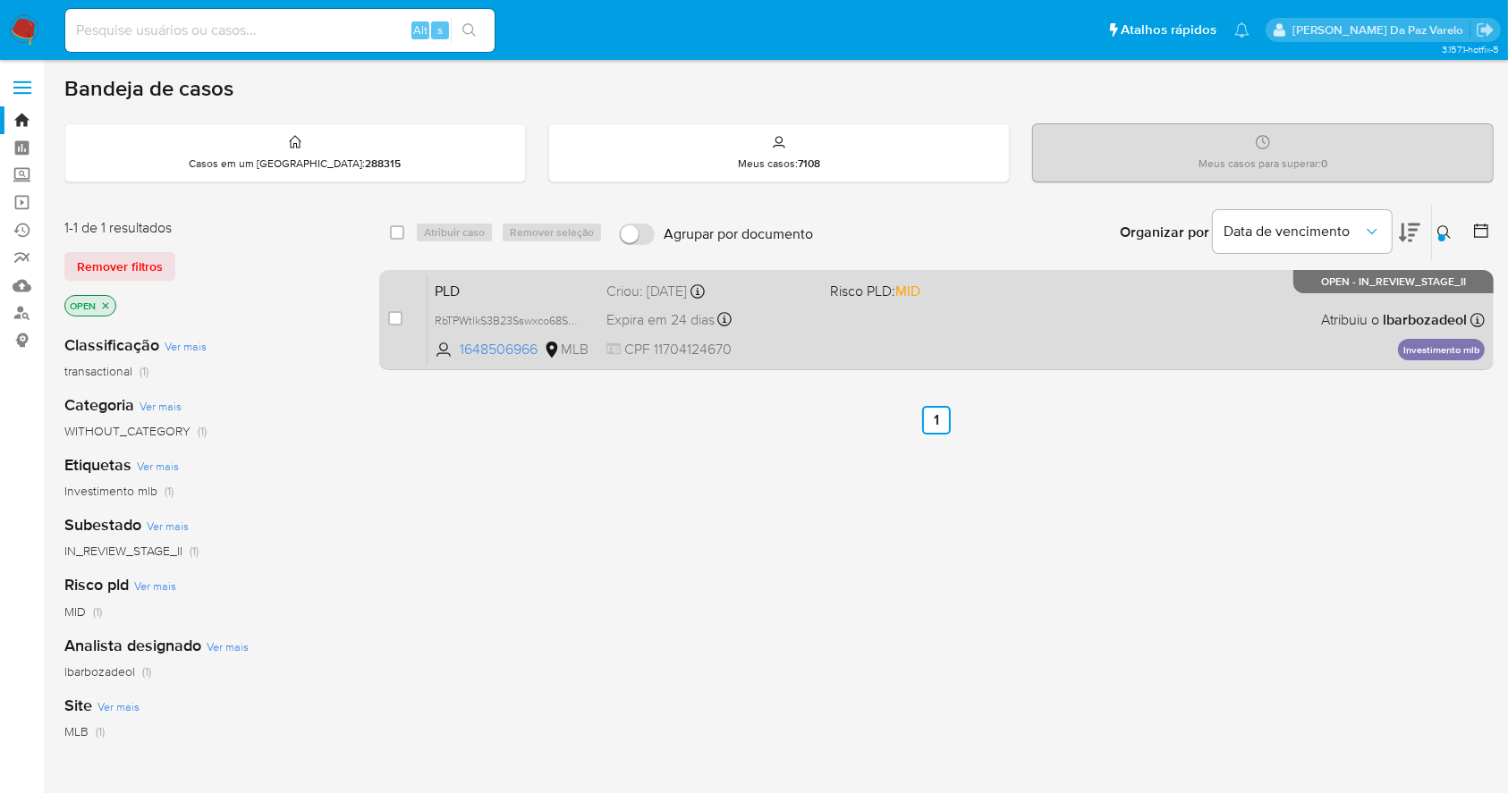
click at [1362, 311] on span "Atribuiu o lbarbozadeol" at bounding box center [1394, 320] width 146 height 20
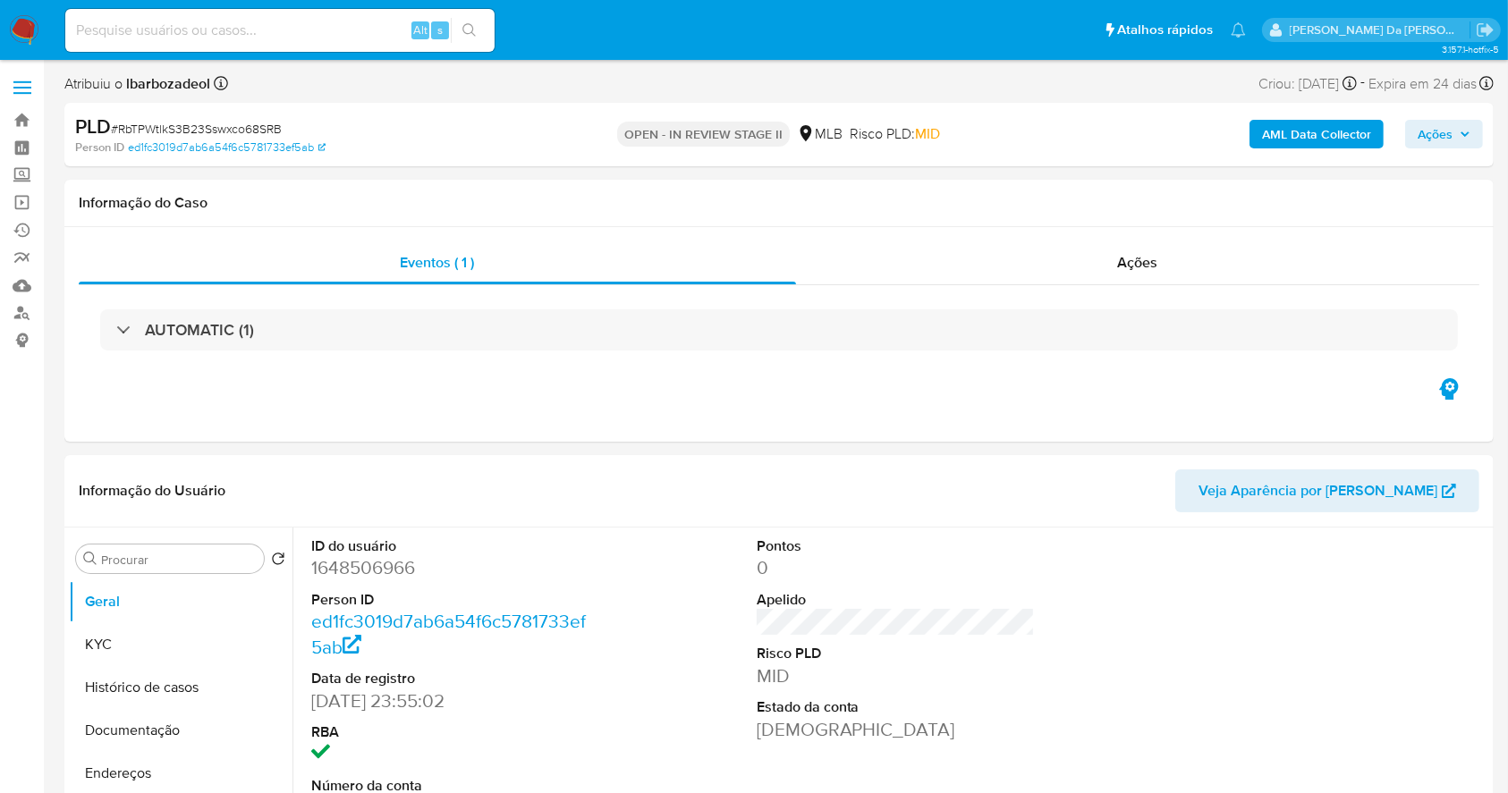
select select "10"
click at [1433, 109] on div "PLD # RbTPWtlkS3B23Sswxco68SRB Person ID ed1fc3019d7ab6a54f6c5781733ef5ab OPEN …" at bounding box center [778, 134] width 1429 height 63
click at [1438, 132] on span "Ações" at bounding box center [1435, 134] width 35 height 29
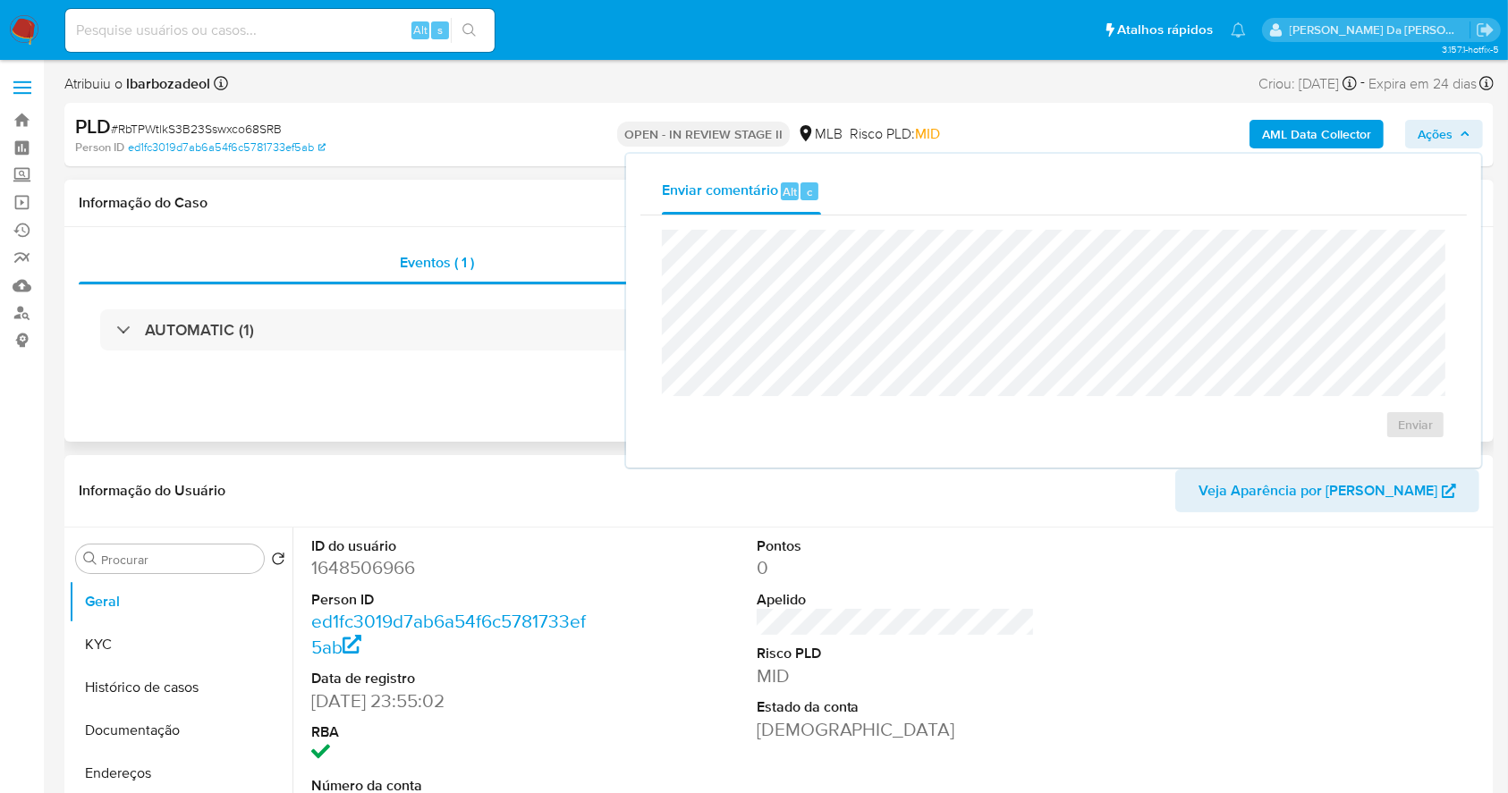
click at [323, 402] on div "Eventos ( 1 ) Ações AUTOMATIC (1)" at bounding box center [778, 334] width 1429 height 215
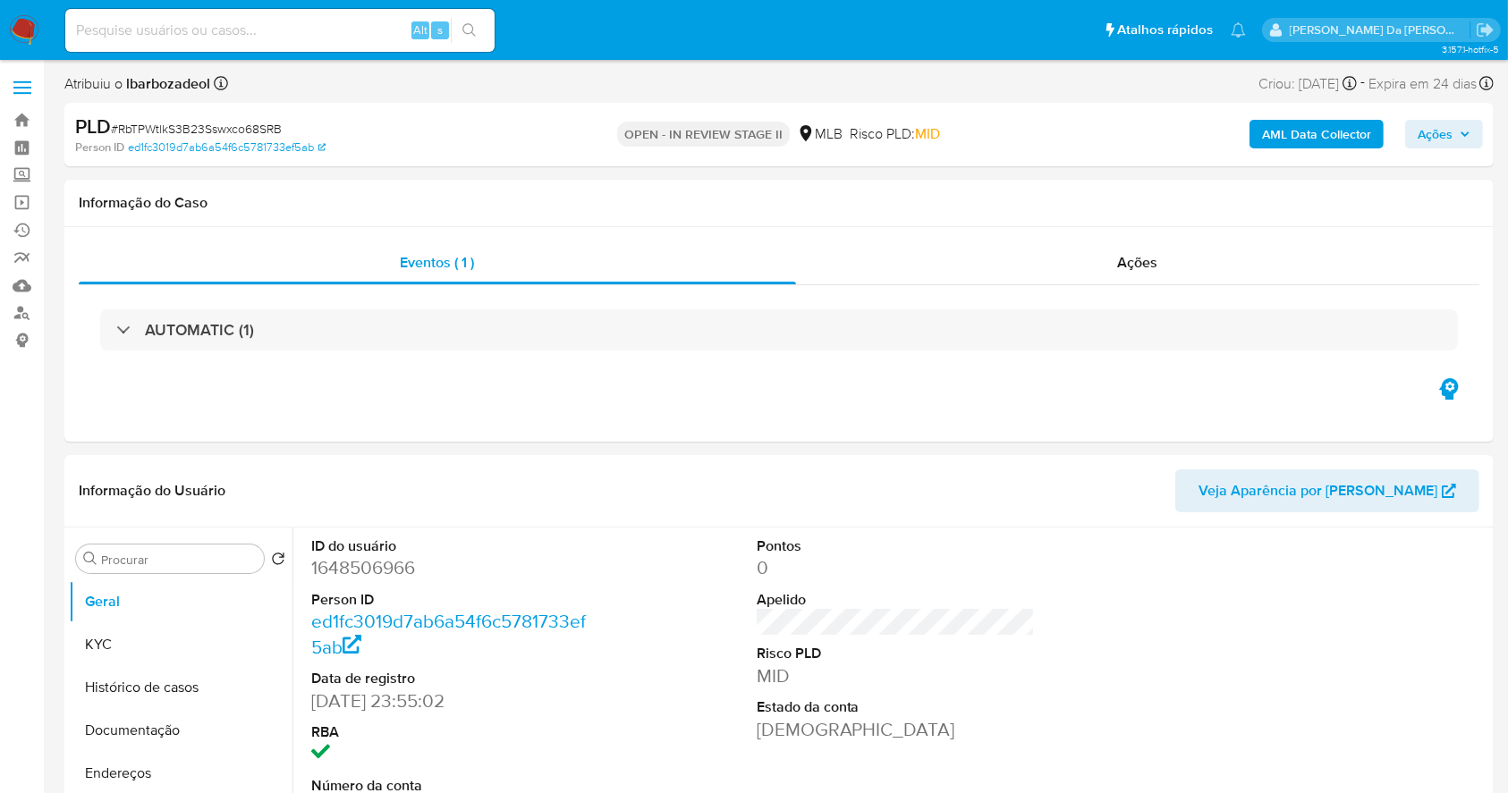
click at [236, 129] on span "# RbTPWtlkS3B23Sswxco68SRB" at bounding box center [196, 129] width 171 height 18
copy span "RbTPWtlkS3B23Sswxco68SRB"
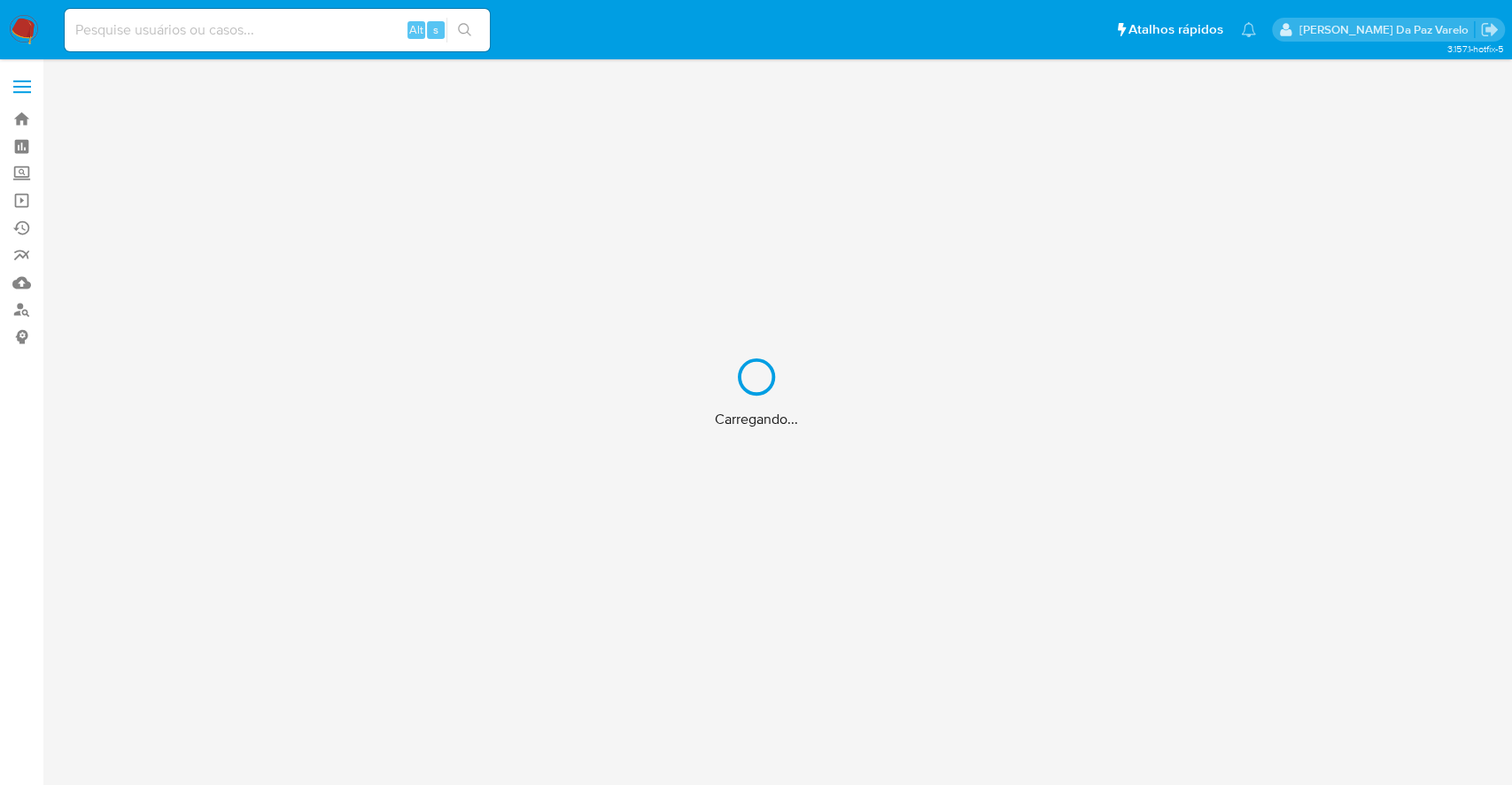
click at [270, 32] on div "Carregando..." at bounding box center [756, 392] width 1512 height 785
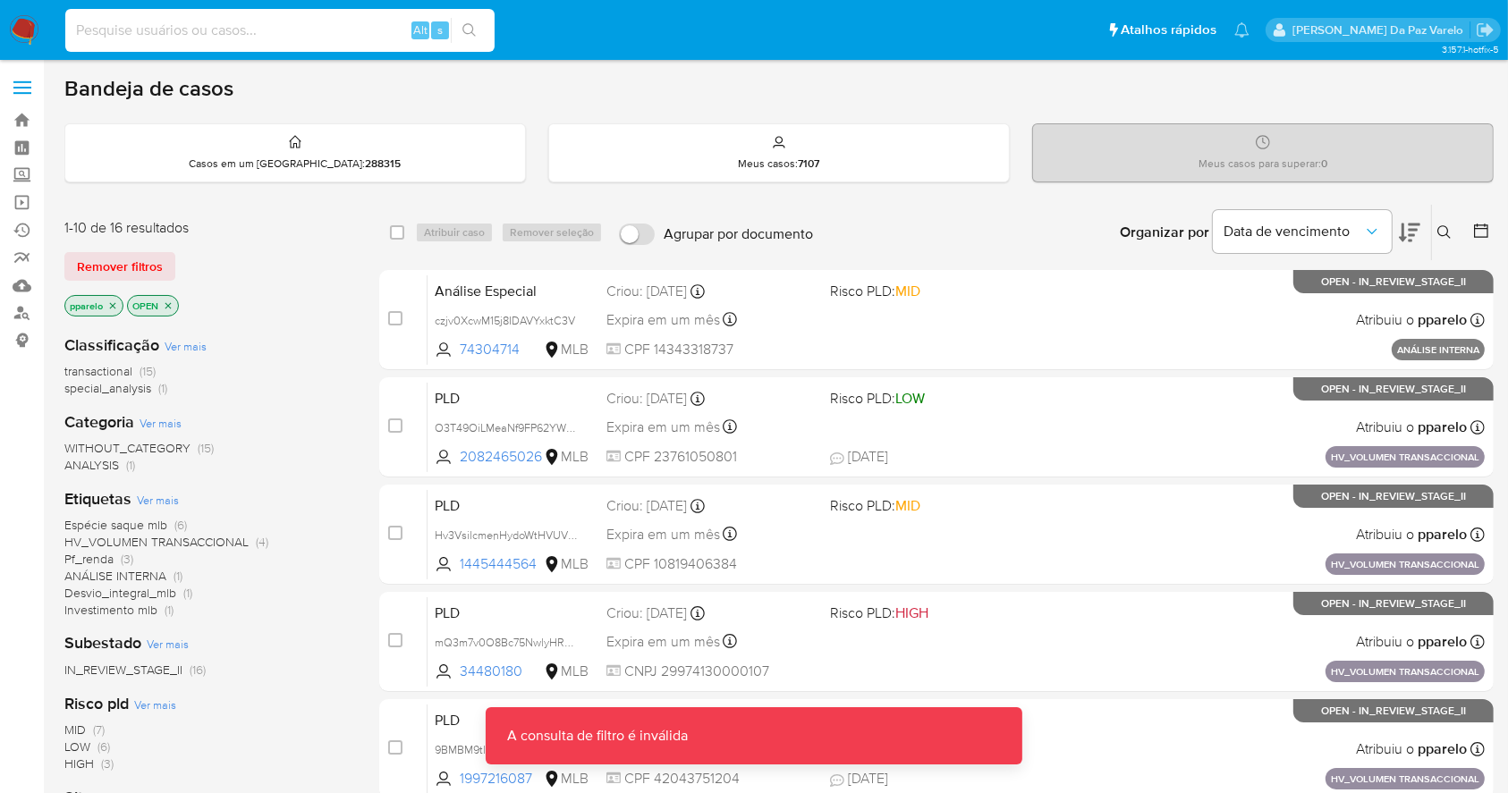
click at [315, 30] on input at bounding box center [279, 30] width 429 height 23
paste input "RbTPWtlkS3B23Sswxco68SRB"
type input "RbTPWtlkS3B23Sswxco68SRB"
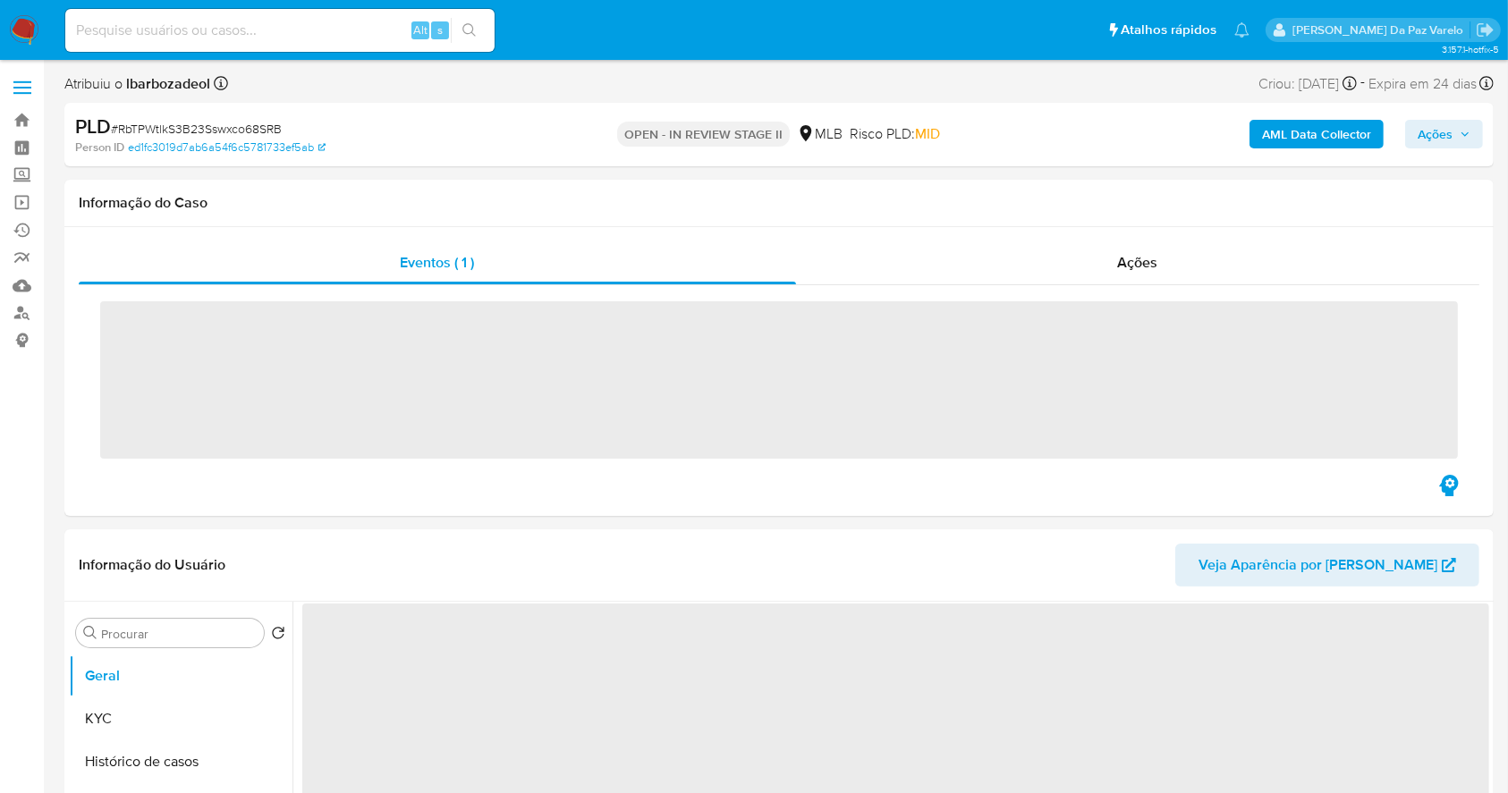
click at [300, 40] on input at bounding box center [279, 30] width 429 height 23
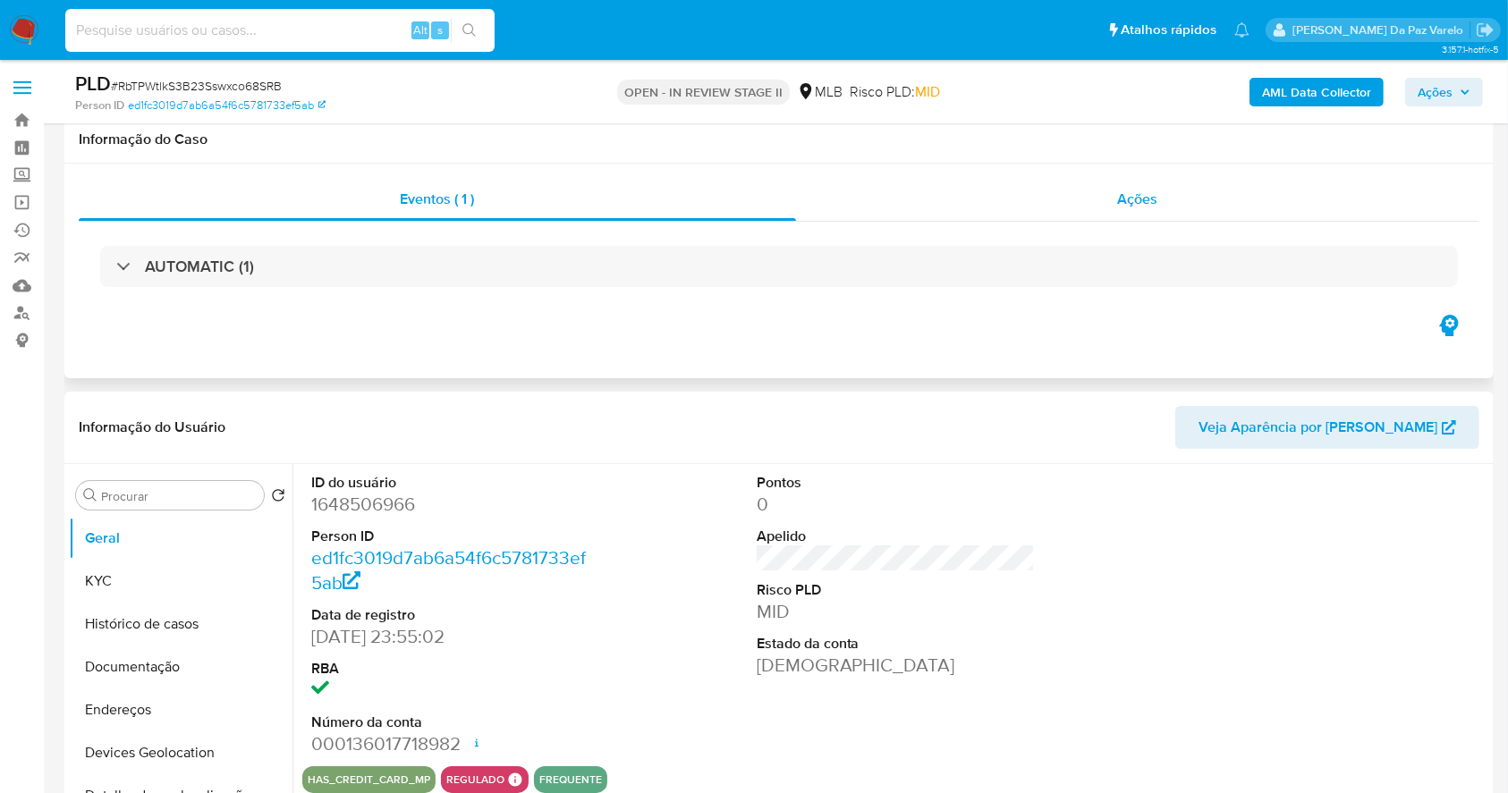
select select "10"
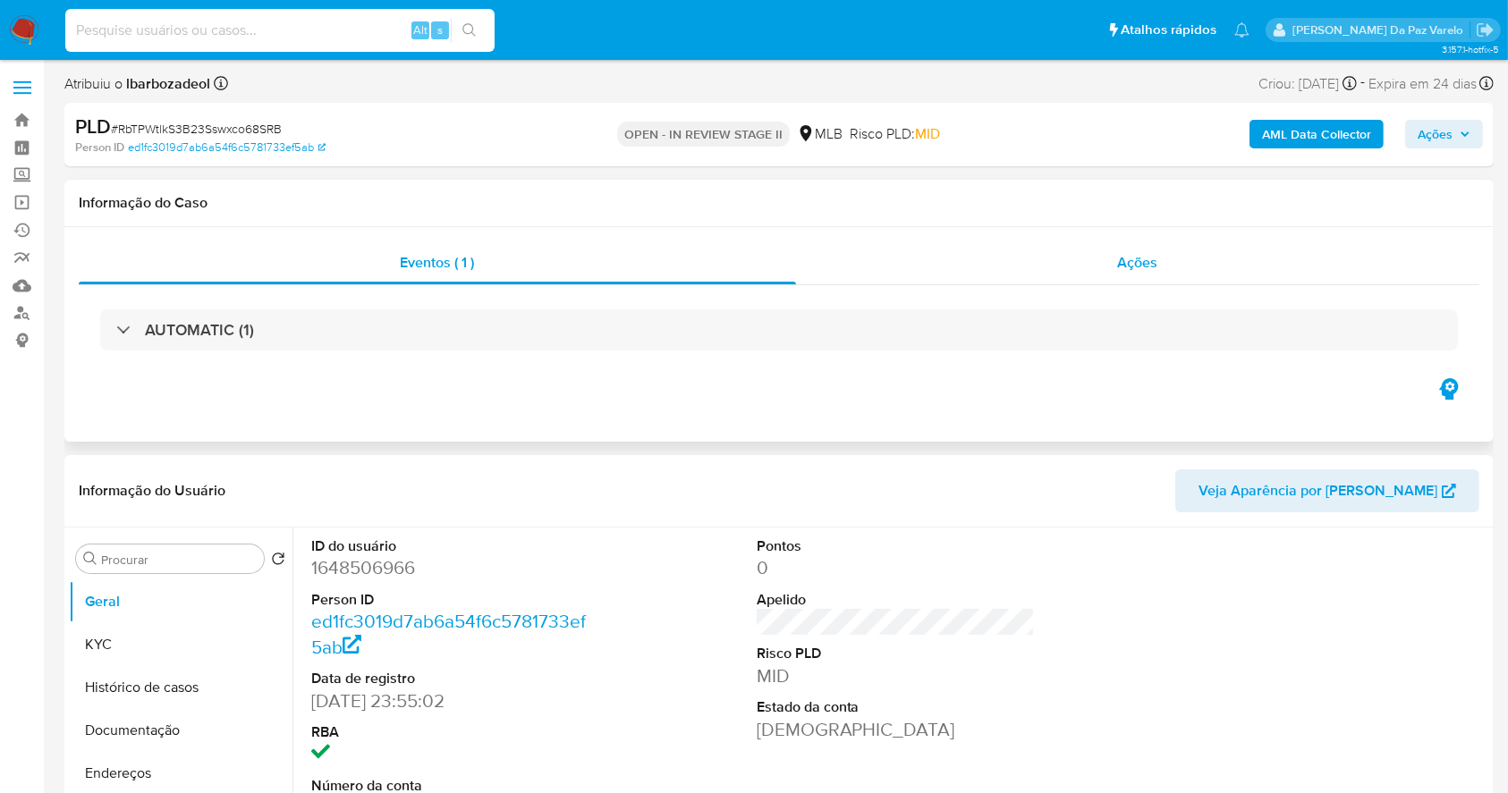
click at [1146, 265] on span "Ações" at bounding box center [1138, 262] width 40 height 21
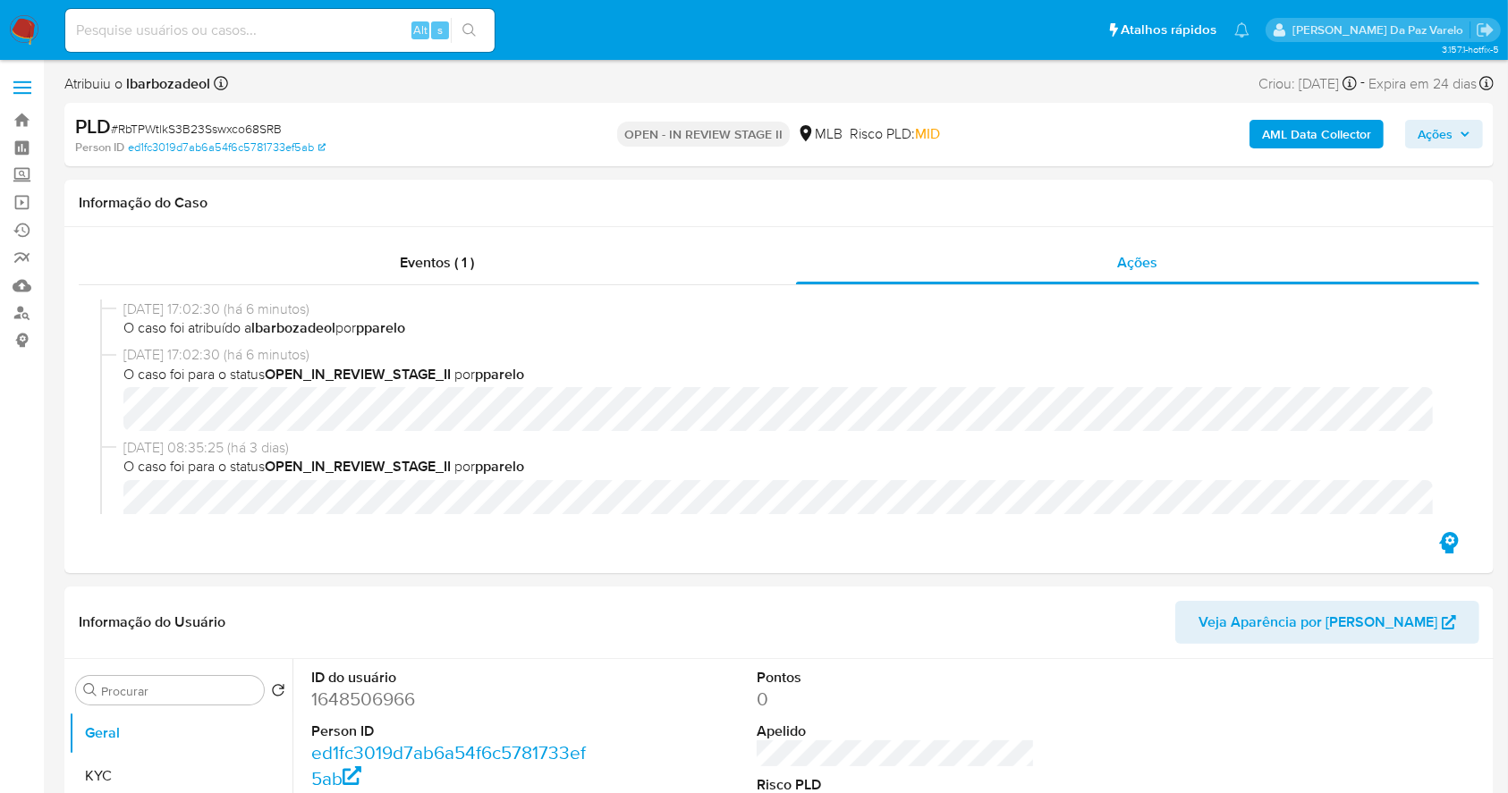
click at [162, 128] on span "# RbTPWtlkS3B23Sswxco68SRB" at bounding box center [196, 129] width 171 height 18
click at [164, 128] on span "# RbTPWtlkS3B23Sswxco68SRB" at bounding box center [196, 129] width 171 height 18
copy span "RbTPWtlkS3B23Sswxco68SRB"
click at [29, 30] on img at bounding box center [24, 30] width 30 height 30
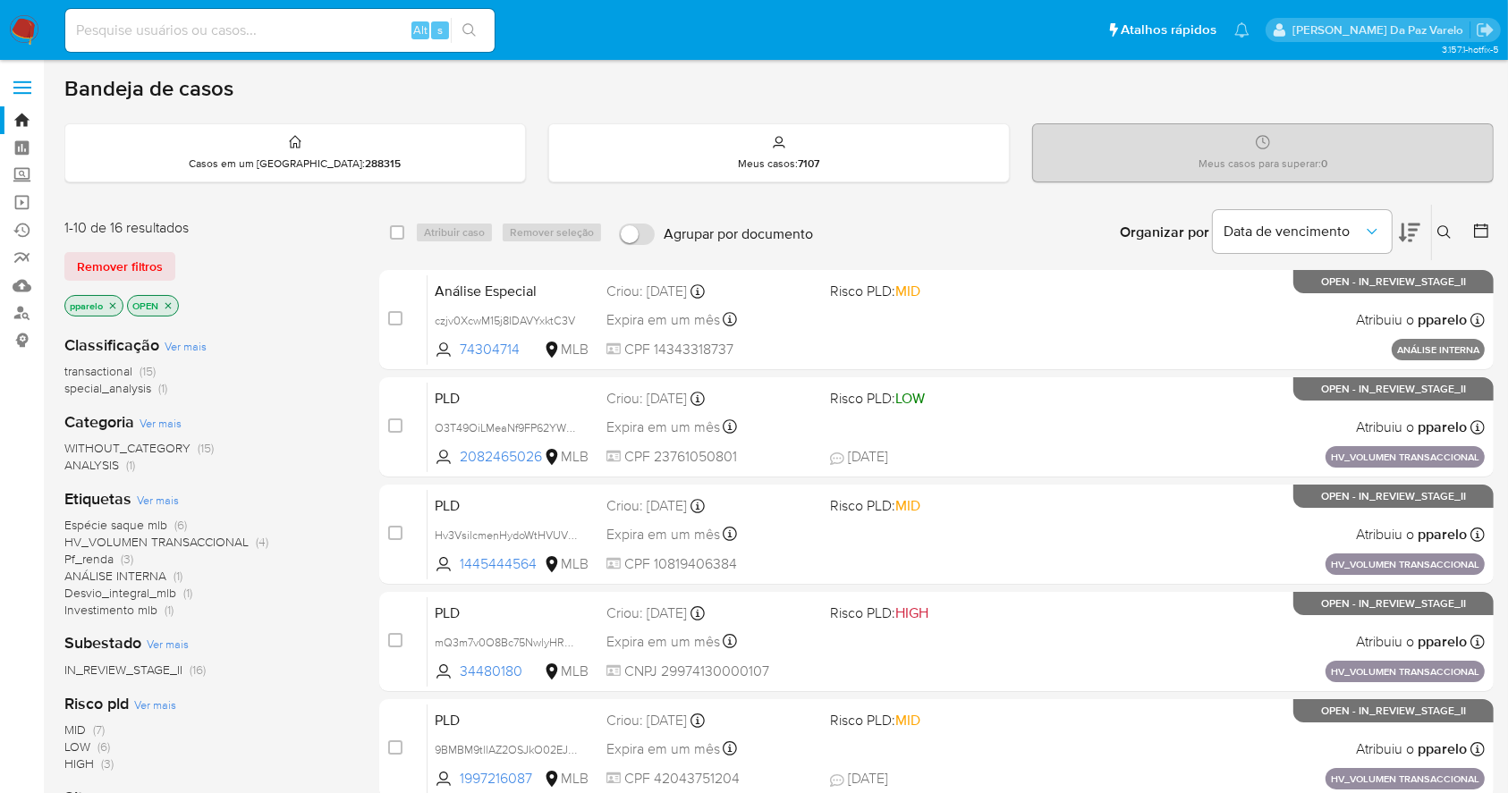
click at [1441, 225] on icon at bounding box center [1444, 232] width 14 height 14
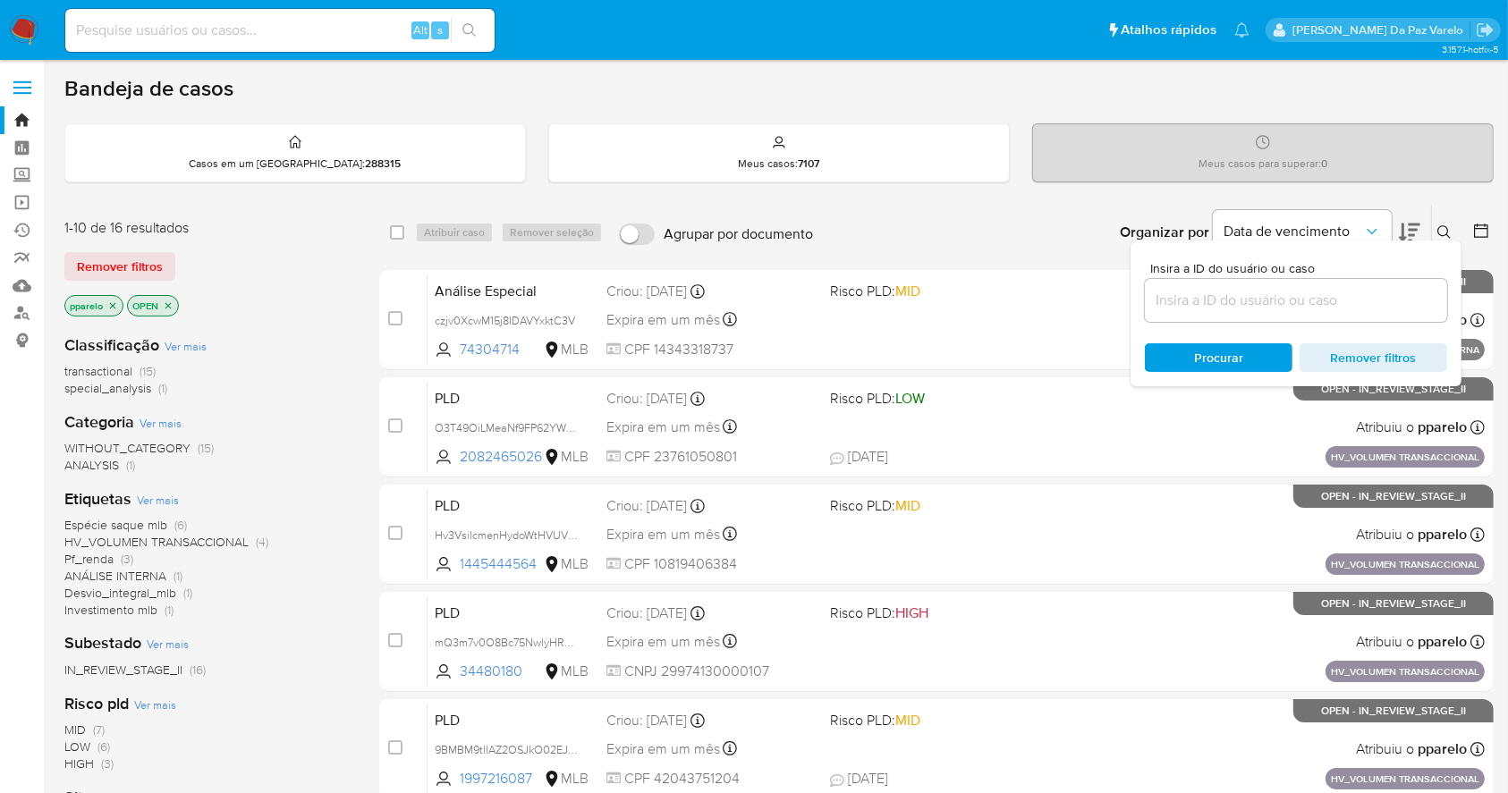
click at [1245, 298] on input at bounding box center [1296, 300] width 302 height 23
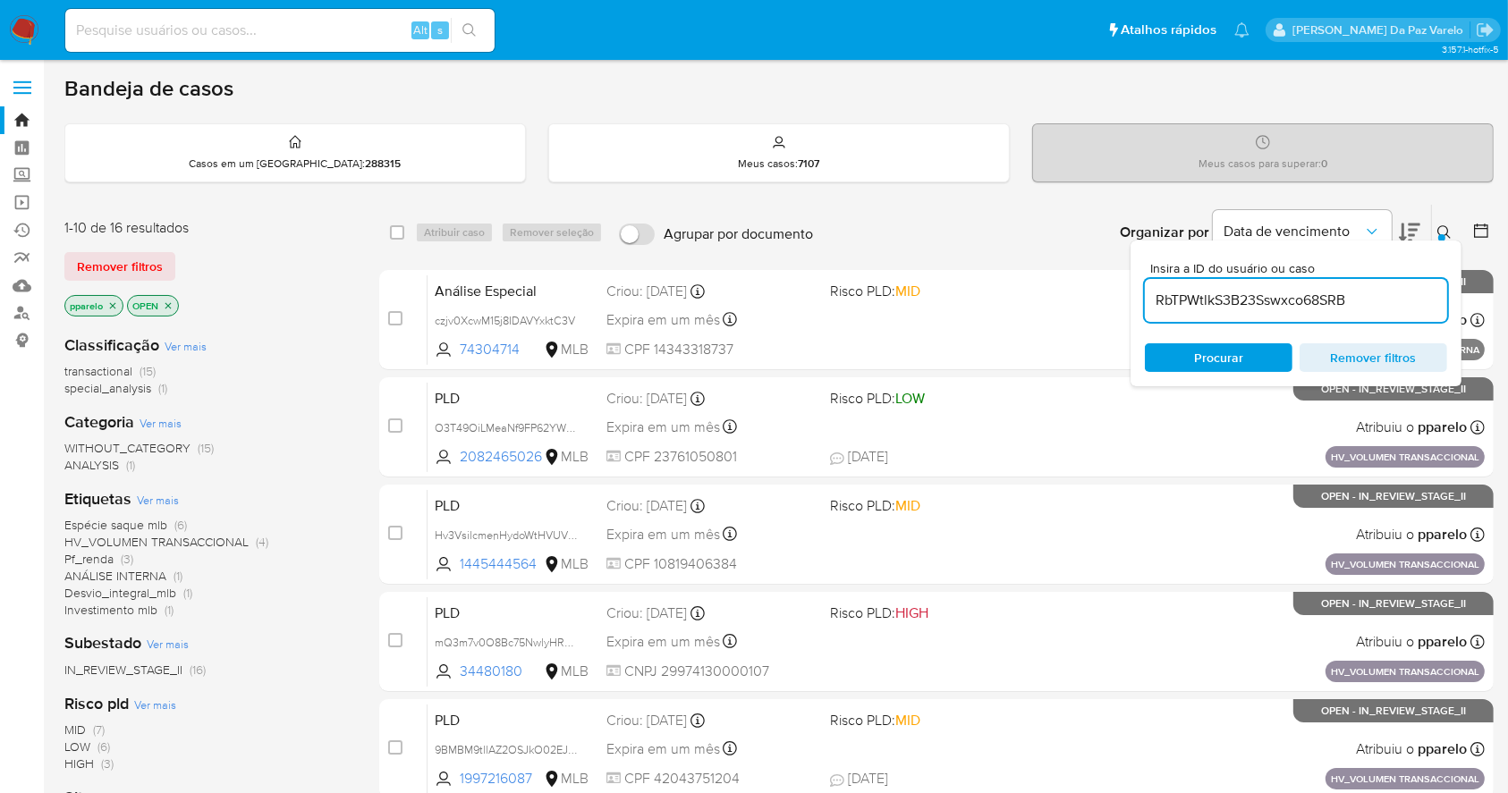
type input "RbTPWtlkS3B23Sswxco68SRB"
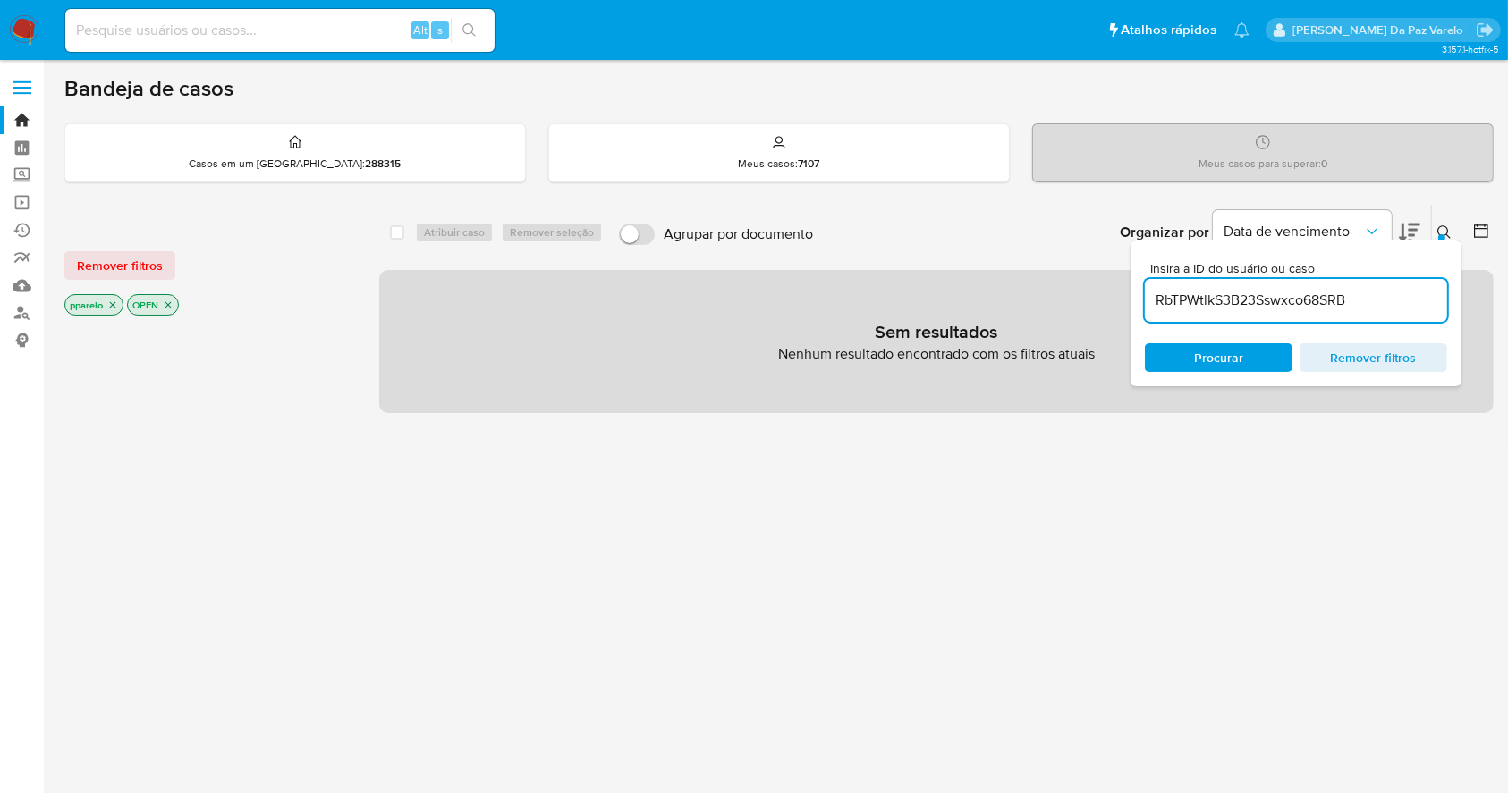
click at [107, 303] on icon "close-filter" at bounding box center [112, 305] width 11 height 11
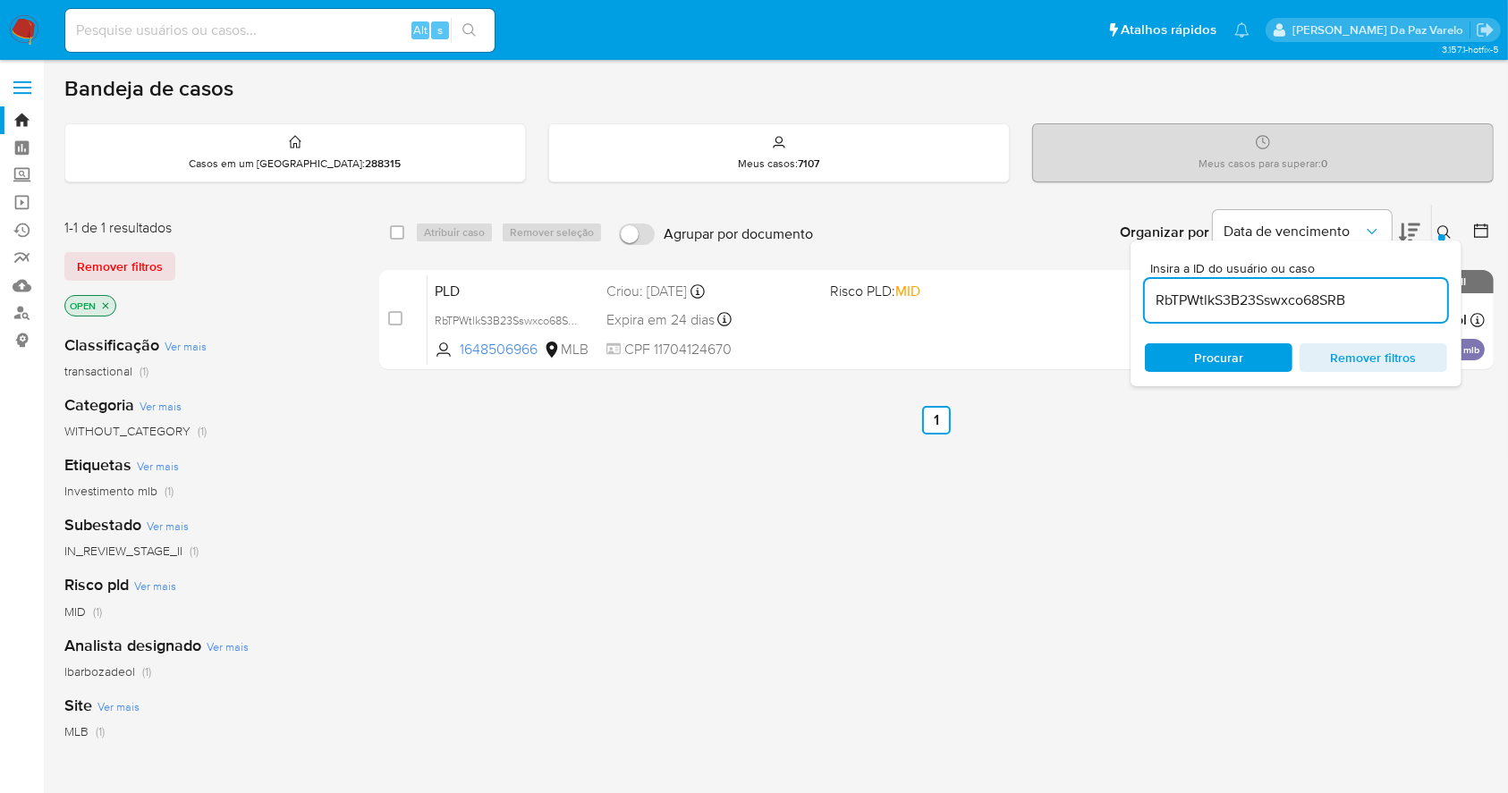
click at [104, 303] on icon "close-filter" at bounding box center [106, 305] width 6 height 6
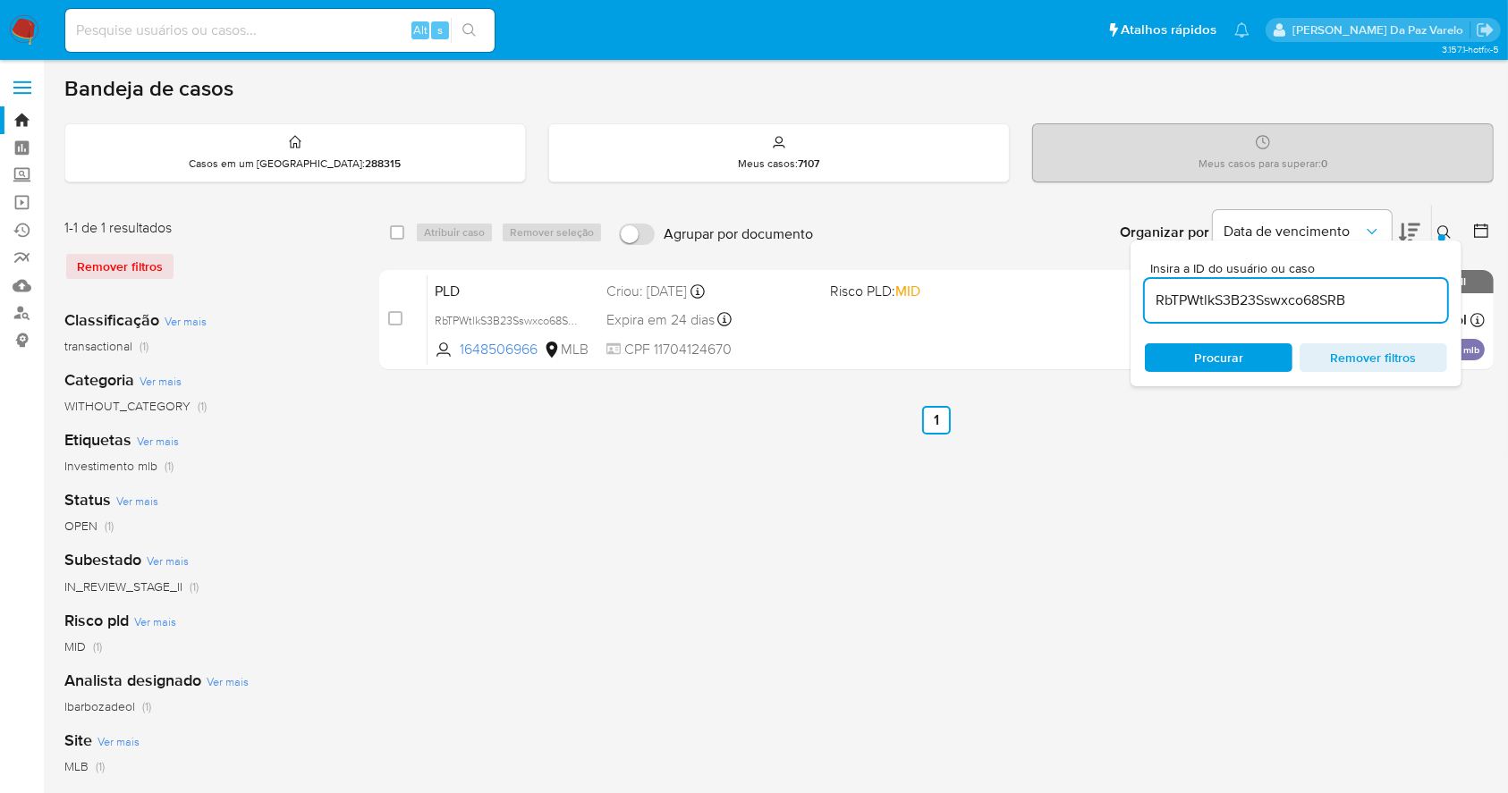
click at [1443, 234] on div at bounding box center [1441, 237] width 7 height 7
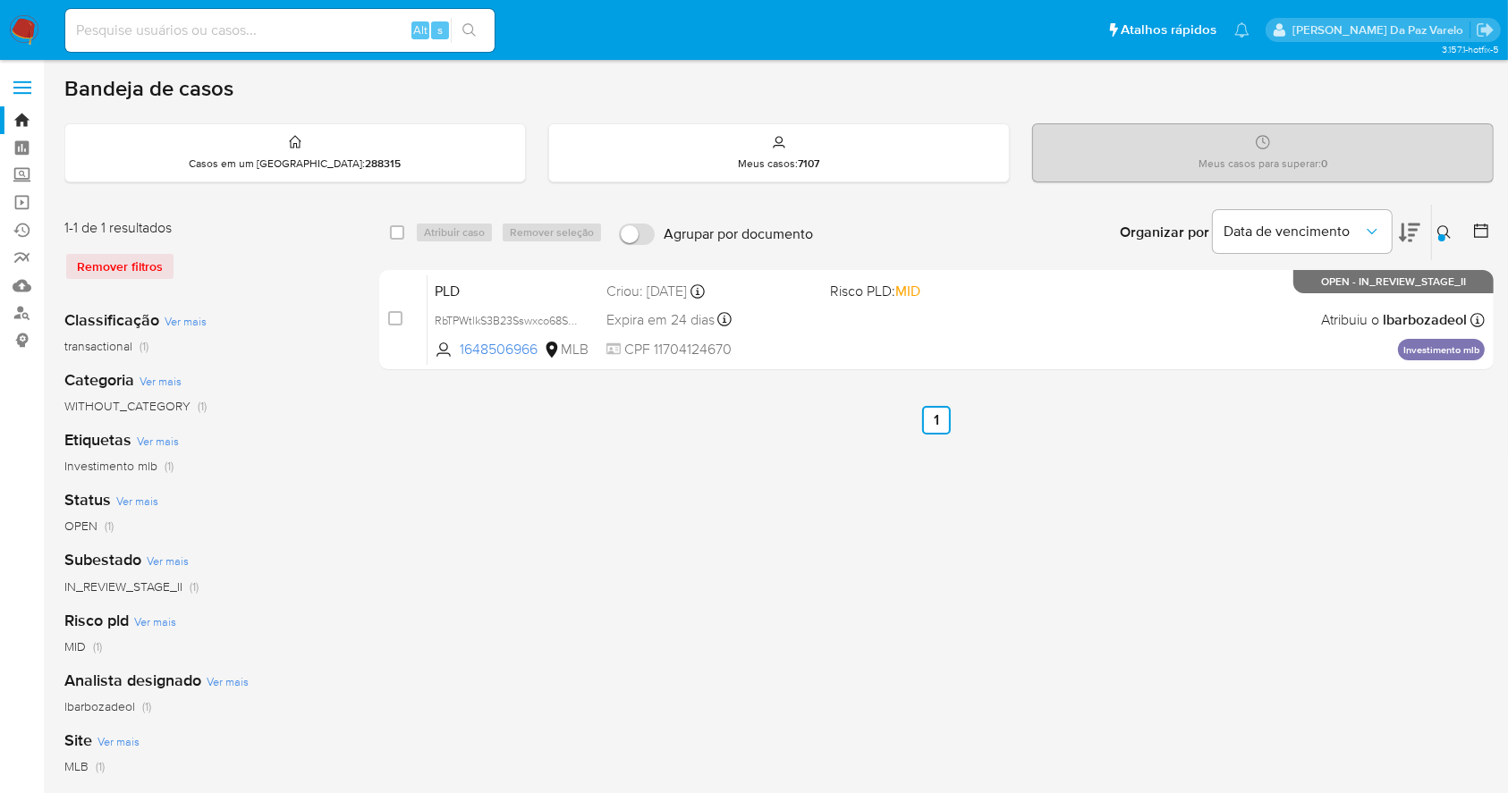
click at [1451, 222] on button at bounding box center [1447, 232] width 30 height 21
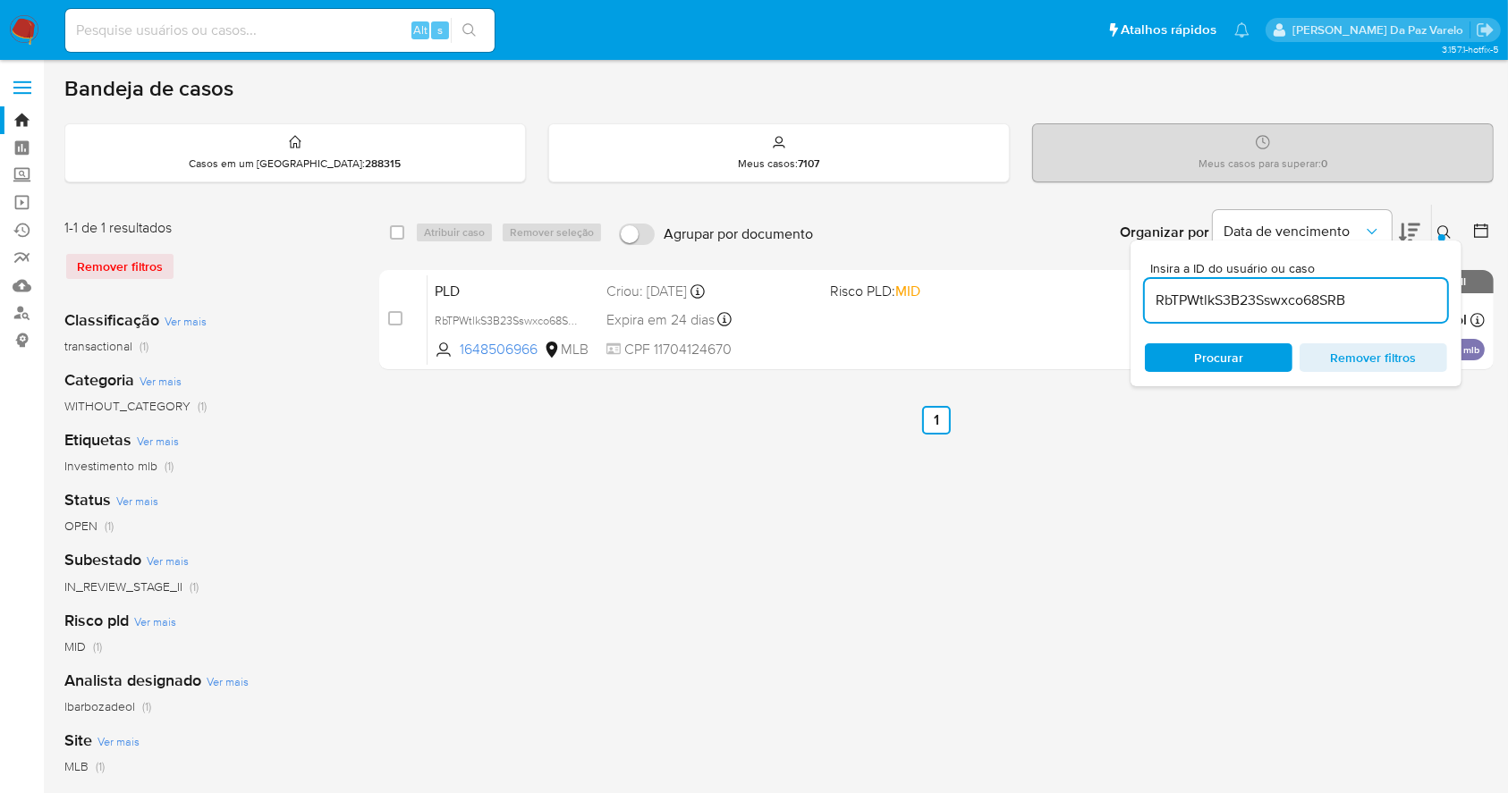
click at [1440, 227] on icon at bounding box center [1444, 232] width 14 height 14
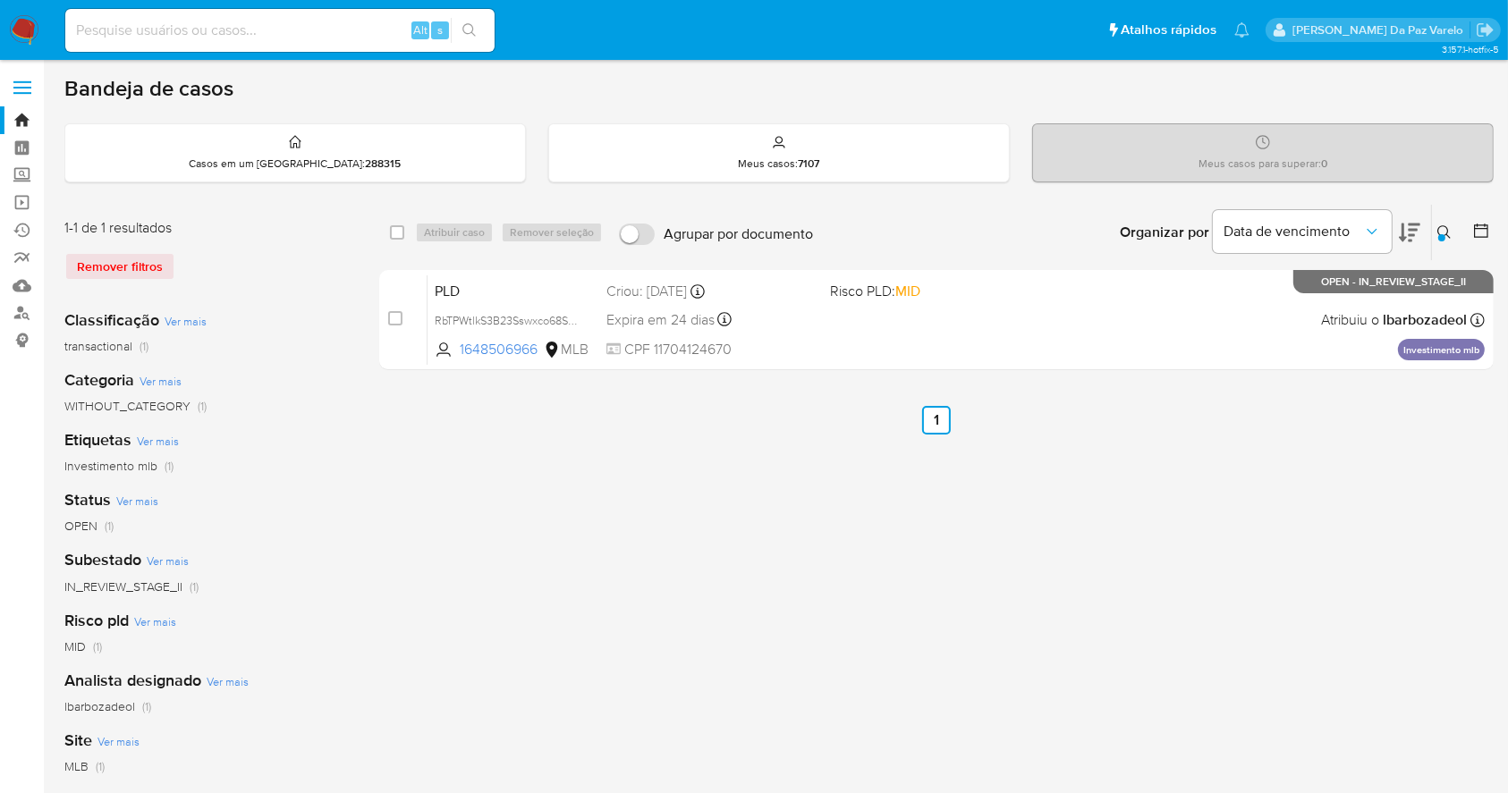
click at [1436, 231] on button at bounding box center [1447, 232] width 30 height 21
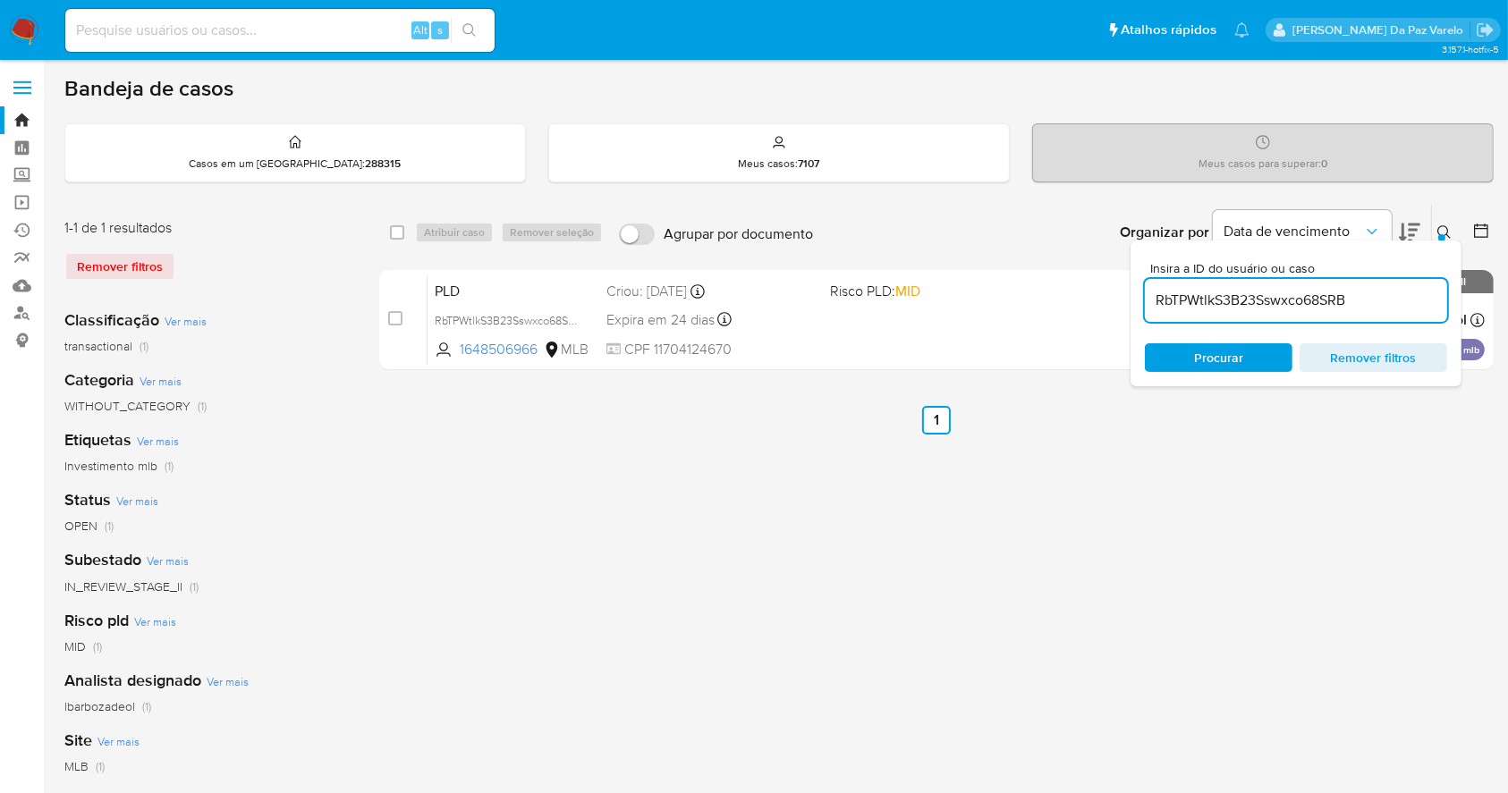
click at [717, 451] on div "select-all-cases-checkbox Atribuir caso Remover seleção Agrupar por documento O…" at bounding box center [936, 596] width 1114 height 785
click at [398, 228] on input "checkbox" at bounding box center [397, 232] width 14 height 14
checkbox input "true"
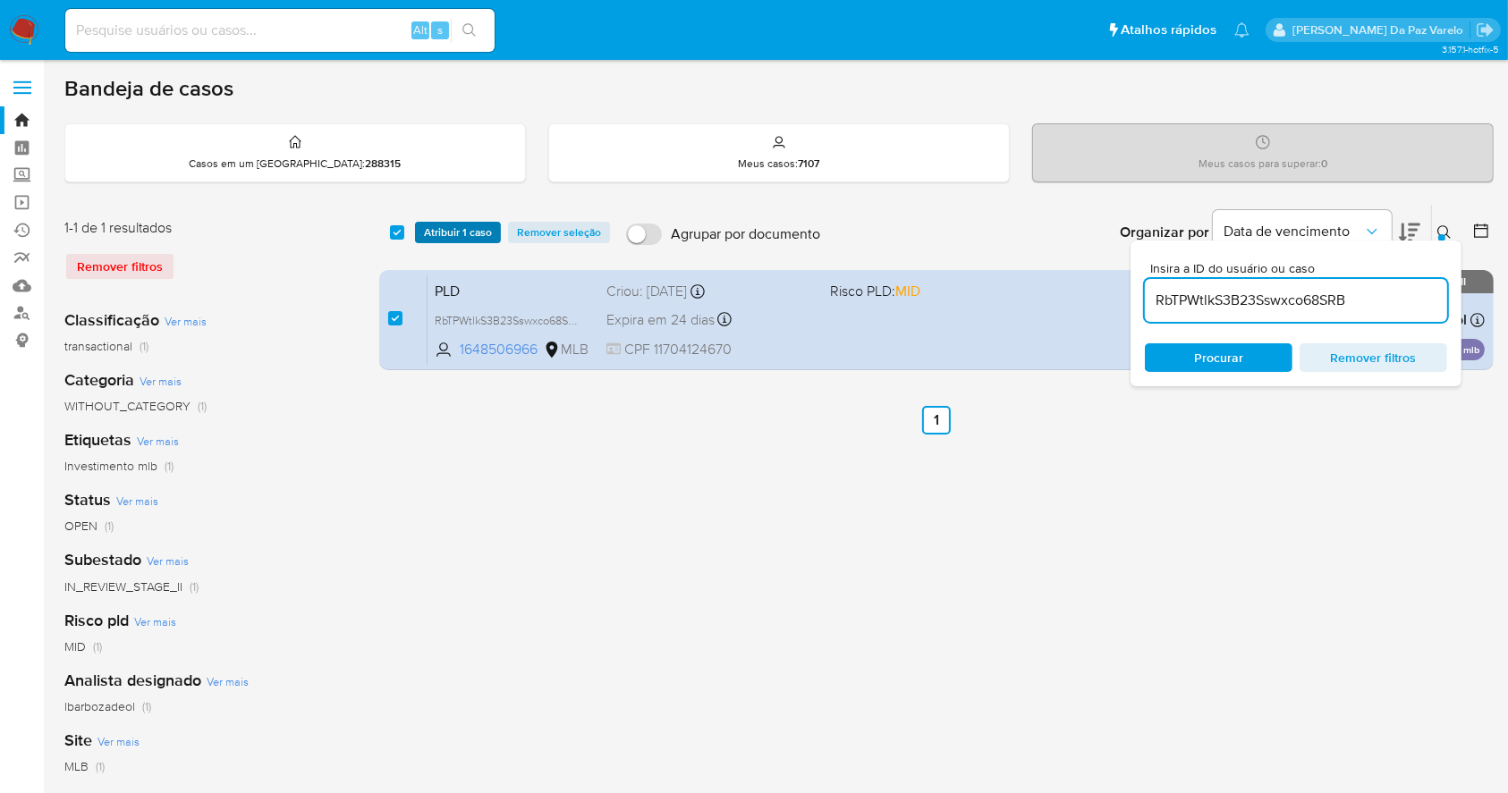
click at [429, 232] on span "Atribuir 1 caso" at bounding box center [458, 233] width 68 height 18
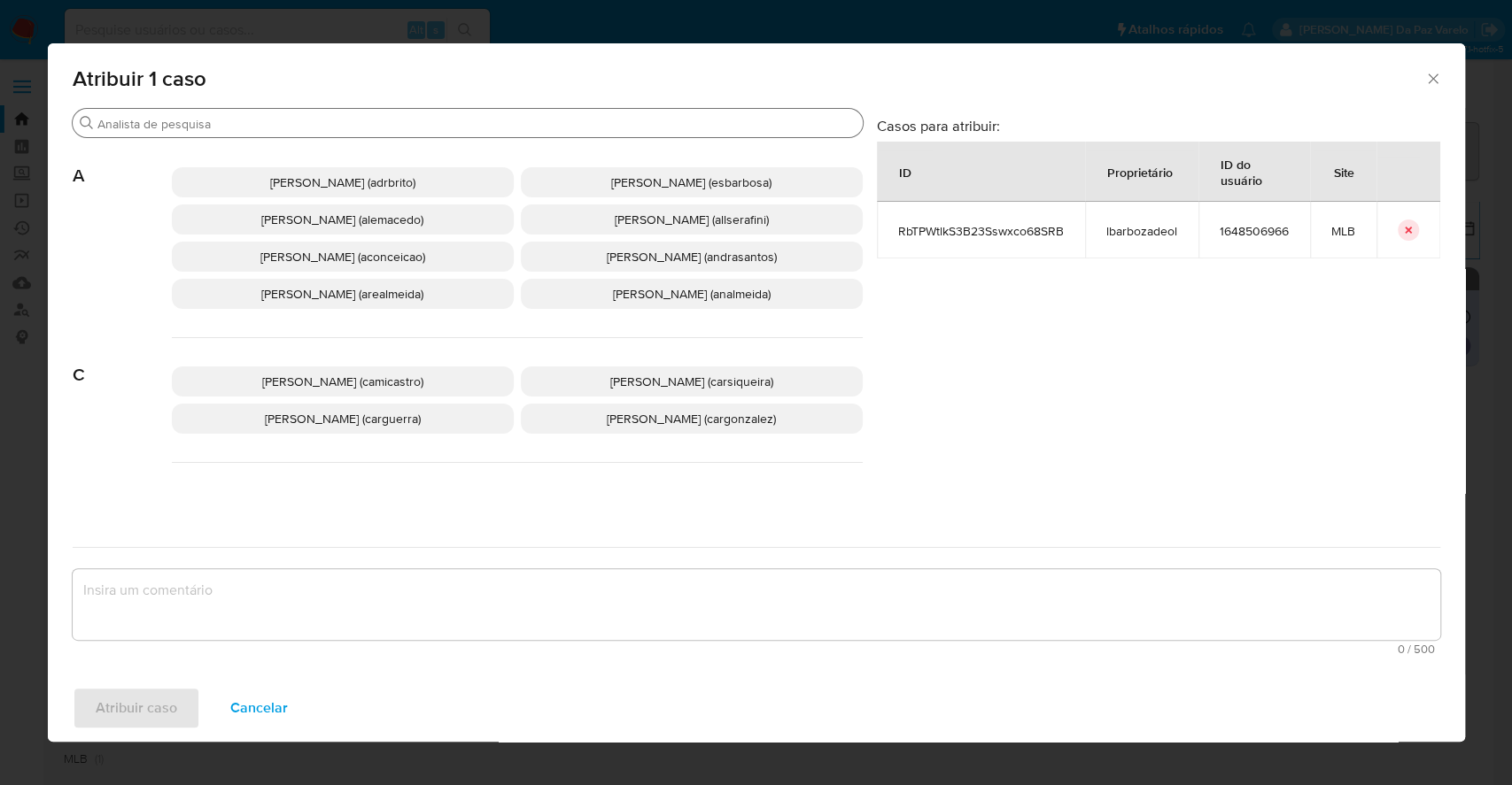
click at [497, 126] on input "Procurar" at bounding box center [476, 124] width 758 height 16
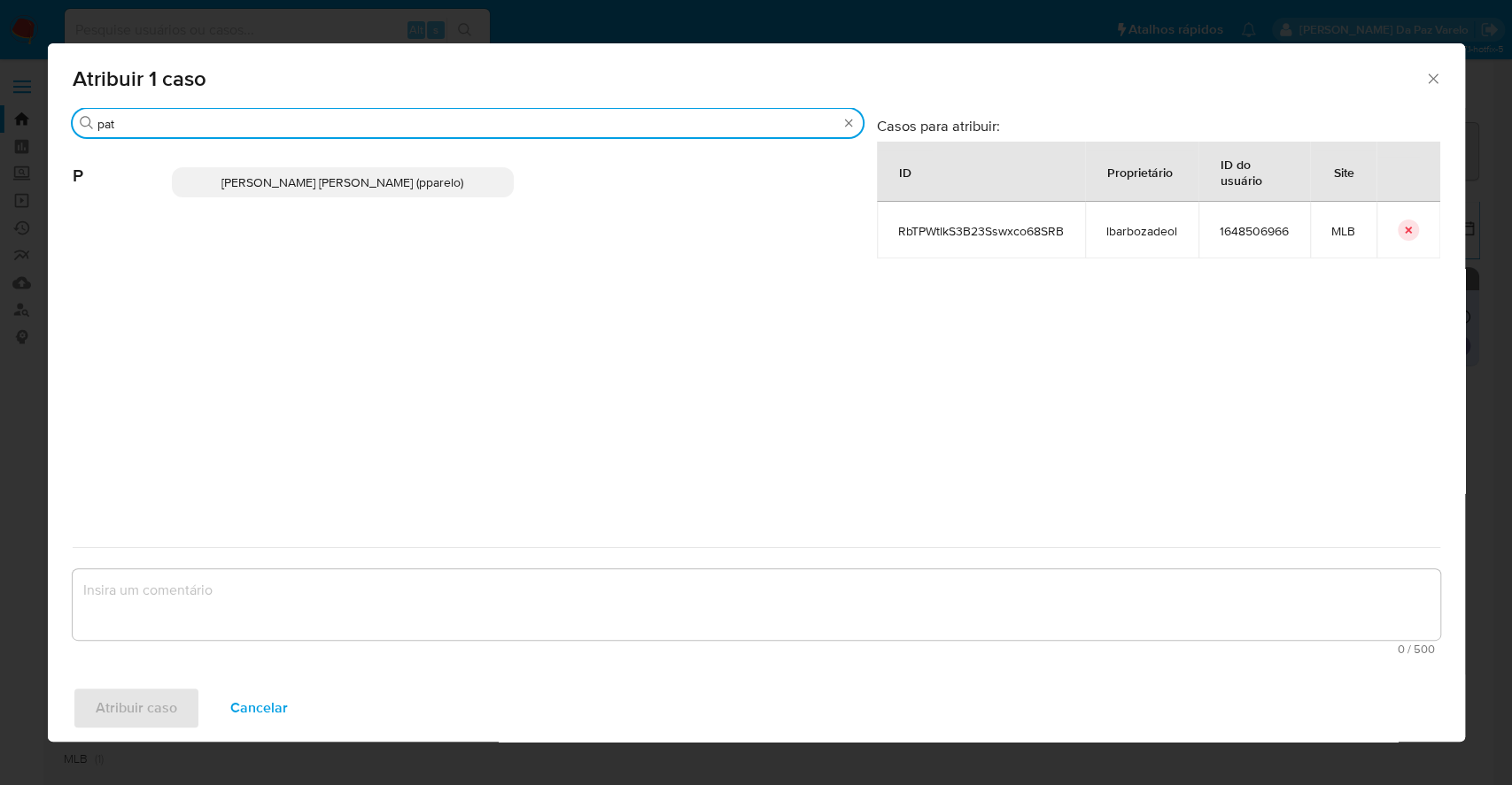
type input "pat"
click at [423, 179] on span "[PERSON_NAME] [PERSON_NAME] (pparelo)" at bounding box center [343, 182] width 242 height 18
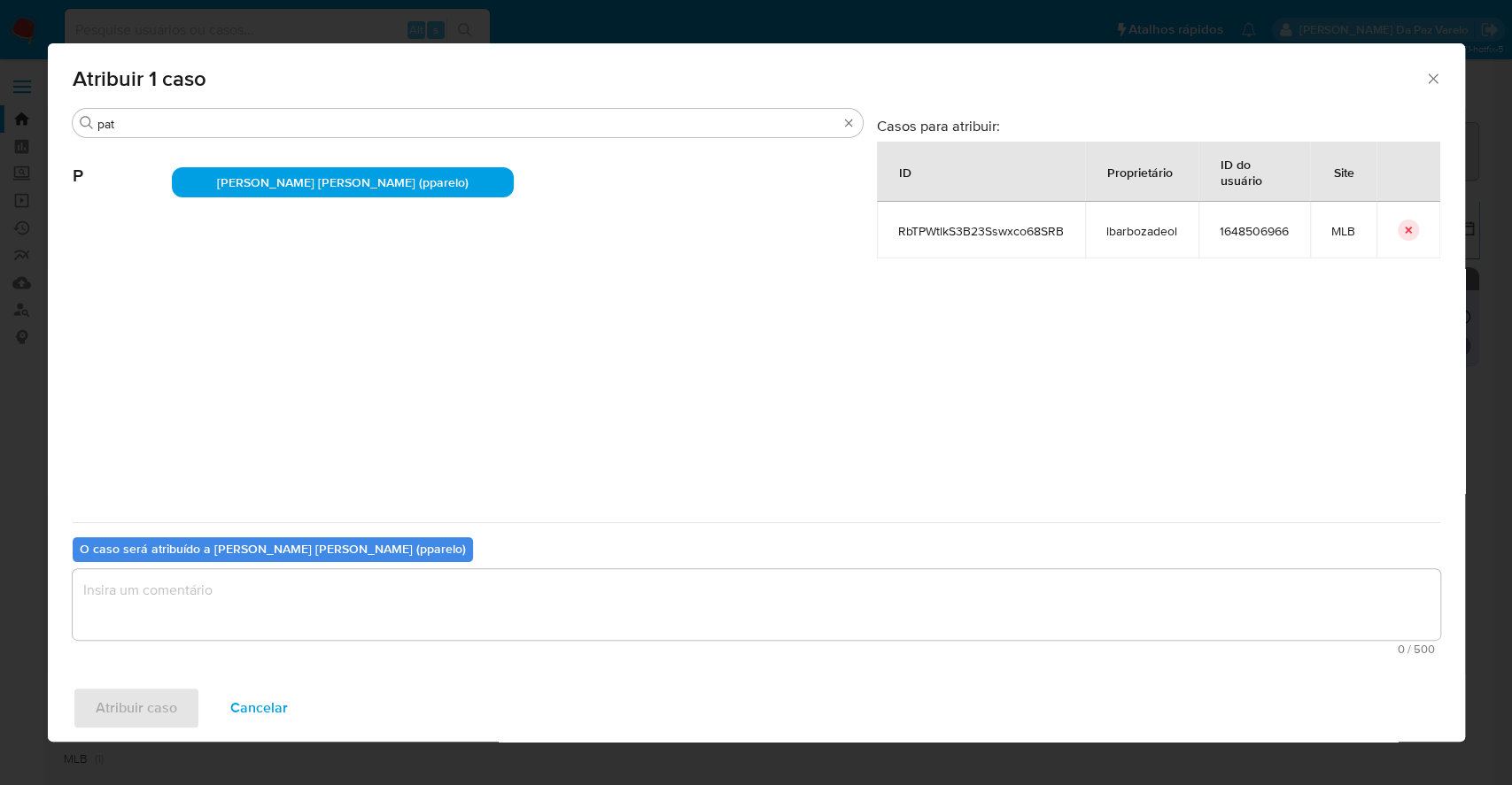
click at [391, 625] on textarea "assign-modal" at bounding box center [756, 605] width 1367 height 71
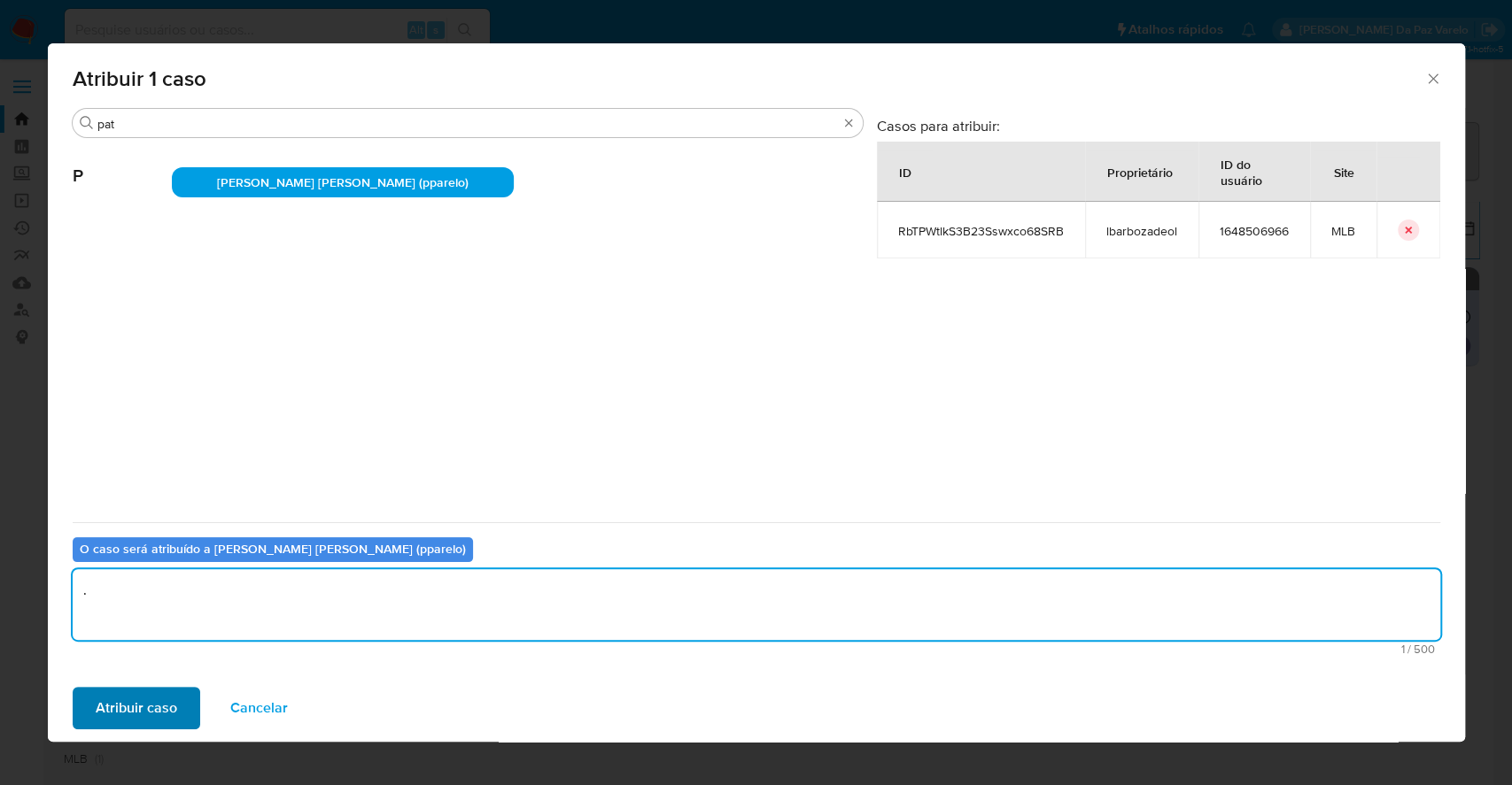
type textarea "."
click at [161, 704] on span "Atribuir caso" at bounding box center [137, 708] width 81 height 39
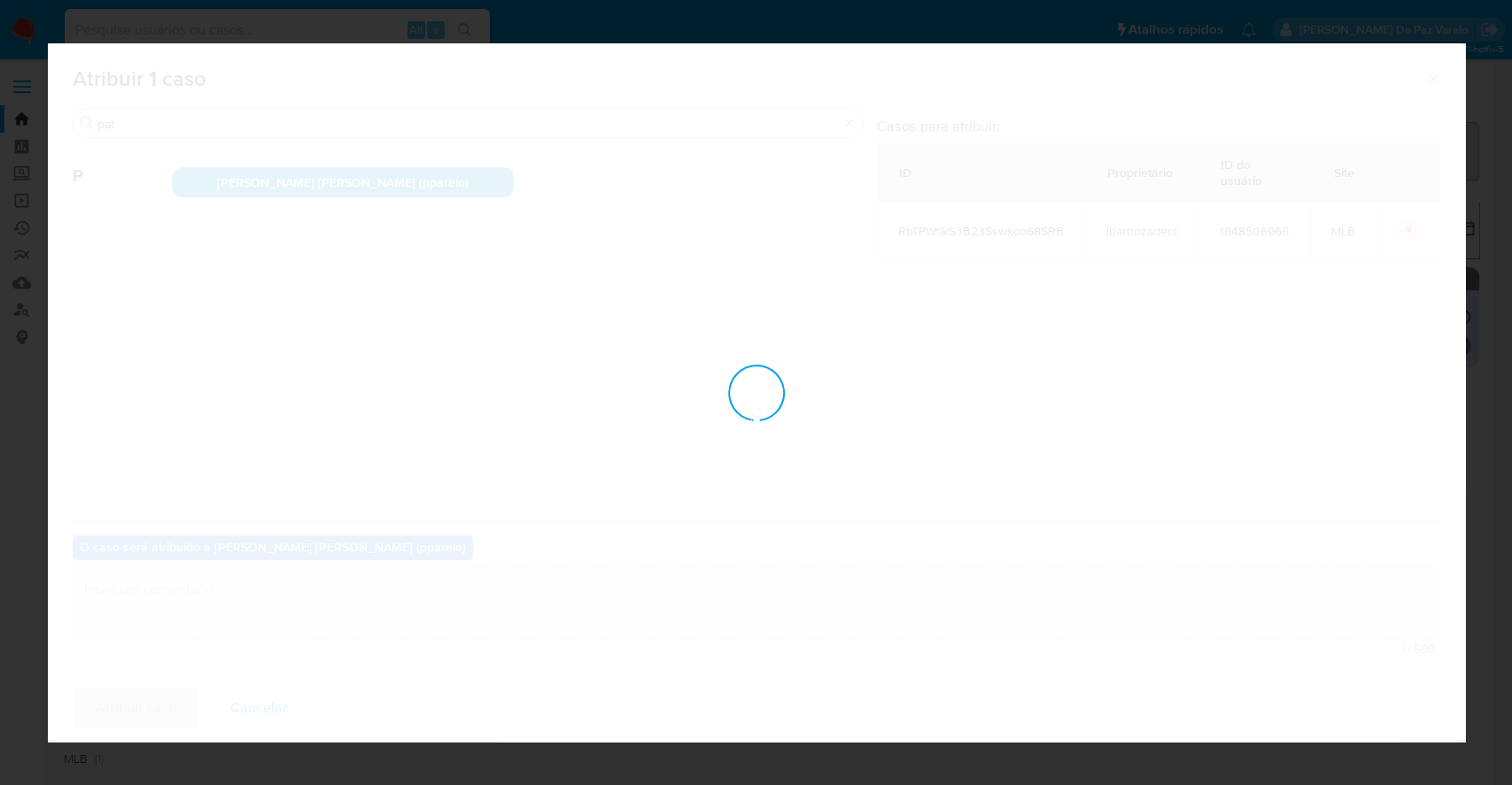
checkbox input "false"
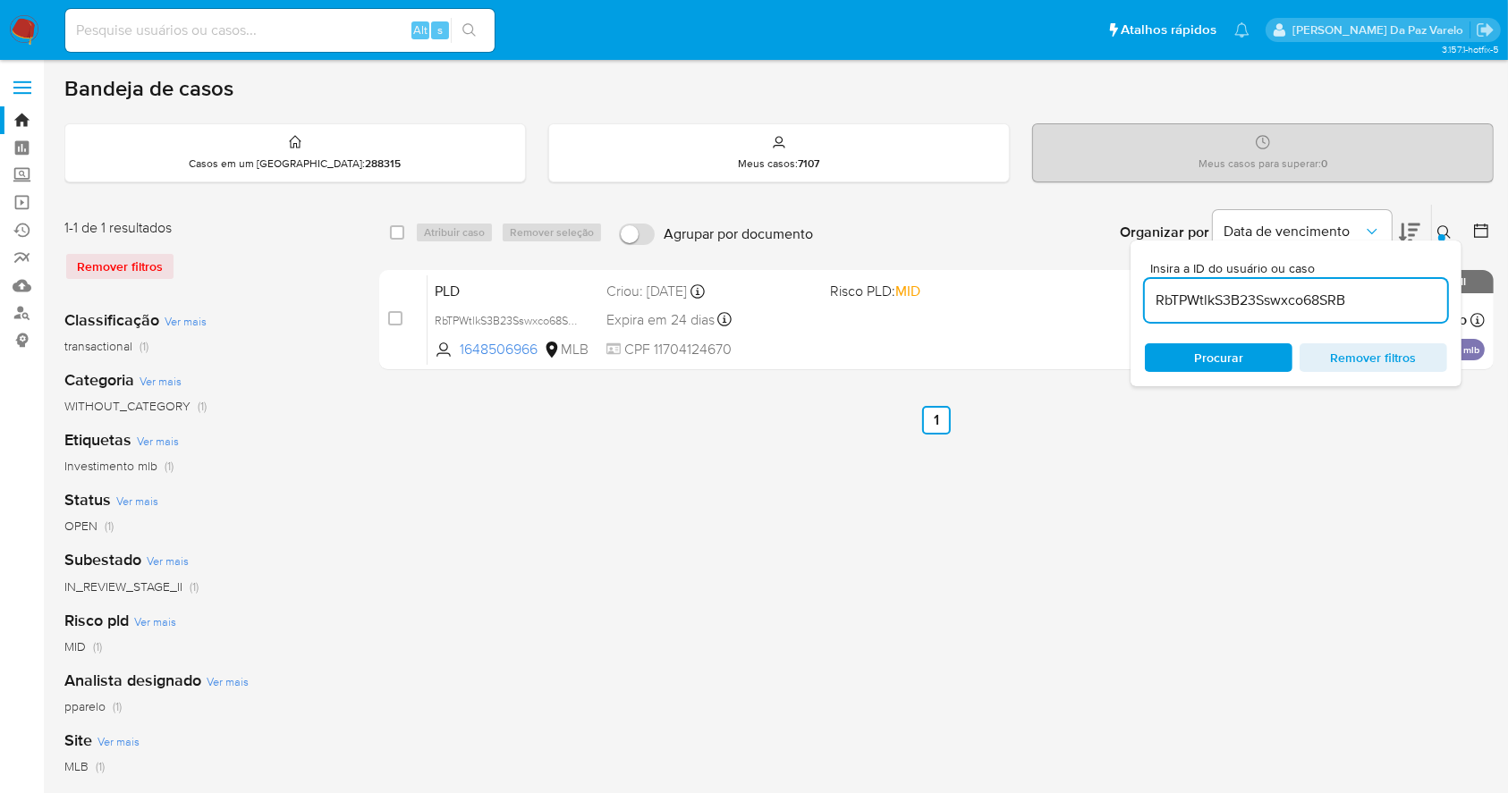
click at [912, 447] on div "select-all-cases-checkbox Atribuir caso Remover seleção Agrupar por documento O…" at bounding box center [936, 596] width 1114 height 785
click at [1439, 229] on icon at bounding box center [1444, 232] width 14 height 14
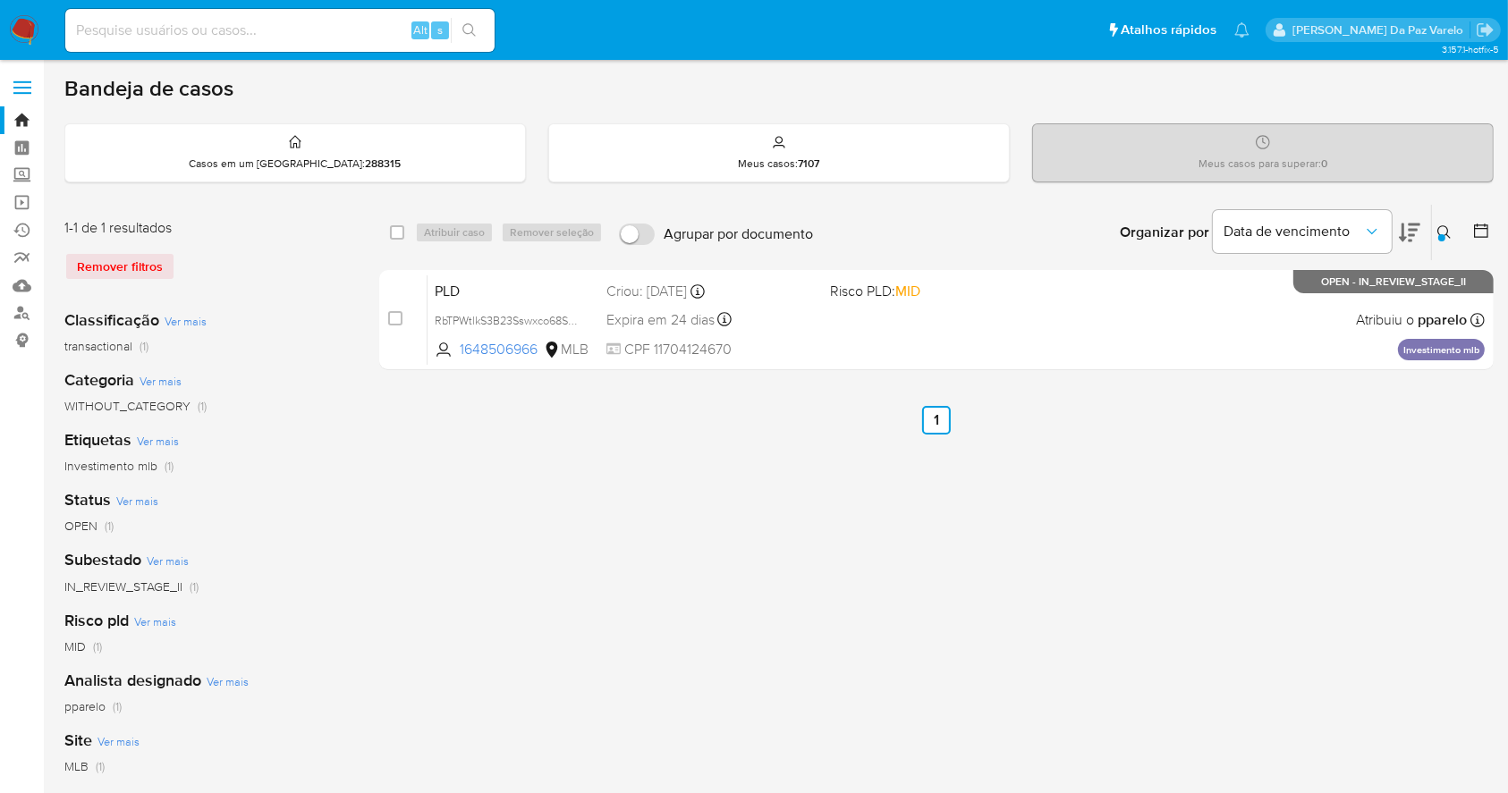
click at [1443, 225] on icon at bounding box center [1444, 232] width 14 height 14
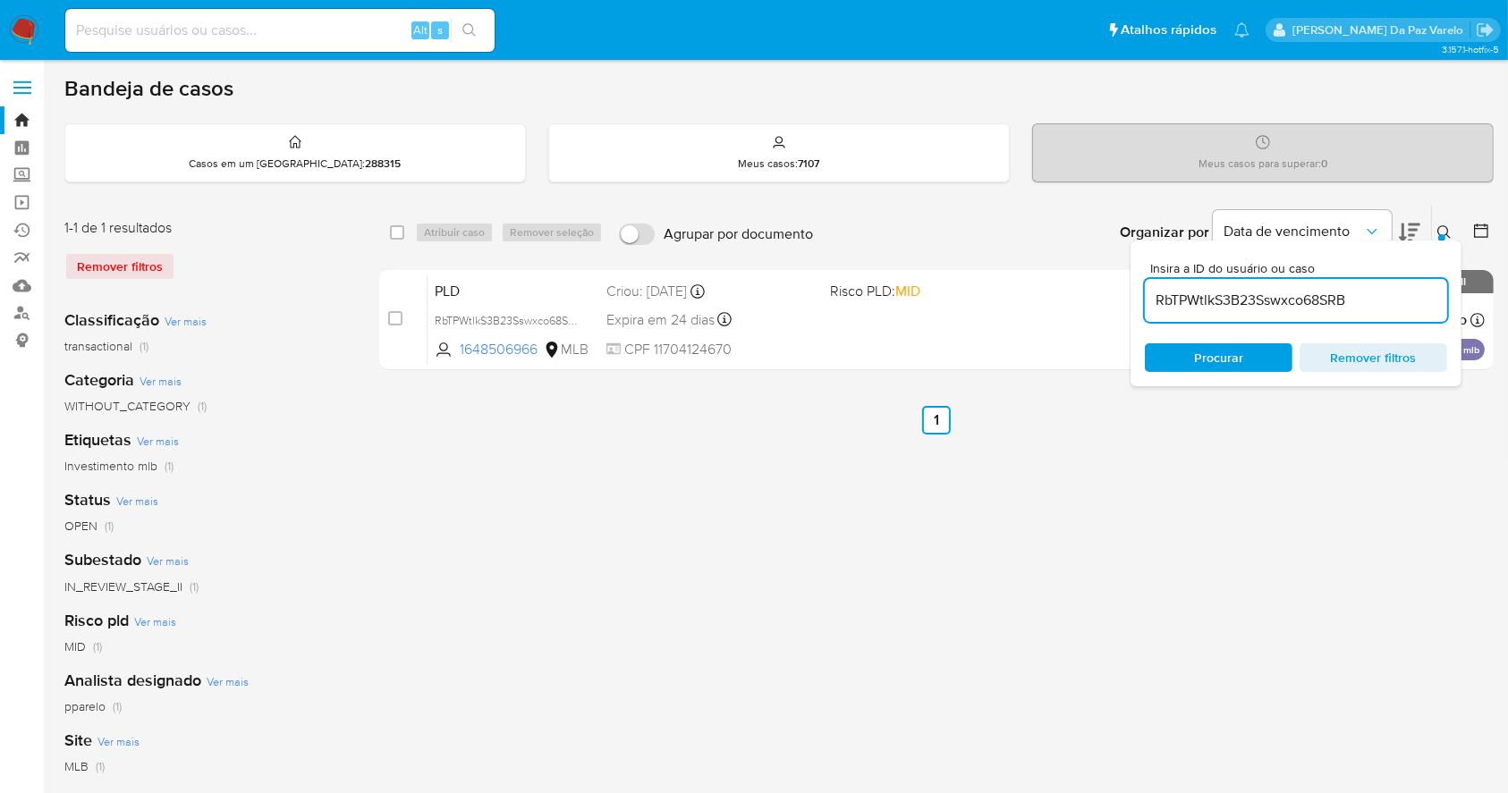
click at [1296, 303] on input "RbTPWtlkS3B23Sswxco68SRB" at bounding box center [1296, 300] width 302 height 23
type input "nnpG4nGtwMOoM7xmSKrFHpnM"
click at [1403, 305] on input "nnpG4nGtwMOoM7xmSKrFHpnM" at bounding box center [1296, 300] width 302 height 23
drag, startPoint x: 1392, startPoint y: 303, endPoint x: 1411, endPoint y: 297, distance: 19.8
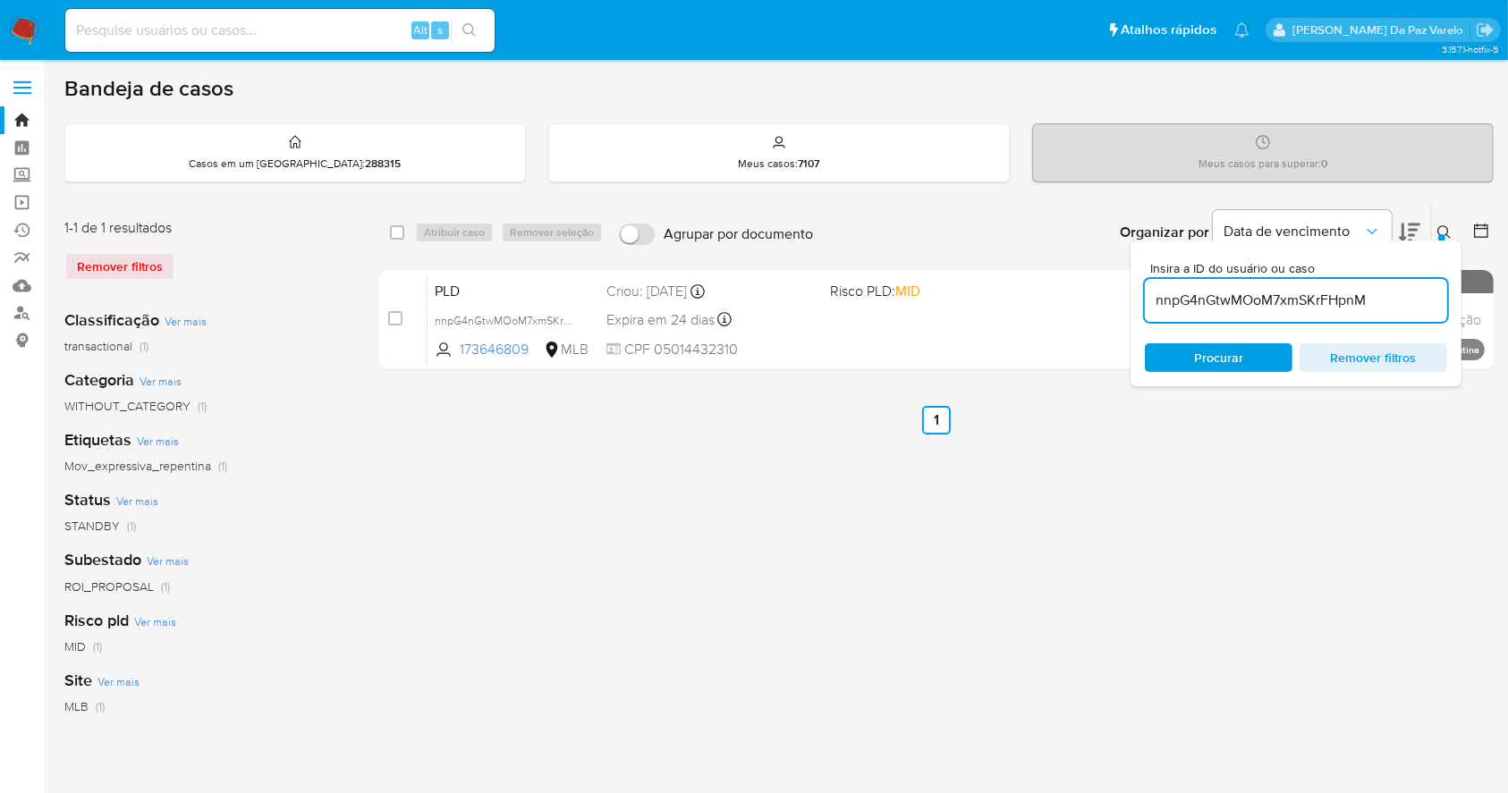
click at [1398, 301] on input "nnpG4nGtwMOoM7xmSKrFHpnM" at bounding box center [1296, 300] width 302 height 23
click at [1441, 222] on button at bounding box center [1447, 232] width 30 height 21
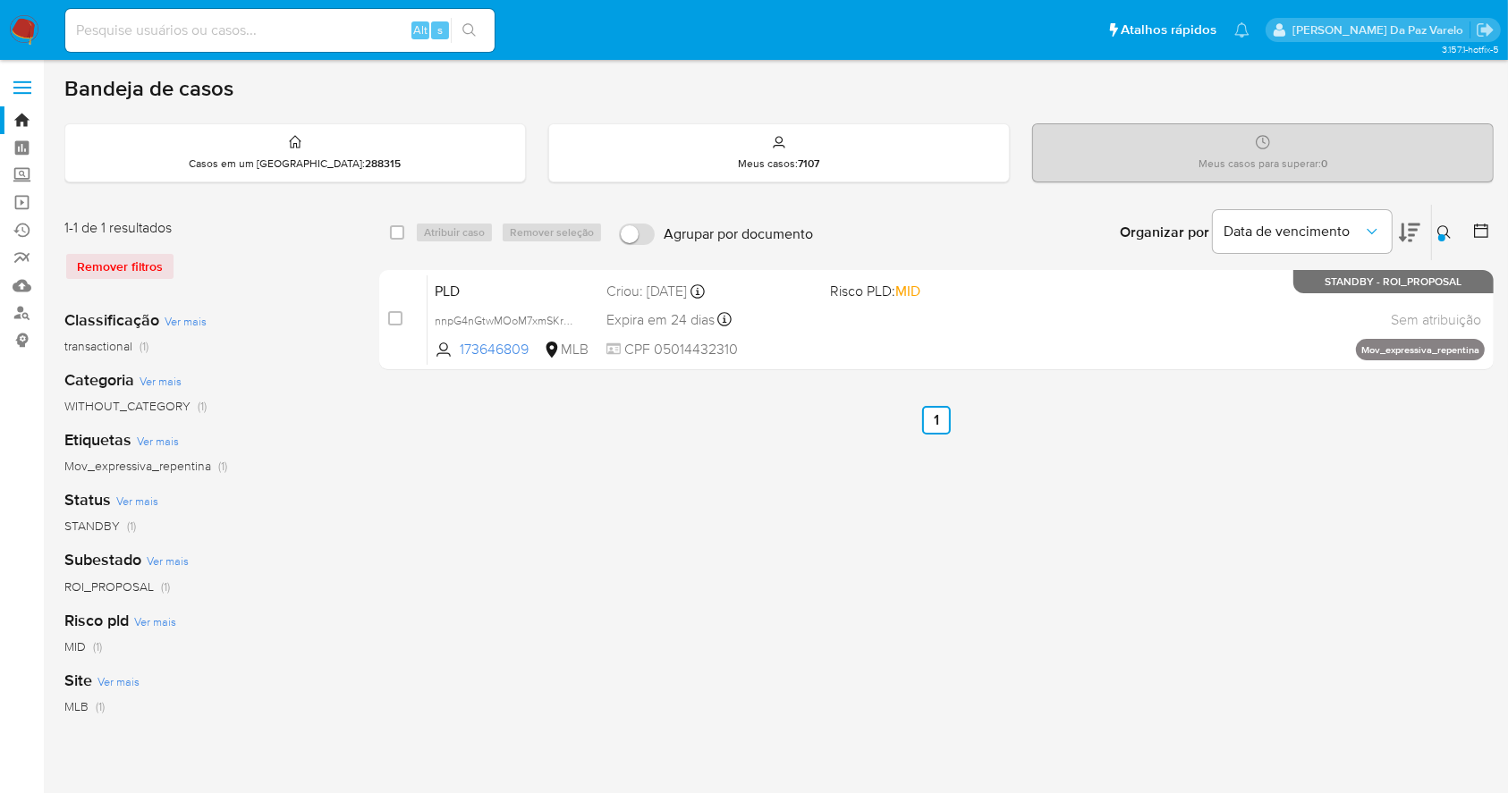
click at [1447, 222] on button at bounding box center [1447, 232] width 30 height 21
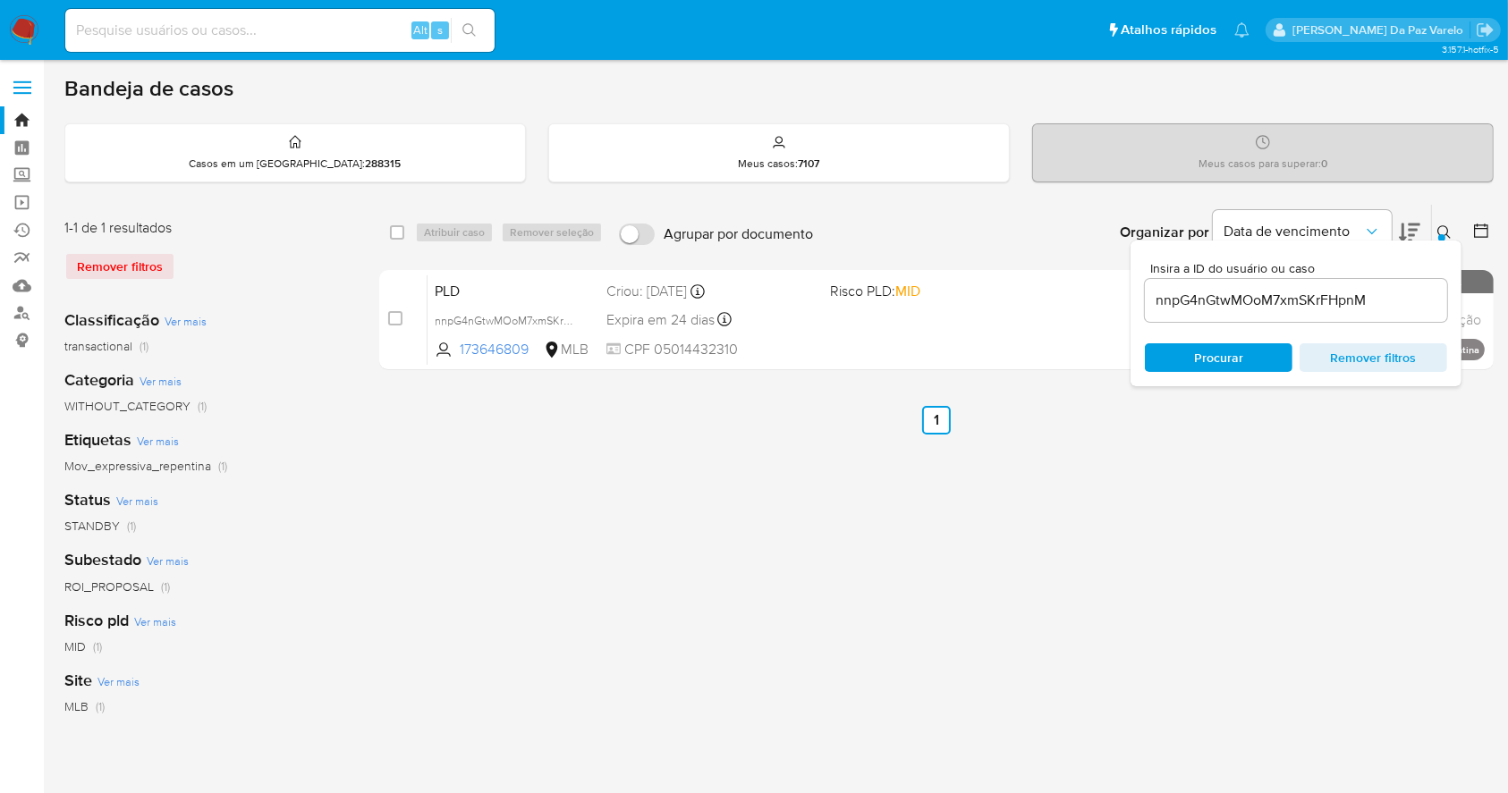
click at [1399, 280] on div "nnpG4nGtwMOoM7xmSKrFHpnM" at bounding box center [1296, 300] width 302 height 43
click at [1392, 297] on input "nnpG4nGtwMOoM7xmSKrFHpnM" at bounding box center [1296, 300] width 302 height 23
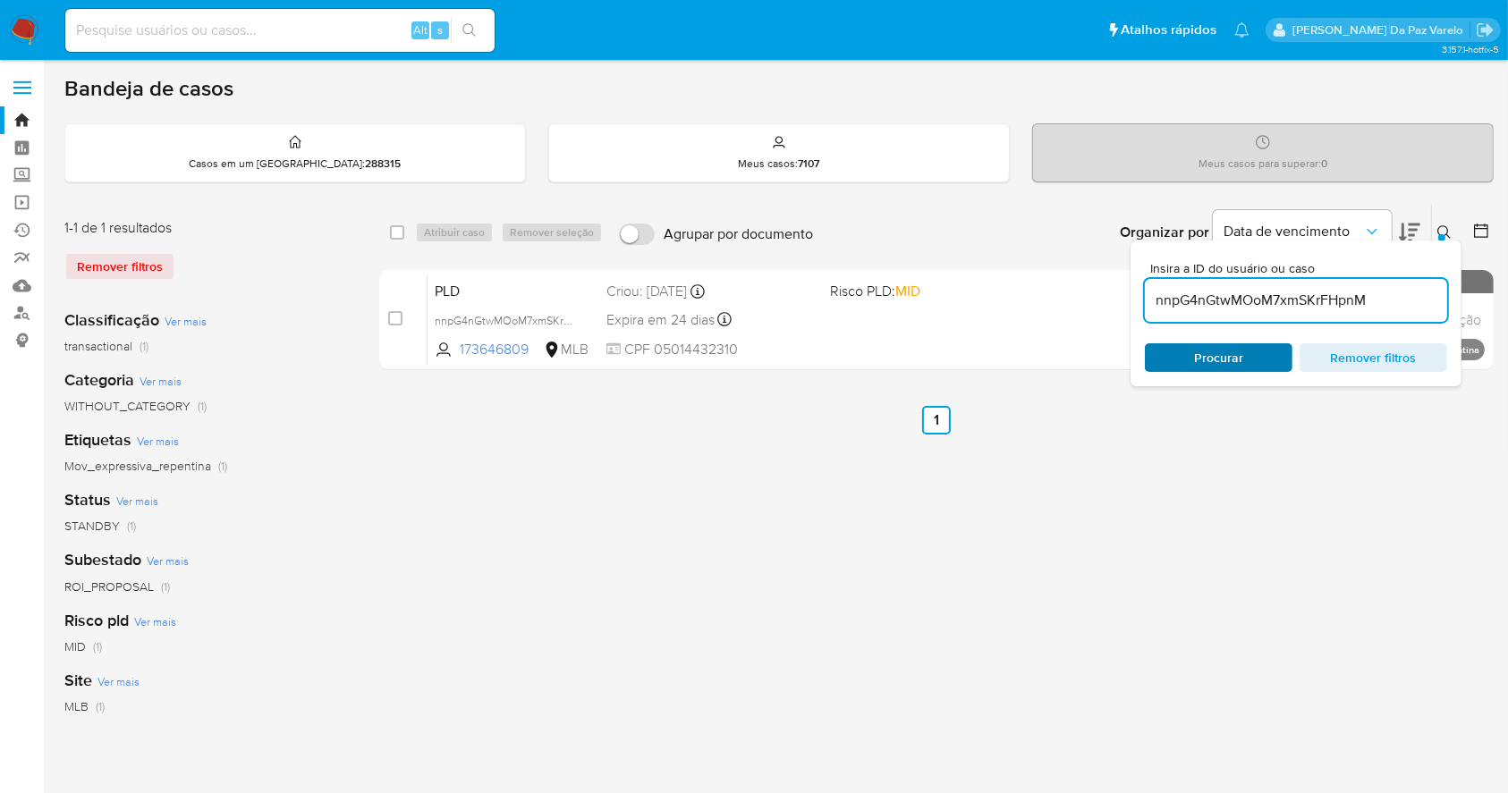
click at [1213, 352] on span "Procurar" at bounding box center [1218, 357] width 49 height 29
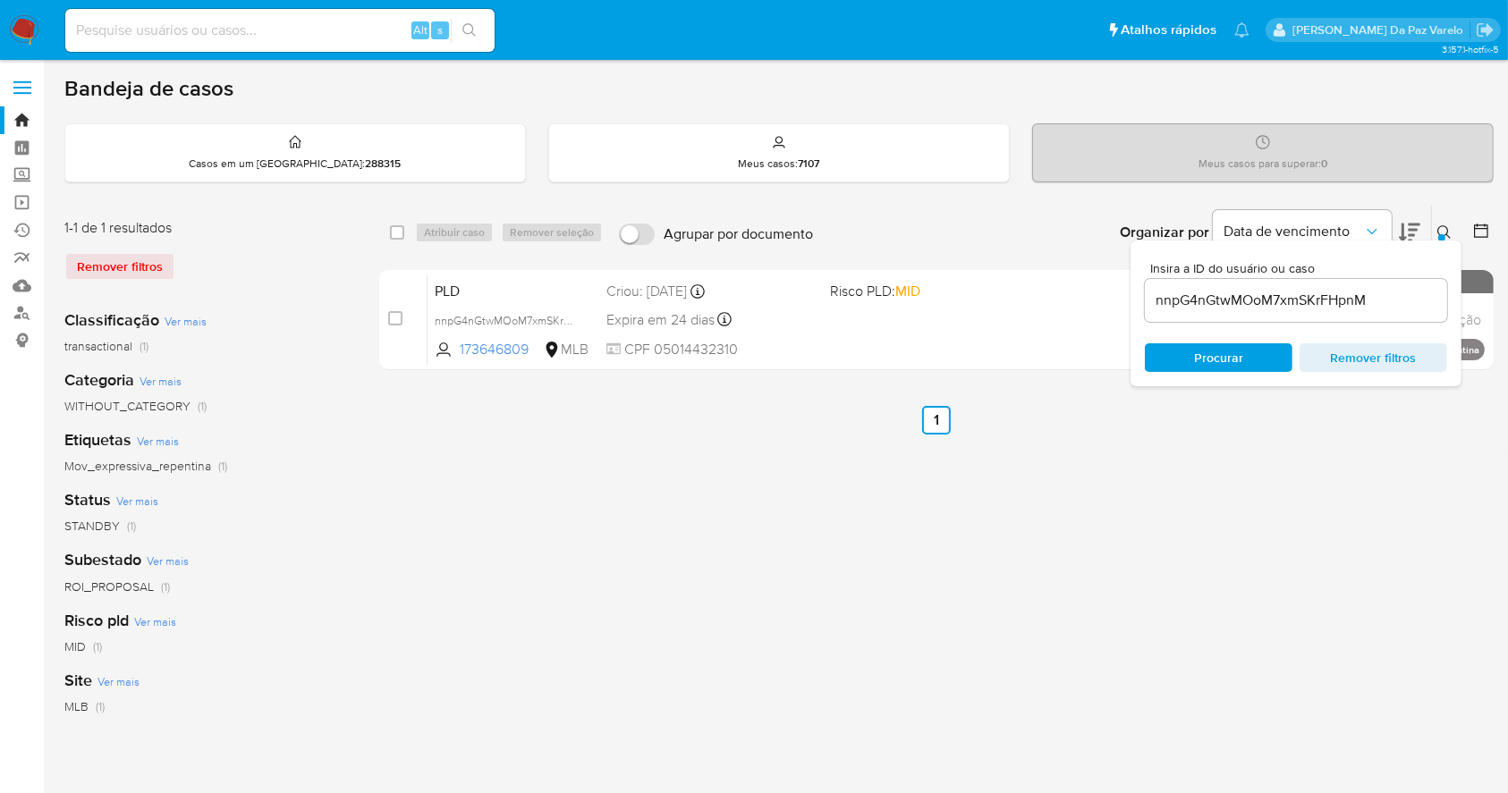
click at [1443, 234] on div at bounding box center [1441, 237] width 7 height 7
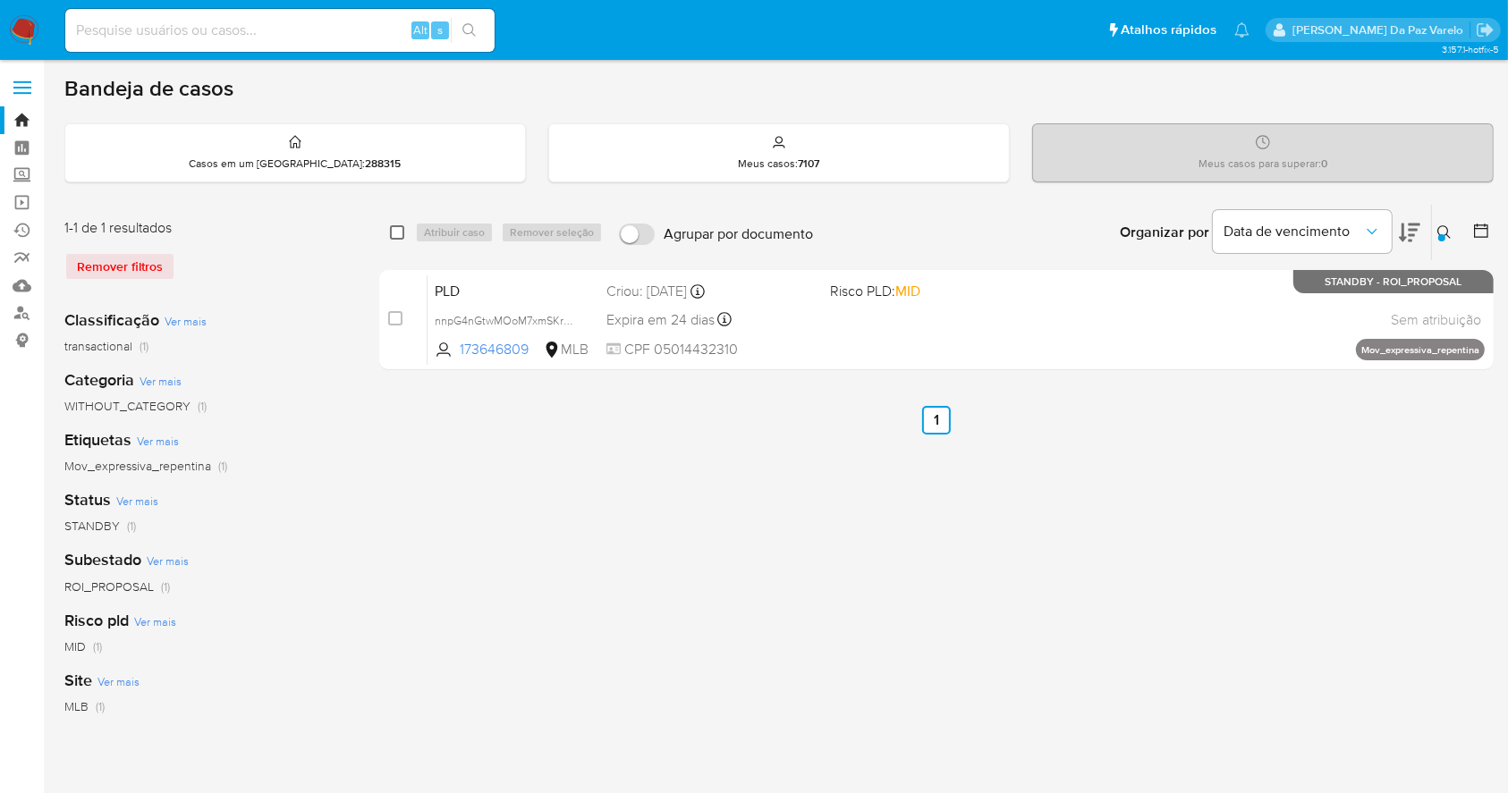
click at [398, 227] on input "checkbox" at bounding box center [397, 232] width 14 height 14
checkbox input "true"
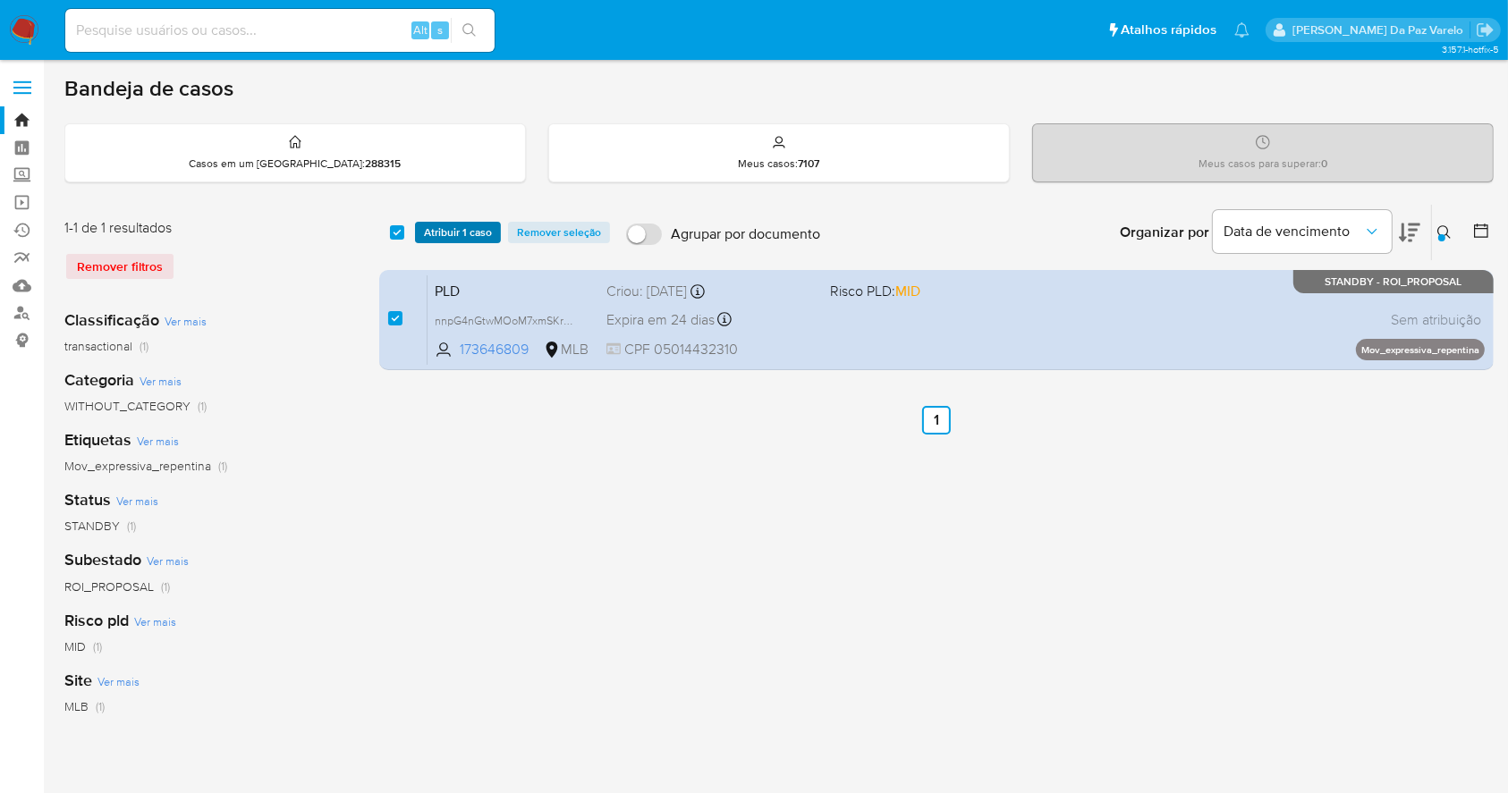
click at [440, 228] on span "Atribuir 1 caso" at bounding box center [458, 233] width 68 height 18
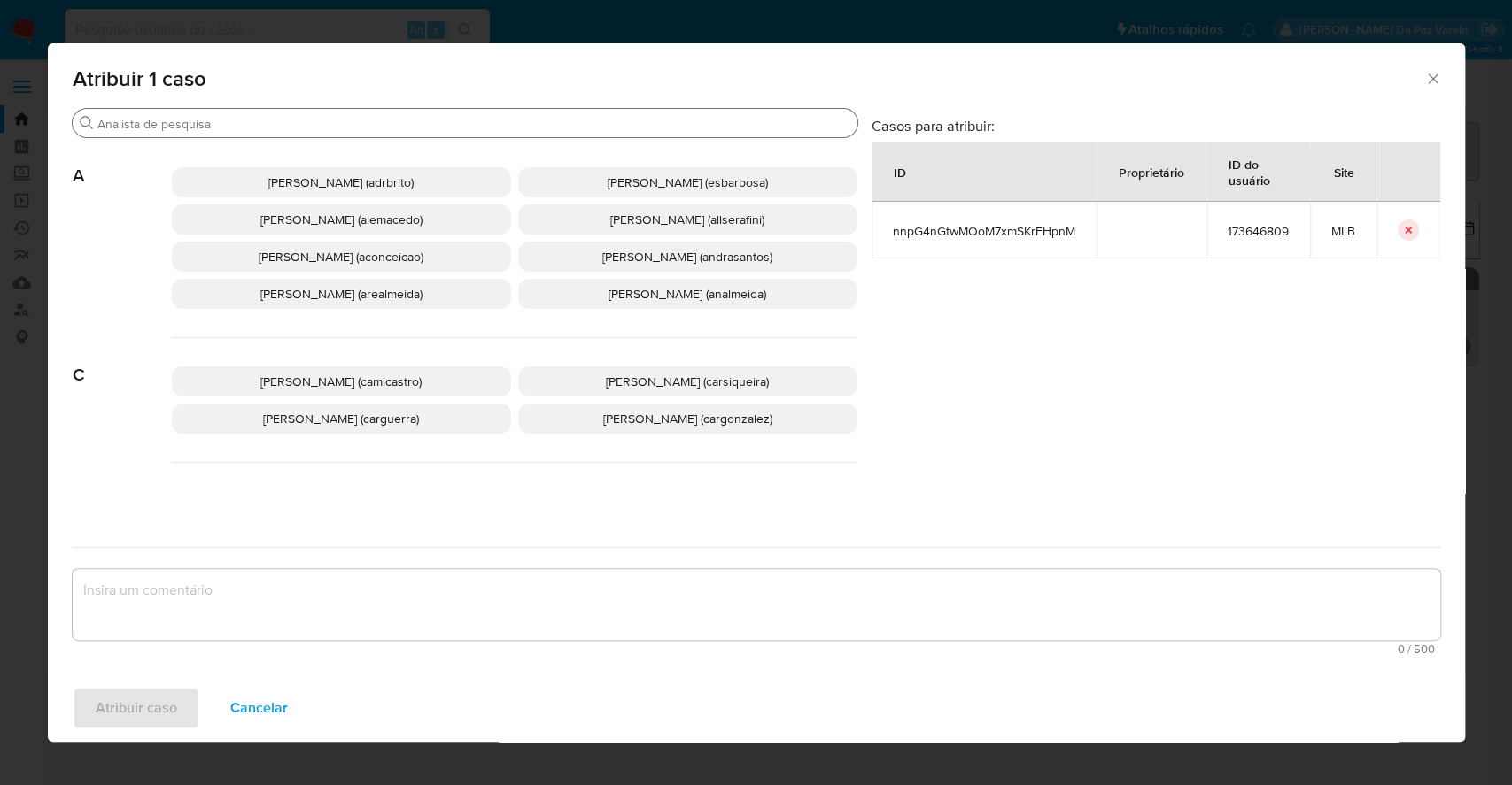
click at [501, 127] on input "Procurar" at bounding box center [473, 124] width 753 height 16
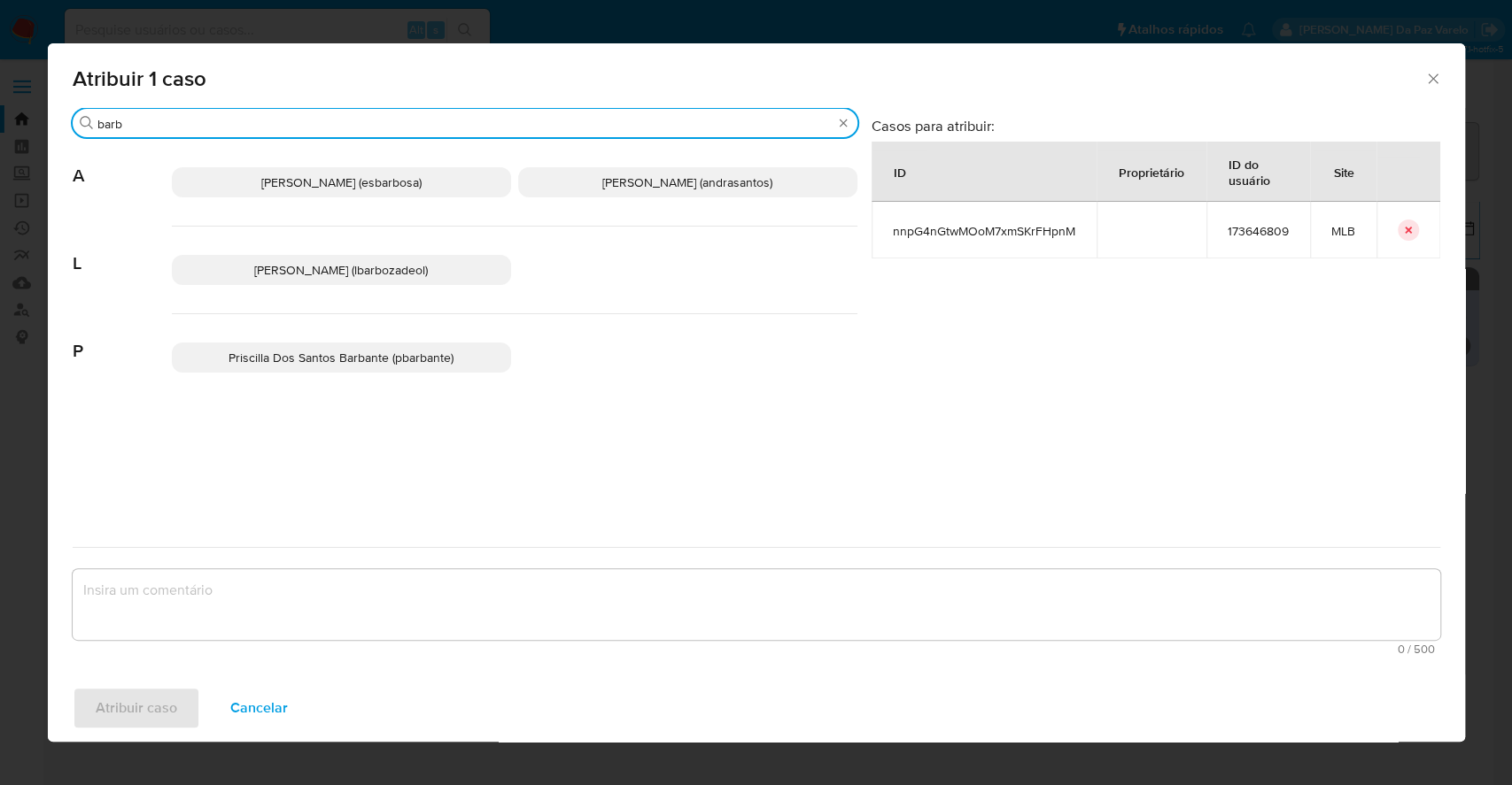
type input "barb"
click at [313, 197] on p "[PERSON_NAME] (esbarbosa)" at bounding box center [341, 182] width 340 height 30
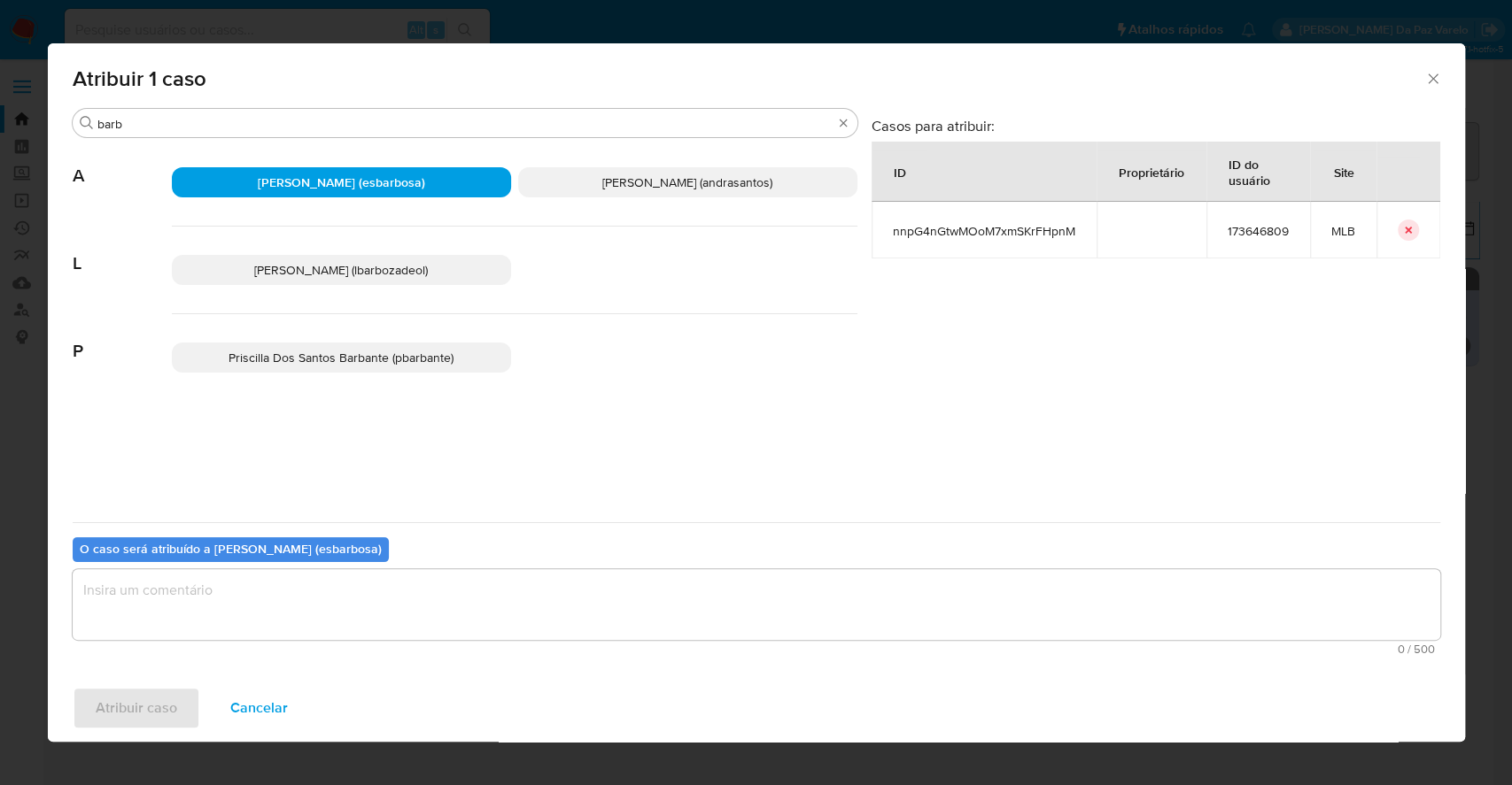
click at [316, 195] on p "[PERSON_NAME] (esbarbosa)" at bounding box center [341, 182] width 340 height 30
click at [327, 279] on span "[PERSON_NAME] (lbarbozadeol)" at bounding box center [341, 270] width 173 height 18
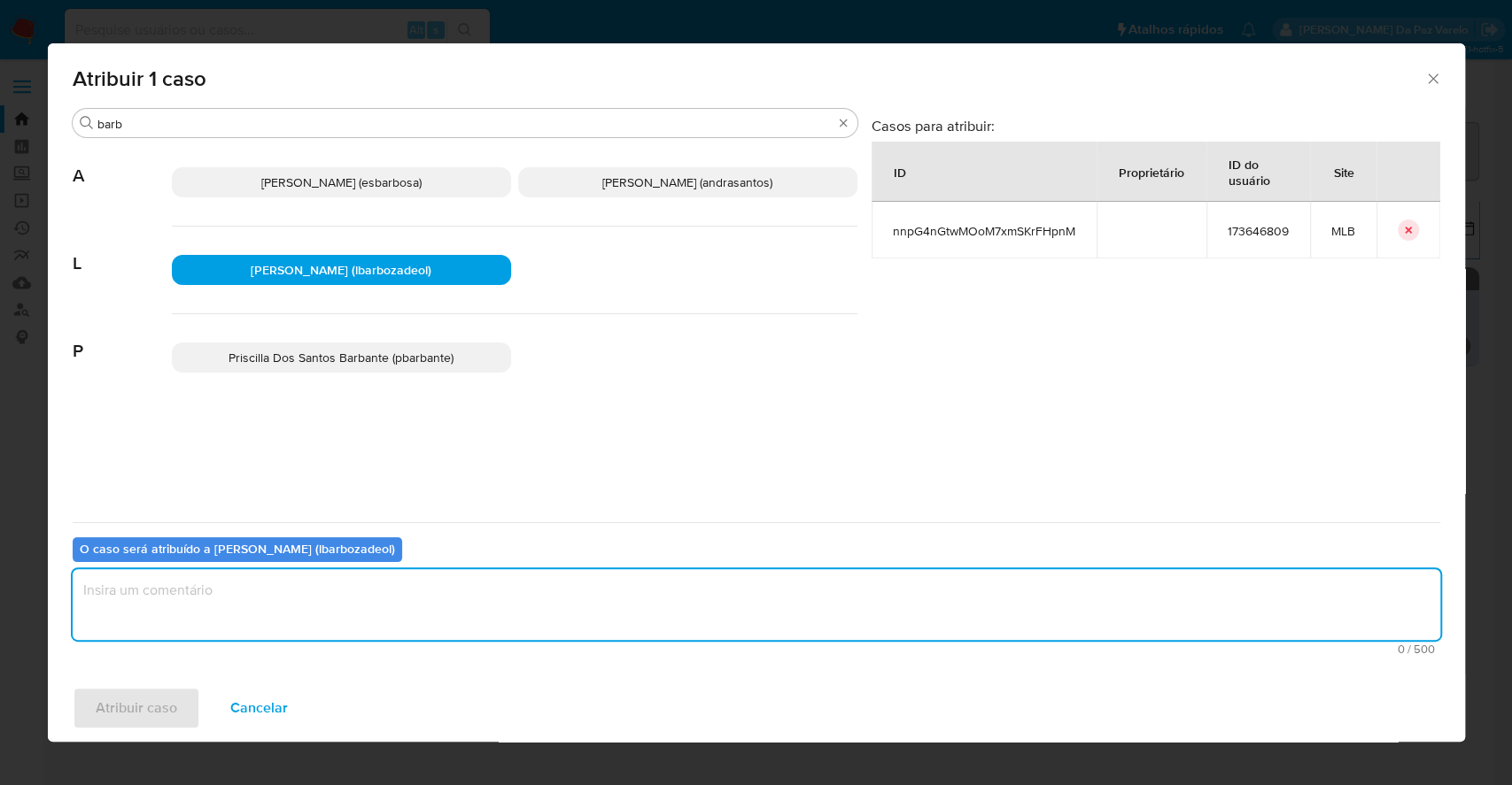
click at [349, 587] on textarea "assign-modal" at bounding box center [756, 605] width 1367 height 71
type textarea "."
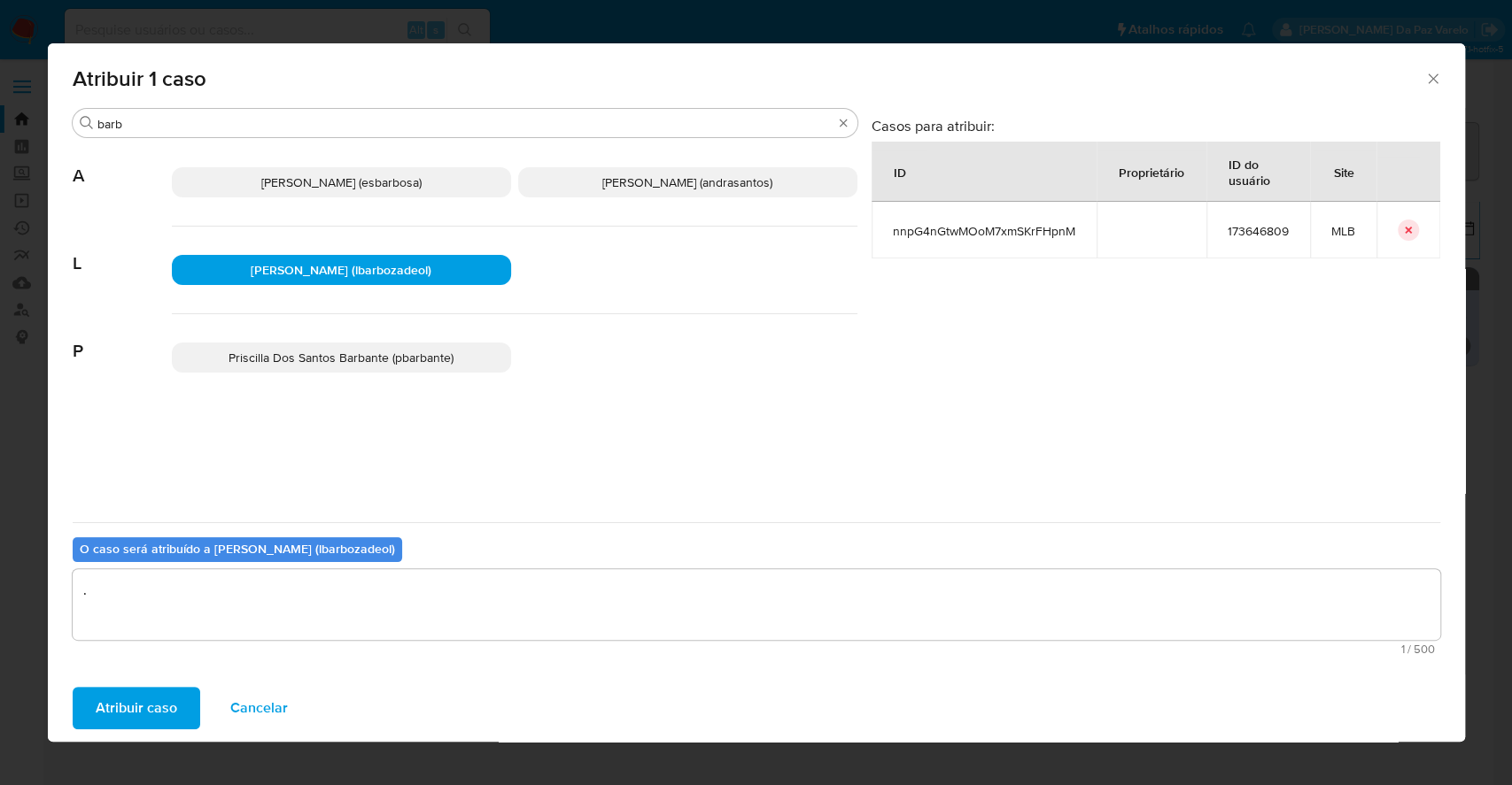
click at [157, 701] on span "Atribuir caso" at bounding box center [137, 708] width 81 height 39
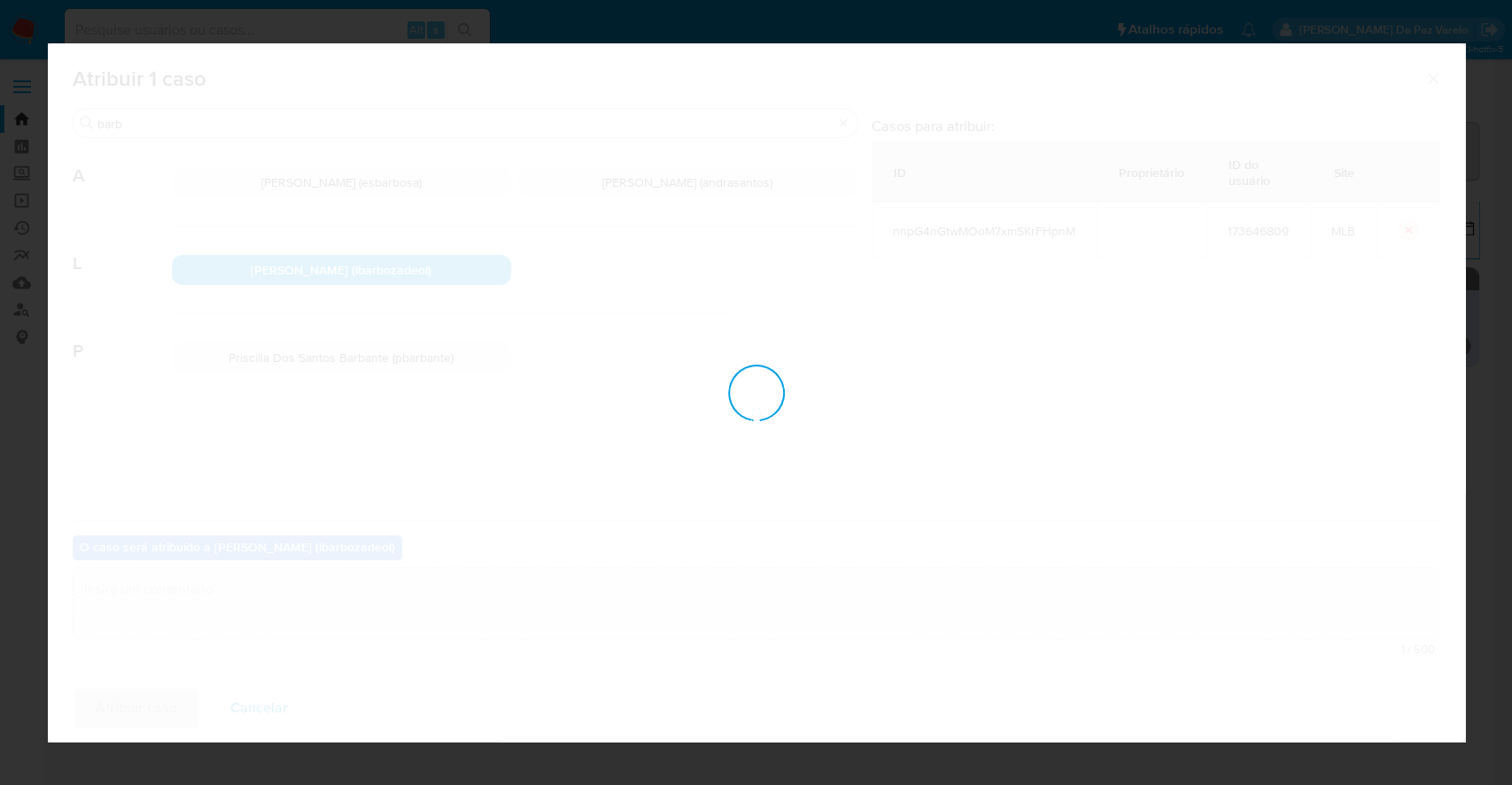
checkbox input "false"
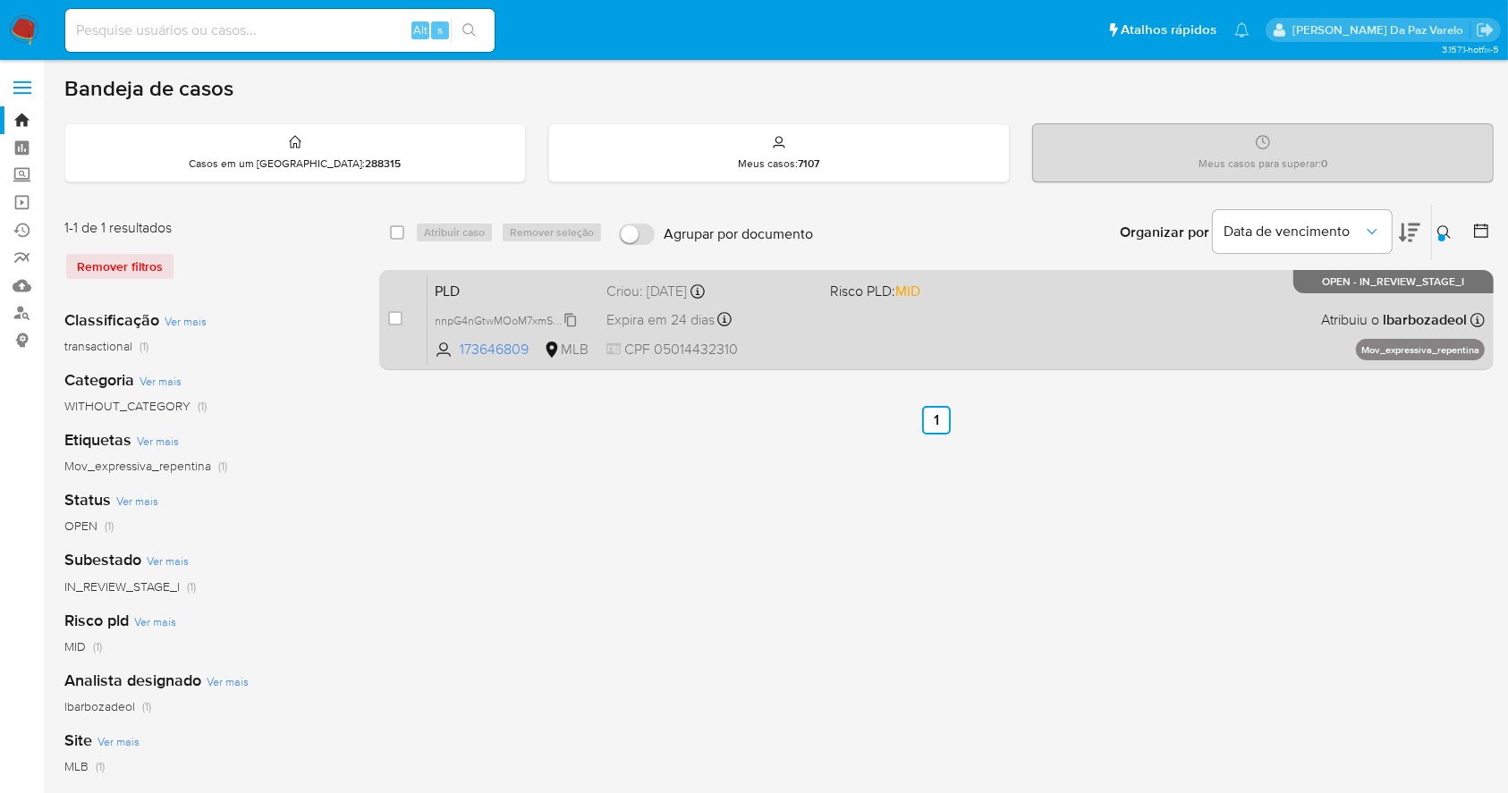
click at [571, 319] on span "nnpG4nGtwMOoM7xmSKrFHpnM" at bounding box center [517, 319] width 165 height 20
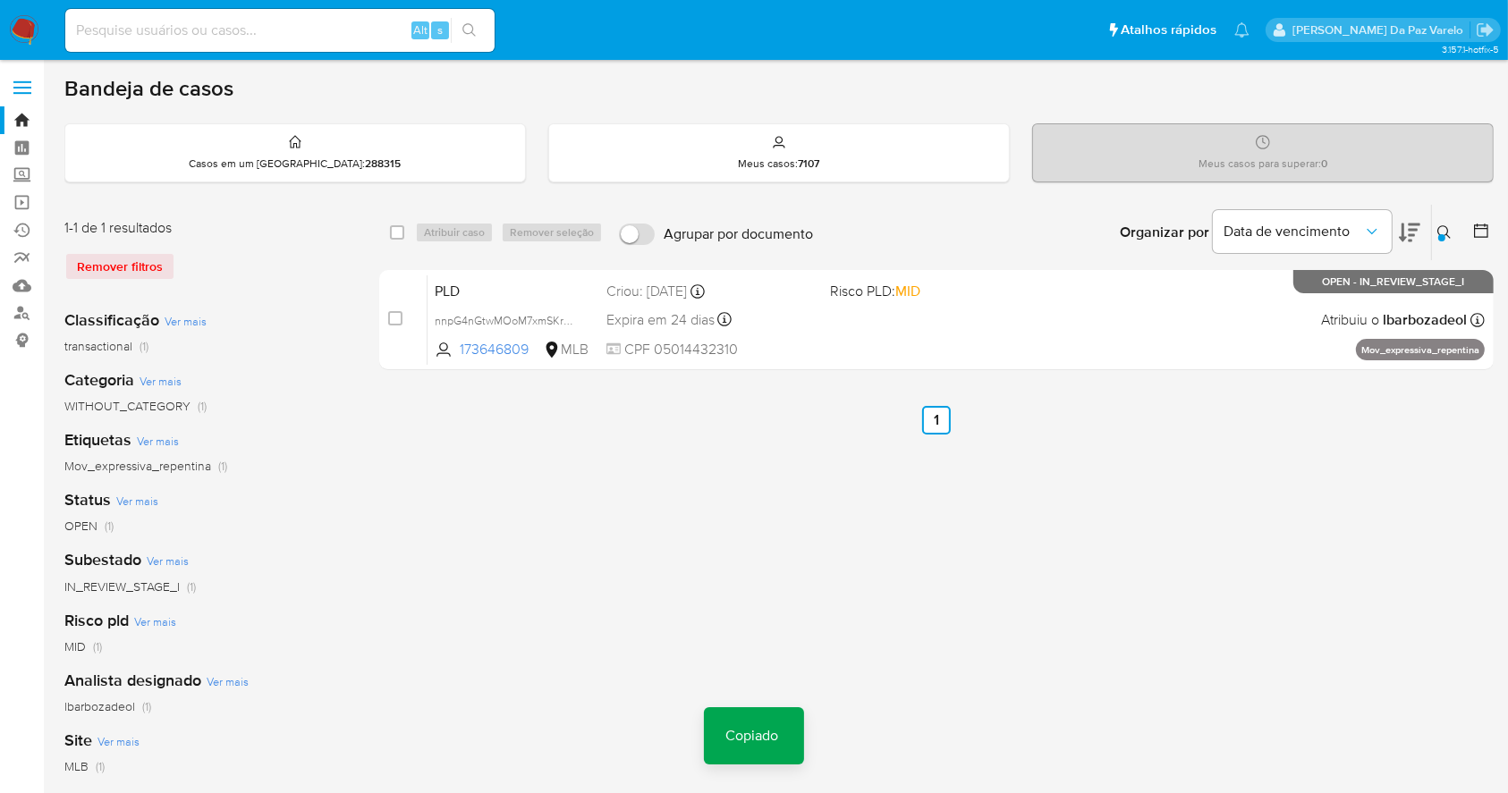
click at [295, 24] on input at bounding box center [279, 30] width 429 height 23
click at [293, 27] on input at bounding box center [279, 30] width 429 height 23
paste input "nnpG4nGtwMOoM7xmSKrFHpnM"
click at [250, 30] on input "nnpG4nGtwMOoM7xmSKrFHpnM" at bounding box center [279, 30] width 429 height 23
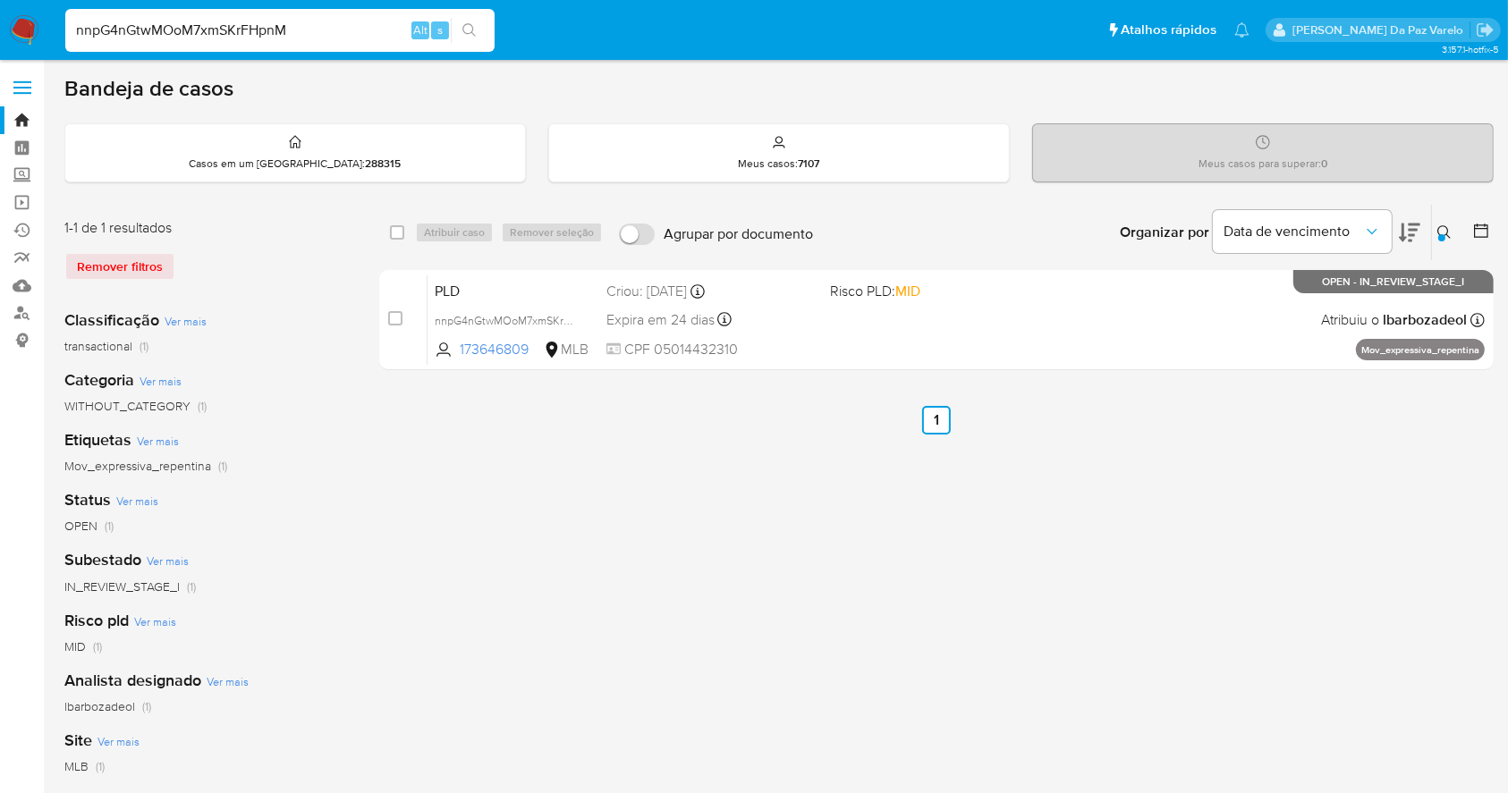
paste input "EfCeYRvkyFSd6fjiF93GJqFb"
type input "EfCeYRvkyFSd6fjiF93GJqFb"
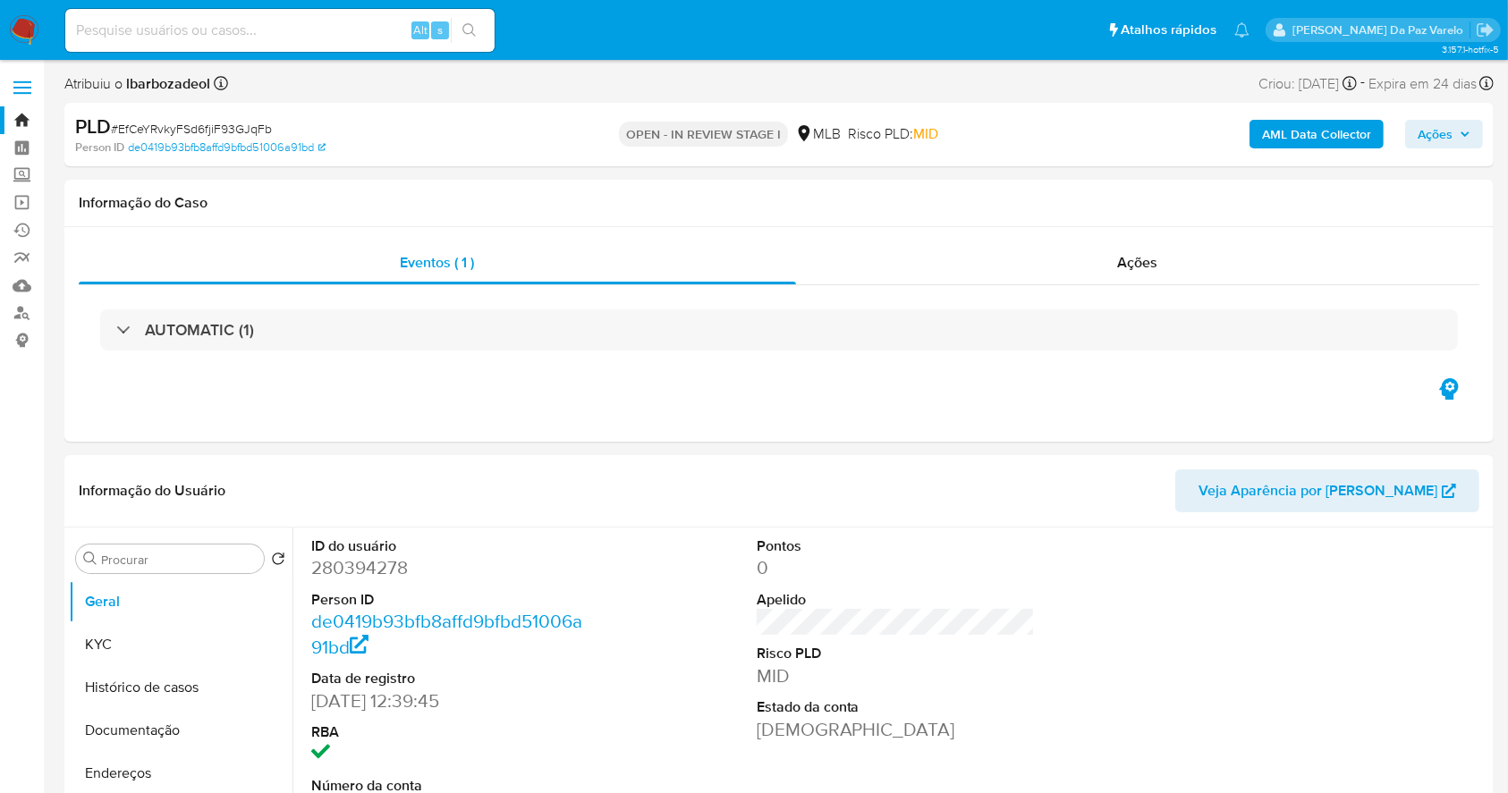
select select "10"
click at [1426, 129] on span "Ações" at bounding box center [1435, 134] width 35 height 29
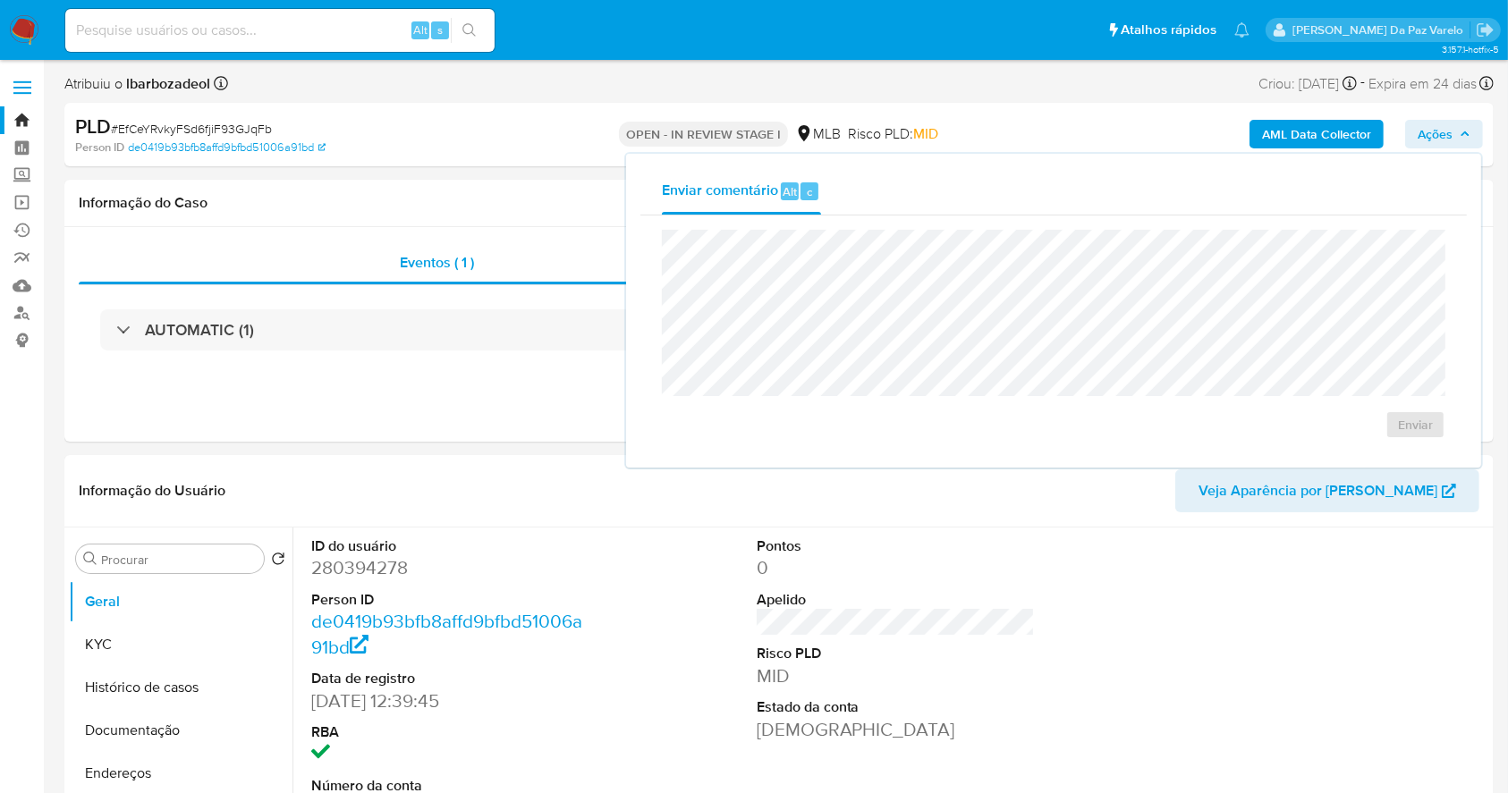
click at [241, 135] on span "# EfCeYRvkyFSd6fjiF93GJqFb" at bounding box center [191, 129] width 161 height 18
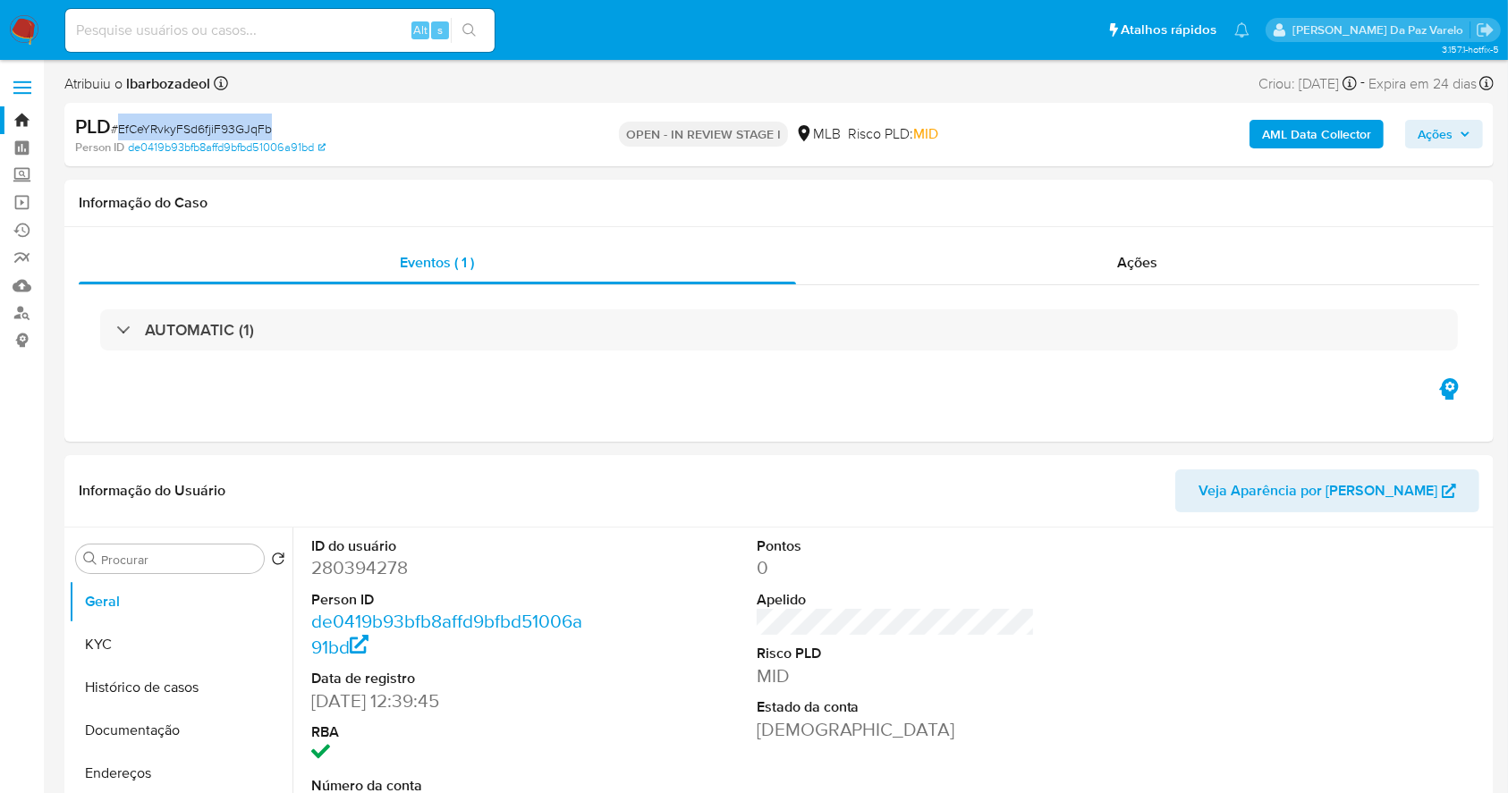
copy span "EfCeYRvkyFSd6fjiF93GJqFb"
click at [1122, 265] on span "Ações" at bounding box center [1138, 262] width 40 height 21
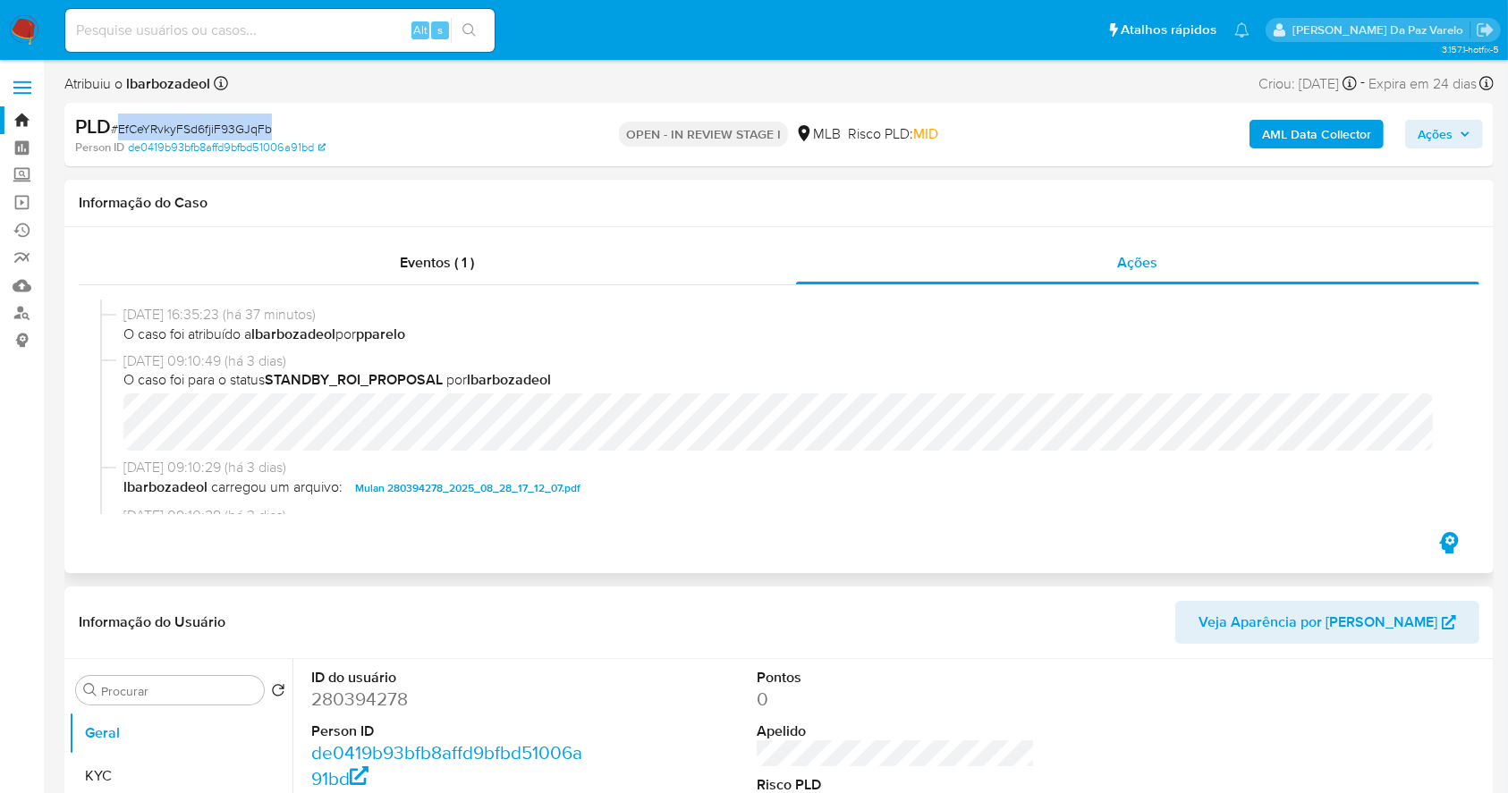
scroll to position [119, 0]
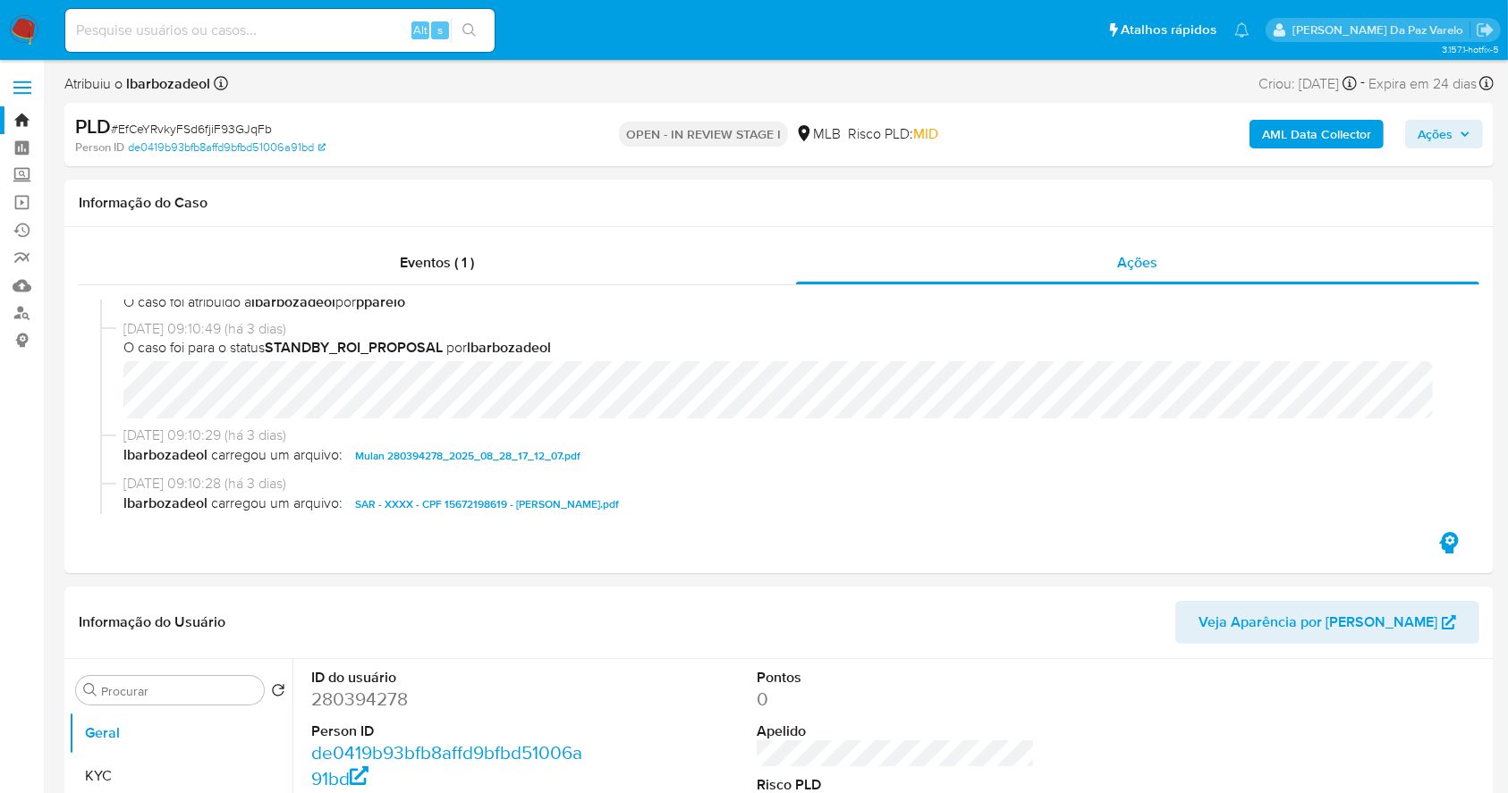
click at [1468, 132] on button "Ações" at bounding box center [1444, 134] width 78 height 29
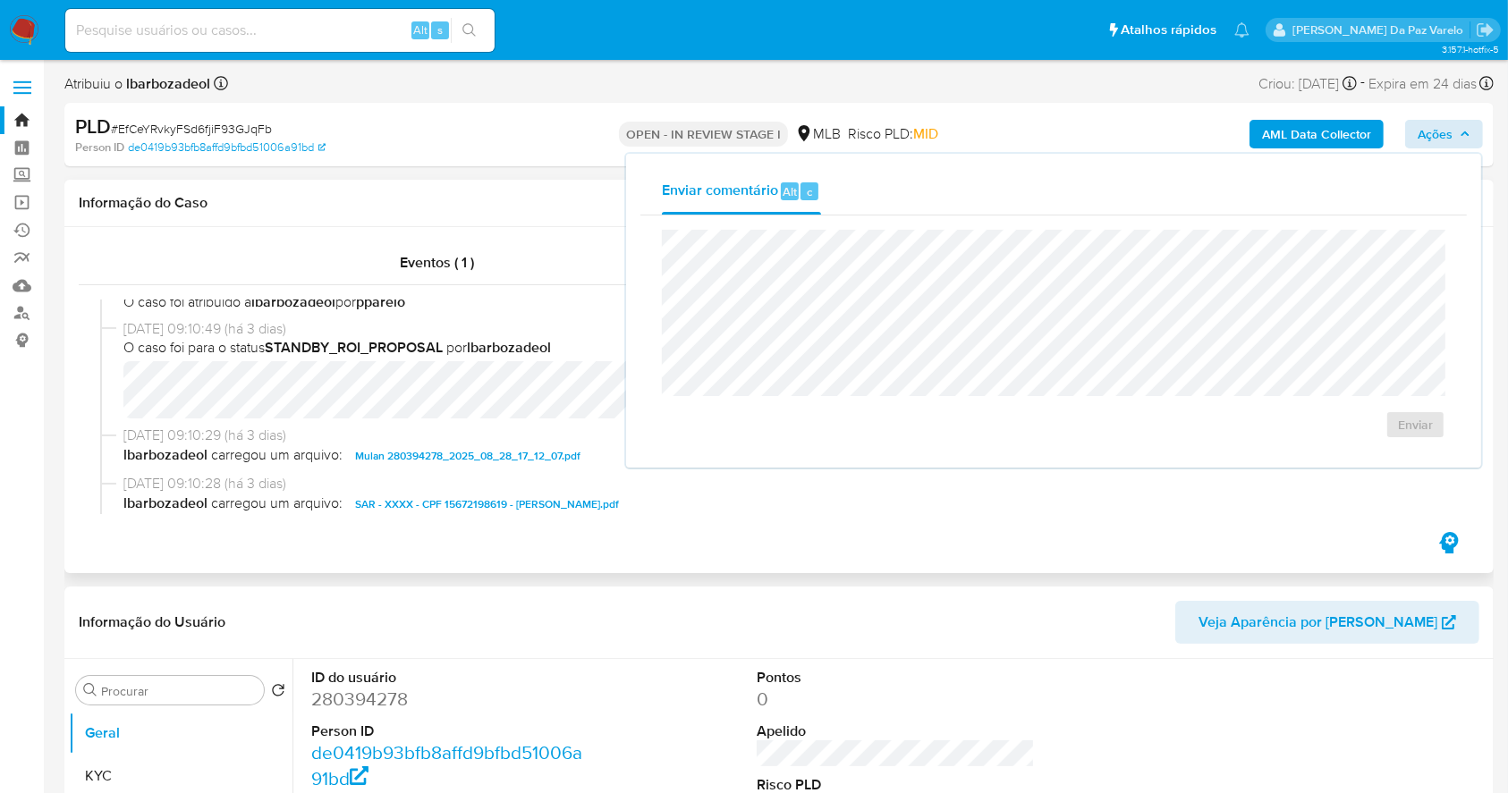
click at [522, 233] on div "Eventos ( 1 ) Ações 01/09/2025 16:35:23 (há 37 minutos) O caso foi para o statu…" at bounding box center [778, 400] width 1429 height 346
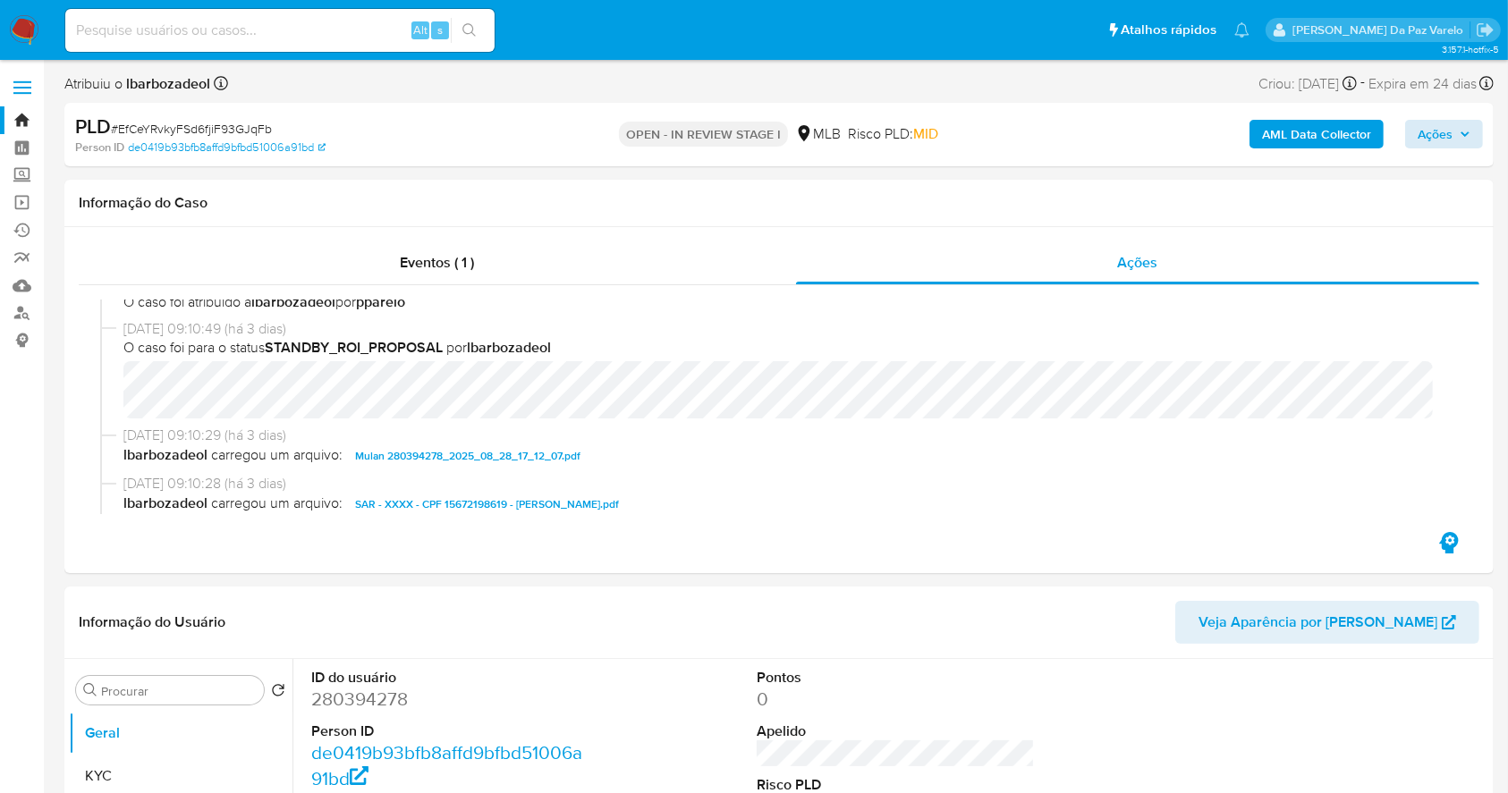
click at [1489, 111] on div "PLD # EfCeYRvkyFSd6fjiF93GJqFb Person ID de0419b93bfb8affd9bfbd51006a91bd OPEN …" at bounding box center [778, 134] width 1429 height 63
click at [1467, 129] on icon "button" at bounding box center [1465, 134] width 11 height 11
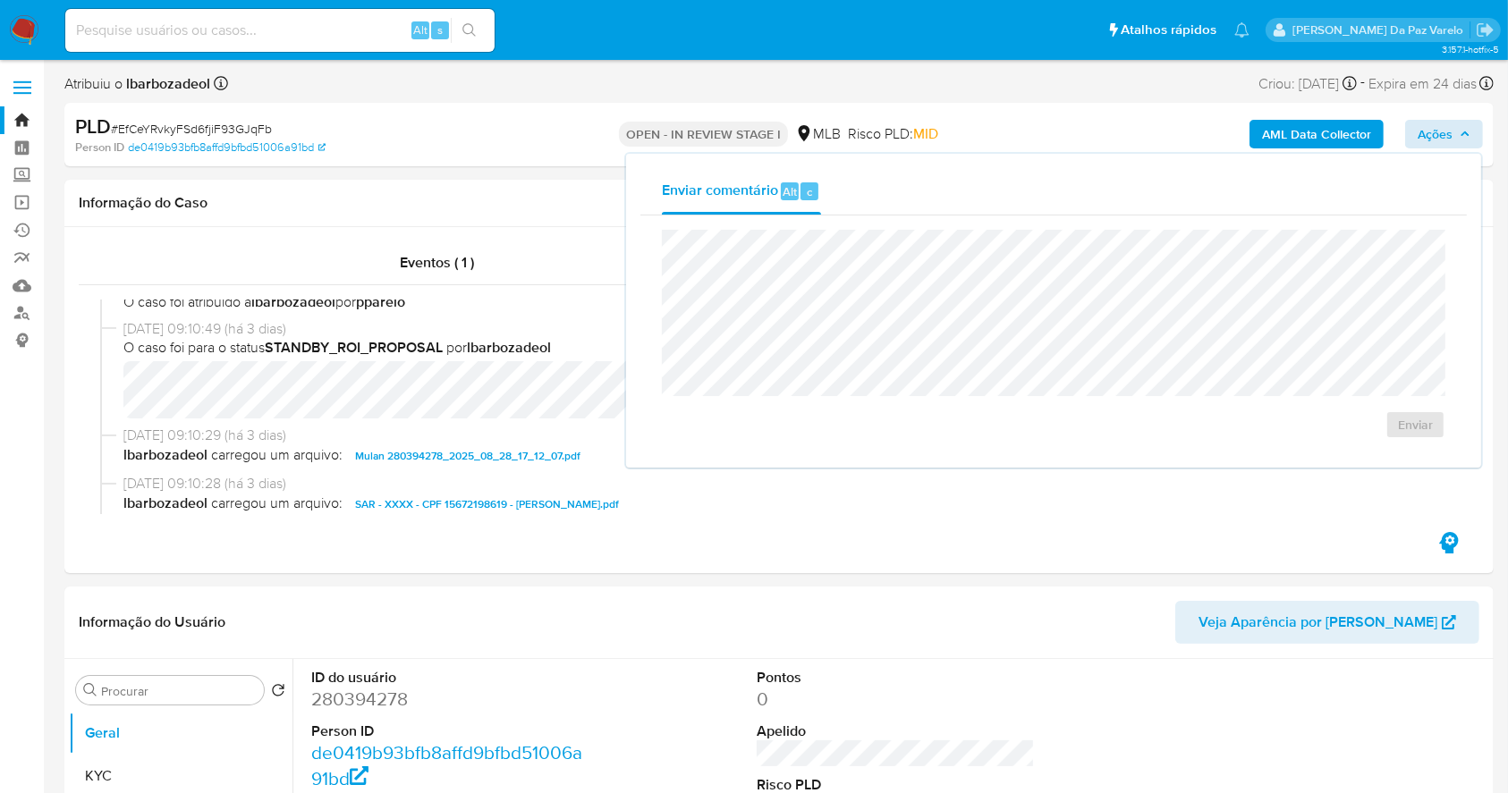
click at [1409, 155] on div "Enviar comentário Alt c Enviar" at bounding box center [1053, 311] width 855 height 314
click at [1439, 148] on div "AML Data Collector Ações Enviar comentário Alt c Enviar" at bounding box center [1251, 135] width 464 height 42
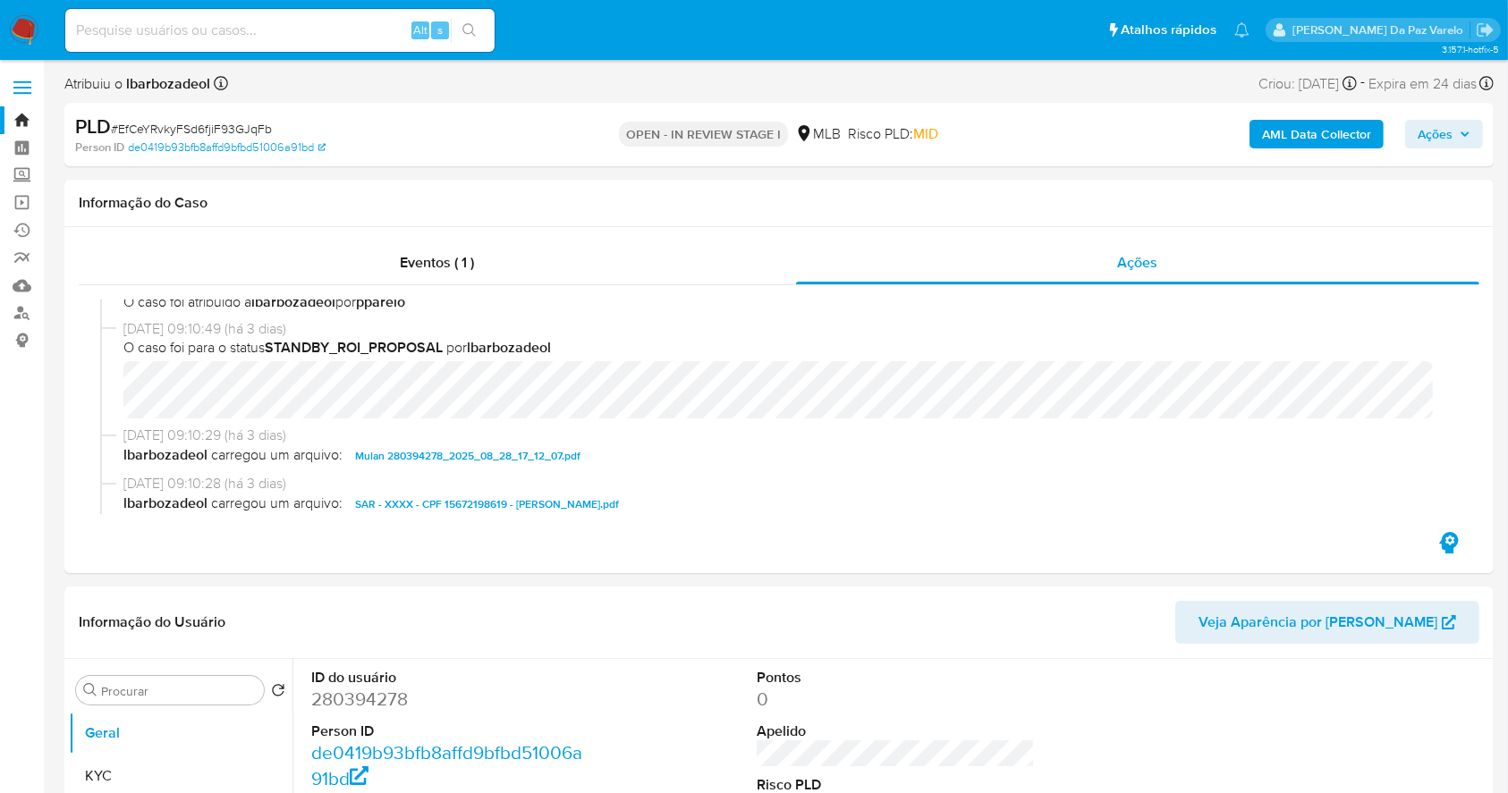
click at [1439, 136] on span "Ações" at bounding box center [1435, 134] width 35 height 29
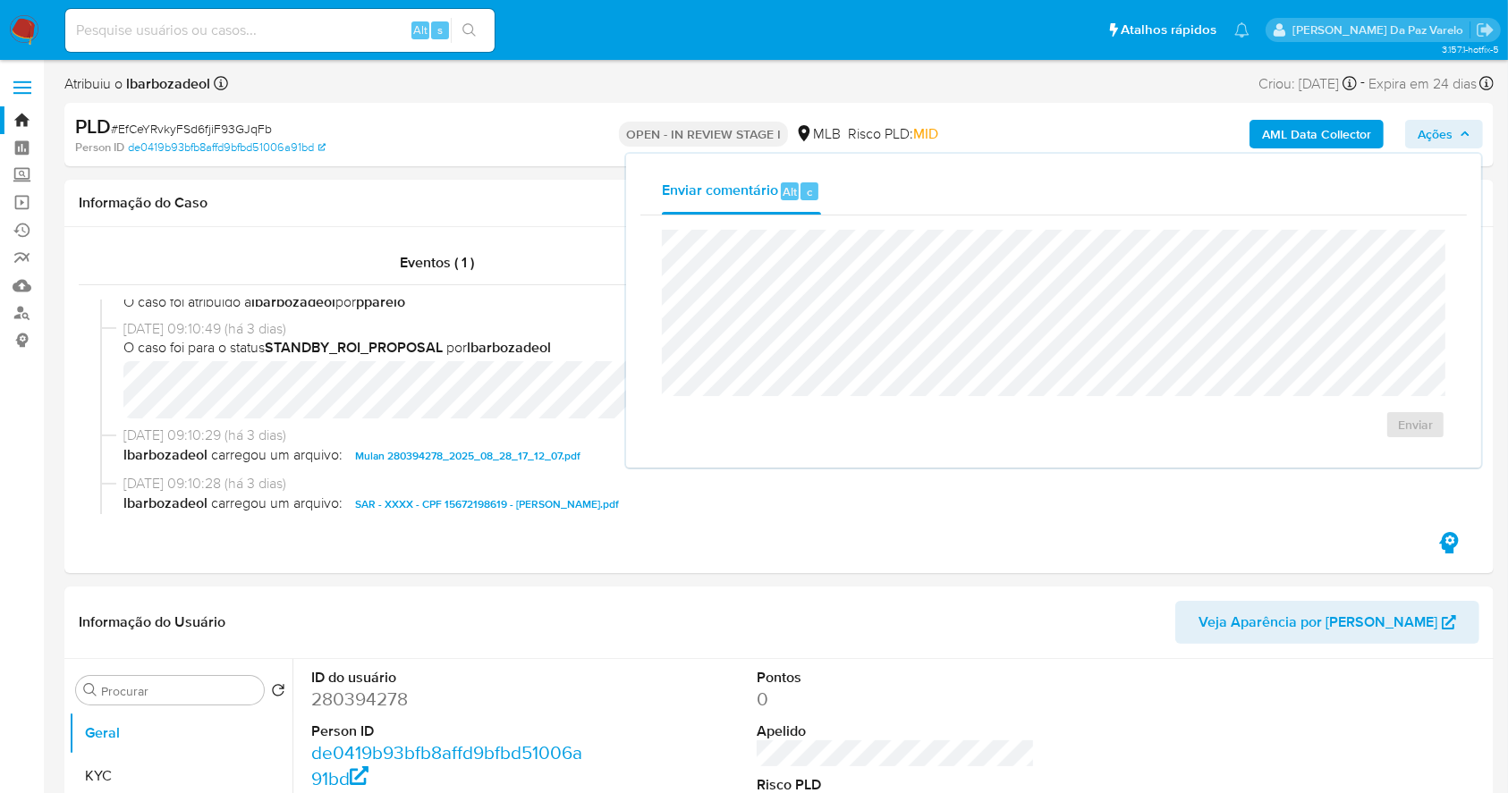
click at [1435, 132] on span "Ações" at bounding box center [1435, 134] width 35 height 29
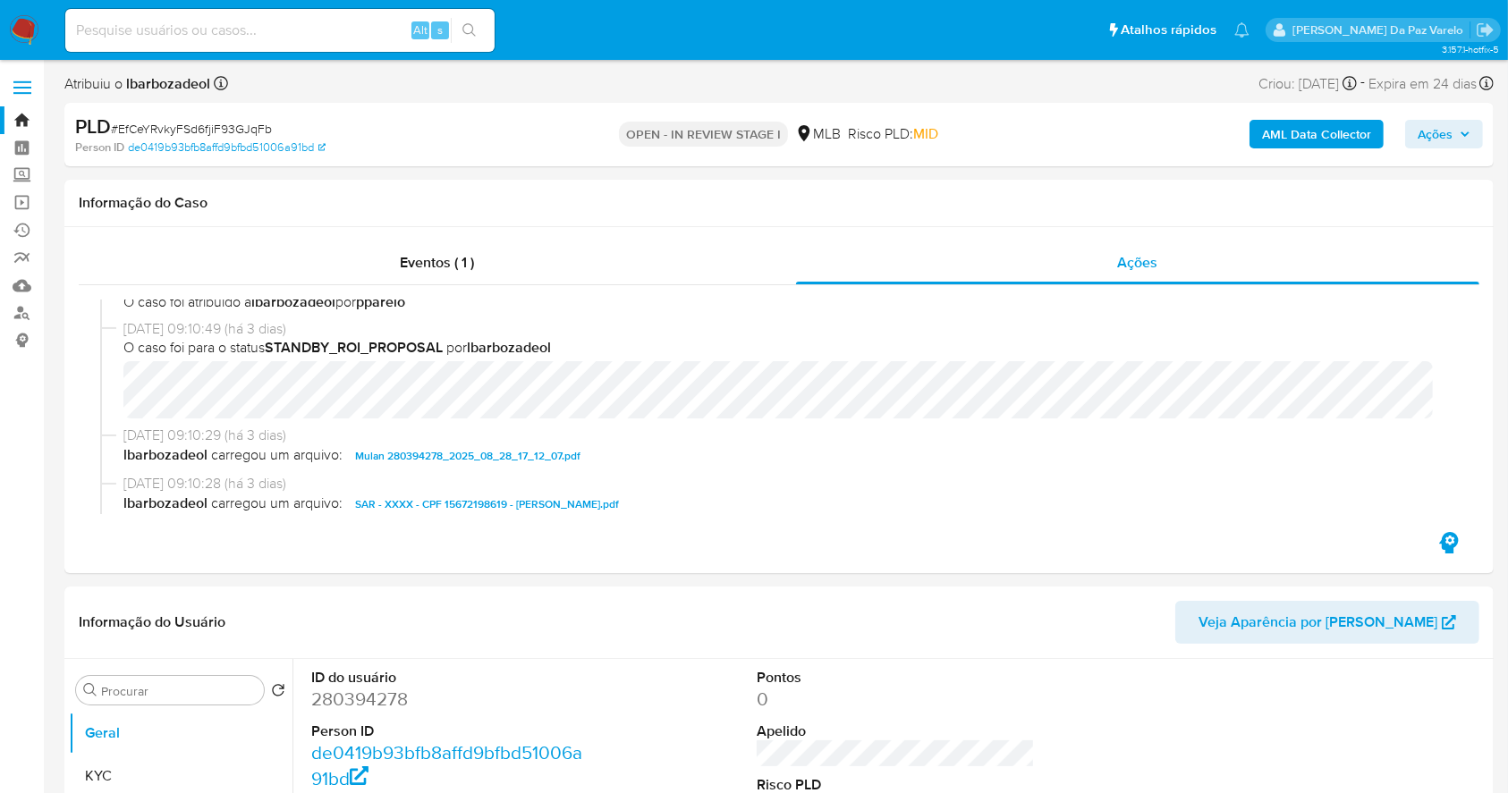
click at [1431, 131] on span "Ações" at bounding box center [1435, 134] width 35 height 29
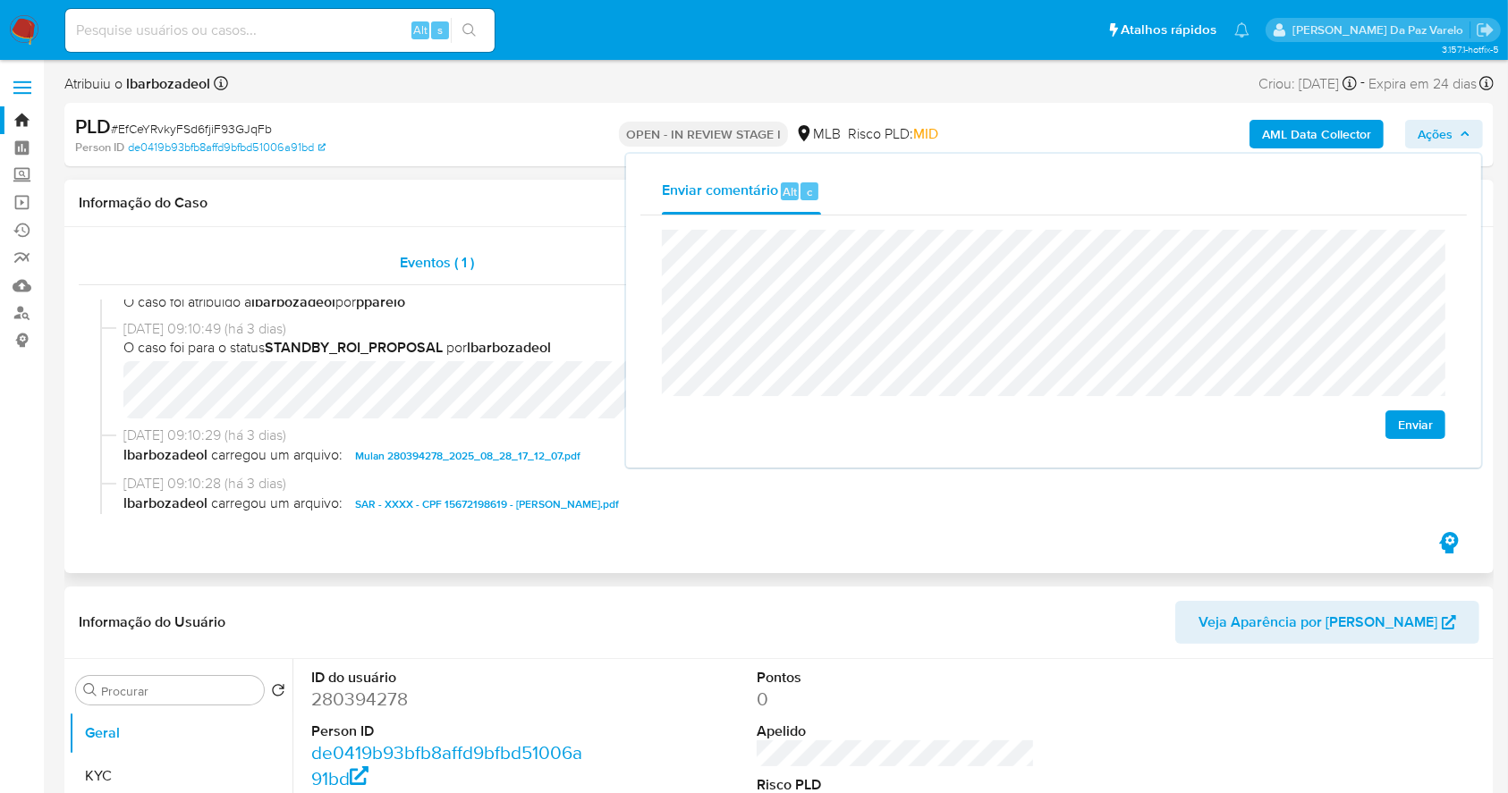
click at [436, 247] on div "Eventos ( 1 )" at bounding box center [437, 262] width 717 height 43
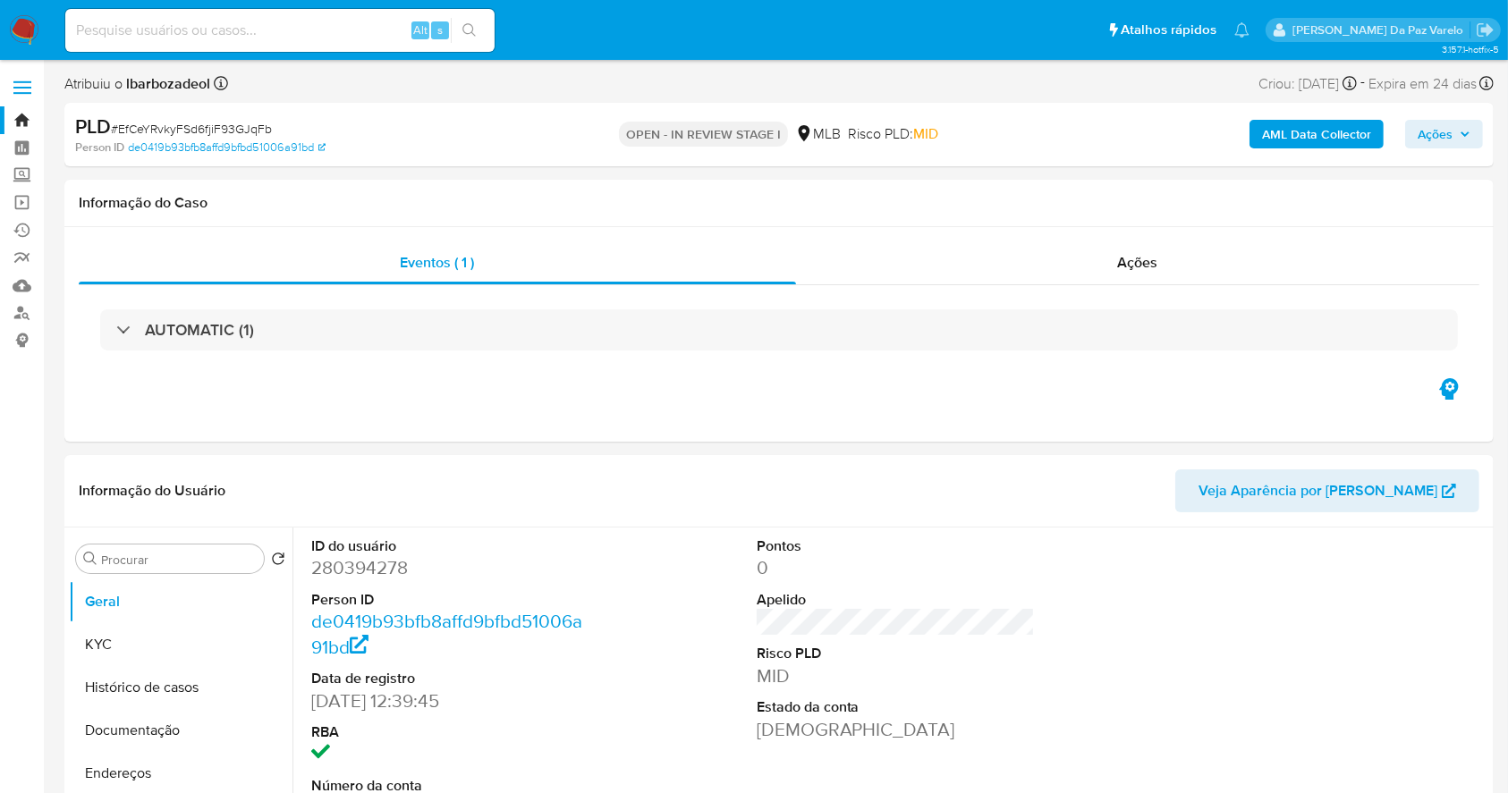
click at [232, 133] on span "# EfCeYRvkyFSd6fjiF93GJqFb" at bounding box center [191, 129] width 161 height 18
click at [232, 131] on span "# EfCeYRvkyFSd6fjiF93GJqFb" at bounding box center [191, 129] width 161 height 18
click at [220, 124] on span "# EfCeYRvkyFSd6fjiF93GJqFb" at bounding box center [191, 129] width 161 height 18
copy span "EfCeYRvkyFSd6fjiF93GJqFb"
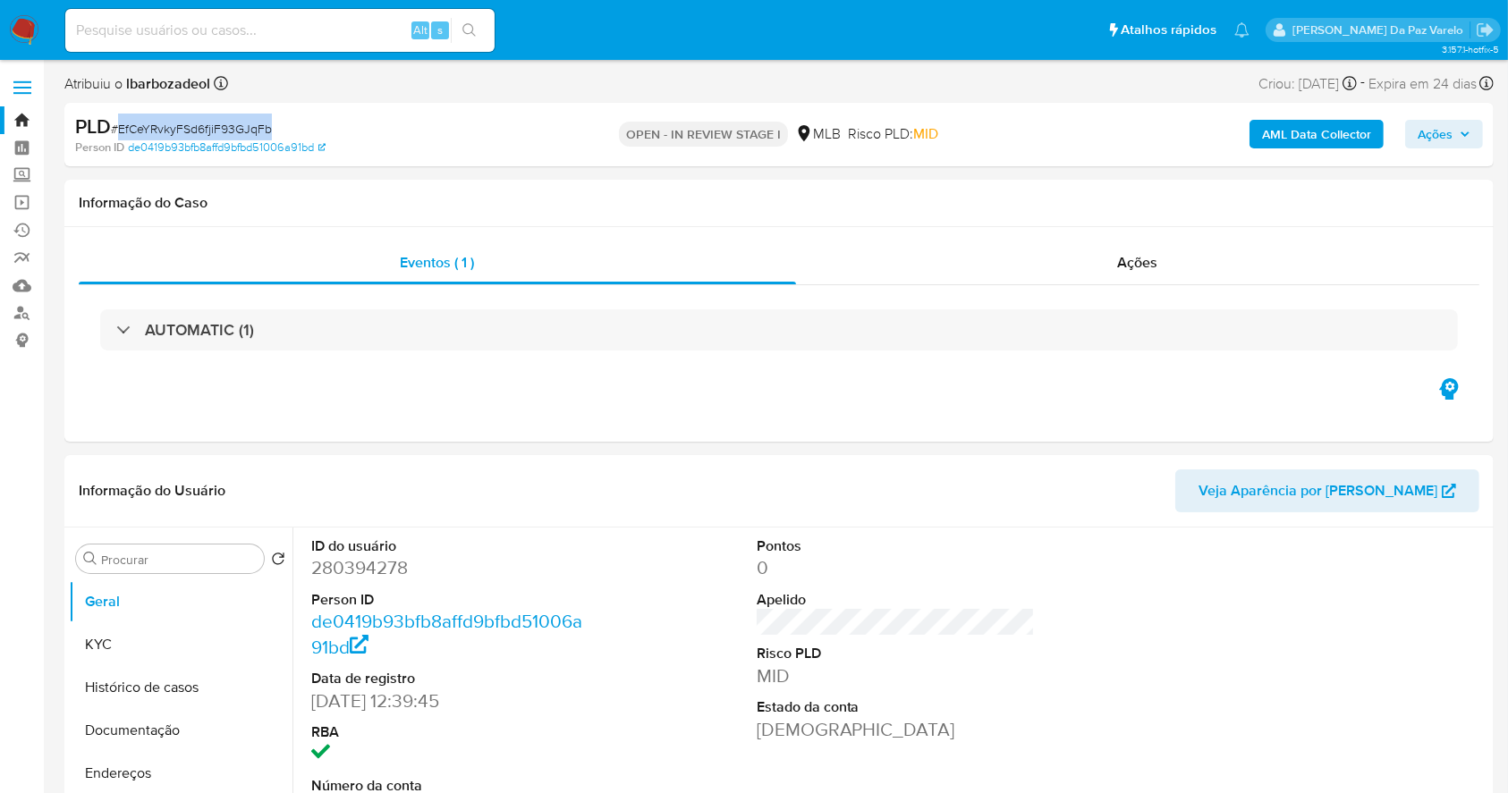
click at [23, 30] on img at bounding box center [24, 30] width 30 height 30
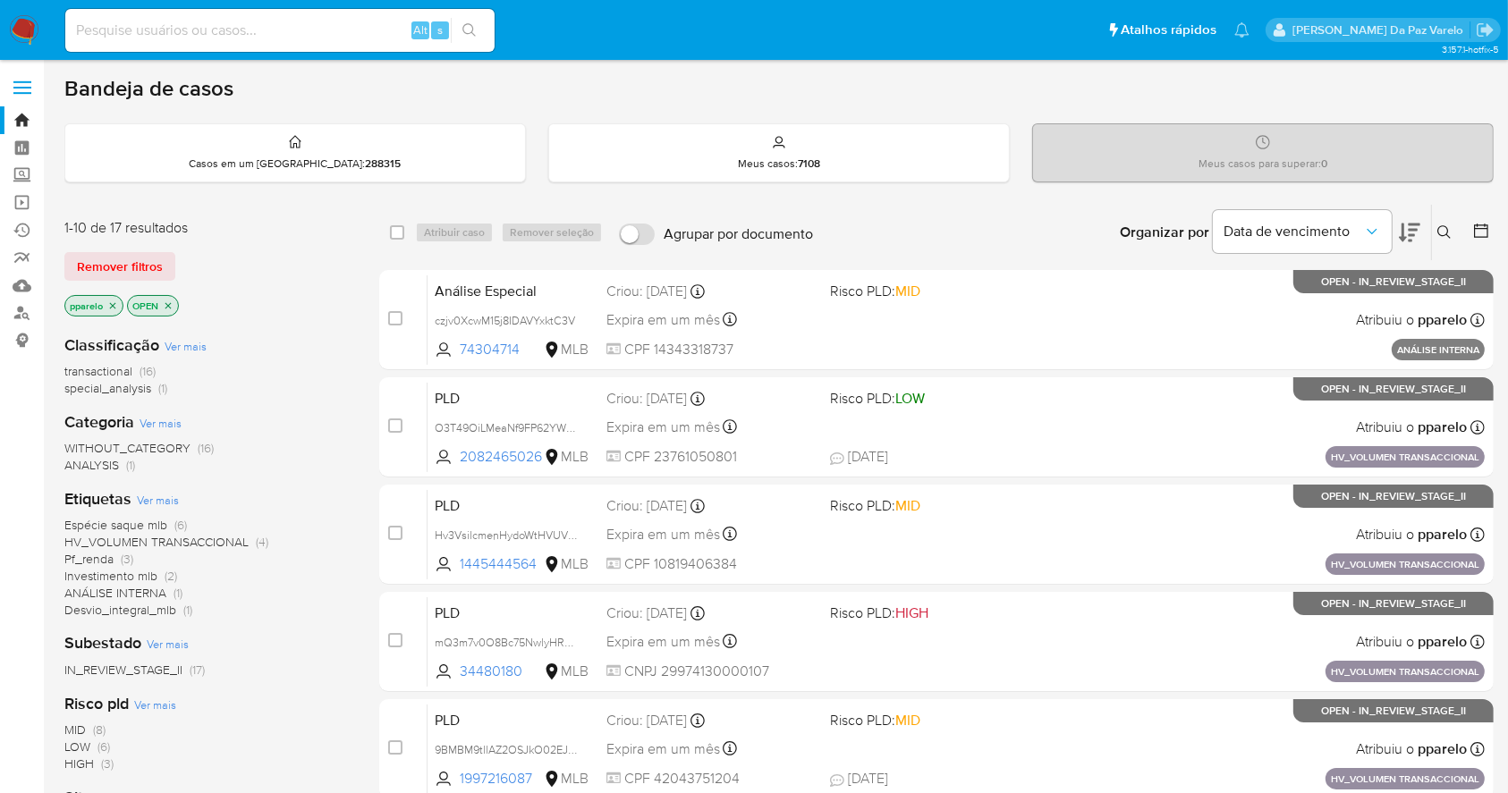
click at [1438, 227] on icon at bounding box center [1443, 231] width 13 height 13
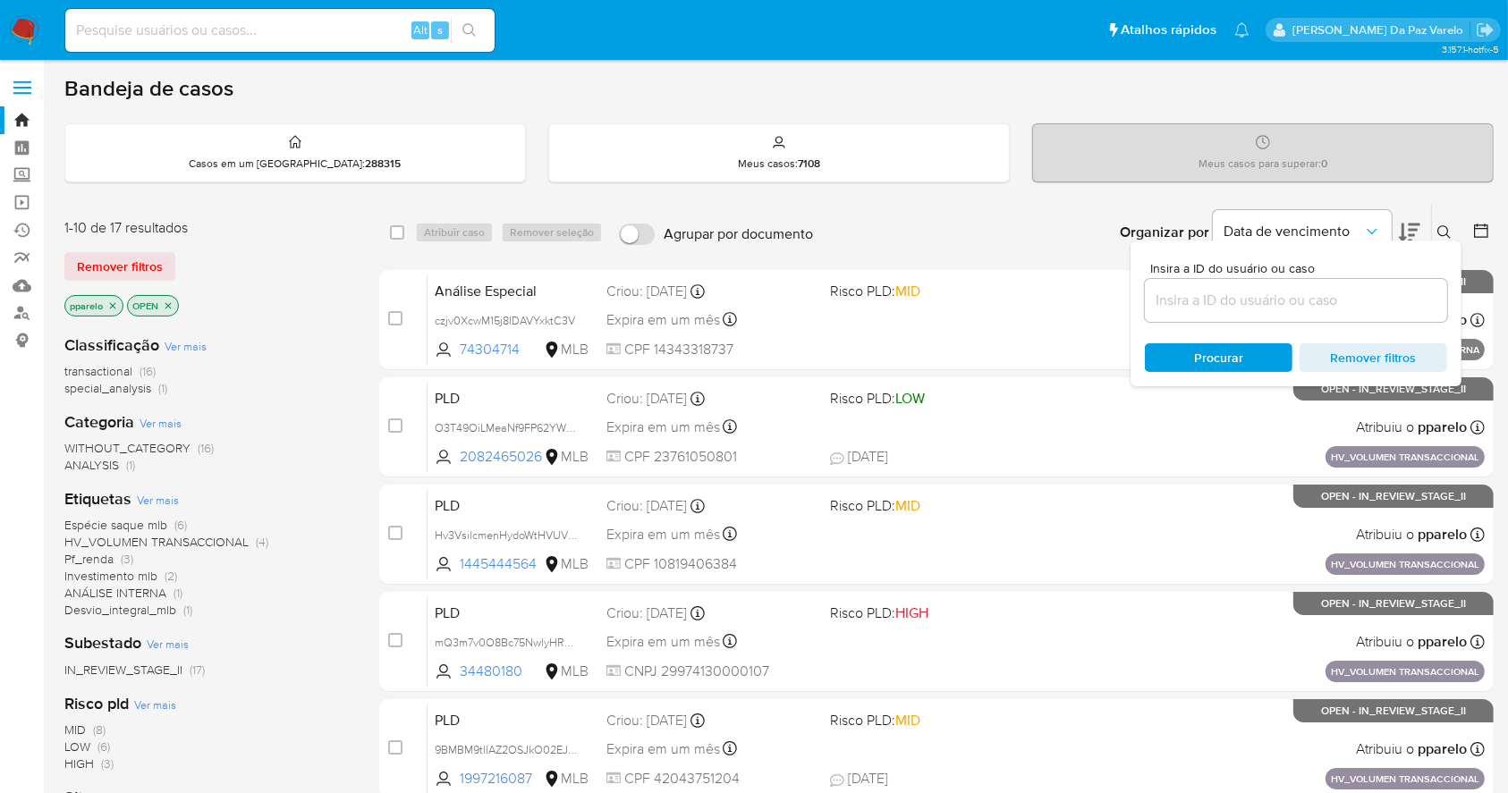
drag, startPoint x: 1361, startPoint y: 280, endPoint x: 1352, endPoint y: 291, distance: 14.0
click at [1359, 281] on div at bounding box center [1296, 300] width 302 height 43
click at [1352, 291] on input at bounding box center [1296, 300] width 302 height 23
paste input "EfCeYRvkyFSd6fjiF93GJqFb"
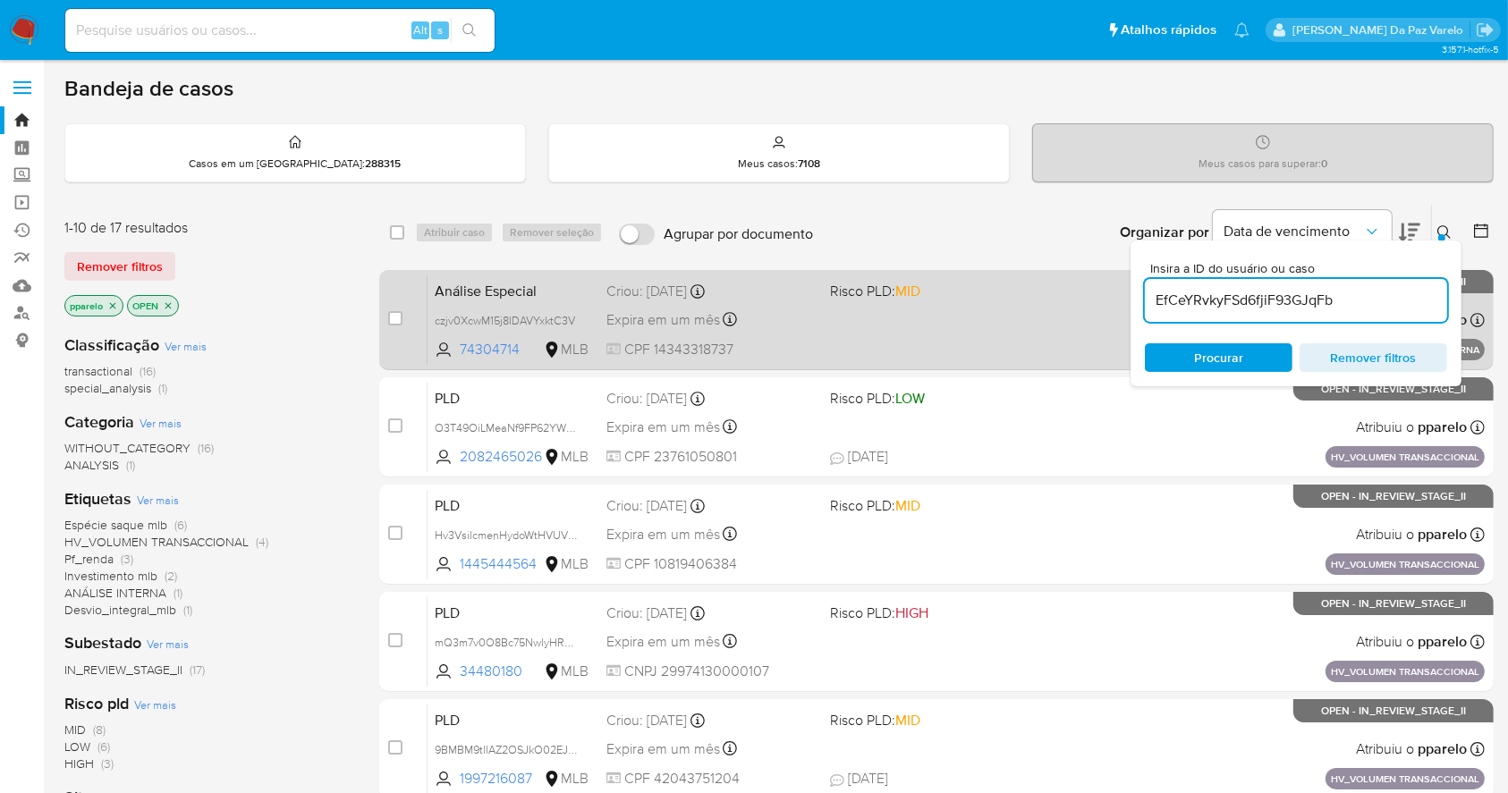
type input "EfCeYRvkyFSd6fjiF93GJqFb"
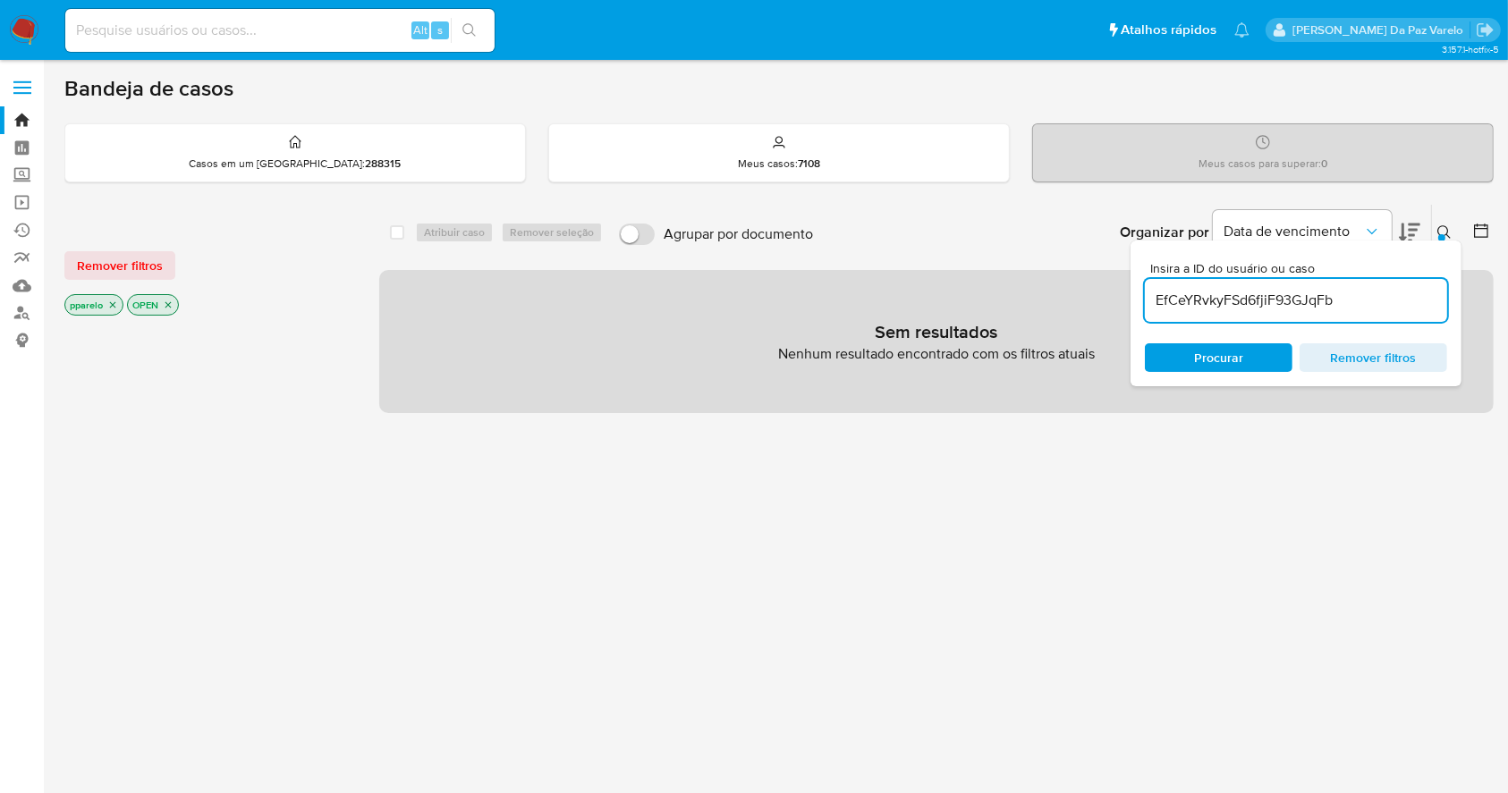
click at [110, 306] on icon "close-filter" at bounding box center [113, 305] width 6 height 6
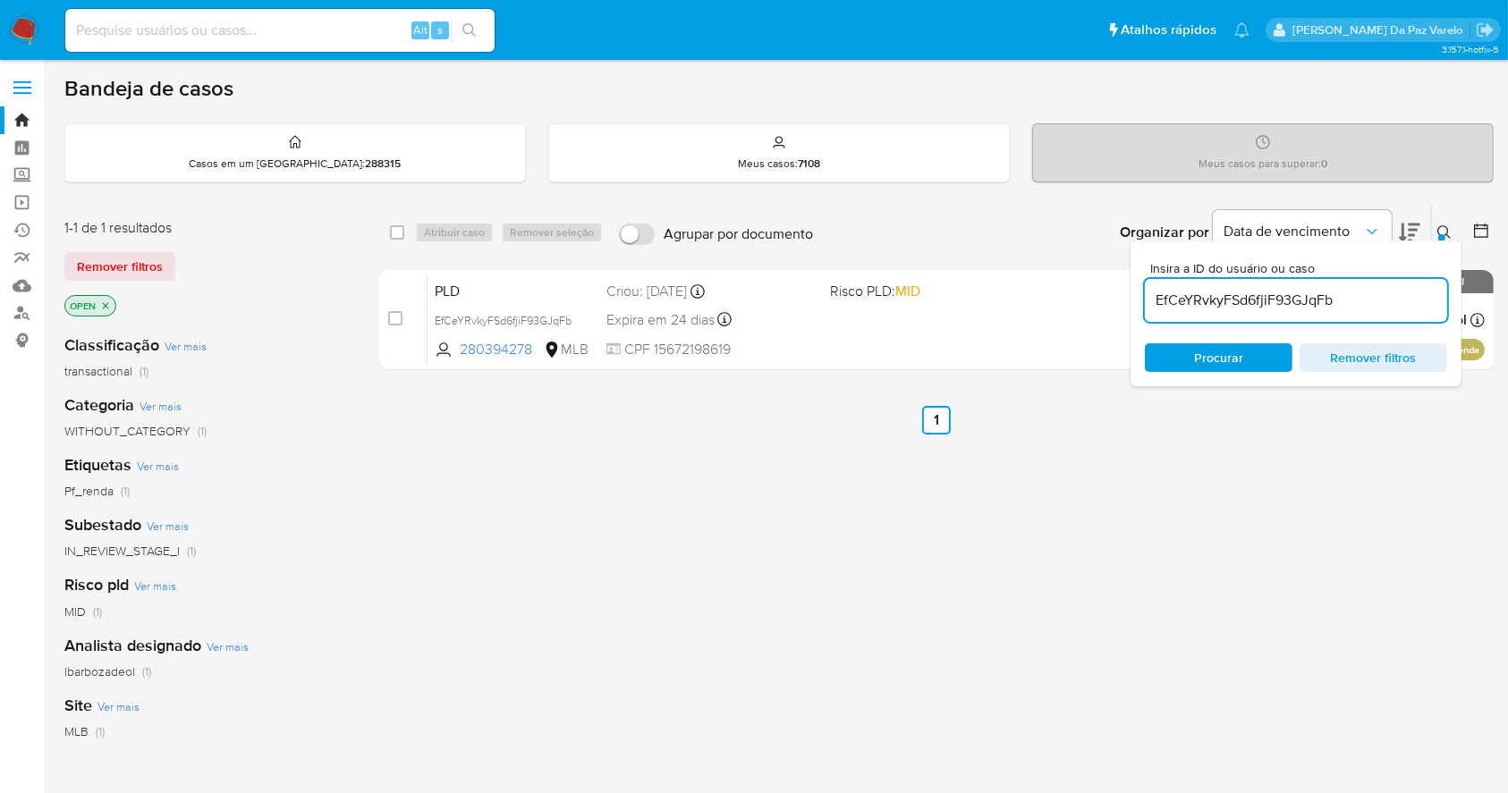
click at [99, 304] on p "OPEN" at bounding box center [90, 306] width 50 height 20
click at [103, 308] on icon "close-filter" at bounding box center [105, 305] width 11 height 11
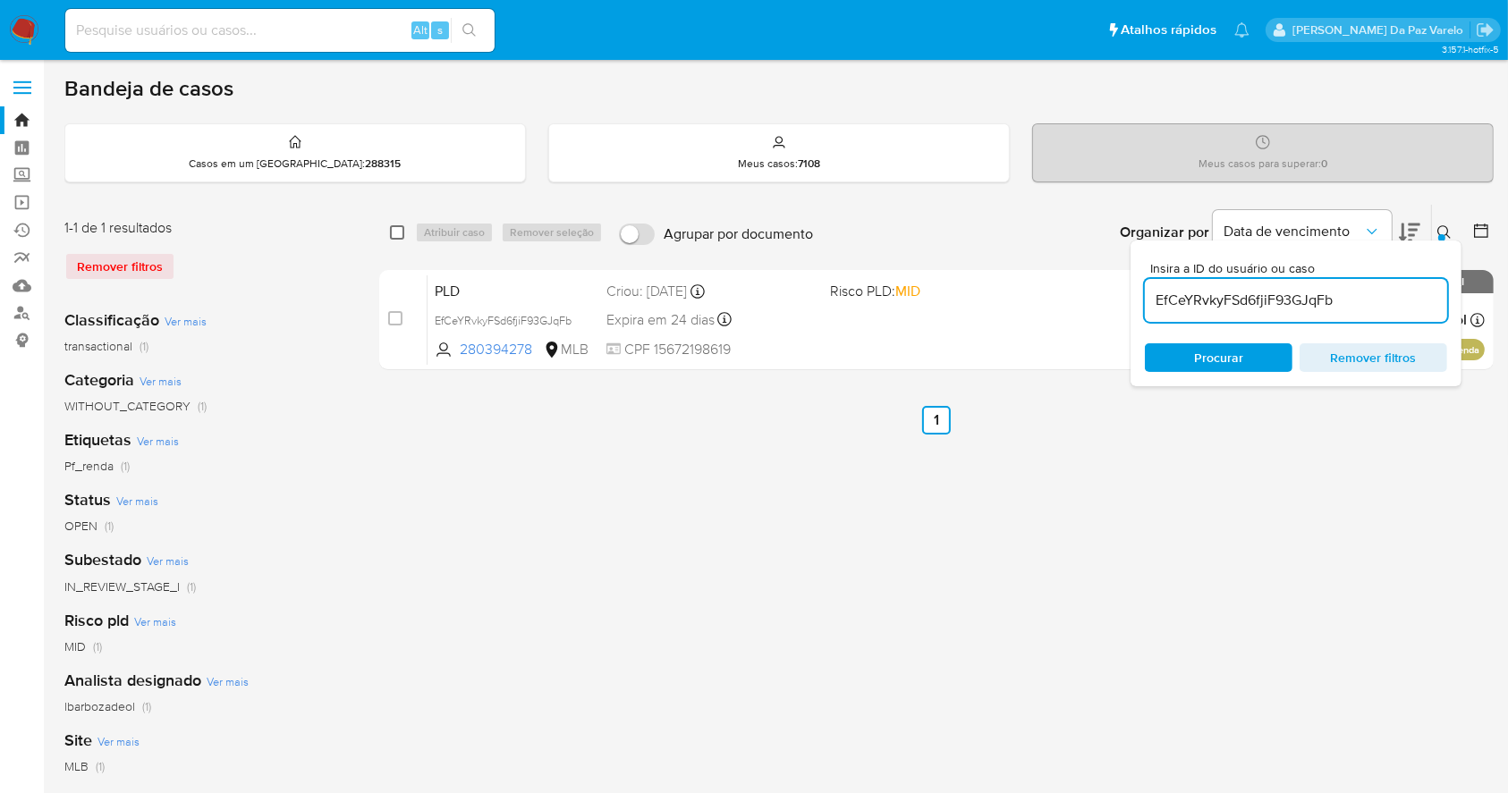
click at [402, 225] on input "checkbox" at bounding box center [397, 232] width 14 height 14
checkbox input "true"
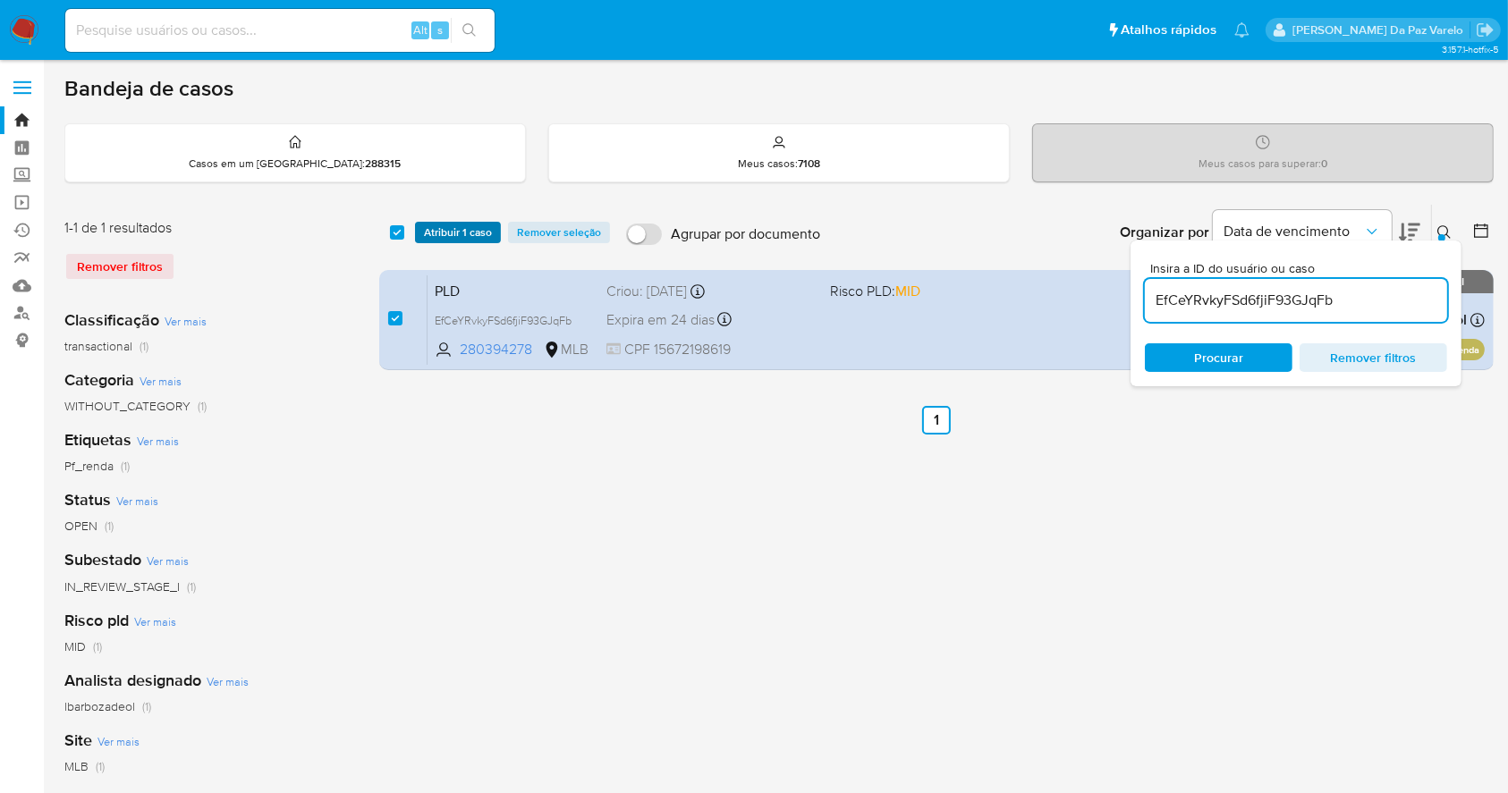
click at [468, 226] on span "Atribuir 1 caso" at bounding box center [458, 233] width 68 height 18
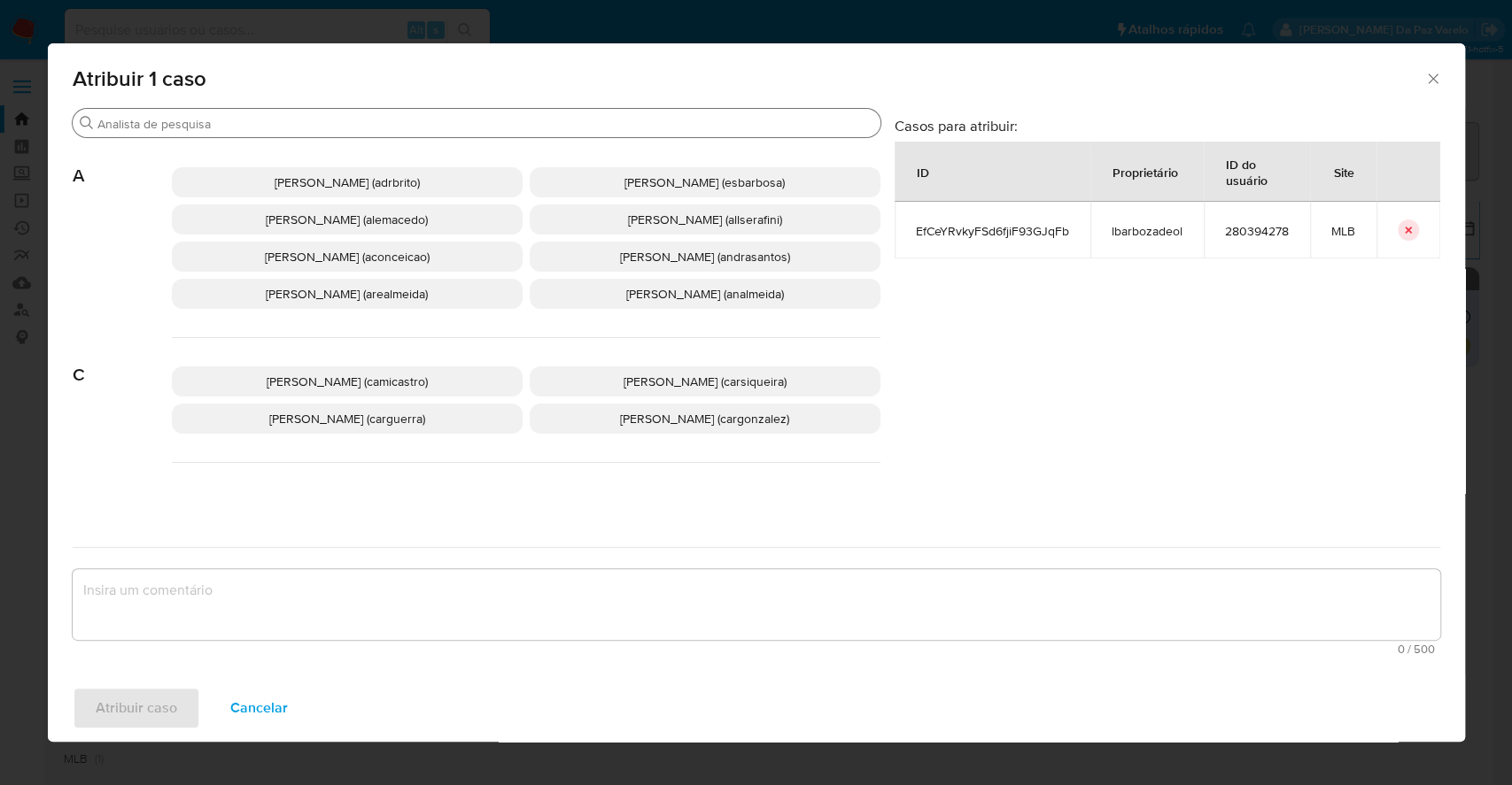
click at [470, 123] on input "Procurar" at bounding box center [484, 124] width 775 height 16
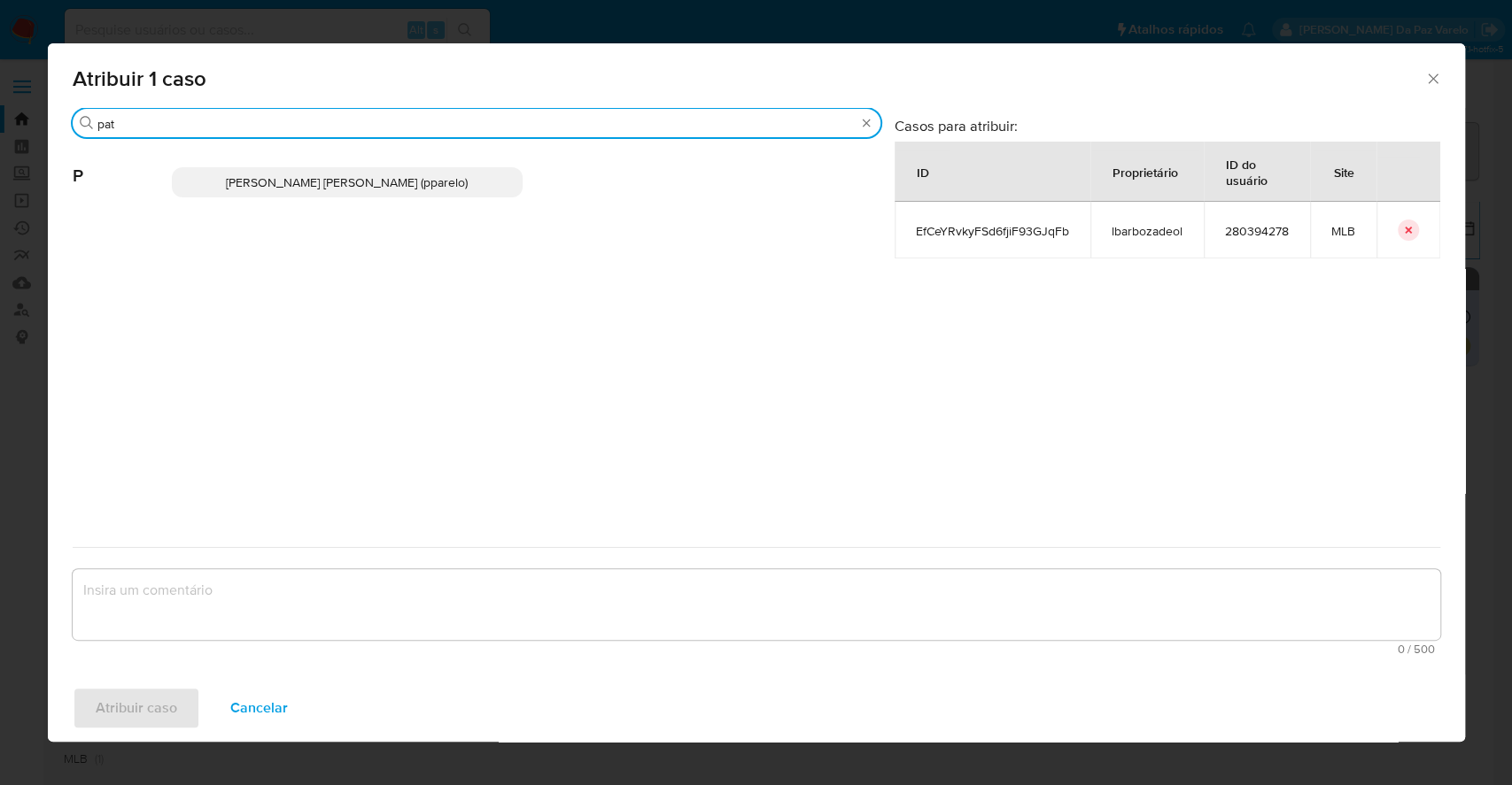
type input "pat"
click at [260, 180] on span "[PERSON_NAME] [PERSON_NAME] (pparelo)" at bounding box center [347, 182] width 242 height 18
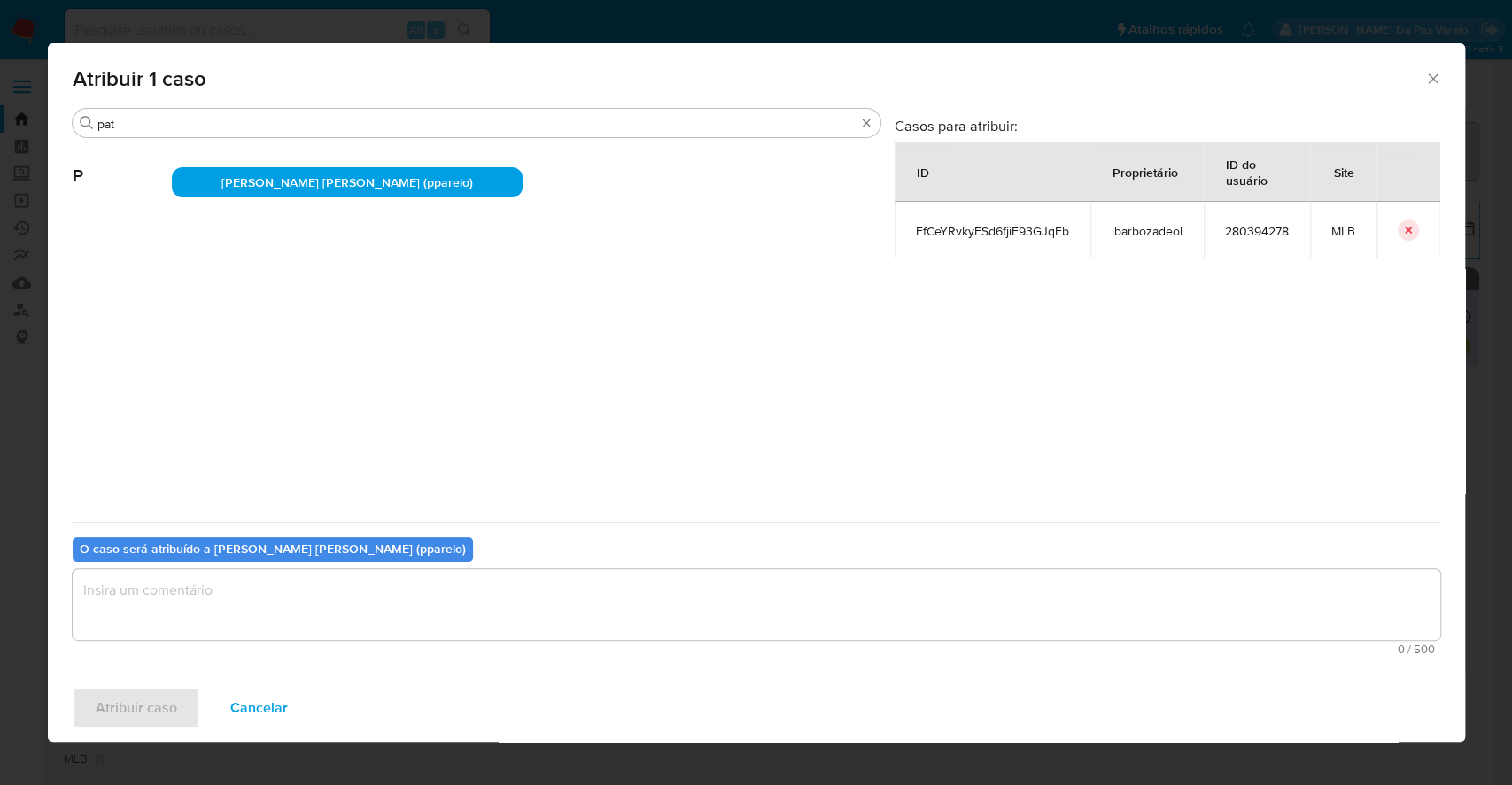
click at [267, 594] on textarea "assign-modal" at bounding box center [756, 605] width 1367 height 71
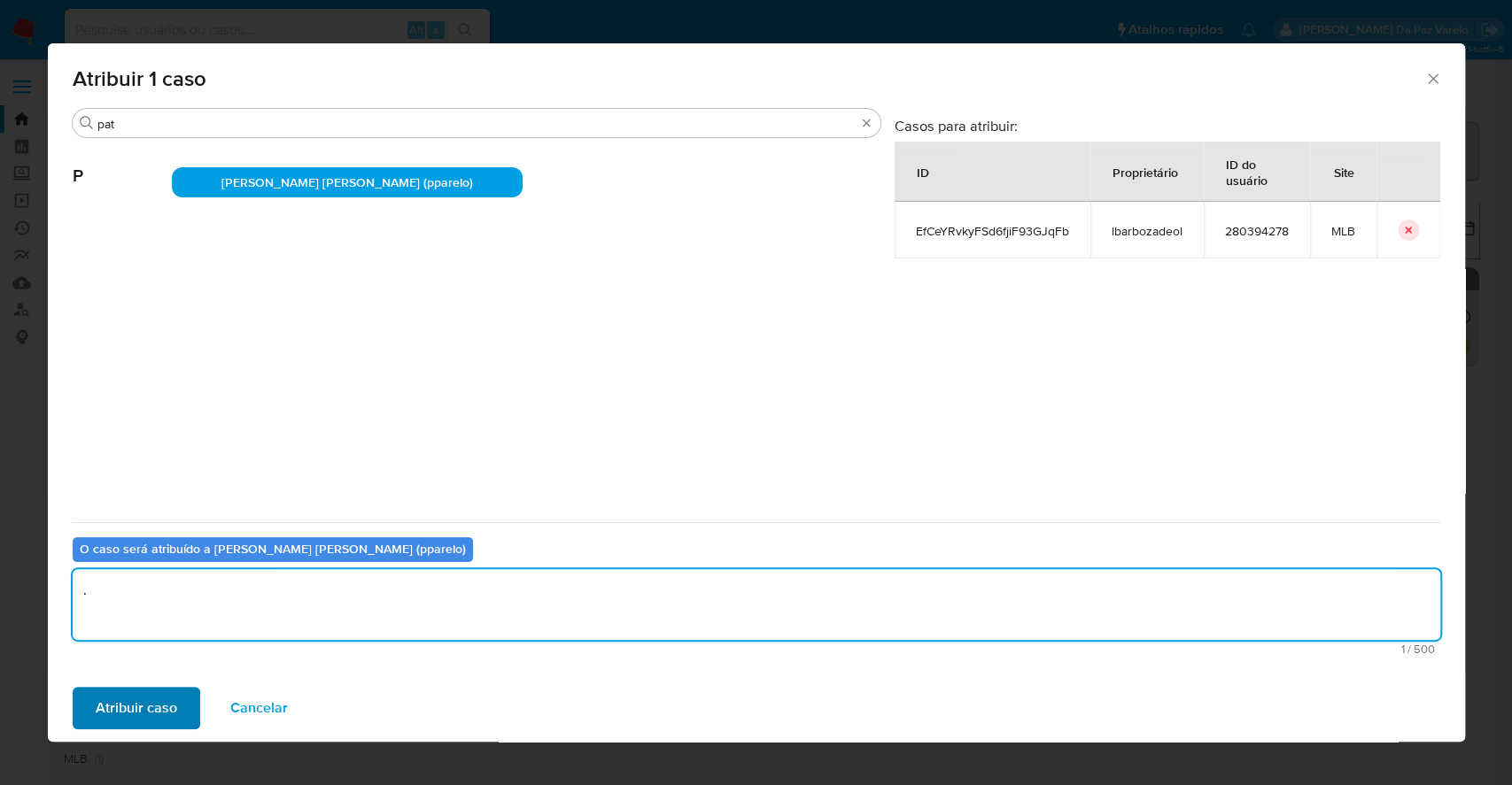
type textarea "."
click at [124, 708] on span "Atribuir caso" at bounding box center [137, 708] width 81 height 39
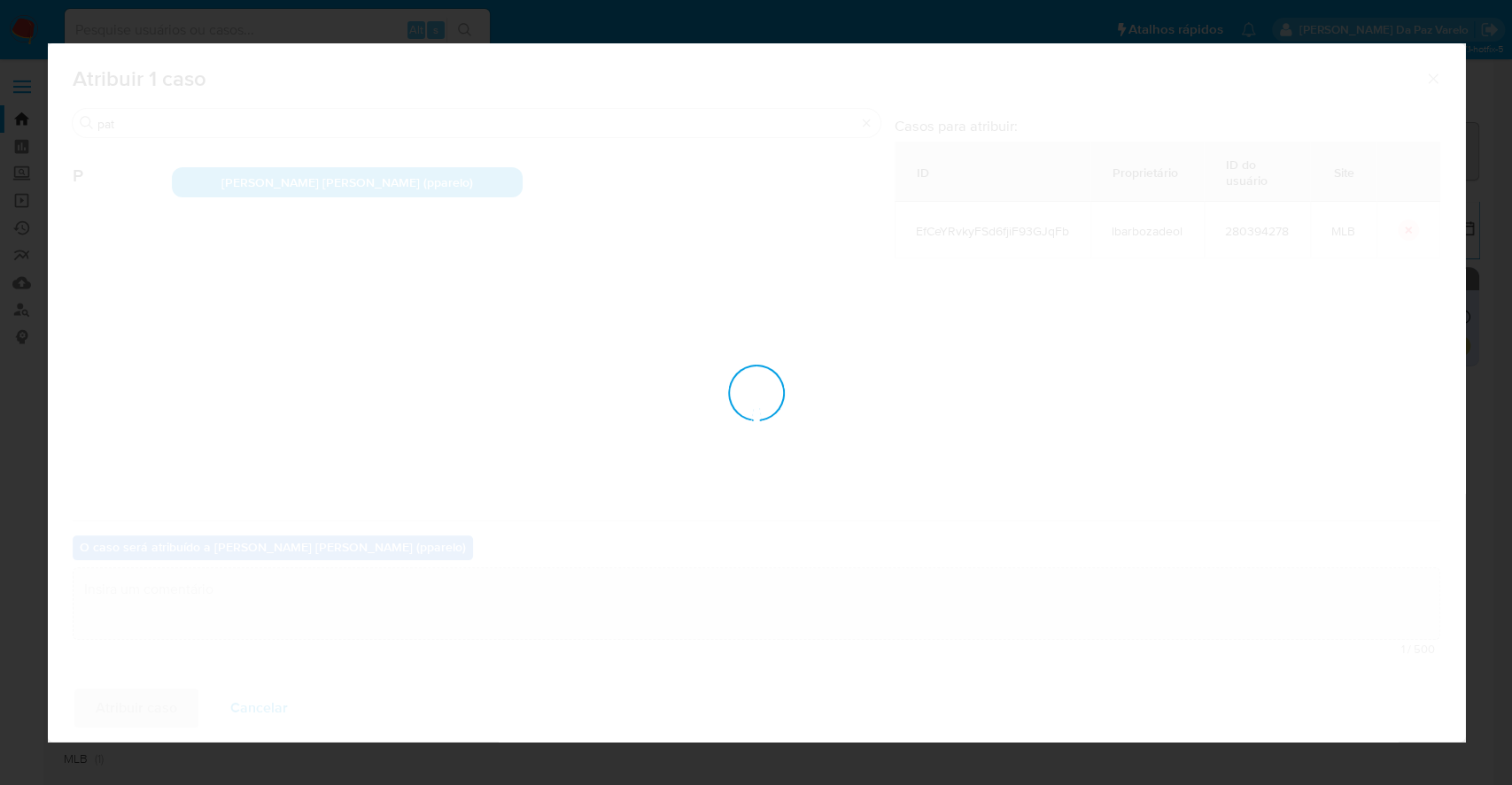
checkbox input "false"
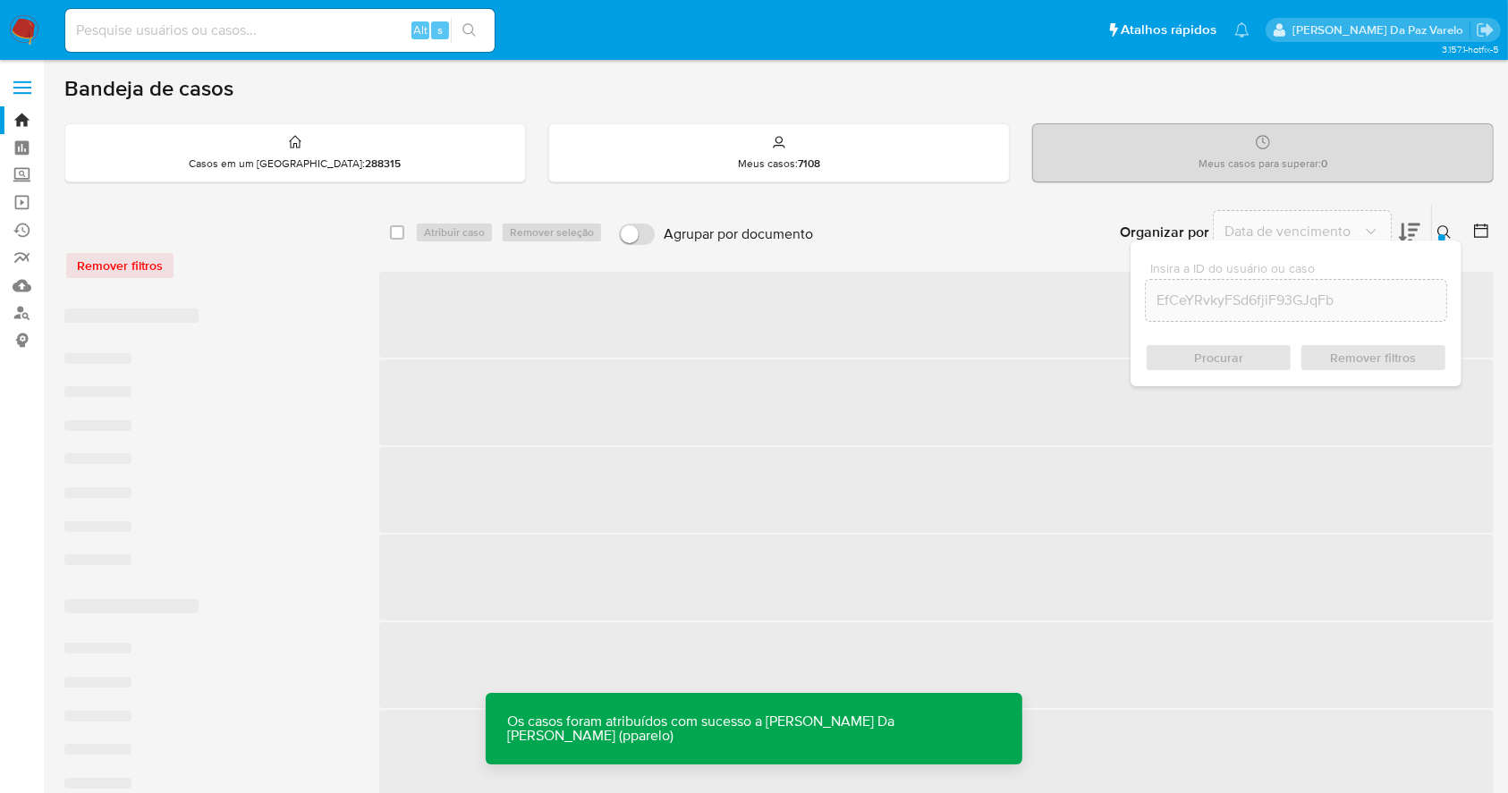
click at [1442, 230] on icon at bounding box center [1444, 232] width 14 height 14
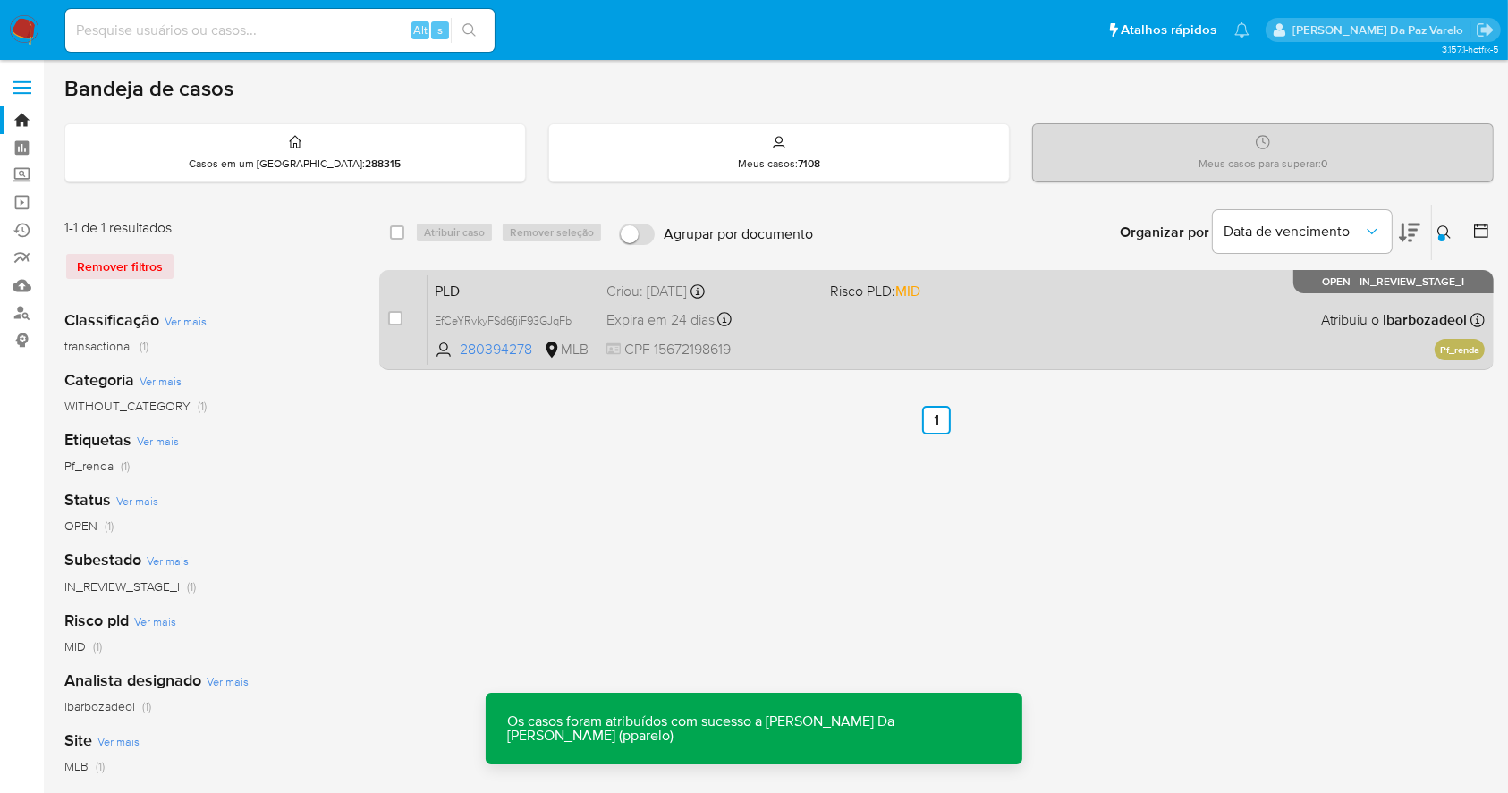
click at [1084, 332] on div "PLD EfCeYRvkyFSd6fjiF93GJqFb 280394278 MLB Risco PLD: MID Criou: [DATE] Criou: …" at bounding box center [955, 320] width 1057 height 90
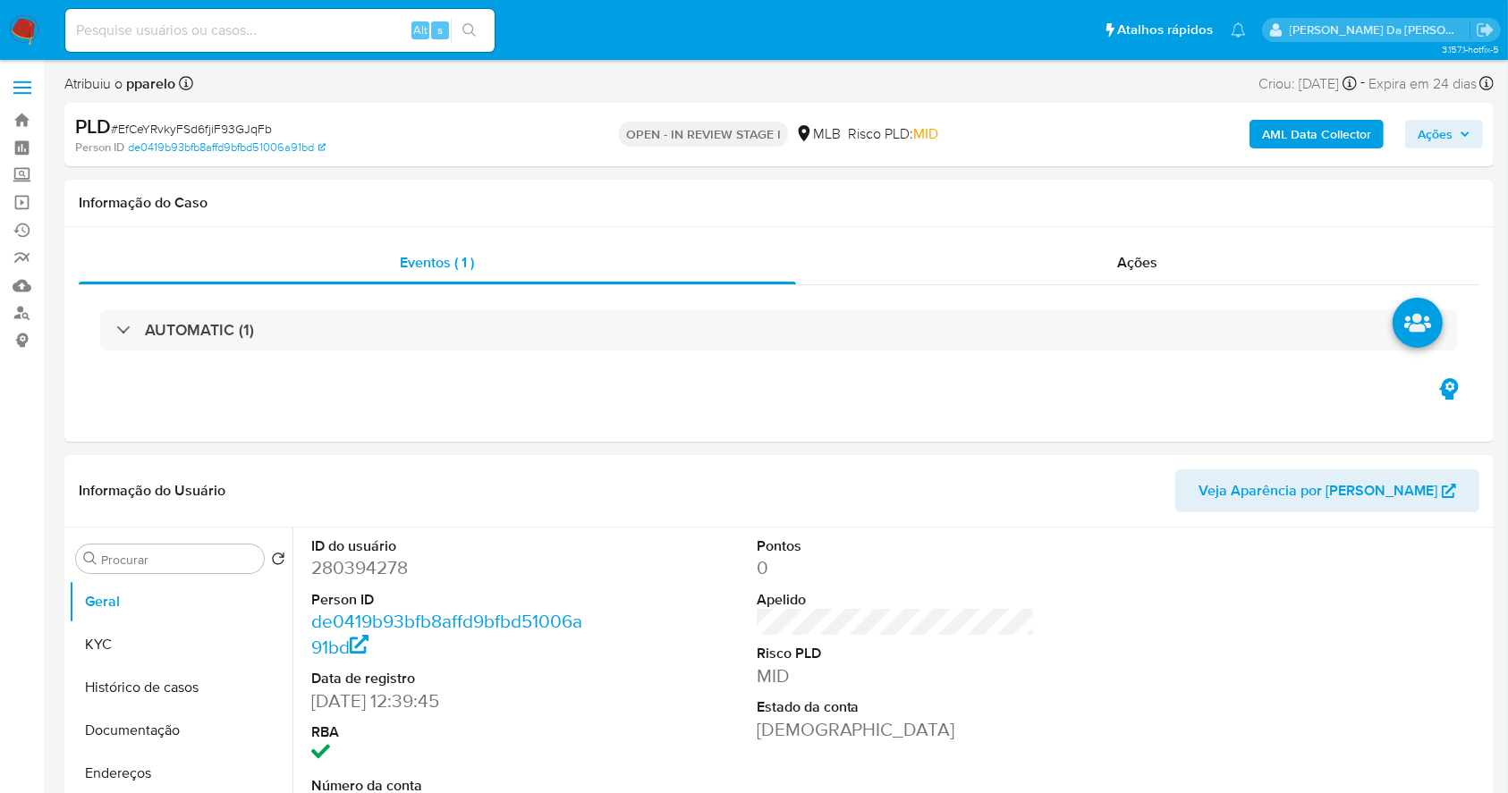
select select "10"
click at [1145, 255] on span "Ações" at bounding box center [1138, 262] width 40 height 21
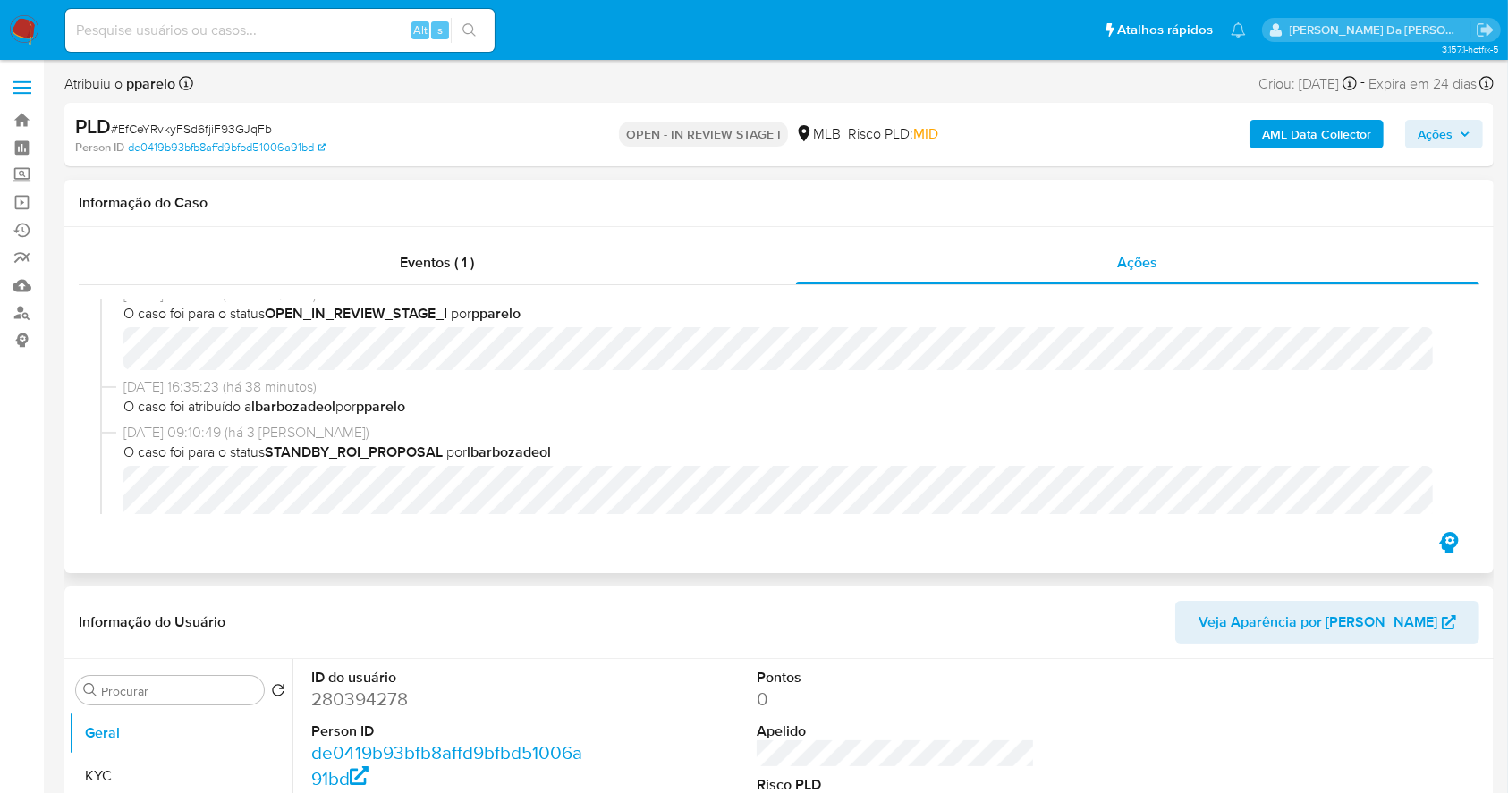
scroll to position [238, 0]
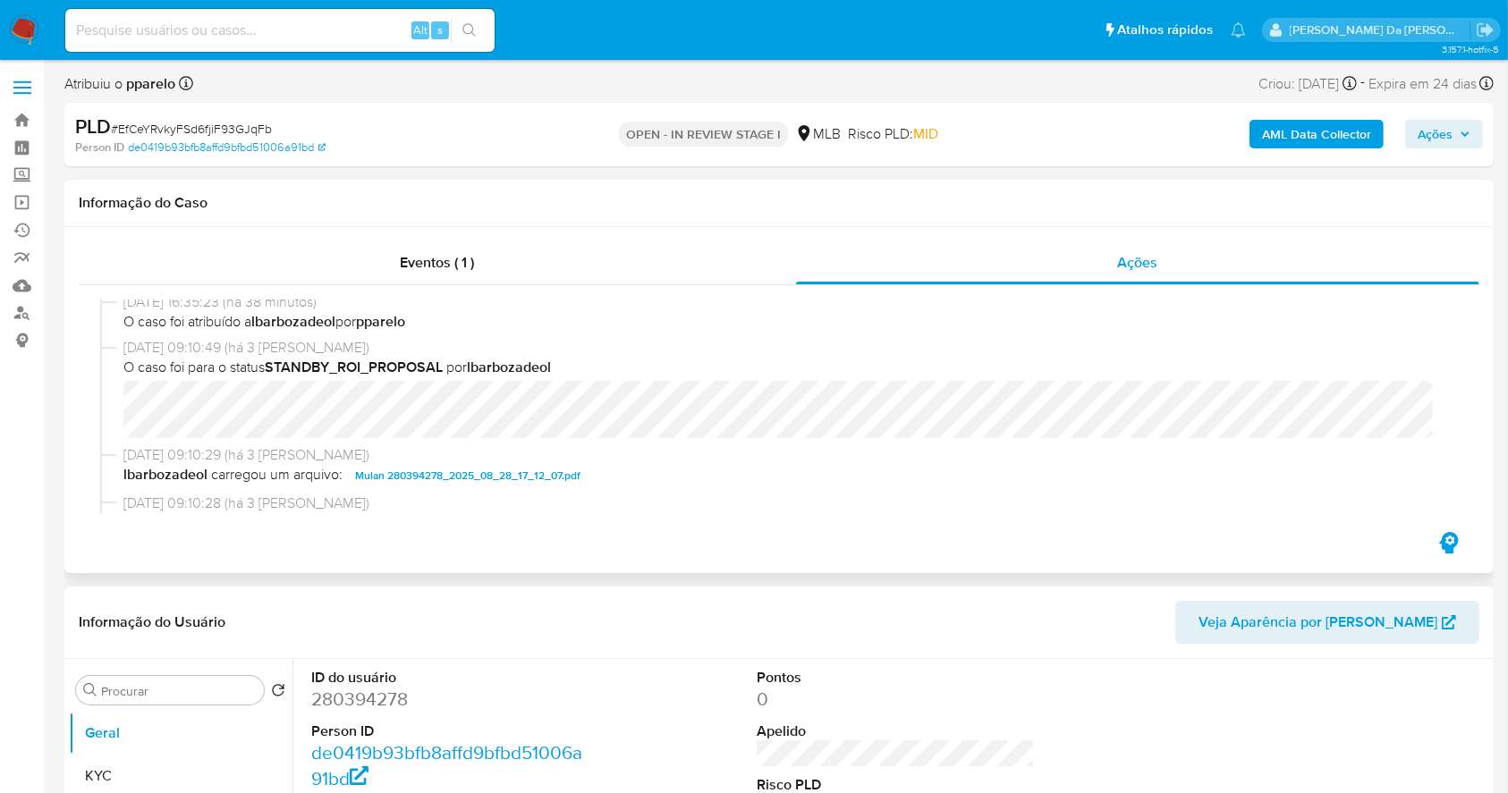
click at [1263, 436] on div "[DATE] 09:10:49 (há 3 [PERSON_NAME]) O caso foi para o status STANDBY_ROI_PROPO…" at bounding box center [779, 391] width 1358 height 107
drag, startPoint x: 1439, startPoint y: 124, endPoint x: 1368, endPoint y: 145, distance: 73.6
click at [1439, 125] on span "Ações" at bounding box center [1435, 134] width 35 height 29
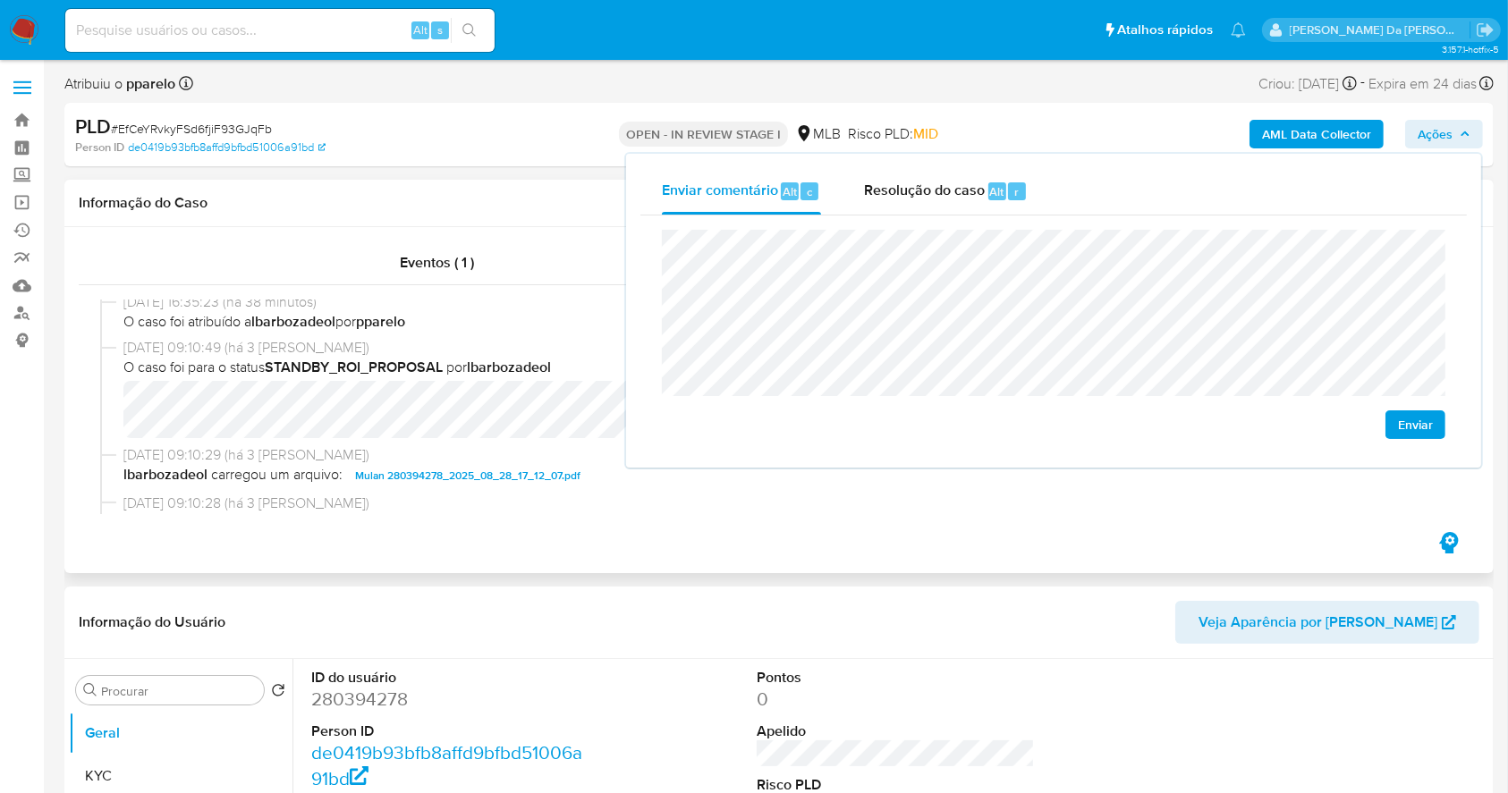
click at [487, 362] on b "lbarbozadeol" at bounding box center [509, 367] width 84 height 21
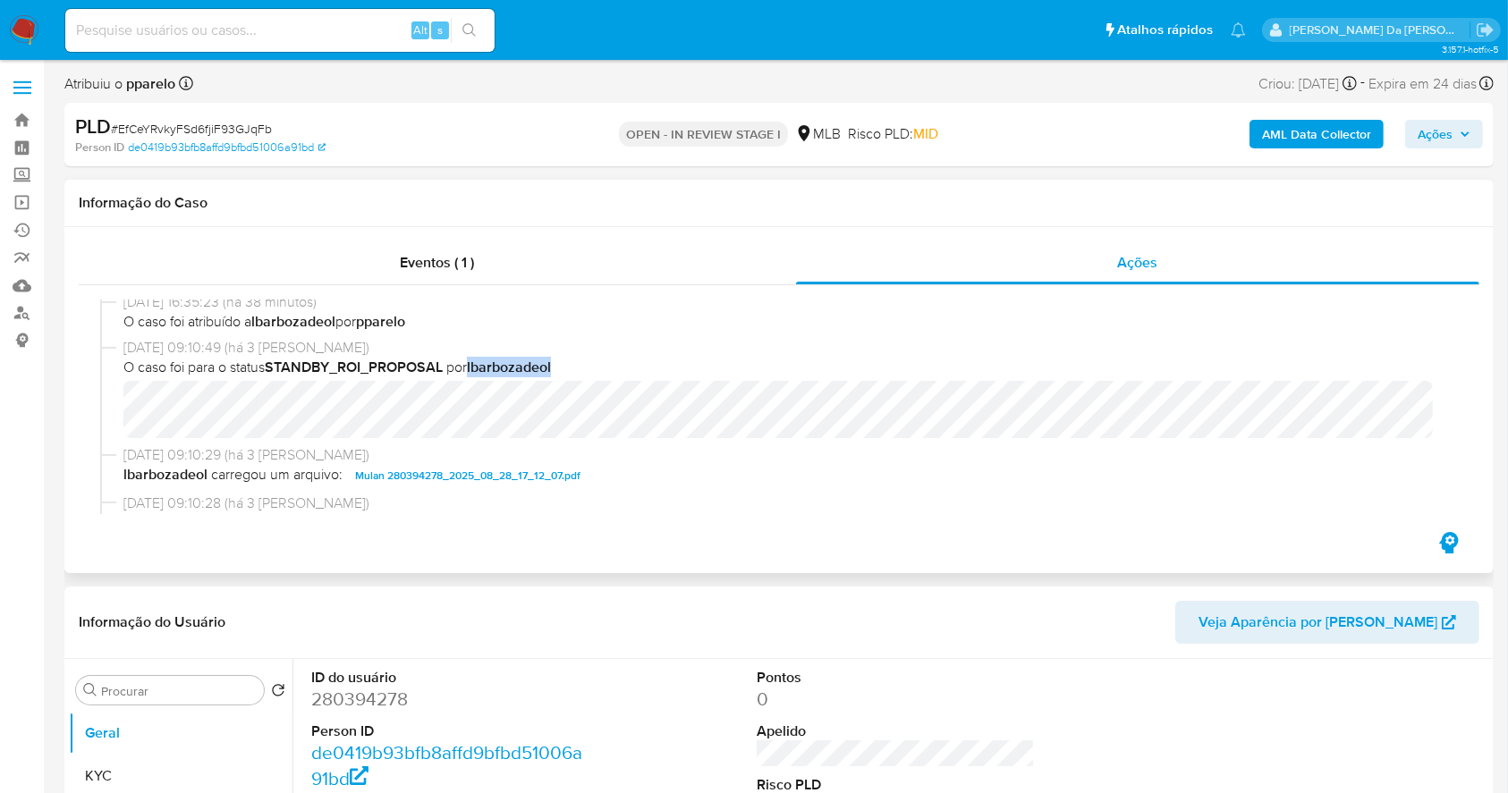
click at [487, 362] on b "lbarbozadeol" at bounding box center [509, 367] width 84 height 21
copy b "lbarbozadeol"
click at [1414, 126] on button "Ações" at bounding box center [1444, 134] width 78 height 29
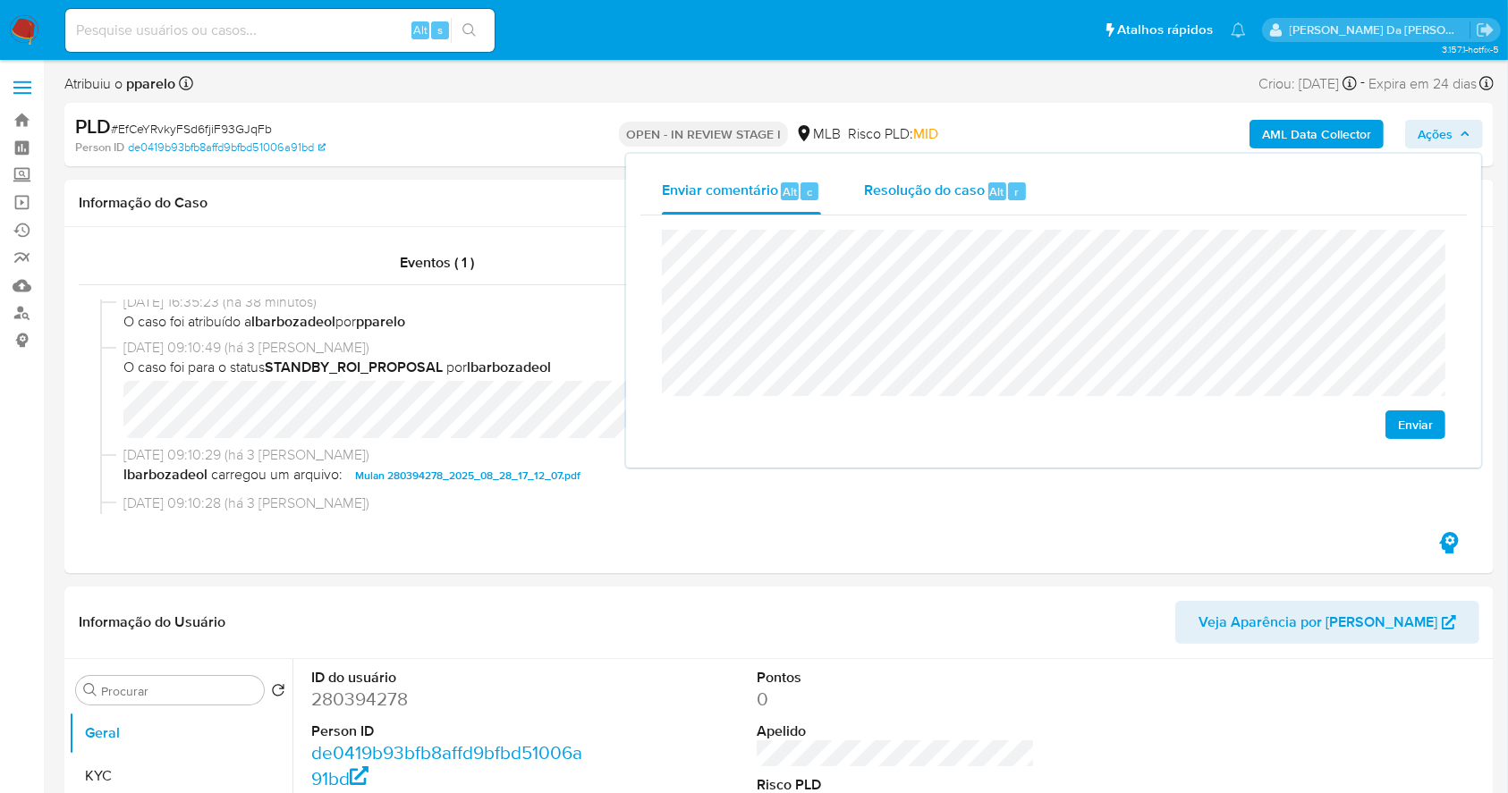
click at [957, 198] on span "Resolução do caso" at bounding box center [924, 191] width 121 height 21
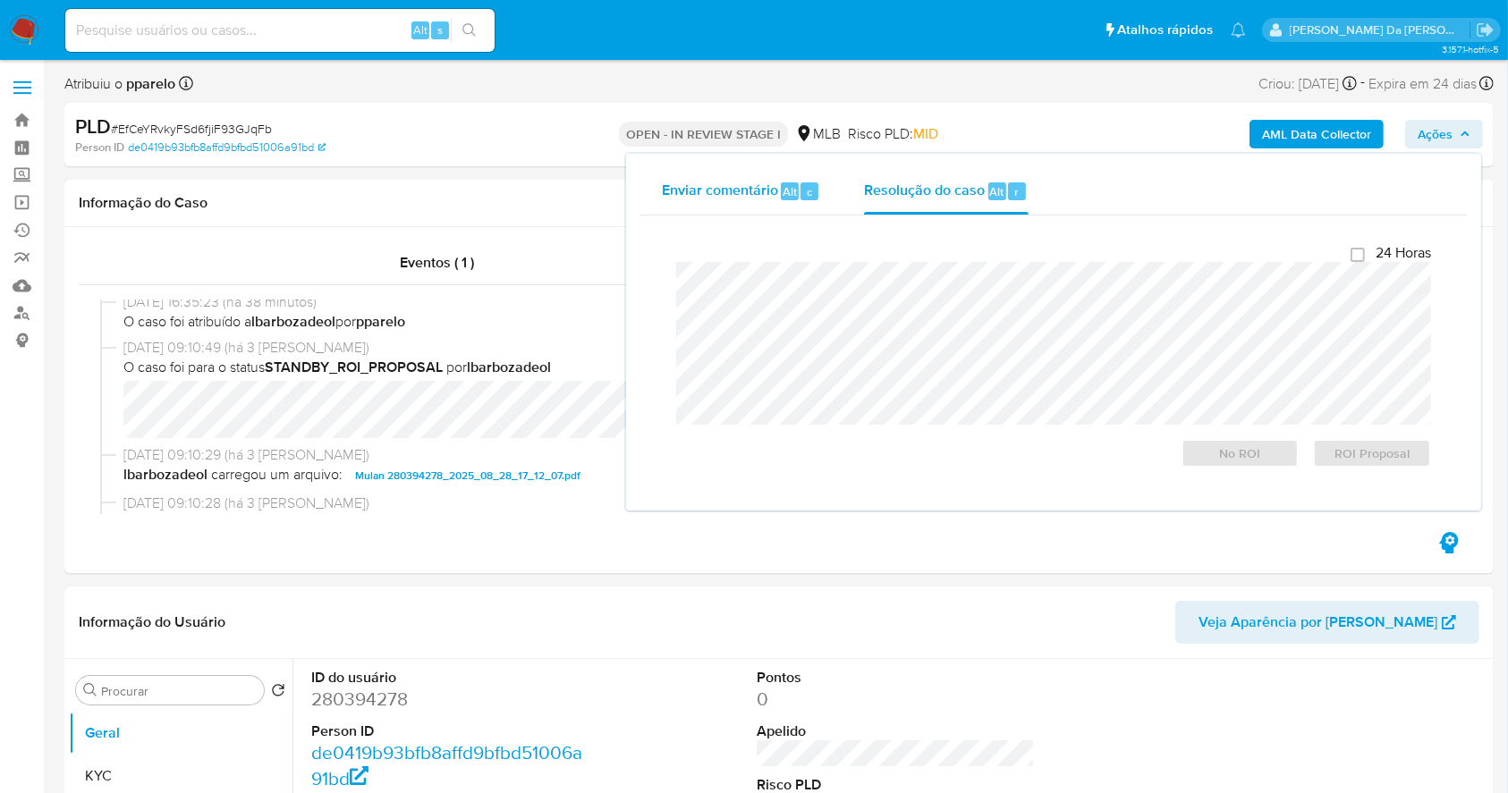
click at [764, 182] on span "Enviar comentário" at bounding box center [720, 191] width 116 height 21
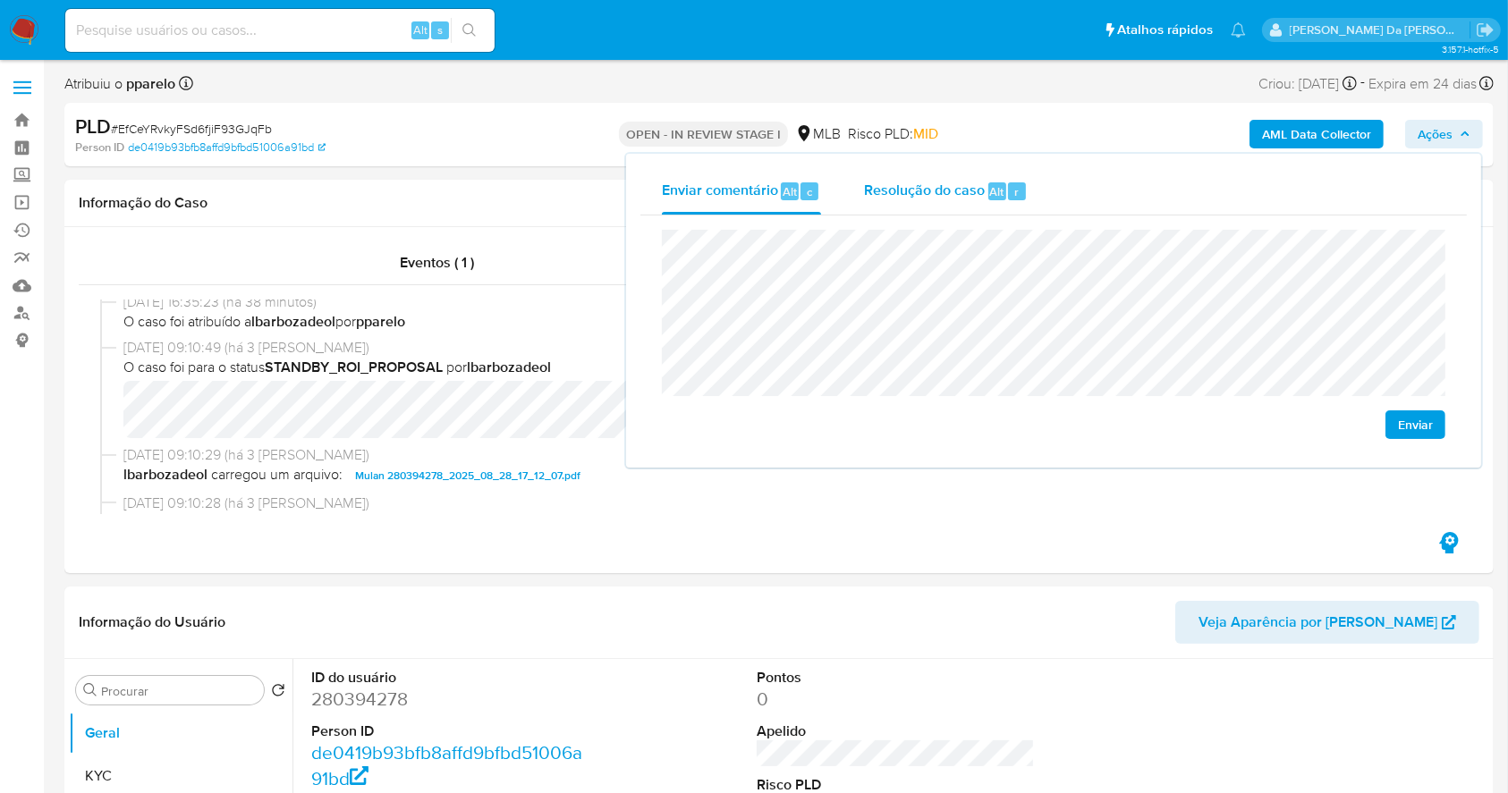
click at [900, 186] on span "Resolução do caso" at bounding box center [924, 191] width 121 height 21
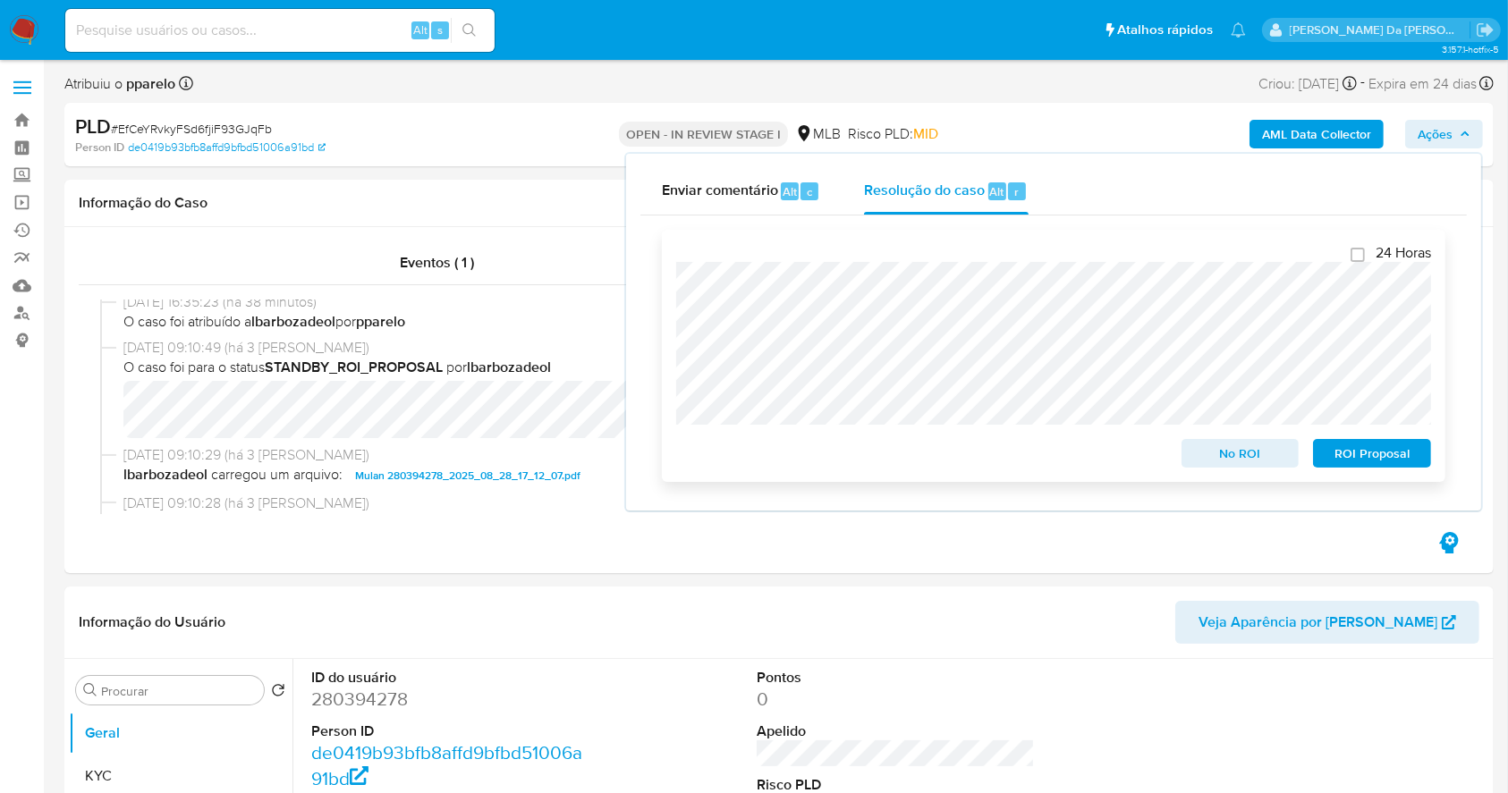
click at [1359, 457] on span "ROI Proposal" at bounding box center [1371, 453] width 93 height 25
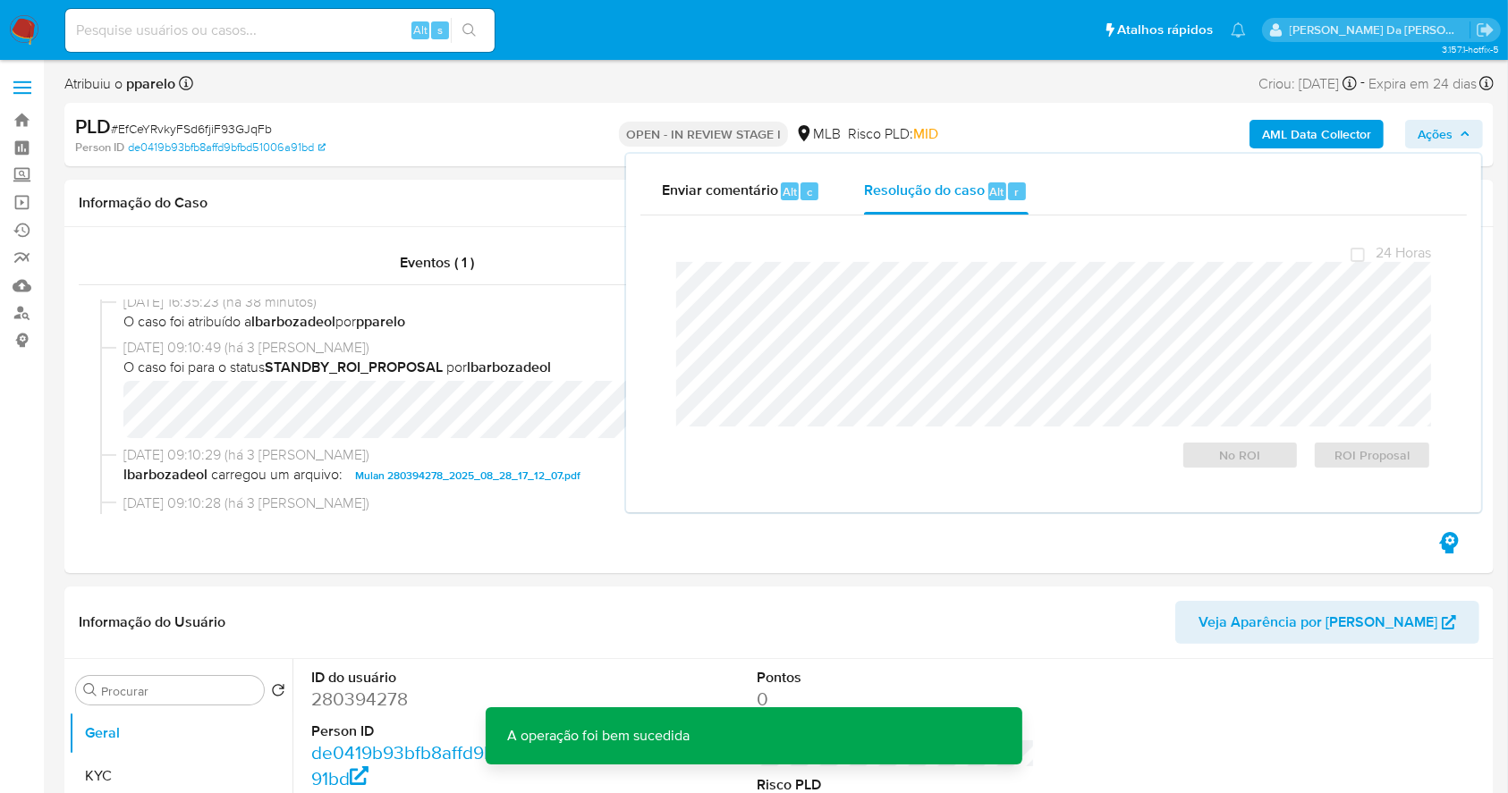
click at [234, 128] on span "# EfCeYRvkyFSd6fjiF93GJqFb" at bounding box center [191, 129] width 161 height 18
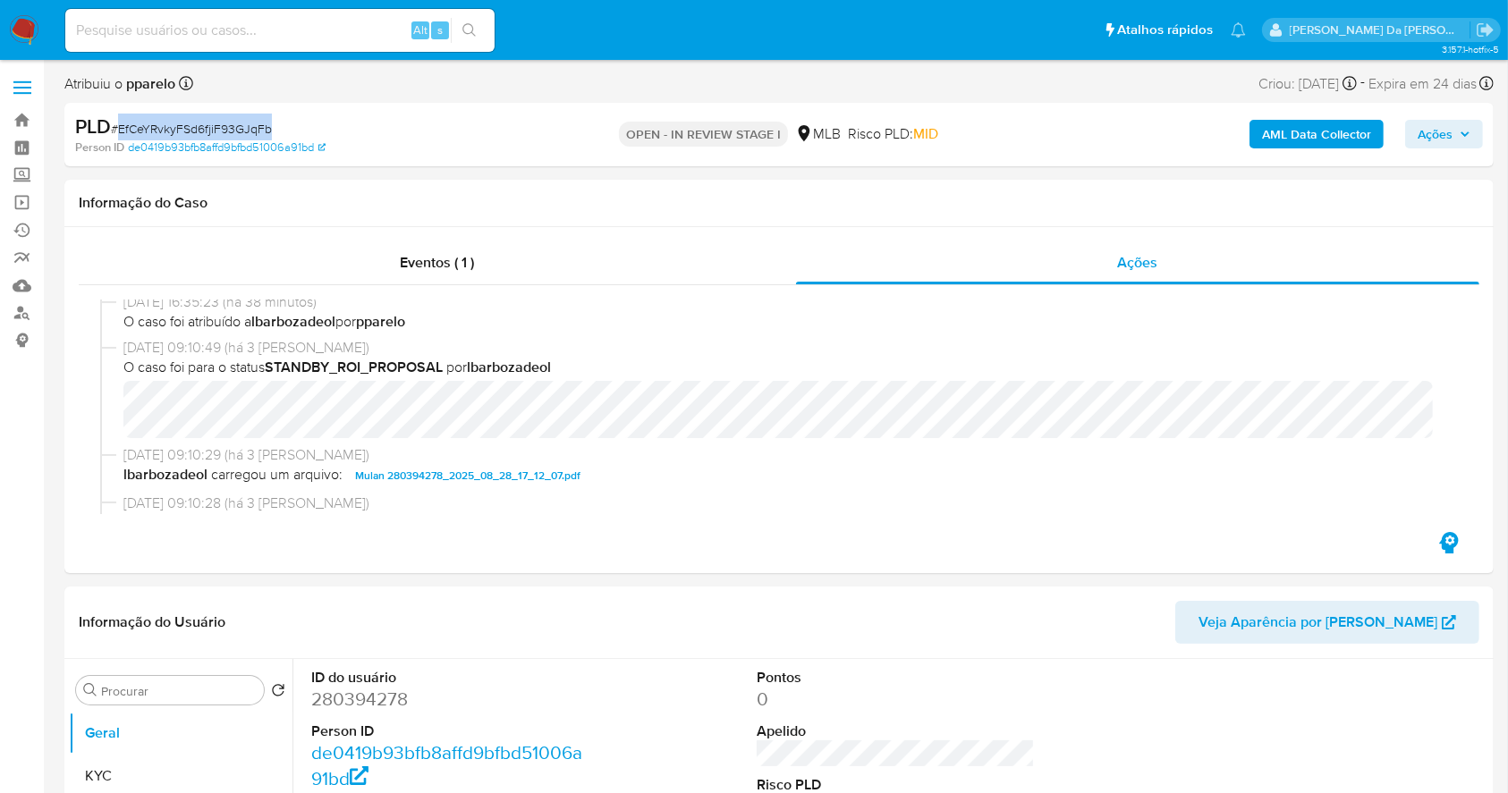
click at [234, 128] on span "# EfCeYRvkyFSd6fjiF93GJqFb" at bounding box center [191, 129] width 161 height 18
copy span "EfCeYRvkyFSd6fjiF93GJqFb"
